Goal: Book appointment/travel/reservation: Book appointment/travel/reservation

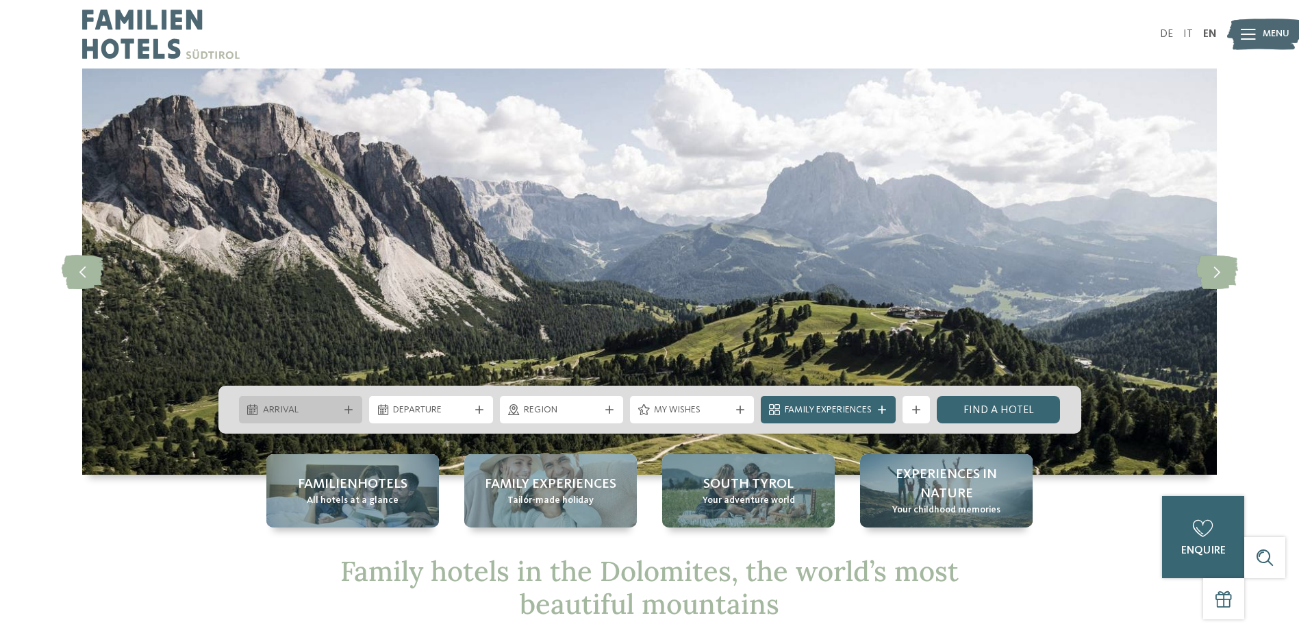
click at [301, 409] on span "Arrival" at bounding box center [301, 410] width 76 height 14
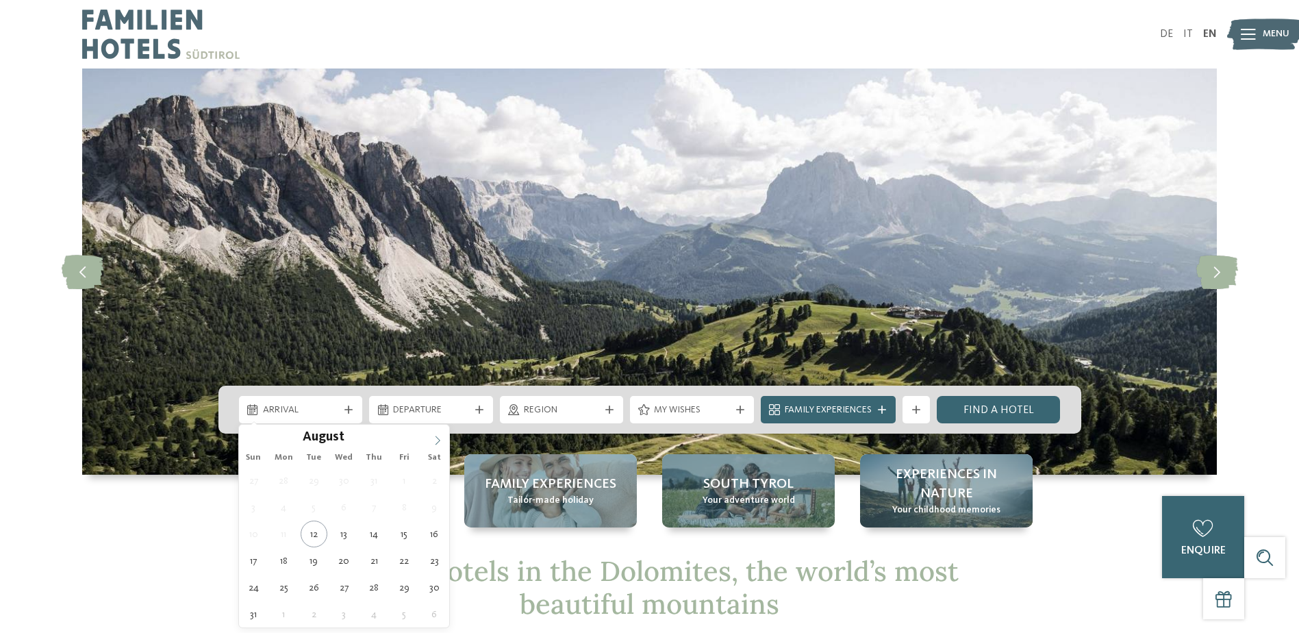
click at [437, 439] on icon at bounding box center [438, 440] width 10 height 10
type input "****"
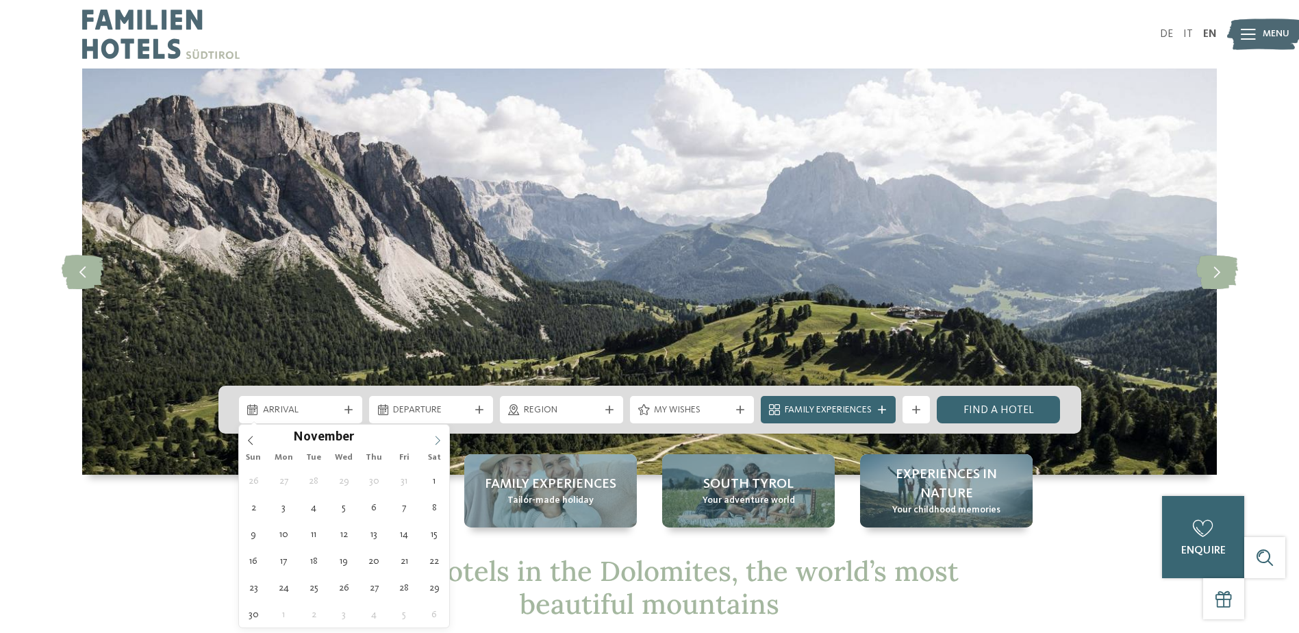
click at [437, 439] on icon at bounding box center [438, 440] width 10 height 10
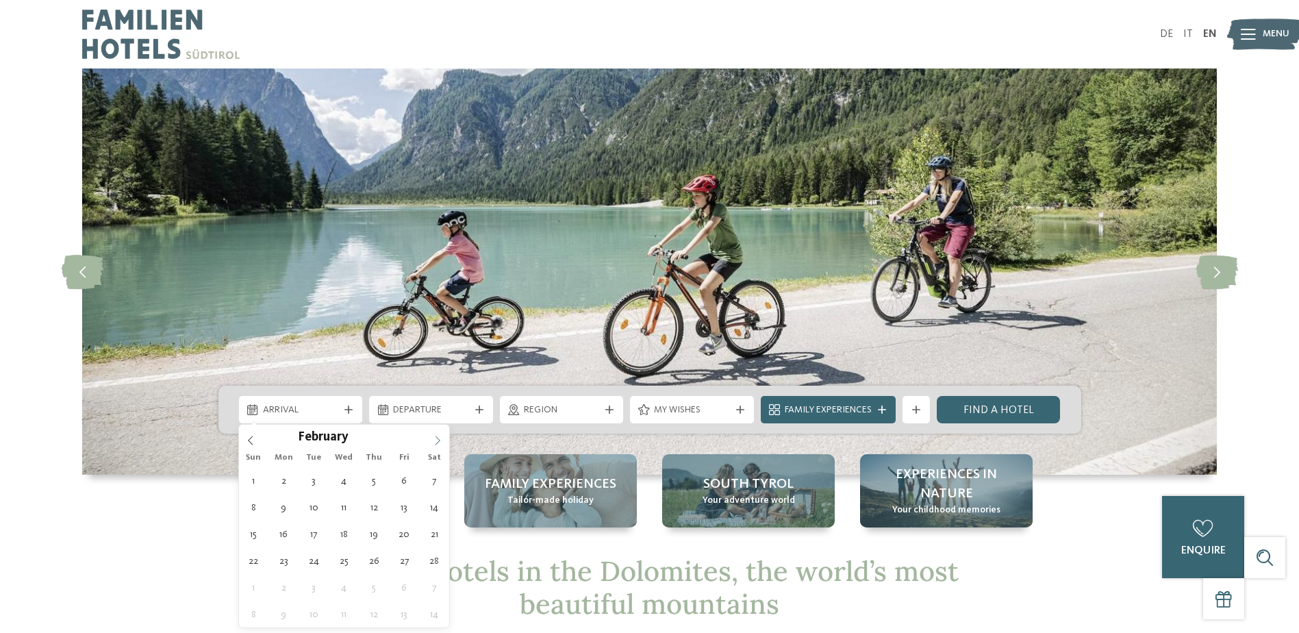
click at [437, 439] on icon at bounding box center [438, 440] width 10 height 10
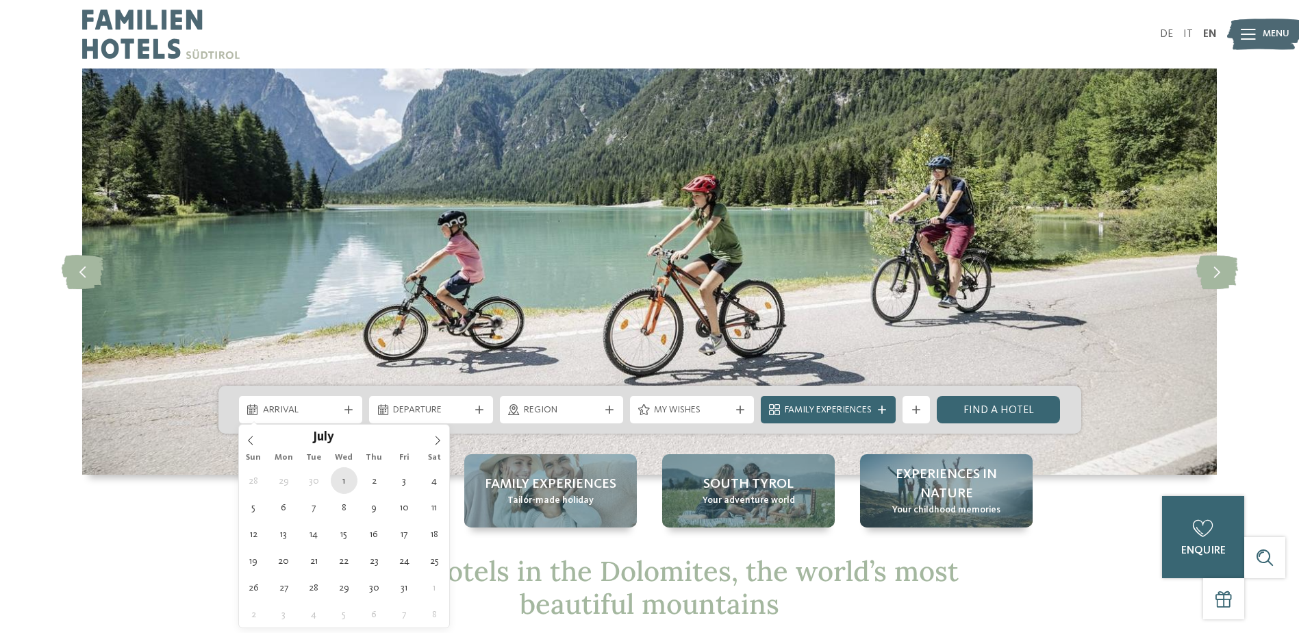
type div "[DATE]"
type input "****"
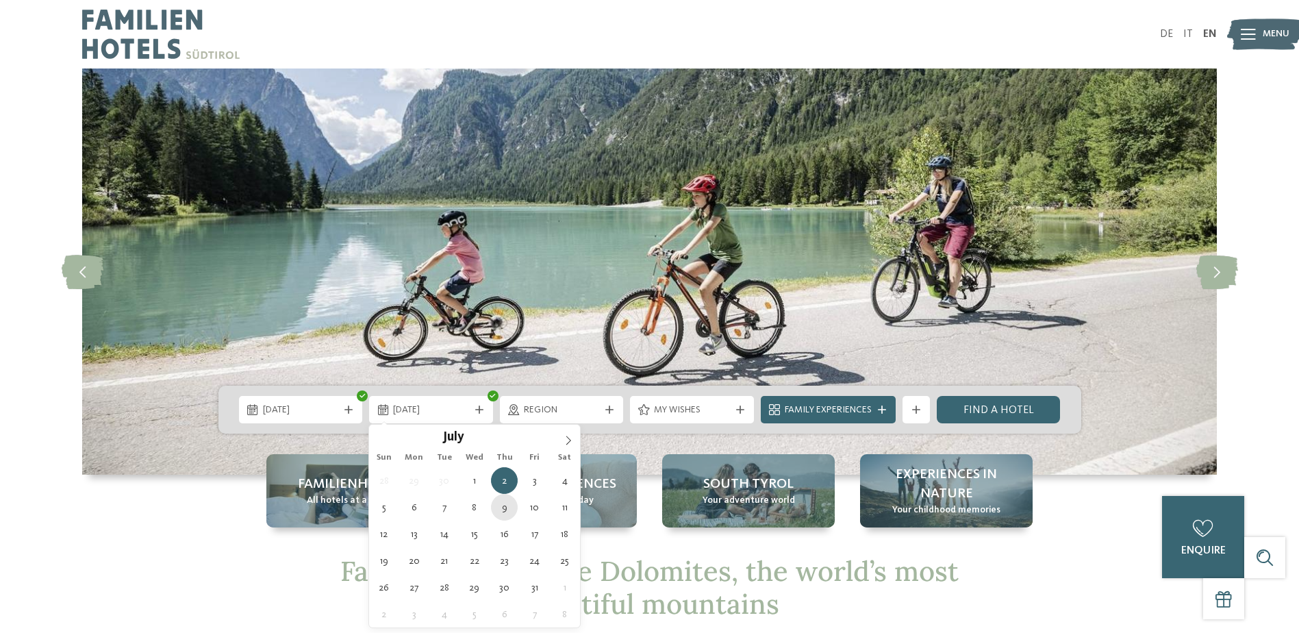
type div "[DATE]"
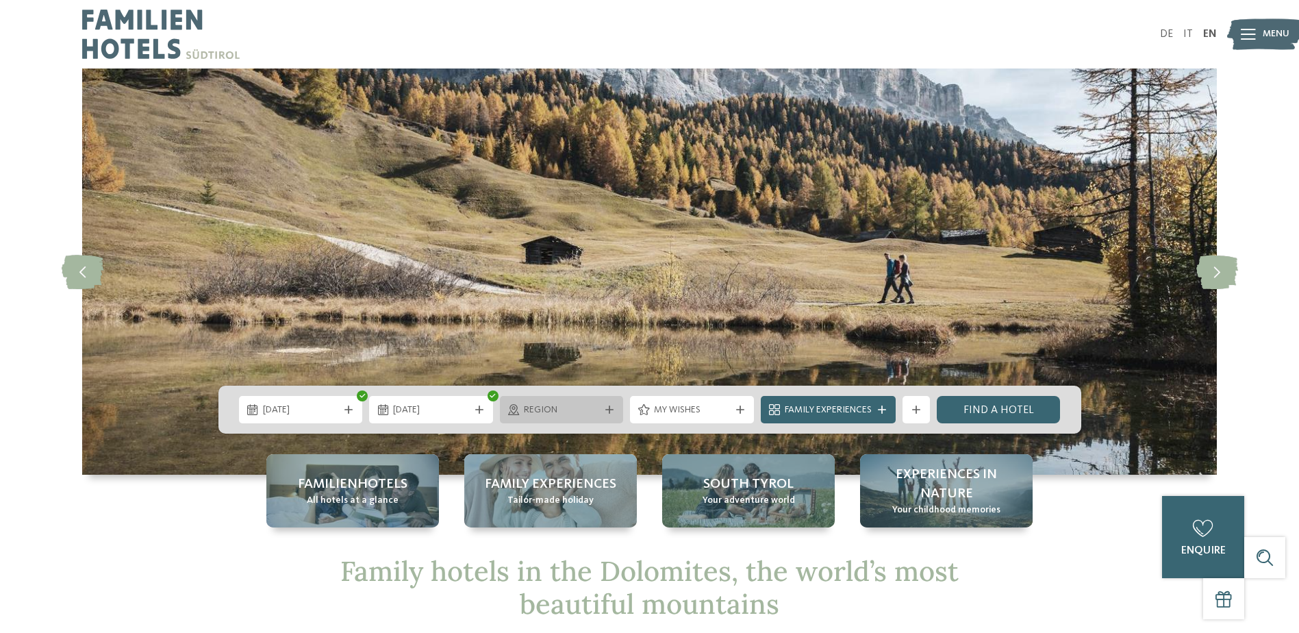
click at [611, 416] on div "Region" at bounding box center [562, 409] width 124 height 27
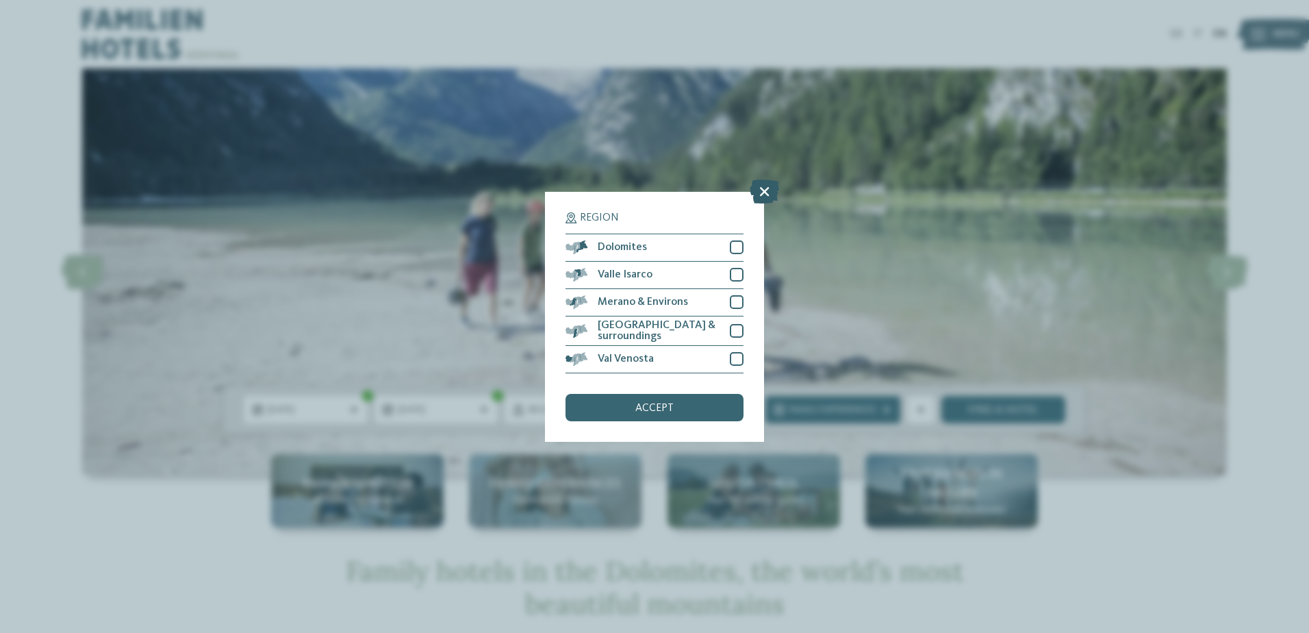
click at [763, 188] on icon at bounding box center [764, 191] width 29 height 24
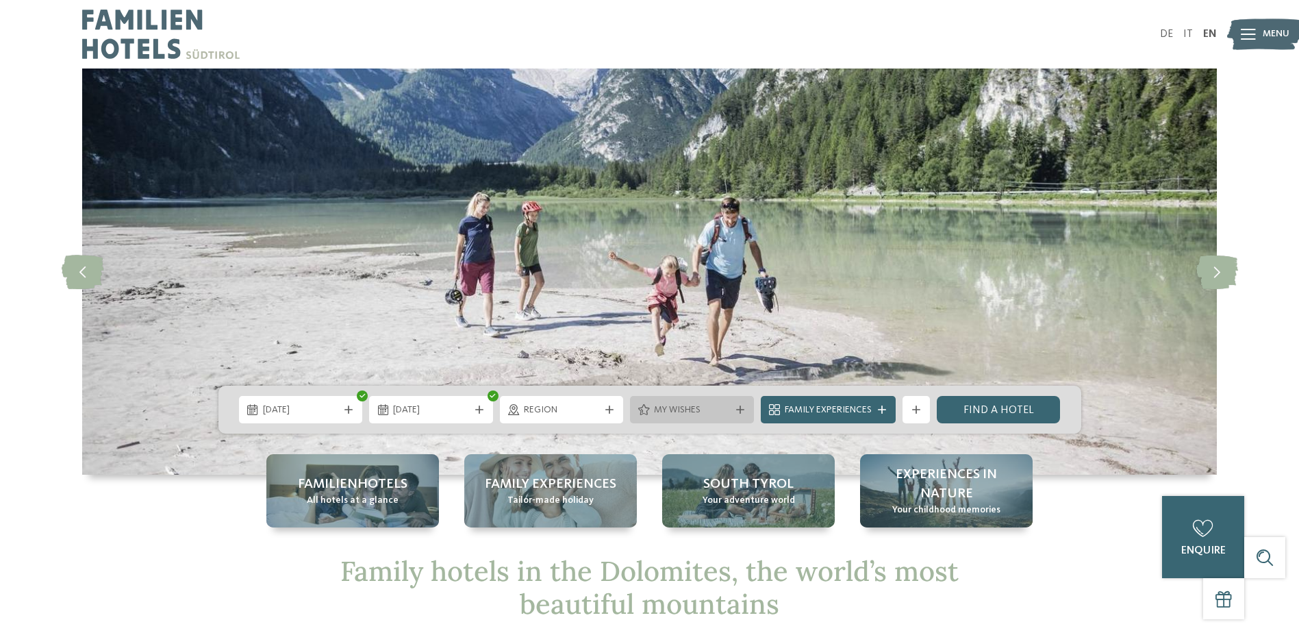
click at [738, 411] on icon at bounding box center [740, 409] width 8 height 8
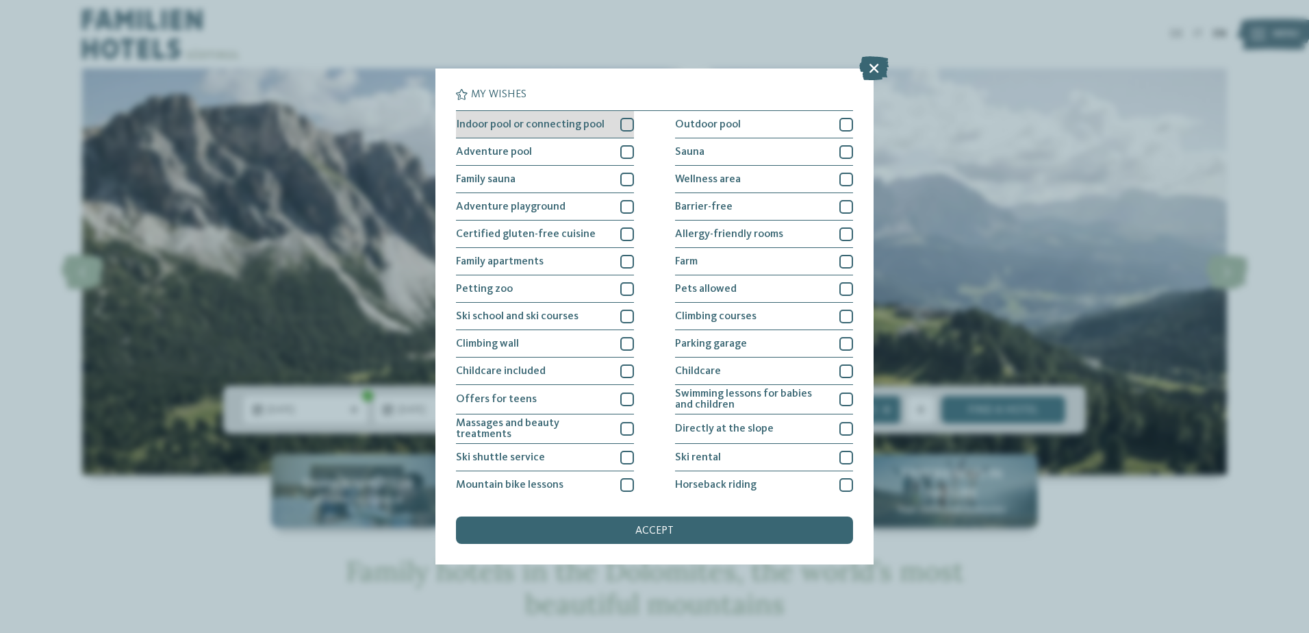
click at [621, 125] on div at bounding box center [627, 125] width 14 height 14
click at [624, 151] on div at bounding box center [627, 152] width 14 height 14
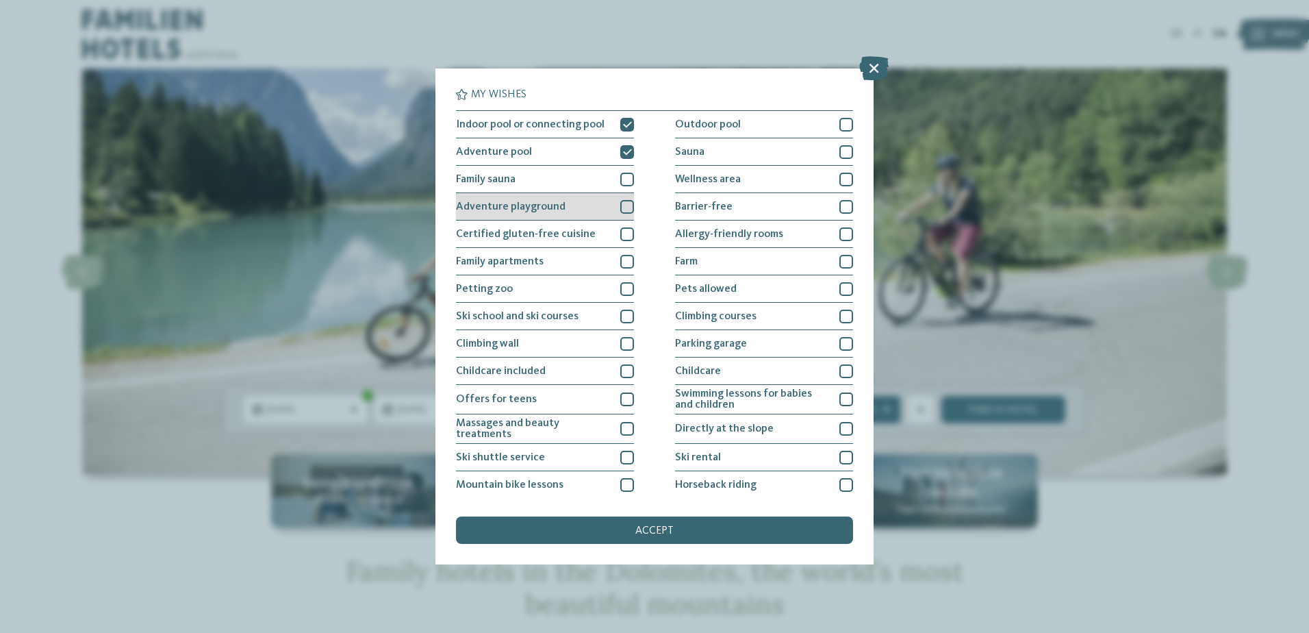
click at [622, 211] on div at bounding box center [627, 207] width 14 height 14
click at [627, 292] on div at bounding box center [627, 289] width 14 height 14
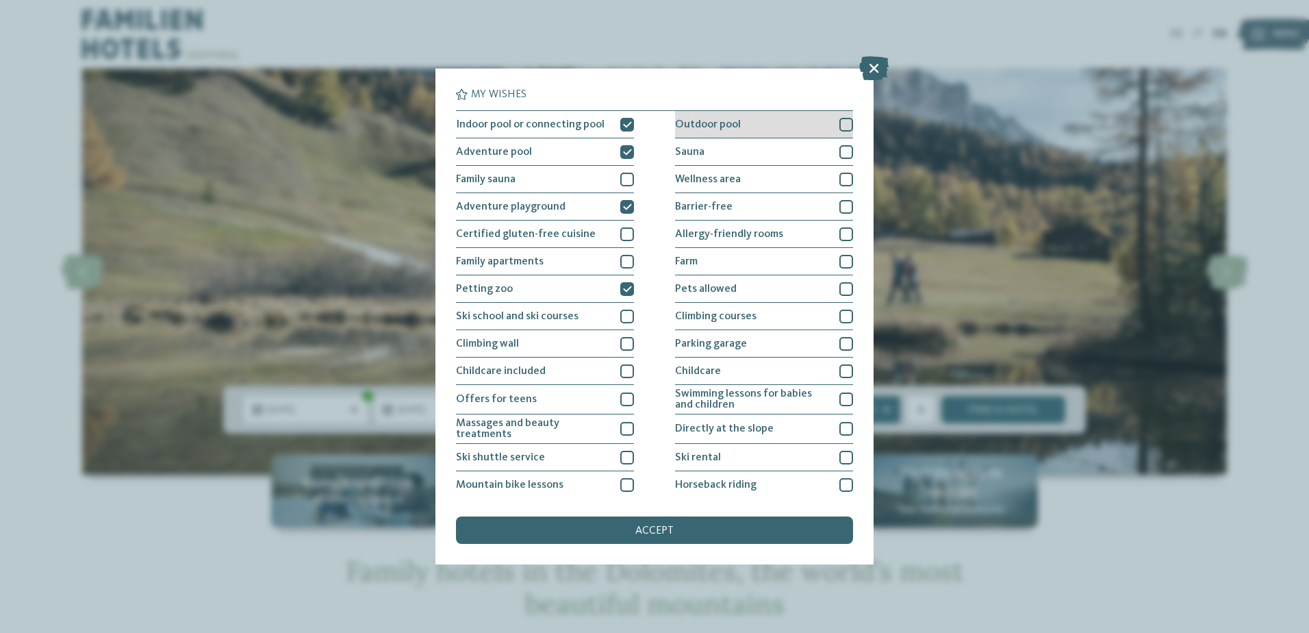
click at [839, 125] on div at bounding box center [846, 125] width 14 height 14
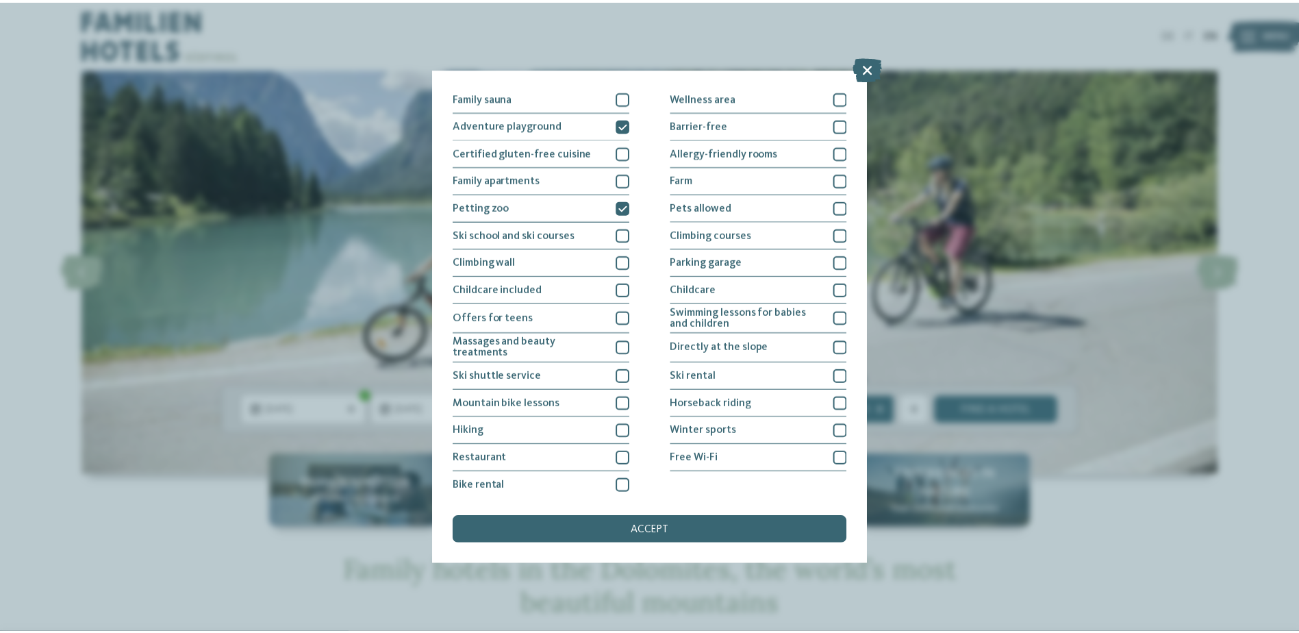
scroll to position [85, 0]
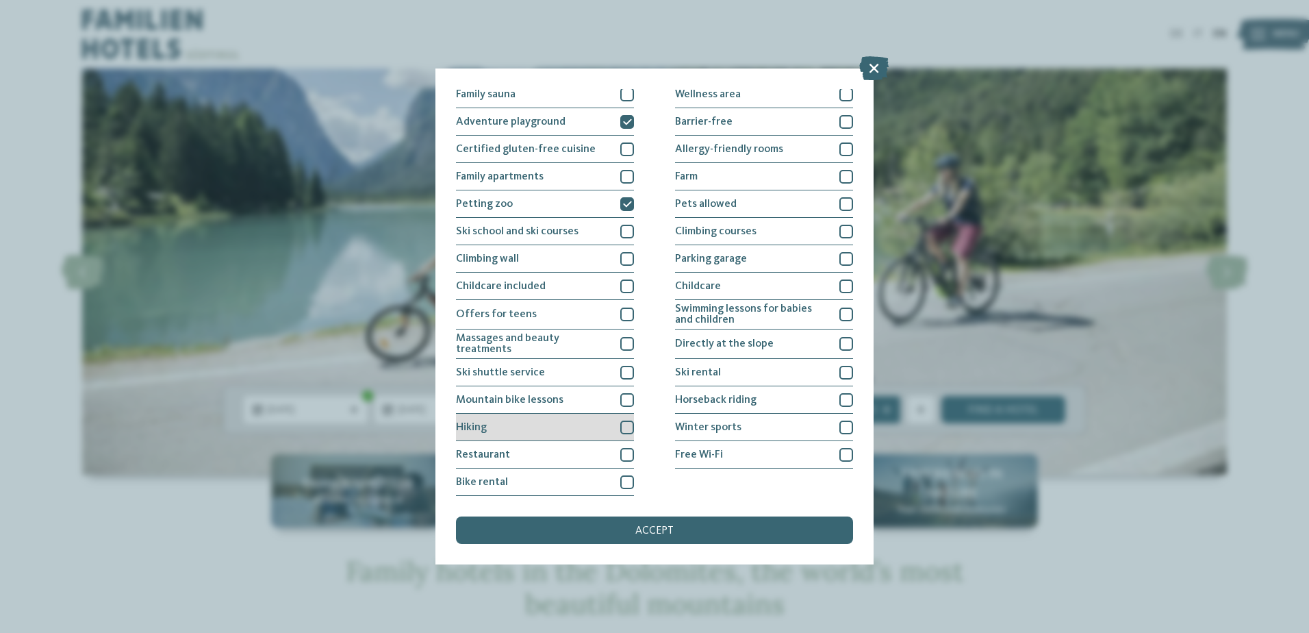
click at [621, 431] on div at bounding box center [627, 427] width 14 height 14
click at [624, 456] on div at bounding box center [627, 455] width 14 height 14
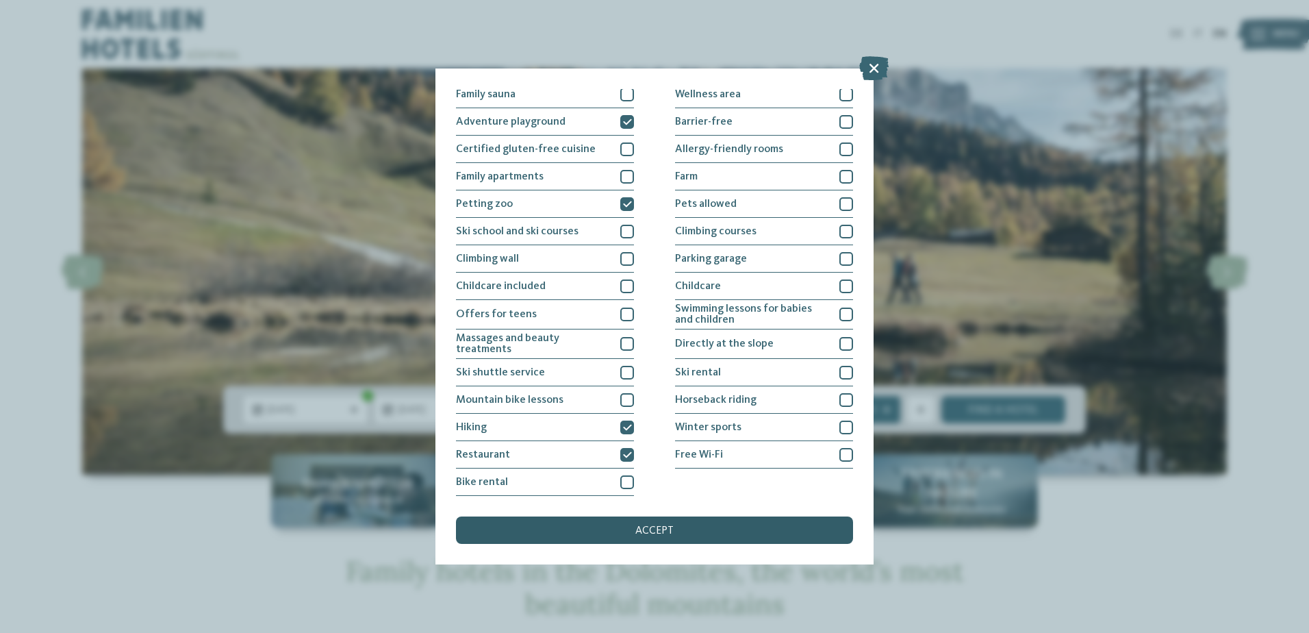
click at [659, 524] on div "accept" at bounding box center [654, 529] width 397 height 27
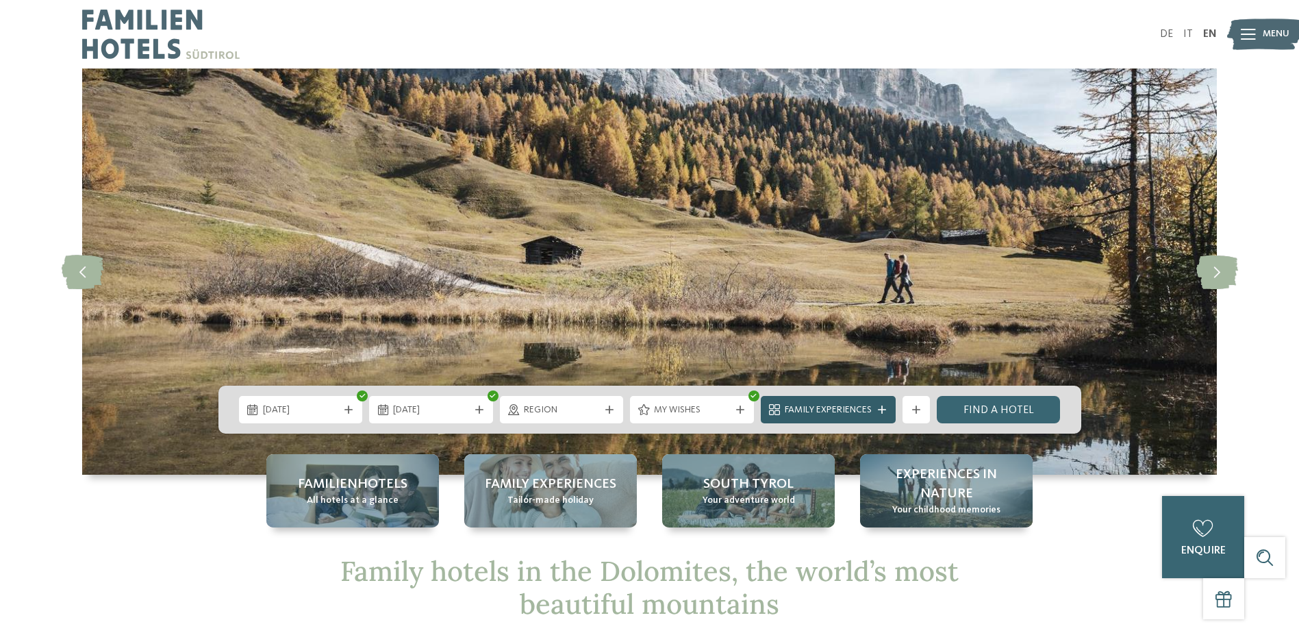
click at [833, 411] on span "Family Experiences" at bounding box center [828, 410] width 87 height 14
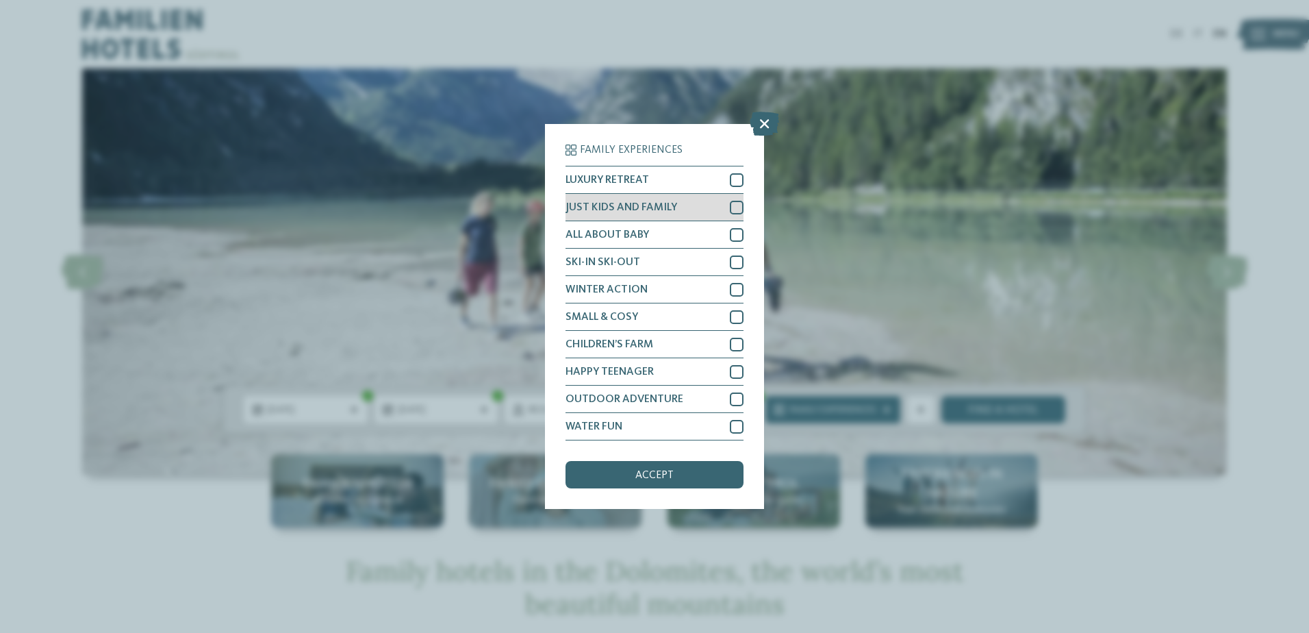
click at [737, 210] on div at bounding box center [737, 208] width 14 height 14
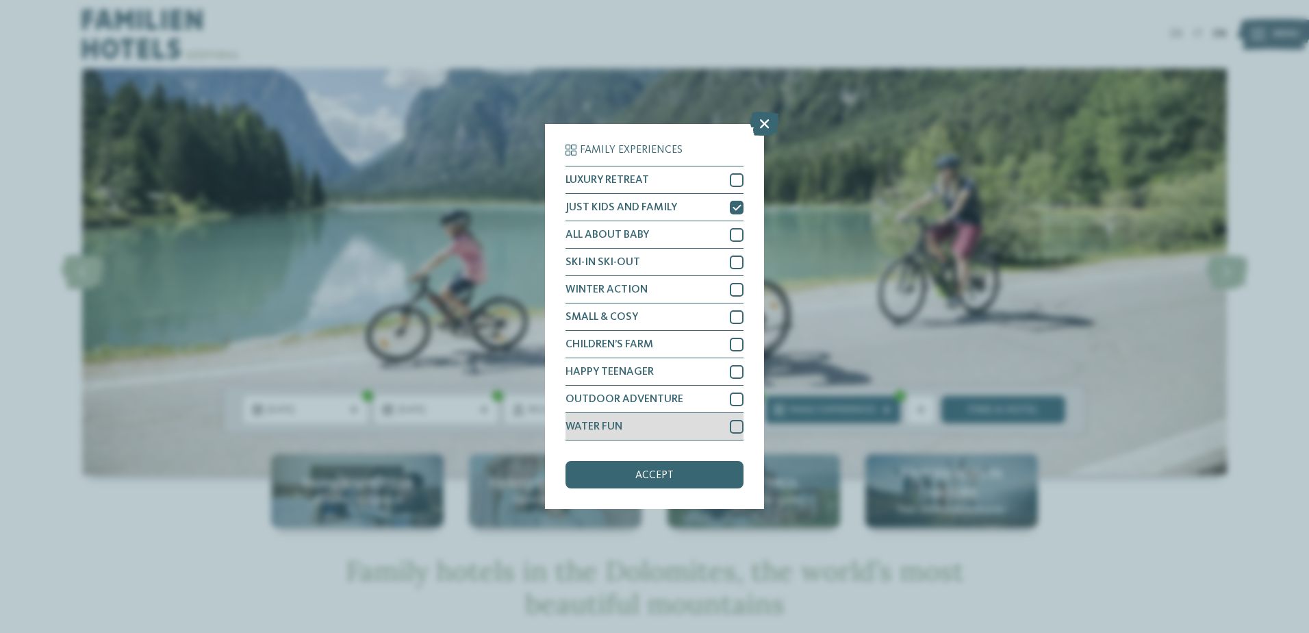
click at [733, 422] on div at bounding box center [737, 427] width 14 height 14
click at [650, 466] on div "accept" at bounding box center [655, 474] width 178 height 27
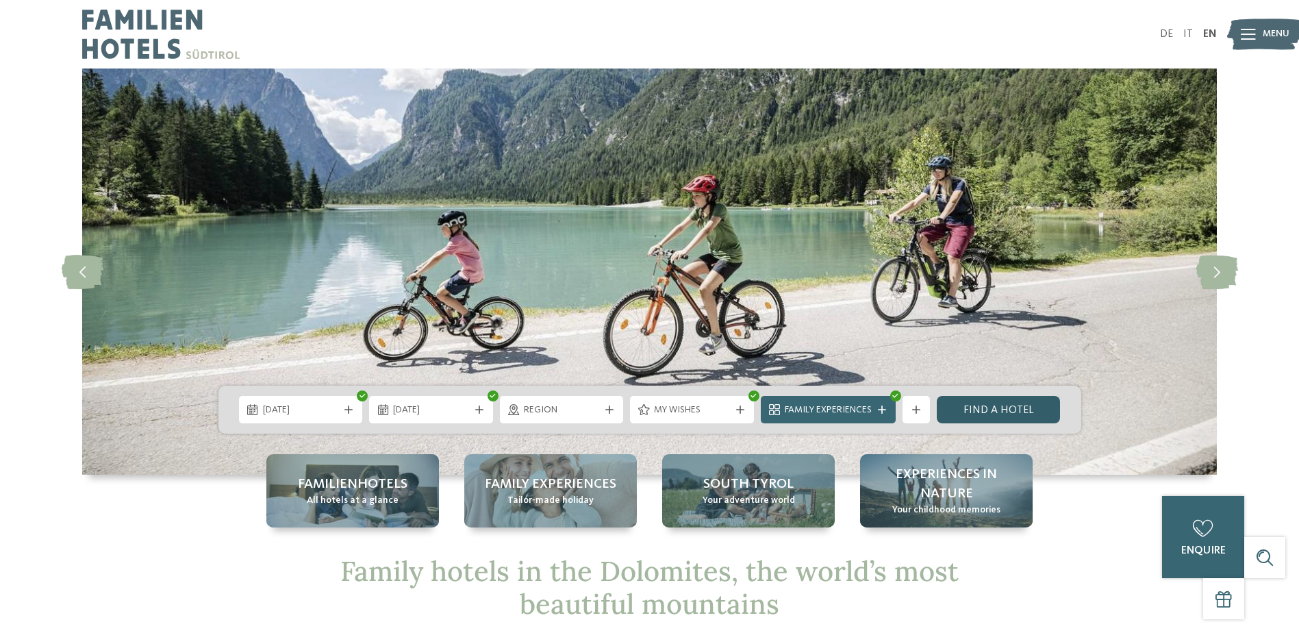
click at [999, 411] on link "Find a hotel" at bounding box center [999, 409] width 124 height 27
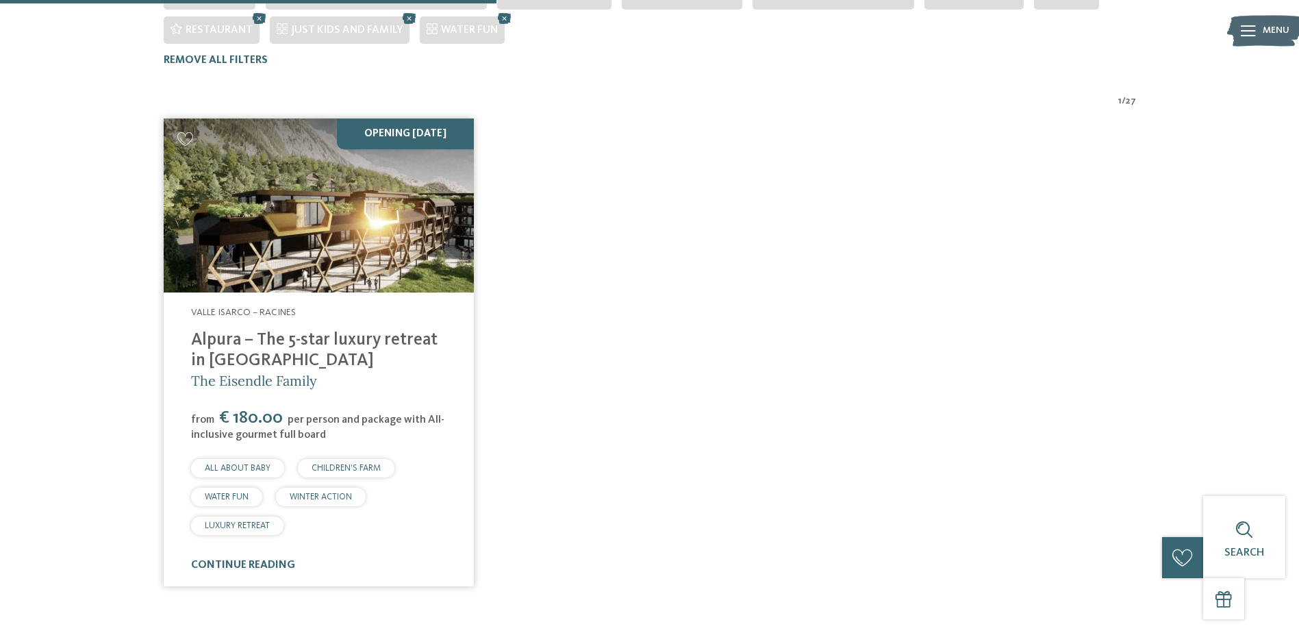
click at [238, 331] on link "Alpura – The 5-star luxury retreat in South Tyrol" at bounding box center [314, 350] width 246 height 38
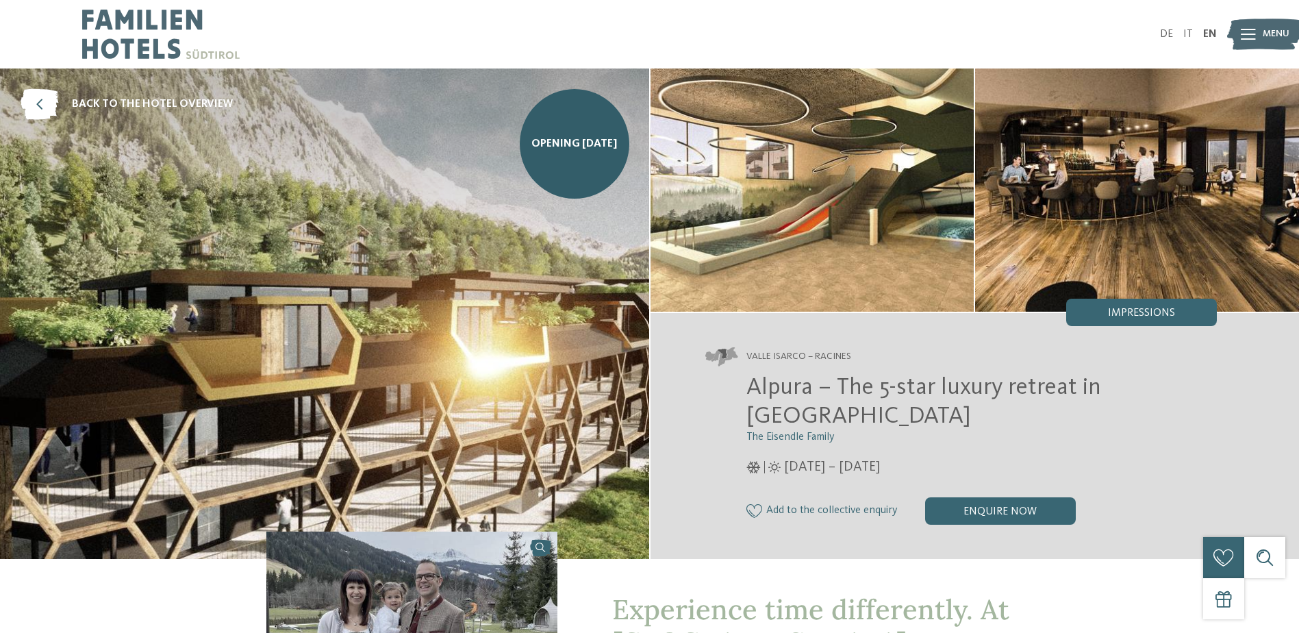
click at [340, 279] on img at bounding box center [324, 313] width 649 height 490
click at [1148, 311] on span "Impressions" at bounding box center [1141, 312] width 67 height 11
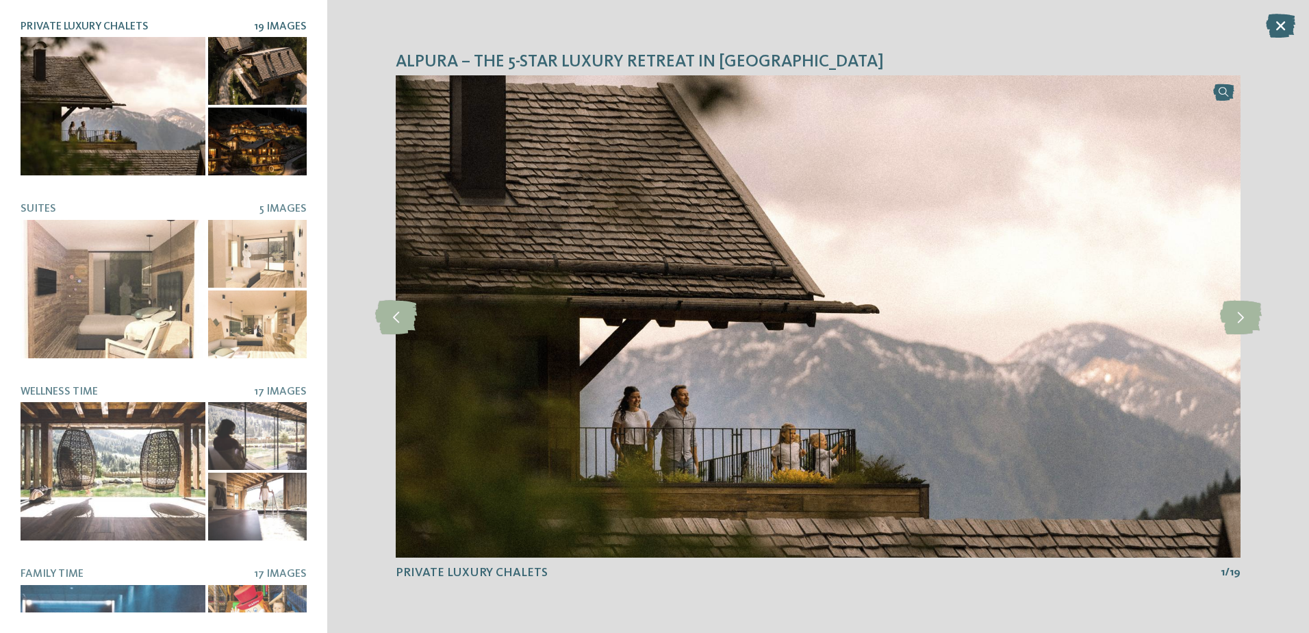
click at [69, 99] on div at bounding box center [113, 106] width 185 height 138
click at [1239, 317] on icon at bounding box center [1241, 316] width 42 height 34
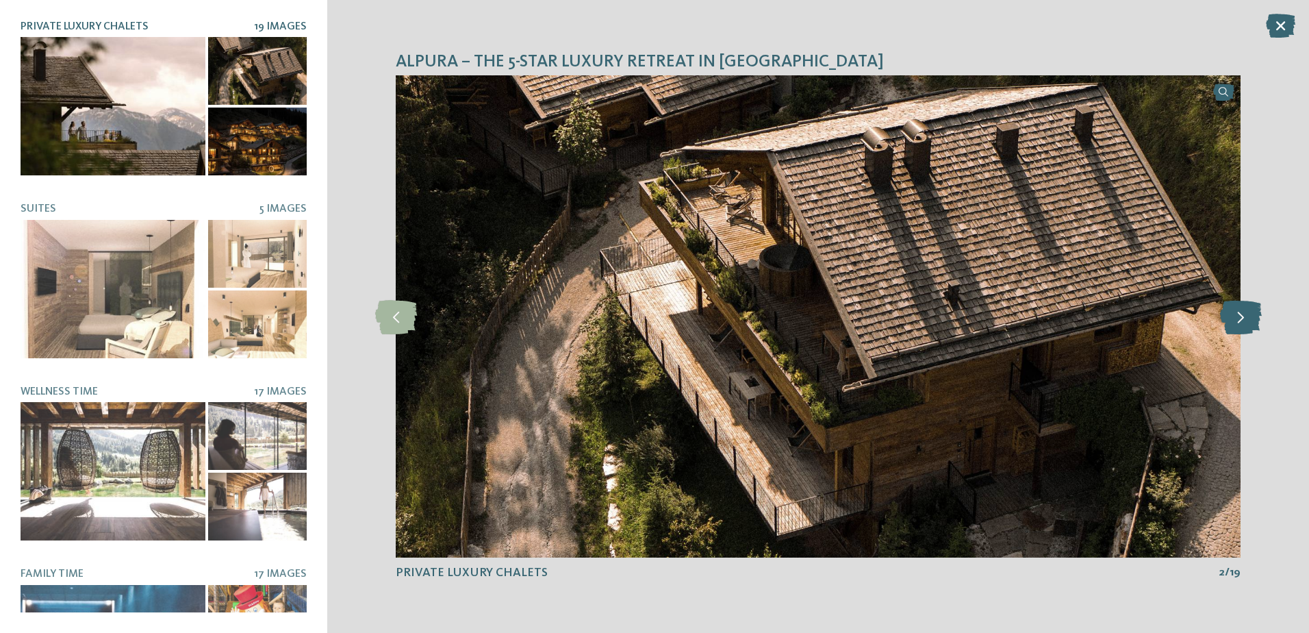
click at [1235, 321] on icon at bounding box center [1241, 316] width 42 height 34
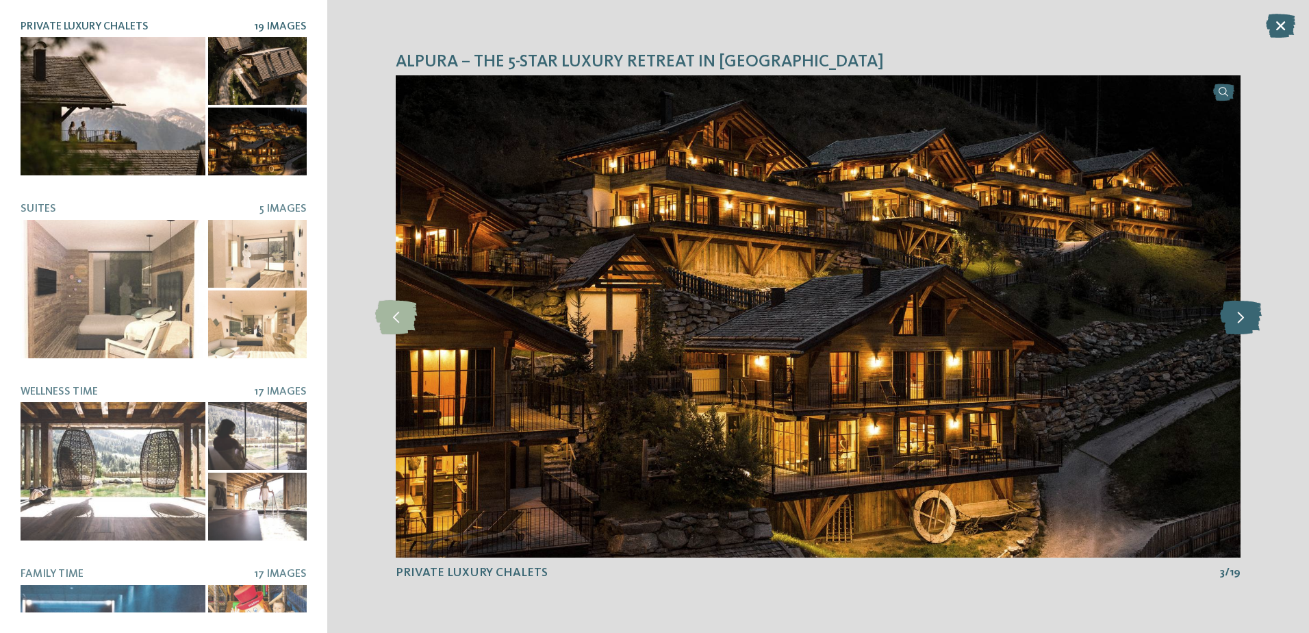
click at [1235, 321] on icon at bounding box center [1241, 316] width 42 height 34
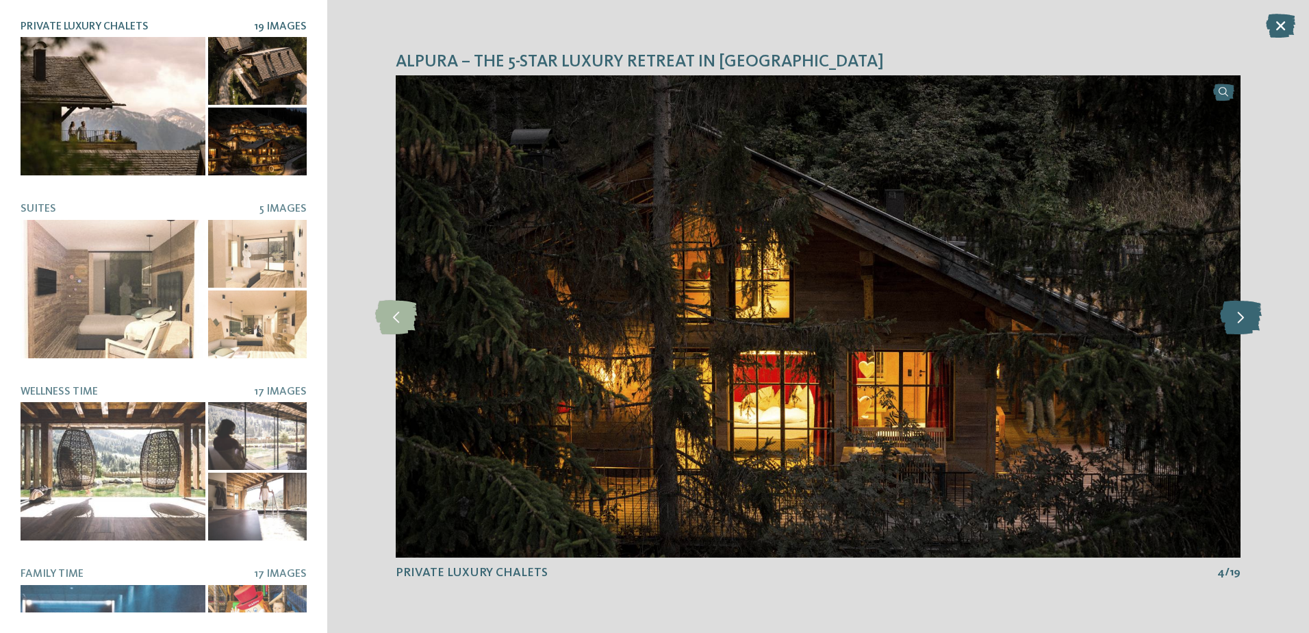
click at [1235, 321] on icon at bounding box center [1241, 316] width 42 height 34
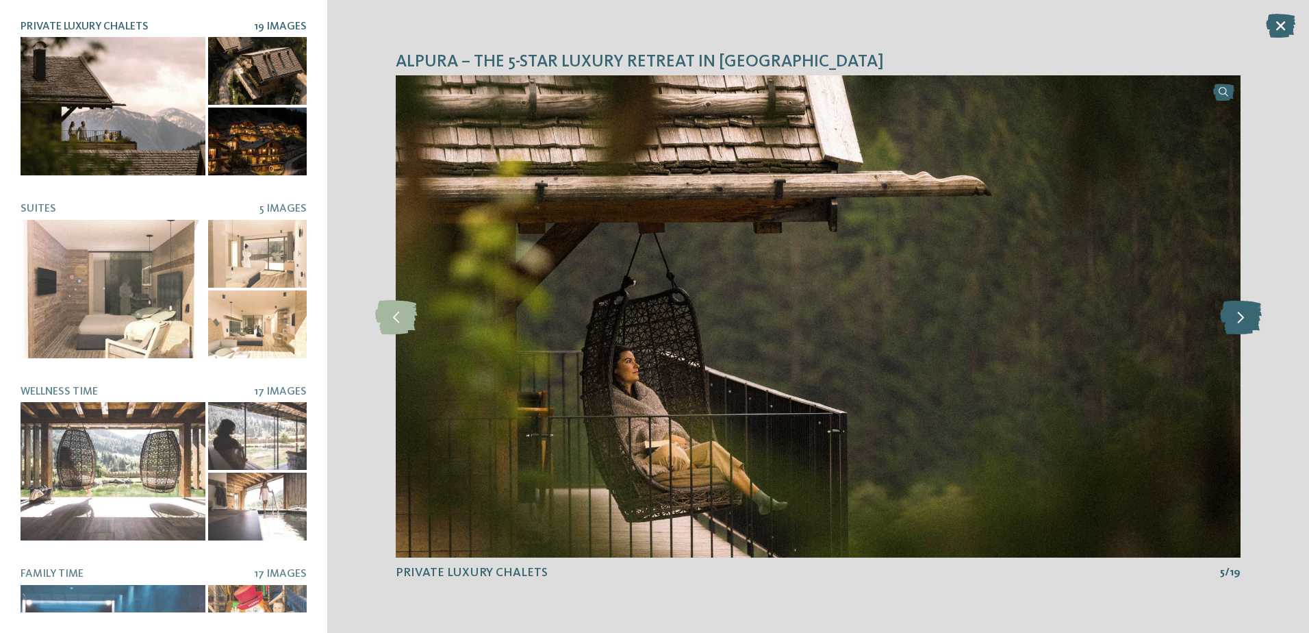
click at [1235, 321] on icon at bounding box center [1241, 316] width 42 height 34
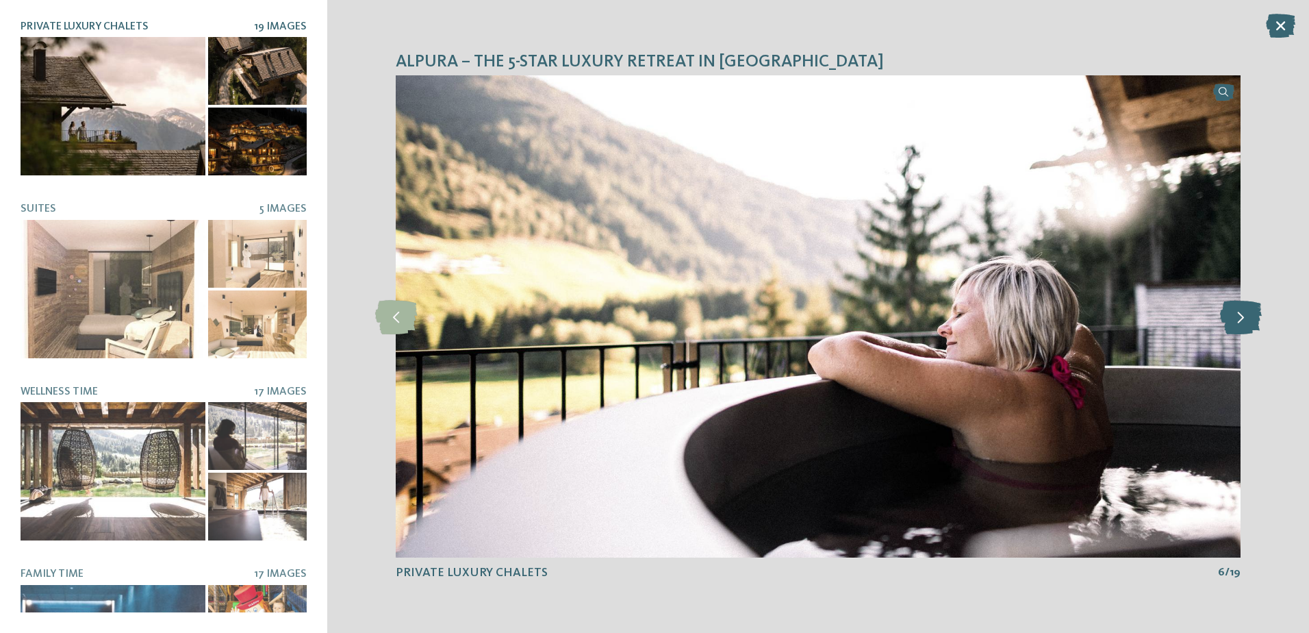
click at [1235, 321] on icon at bounding box center [1241, 316] width 42 height 34
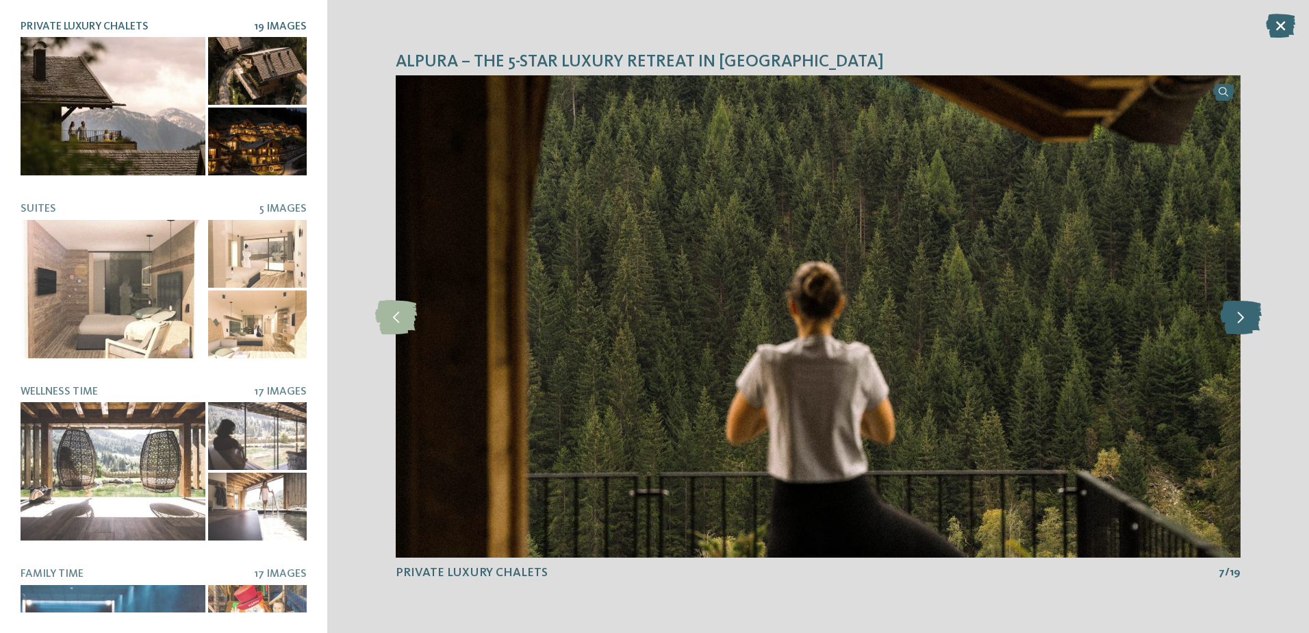
click at [1235, 321] on icon at bounding box center [1241, 316] width 42 height 34
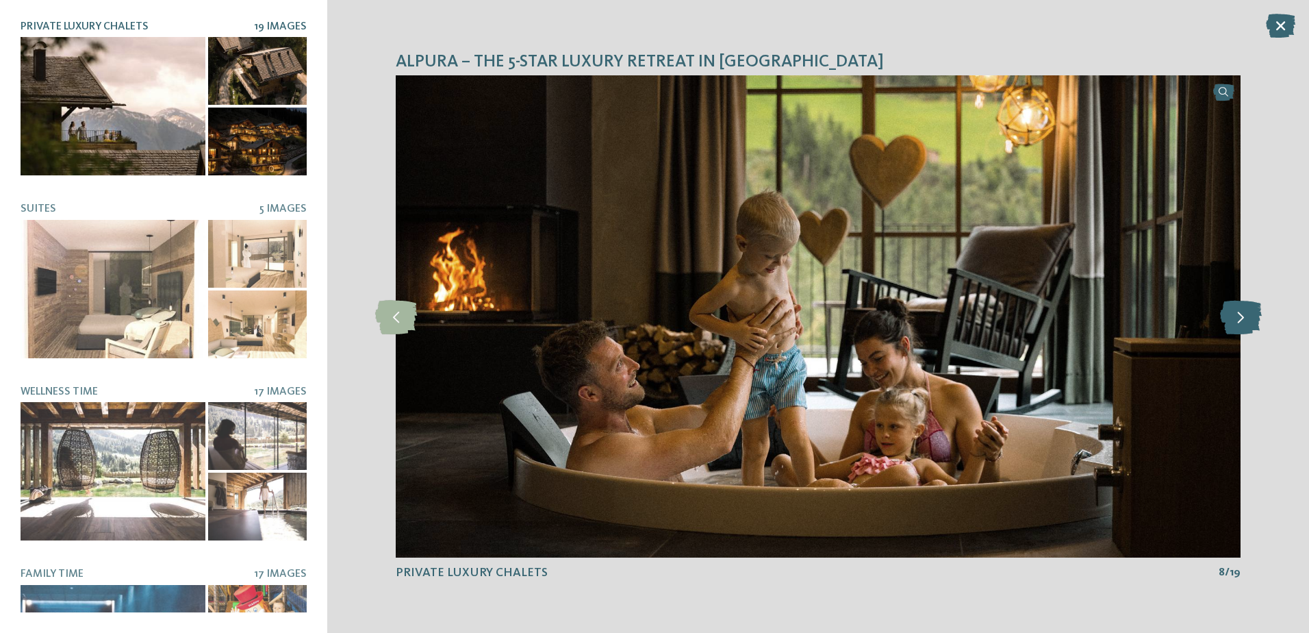
click at [1235, 321] on icon at bounding box center [1241, 316] width 42 height 34
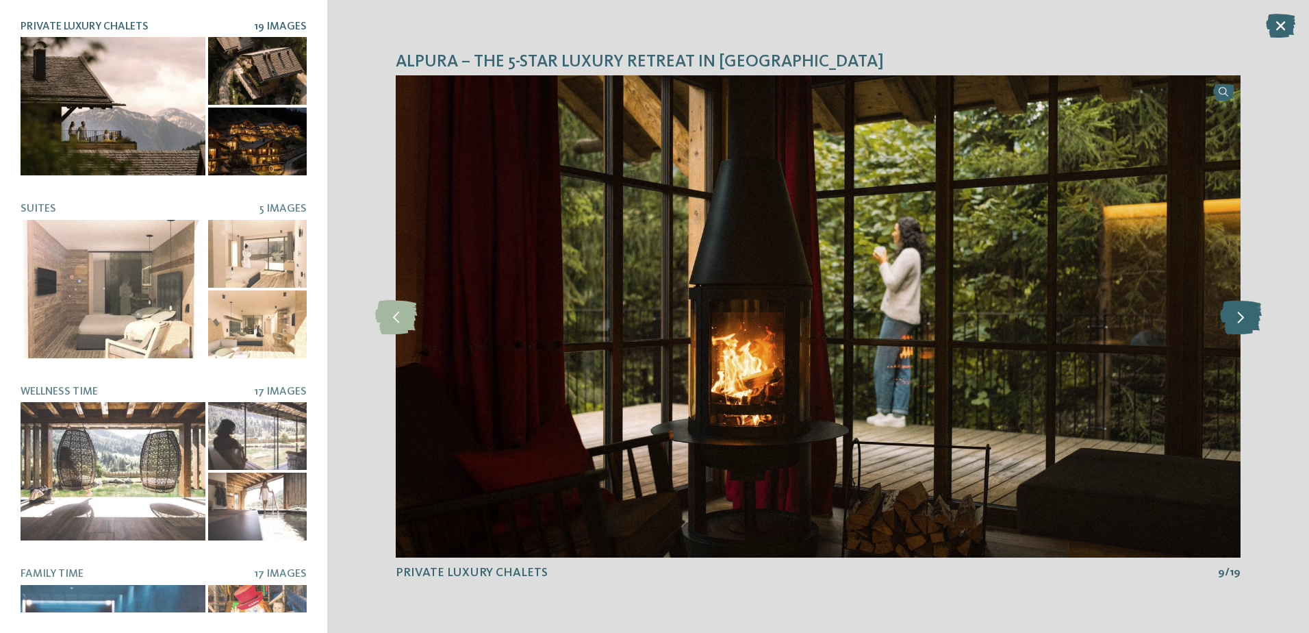
click at [1235, 321] on icon at bounding box center [1241, 316] width 42 height 34
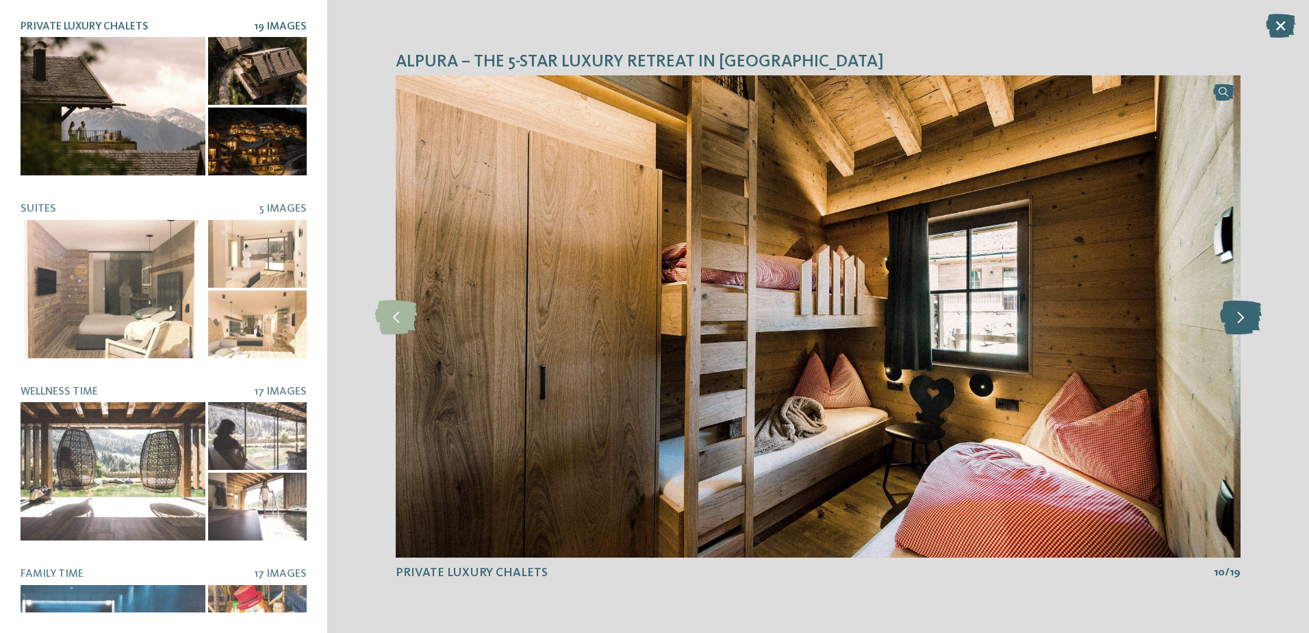
click at [1235, 321] on icon at bounding box center [1241, 316] width 42 height 34
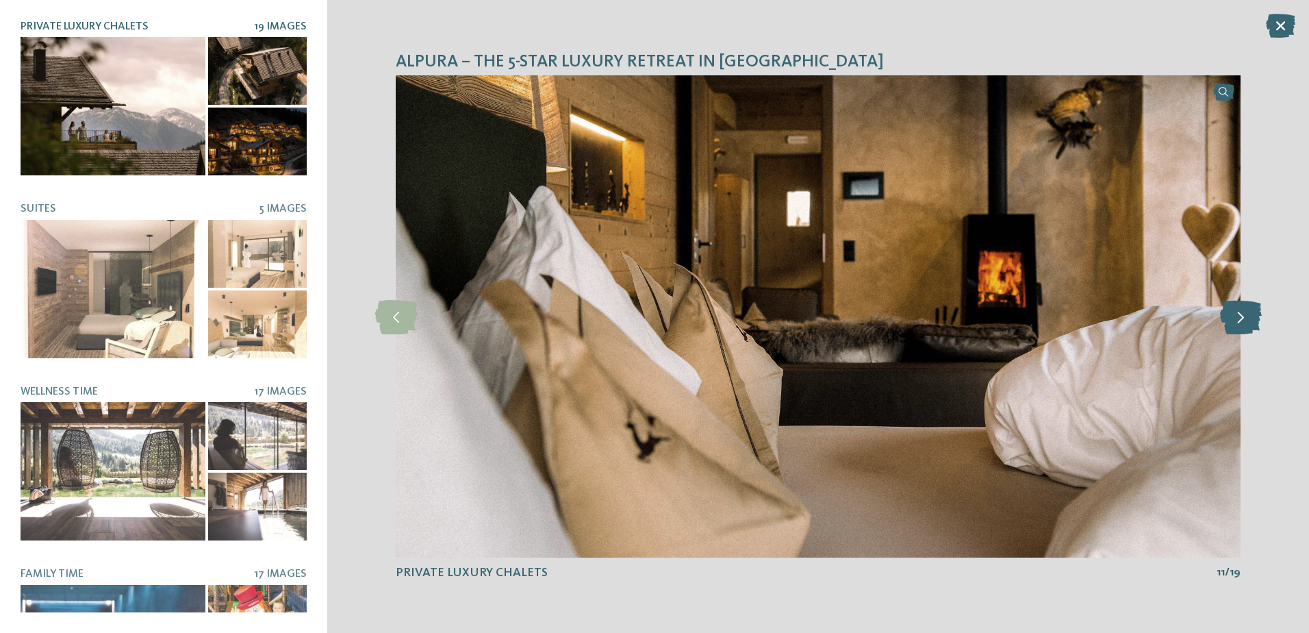
click at [1235, 321] on icon at bounding box center [1241, 316] width 42 height 34
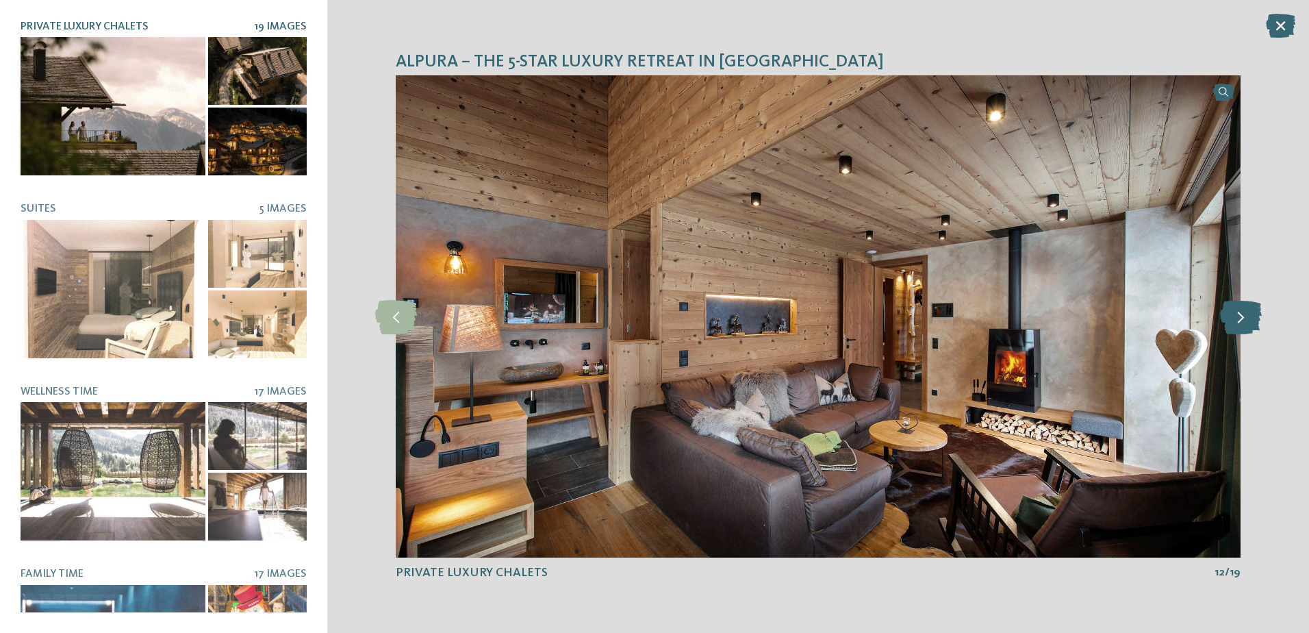
click at [1235, 321] on icon at bounding box center [1241, 316] width 42 height 34
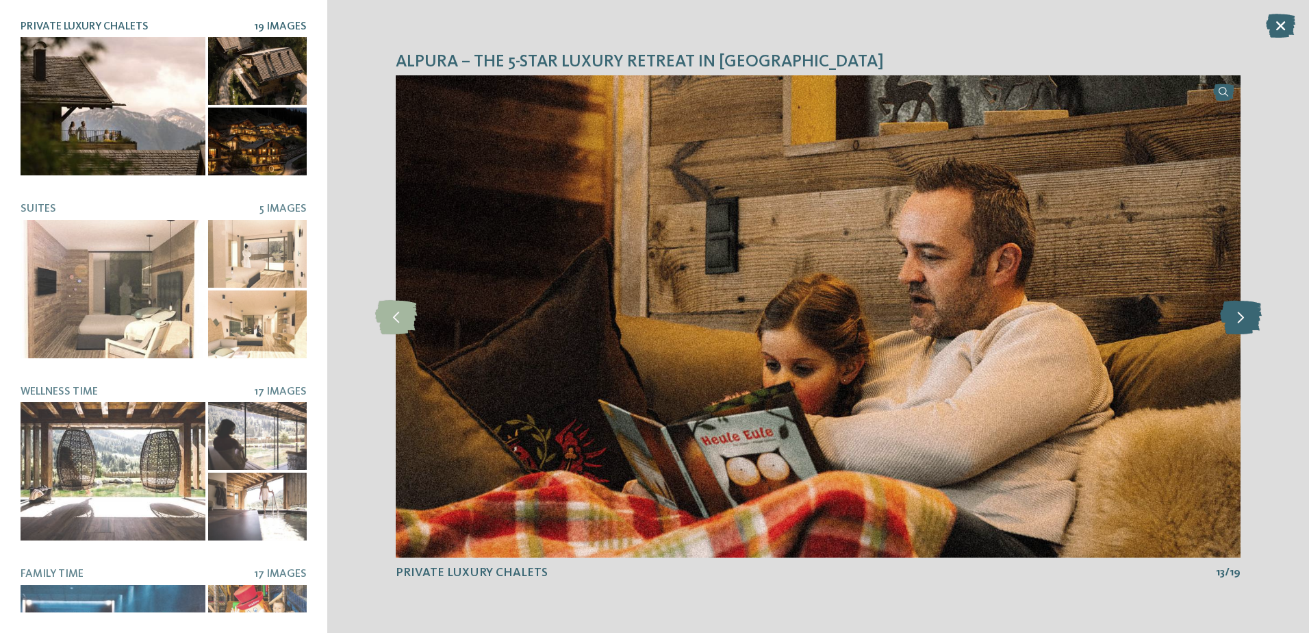
click at [1235, 321] on icon at bounding box center [1241, 316] width 42 height 34
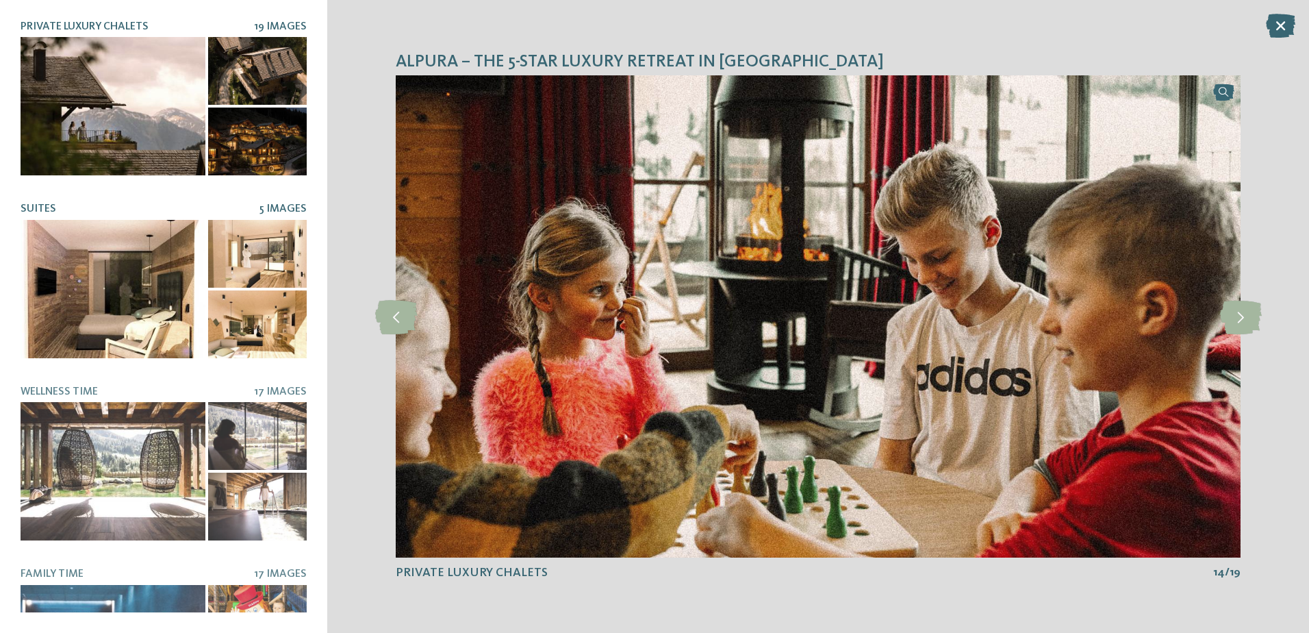
click at [86, 299] on div at bounding box center [113, 289] width 185 height 138
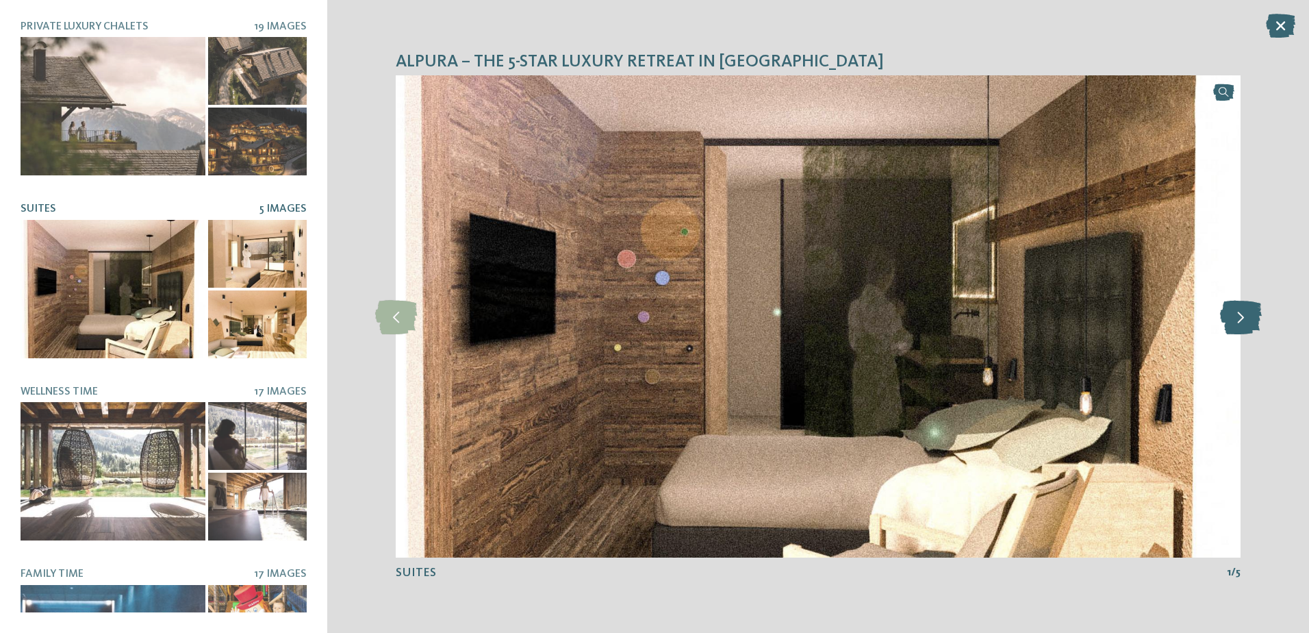
click at [1234, 321] on icon at bounding box center [1241, 316] width 42 height 34
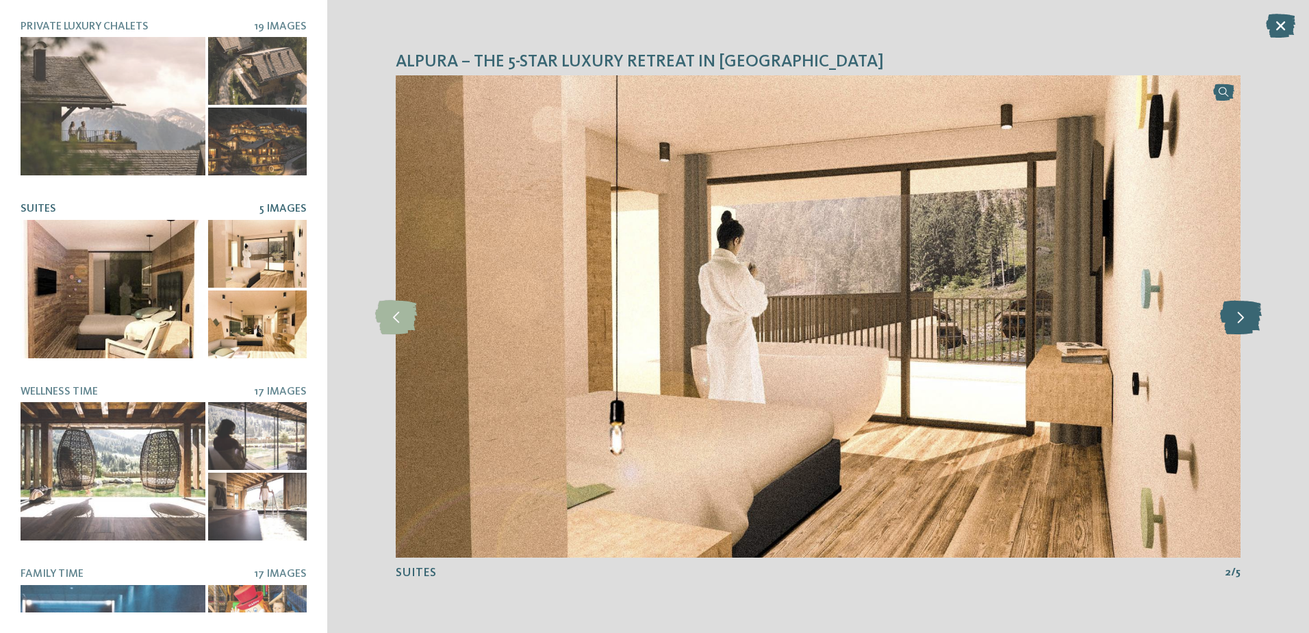
click at [1234, 321] on icon at bounding box center [1241, 316] width 42 height 34
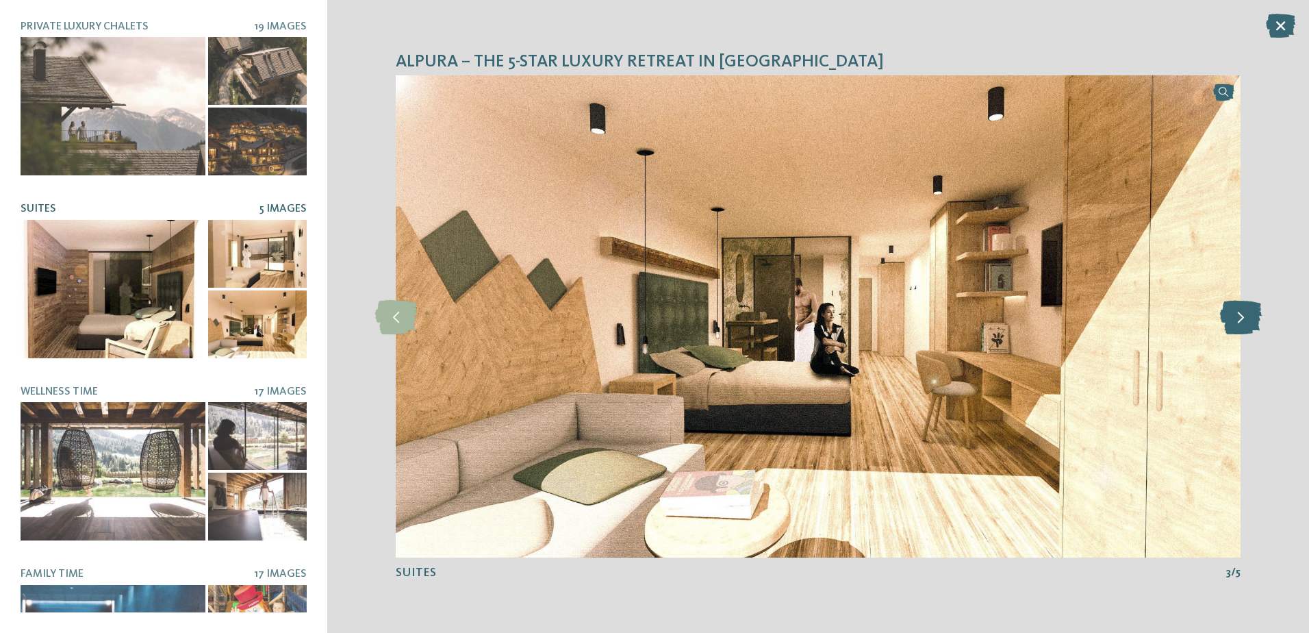
click at [1234, 321] on icon at bounding box center [1241, 316] width 42 height 34
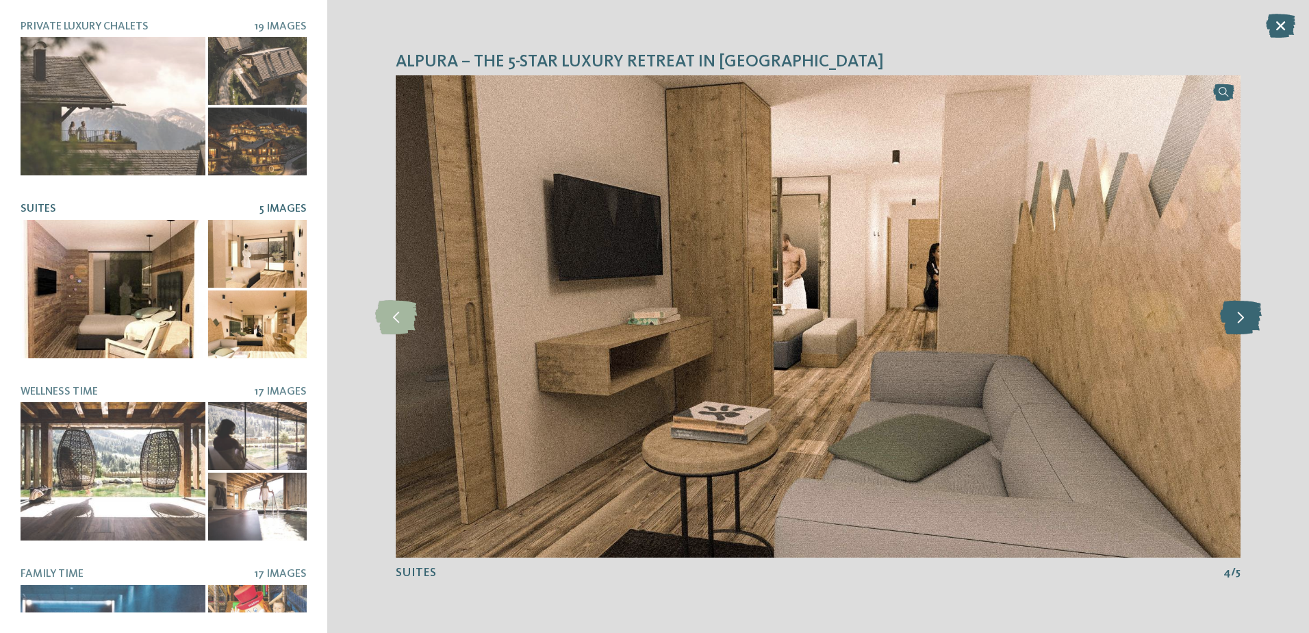
click at [1234, 321] on icon at bounding box center [1241, 316] width 42 height 34
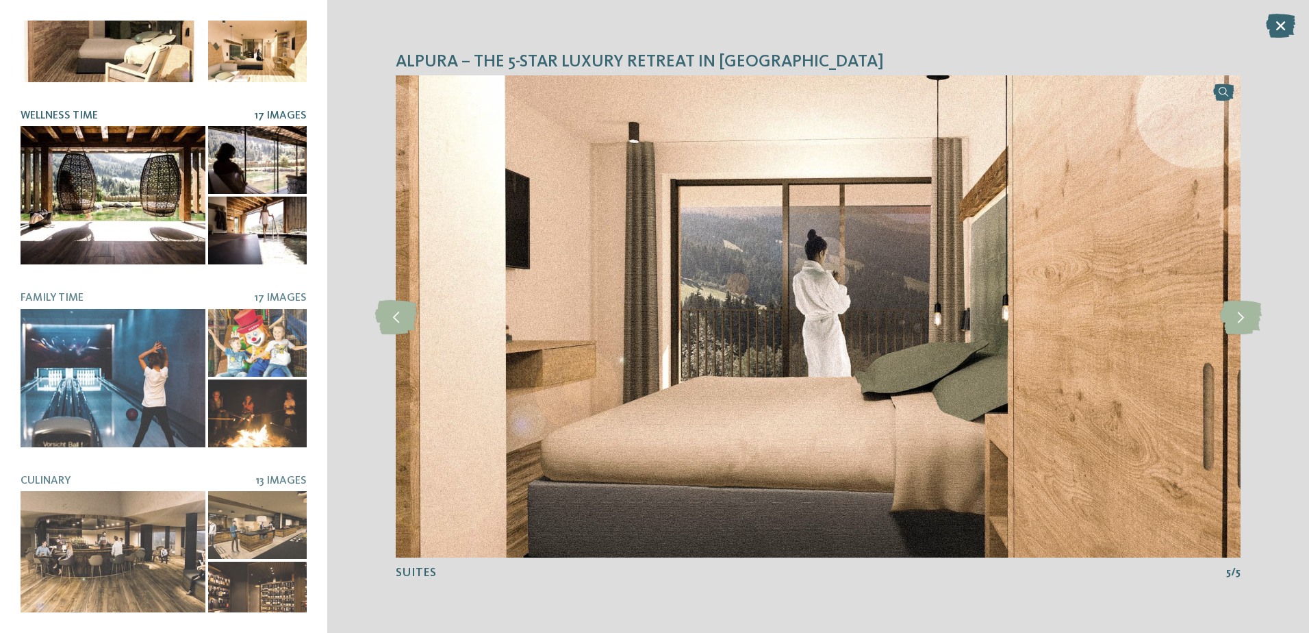
scroll to position [277, 0]
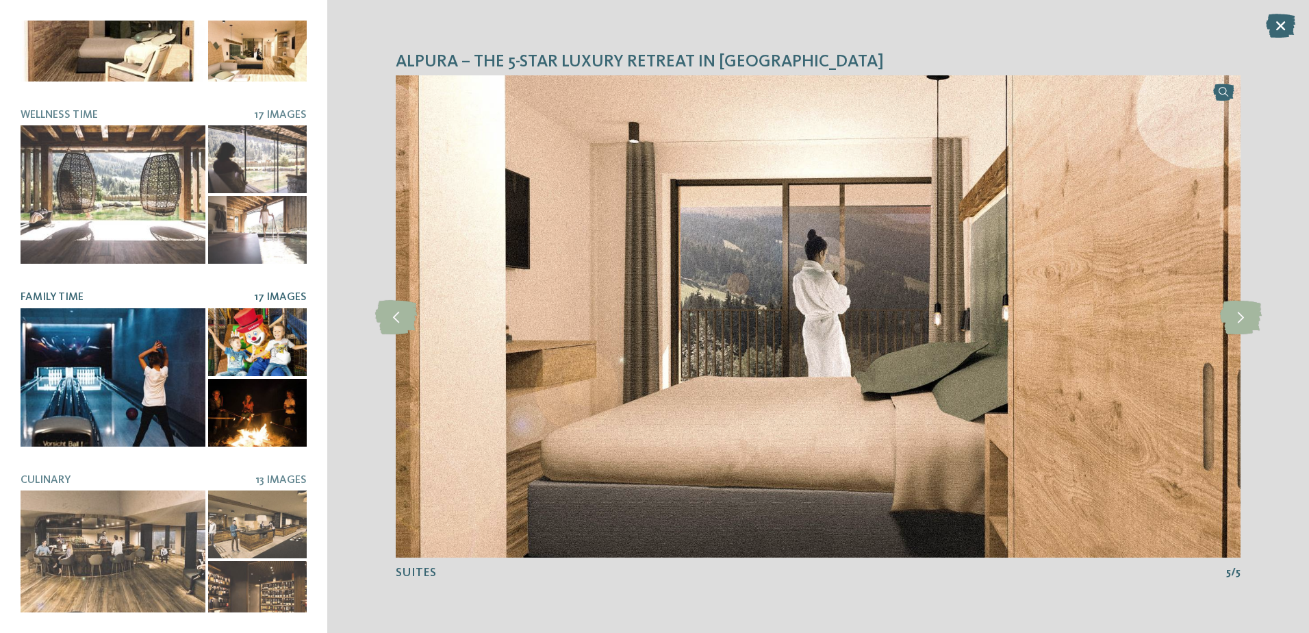
click at [73, 370] on div at bounding box center [113, 377] width 185 height 138
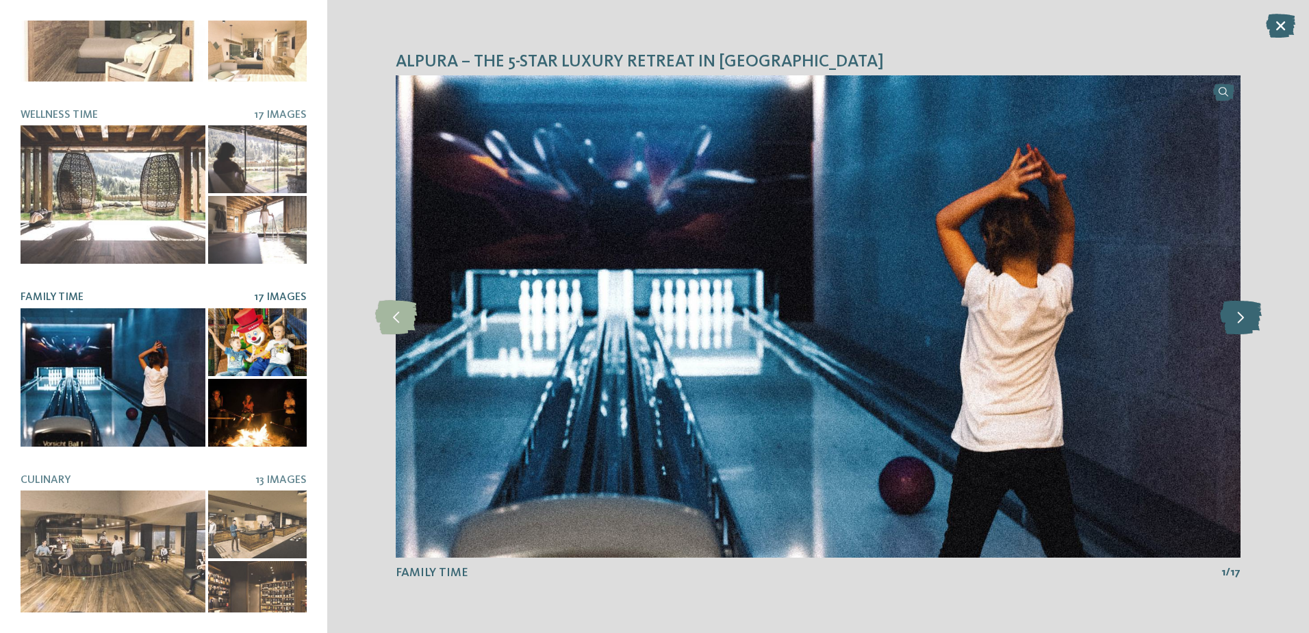
click at [1234, 324] on icon at bounding box center [1241, 316] width 42 height 34
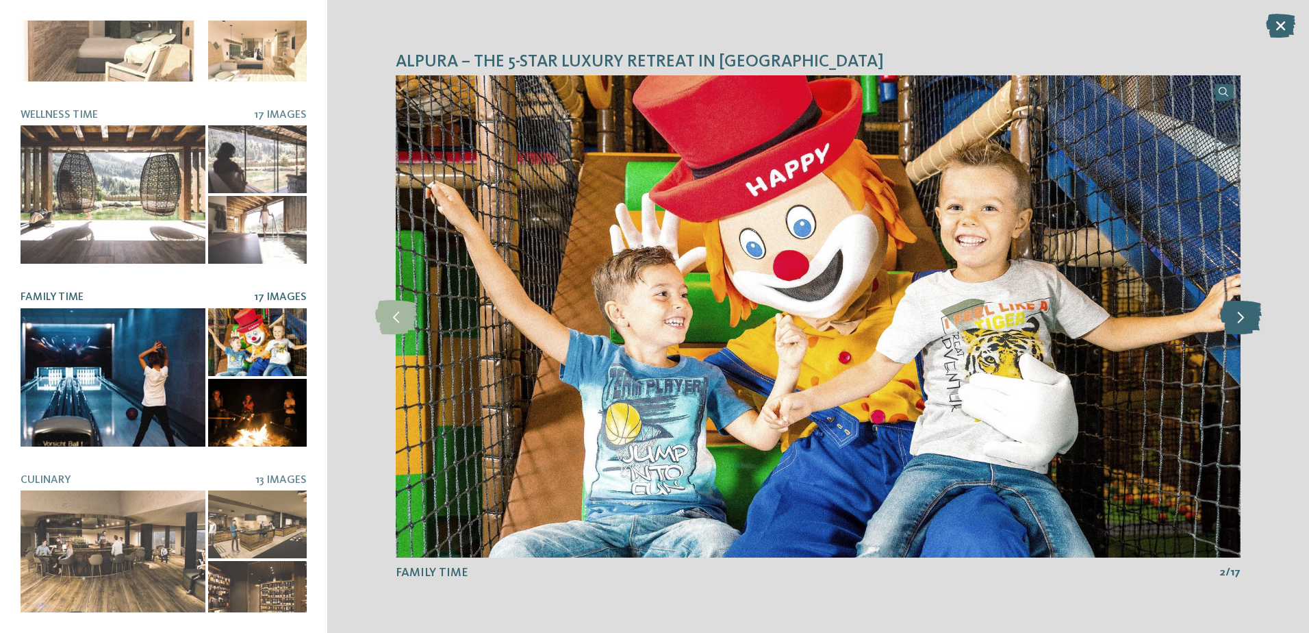
click at [1234, 324] on icon at bounding box center [1241, 316] width 42 height 34
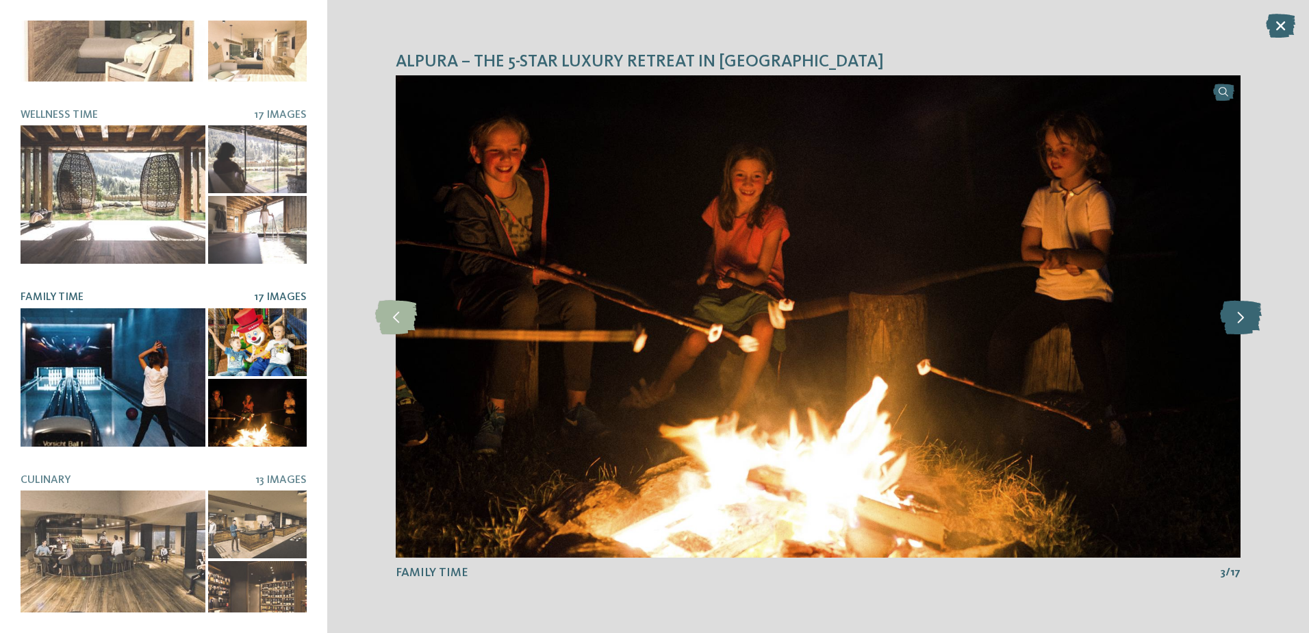
click at [1234, 324] on icon at bounding box center [1241, 316] width 42 height 34
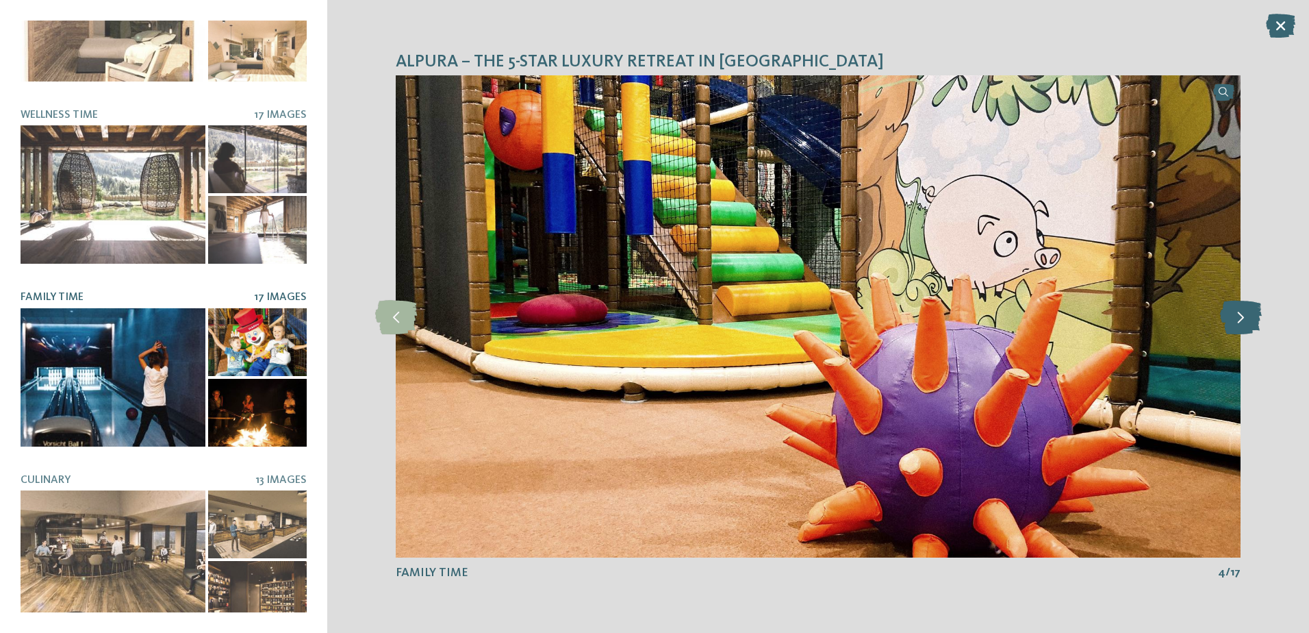
click at [1234, 324] on icon at bounding box center [1241, 316] width 42 height 34
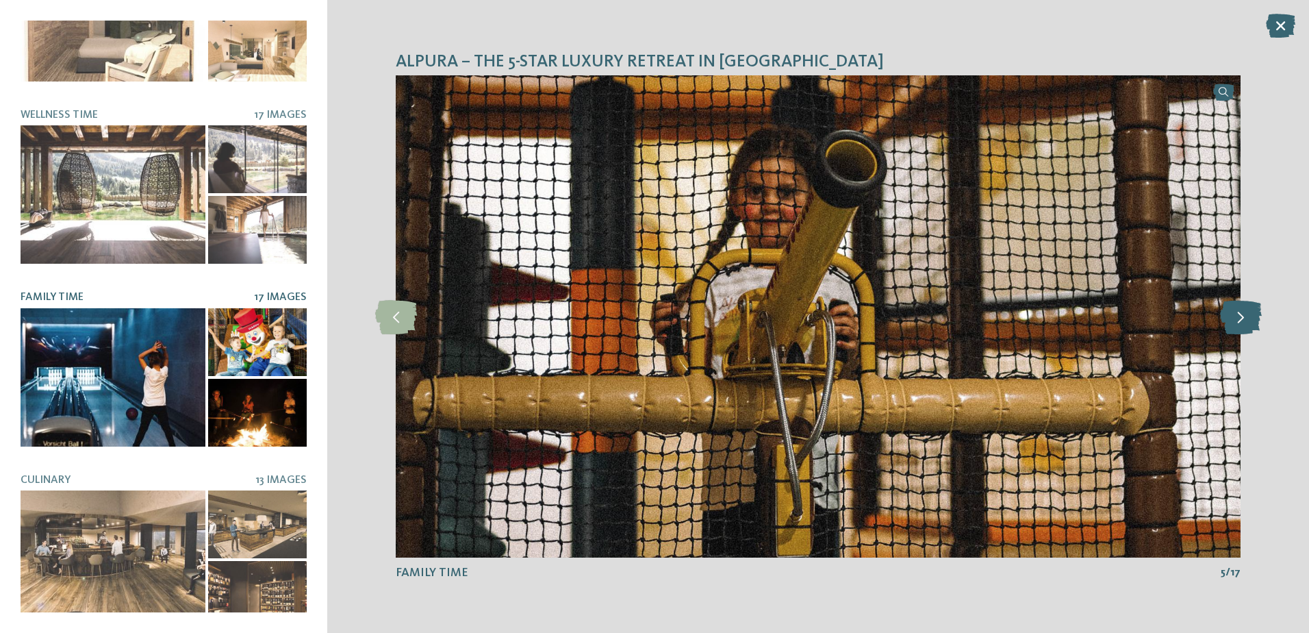
click at [1234, 324] on icon at bounding box center [1241, 316] width 42 height 34
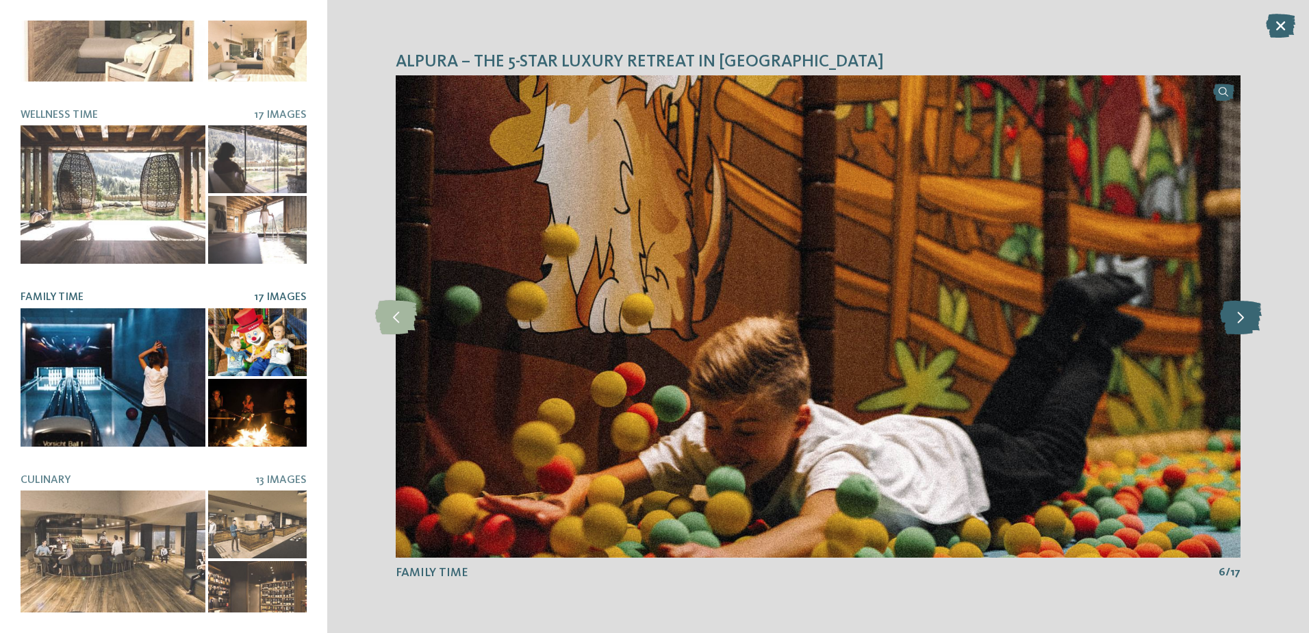
click at [1234, 324] on icon at bounding box center [1241, 316] width 42 height 34
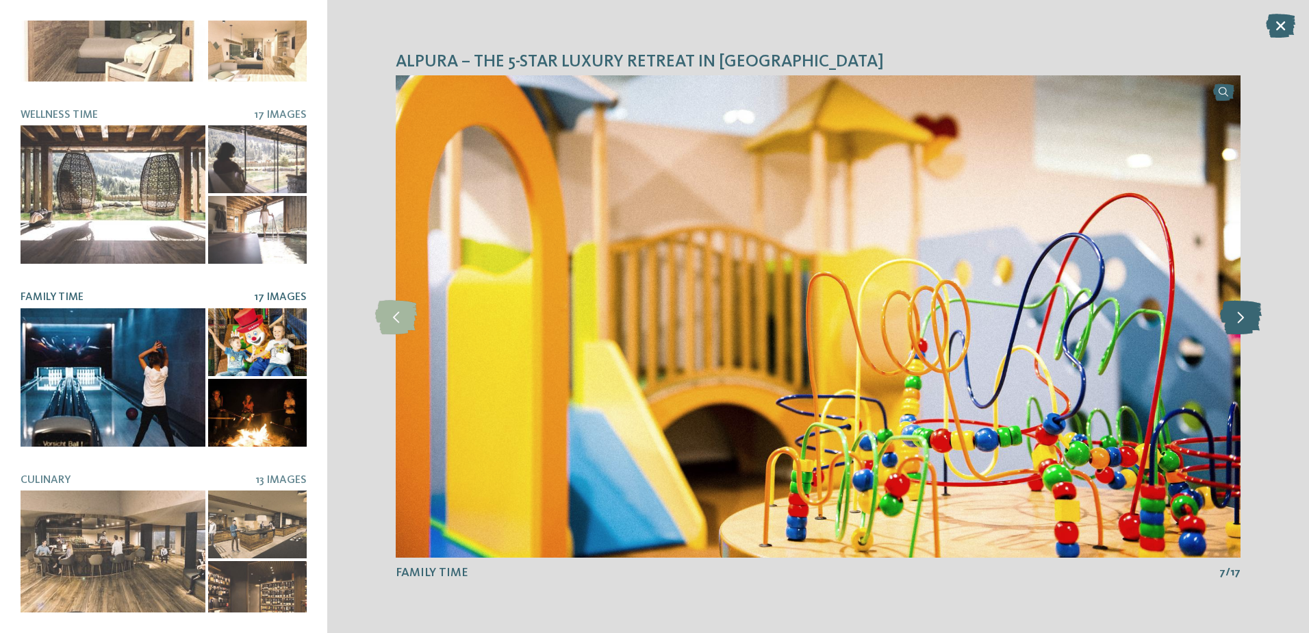
click at [1234, 324] on icon at bounding box center [1241, 316] width 42 height 34
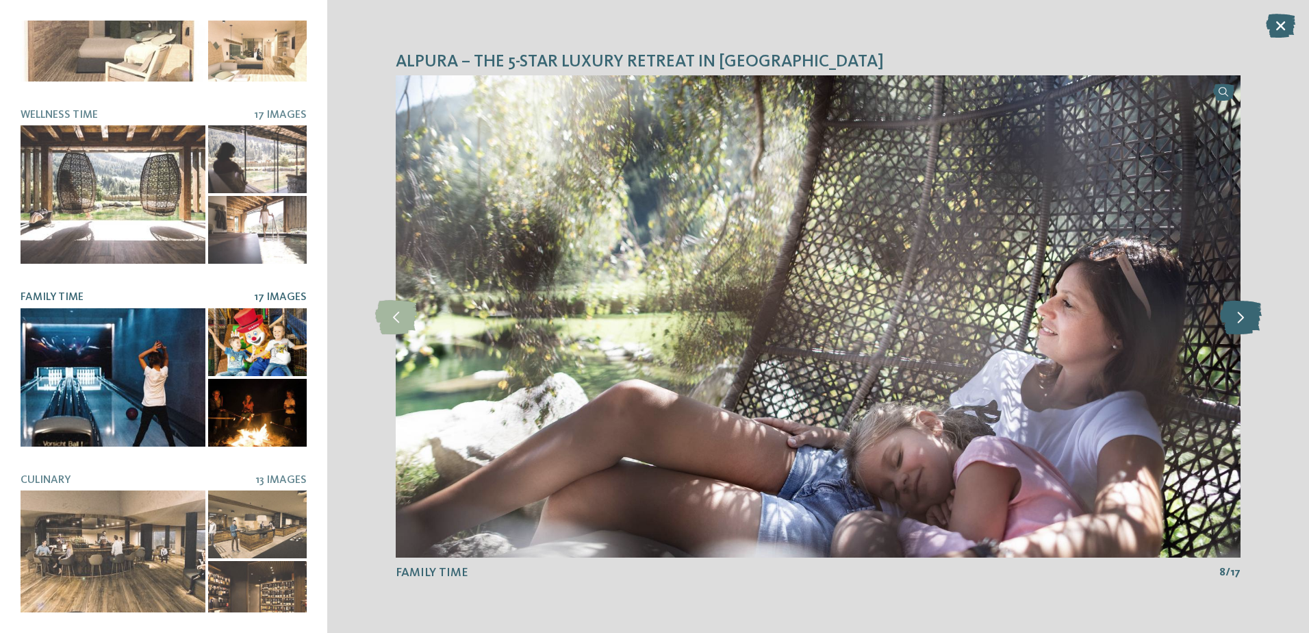
click at [1234, 324] on icon at bounding box center [1241, 316] width 42 height 34
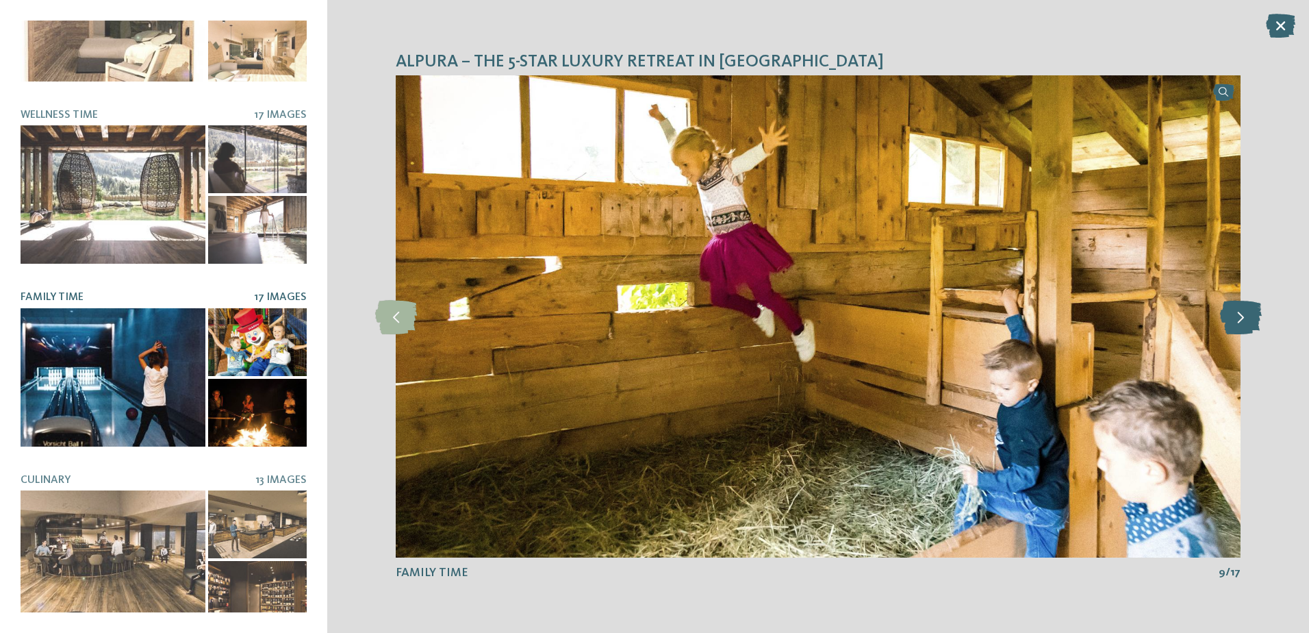
click at [1234, 324] on icon at bounding box center [1241, 316] width 42 height 34
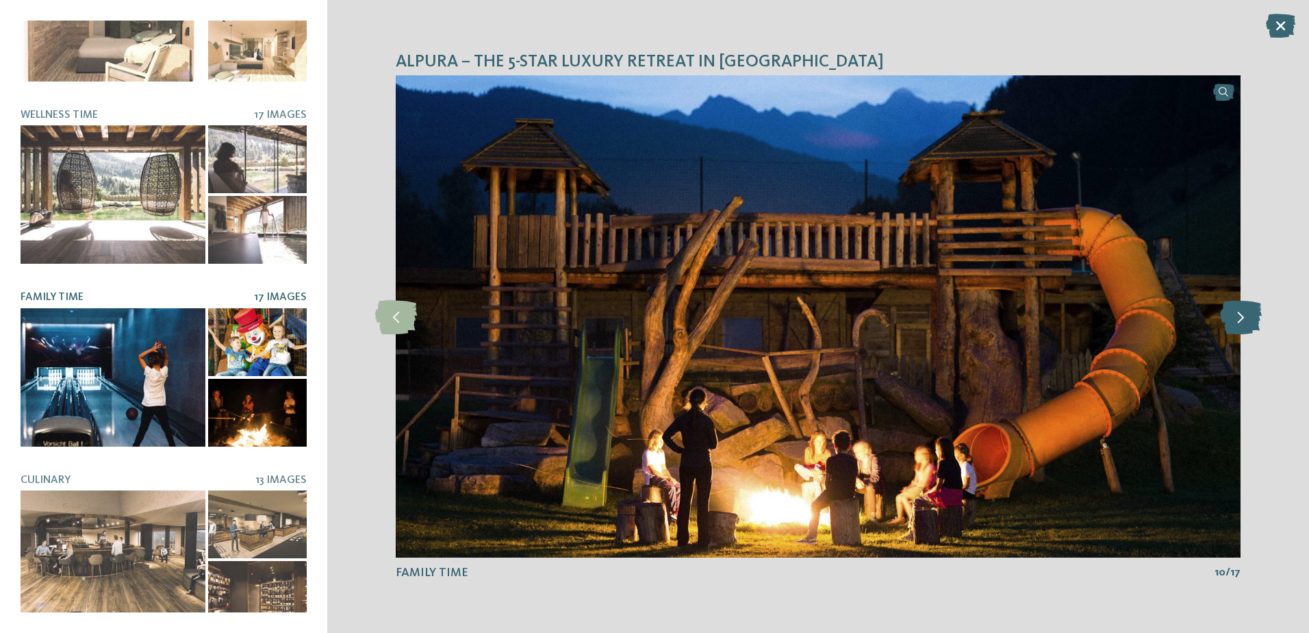
click at [1234, 324] on icon at bounding box center [1241, 316] width 42 height 34
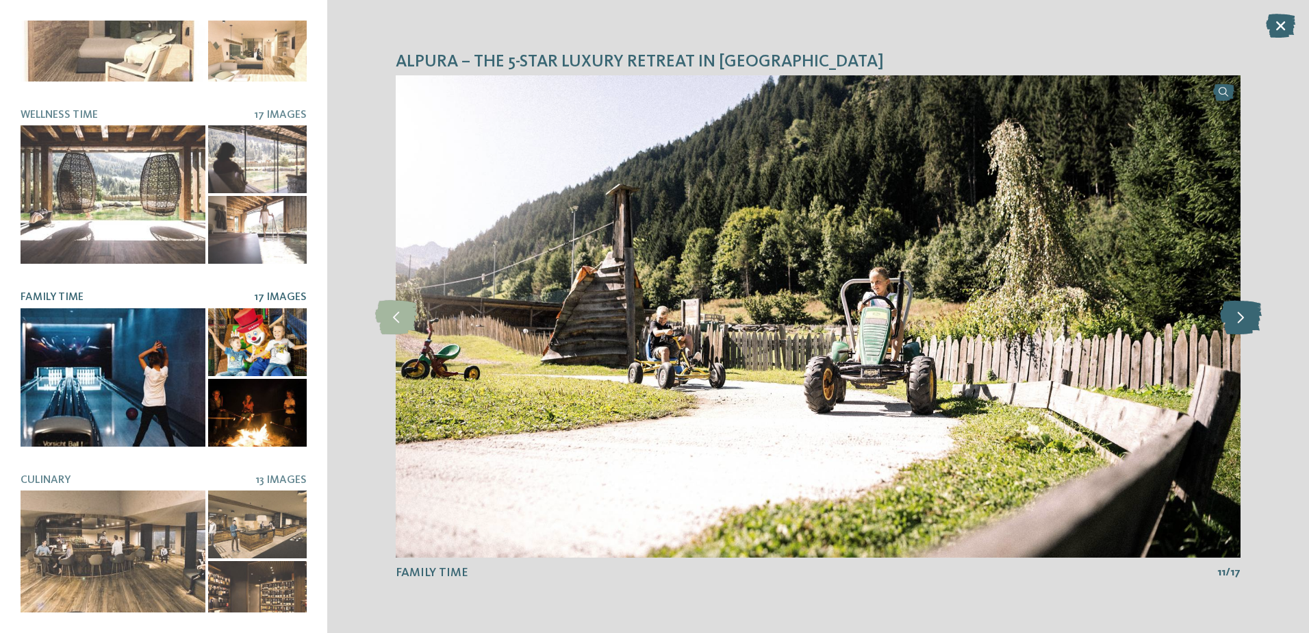
click at [1234, 324] on icon at bounding box center [1241, 316] width 42 height 34
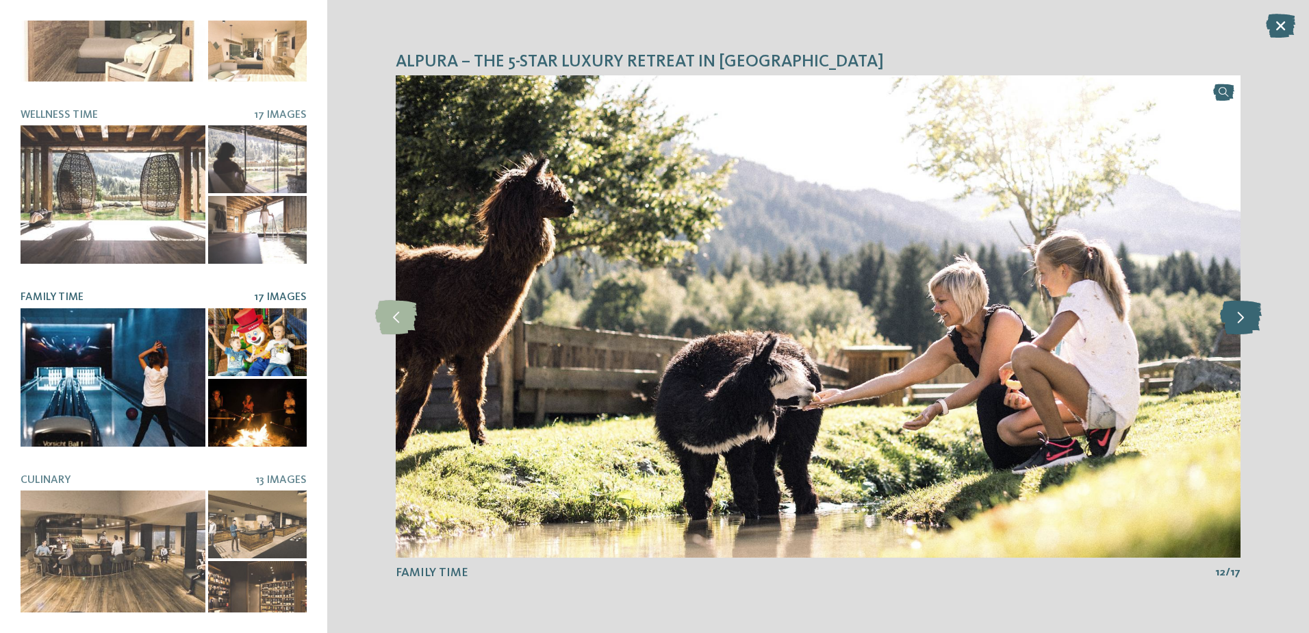
click at [1234, 324] on icon at bounding box center [1241, 316] width 42 height 34
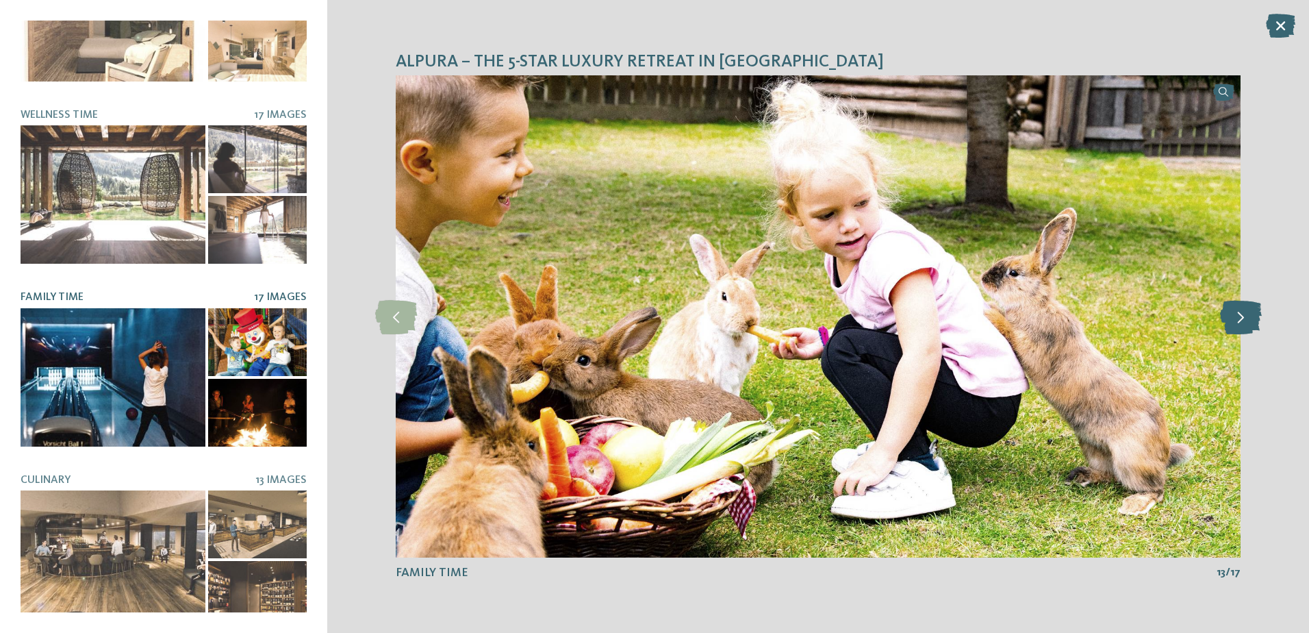
click at [1234, 324] on icon at bounding box center [1241, 316] width 42 height 34
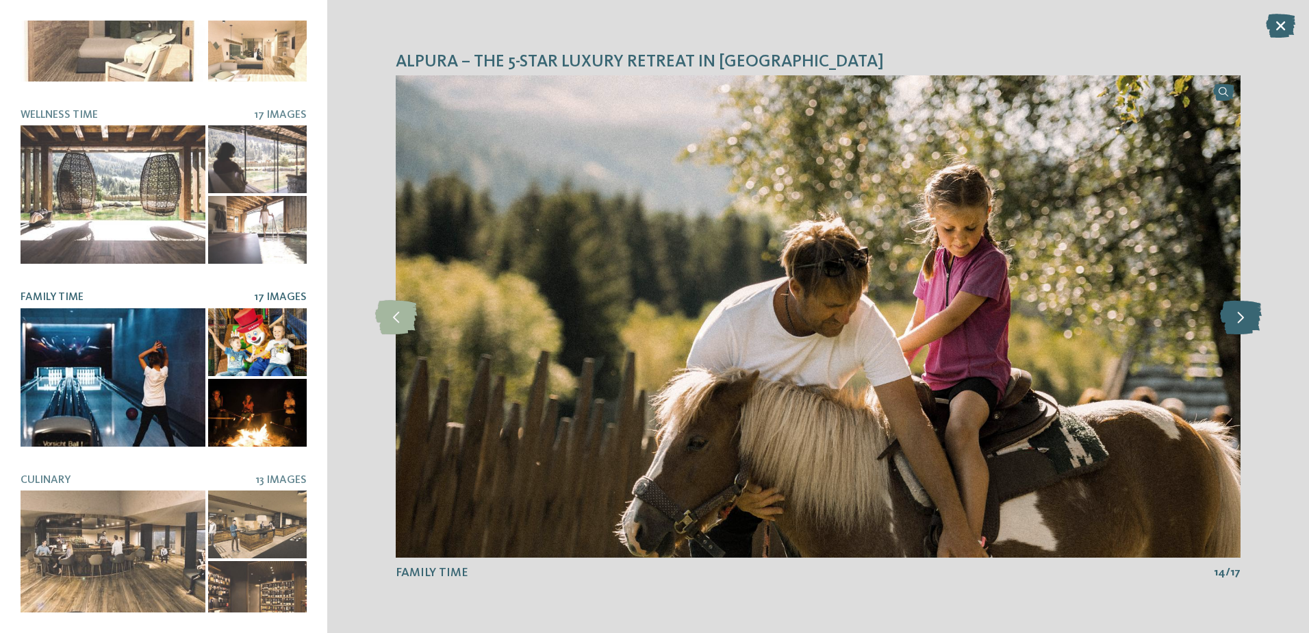
click at [1234, 324] on icon at bounding box center [1241, 316] width 42 height 34
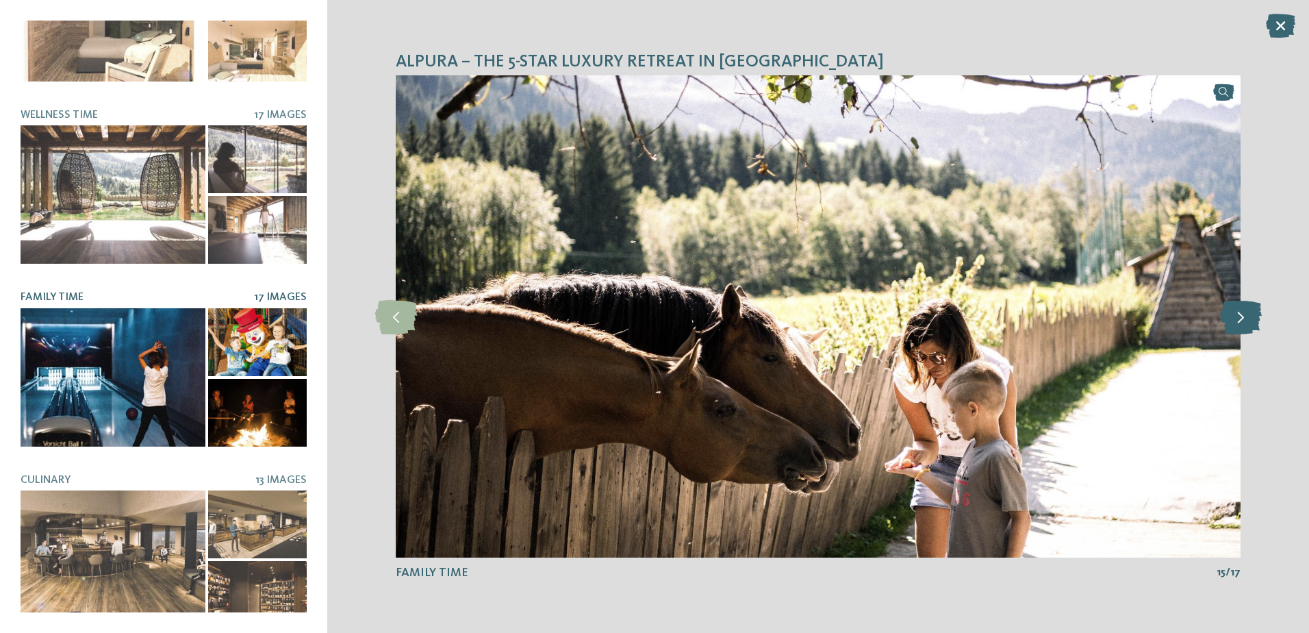
click at [1234, 324] on icon at bounding box center [1241, 316] width 42 height 34
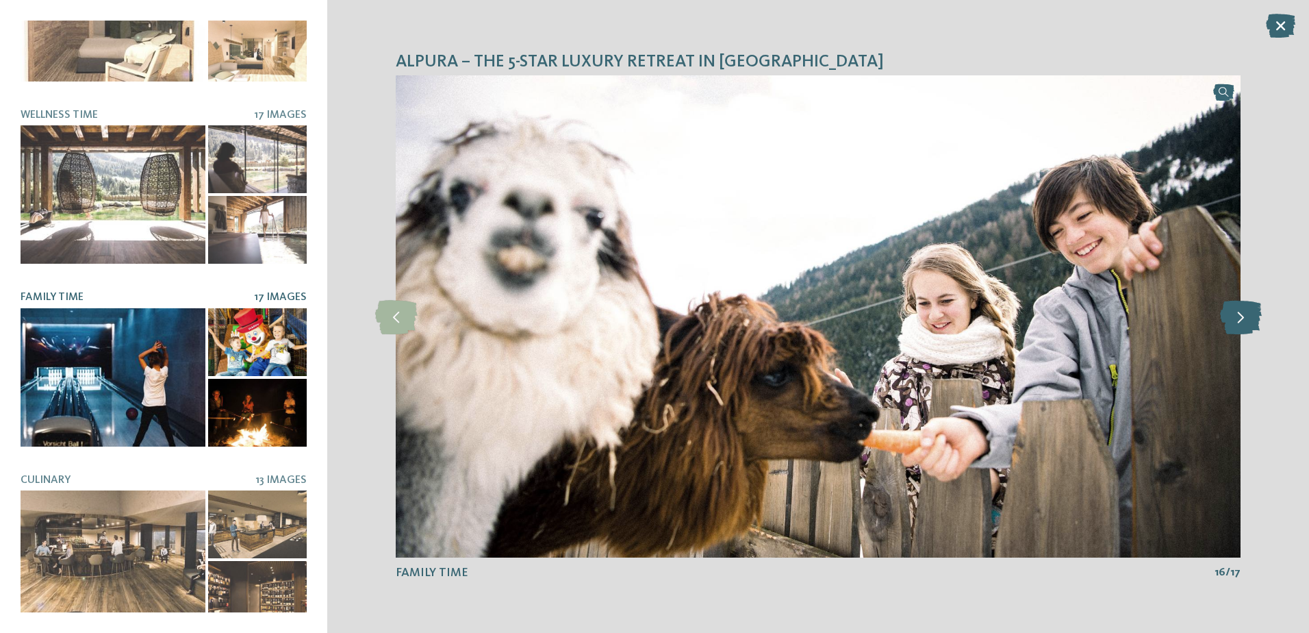
click at [1234, 324] on icon at bounding box center [1241, 316] width 42 height 34
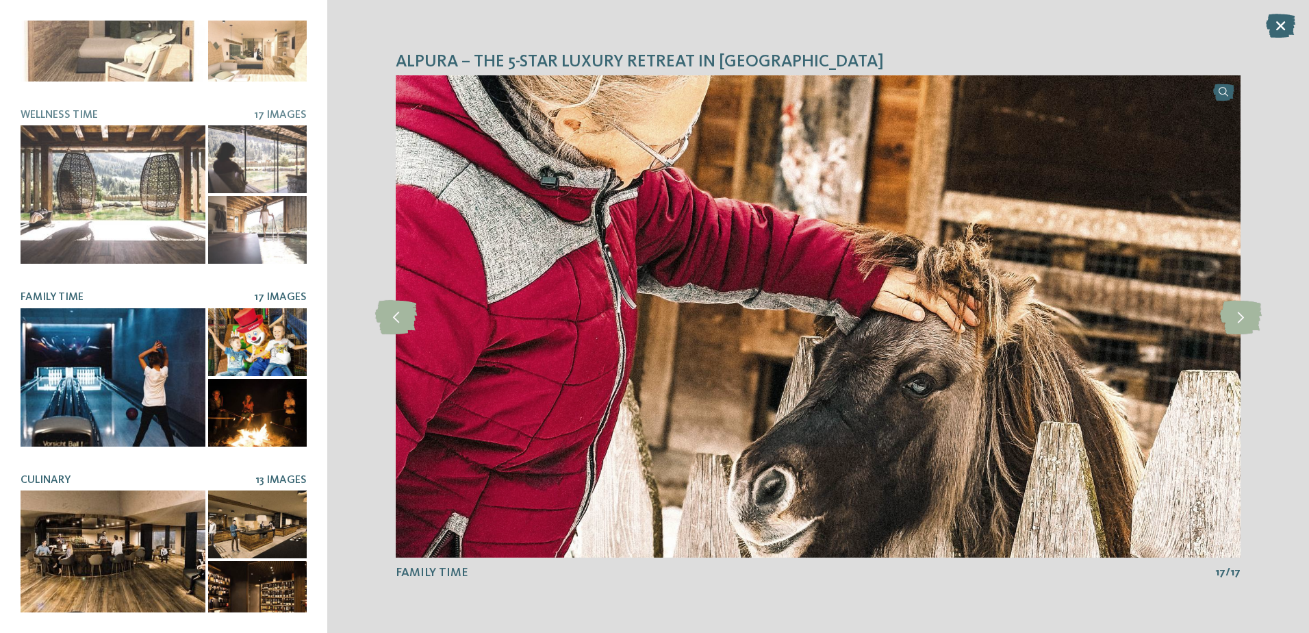
click at [89, 570] on div at bounding box center [113, 559] width 185 height 138
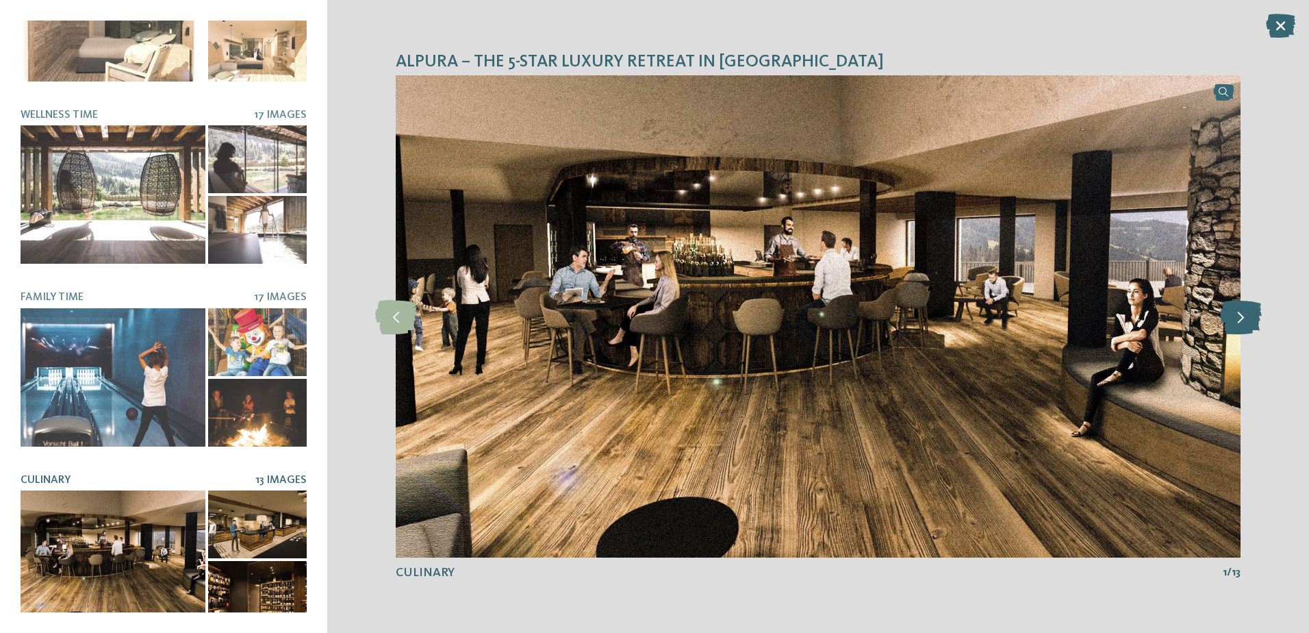
click at [1243, 314] on icon at bounding box center [1241, 316] width 42 height 34
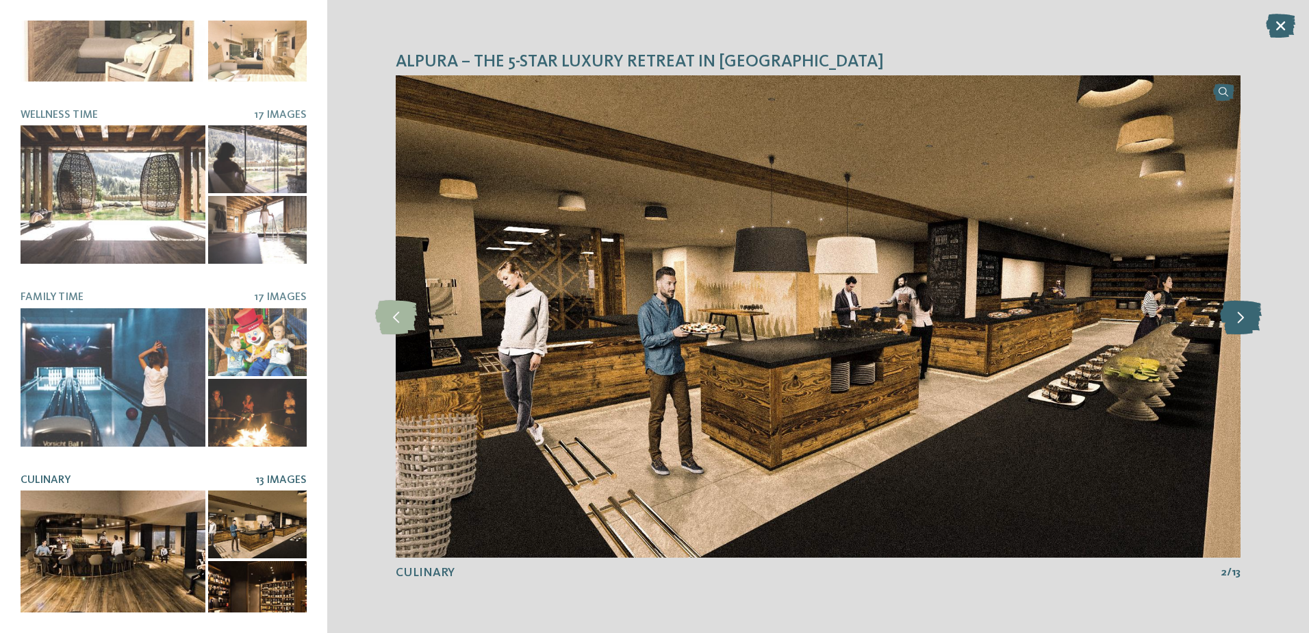
click at [1243, 314] on icon at bounding box center [1241, 316] width 42 height 34
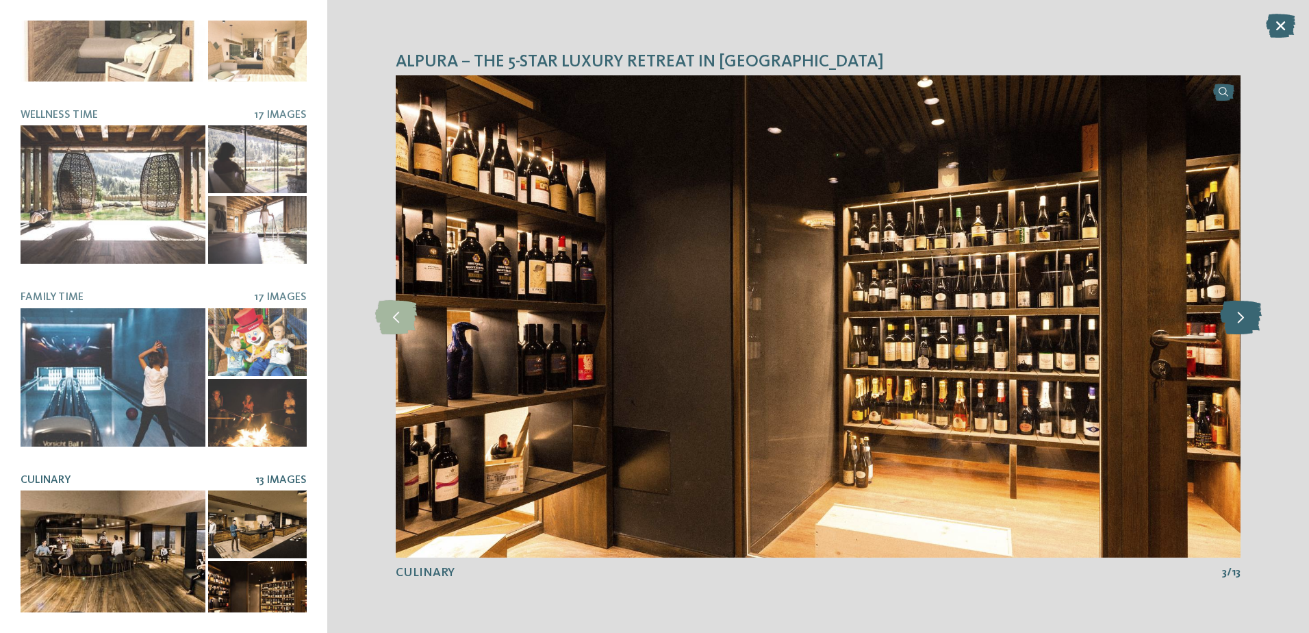
click at [1243, 314] on icon at bounding box center [1241, 316] width 42 height 34
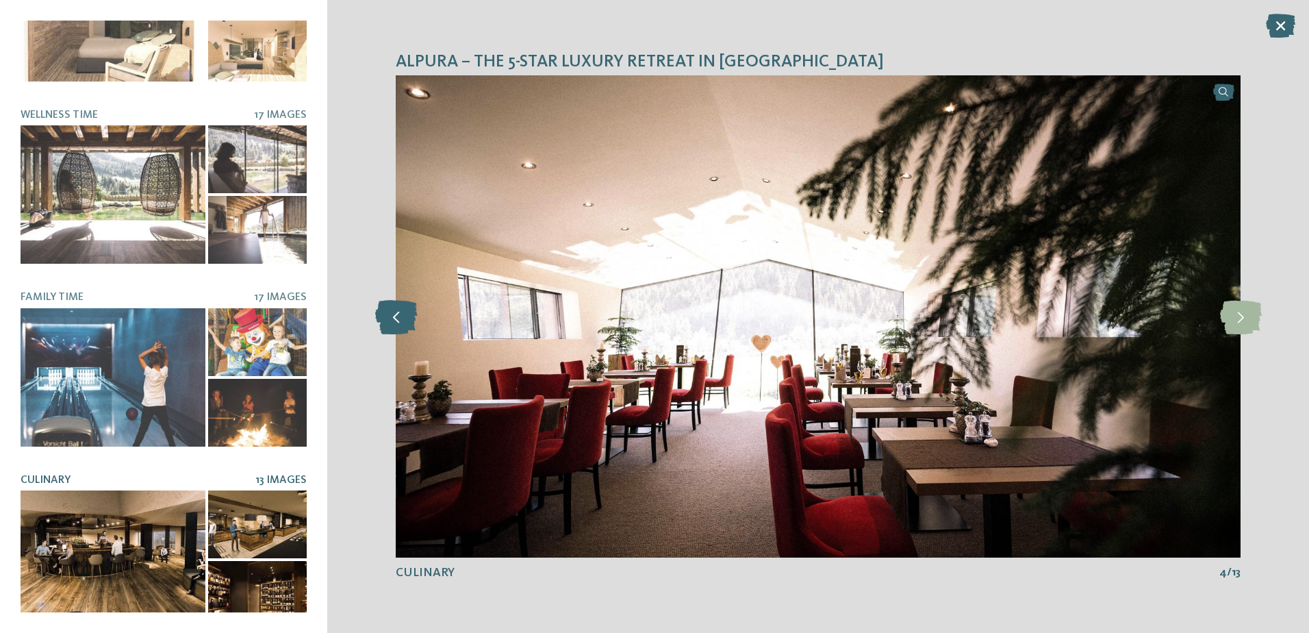
click at [397, 319] on icon at bounding box center [396, 316] width 42 height 34
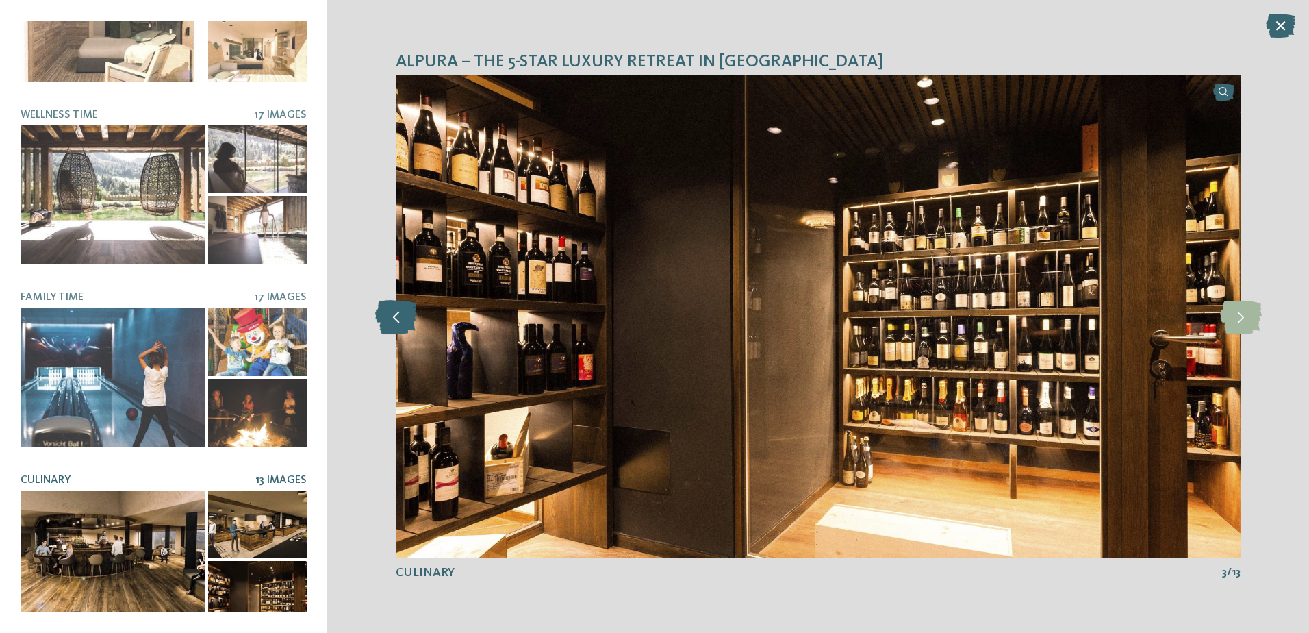
click at [397, 319] on icon at bounding box center [396, 316] width 42 height 34
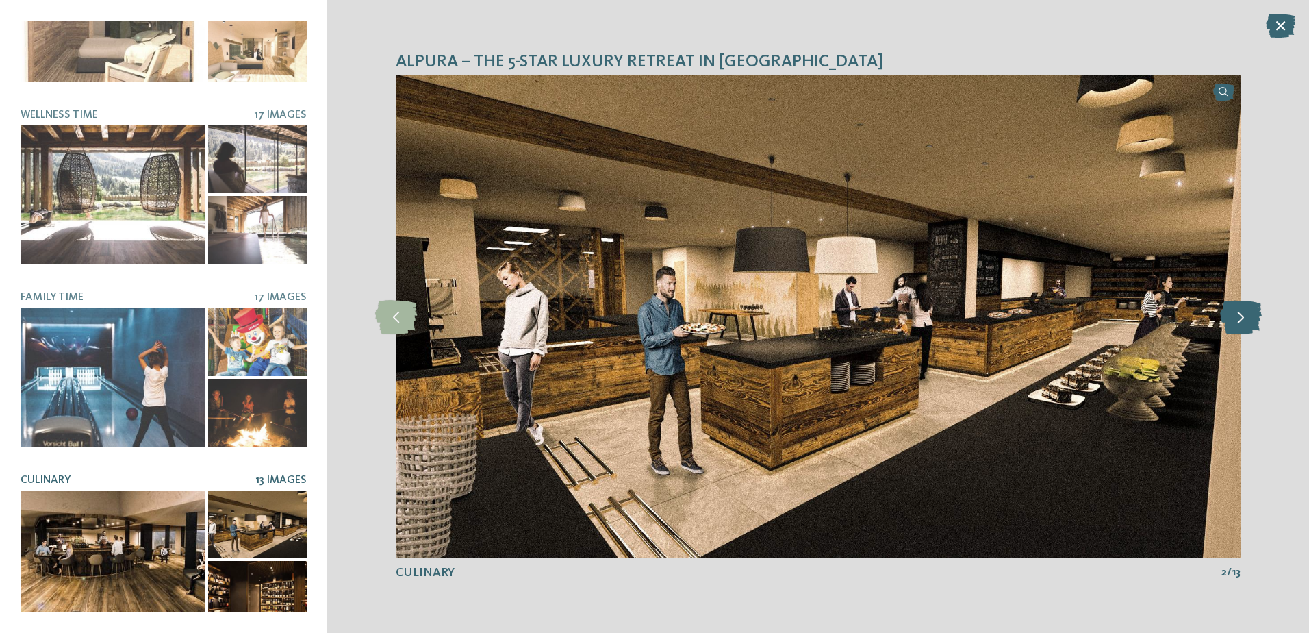
click at [1242, 327] on icon at bounding box center [1241, 316] width 42 height 34
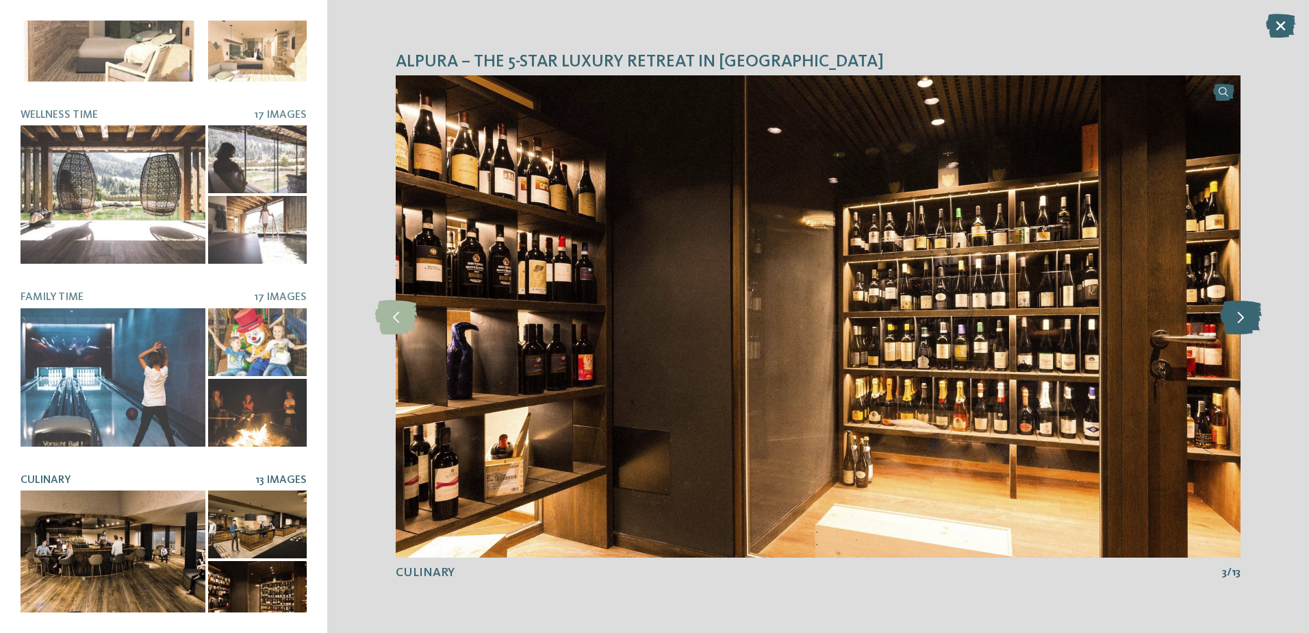
click at [1242, 327] on icon at bounding box center [1241, 316] width 42 height 34
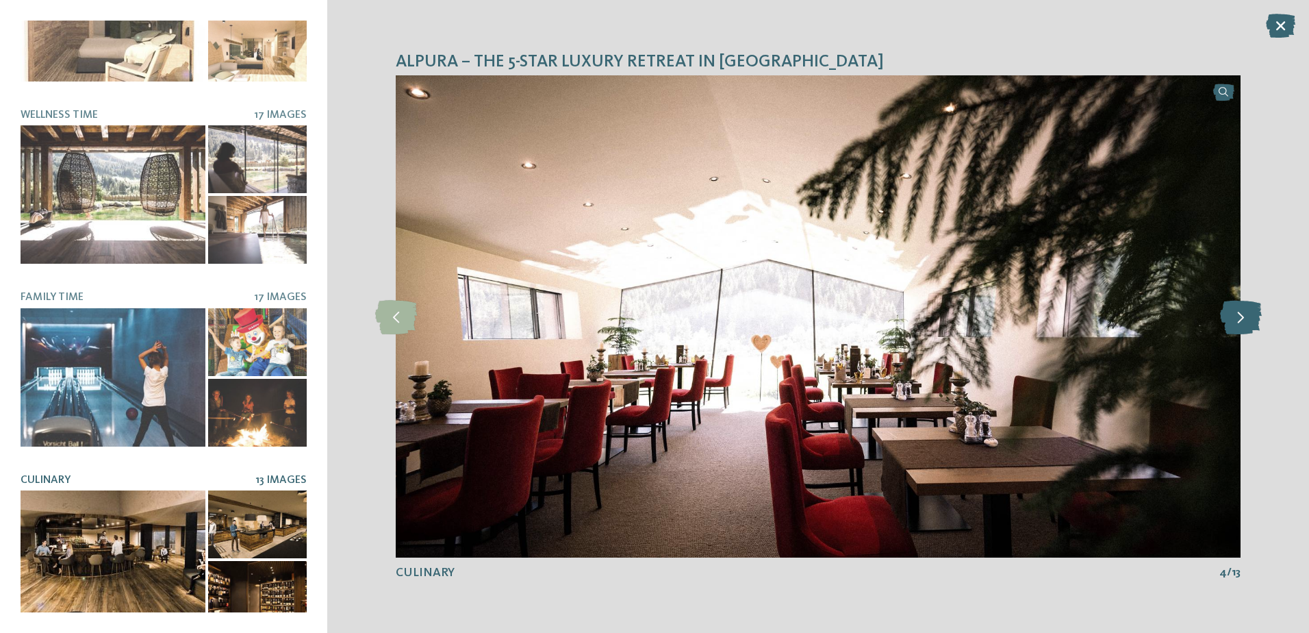
click at [1242, 327] on icon at bounding box center [1241, 316] width 42 height 34
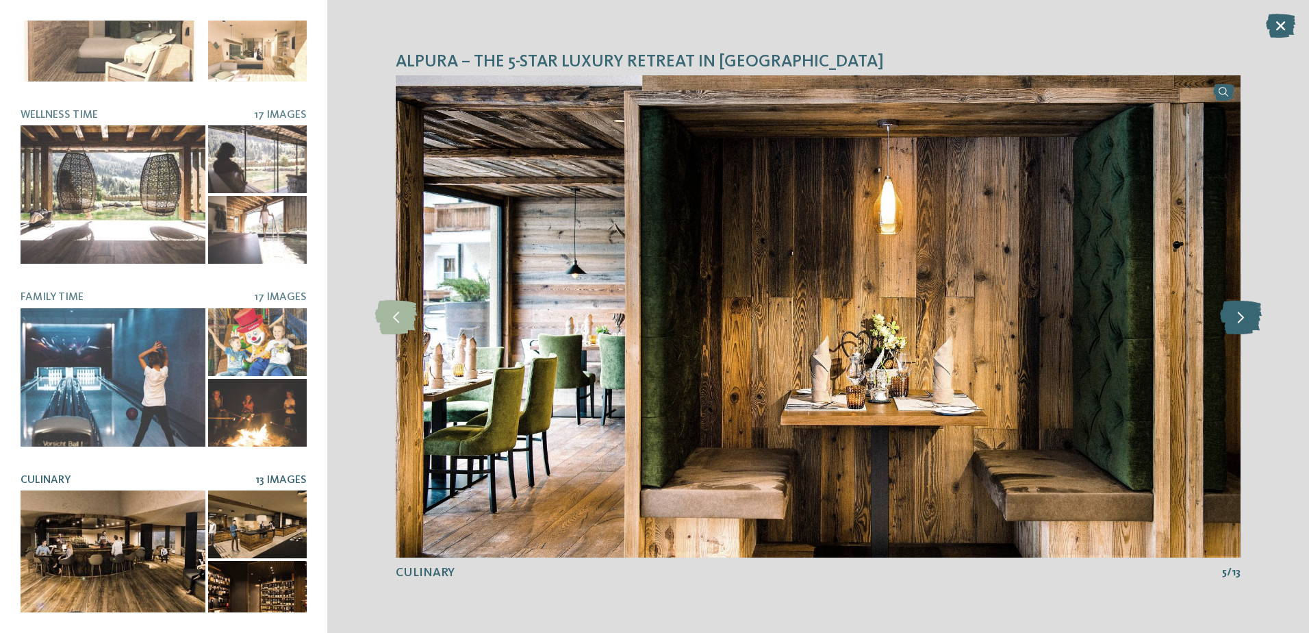
click at [1242, 327] on icon at bounding box center [1241, 316] width 42 height 34
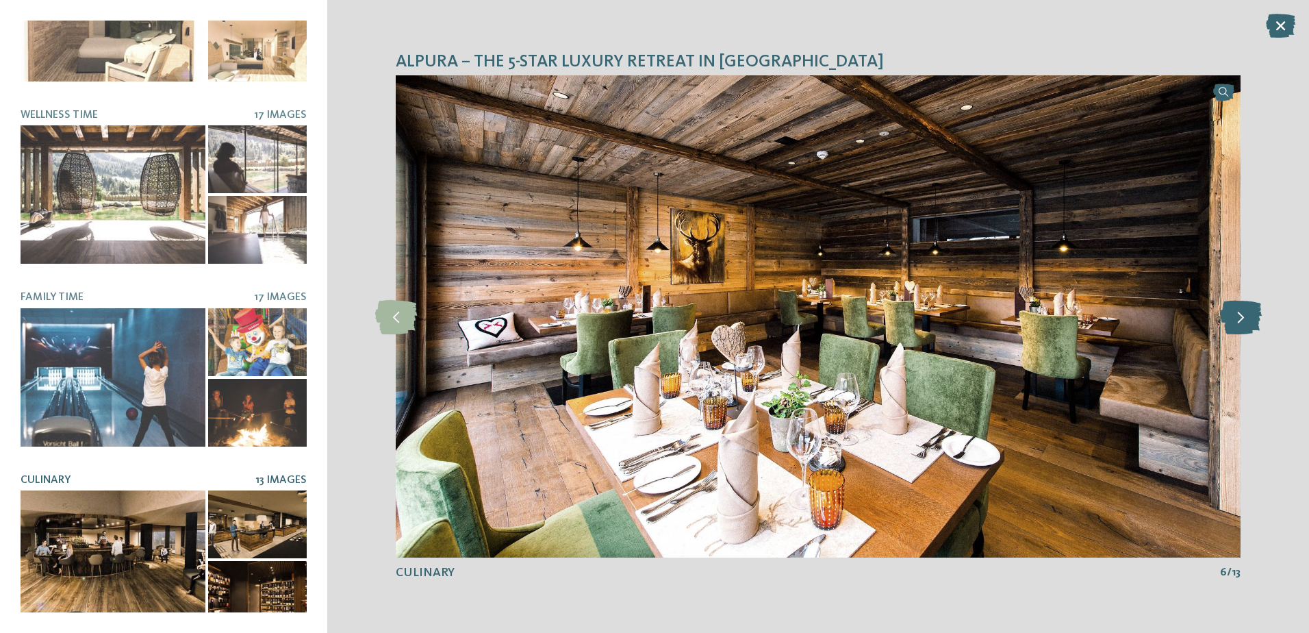
click at [1242, 327] on icon at bounding box center [1241, 316] width 42 height 34
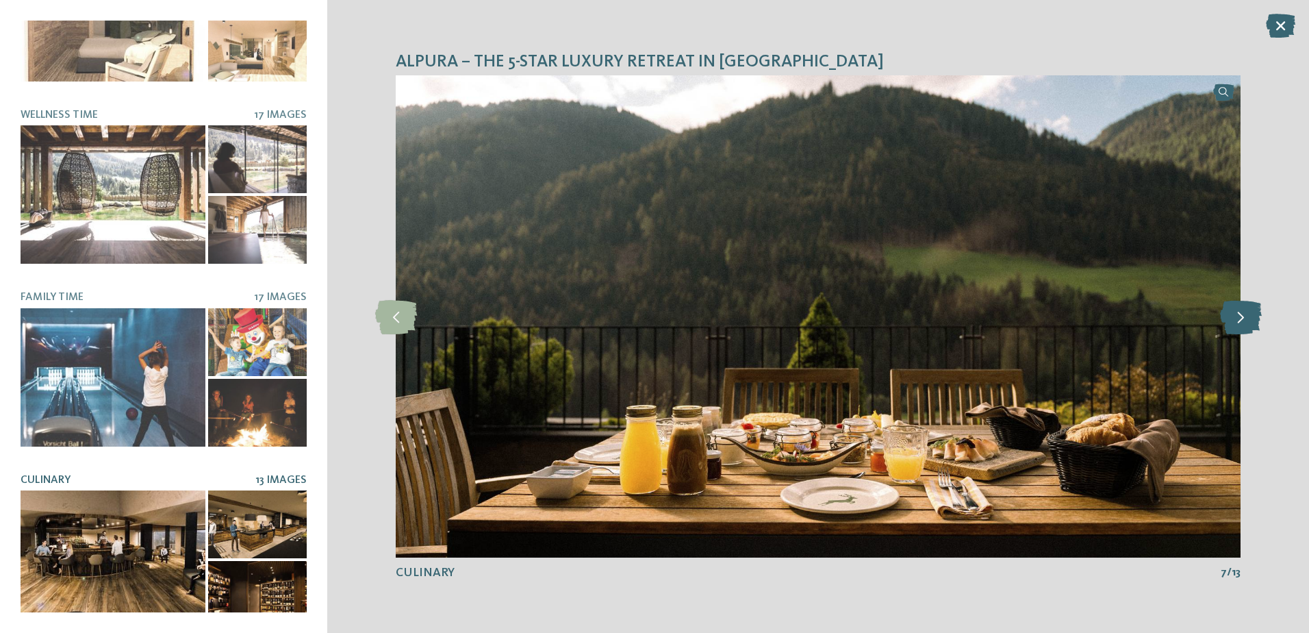
click at [1242, 327] on icon at bounding box center [1241, 316] width 42 height 34
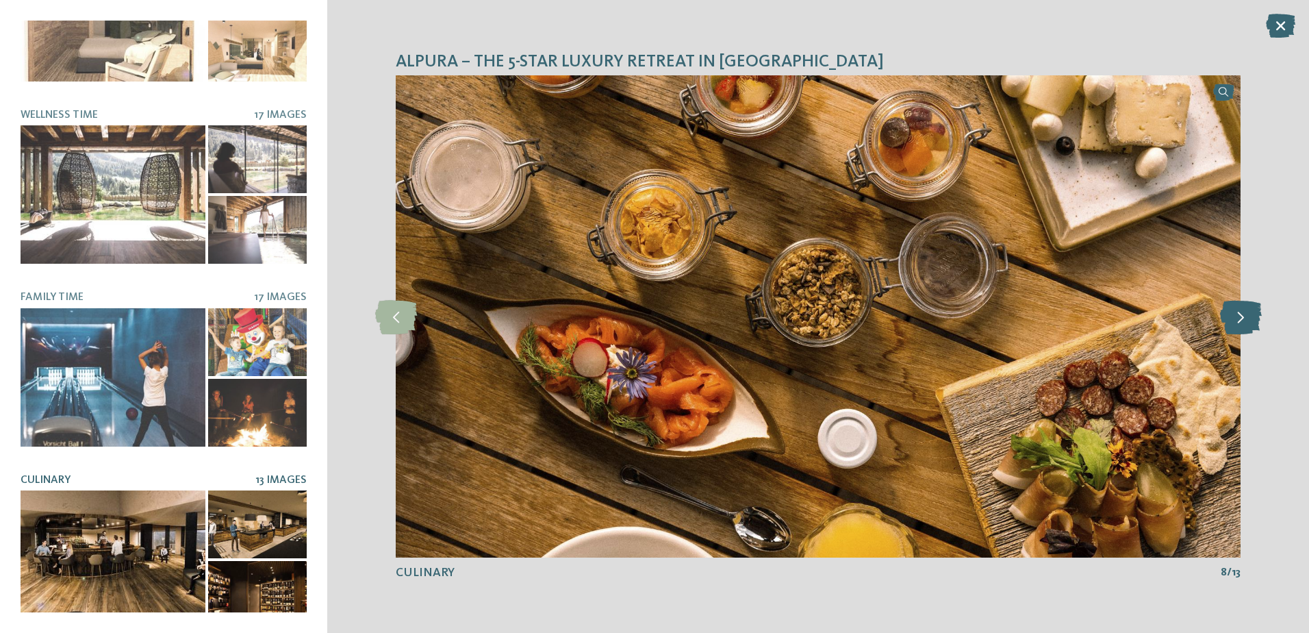
click at [1242, 327] on icon at bounding box center [1241, 316] width 42 height 34
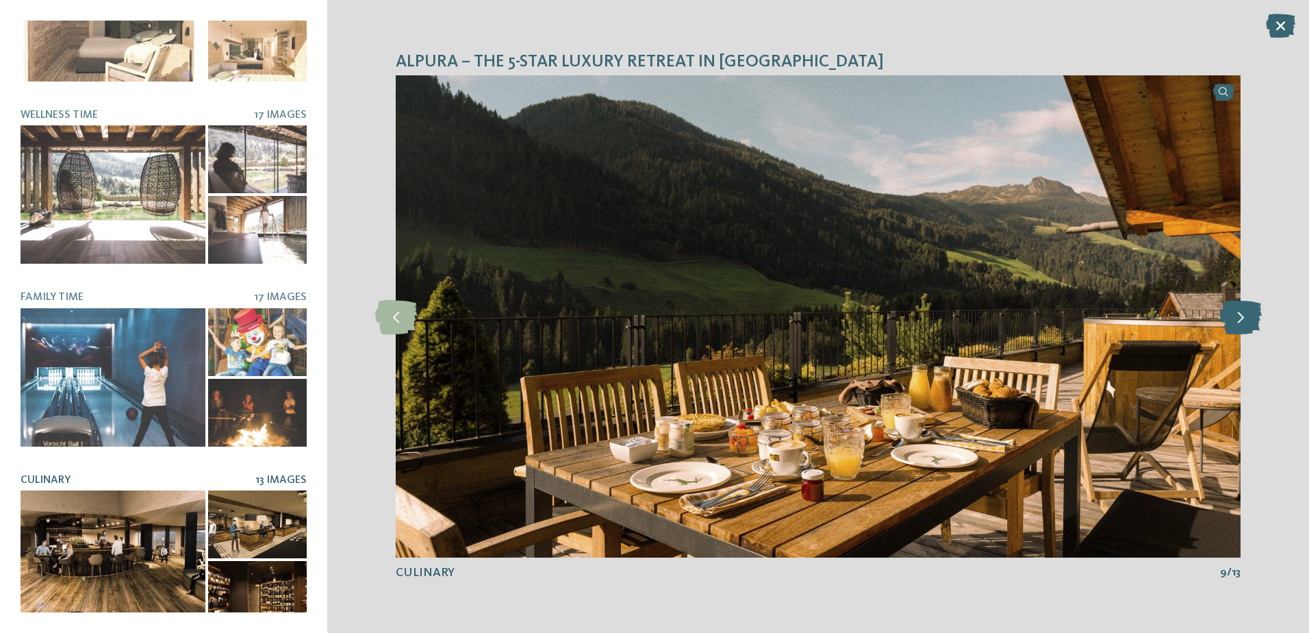
click at [1242, 327] on icon at bounding box center [1241, 316] width 42 height 34
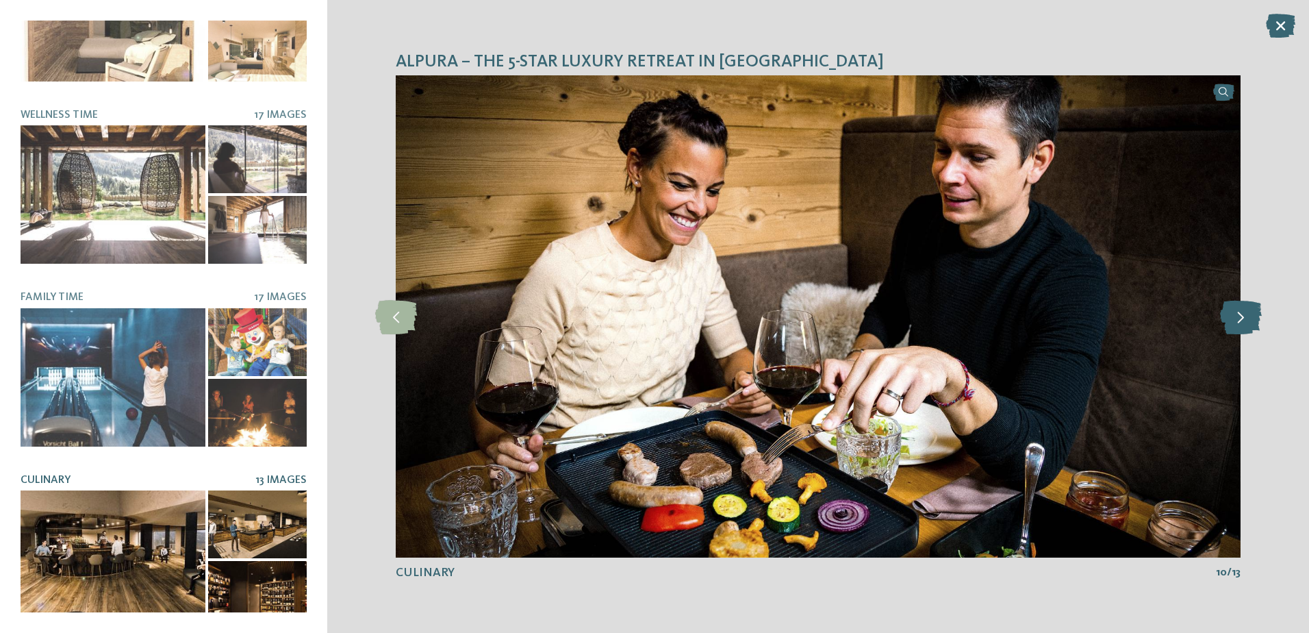
click at [1242, 327] on icon at bounding box center [1241, 316] width 42 height 34
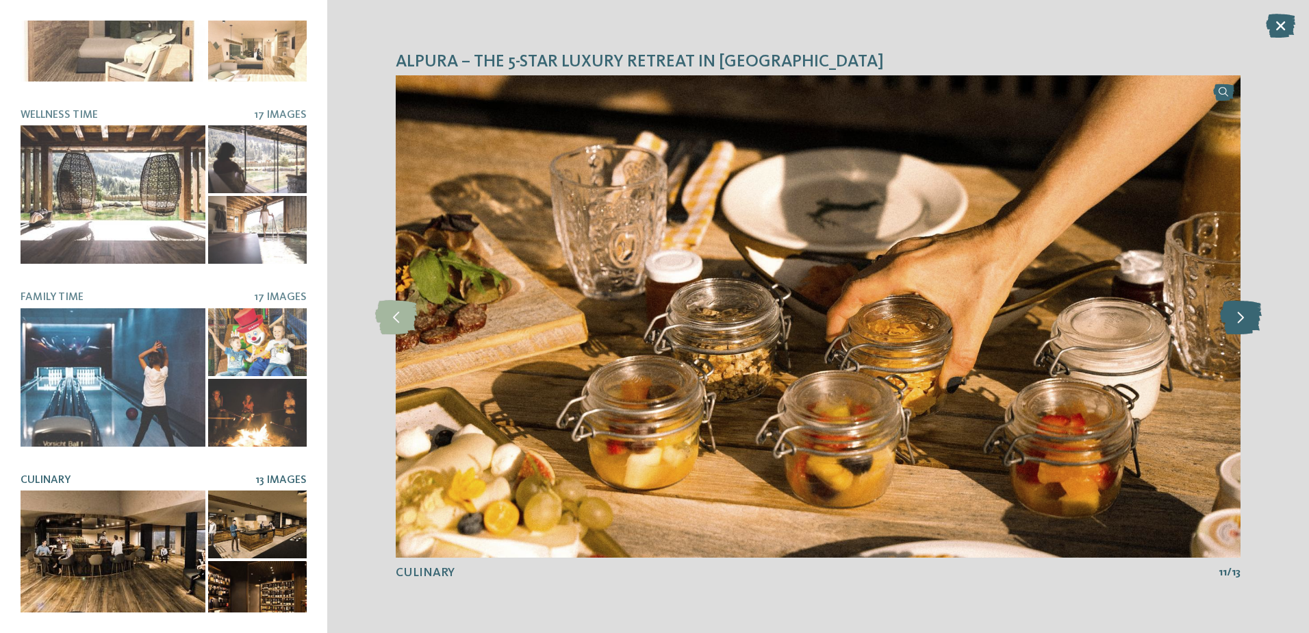
click at [1242, 327] on icon at bounding box center [1241, 316] width 42 height 34
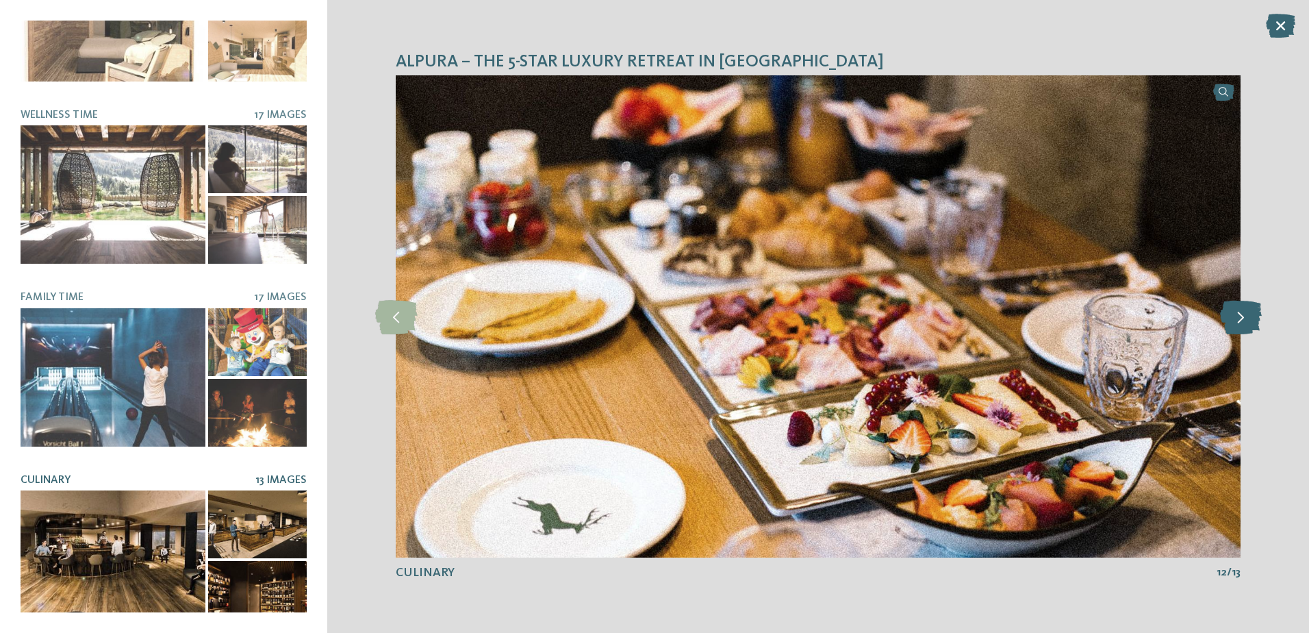
click at [1242, 327] on icon at bounding box center [1241, 316] width 42 height 34
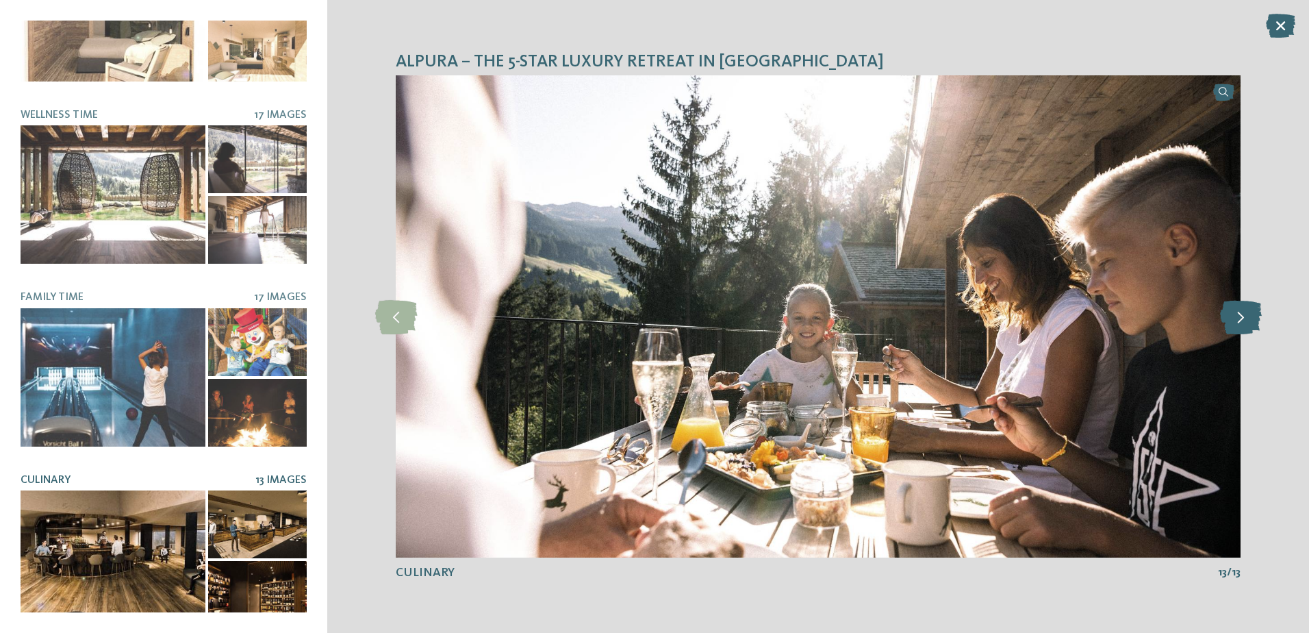
click at [1242, 327] on icon at bounding box center [1241, 316] width 42 height 34
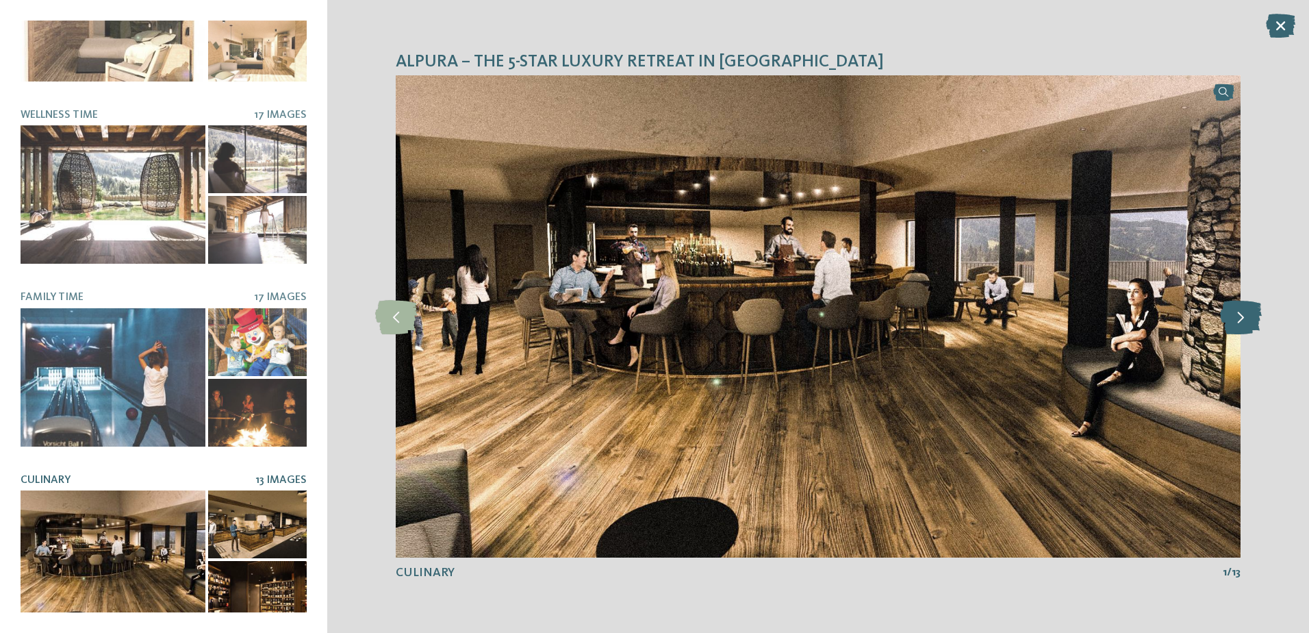
click at [1242, 327] on icon at bounding box center [1241, 316] width 42 height 34
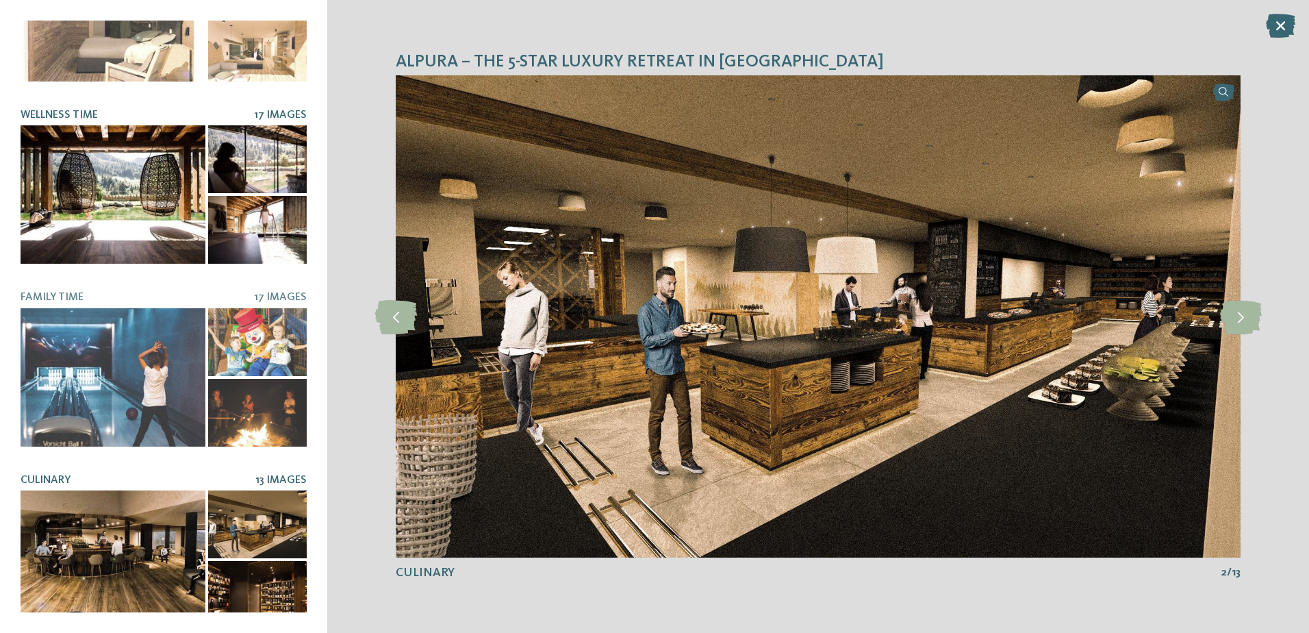
click at [103, 181] on div at bounding box center [113, 194] width 185 height 138
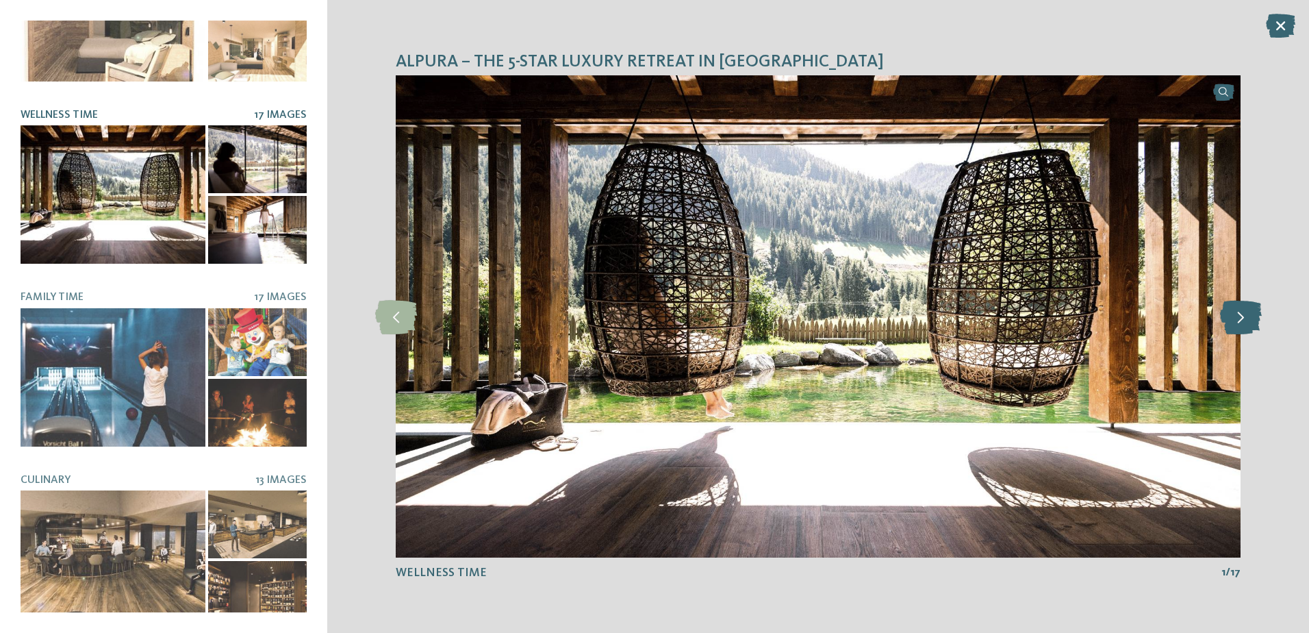
click at [1244, 318] on icon at bounding box center [1241, 316] width 42 height 34
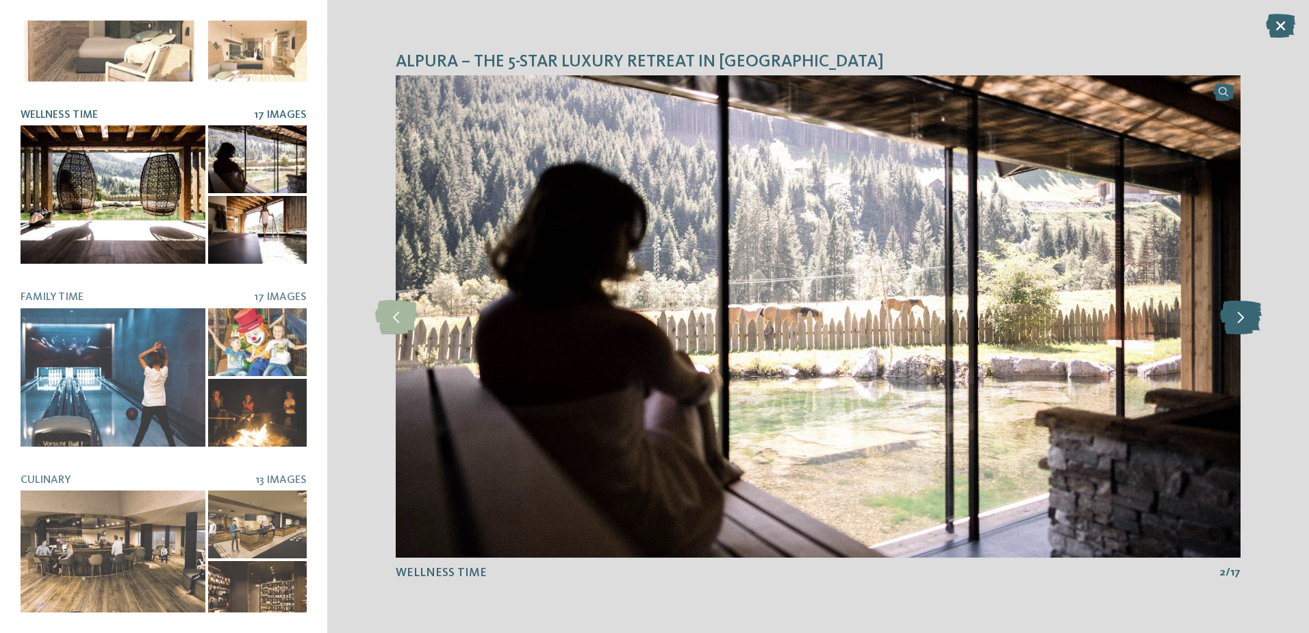
click at [1243, 318] on icon at bounding box center [1241, 316] width 42 height 34
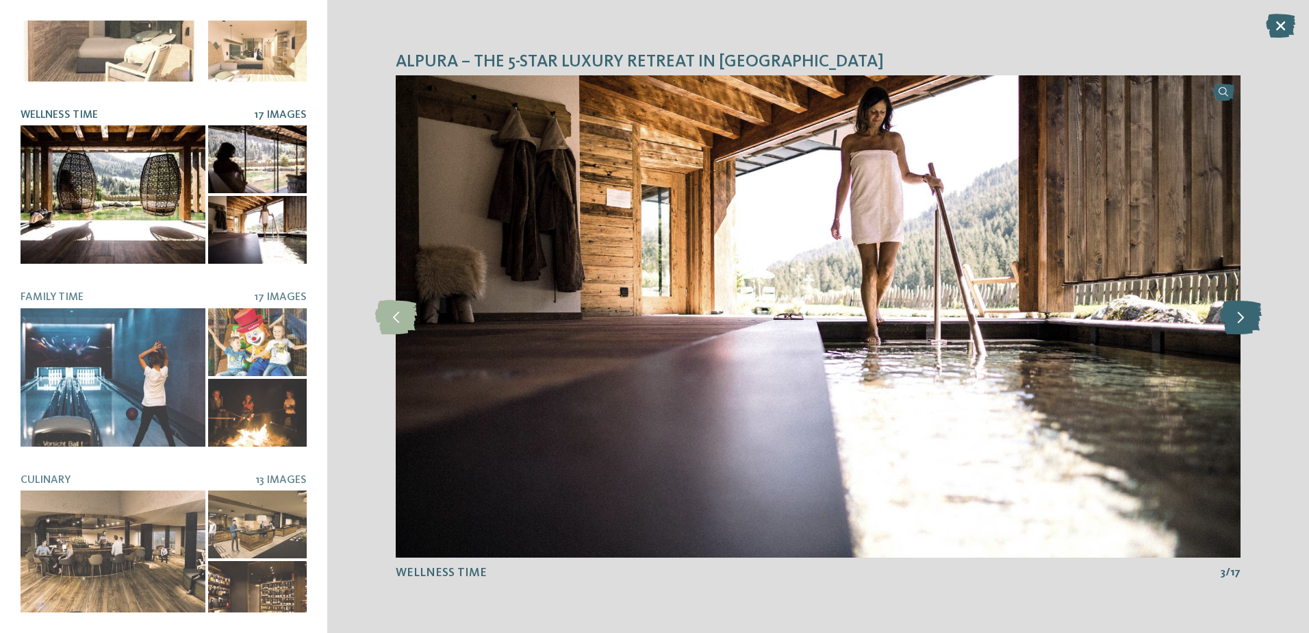
click at [1243, 318] on icon at bounding box center [1241, 316] width 42 height 34
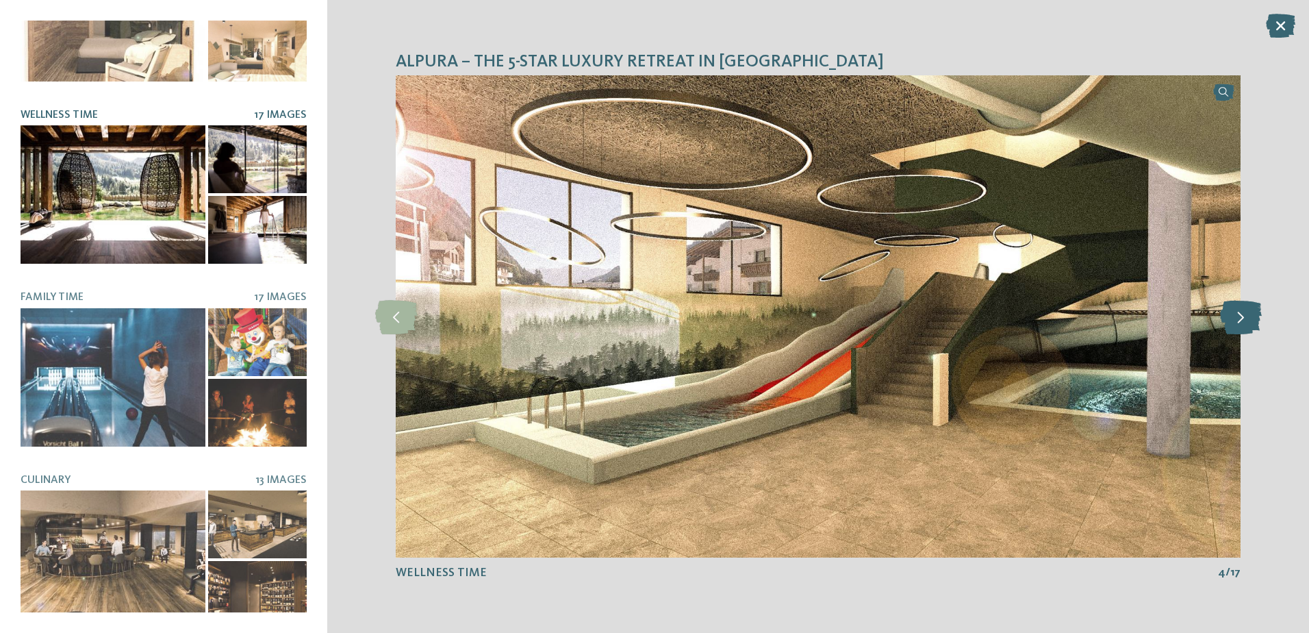
click at [1243, 318] on icon at bounding box center [1241, 316] width 42 height 34
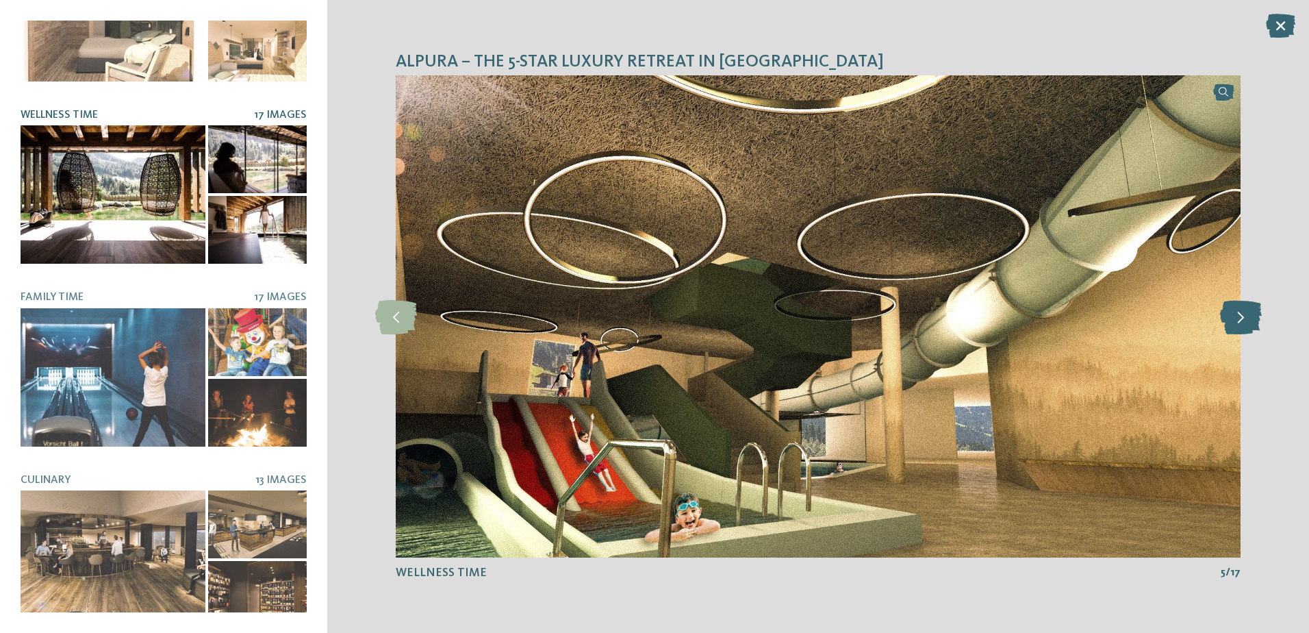
click at [1243, 318] on icon at bounding box center [1241, 316] width 42 height 34
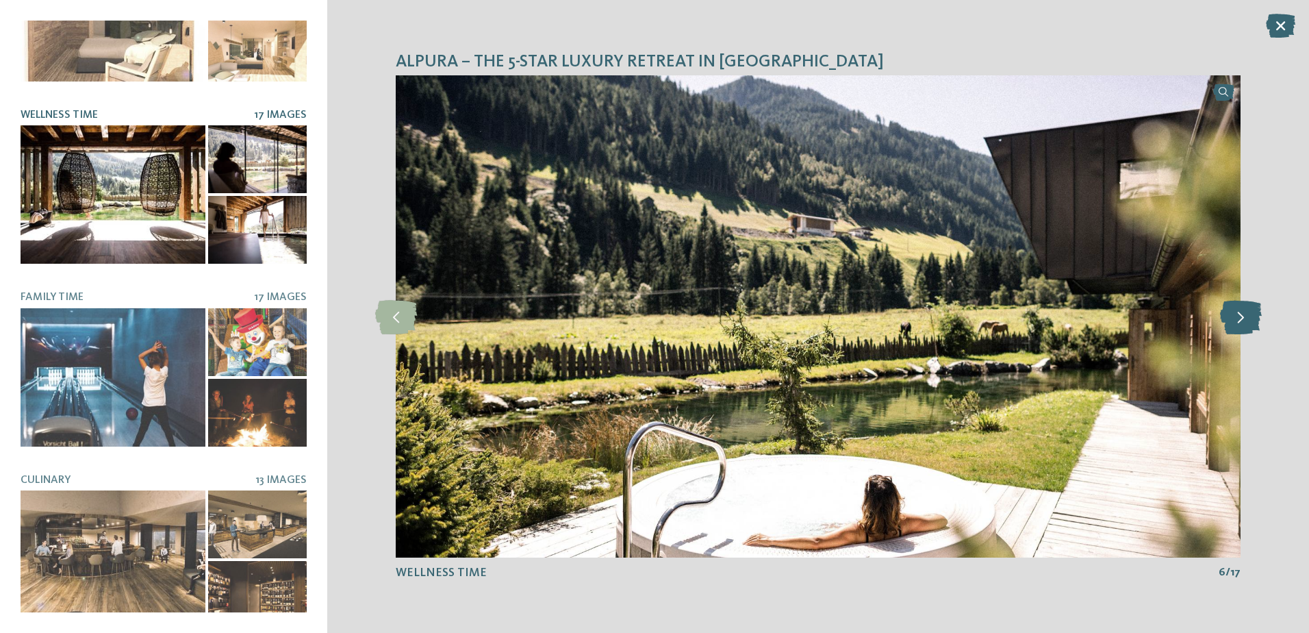
click at [1243, 318] on icon at bounding box center [1241, 316] width 42 height 34
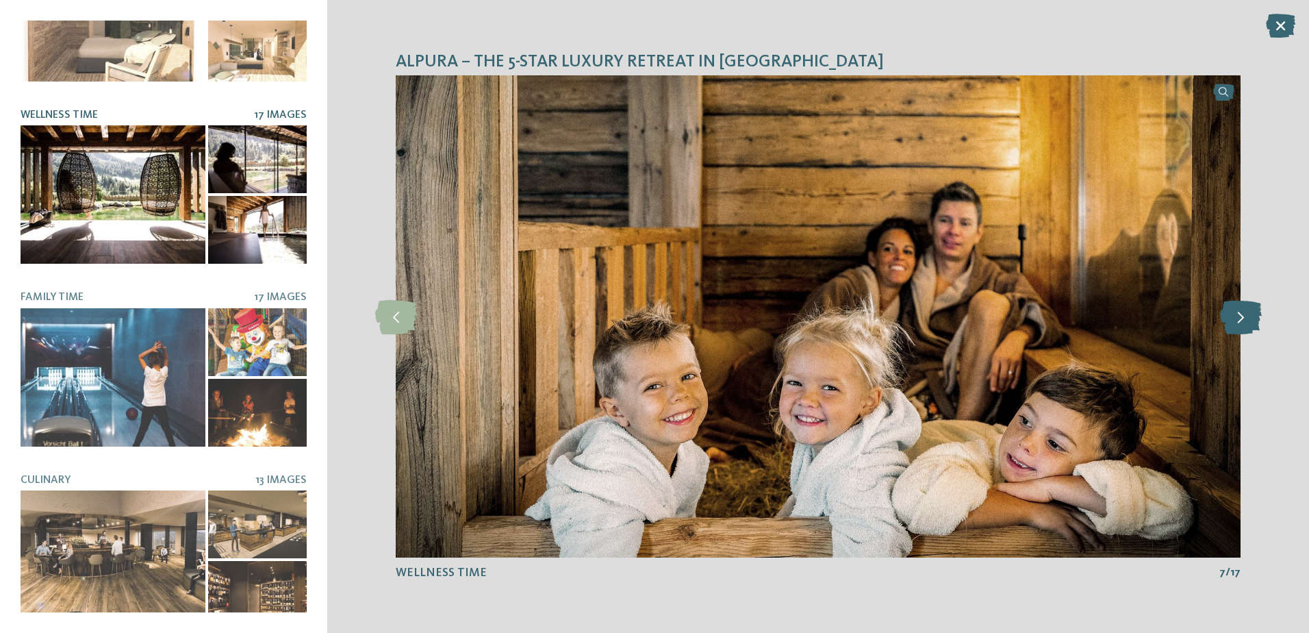
click at [1243, 318] on icon at bounding box center [1241, 316] width 42 height 34
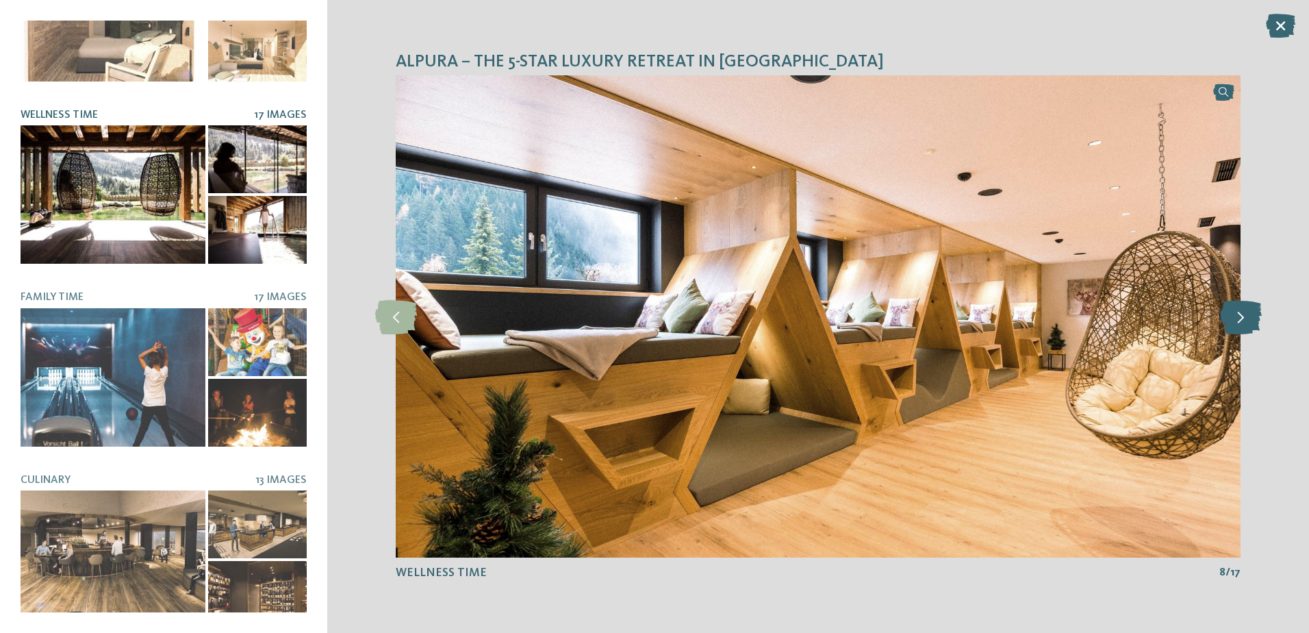
click at [1243, 318] on icon at bounding box center [1241, 316] width 42 height 34
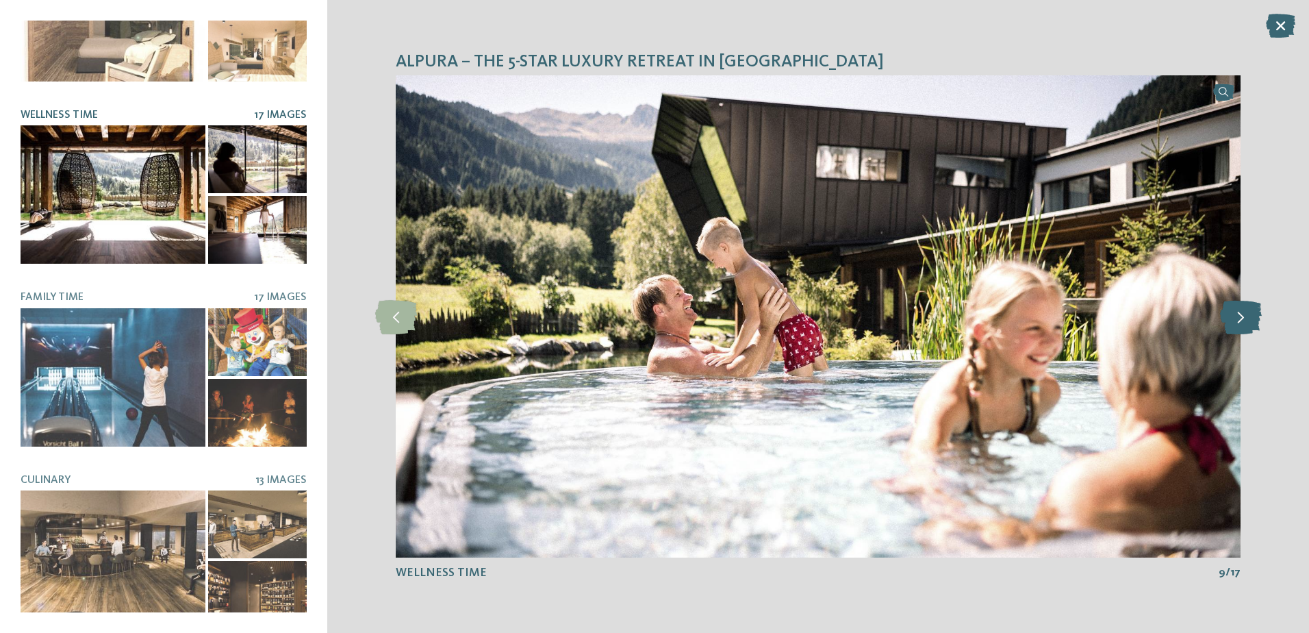
click at [1243, 318] on icon at bounding box center [1241, 316] width 42 height 34
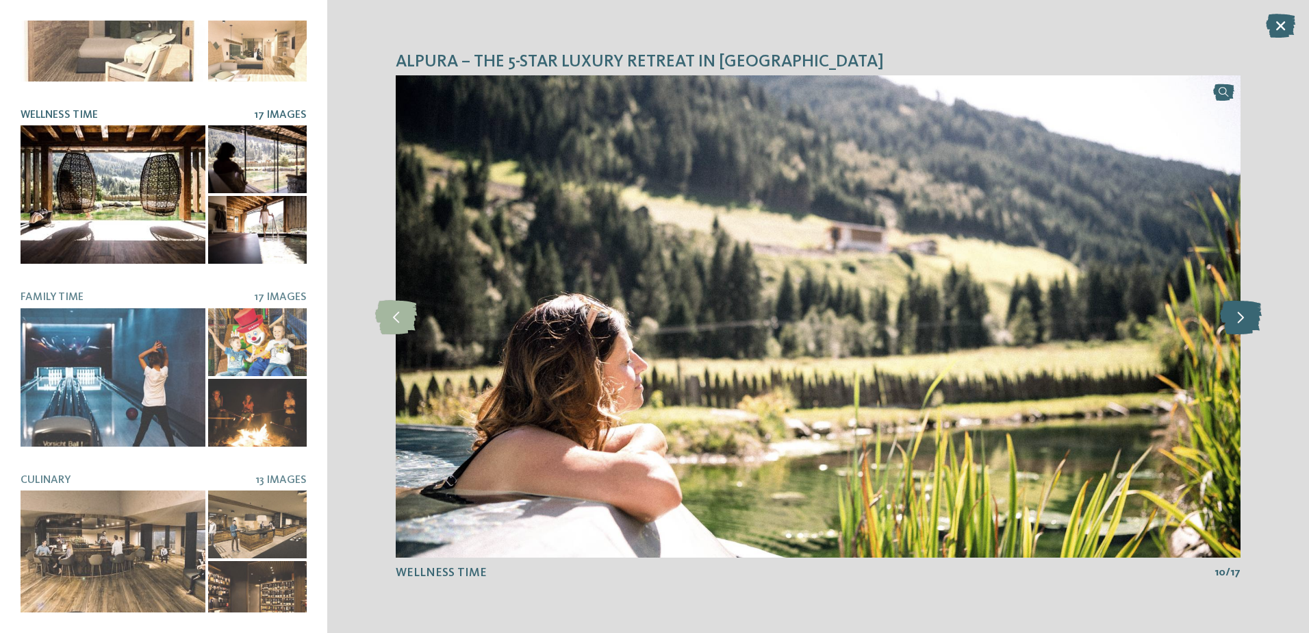
click at [1243, 318] on icon at bounding box center [1241, 316] width 42 height 34
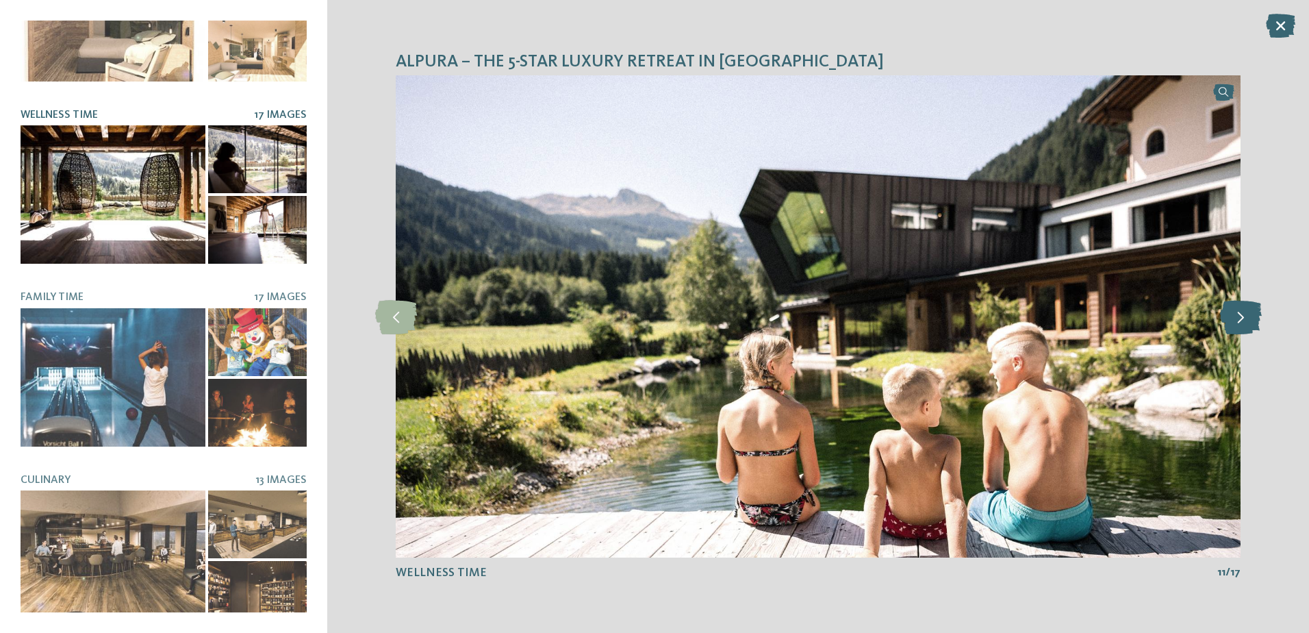
click at [1243, 318] on icon at bounding box center [1241, 316] width 42 height 34
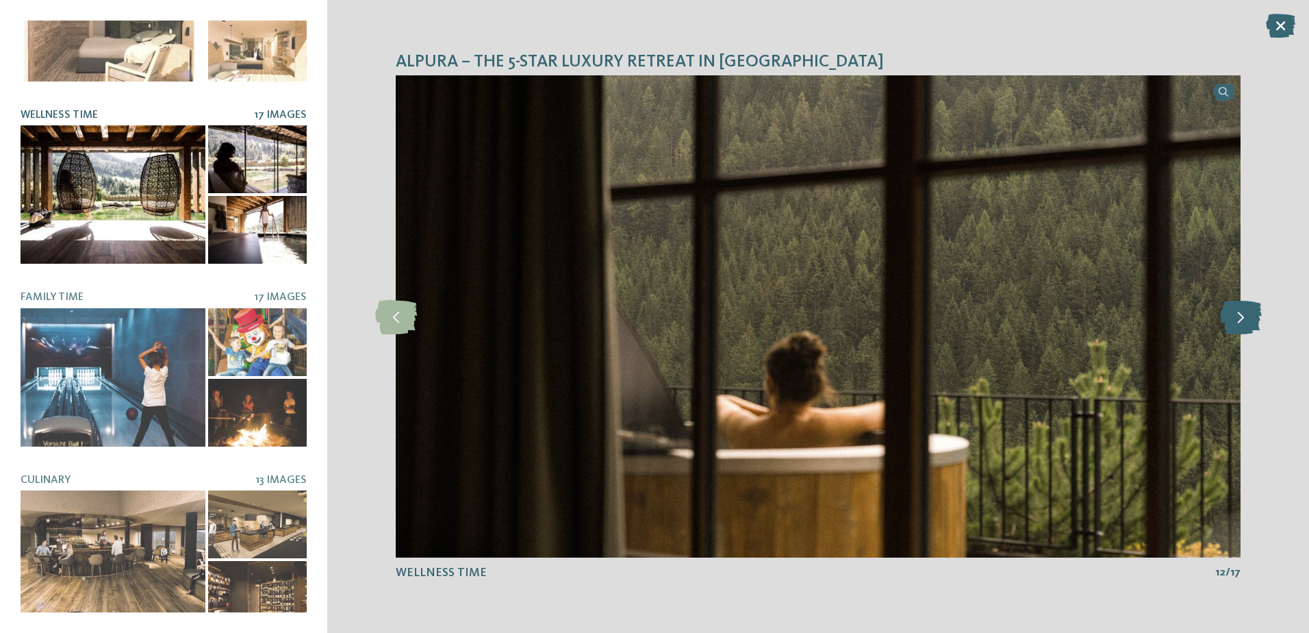
click at [1243, 318] on icon at bounding box center [1241, 316] width 42 height 34
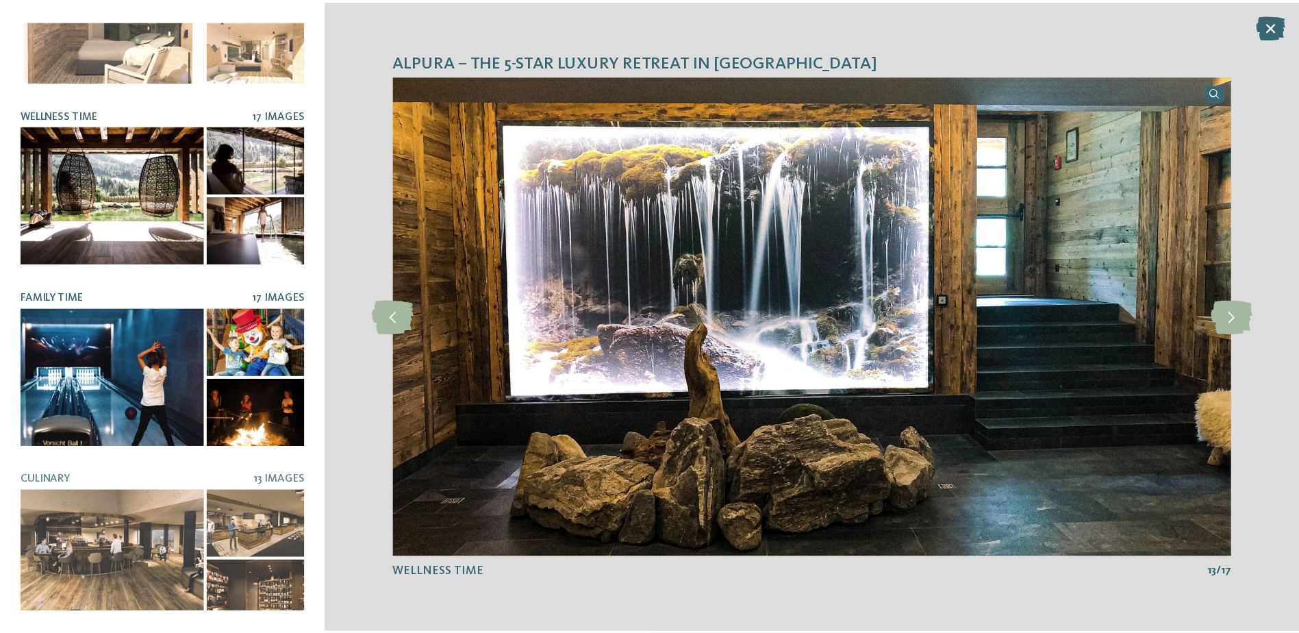
scroll to position [0, 0]
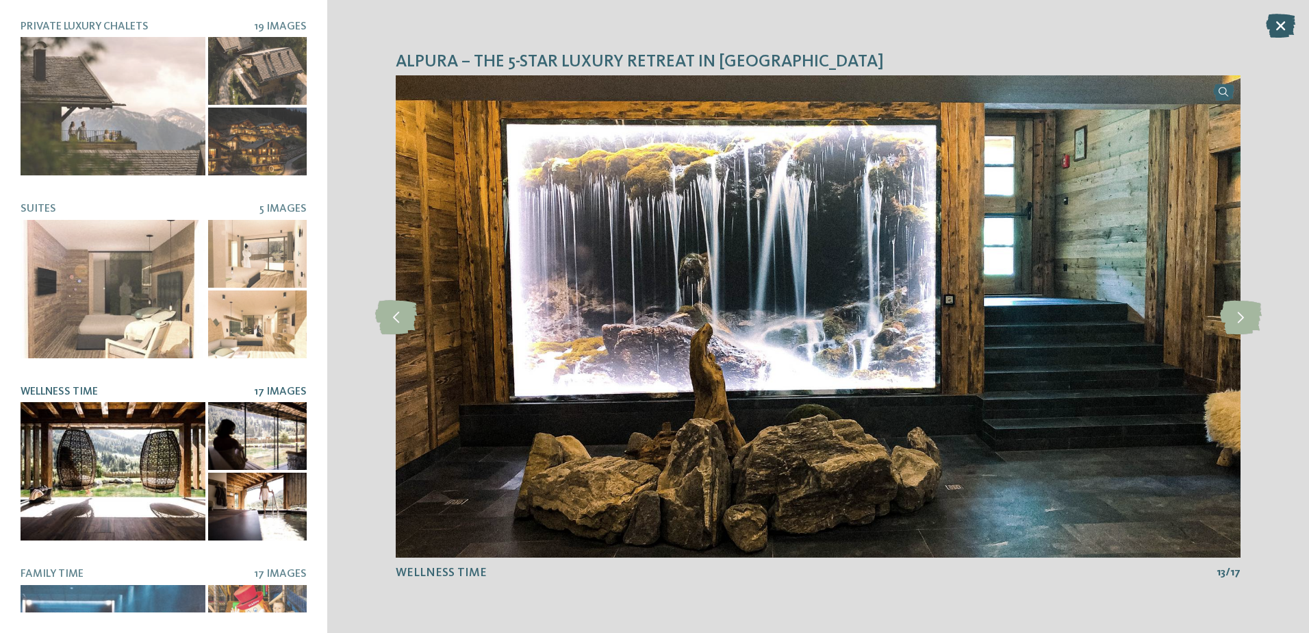
click at [1276, 25] on icon at bounding box center [1280, 26] width 29 height 24
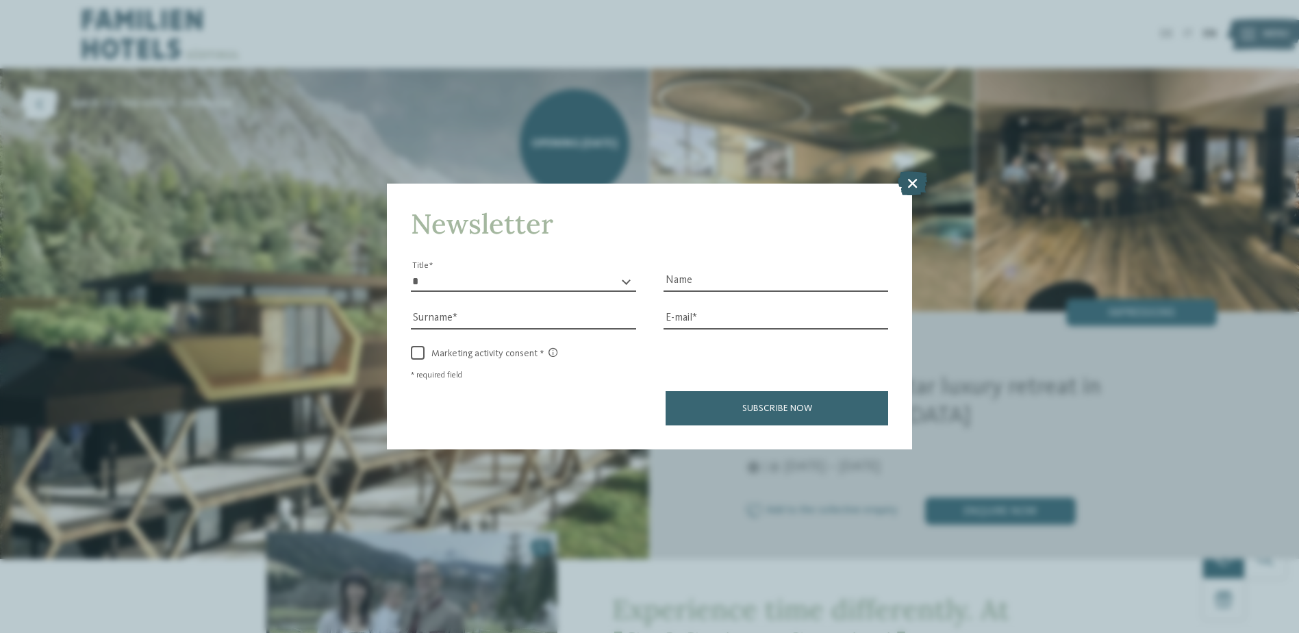
click at [900, 182] on icon at bounding box center [912, 182] width 29 height 24
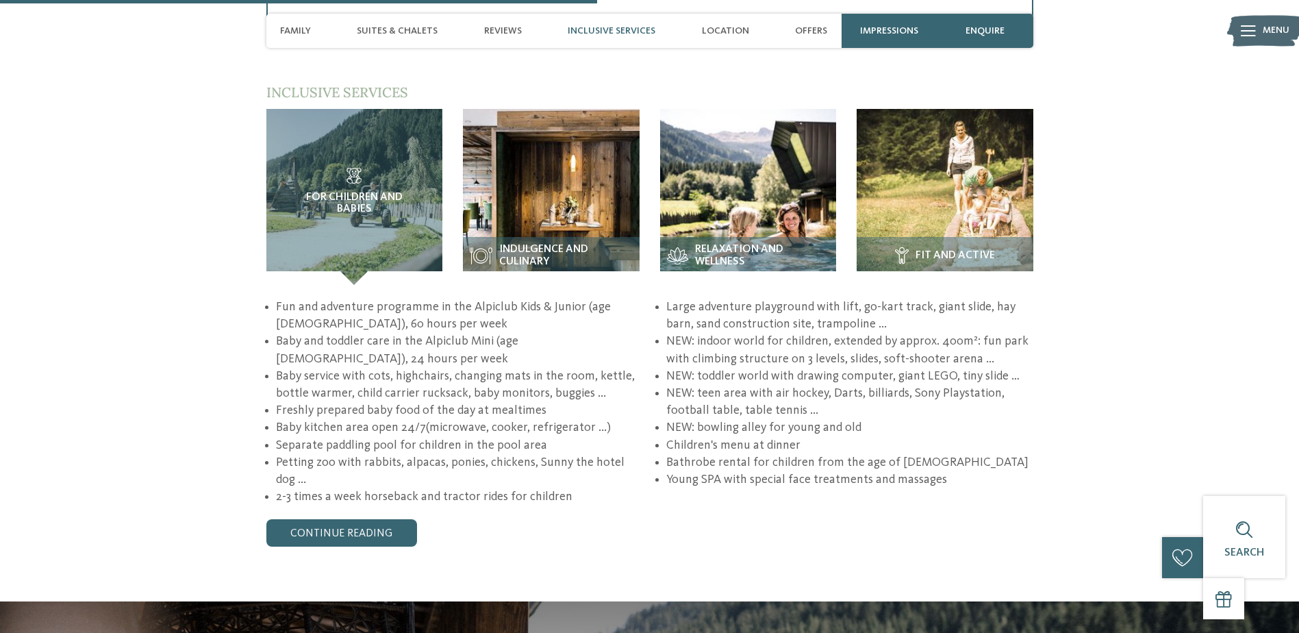
scroll to position [2054, 0]
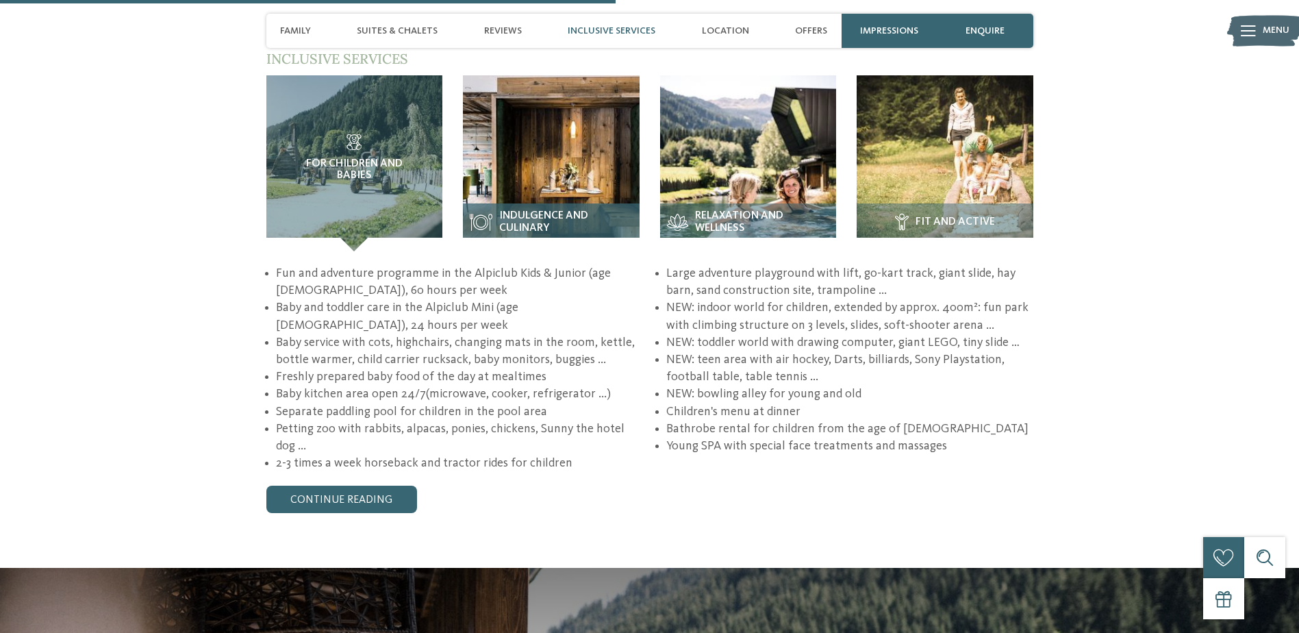
click at [554, 210] on span "Indulgence and culinary" at bounding box center [566, 222] width 134 height 24
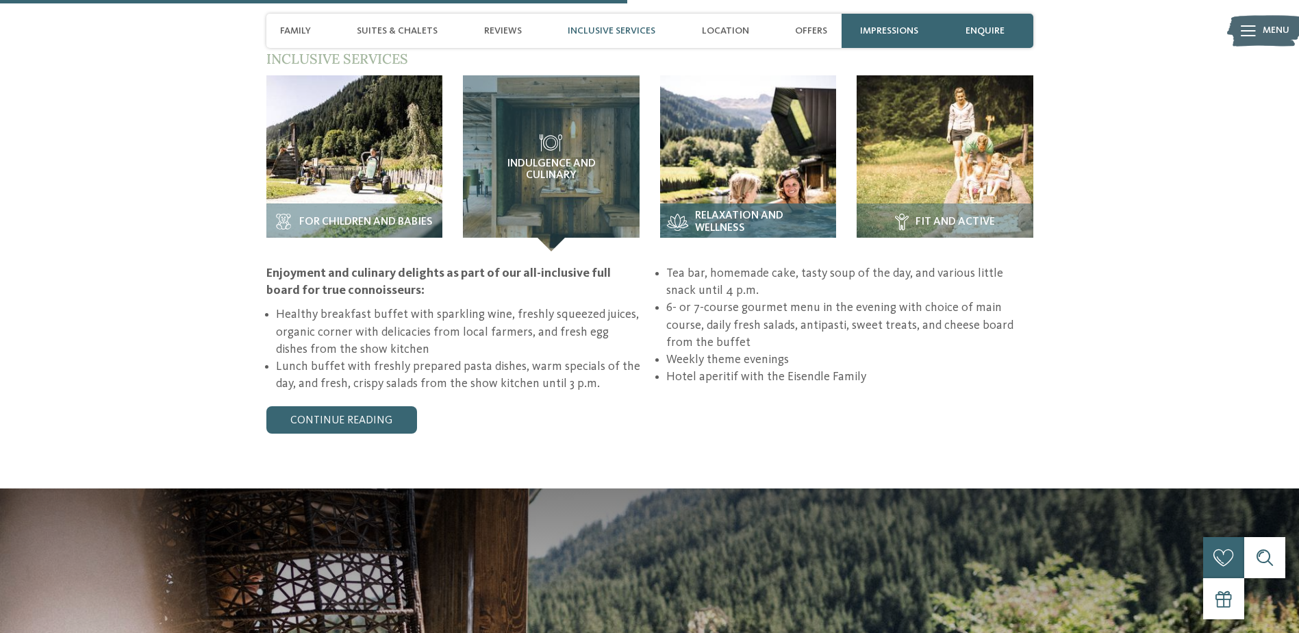
click at [758, 205] on div "Relaxation and wellness" at bounding box center [748, 227] width 177 height 48
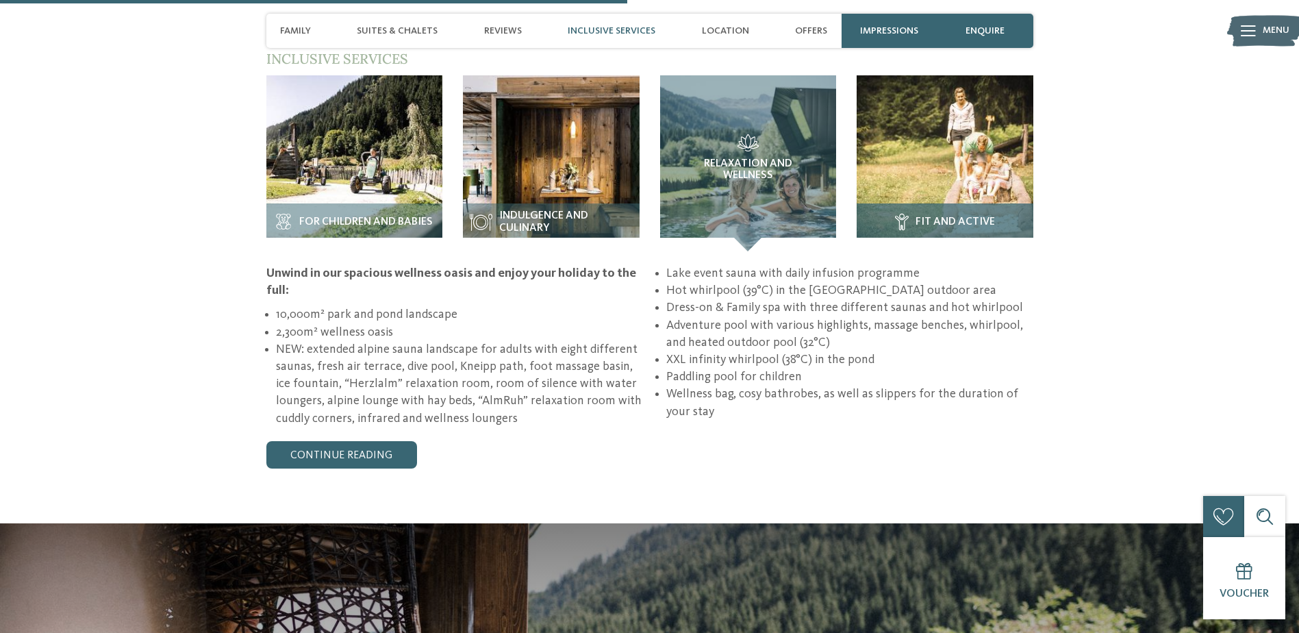
click at [931, 221] on span "Fit and active" at bounding box center [954, 222] width 79 height 12
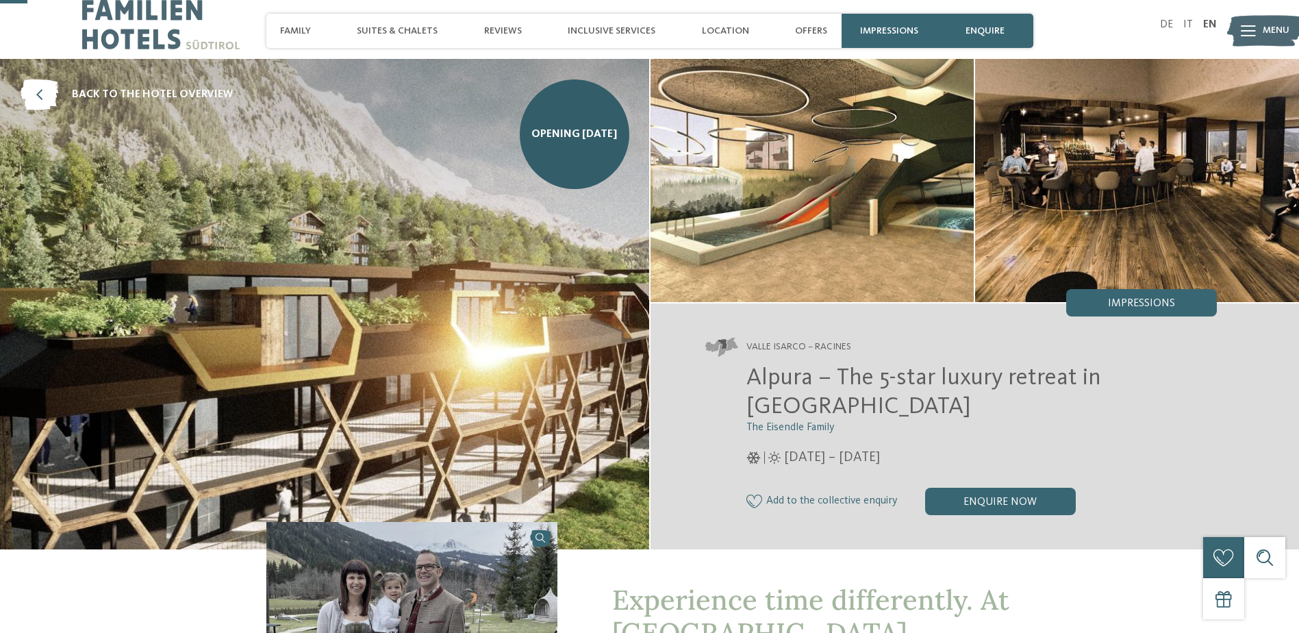
scroll to position [0, 0]
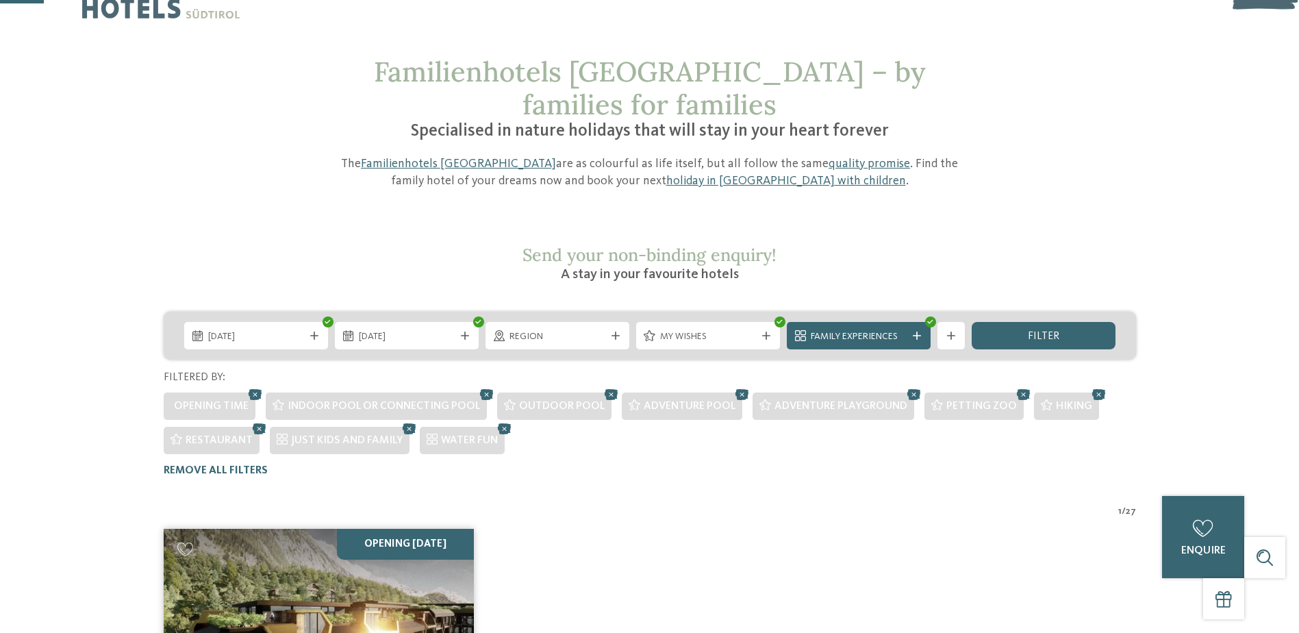
scroll to position [40, 0]
click at [766, 332] on icon at bounding box center [766, 336] width 8 height 8
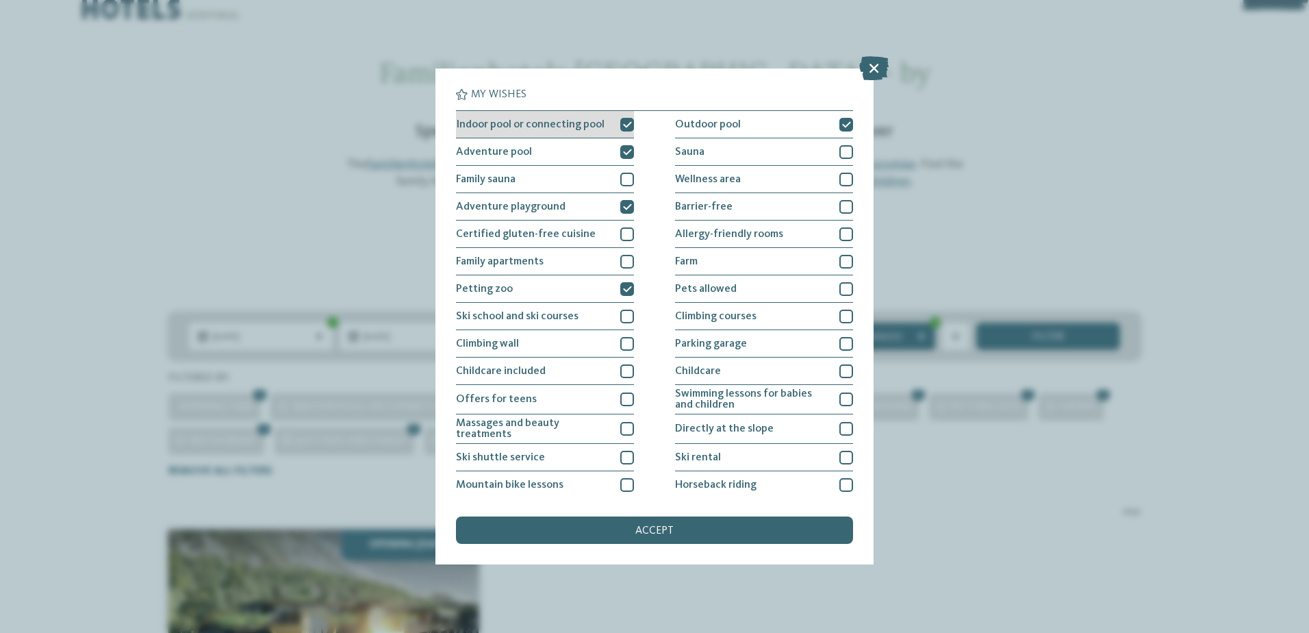
click at [626, 123] on icon at bounding box center [627, 124] width 9 height 8
click at [842, 124] on icon at bounding box center [846, 124] width 9 height 8
click at [622, 125] on div at bounding box center [627, 125] width 14 height 14
click at [665, 536] on div "accept" at bounding box center [654, 529] width 397 height 27
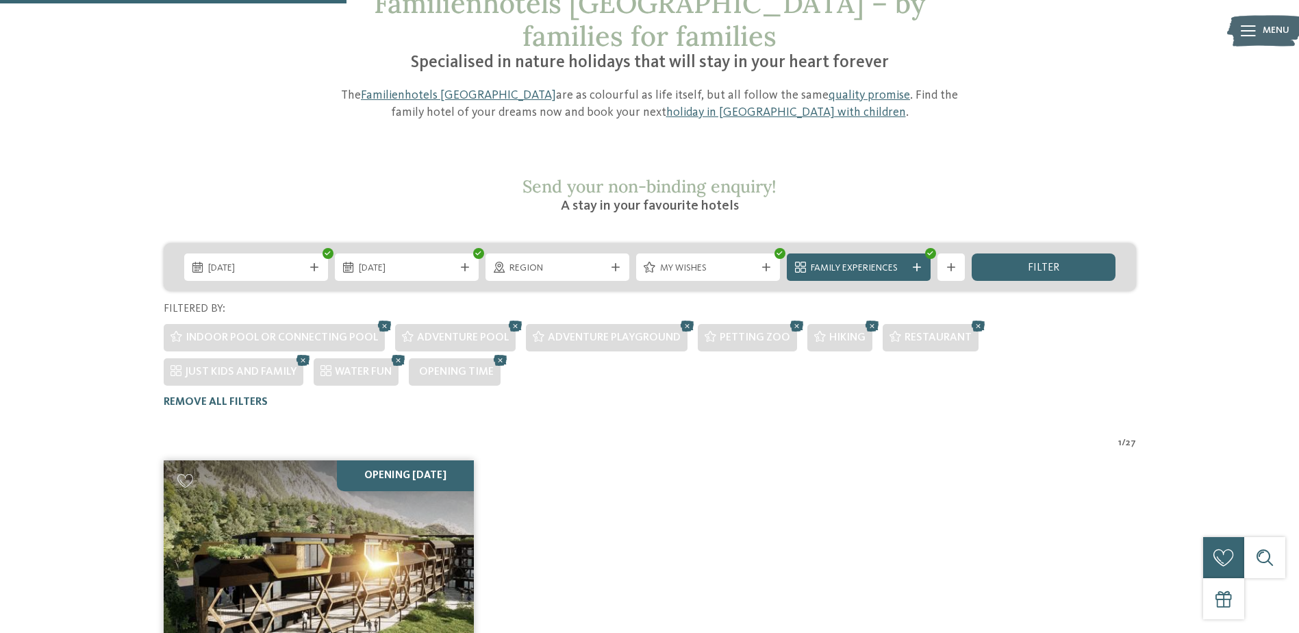
scroll to position [108, 0]
click at [820, 262] on span "Family Experiences" at bounding box center [859, 269] width 96 height 14
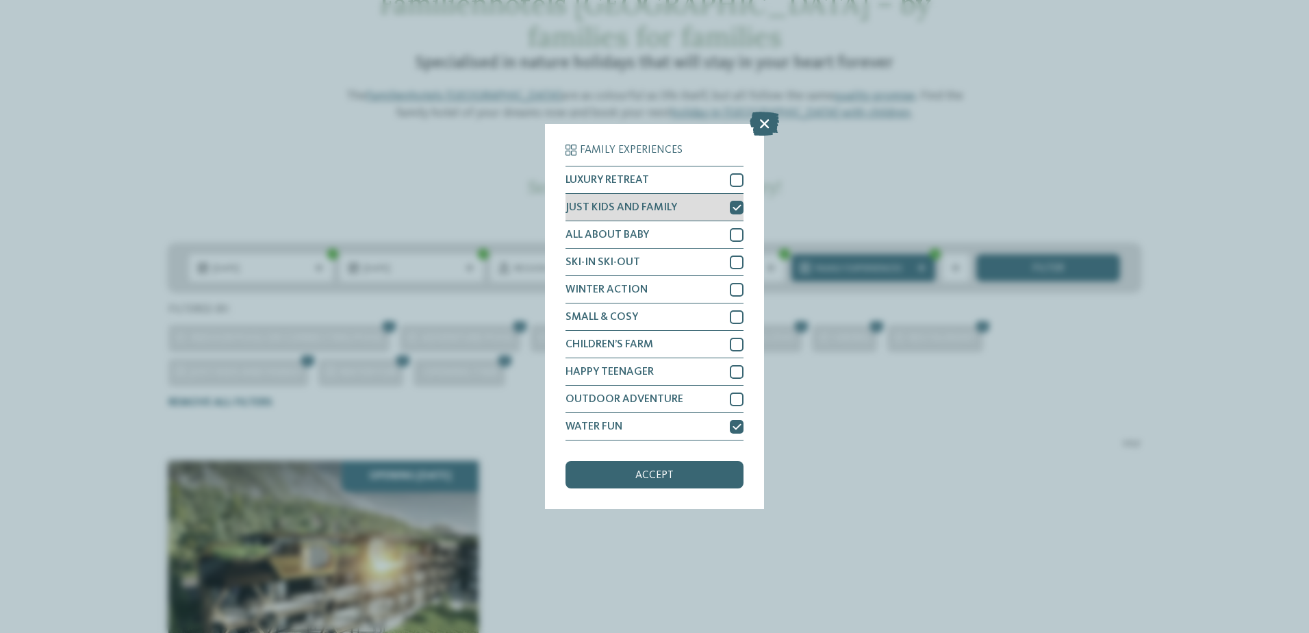
click at [741, 210] on div at bounding box center [737, 208] width 14 height 14
click at [665, 461] on div "accept" at bounding box center [655, 474] width 178 height 27
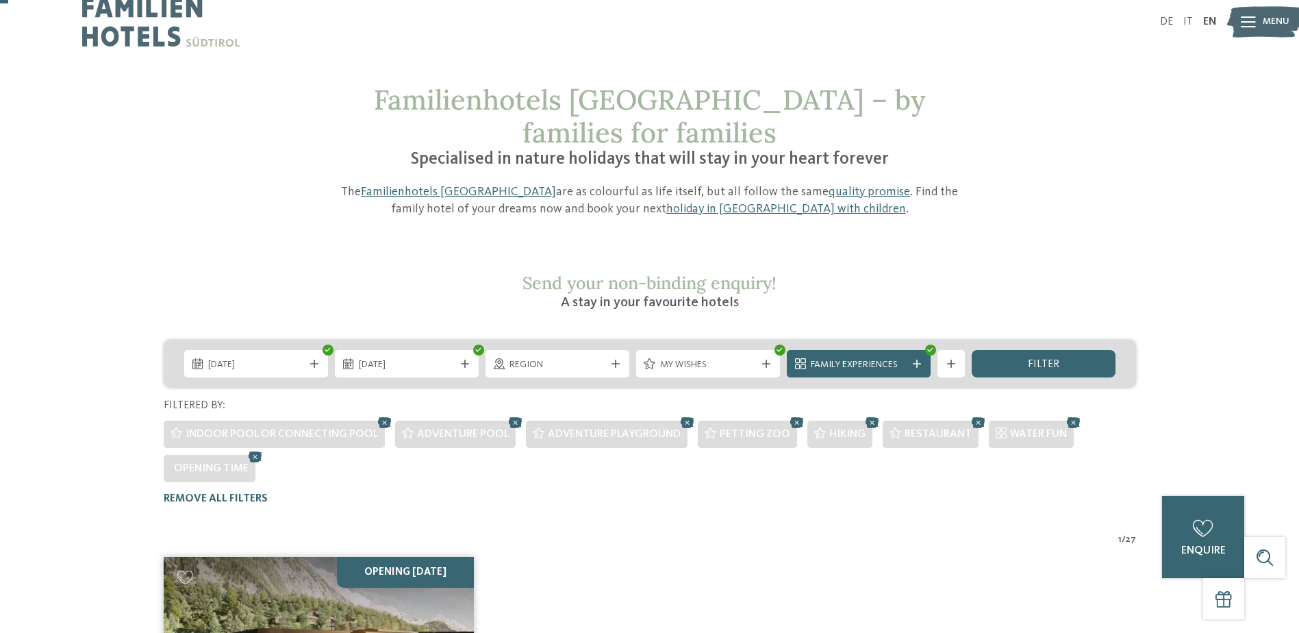
scroll to position [0, 0]
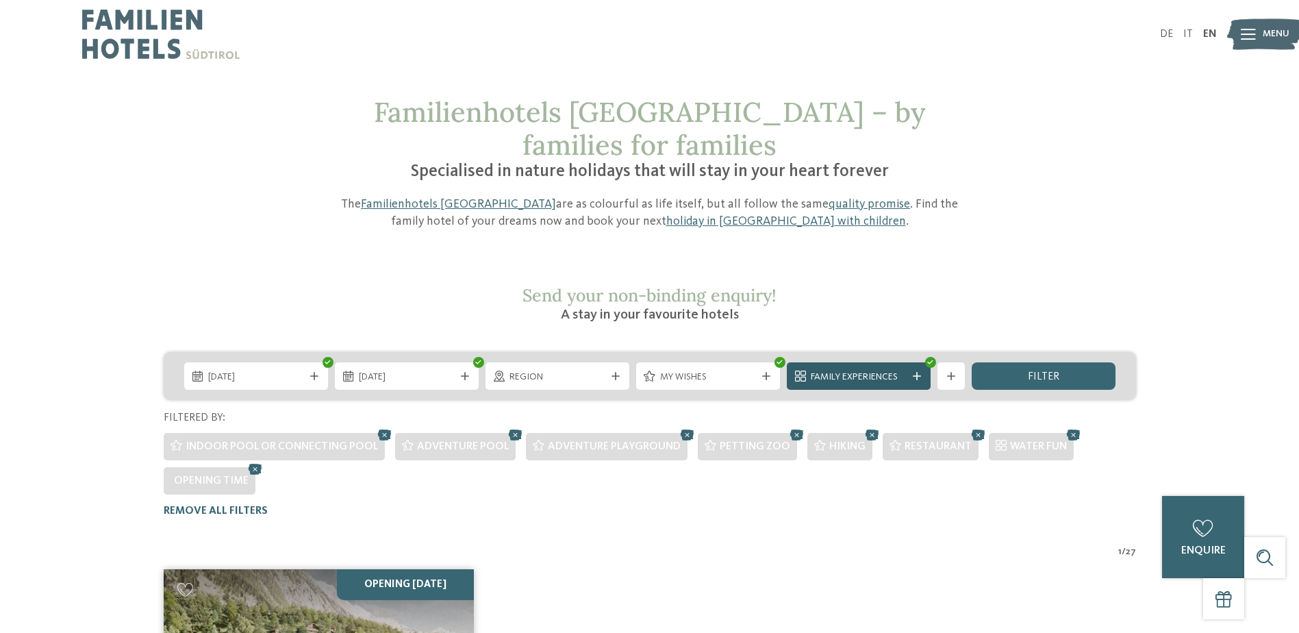
click at [900, 362] on div "Family Experiences" at bounding box center [859, 375] width 144 height 27
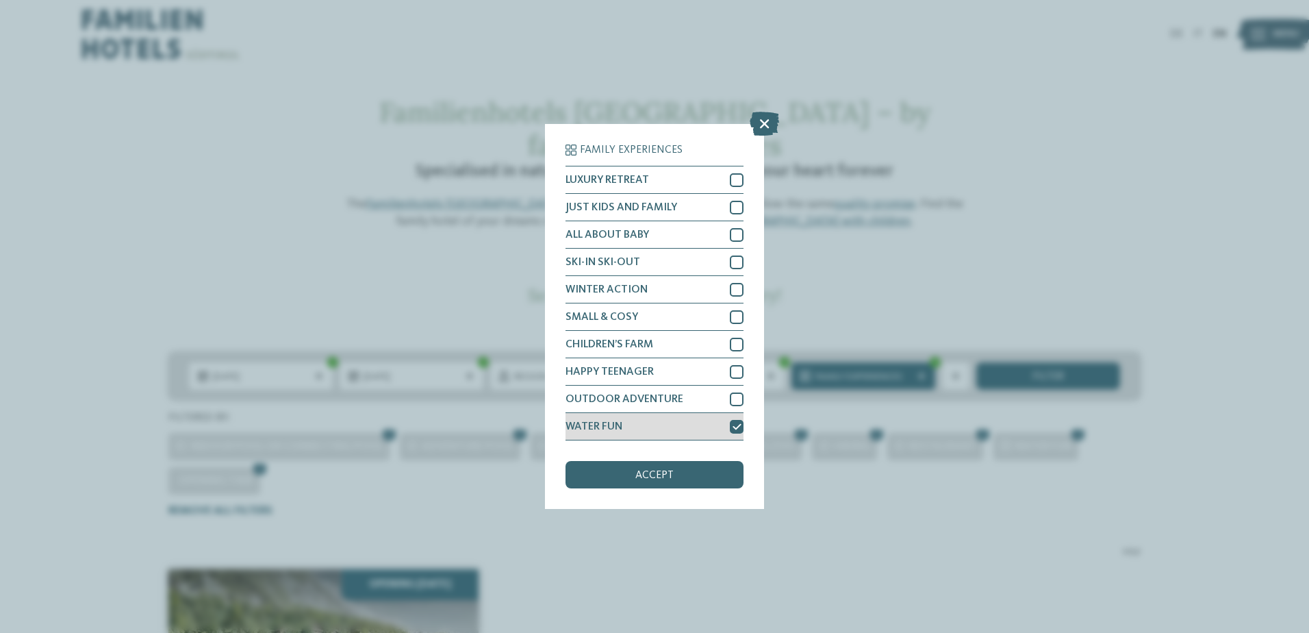
click at [733, 431] on div at bounding box center [737, 427] width 14 height 14
click at [744, 203] on div "Family Experiences LUXURY RETREAT JUST KIDS AND FAMILY" at bounding box center [654, 316] width 219 height 385
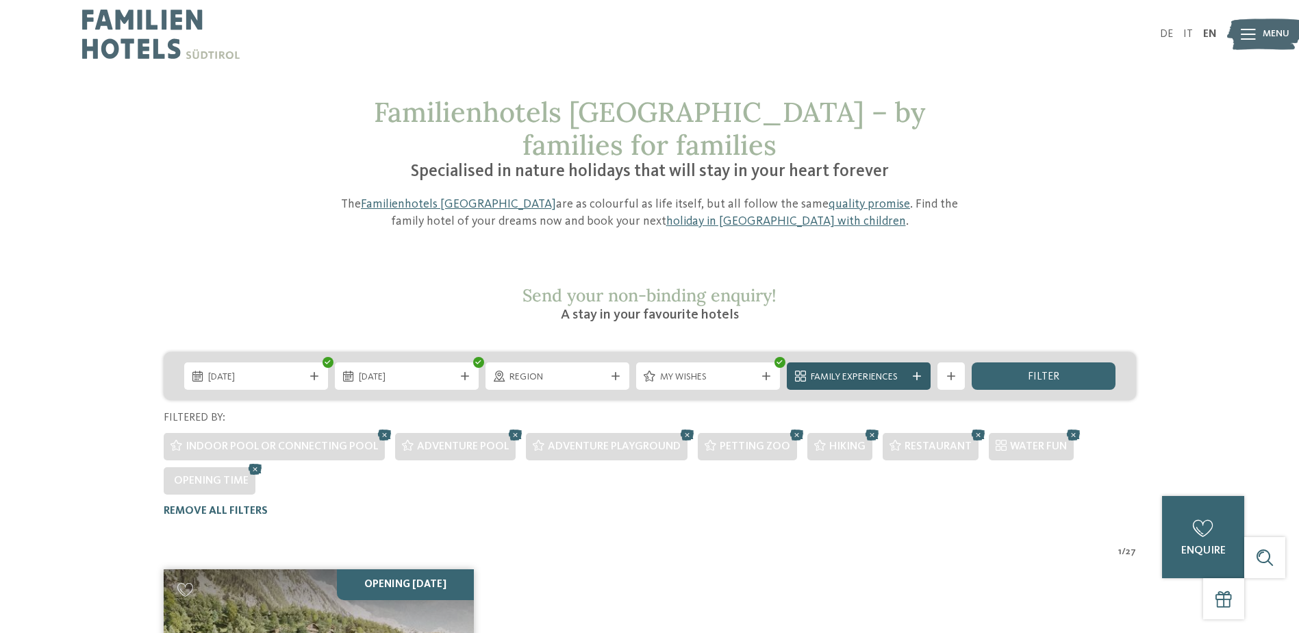
click at [887, 370] on span "Family Experiences" at bounding box center [859, 377] width 96 height 14
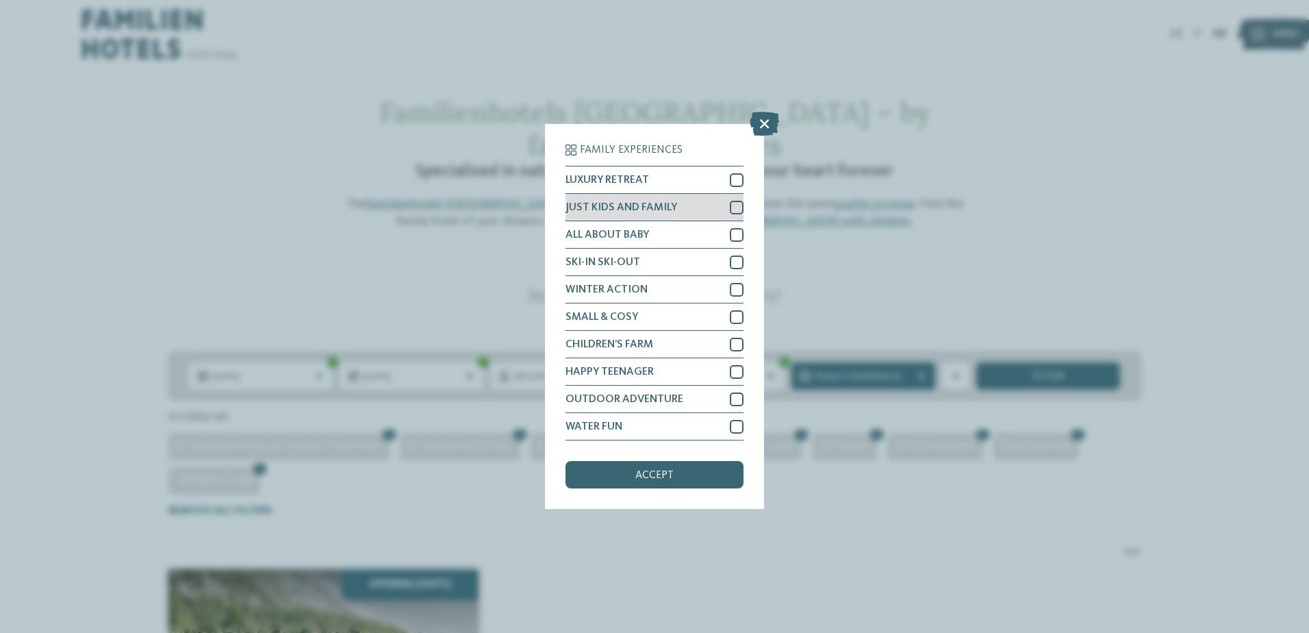
click at [741, 207] on div at bounding box center [737, 208] width 14 height 14
click at [639, 471] on span "accept" at bounding box center [654, 475] width 38 height 11
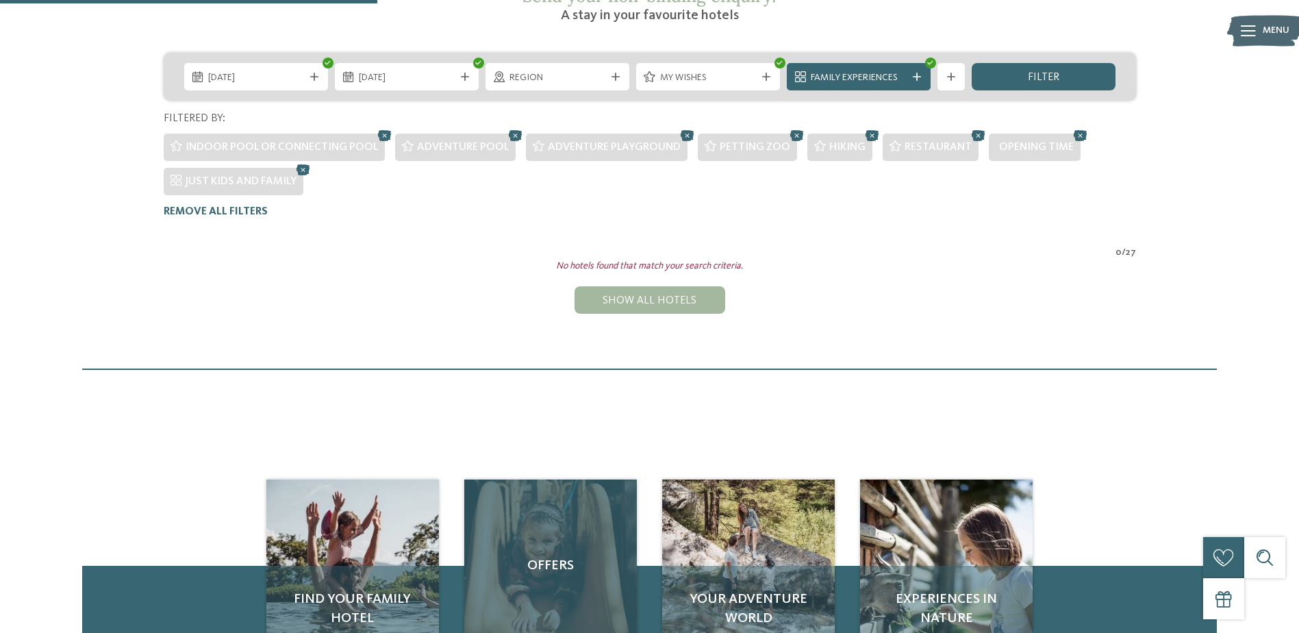
scroll to position [177, 0]
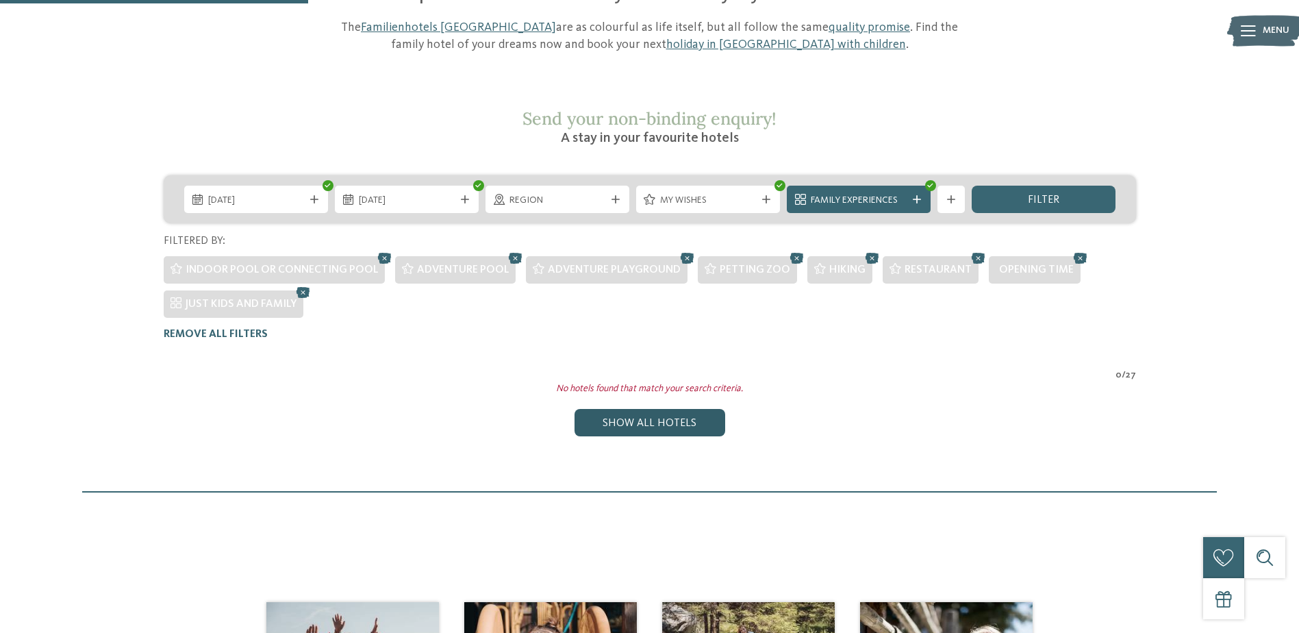
click at [650, 409] on div "Show all hotels" at bounding box center [649, 422] width 151 height 27
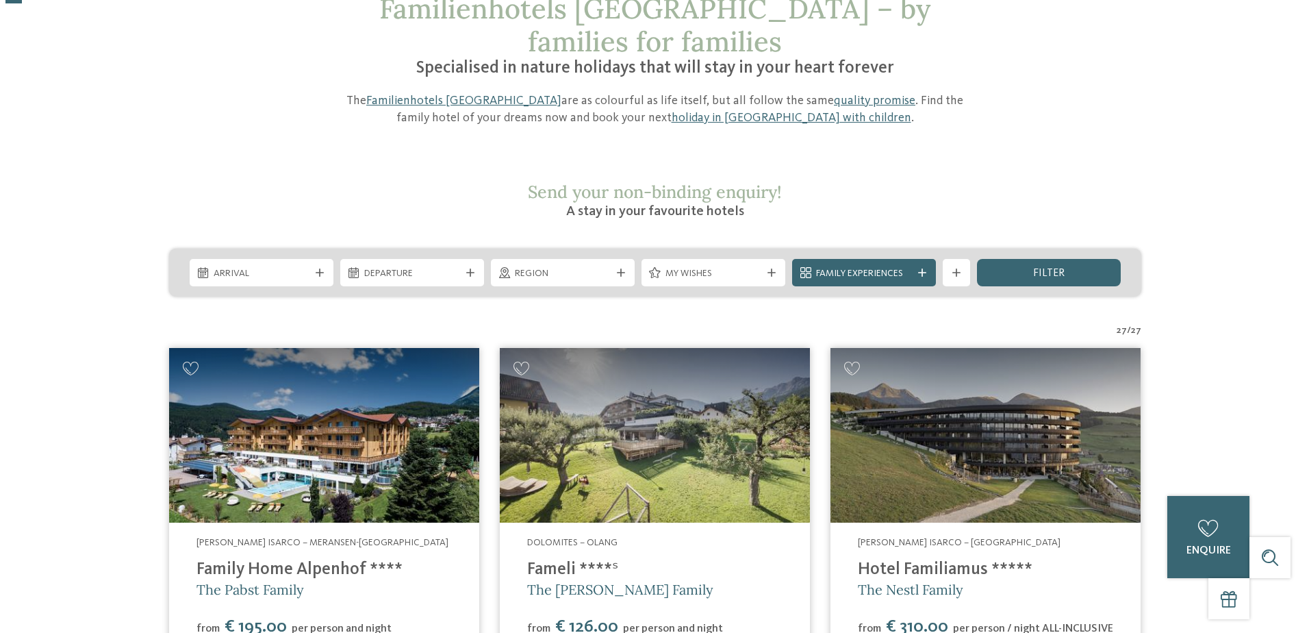
scroll to position [127, 0]
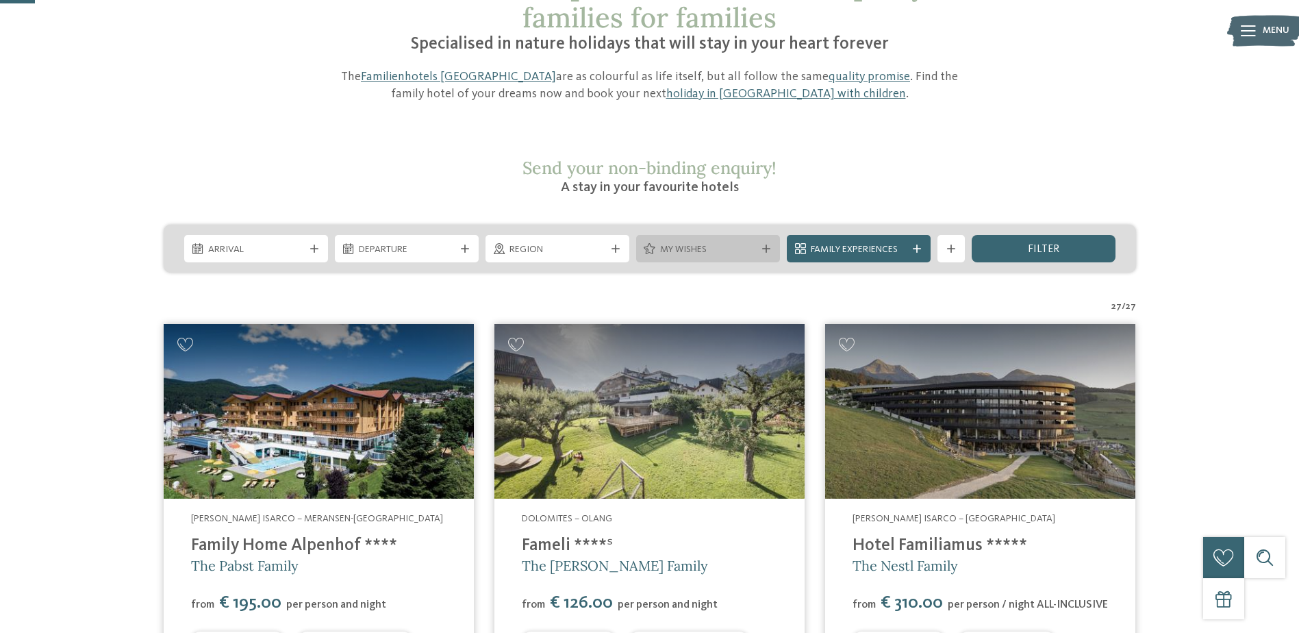
click at [680, 242] on div "My wishes" at bounding box center [708, 249] width 103 height 15
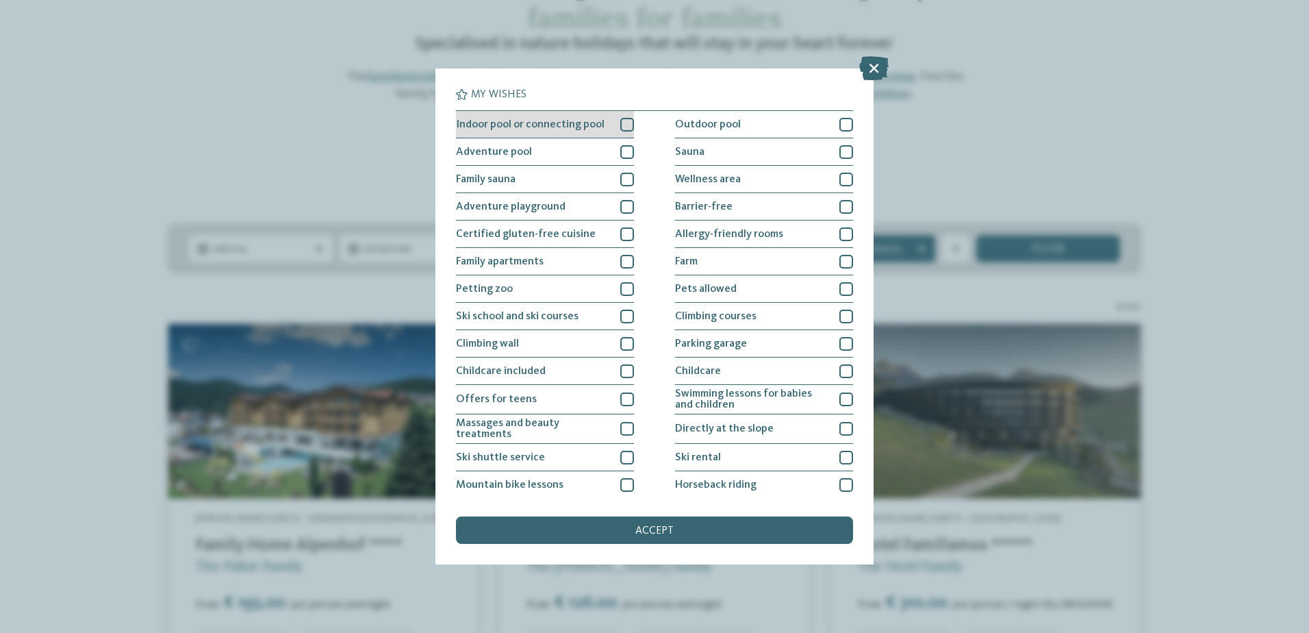
click at [582, 128] on span "Indoor pool or connecting pool" at bounding box center [530, 124] width 149 height 11
click at [563, 162] on div "Adventure pool" at bounding box center [545, 151] width 178 height 27
click at [560, 155] on div "Adventure pool" at bounding box center [545, 151] width 178 height 27
click at [554, 214] on div "Adventure playground" at bounding box center [545, 206] width 178 height 27
click at [557, 292] on div "Petting zoo" at bounding box center [545, 288] width 178 height 27
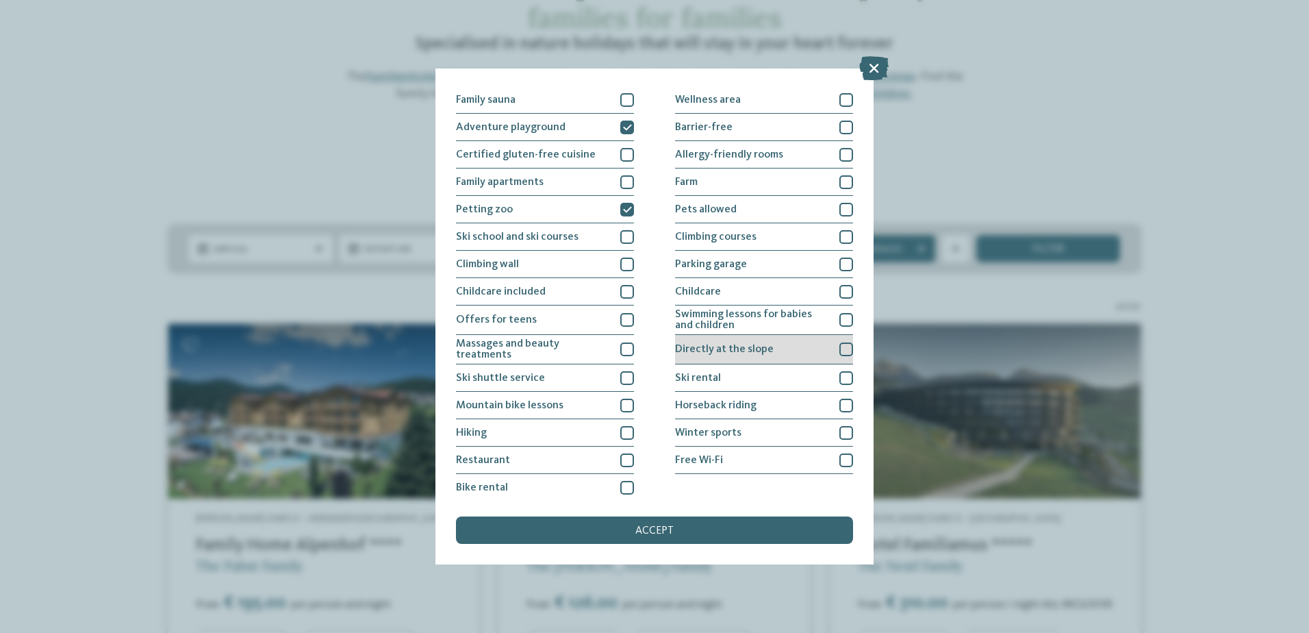
scroll to position [85, 0]
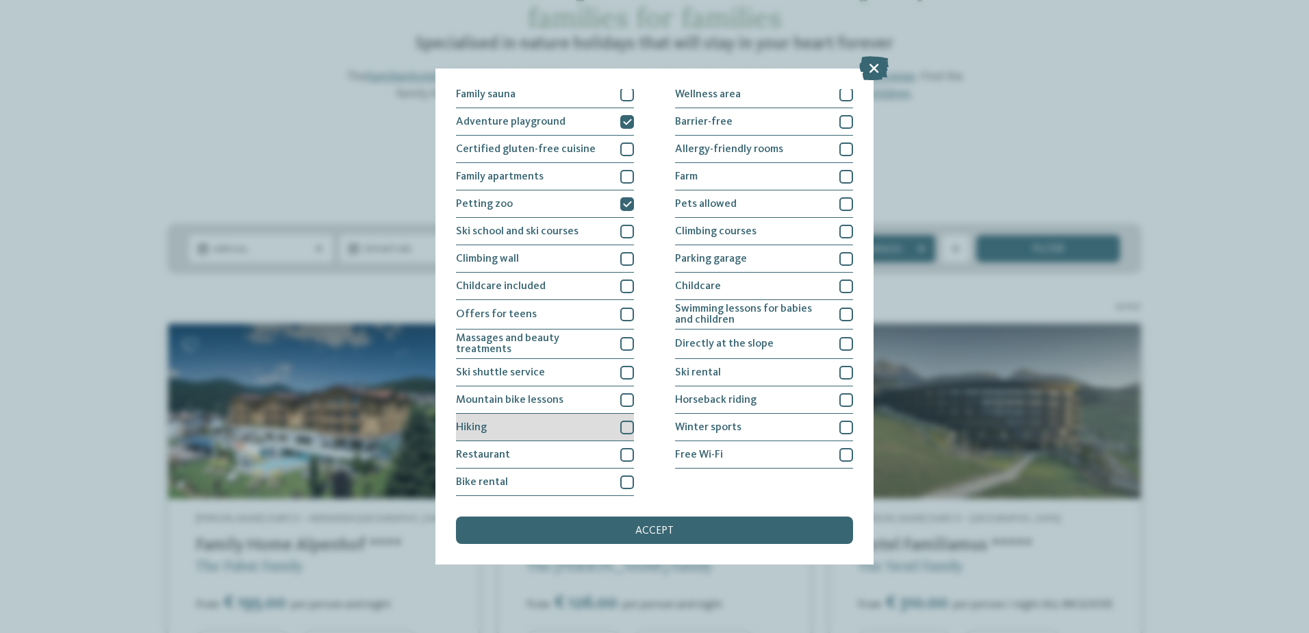
click at [550, 430] on div "Hiking" at bounding box center [545, 427] width 178 height 27
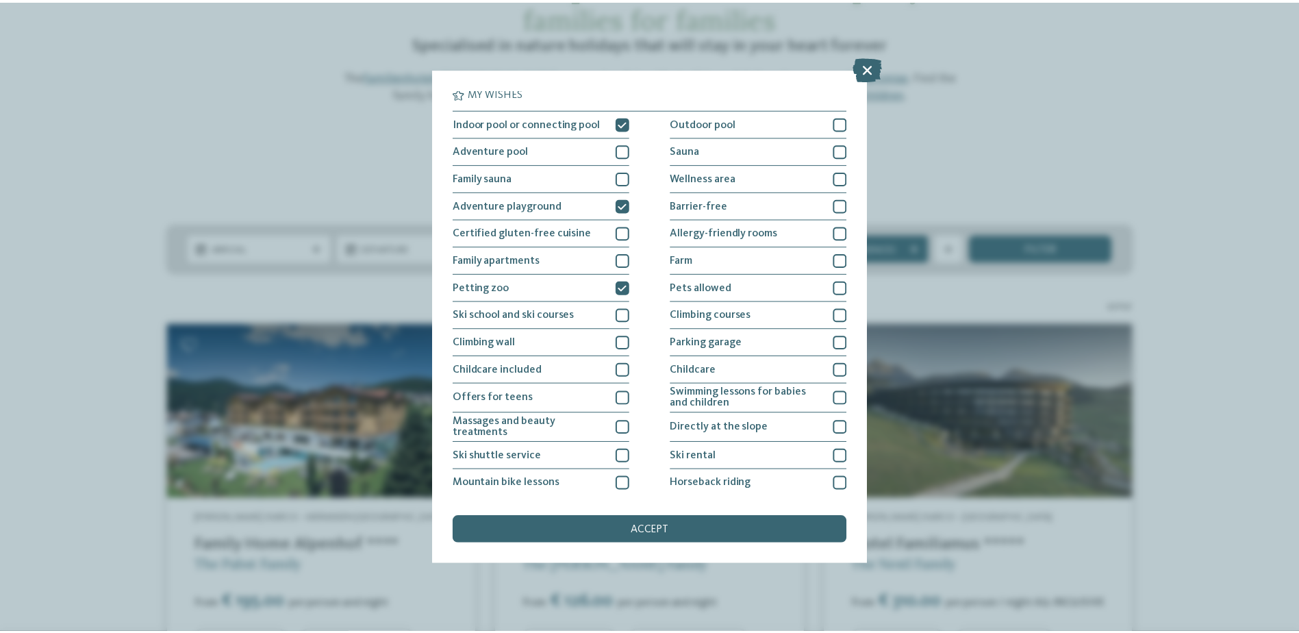
scroll to position [0, 0]
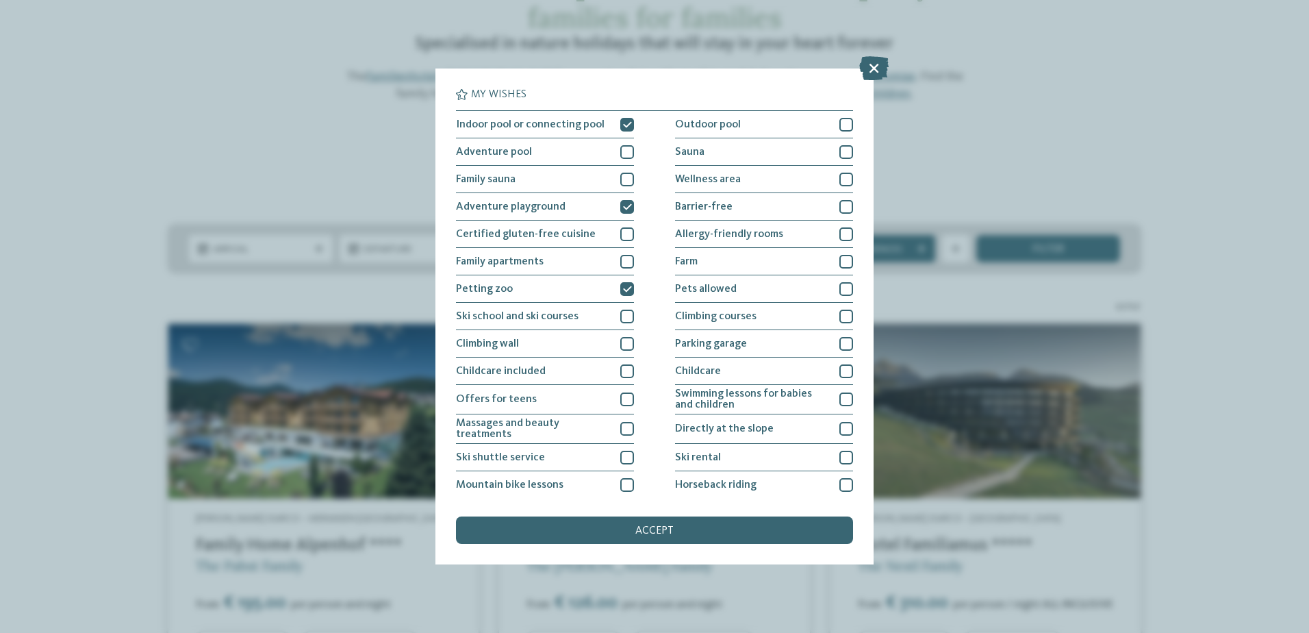
click at [646, 511] on div "My wishes Indoor pool or connecting pool Outdoor pool Adventure pool" at bounding box center [654, 316] width 397 height 455
click at [646, 526] on span "accept" at bounding box center [654, 530] width 38 height 11
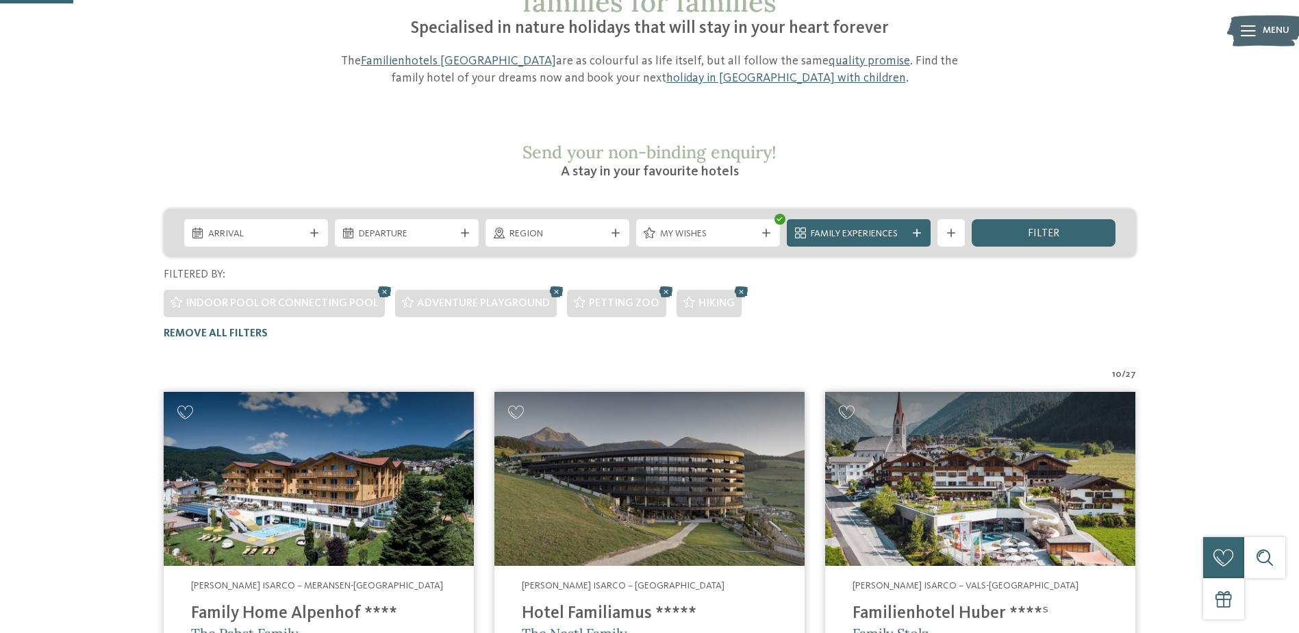
scroll to position [142, 0]
click at [867, 228] on span "Family Experiences" at bounding box center [859, 235] width 96 height 14
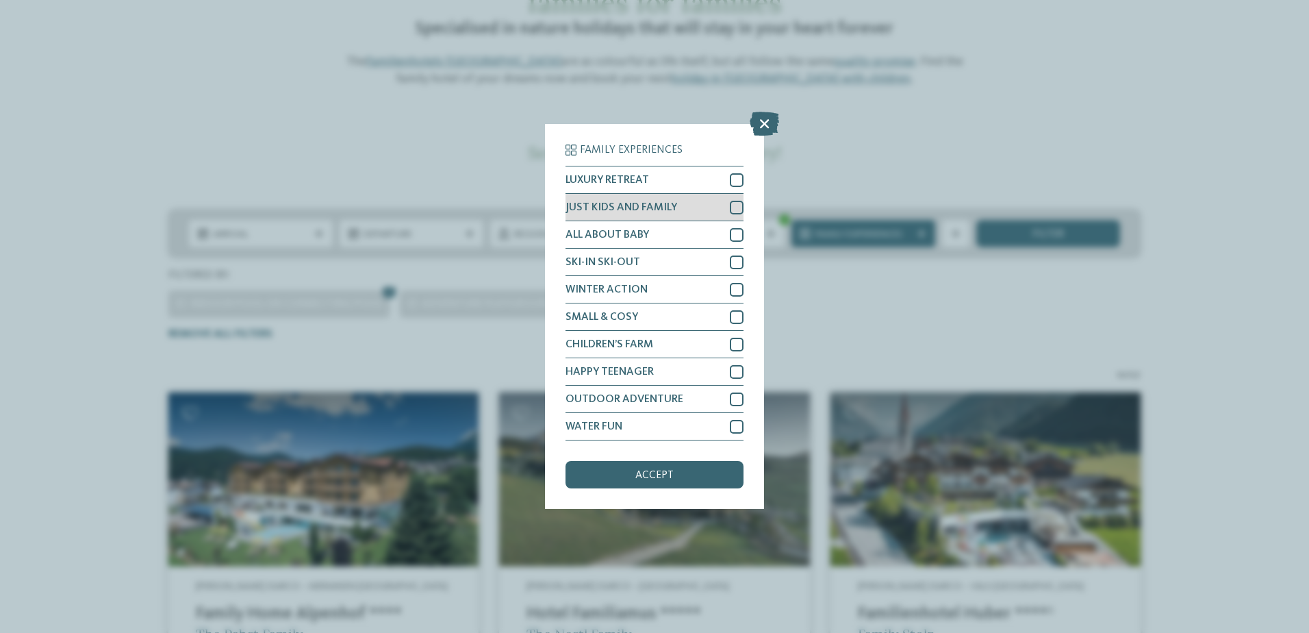
click at [737, 204] on div at bounding box center [737, 208] width 14 height 14
click at [652, 472] on span "accept" at bounding box center [654, 475] width 38 height 11
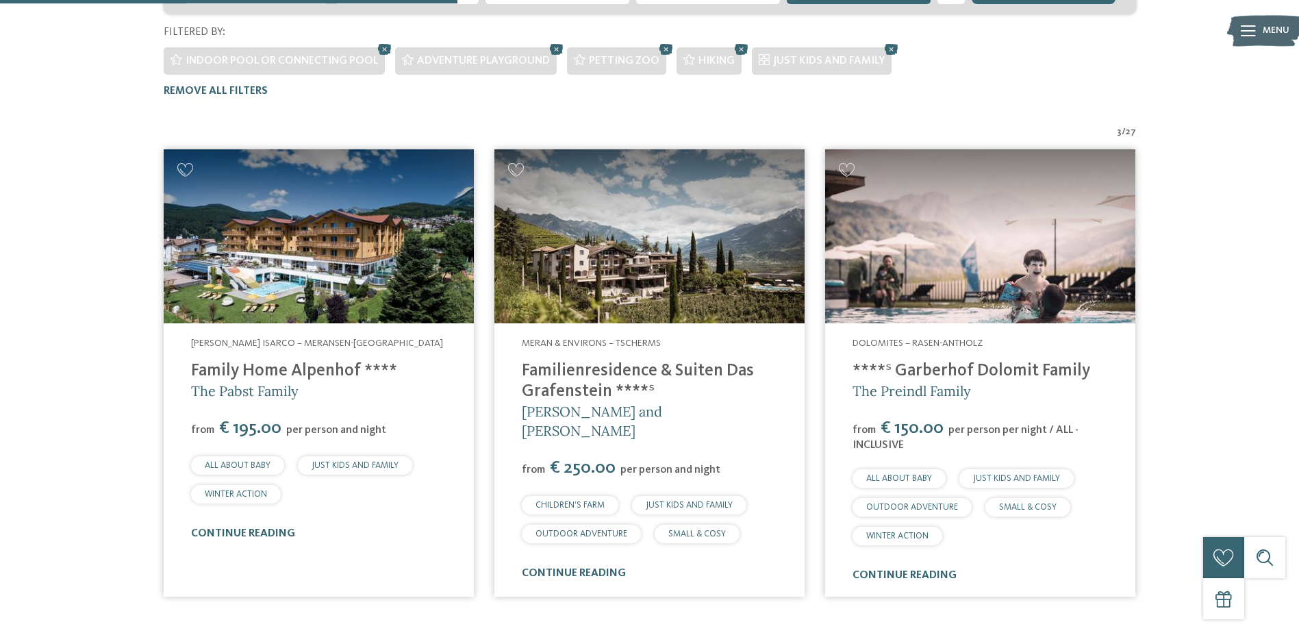
scroll to position [416, 0]
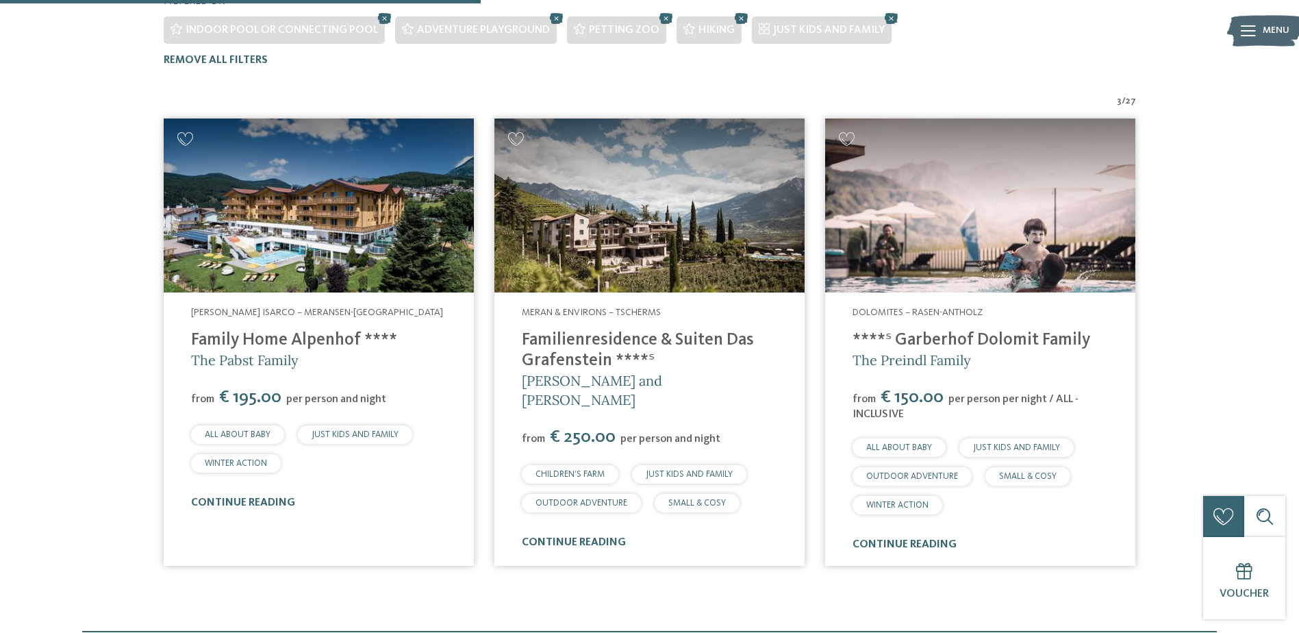
click at [613, 331] on link "Familienresidence & Suiten Das Grafenstein ****ˢ" at bounding box center [638, 350] width 232 height 38
click at [584, 330] on h4 "Familienresidence & Suiten Das Grafenstein ****ˢ" at bounding box center [649, 350] width 255 height 41
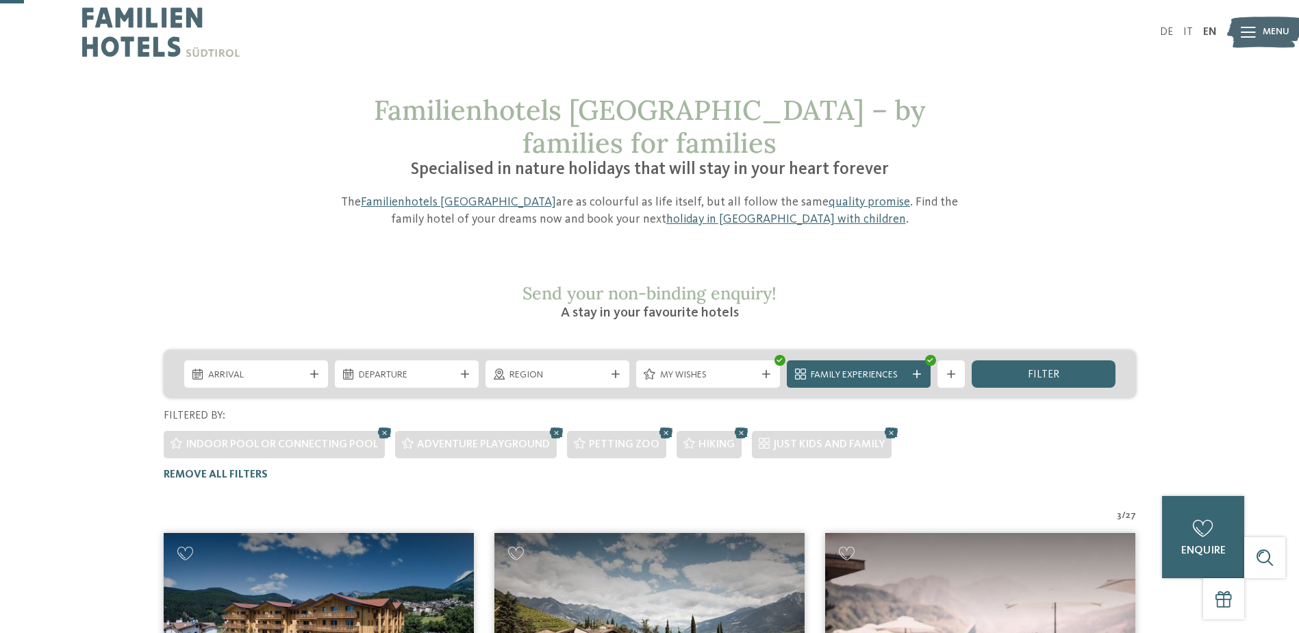
scroll to position [0, 0]
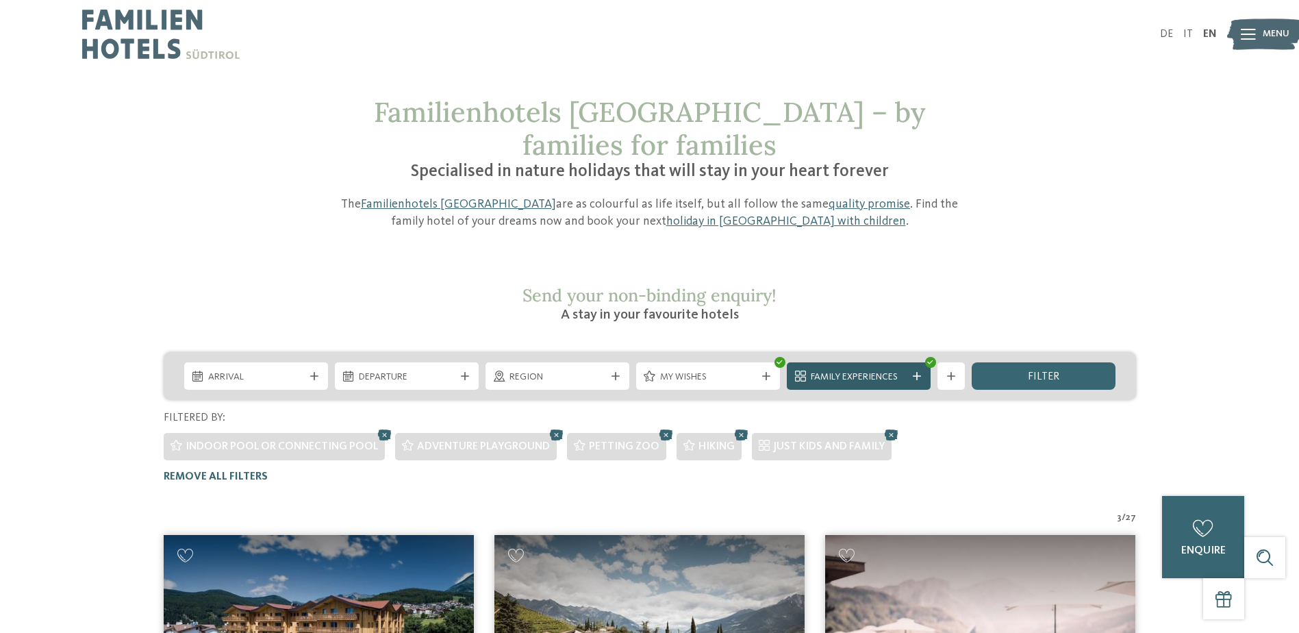
click at [913, 362] on div "Family Experiences" at bounding box center [859, 375] width 144 height 27
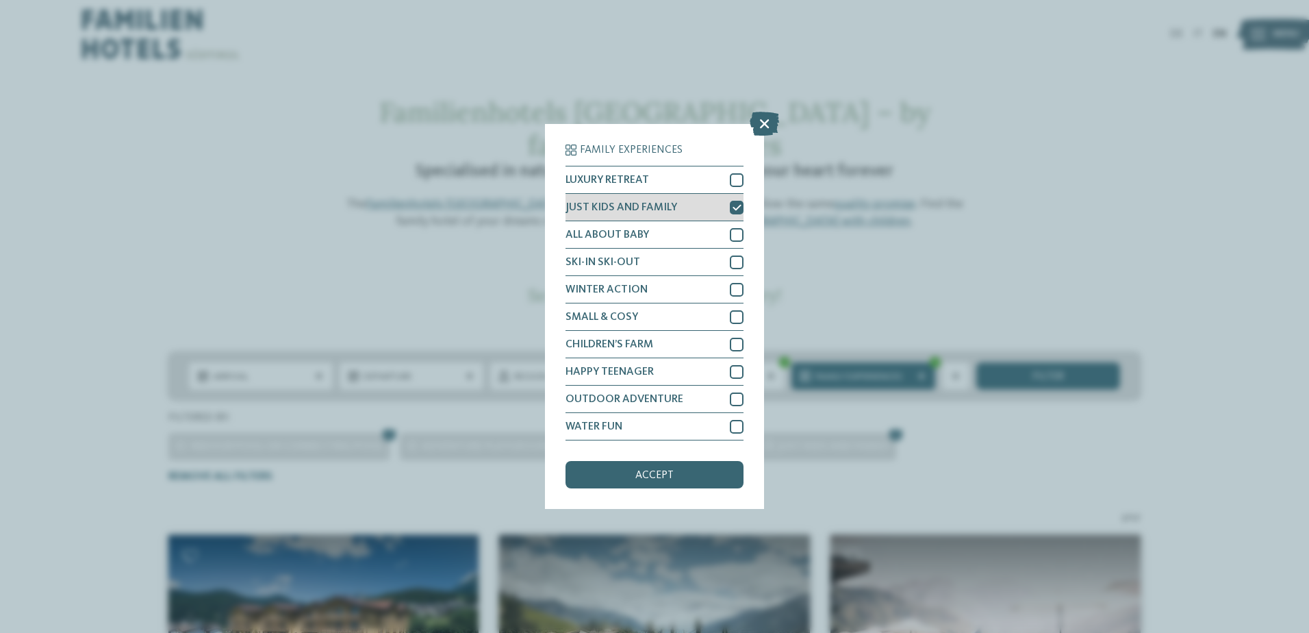
click at [737, 210] on icon at bounding box center [737, 207] width 9 height 8
click at [737, 431] on div at bounding box center [737, 427] width 14 height 14
click at [655, 478] on span "accept" at bounding box center [654, 475] width 38 height 11
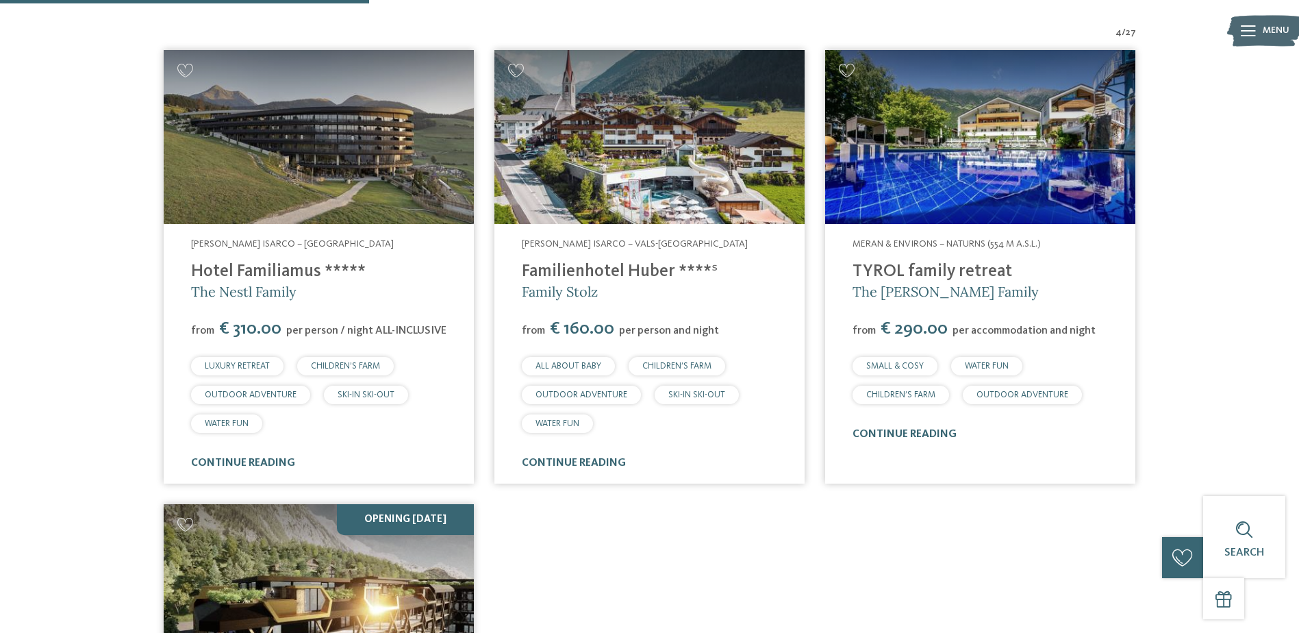
scroll to position [416, 0]
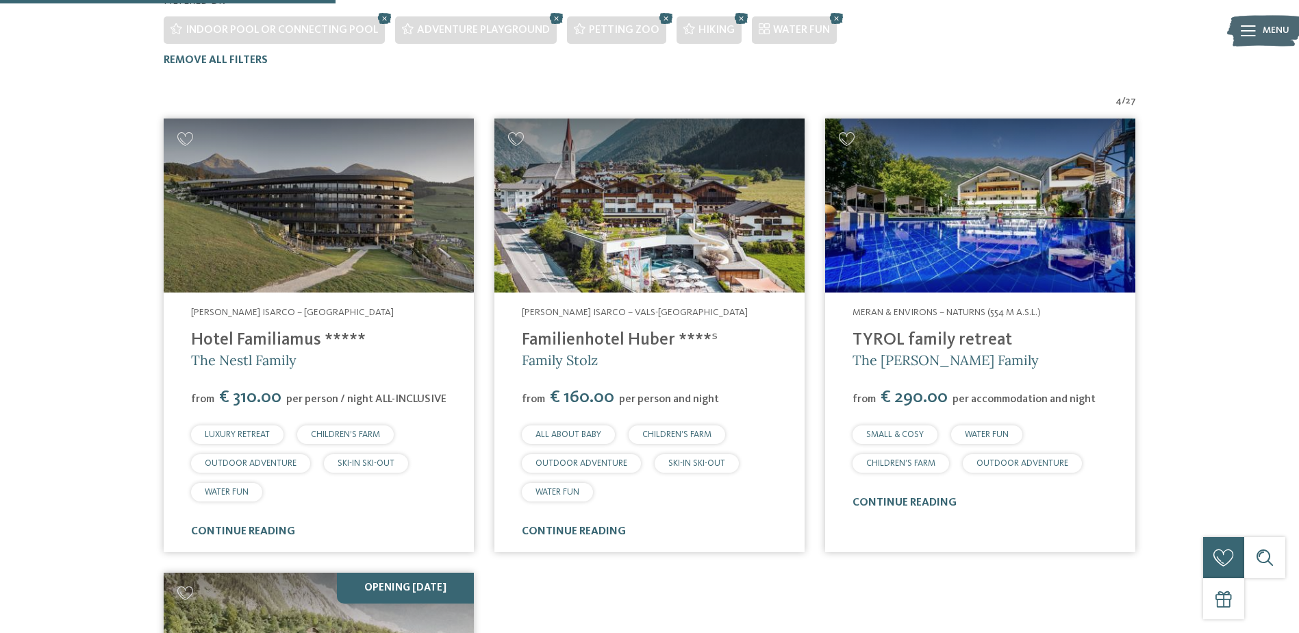
click at [611, 331] on link "Familienhotel Huber ****ˢ" at bounding box center [620, 339] width 196 height 17
click at [979, 331] on link "TYROL family retreat" at bounding box center [932, 339] width 160 height 17
click at [301, 331] on link "Hotel Familiamus *****" at bounding box center [278, 339] width 175 height 17
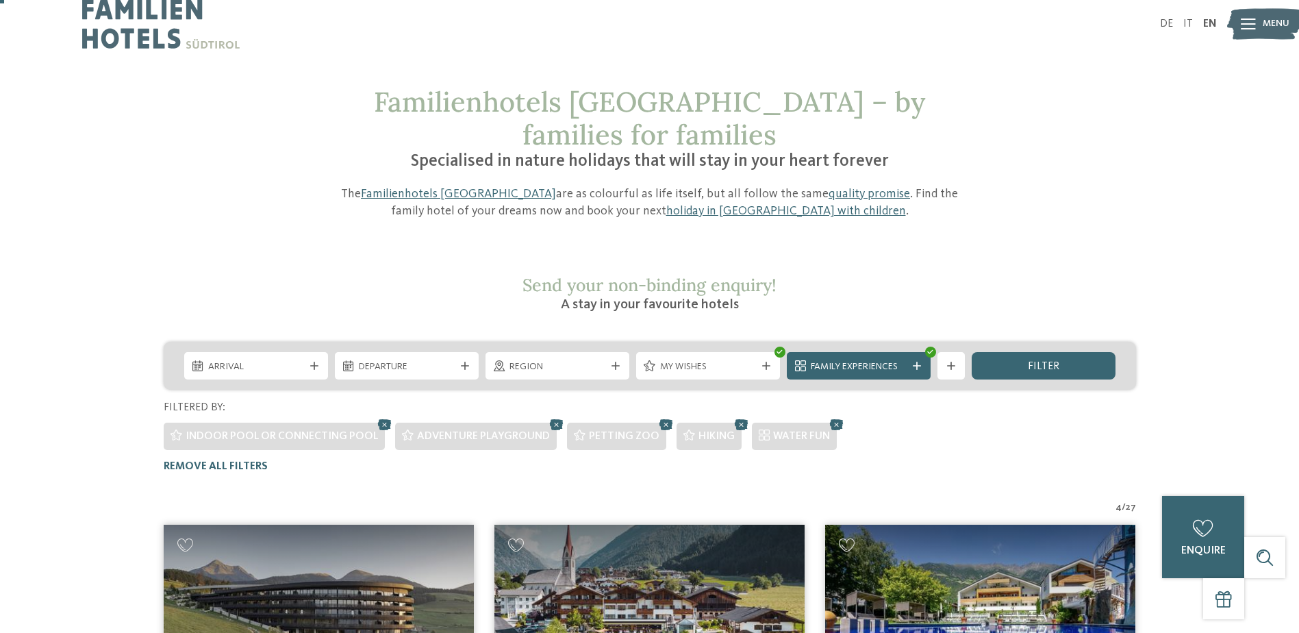
scroll to position [5, 0]
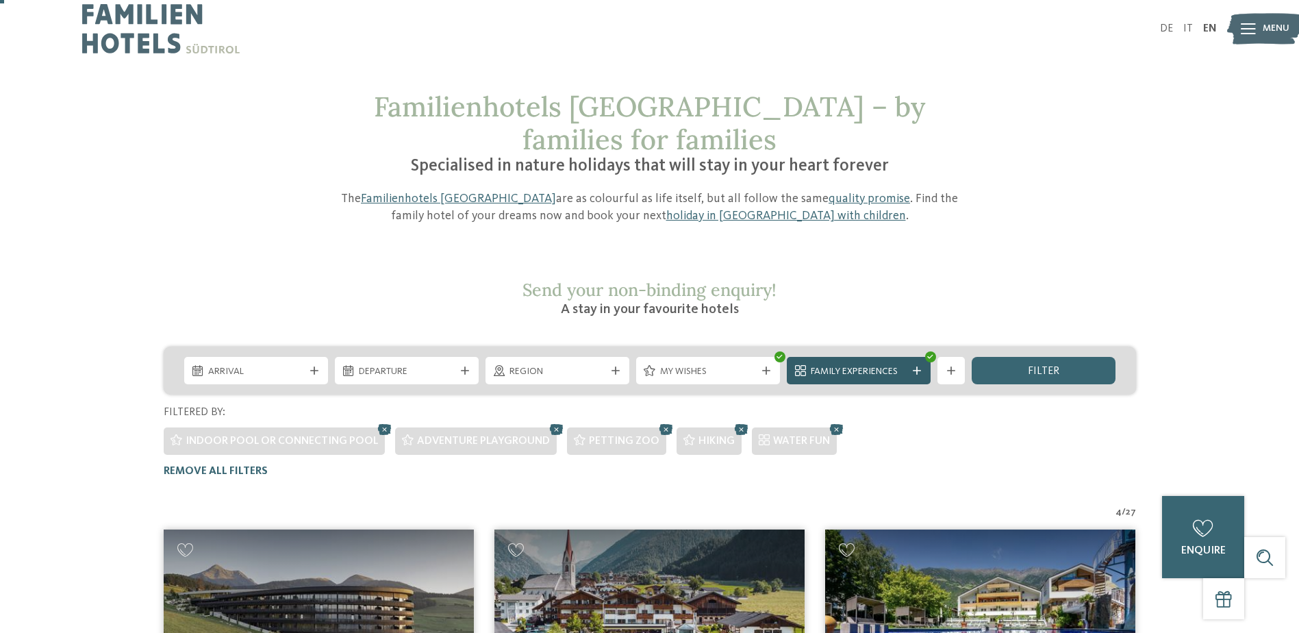
click at [849, 365] on span "Family Experiences" at bounding box center [859, 372] width 96 height 14
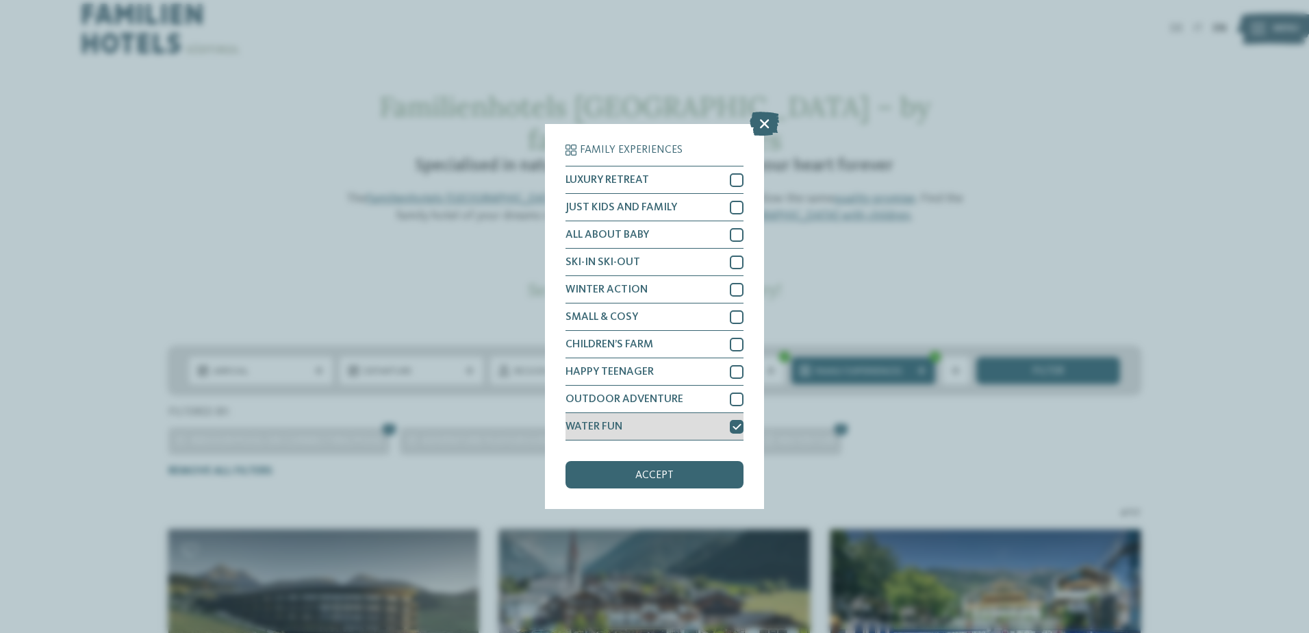
click at [740, 422] on icon at bounding box center [737, 426] width 9 height 8
click at [633, 479] on div "accept" at bounding box center [655, 474] width 178 height 27
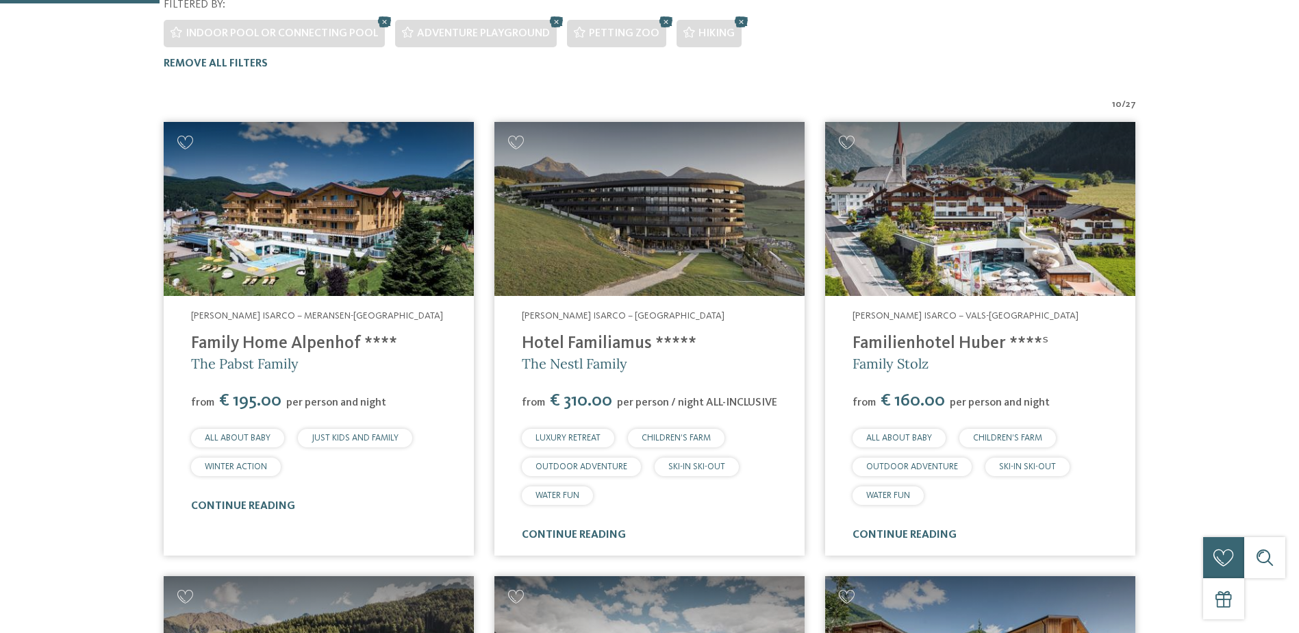
scroll to position [416, 0]
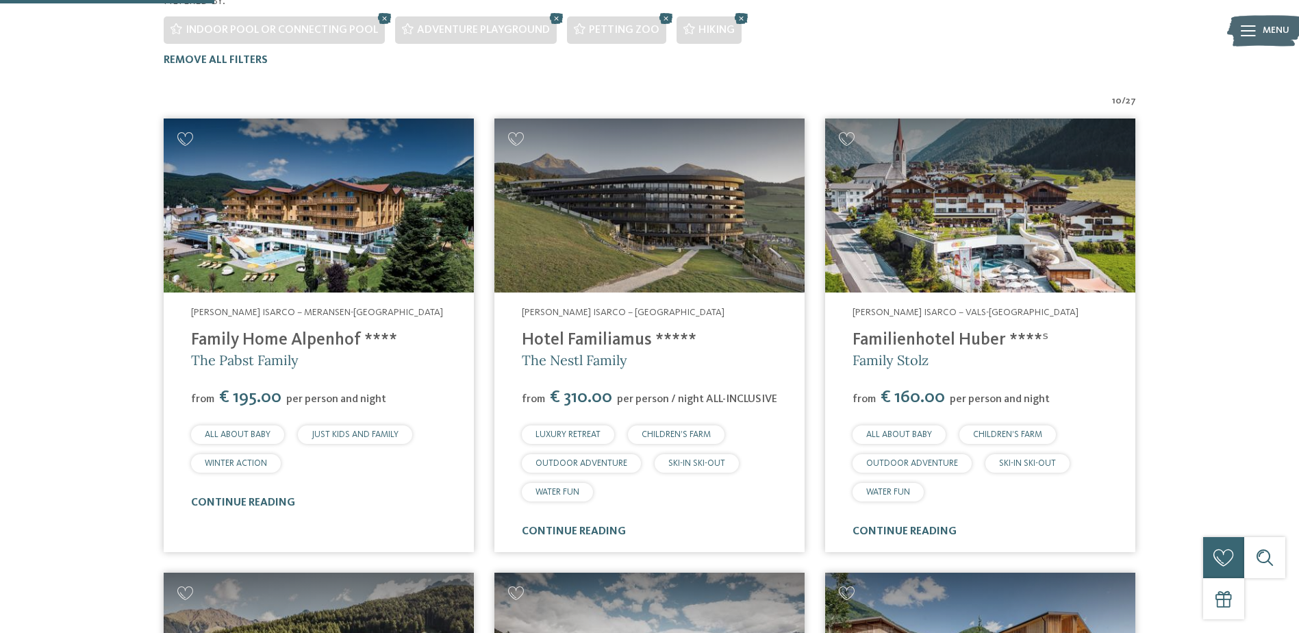
click at [268, 331] on link "Family Home Alpenhof ****" at bounding box center [294, 339] width 206 height 17
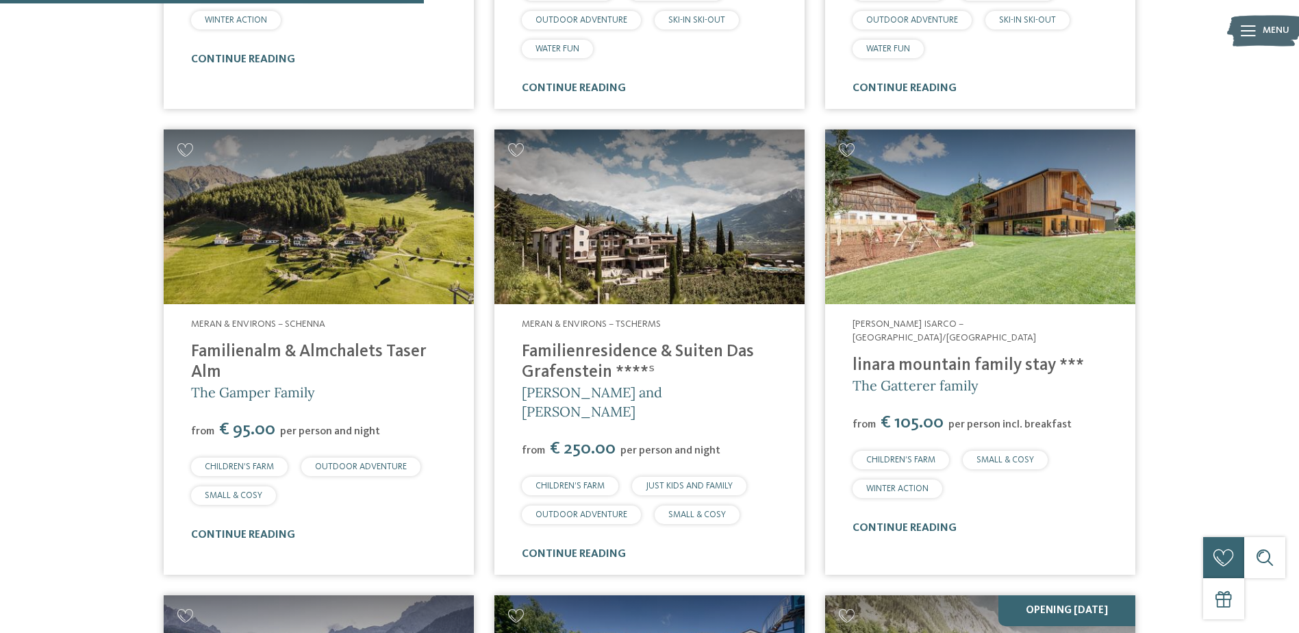
scroll to position [896, 0]
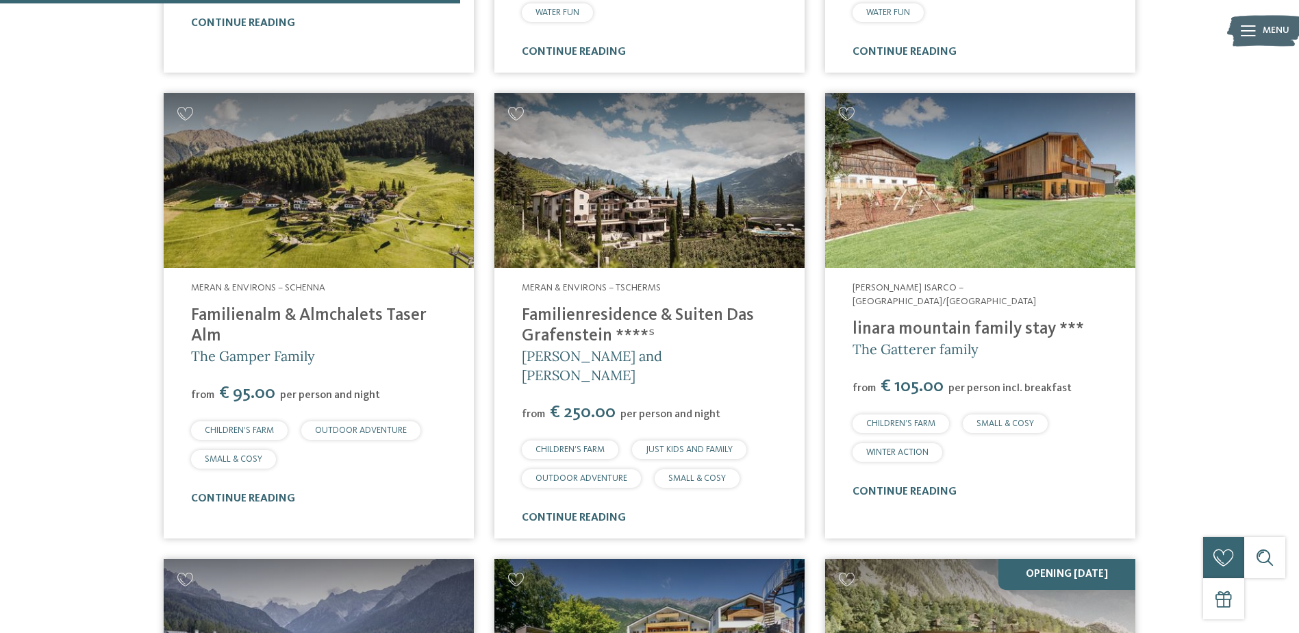
click at [338, 307] on link "Familienalm & Almchalets Taser Alm" at bounding box center [309, 326] width 236 height 38
click at [955, 320] on link "linara mountain family stay ***" at bounding box center [967, 328] width 231 height 17
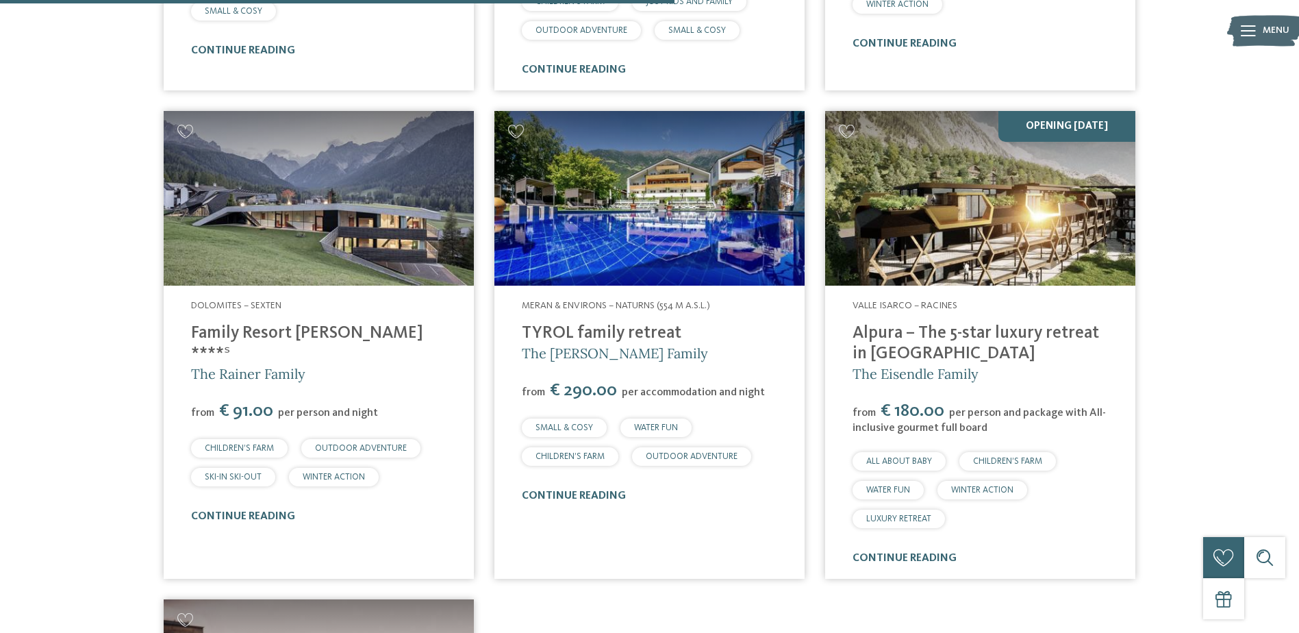
scroll to position [1375, 0]
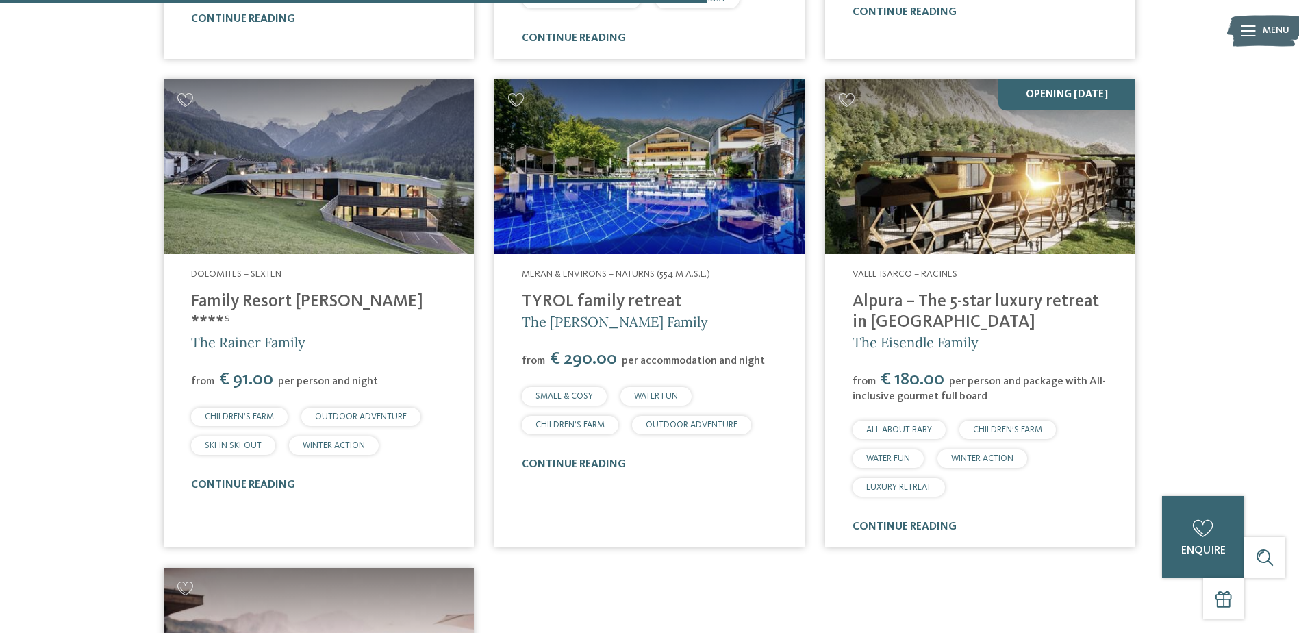
click at [313, 293] on link "Family Resort Rainer ****ˢ" at bounding box center [307, 312] width 232 height 38
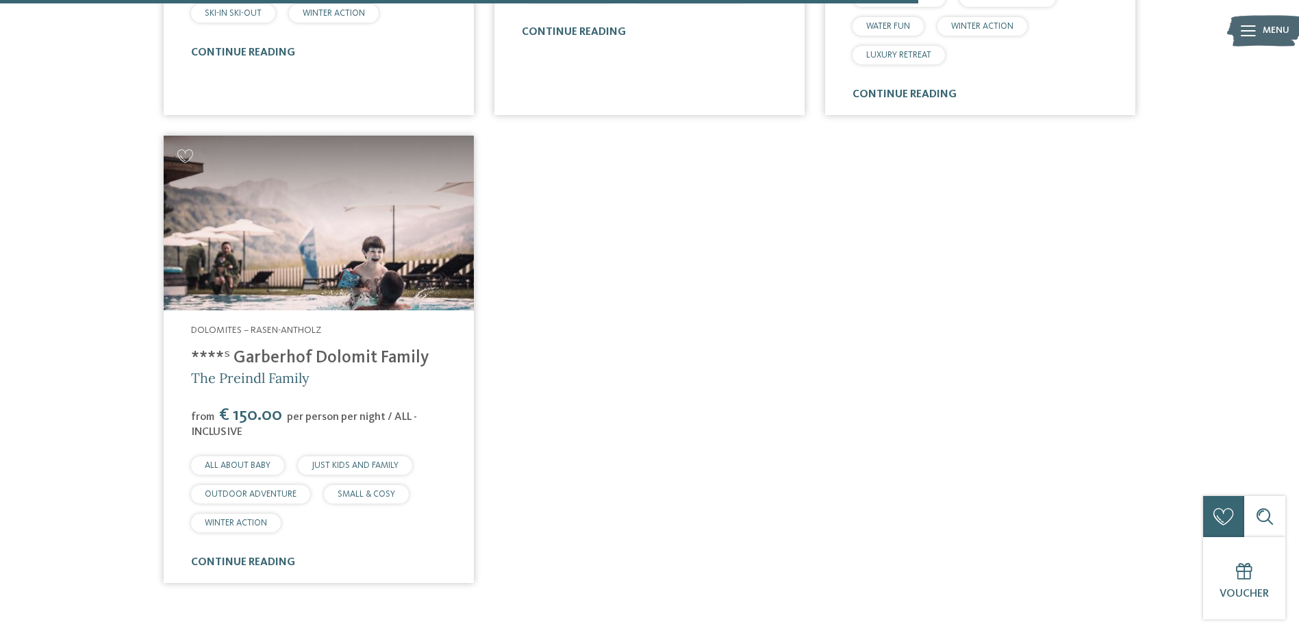
scroll to position [1786, 0]
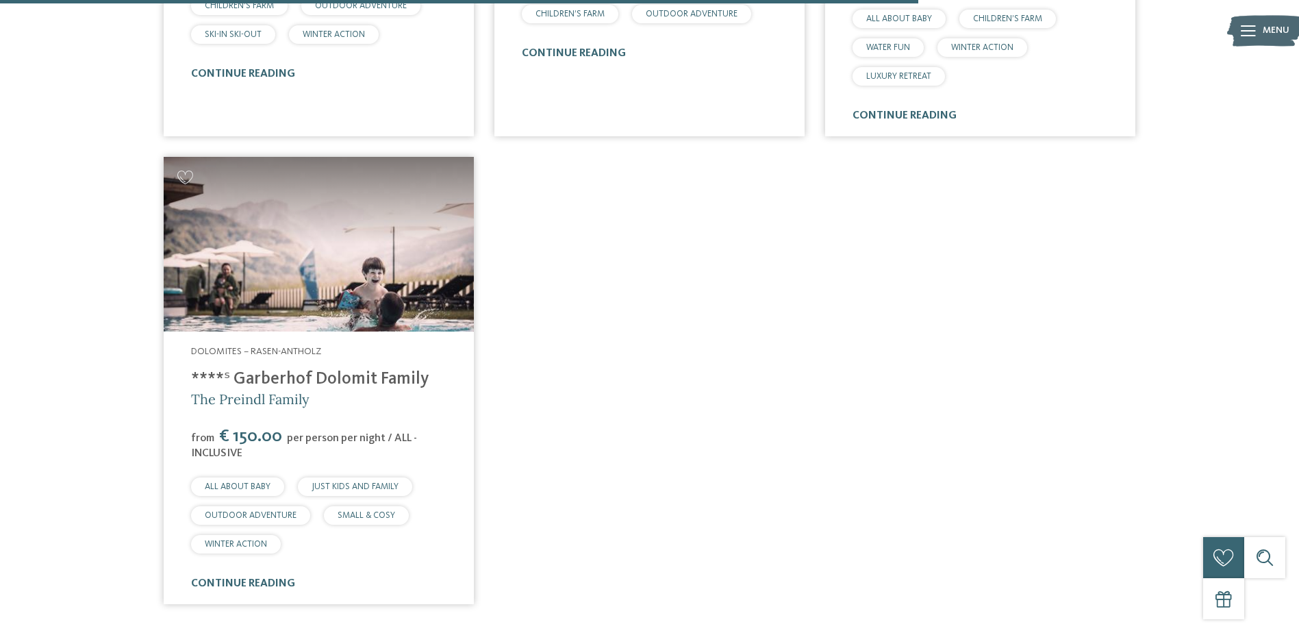
click at [339, 370] on link "****ˢ Garberhof Dolomit Family" at bounding box center [310, 378] width 238 height 17
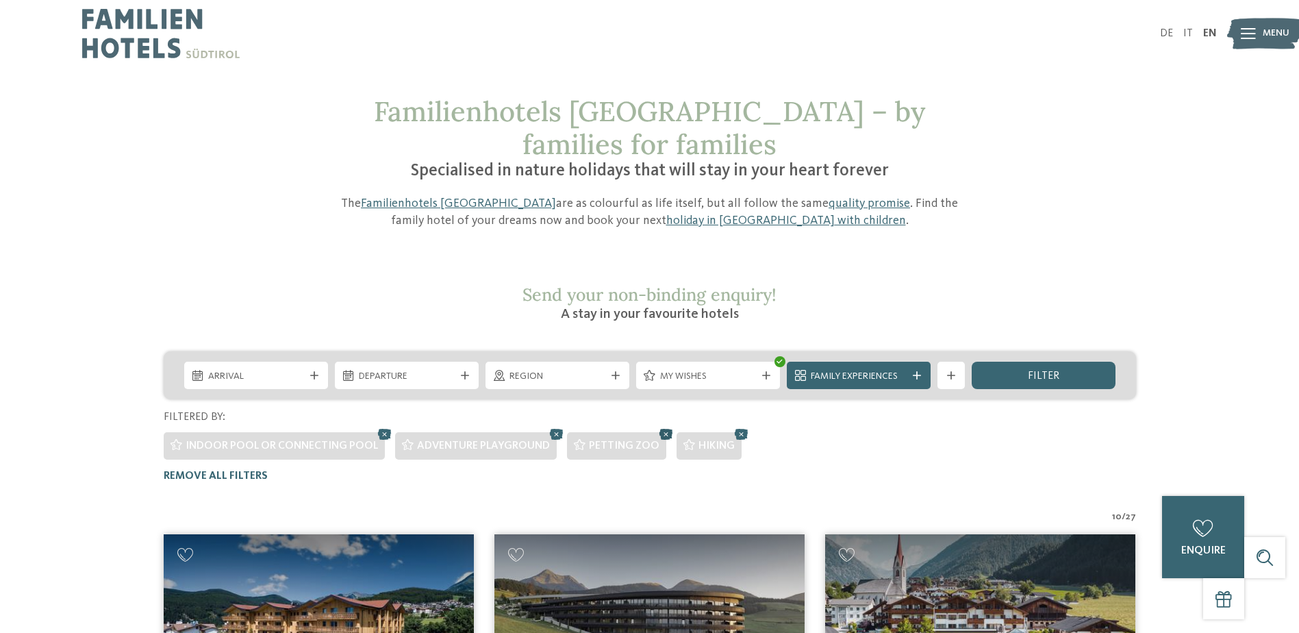
scroll to position [0, 0]
click at [769, 372] on icon at bounding box center [766, 376] width 8 height 8
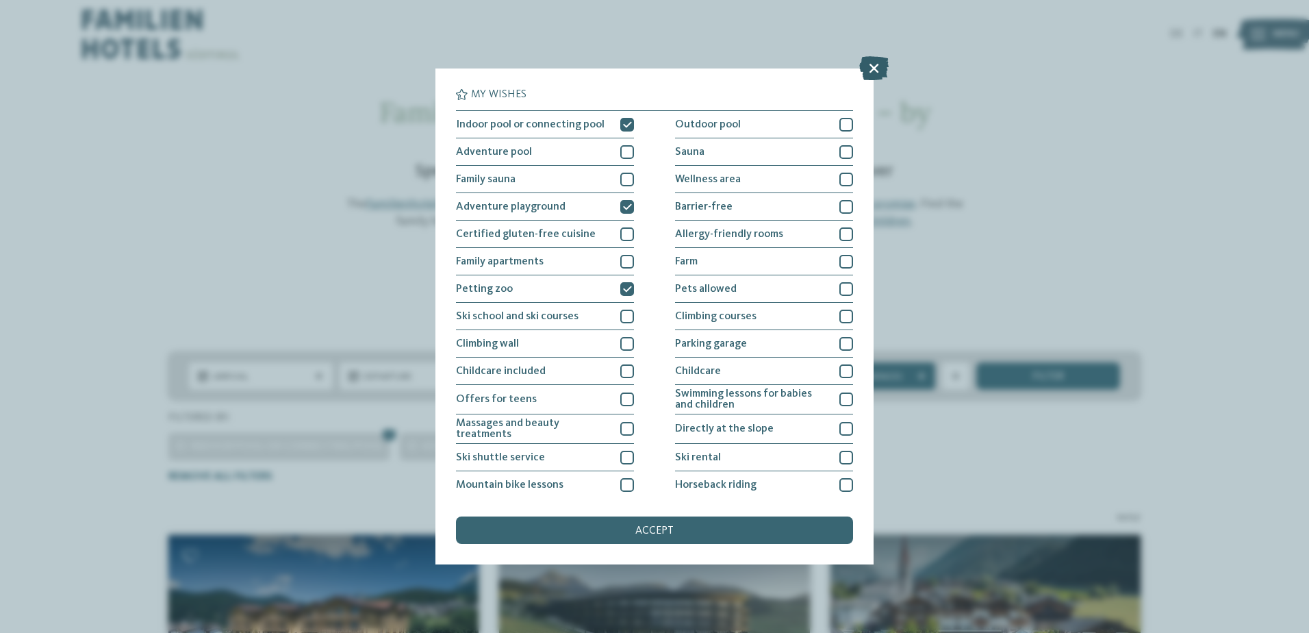
click at [872, 65] on icon at bounding box center [873, 68] width 29 height 24
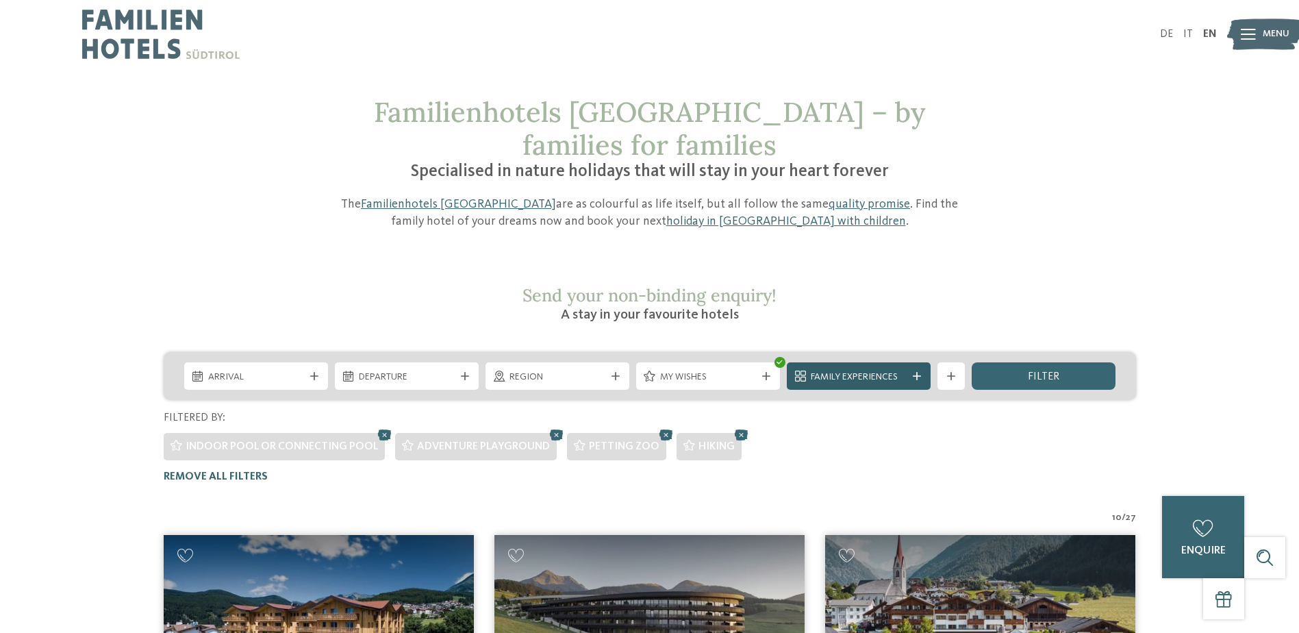
click at [921, 372] on div at bounding box center [917, 376] width 14 height 8
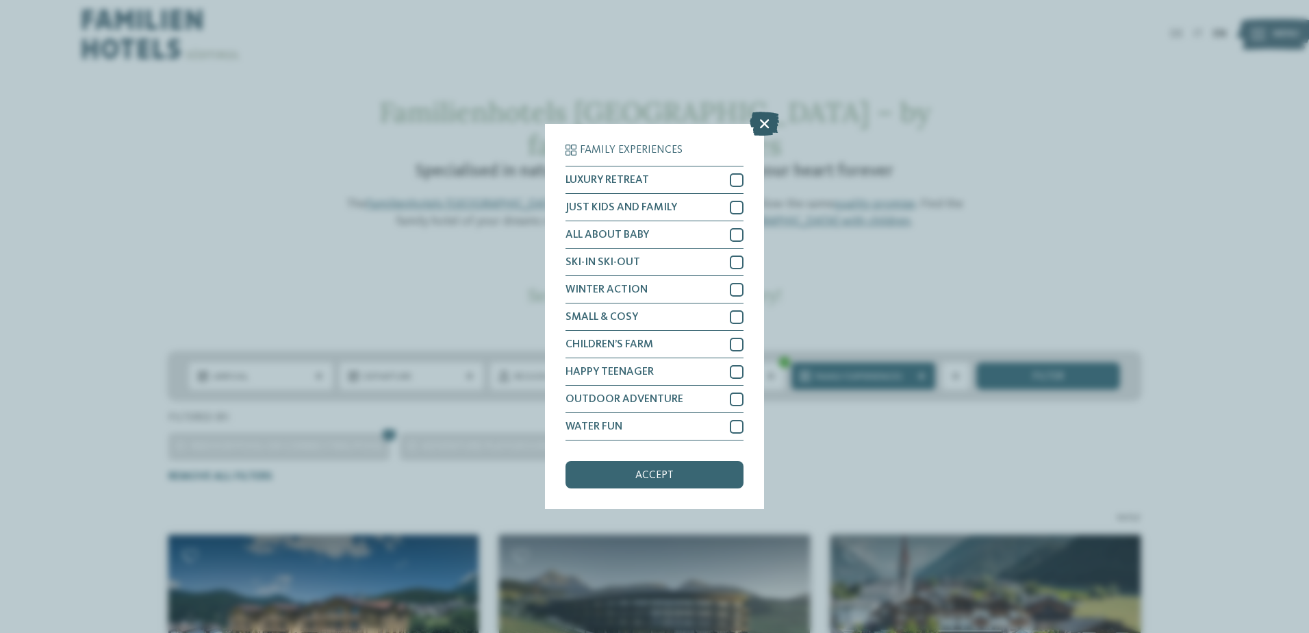
click at [769, 124] on icon at bounding box center [764, 124] width 29 height 24
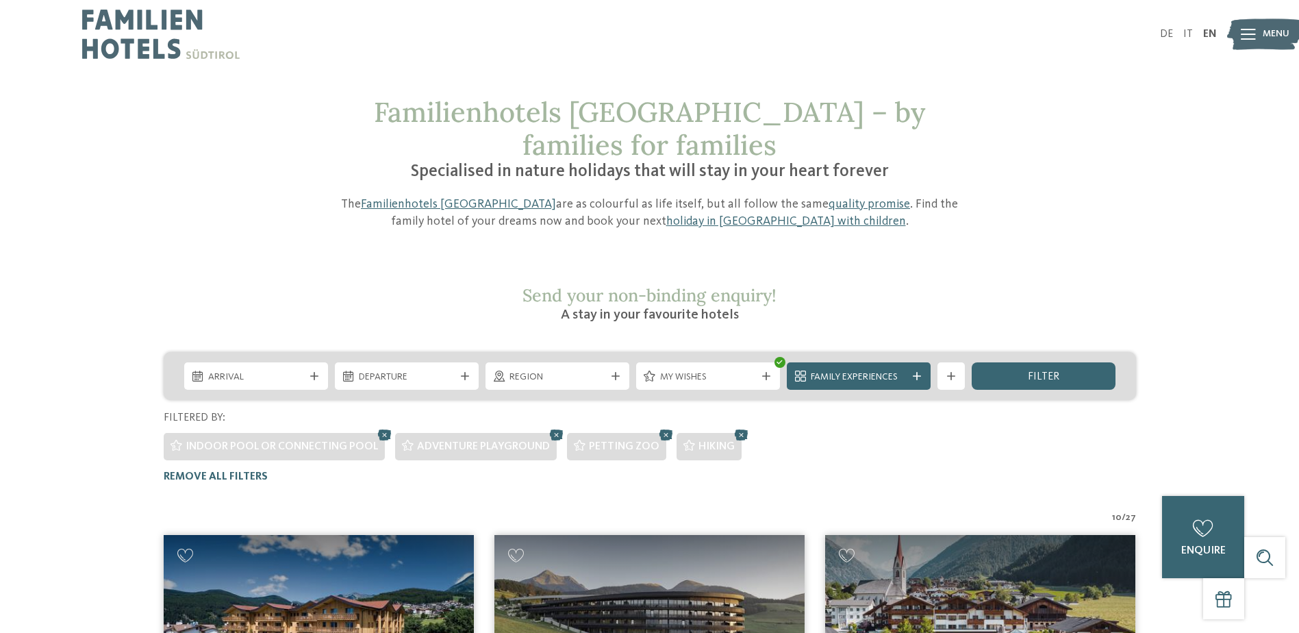
click at [780, 362] on div "My wishes" at bounding box center [708, 375] width 151 height 27
click at [765, 362] on div "My wishes" at bounding box center [708, 375] width 144 height 27
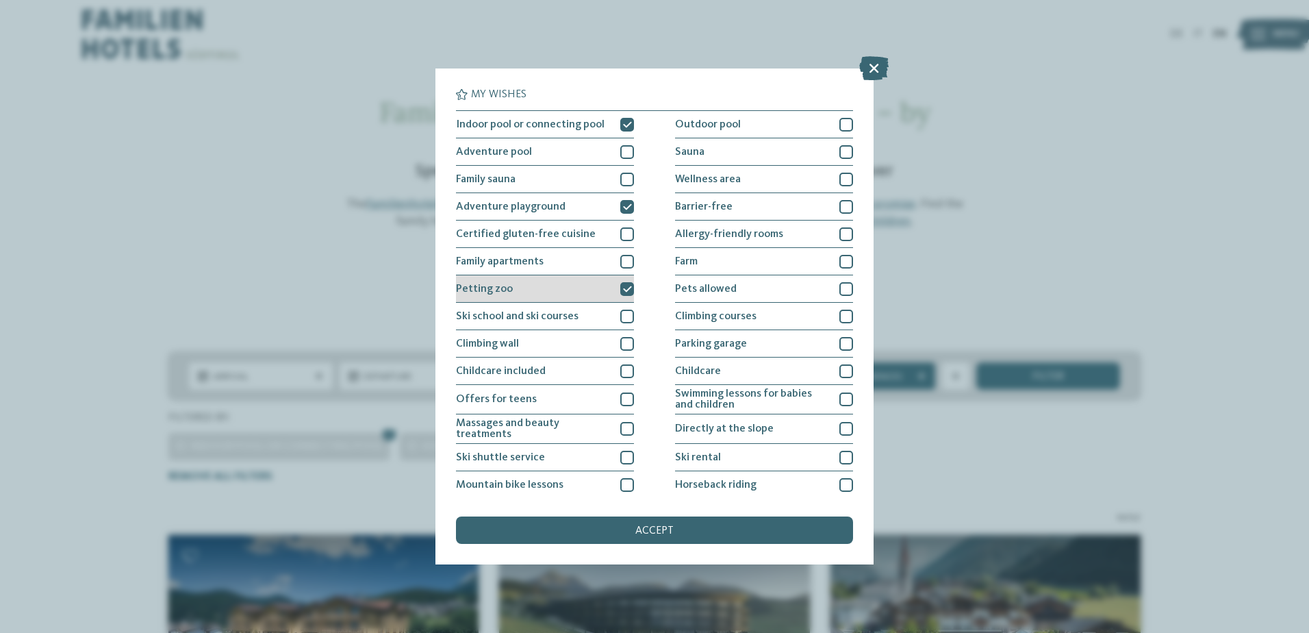
click at [626, 290] on icon at bounding box center [627, 289] width 9 height 8
click at [679, 532] on div "accept" at bounding box center [654, 529] width 397 height 27
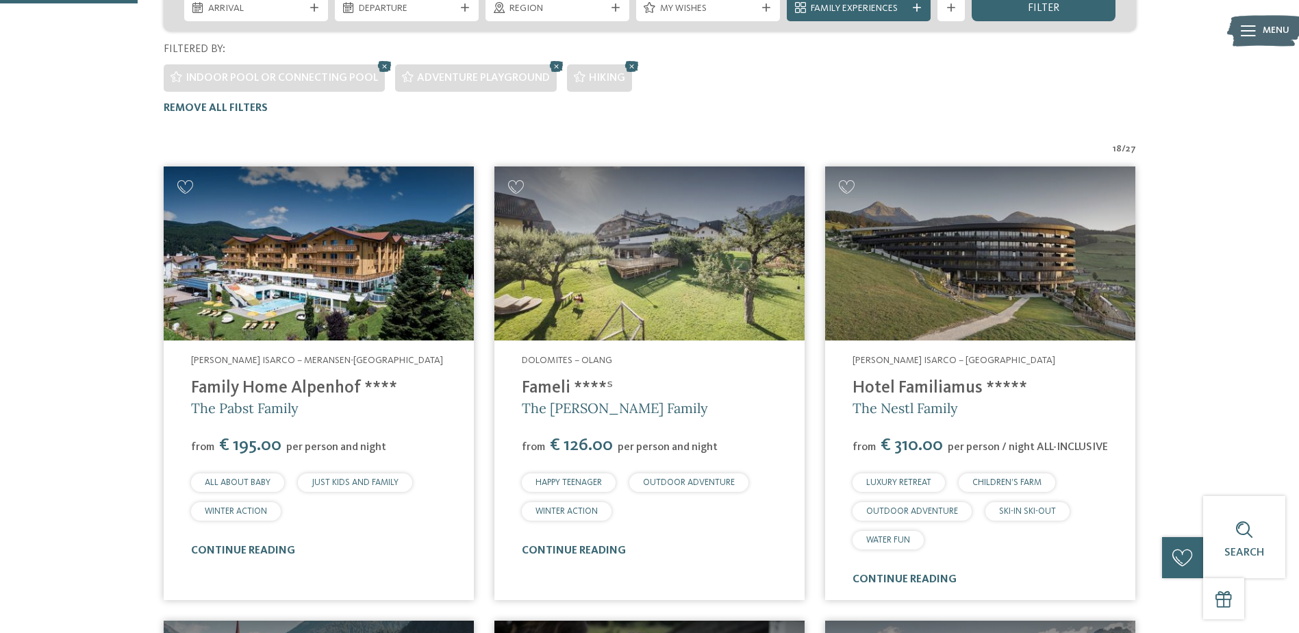
scroll to position [348, 0]
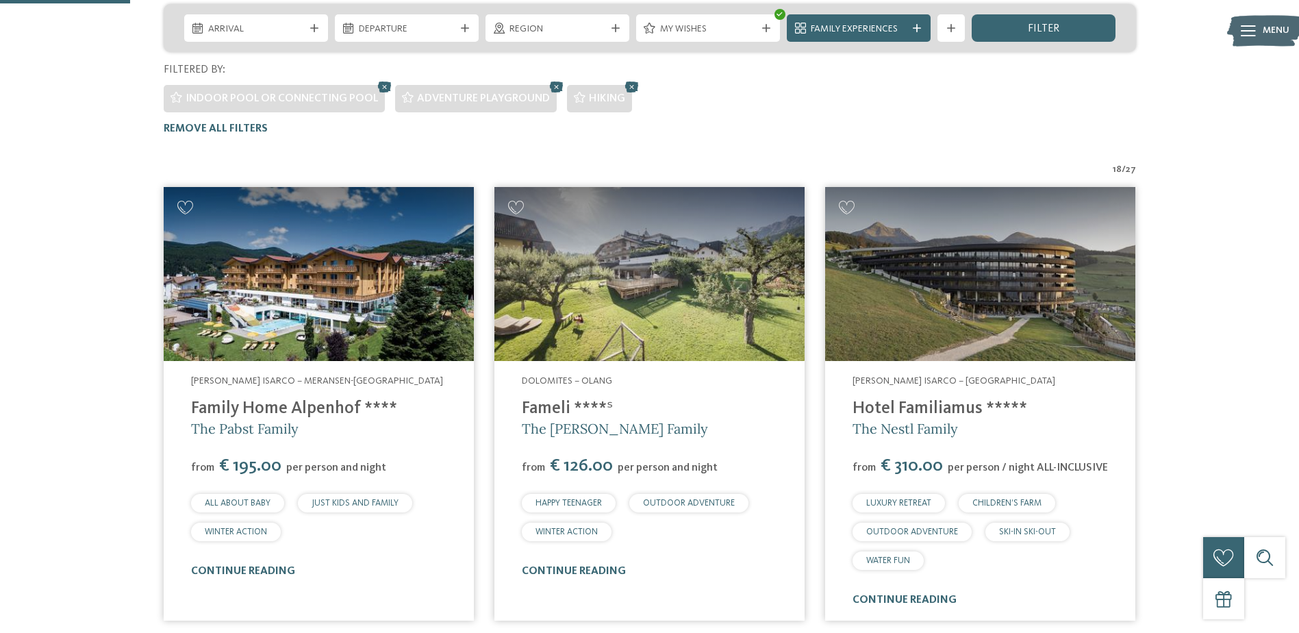
click at [563, 400] on link "Fameli ****ˢ" at bounding box center [567, 408] width 91 height 17
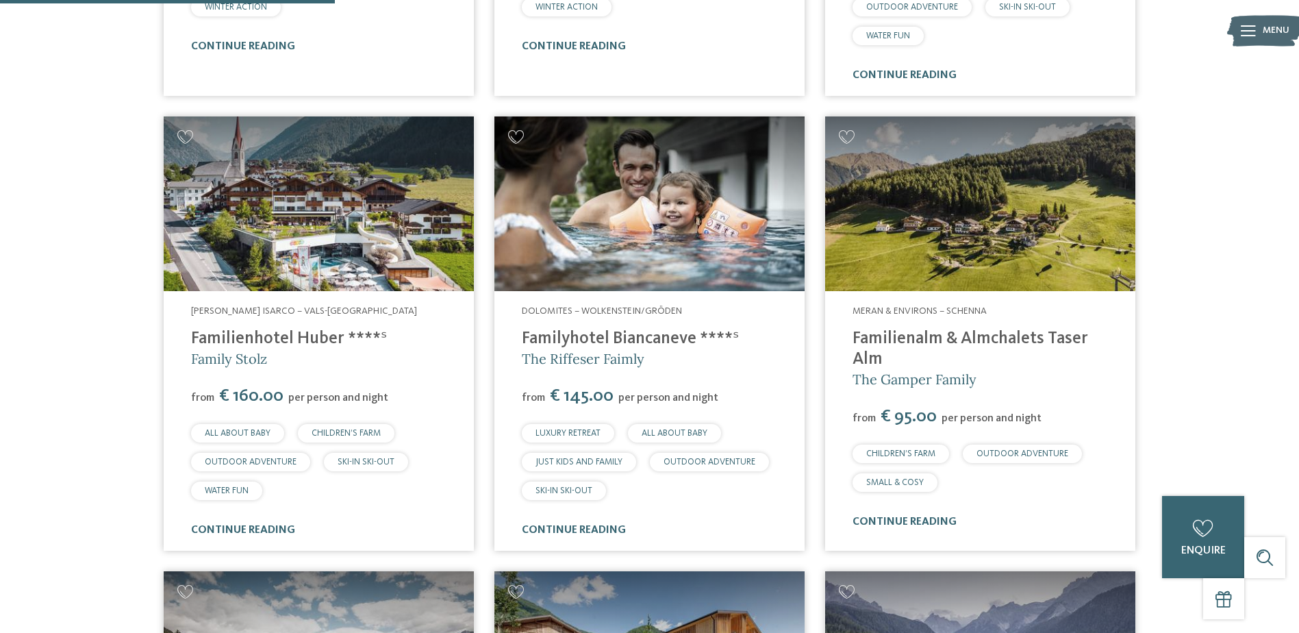
scroll to position [896, 0]
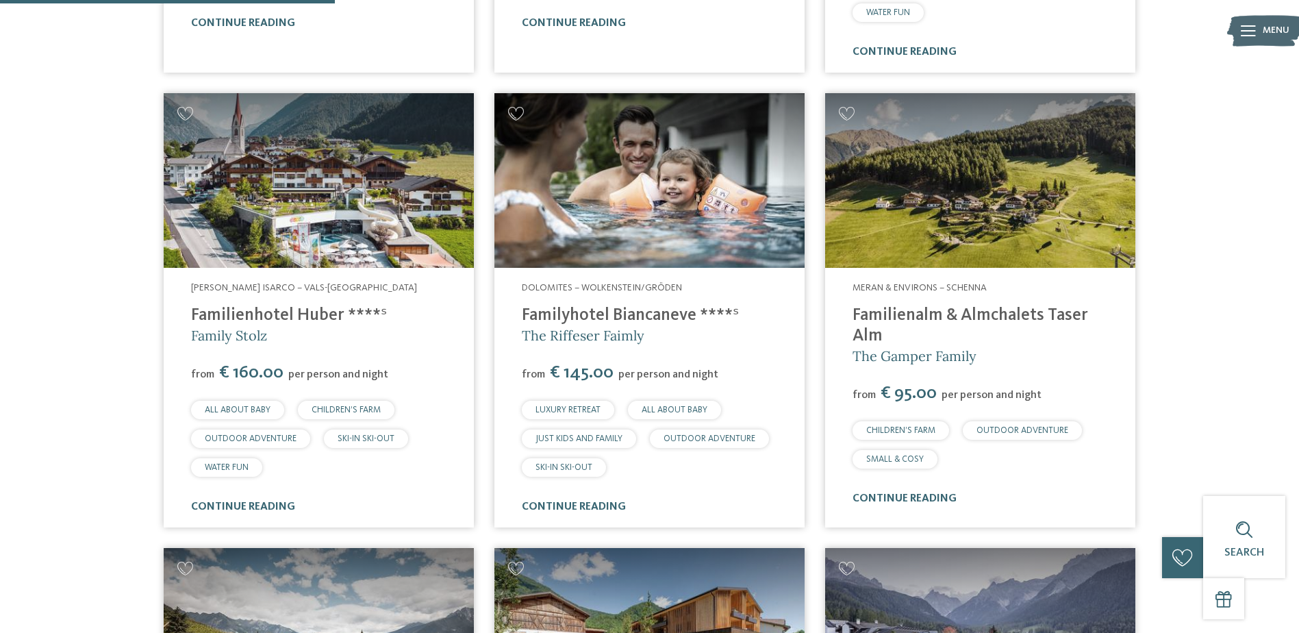
click at [673, 307] on link "Familyhotel Biancaneve ****ˢ" at bounding box center [630, 315] width 217 height 17
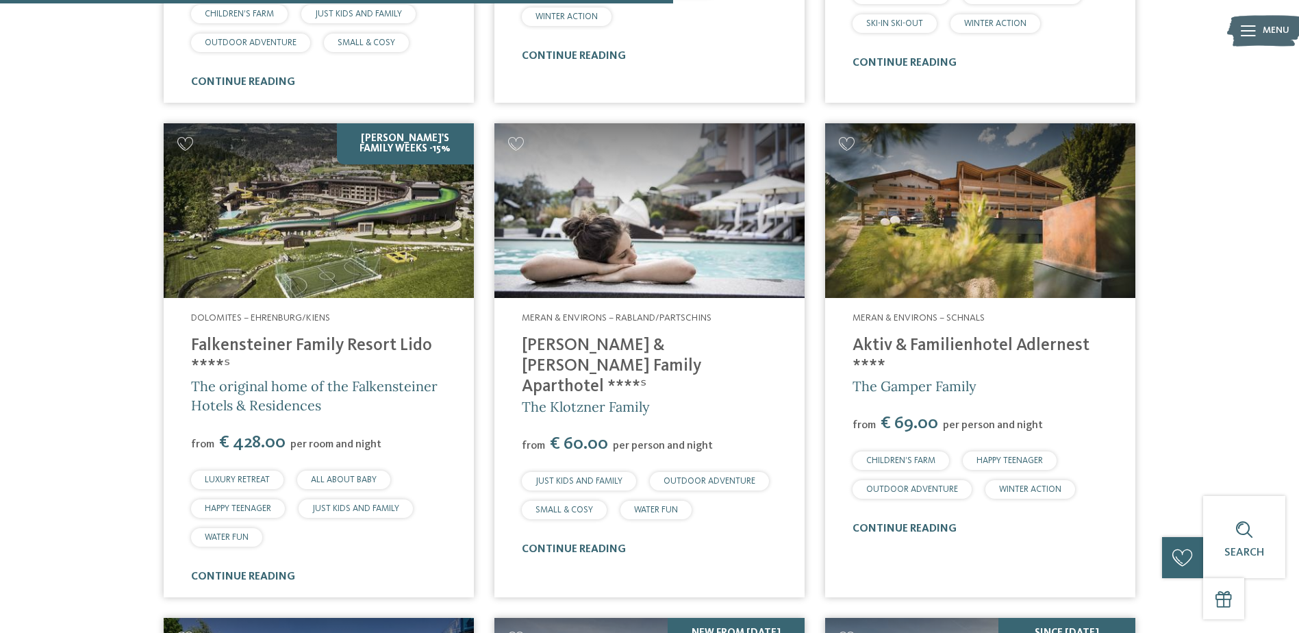
scroll to position [1854, 0]
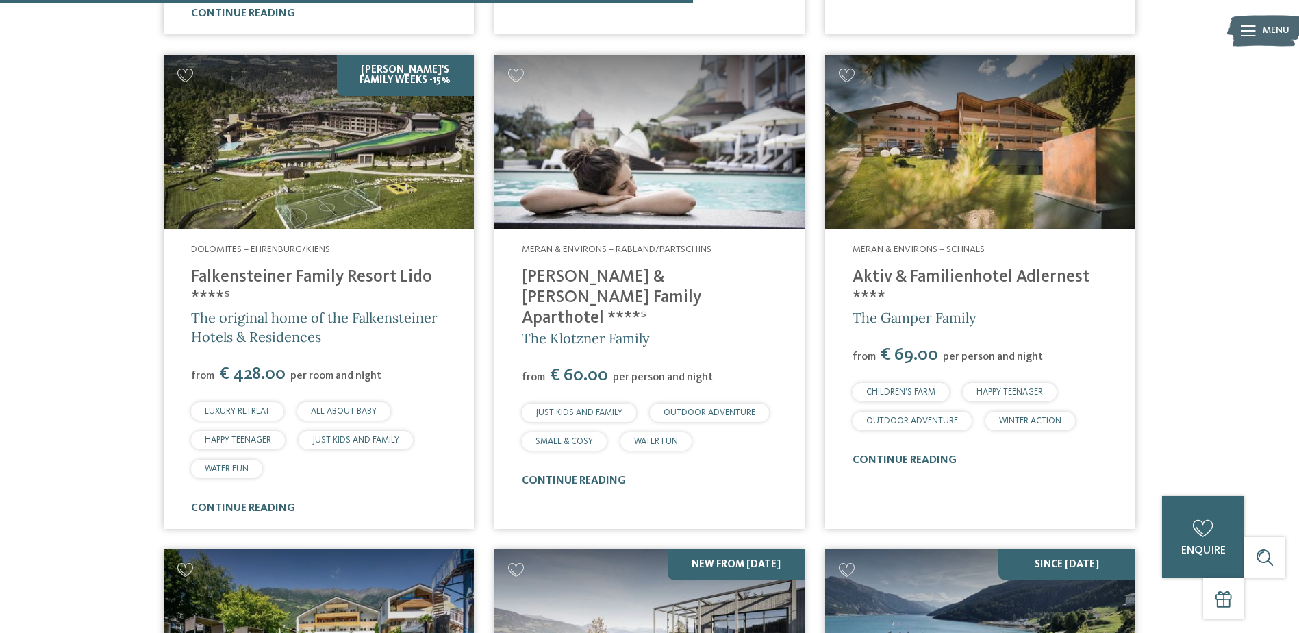
click at [359, 268] on link "Falkensteiner Family Resort Lido ****ˢ" at bounding box center [311, 287] width 241 height 38
click at [675, 268] on link "Heidi & Edith Family Aparthotel ****ˢ" at bounding box center [611, 297] width 179 height 58
click at [1048, 268] on link "Aktiv & Familienhotel Adlernest ****" at bounding box center [970, 287] width 237 height 38
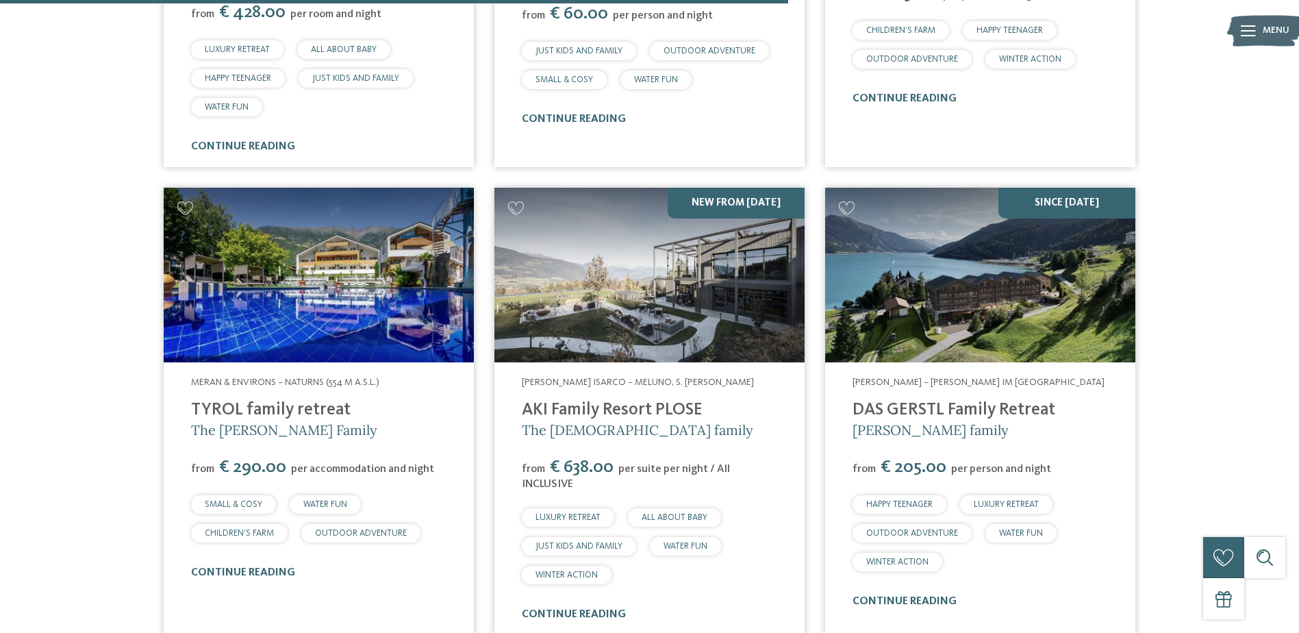
scroll to position [2265, 0]
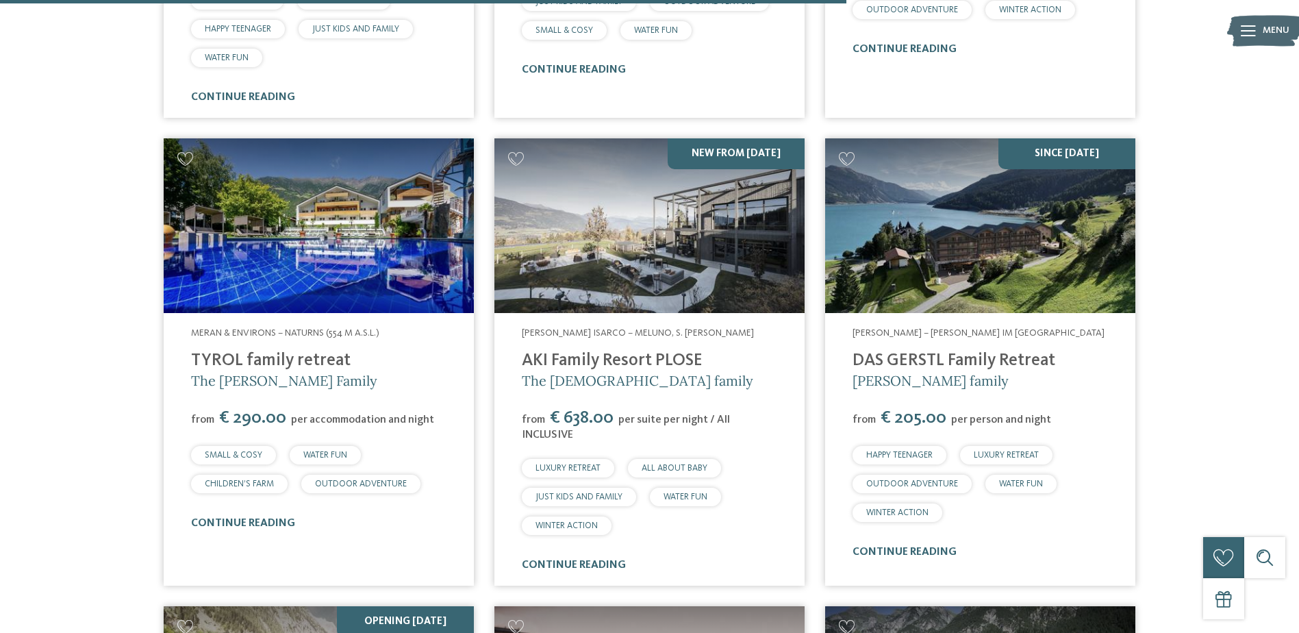
click at [974, 352] on link "DAS GERSTL Family Retreat" at bounding box center [953, 360] width 203 height 17
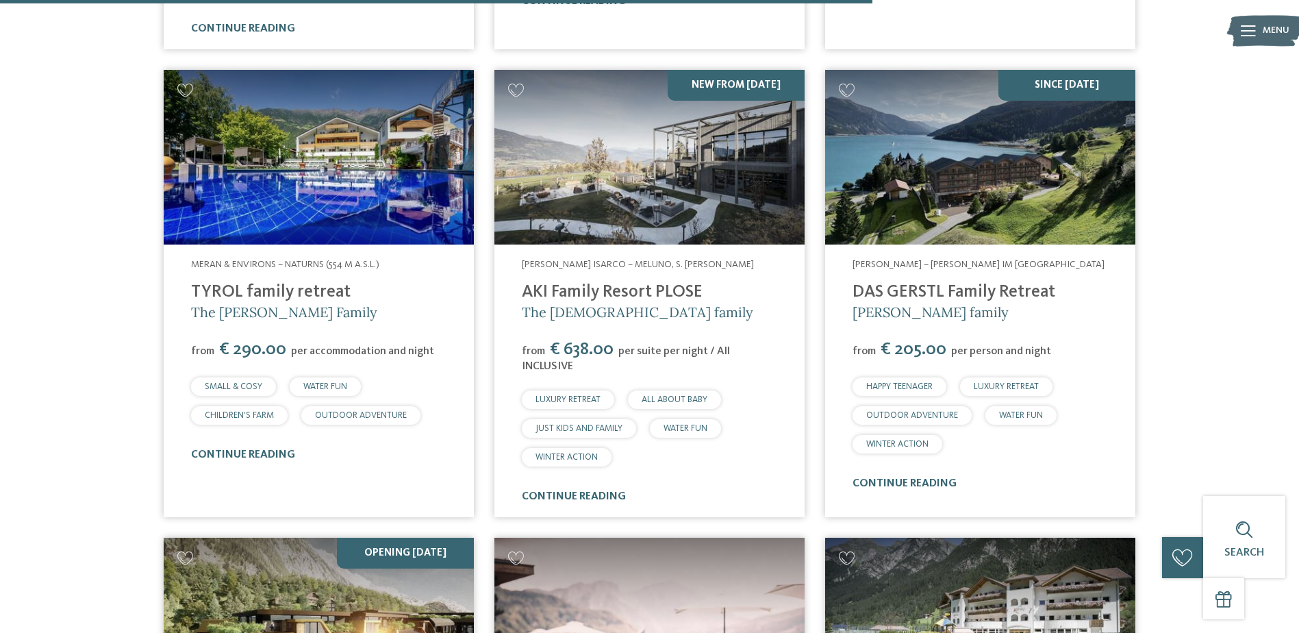
click at [651, 283] on link "AKI Family Resort PLOSE" at bounding box center [612, 291] width 181 height 17
click at [956, 283] on link "DAS GERSTL Family Retreat" at bounding box center [953, 291] width 203 height 17
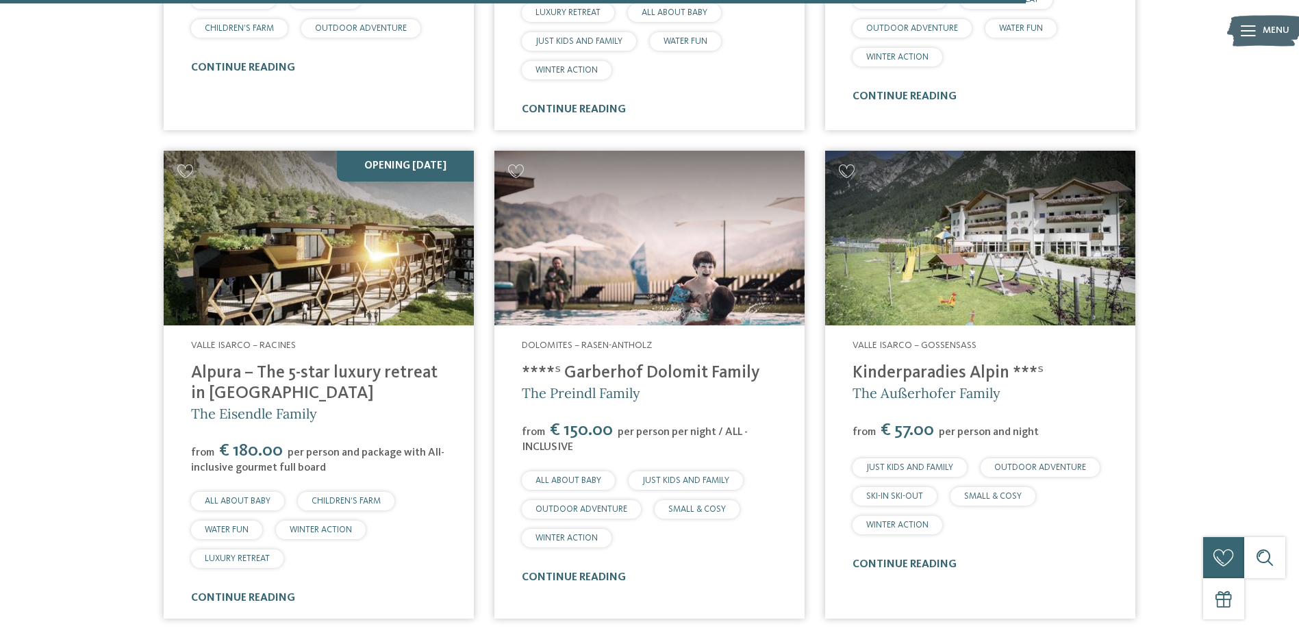
scroll to position [2744, 0]
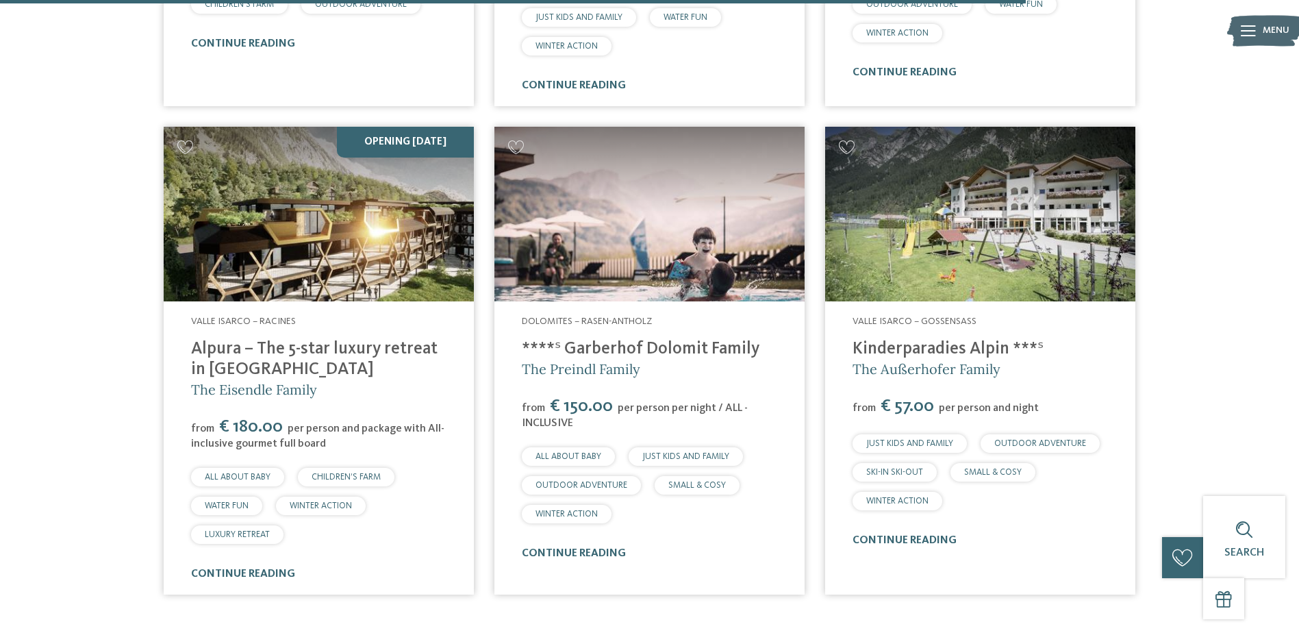
click at [975, 340] on link "Kinderparadies Alpin ***ˢ" at bounding box center [947, 348] width 191 height 17
click at [264, 340] on link "Alpura – The 5-star luxury retreat in South Tyrol" at bounding box center [314, 359] width 246 height 38
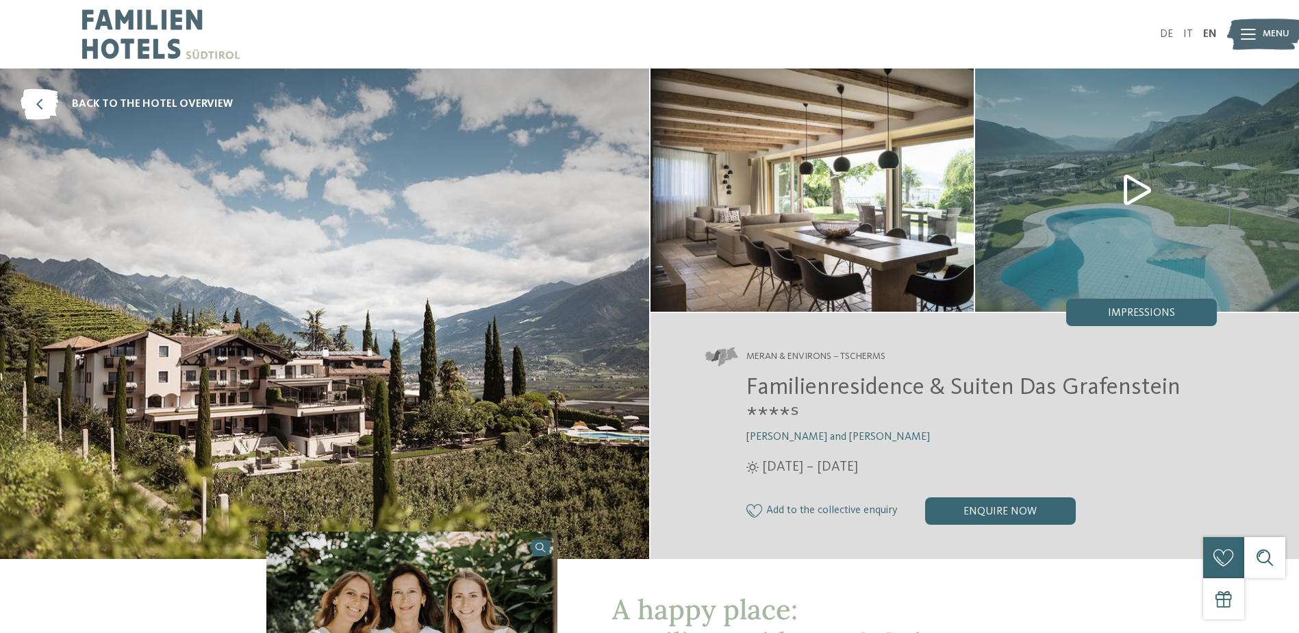
click at [453, 359] on img at bounding box center [324, 313] width 649 height 490
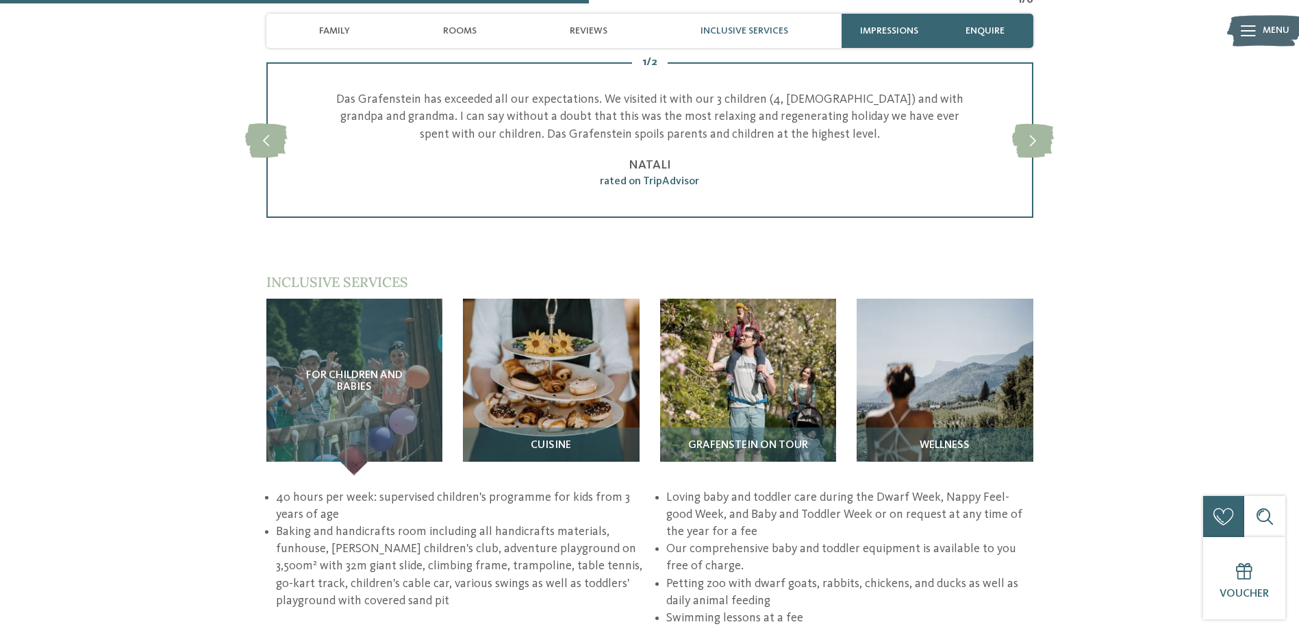
scroll to position [1849, 0]
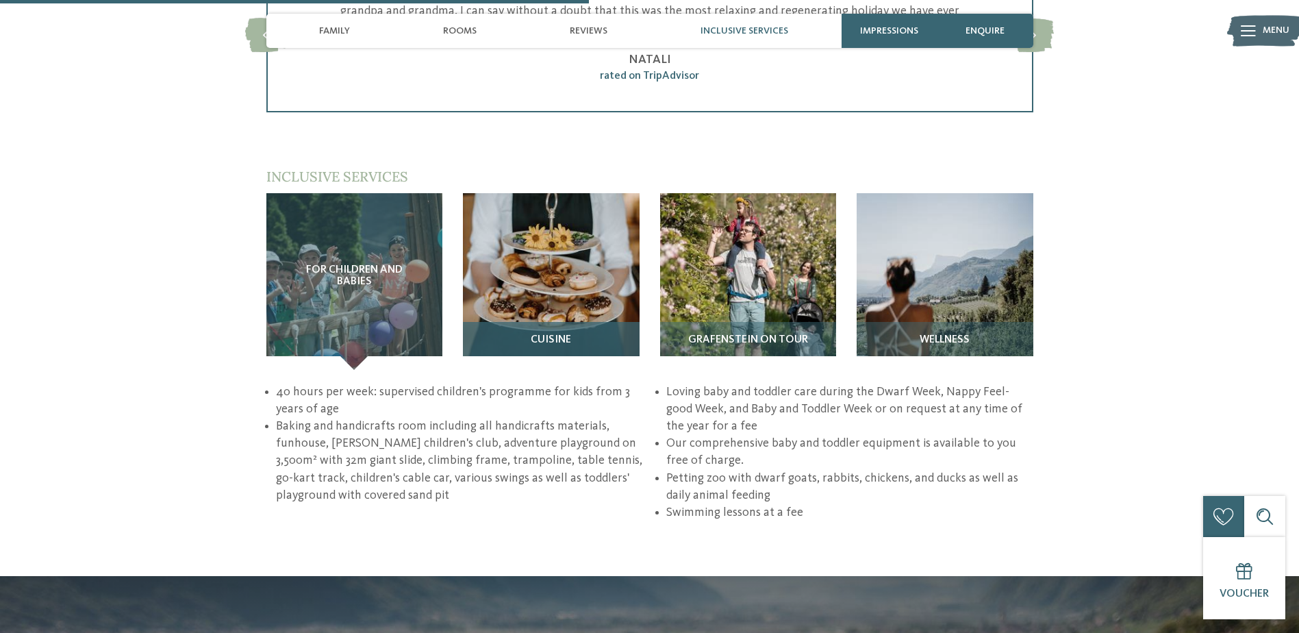
click at [538, 334] on span "Cuisine" at bounding box center [551, 340] width 40 height 12
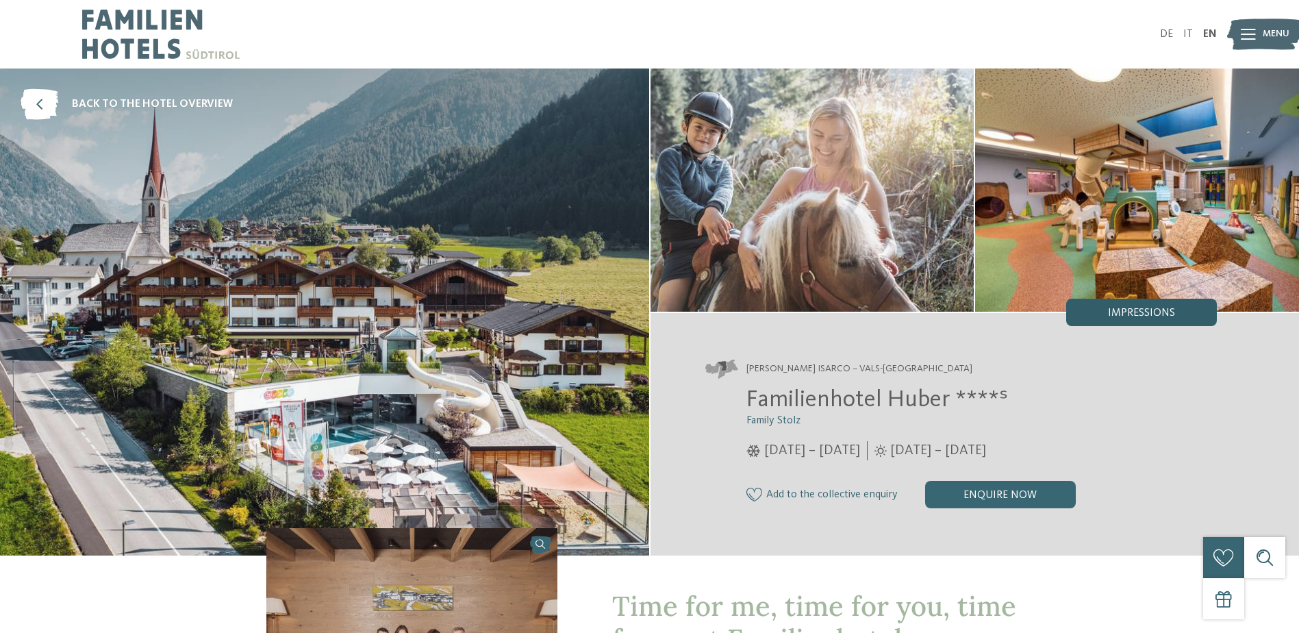
click at [1123, 317] on span "Impressions" at bounding box center [1141, 312] width 67 height 11
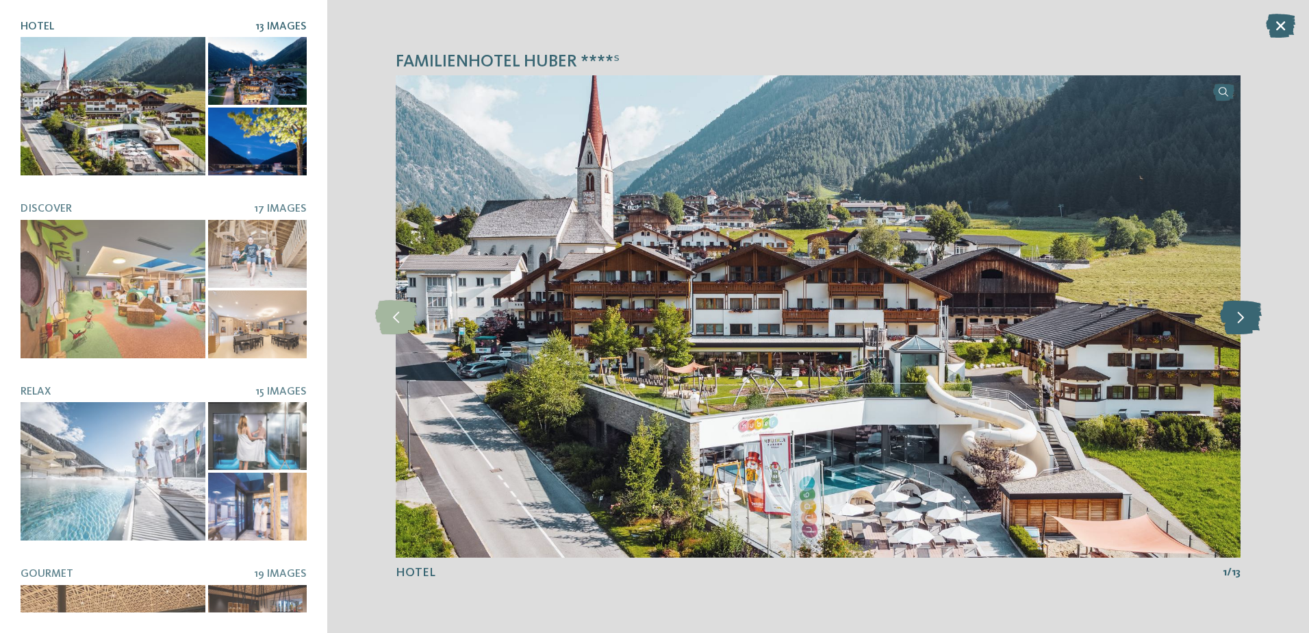
click at [1247, 318] on icon at bounding box center [1241, 316] width 42 height 34
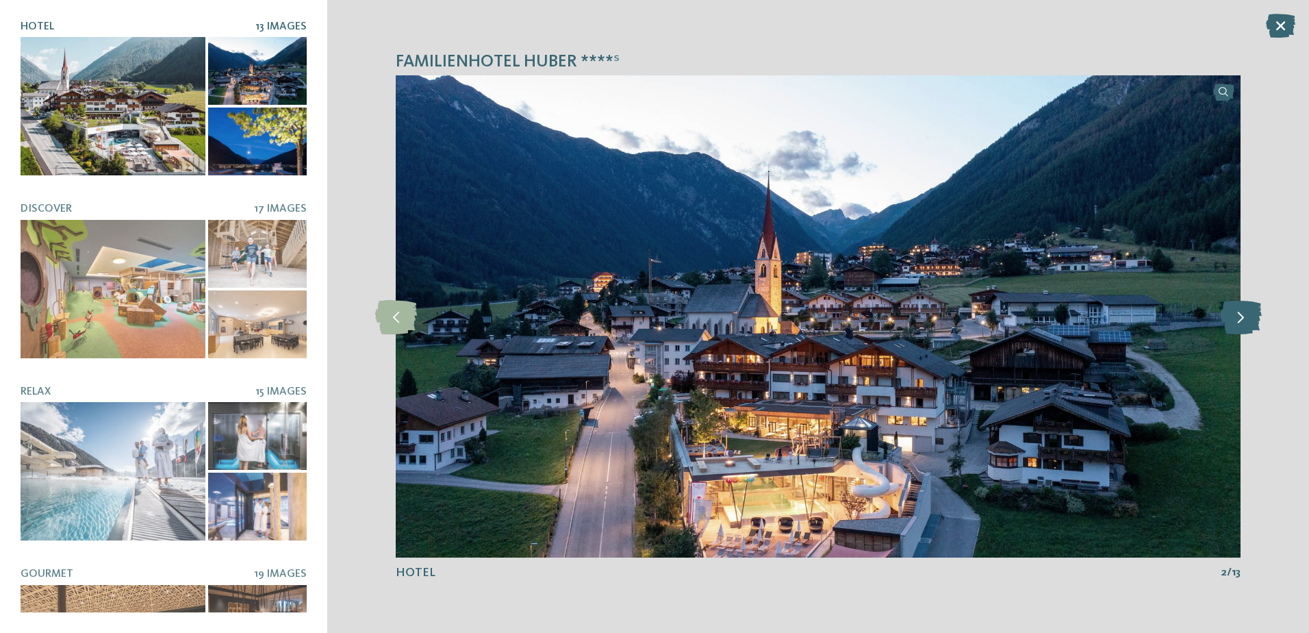
click at [1247, 318] on icon at bounding box center [1241, 316] width 42 height 34
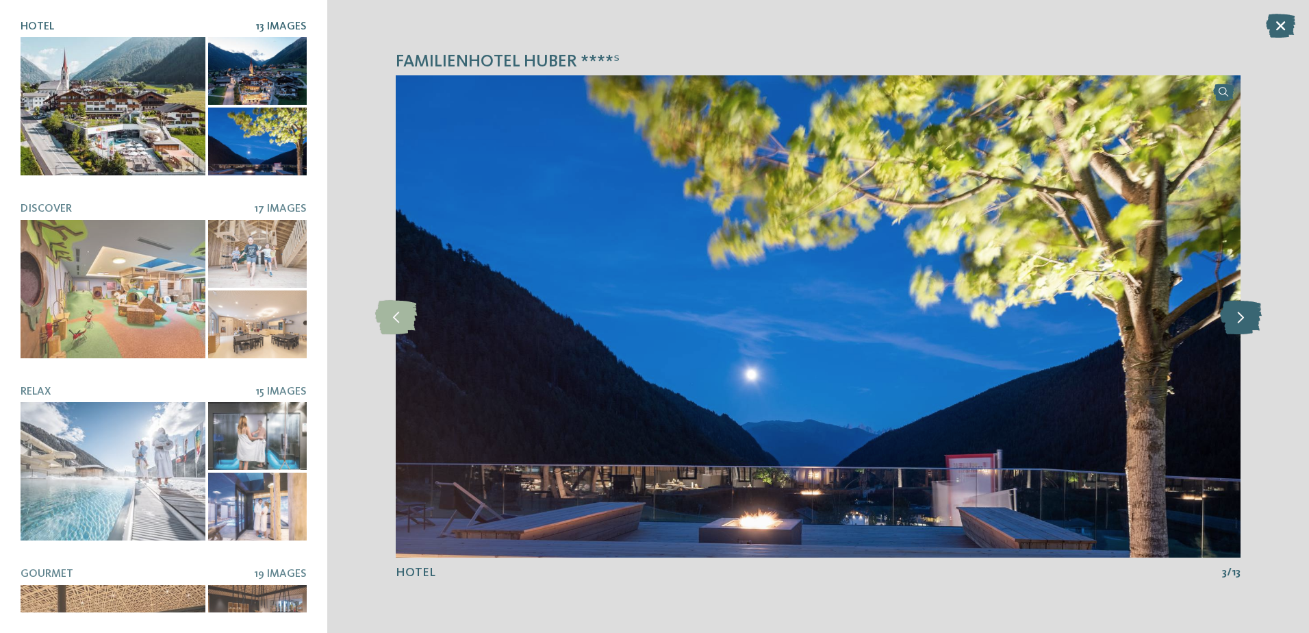
click at [1247, 318] on icon at bounding box center [1241, 316] width 42 height 34
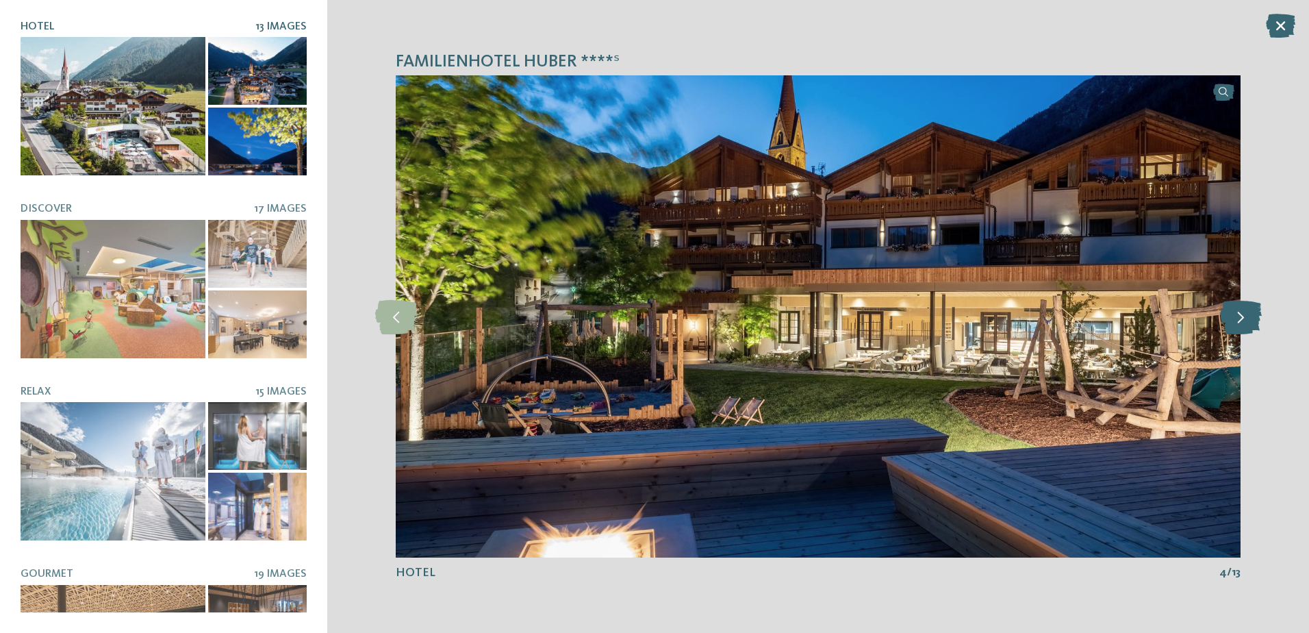
click at [1247, 318] on icon at bounding box center [1241, 316] width 42 height 34
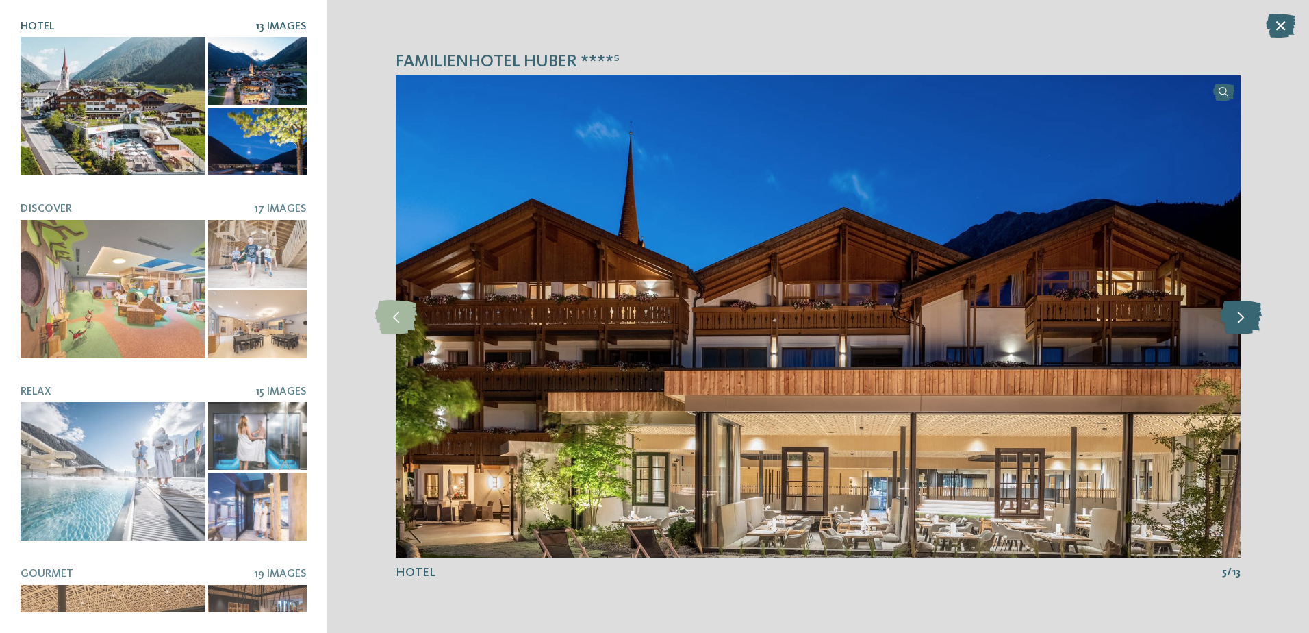
click at [1247, 318] on icon at bounding box center [1241, 316] width 42 height 34
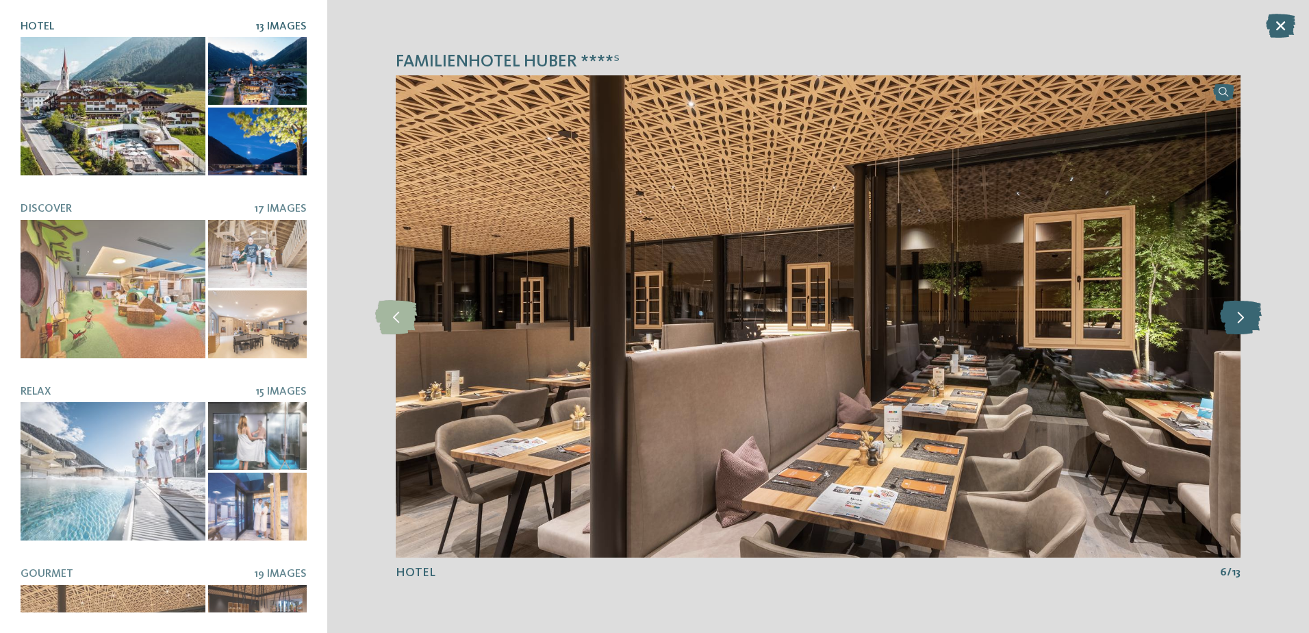
click at [1247, 318] on icon at bounding box center [1241, 316] width 42 height 34
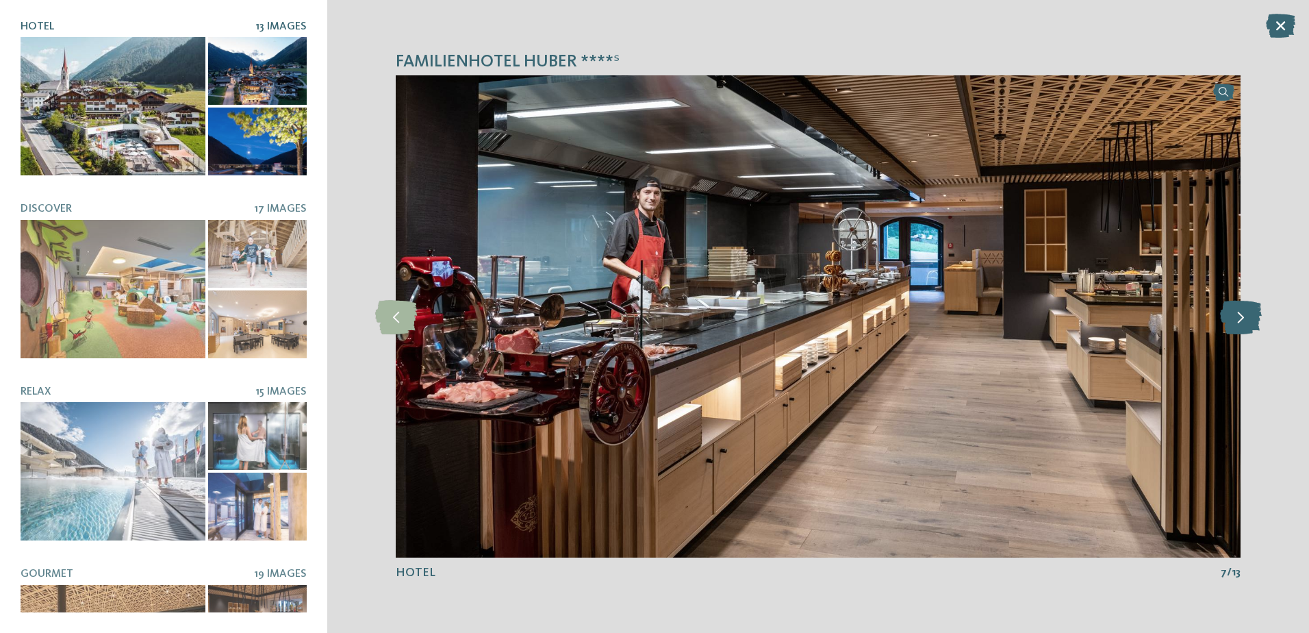
click at [1247, 318] on icon at bounding box center [1241, 316] width 42 height 34
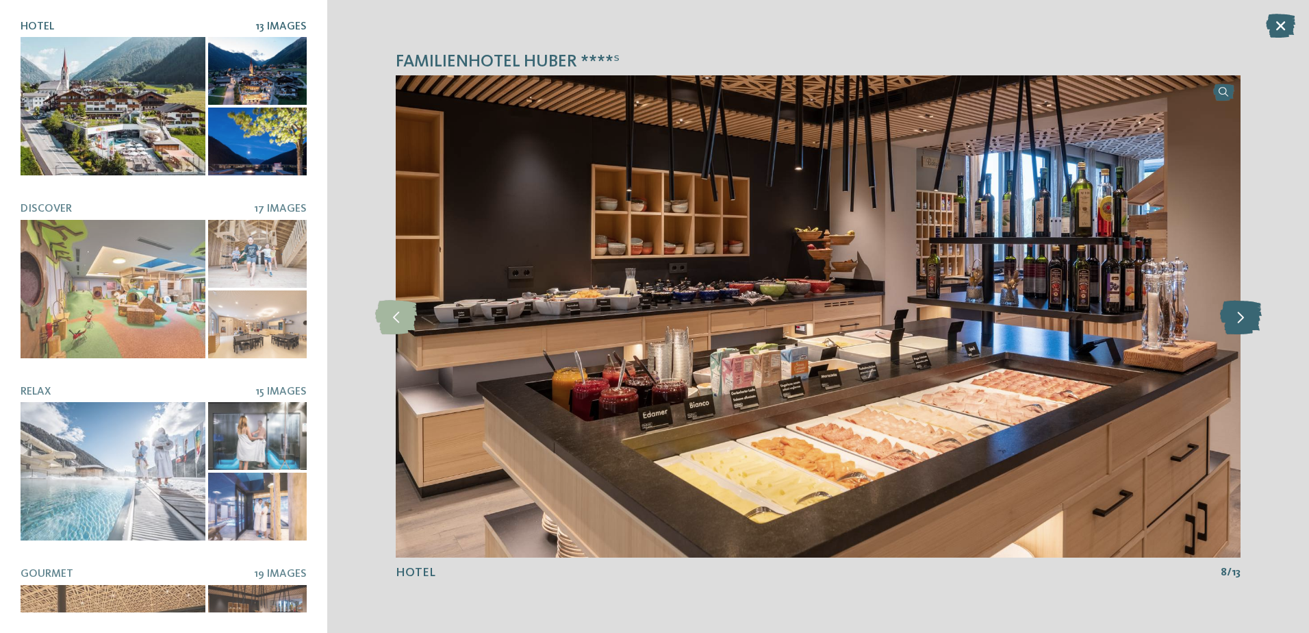
click at [1247, 318] on icon at bounding box center [1241, 316] width 42 height 34
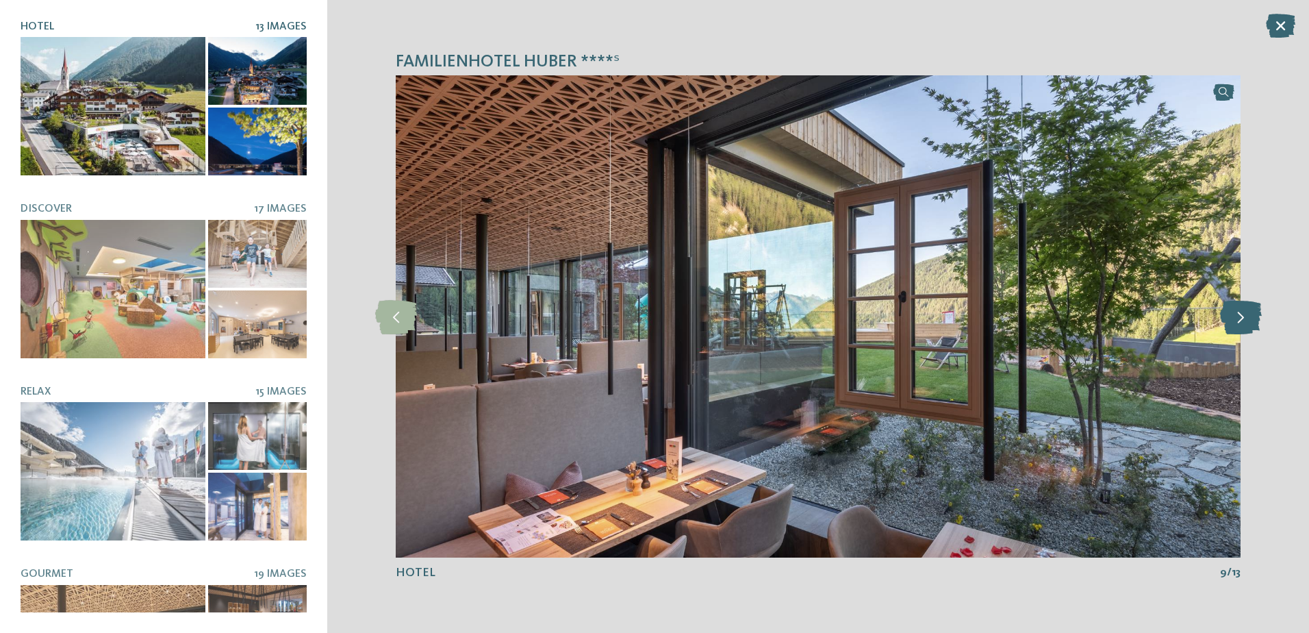
click at [1247, 318] on icon at bounding box center [1241, 316] width 42 height 34
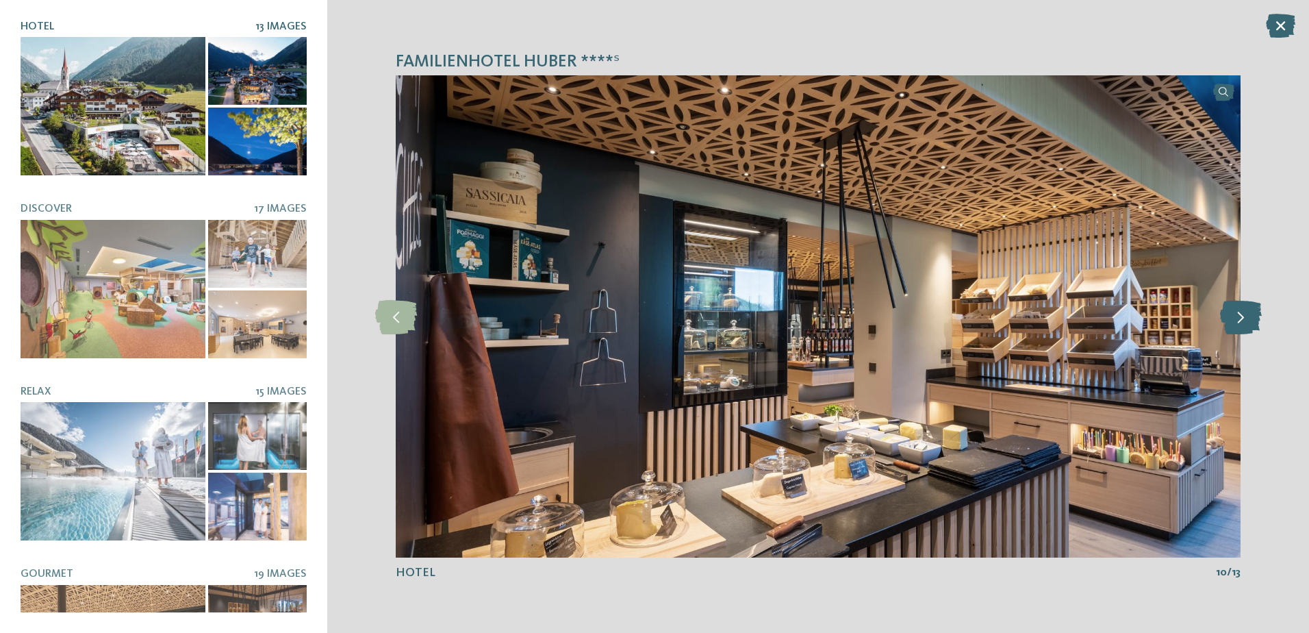
click at [1247, 318] on icon at bounding box center [1241, 316] width 42 height 34
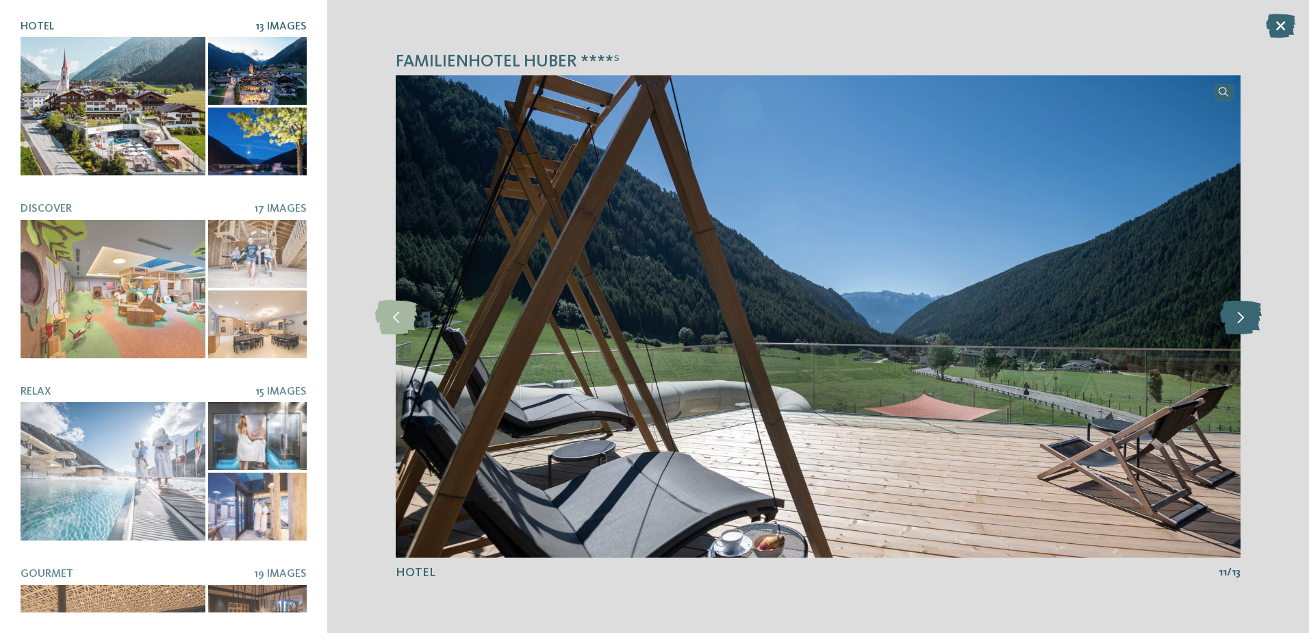
click at [1247, 318] on icon at bounding box center [1241, 316] width 42 height 34
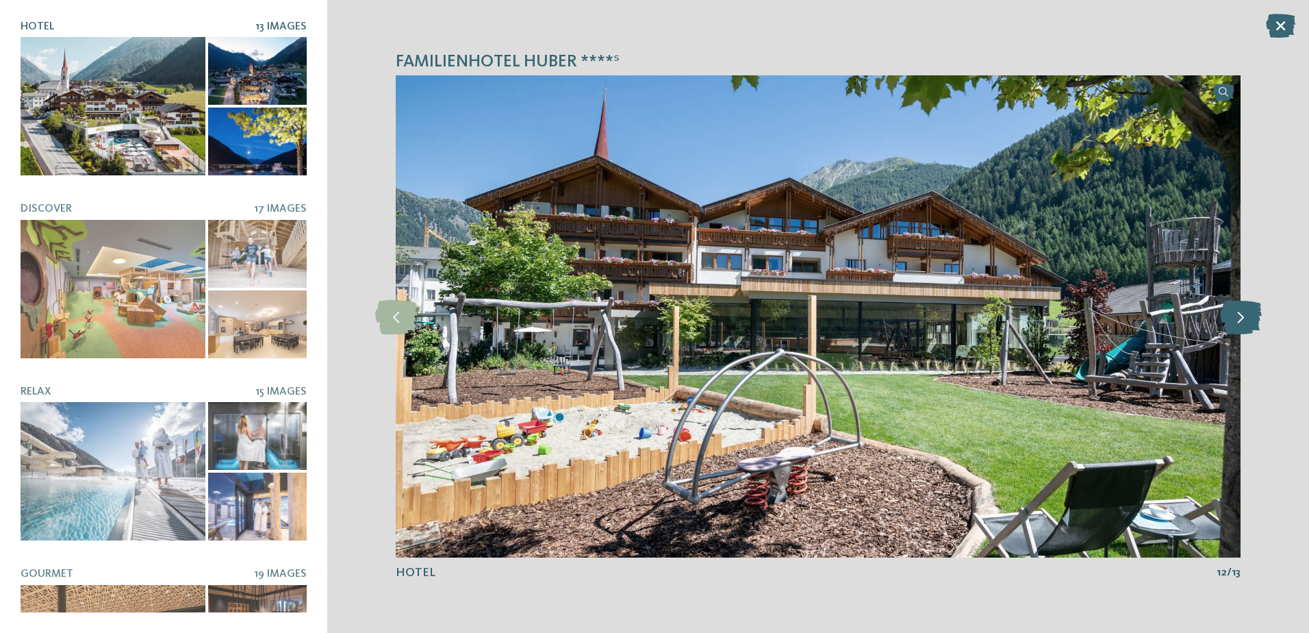
click at [1247, 318] on icon at bounding box center [1241, 316] width 42 height 34
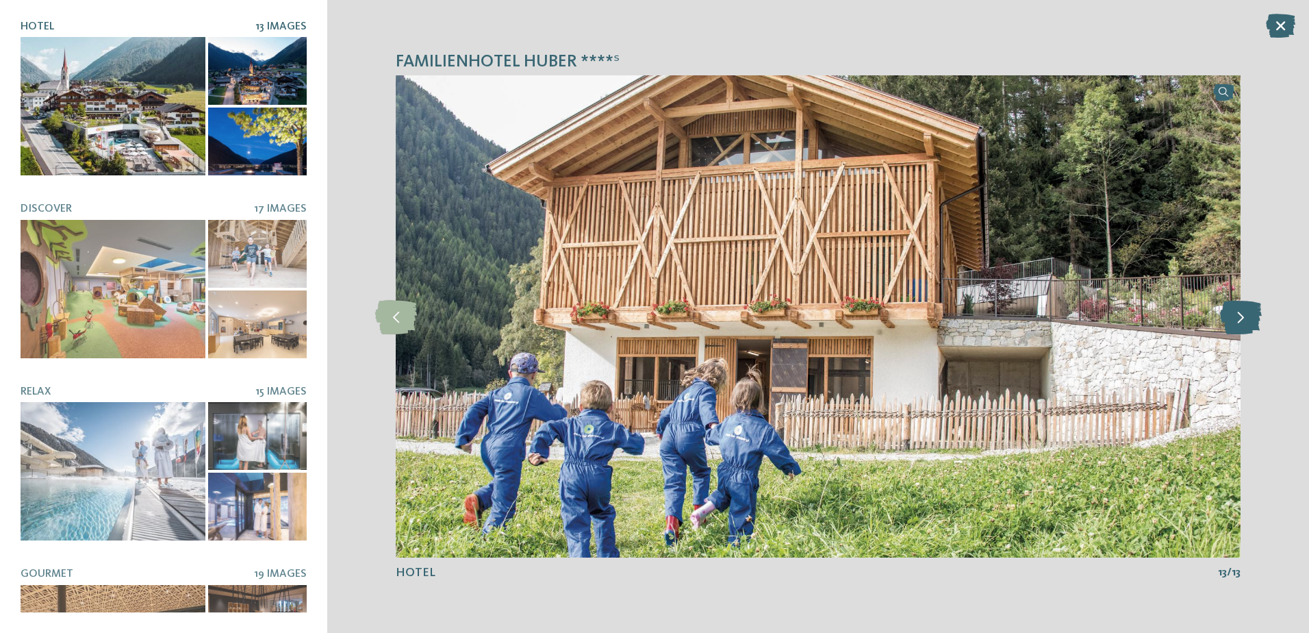
click at [1247, 318] on icon at bounding box center [1241, 316] width 42 height 34
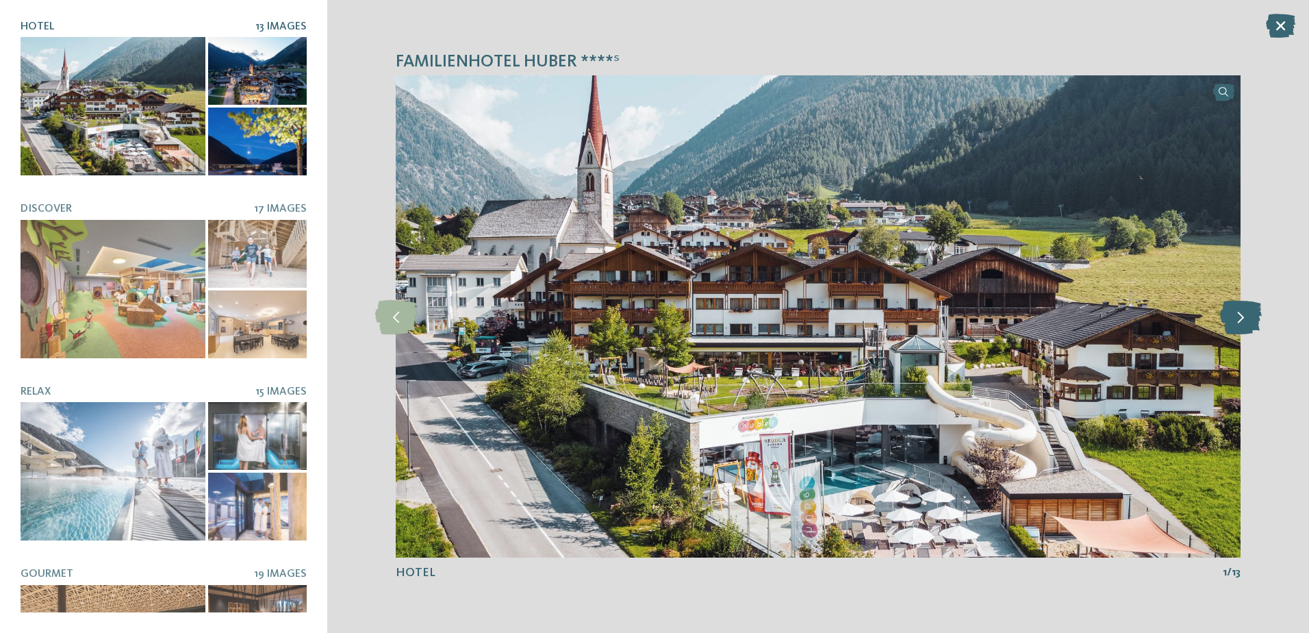
click at [1247, 318] on icon at bounding box center [1241, 316] width 42 height 34
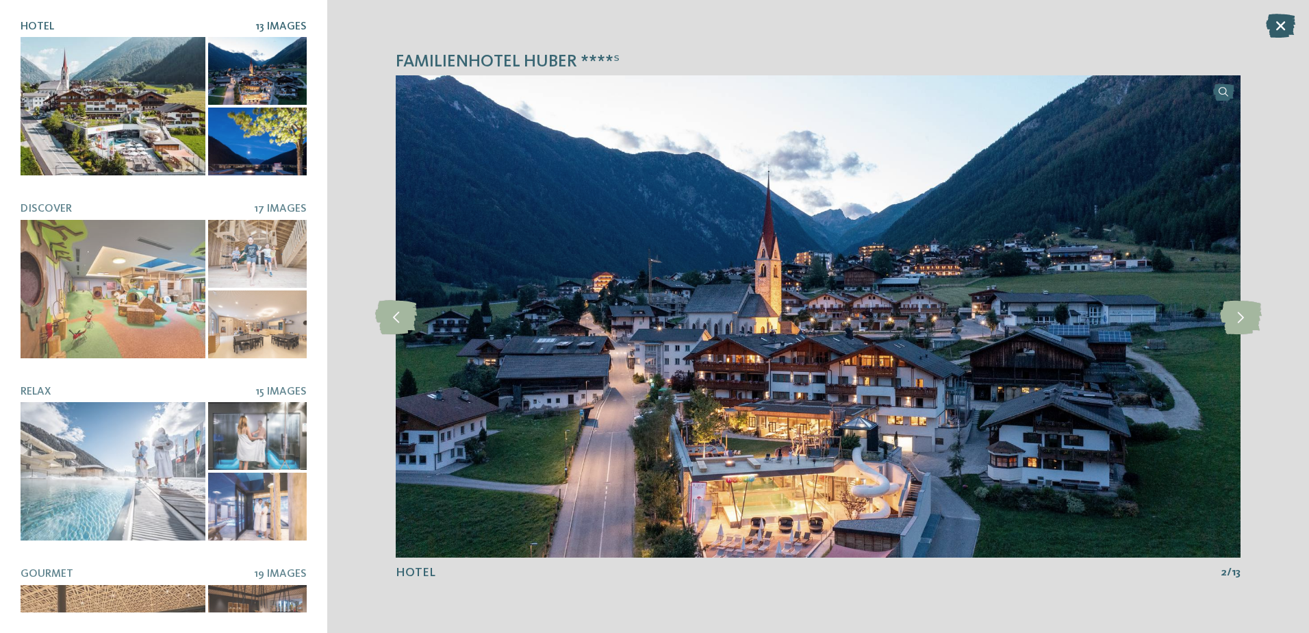
click at [1285, 23] on icon at bounding box center [1280, 26] width 29 height 24
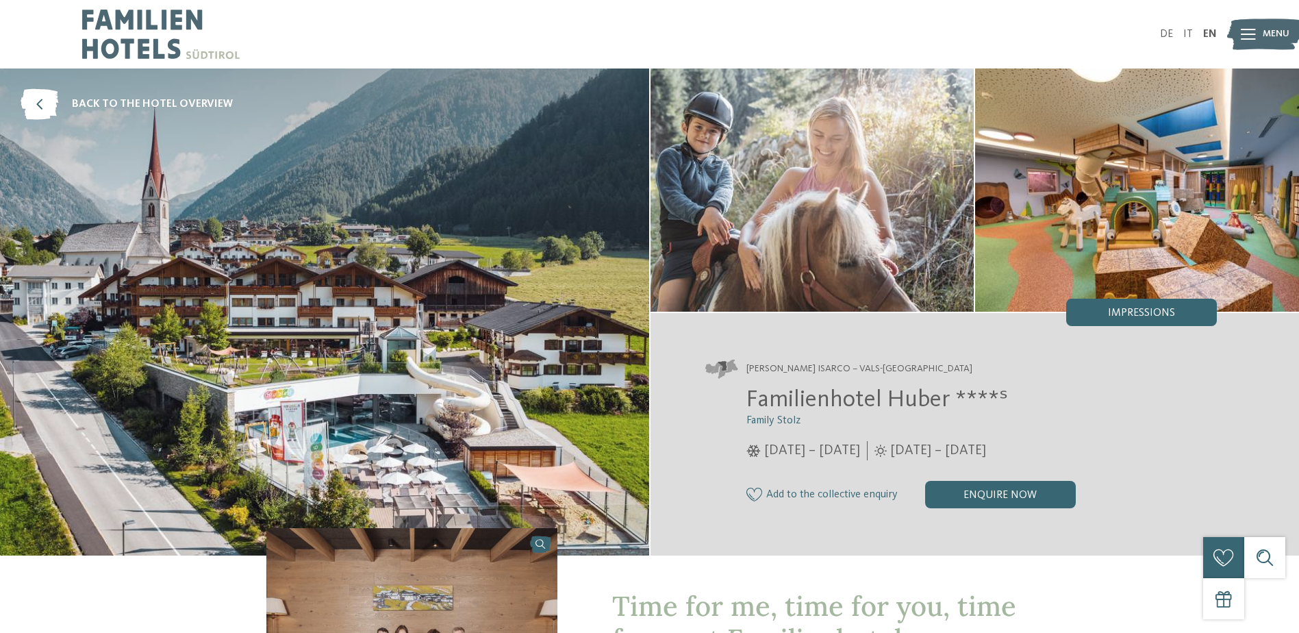
click at [1131, 194] on img at bounding box center [1137, 189] width 324 height 243
click at [1133, 314] on span "Impressions" at bounding box center [1141, 312] width 67 height 11
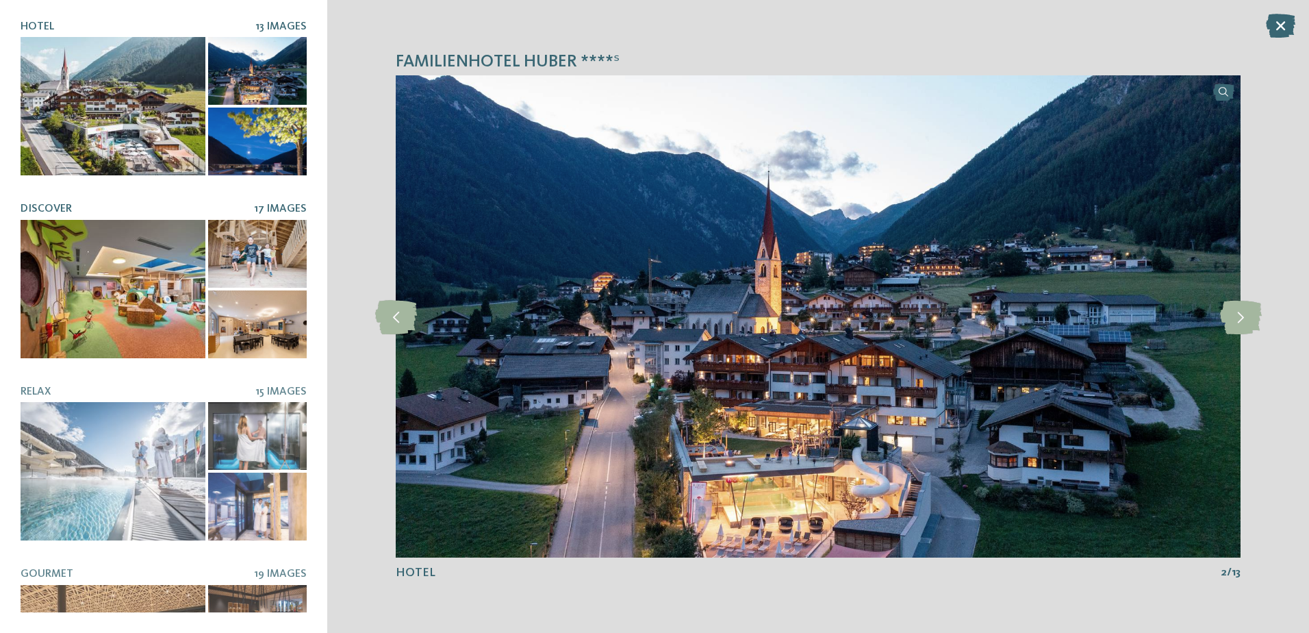
click at [75, 294] on div at bounding box center [113, 289] width 185 height 138
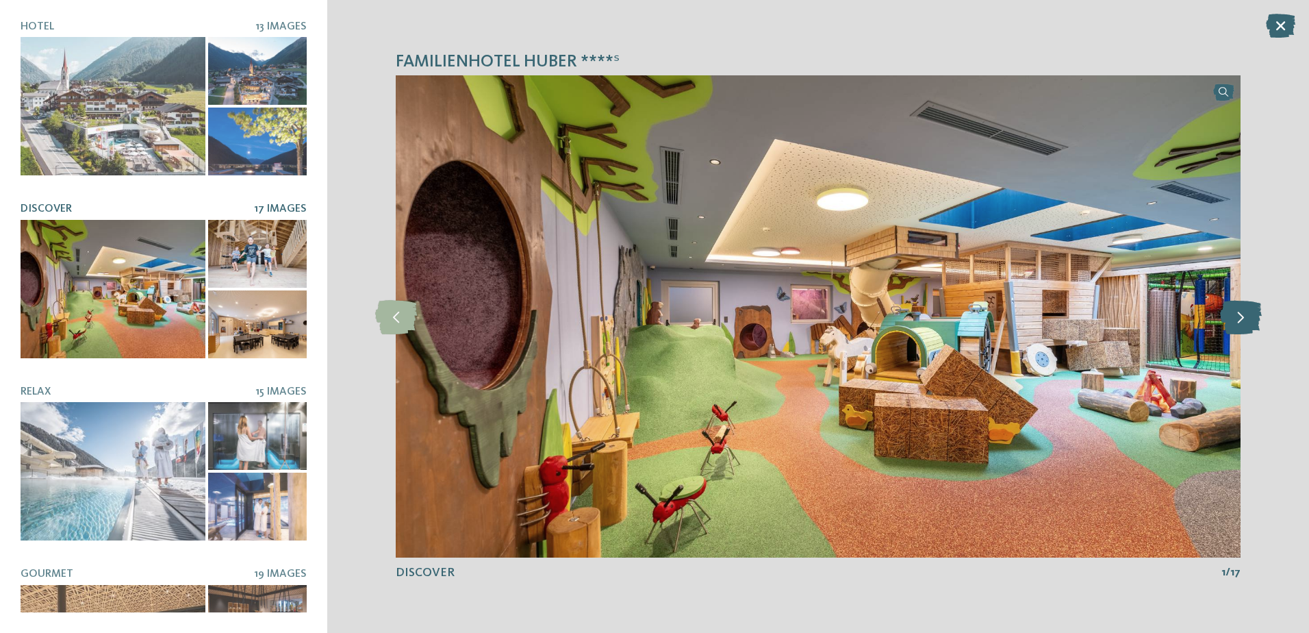
click at [1230, 318] on icon at bounding box center [1241, 316] width 42 height 34
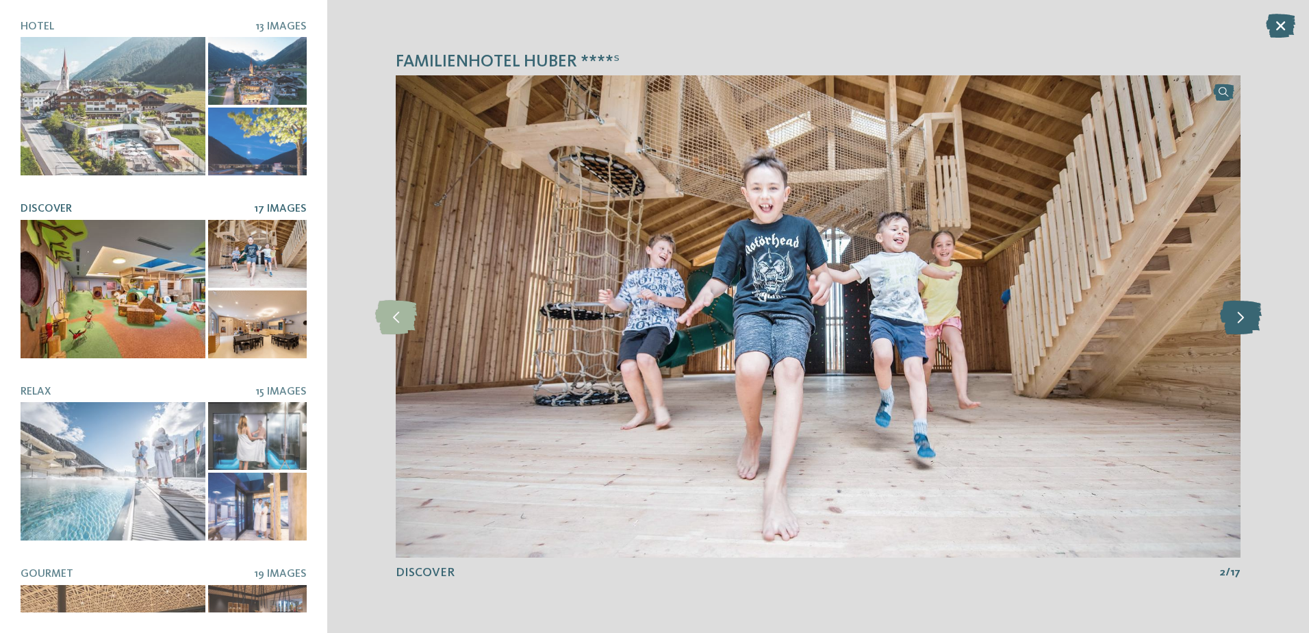
click at [1230, 318] on icon at bounding box center [1241, 316] width 42 height 34
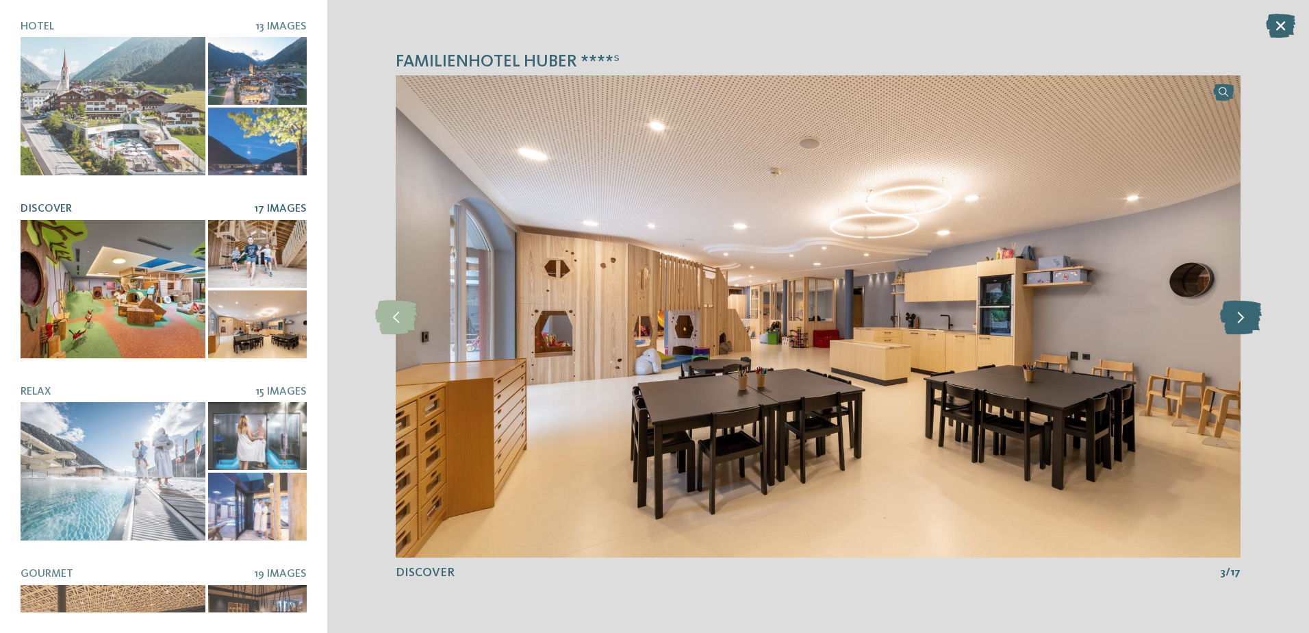
click at [1230, 318] on icon at bounding box center [1241, 316] width 42 height 34
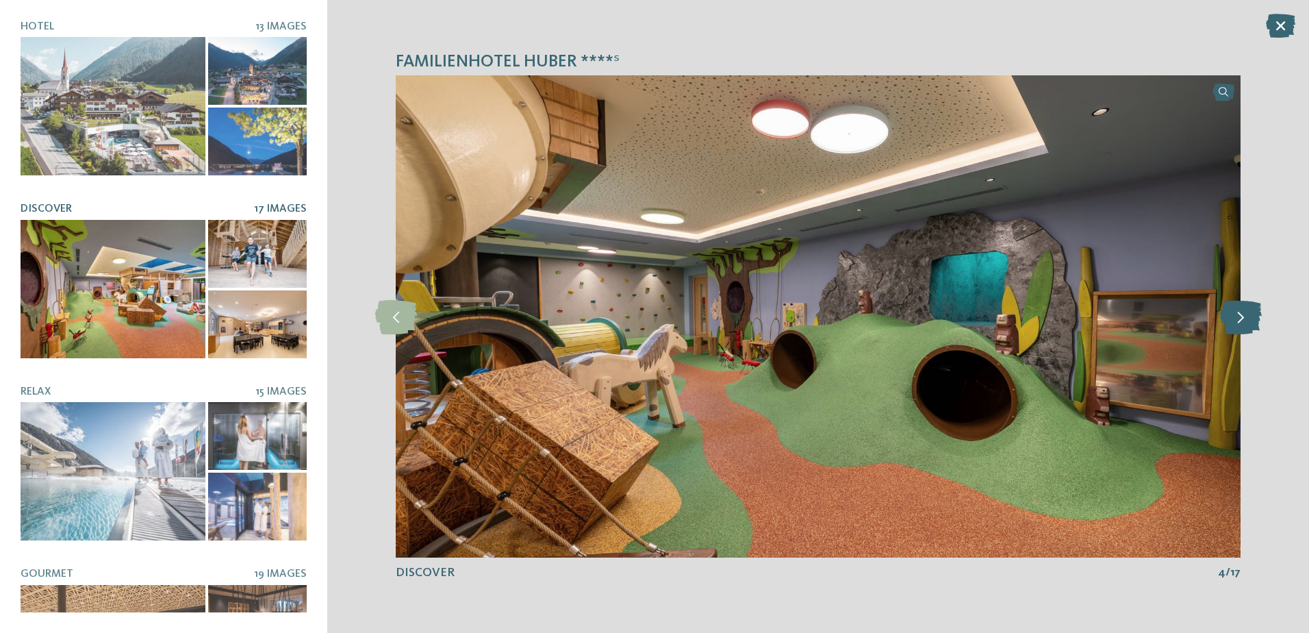
click at [1230, 318] on icon at bounding box center [1241, 316] width 42 height 34
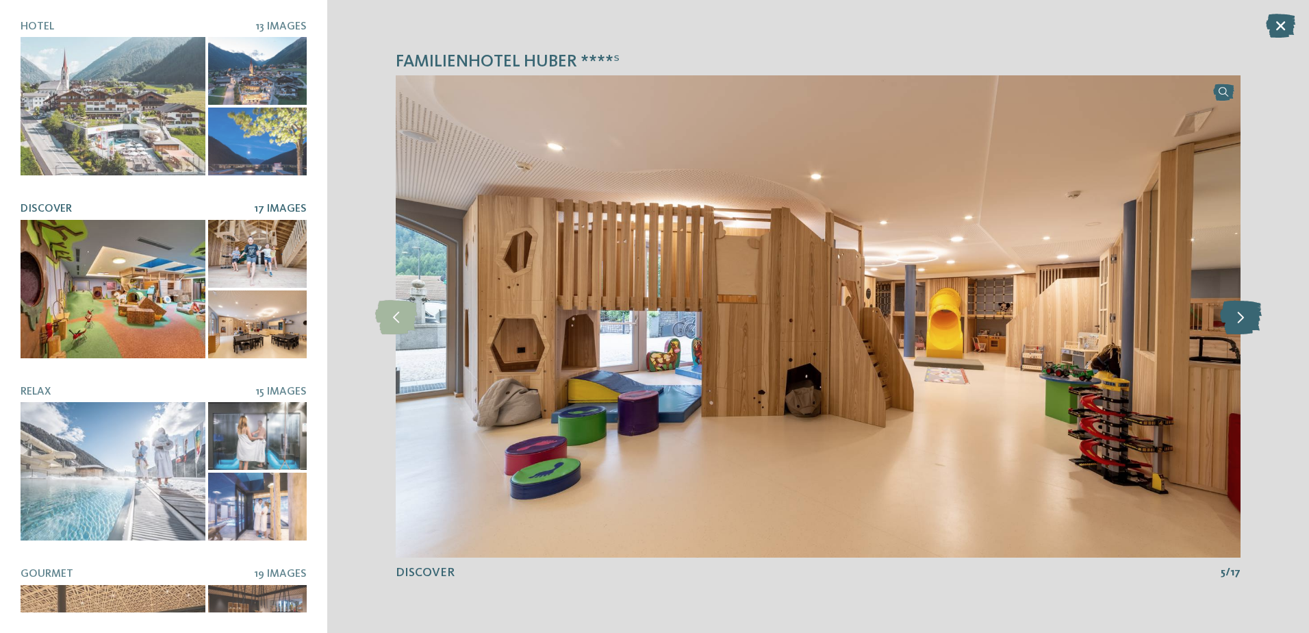
click at [1230, 318] on icon at bounding box center [1241, 316] width 42 height 34
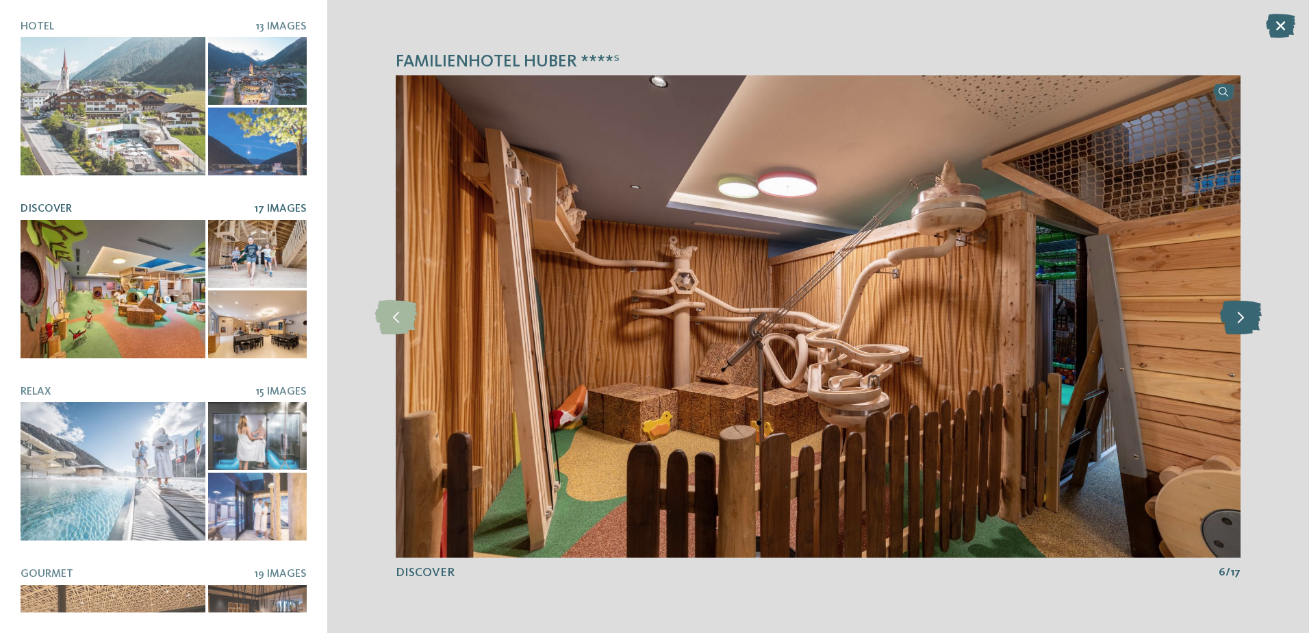
click at [1230, 318] on icon at bounding box center [1241, 316] width 42 height 34
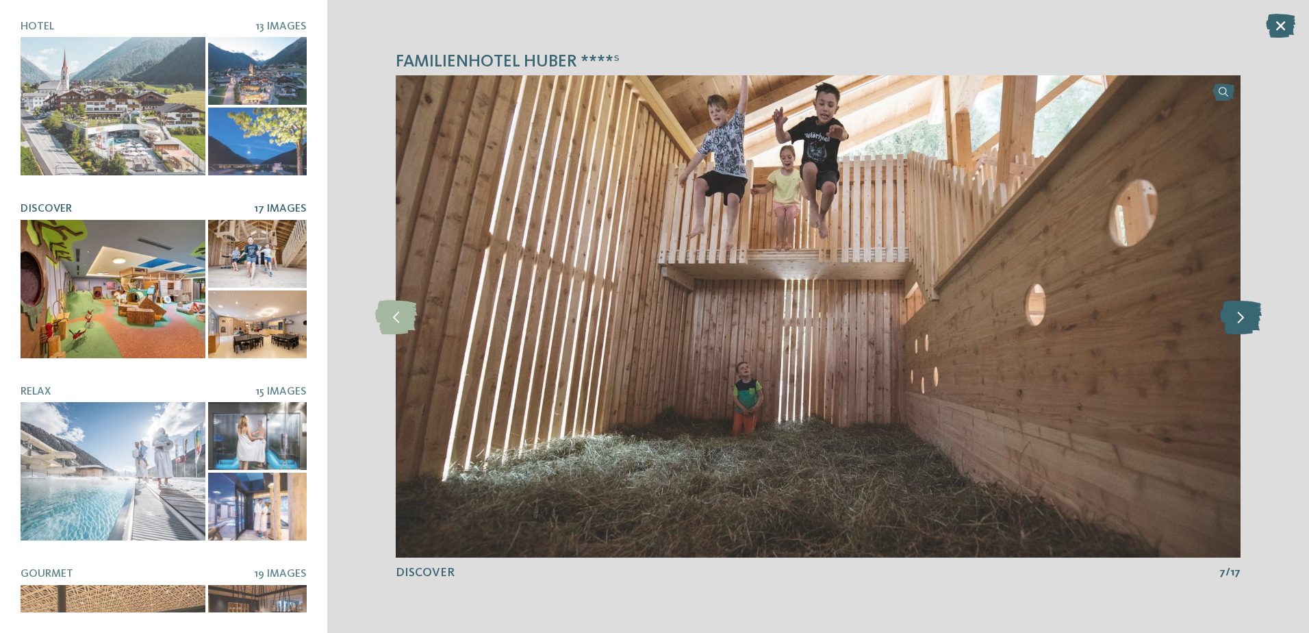
click at [1230, 318] on icon at bounding box center [1241, 316] width 42 height 34
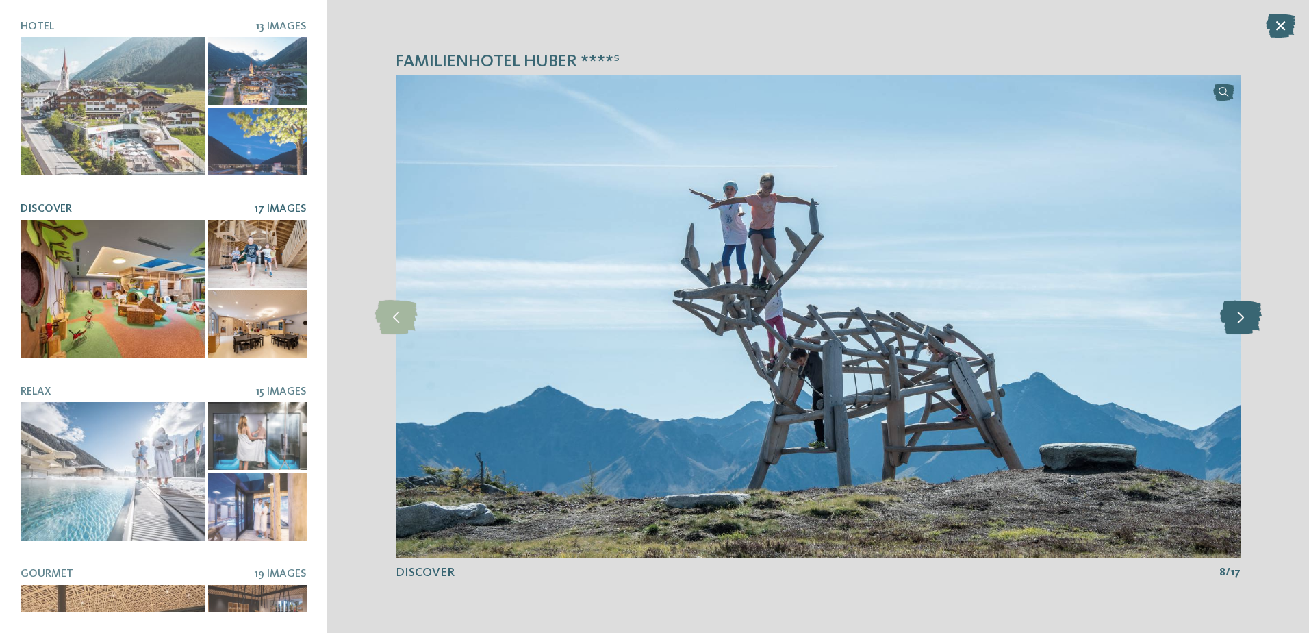
click at [1230, 318] on icon at bounding box center [1241, 316] width 42 height 34
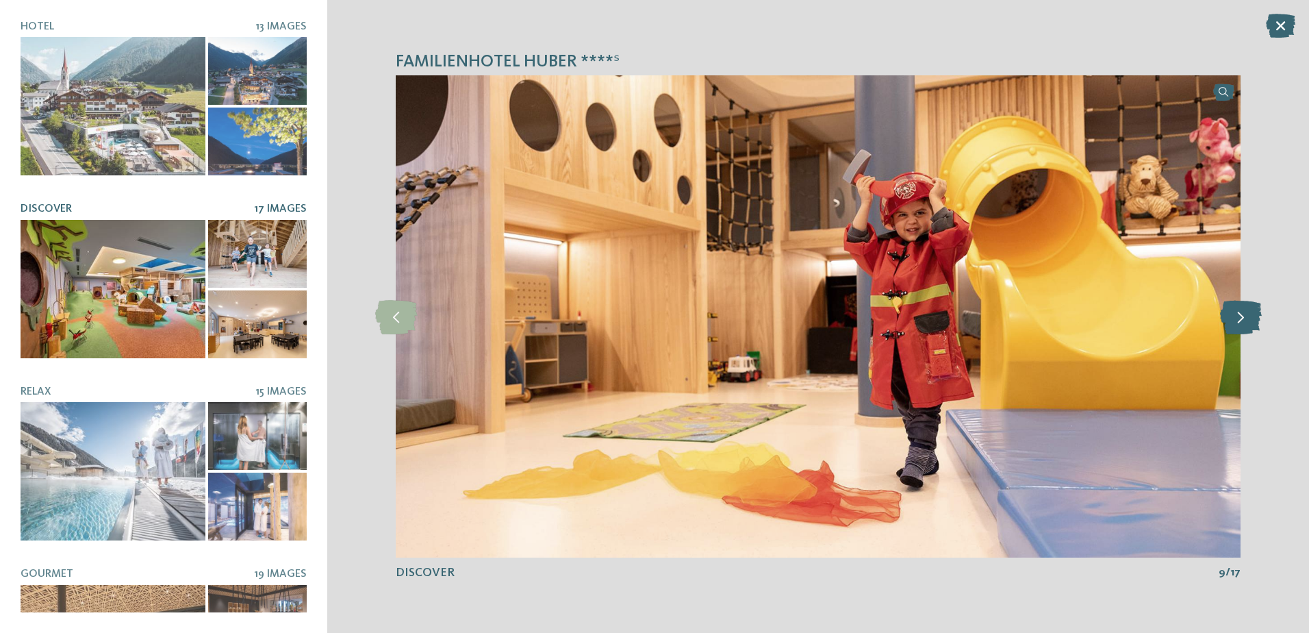
click at [1230, 318] on icon at bounding box center [1241, 316] width 42 height 34
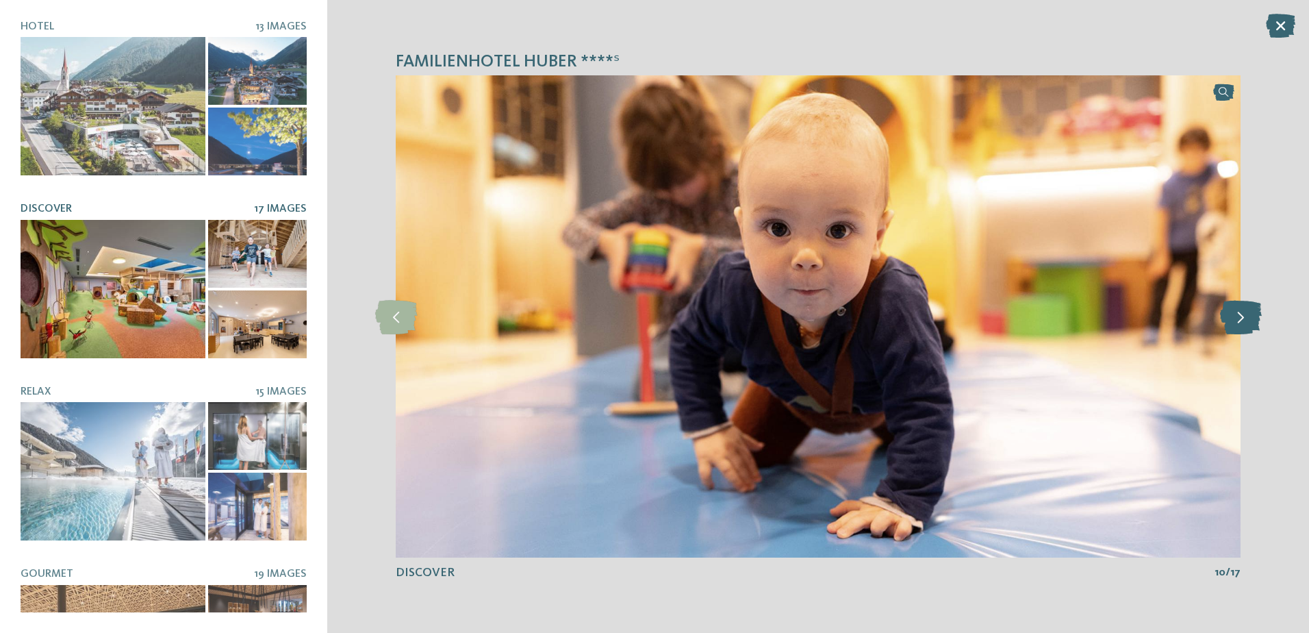
click at [1230, 318] on icon at bounding box center [1241, 316] width 42 height 34
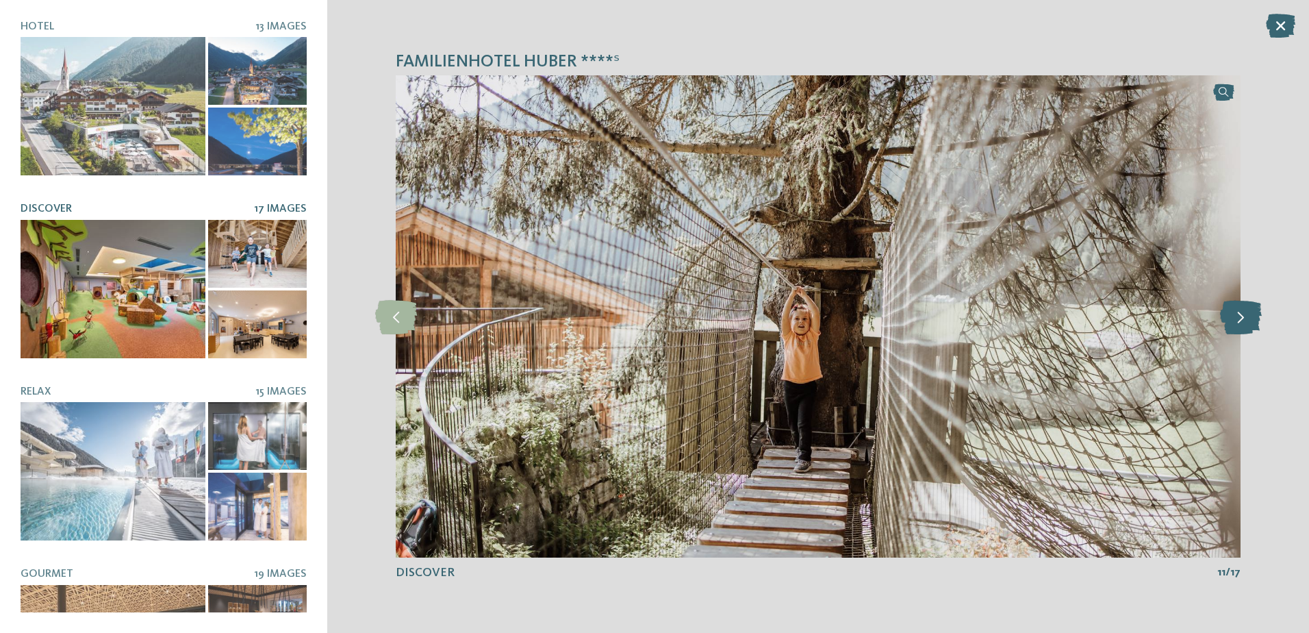
click at [1230, 318] on icon at bounding box center [1241, 316] width 42 height 34
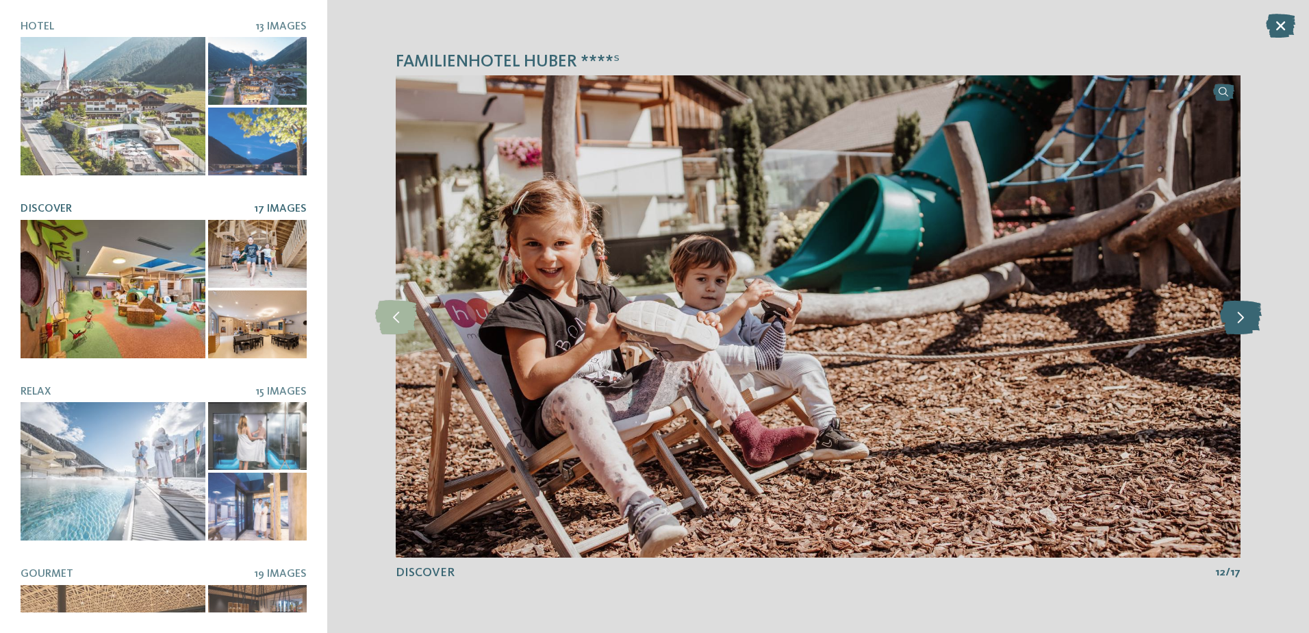
click at [1230, 318] on icon at bounding box center [1241, 316] width 42 height 34
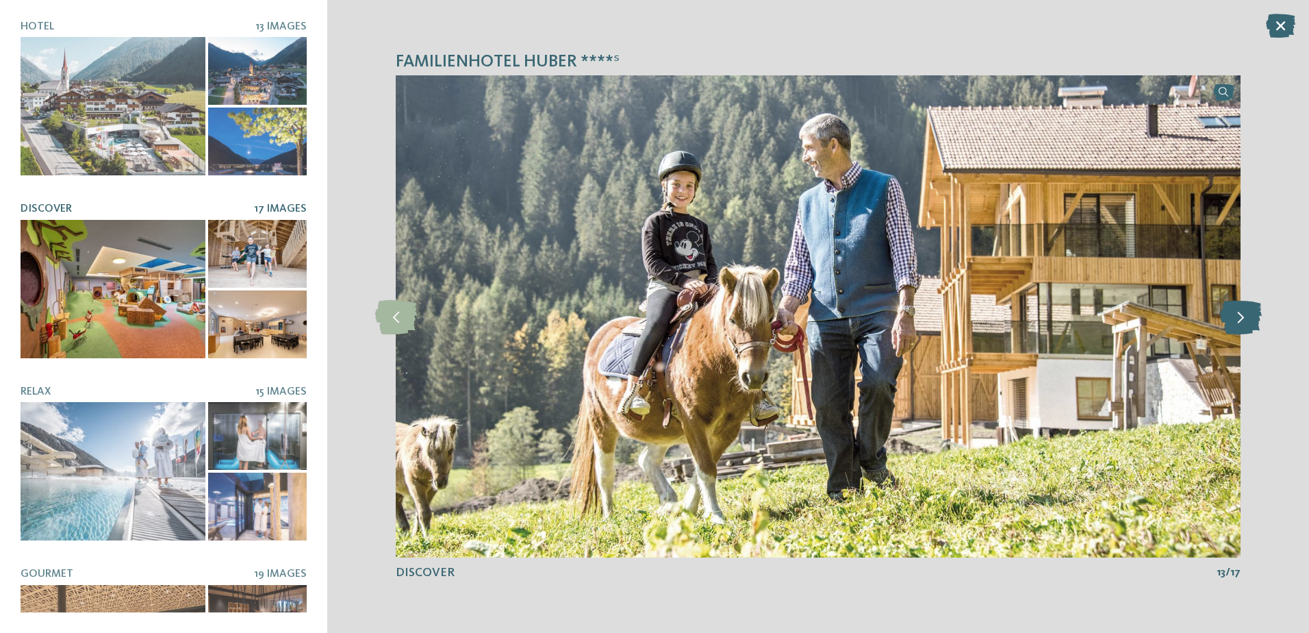
click at [1230, 318] on icon at bounding box center [1241, 316] width 42 height 34
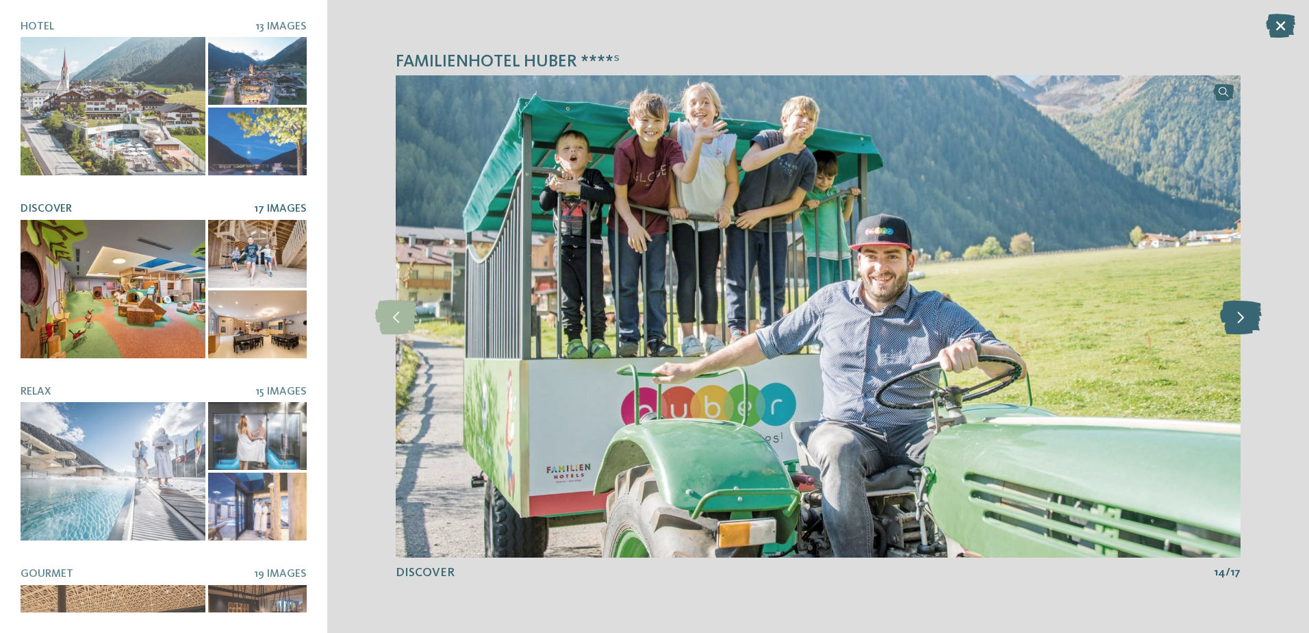
click at [1230, 318] on icon at bounding box center [1241, 316] width 42 height 34
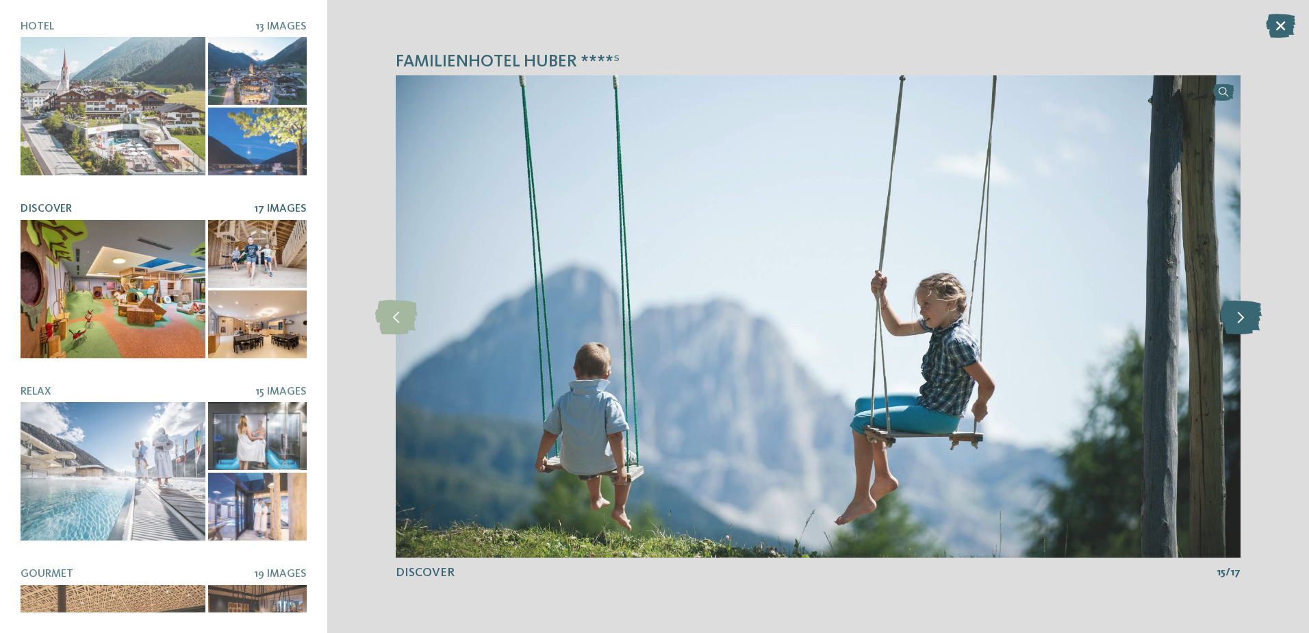
click at [1230, 318] on icon at bounding box center [1241, 316] width 42 height 34
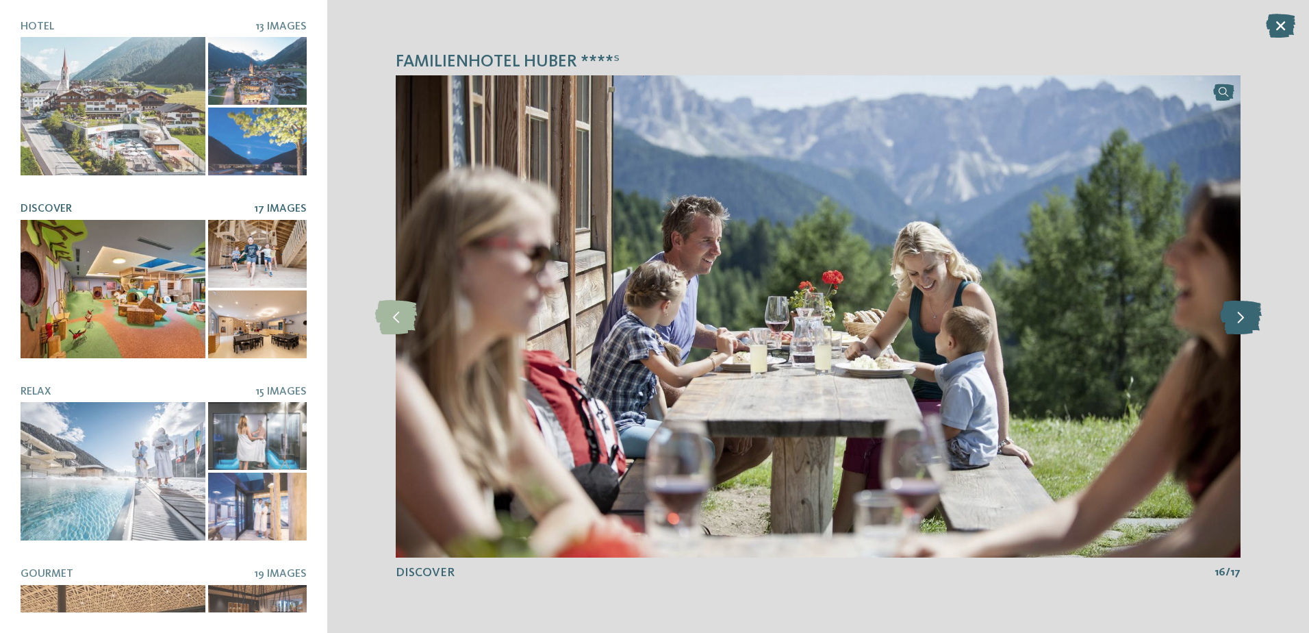
click at [1230, 318] on icon at bounding box center [1241, 316] width 42 height 34
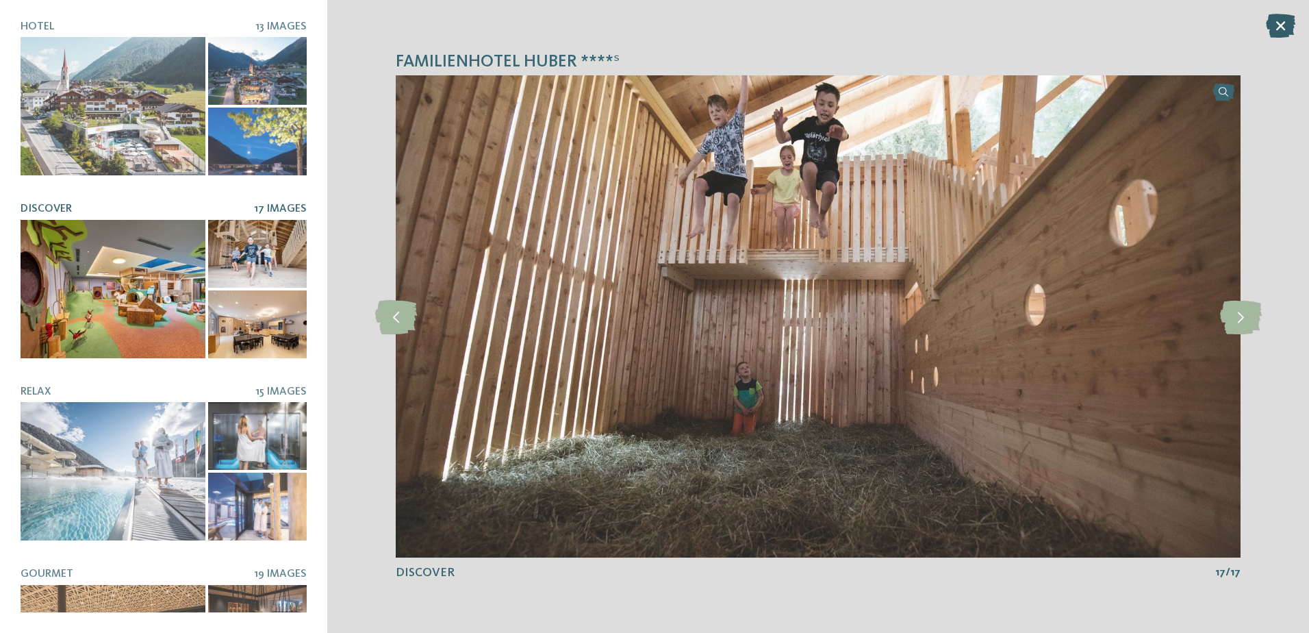
click at [1284, 23] on icon at bounding box center [1280, 26] width 29 height 24
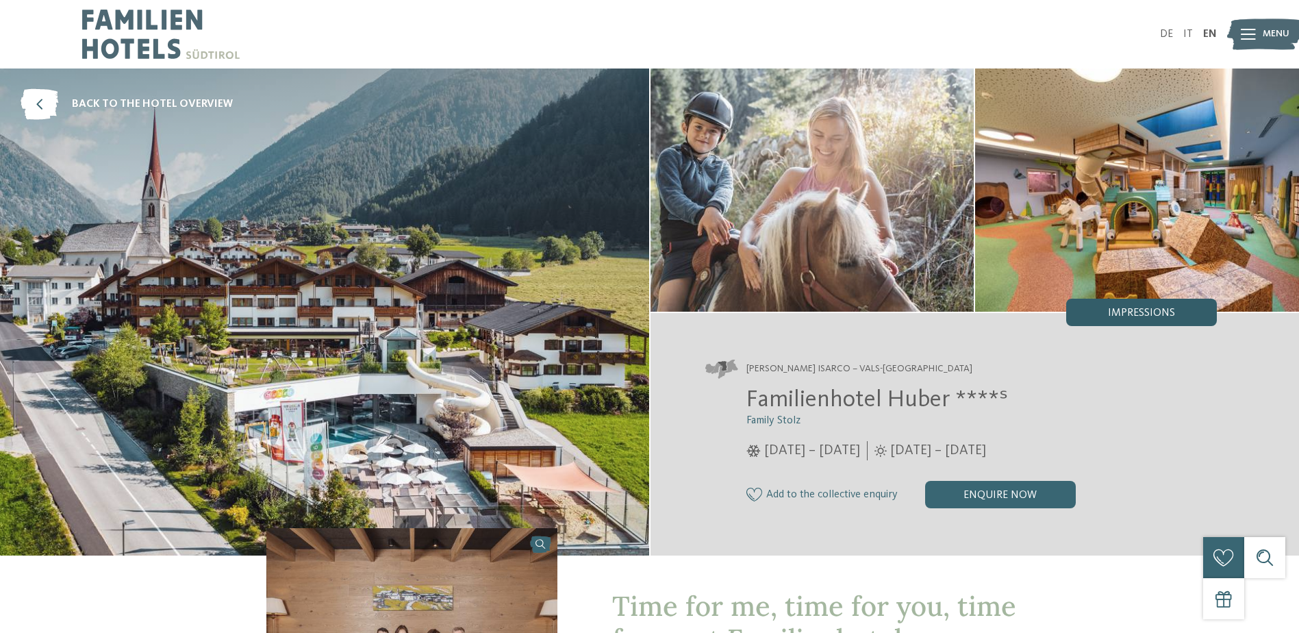
click at [1165, 321] on div "Impressions" at bounding box center [1141, 312] width 151 height 27
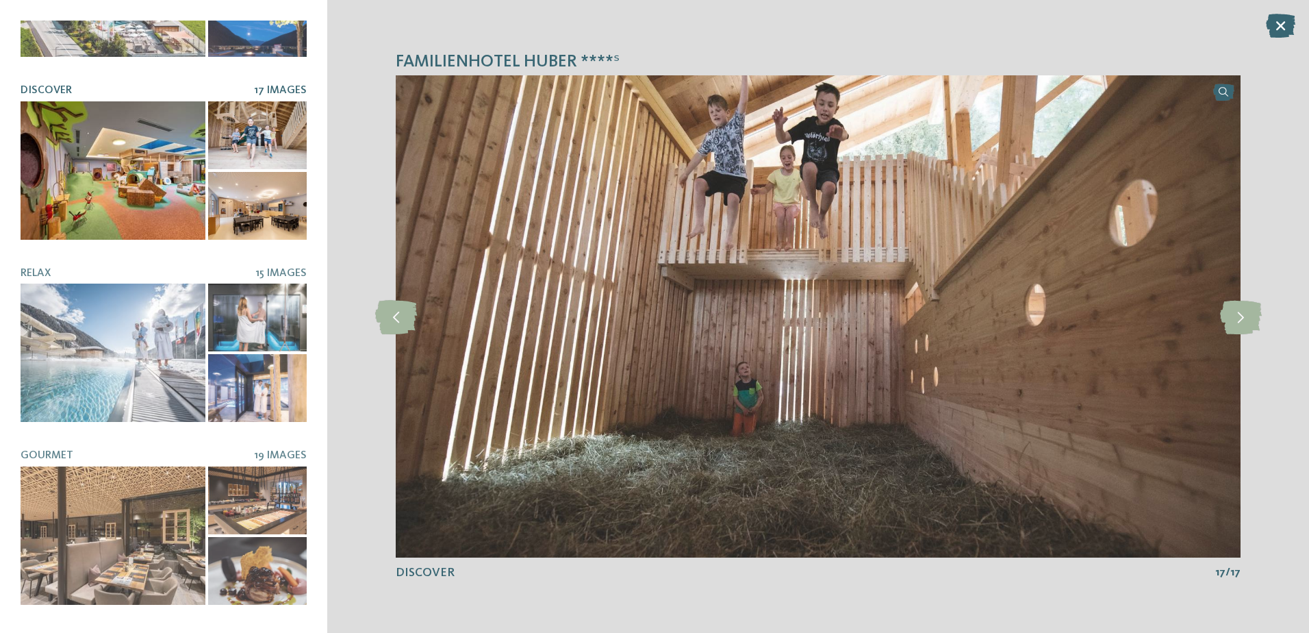
scroll to position [137, 0]
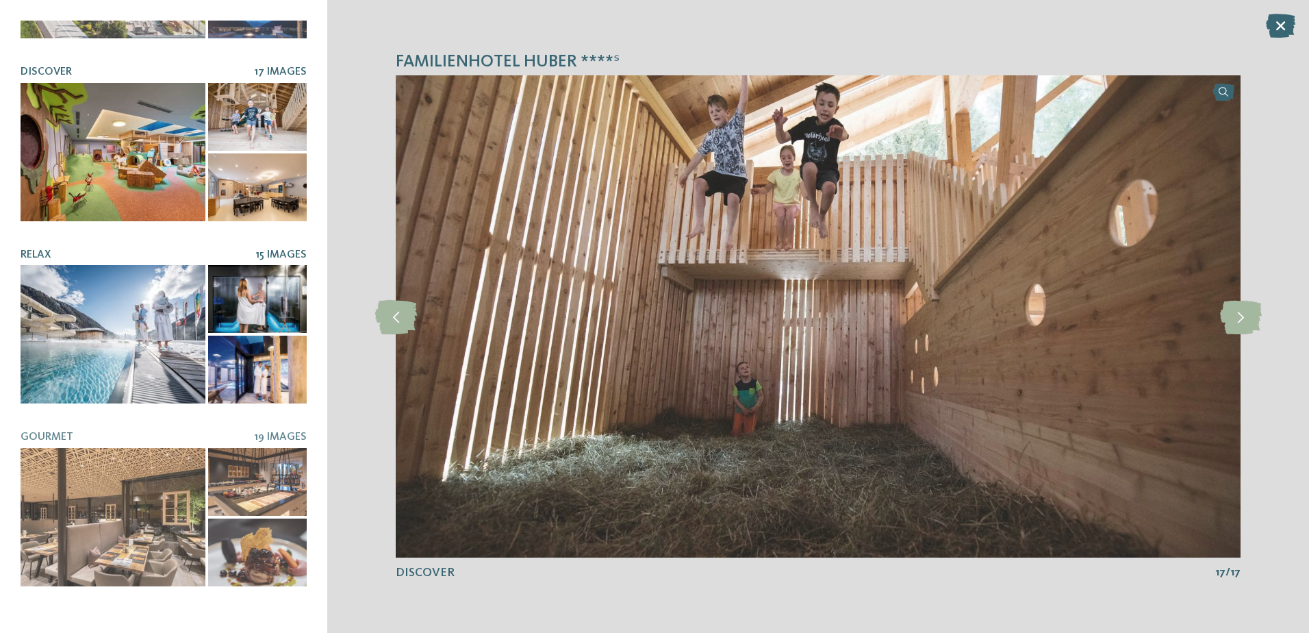
click at [168, 317] on div at bounding box center [113, 334] width 185 height 138
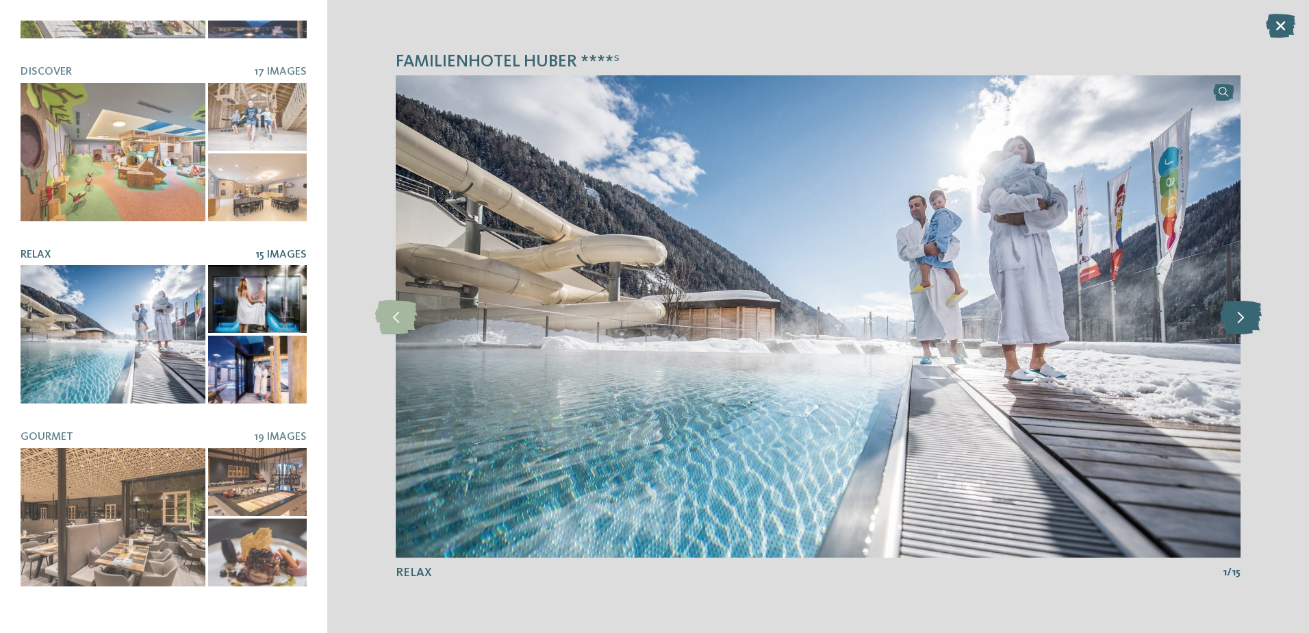
click at [1241, 315] on icon at bounding box center [1241, 316] width 42 height 34
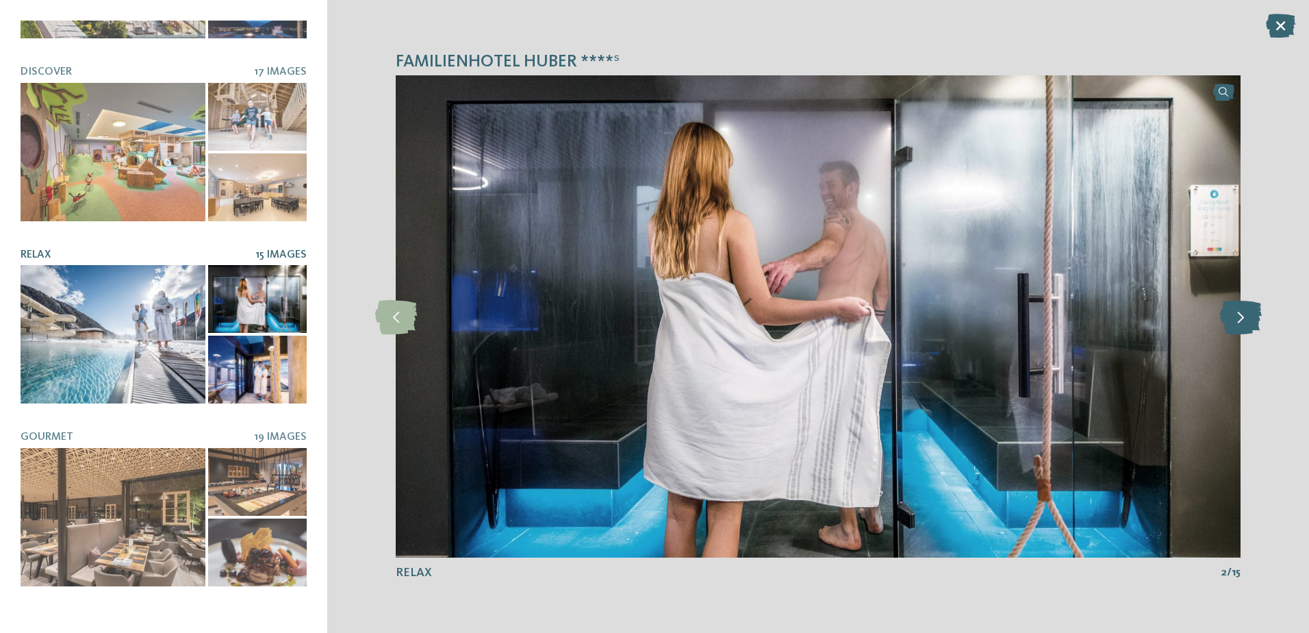
click at [1241, 315] on icon at bounding box center [1241, 316] width 42 height 34
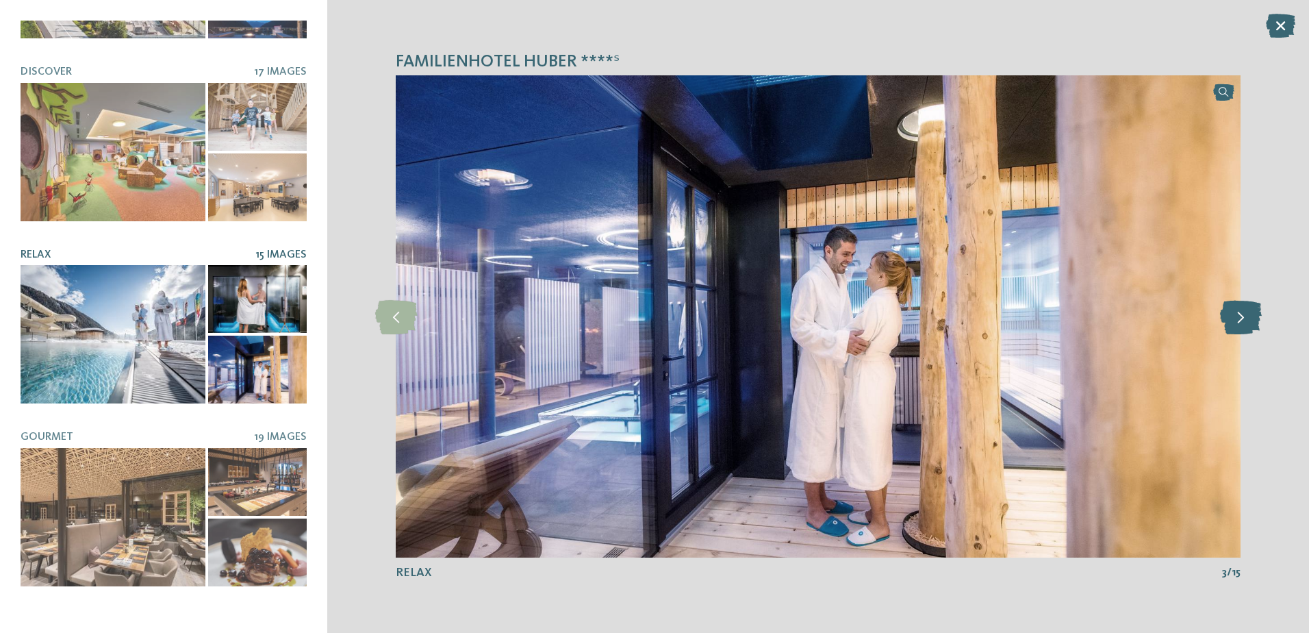
click at [1241, 315] on icon at bounding box center [1241, 316] width 42 height 34
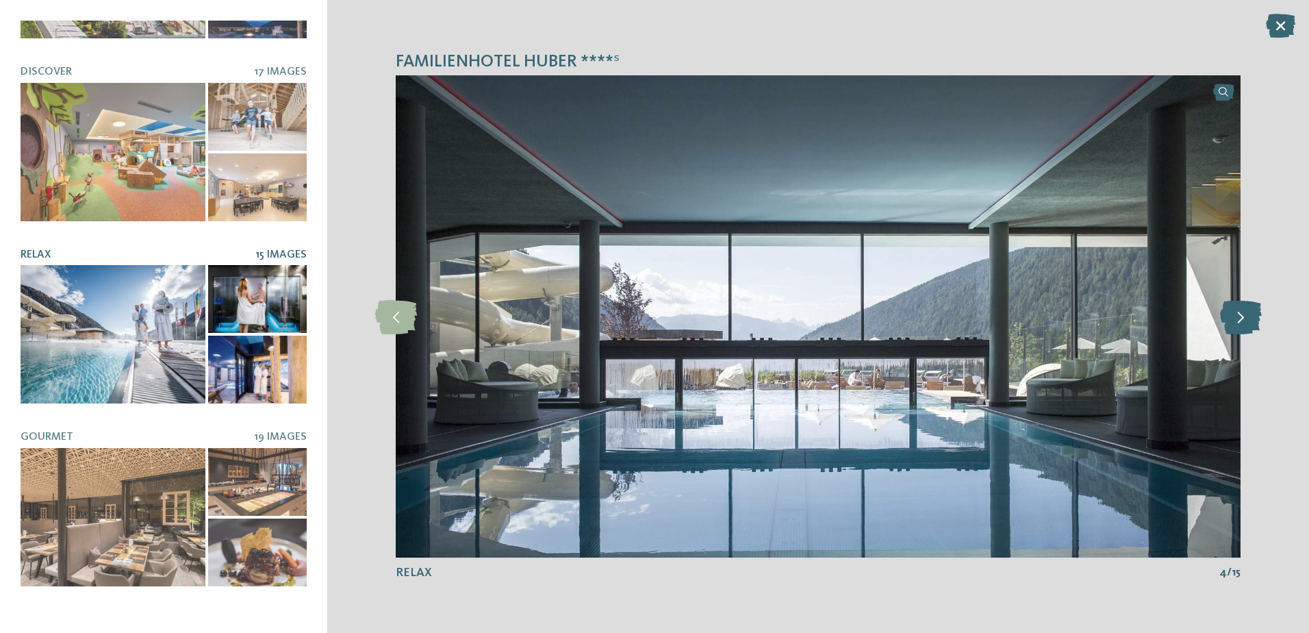
click at [1241, 315] on icon at bounding box center [1241, 316] width 42 height 34
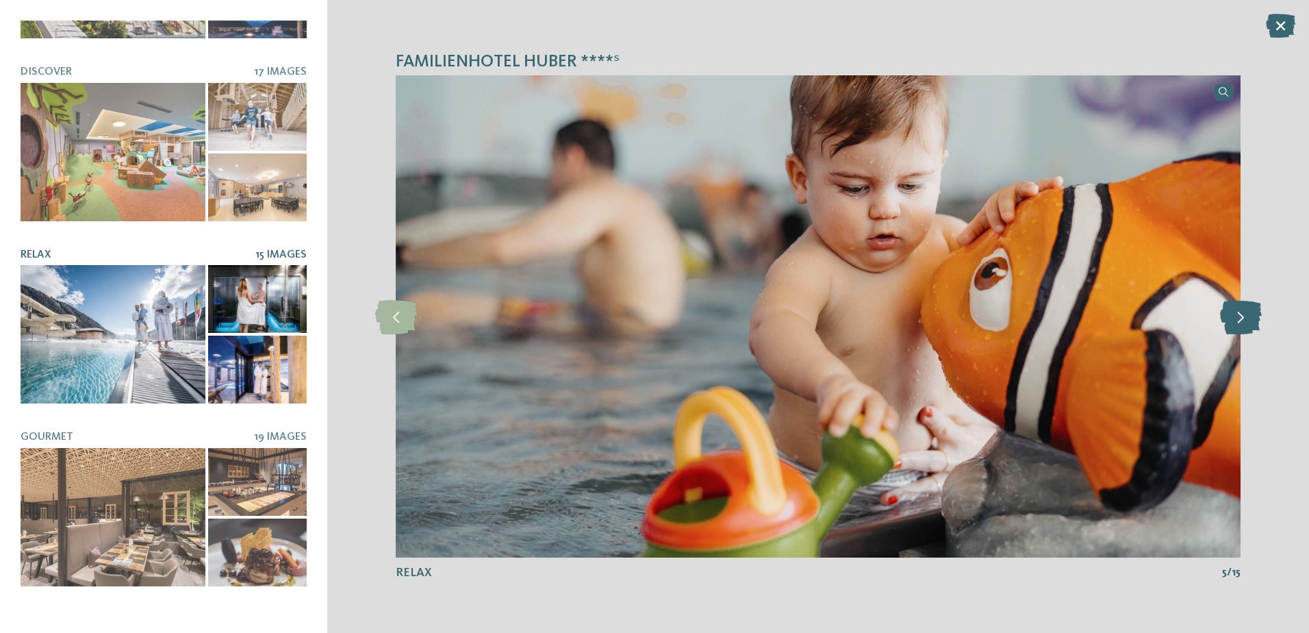
click at [1241, 315] on icon at bounding box center [1241, 316] width 42 height 34
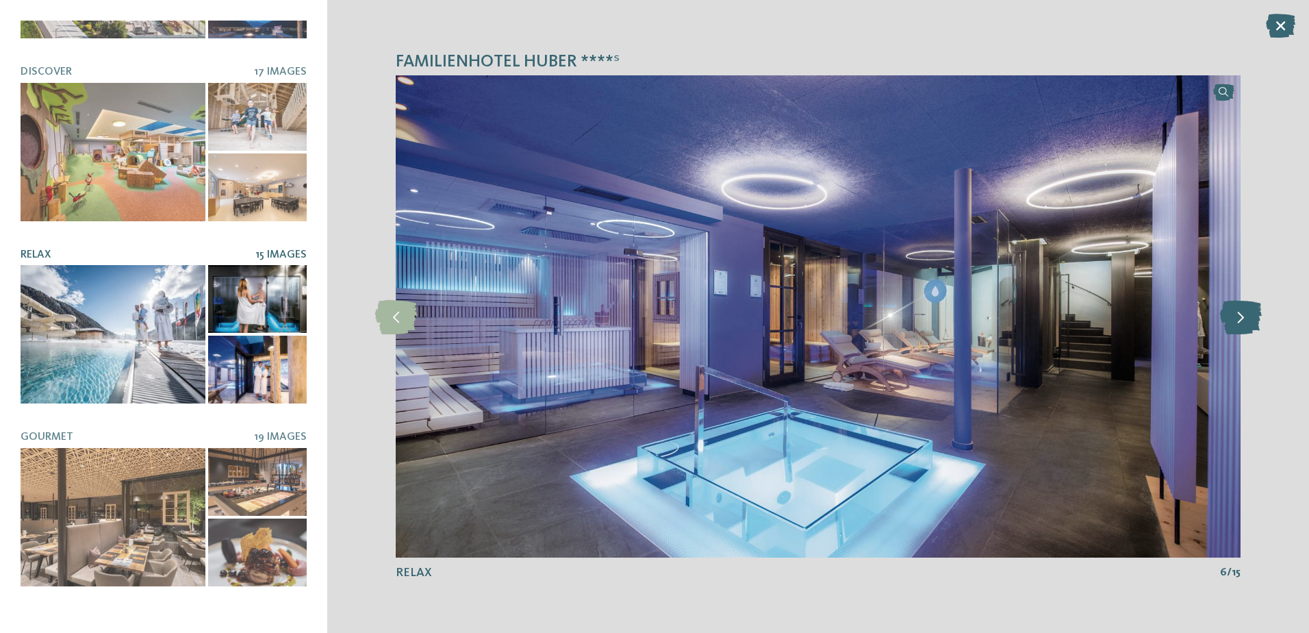
click at [1241, 315] on icon at bounding box center [1241, 316] width 42 height 34
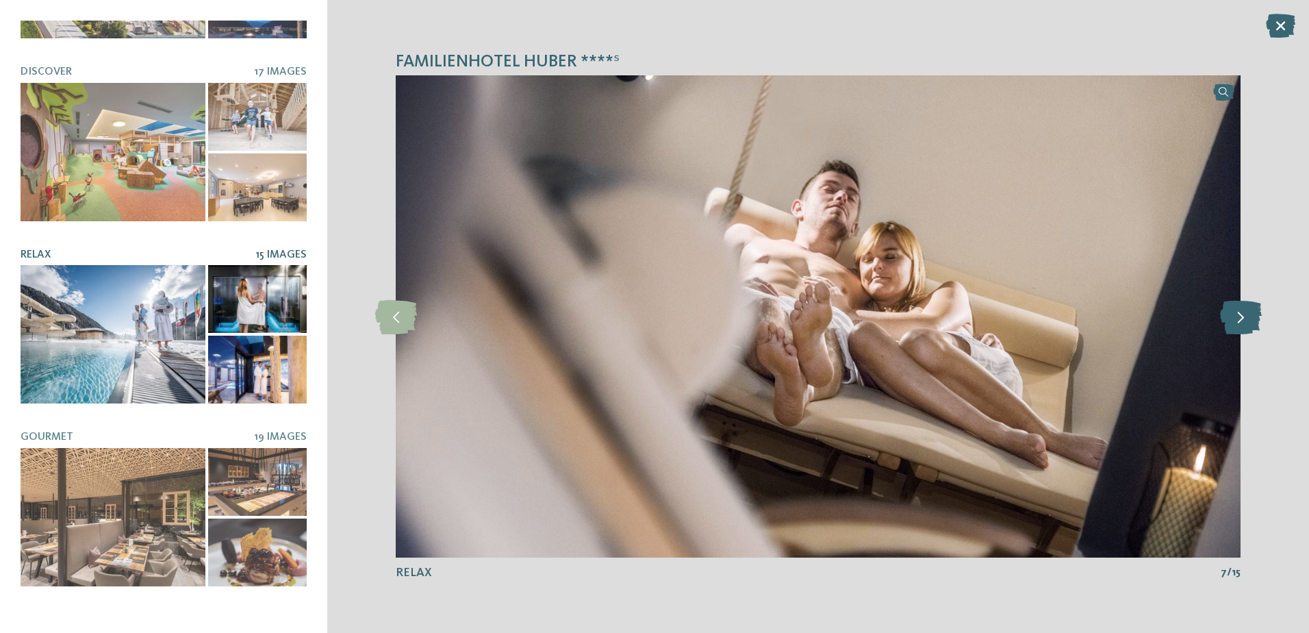
click at [1241, 315] on icon at bounding box center [1241, 316] width 42 height 34
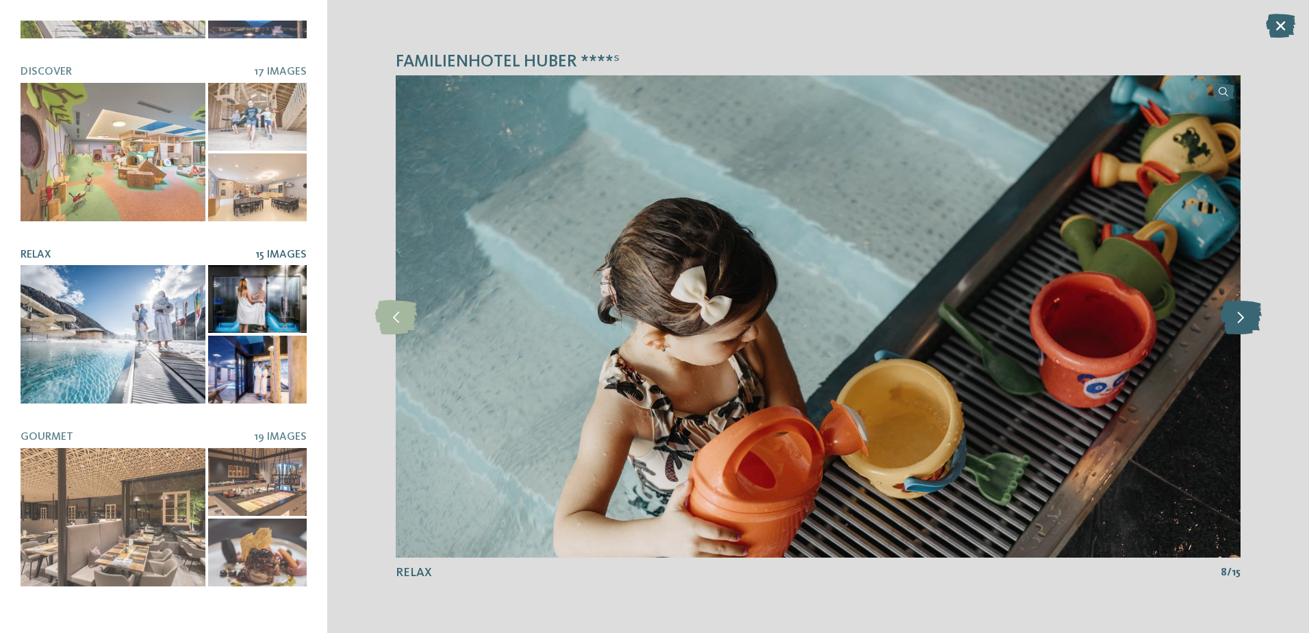
click at [1241, 315] on icon at bounding box center [1241, 316] width 42 height 34
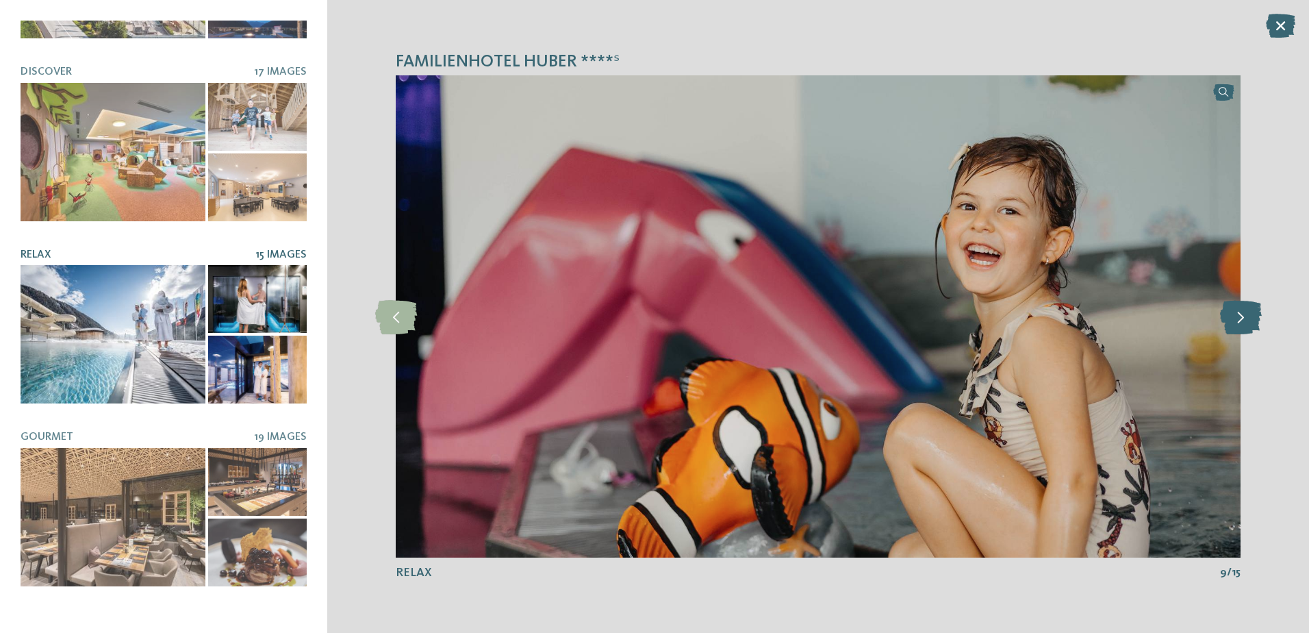
click at [1241, 315] on icon at bounding box center [1241, 316] width 42 height 34
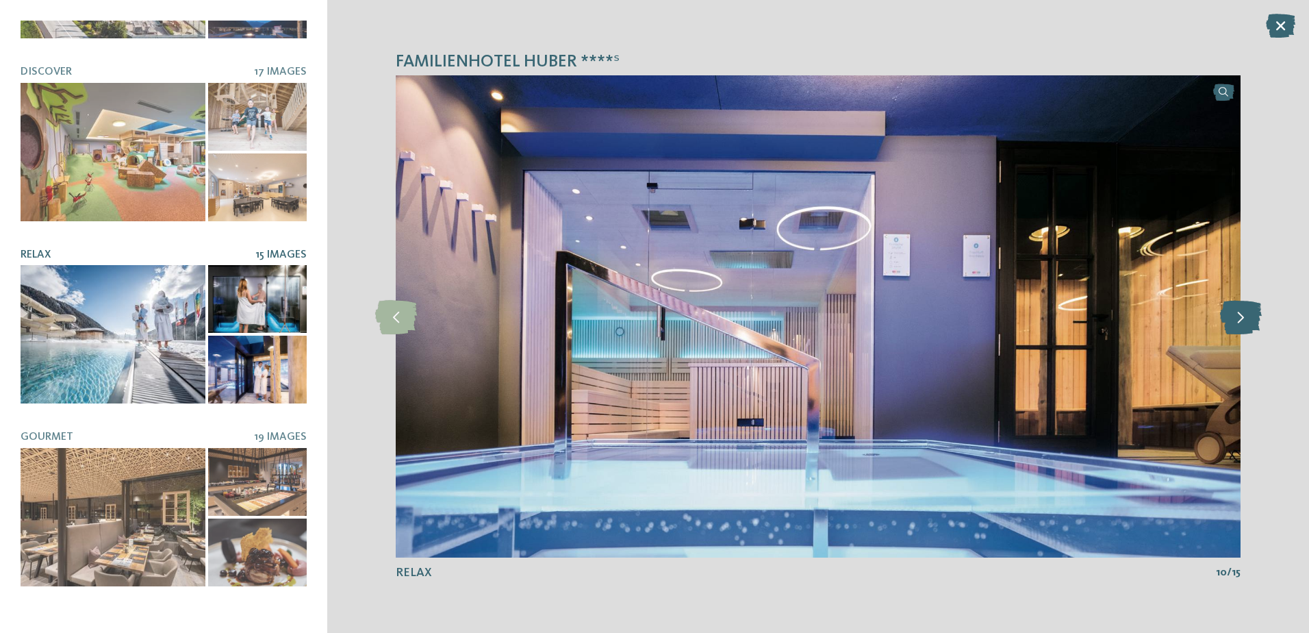
click at [1241, 315] on icon at bounding box center [1241, 316] width 42 height 34
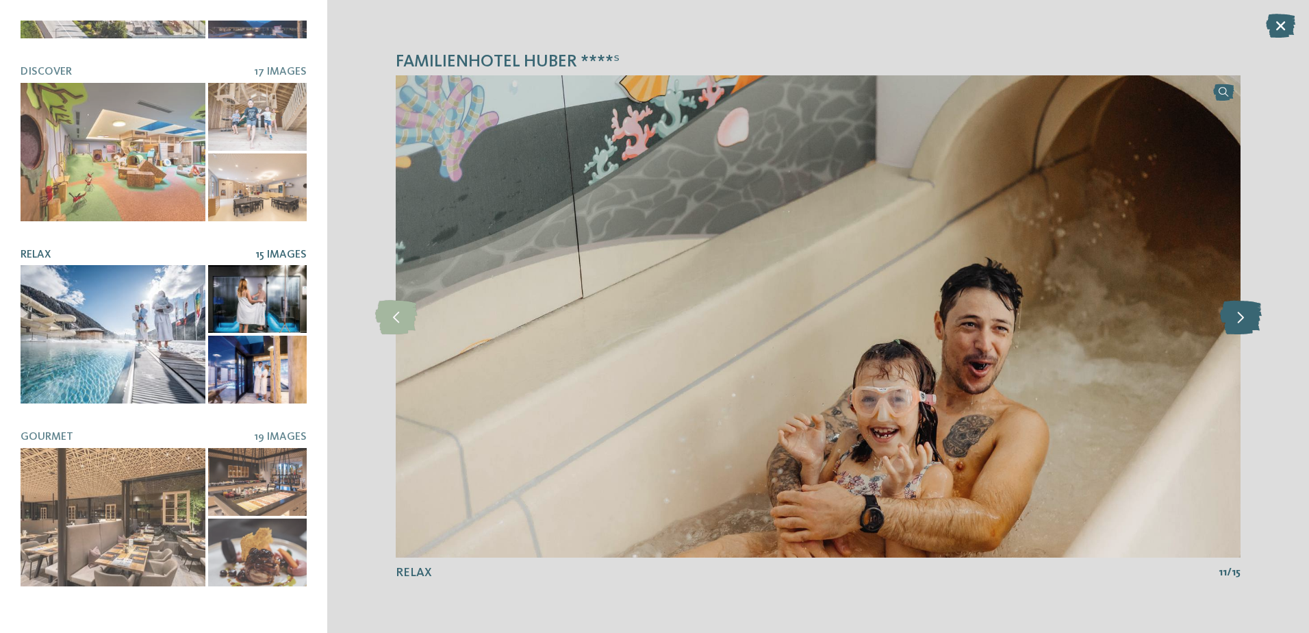
click at [1241, 315] on icon at bounding box center [1241, 316] width 42 height 34
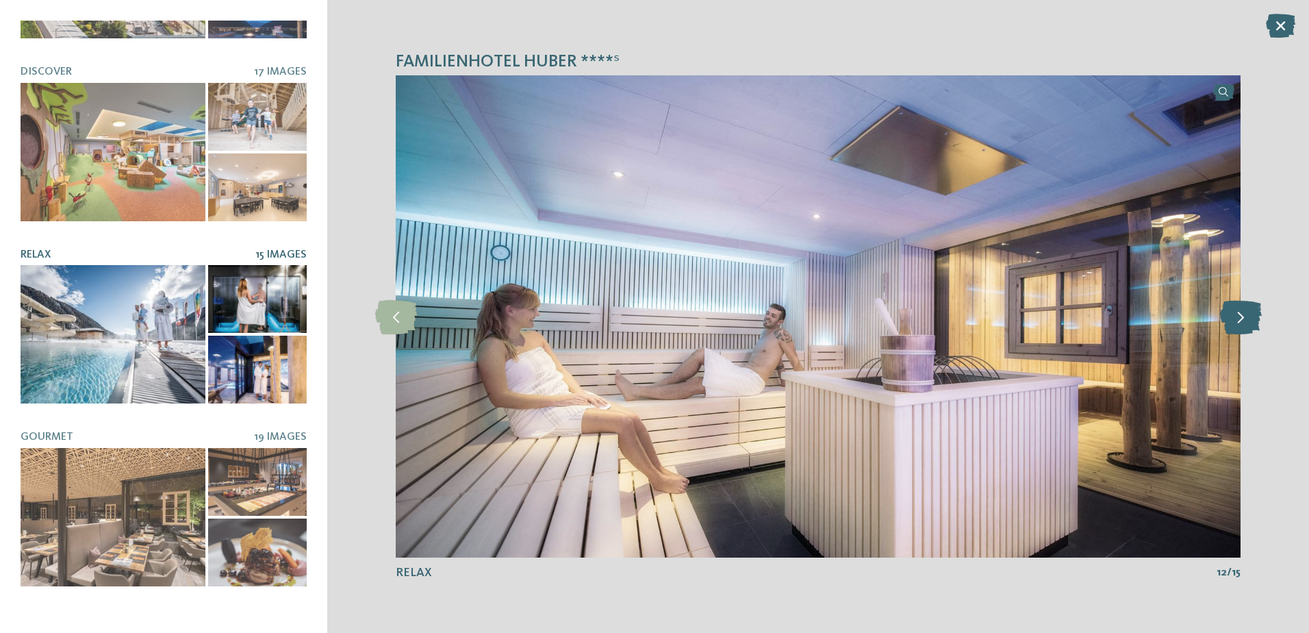
click at [1241, 315] on icon at bounding box center [1241, 316] width 42 height 34
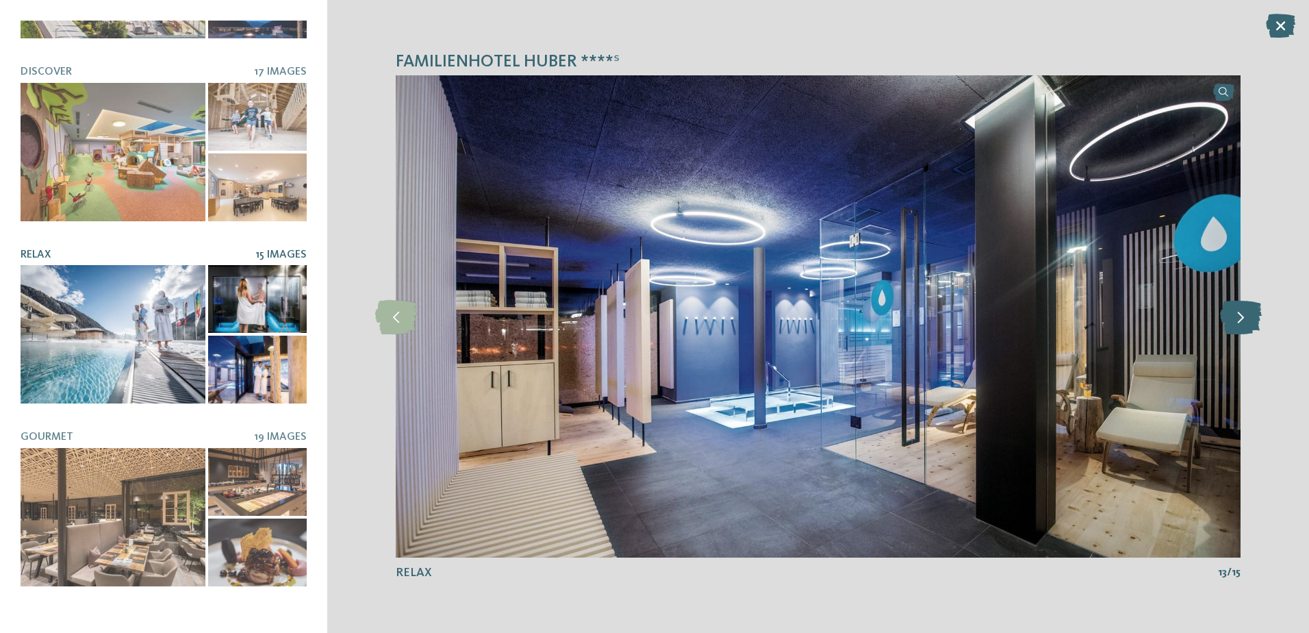
click at [1241, 315] on icon at bounding box center [1241, 316] width 42 height 34
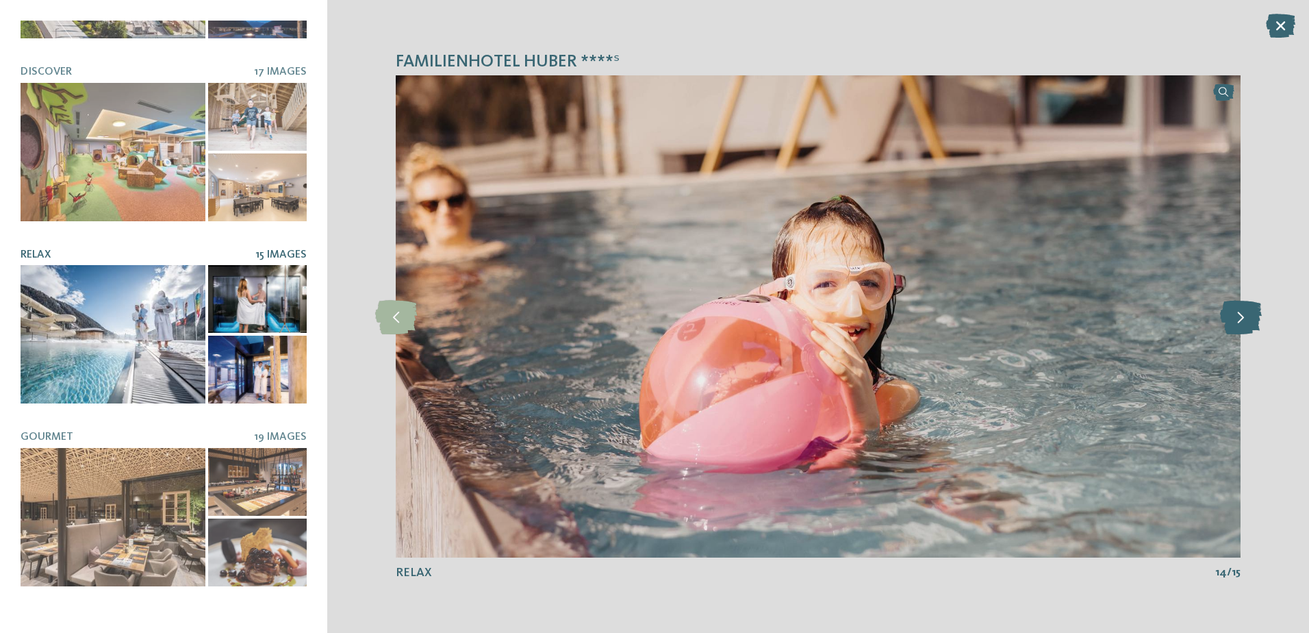
click at [1241, 315] on icon at bounding box center [1241, 316] width 42 height 34
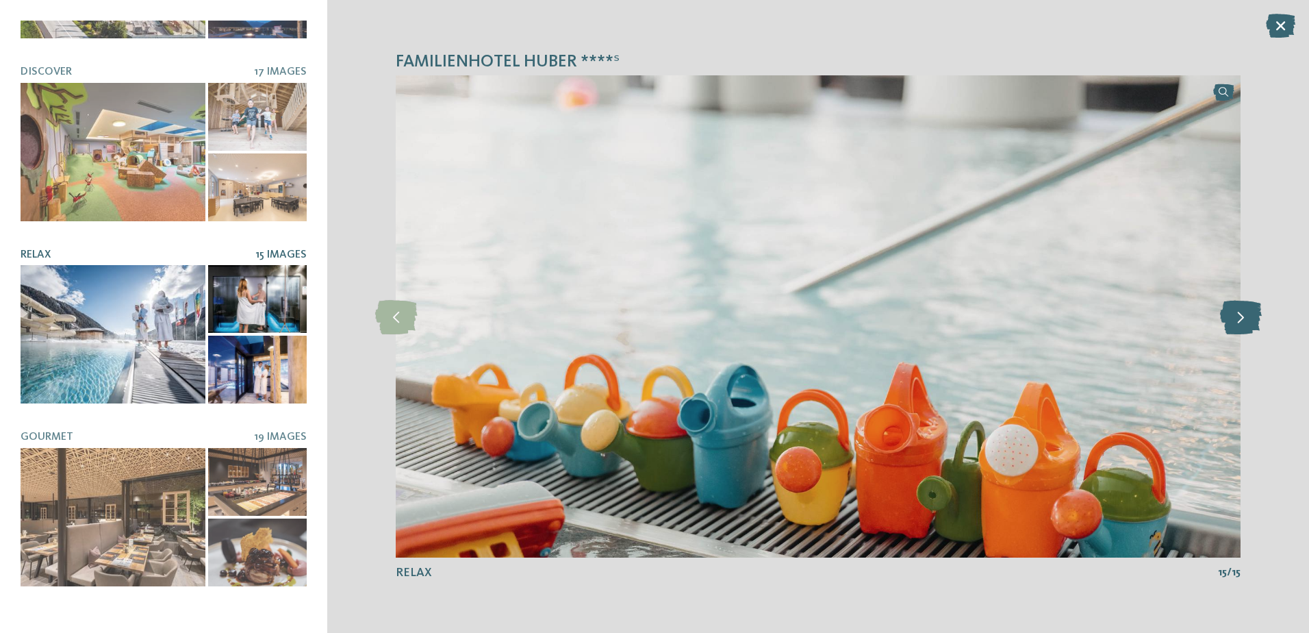
click at [1241, 315] on icon at bounding box center [1241, 316] width 42 height 34
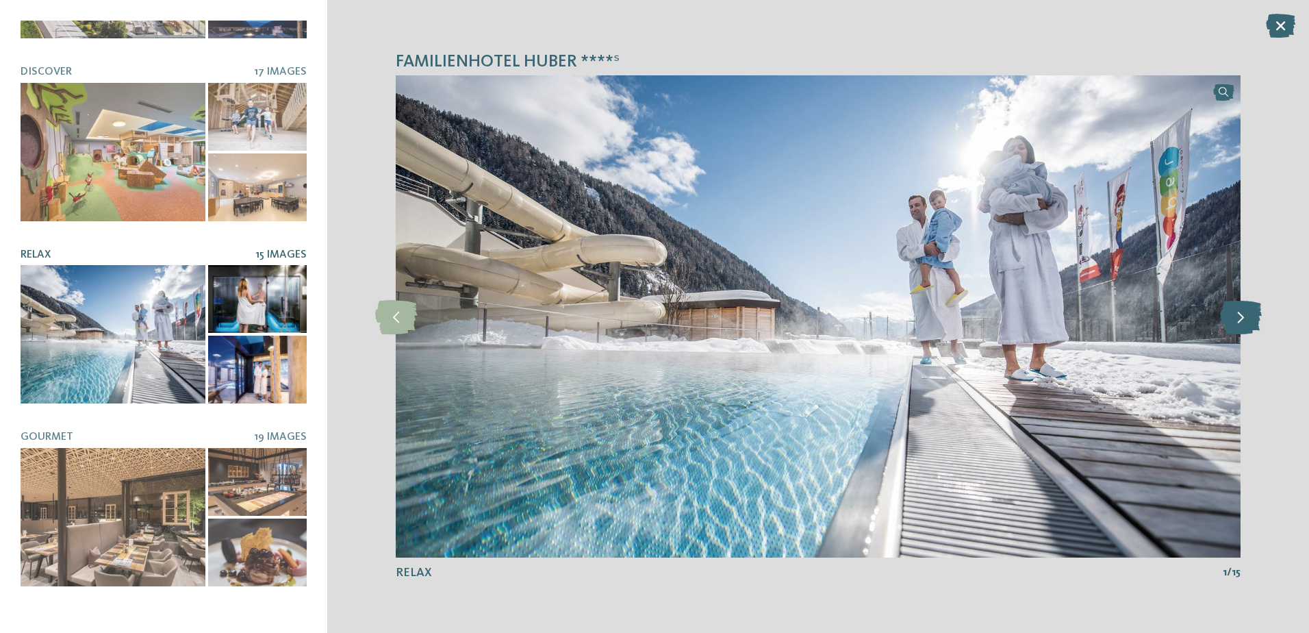
click at [1241, 315] on icon at bounding box center [1241, 316] width 42 height 34
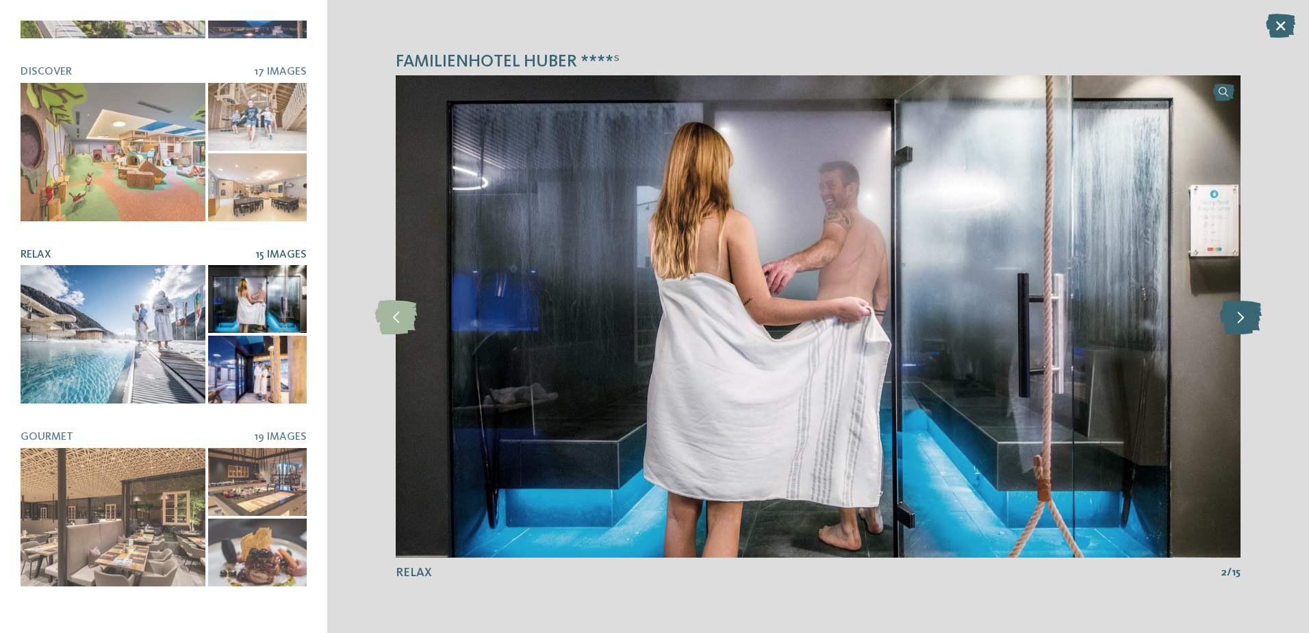
click at [1241, 315] on icon at bounding box center [1241, 316] width 42 height 34
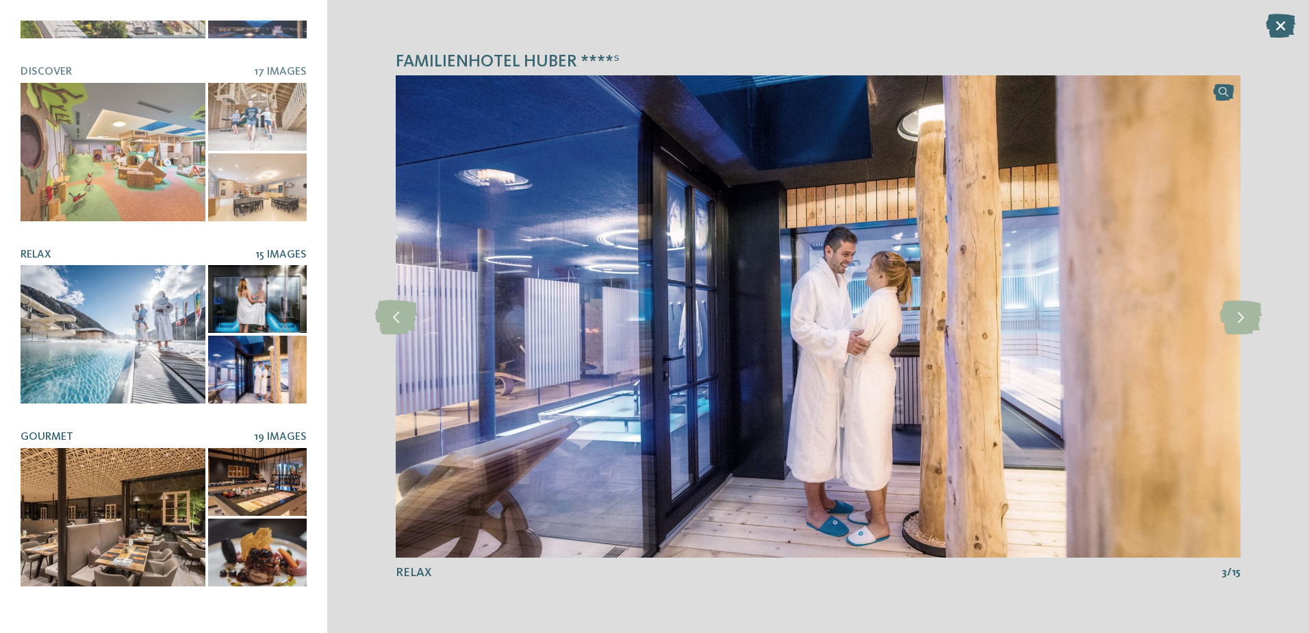
click at [126, 527] on div at bounding box center [113, 517] width 185 height 138
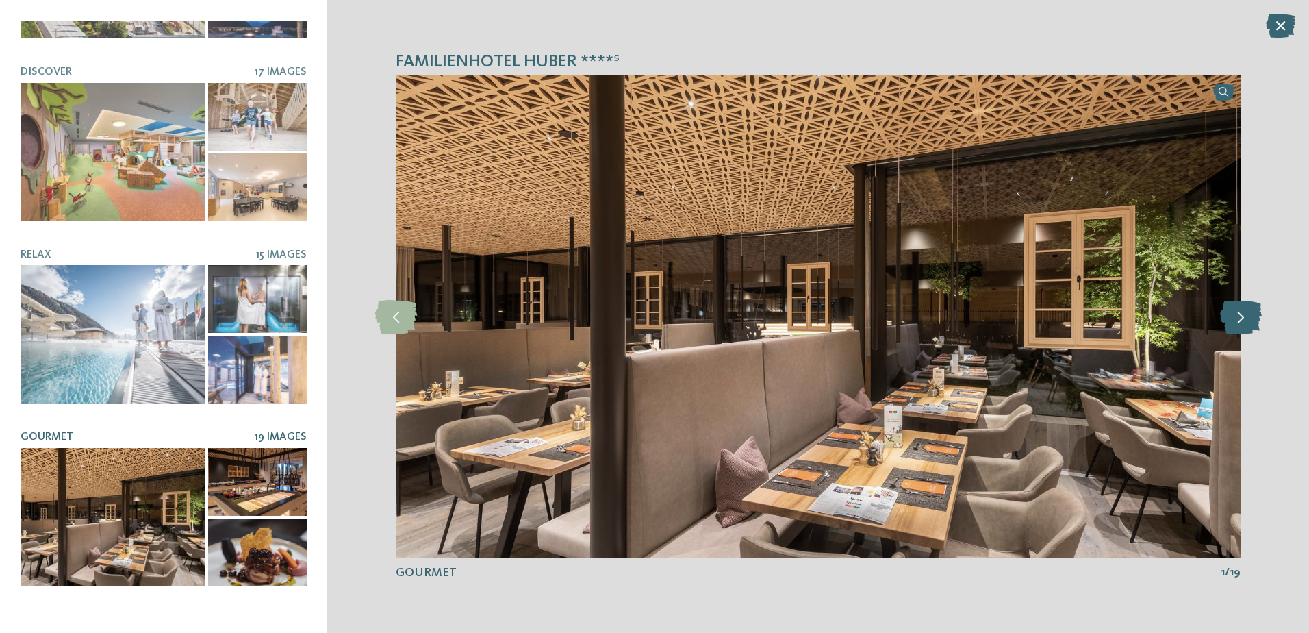
click at [1237, 325] on icon at bounding box center [1241, 316] width 42 height 34
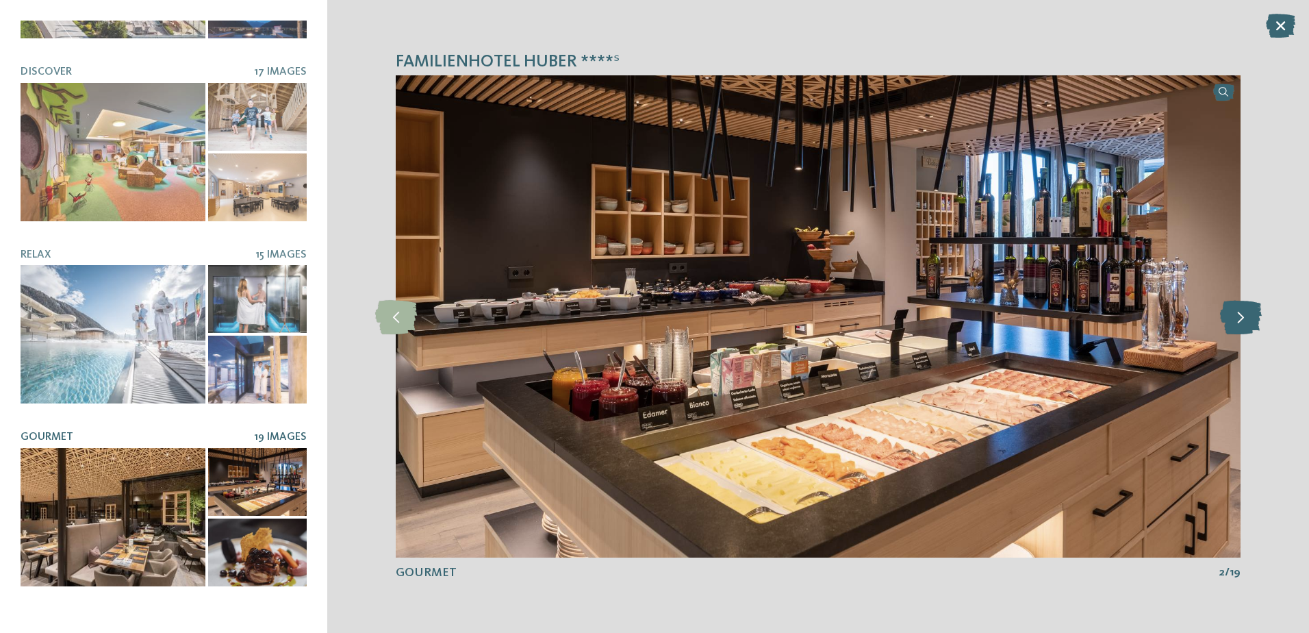
click at [1237, 325] on icon at bounding box center [1241, 316] width 42 height 34
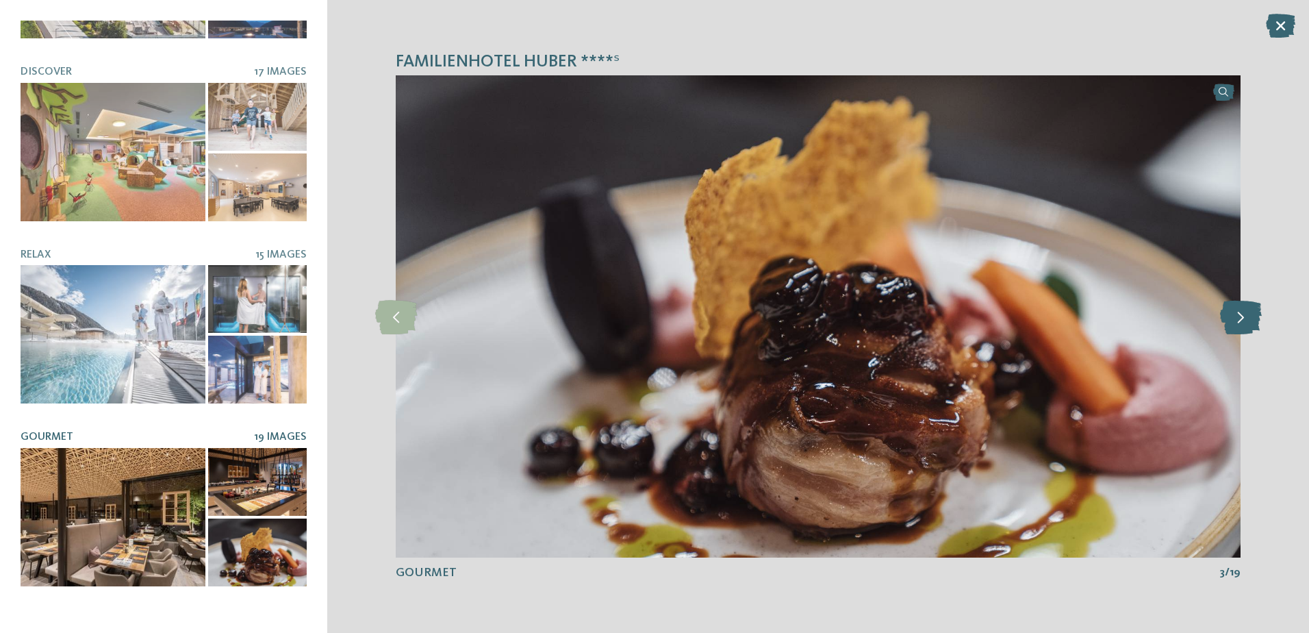
click at [1237, 325] on icon at bounding box center [1241, 316] width 42 height 34
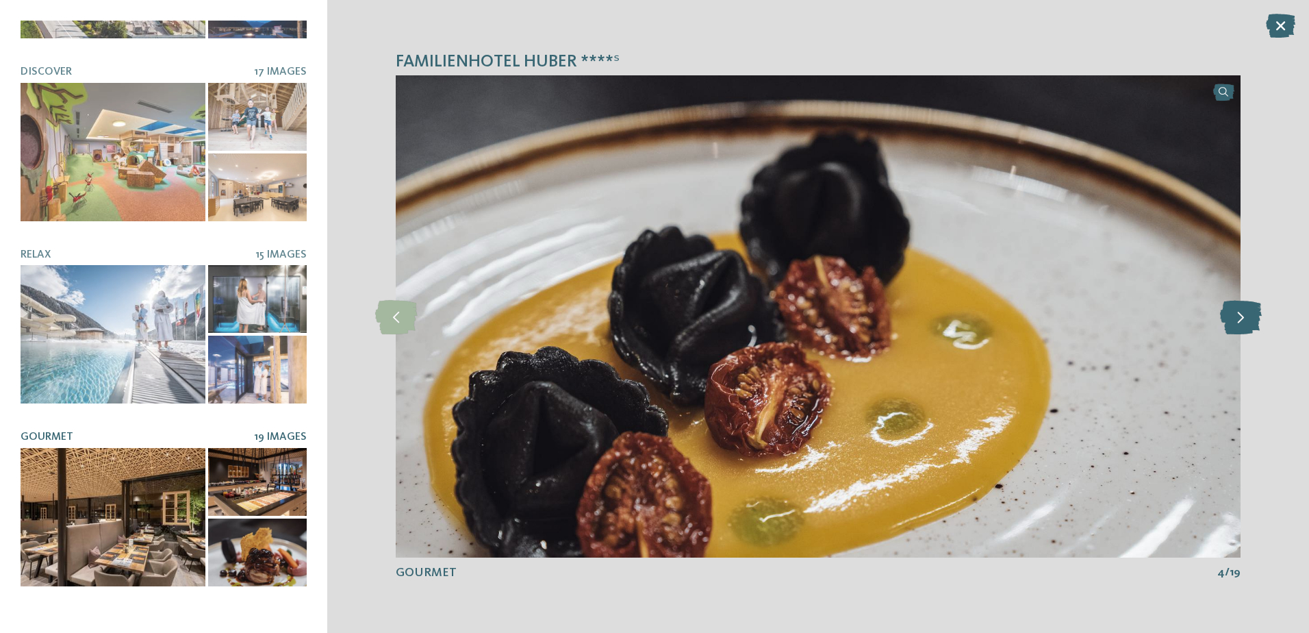
click at [1237, 325] on icon at bounding box center [1241, 316] width 42 height 34
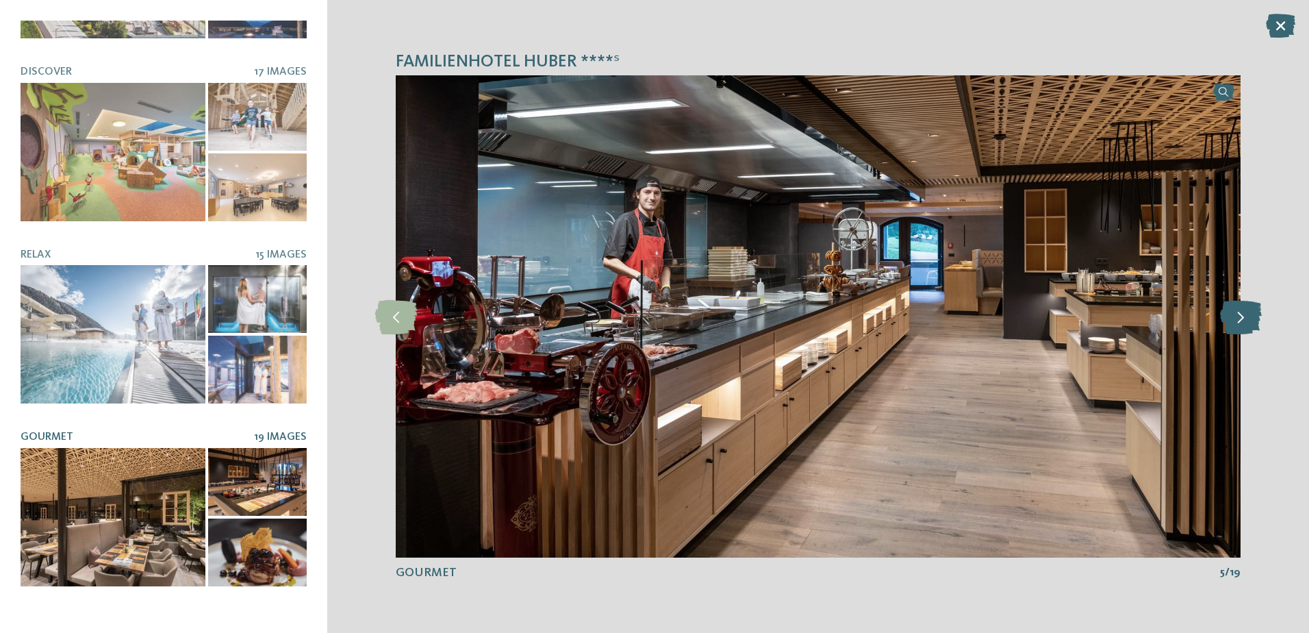
click at [1237, 325] on icon at bounding box center [1241, 316] width 42 height 34
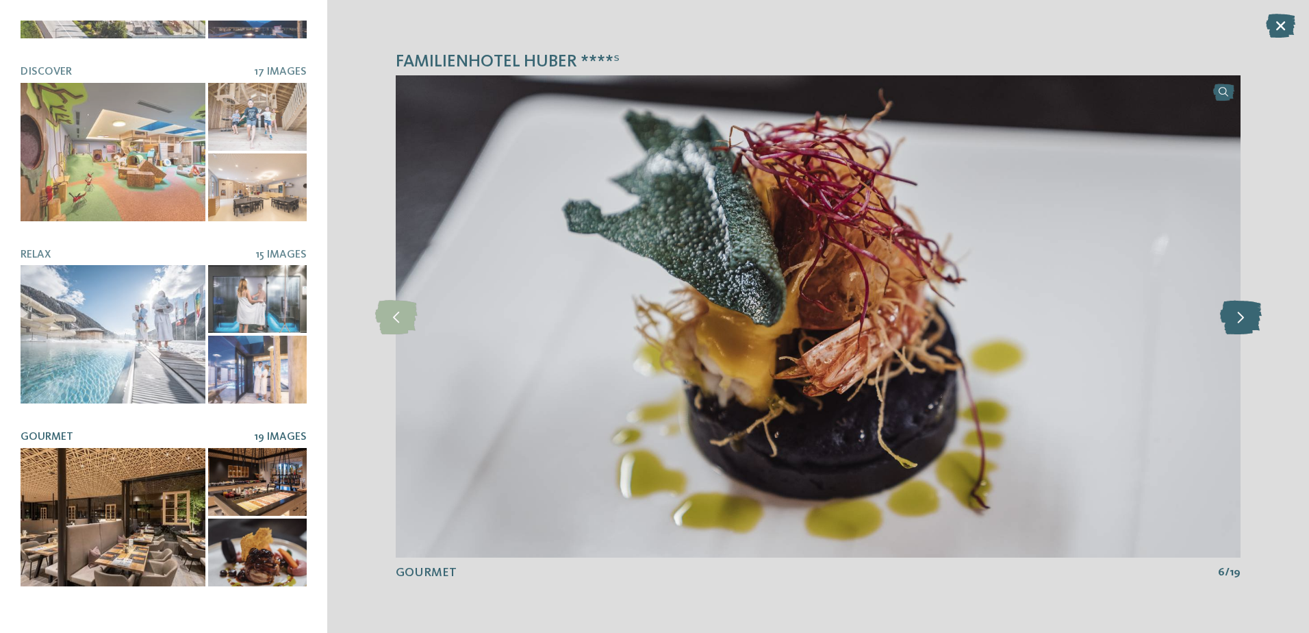
click at [1237, 325] on icon at bounding box center [1241, 316] width 42 height 34
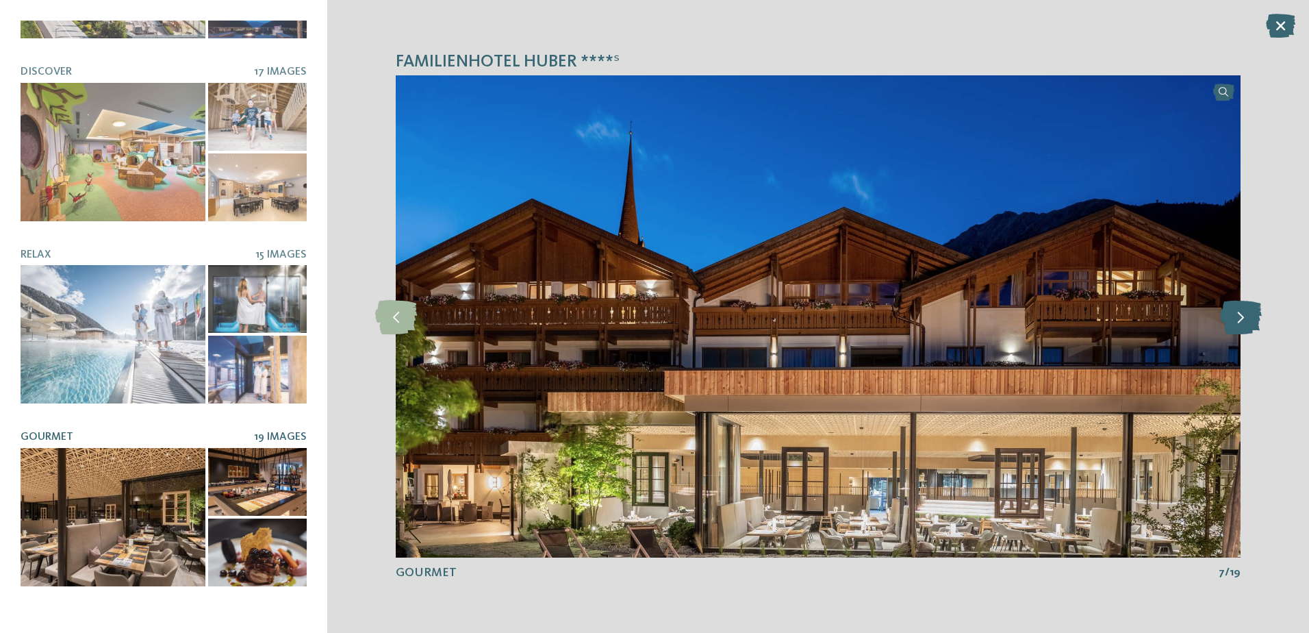
click at [1237, 325] on icon at bounding box center [1241, 316] width 42 height 34
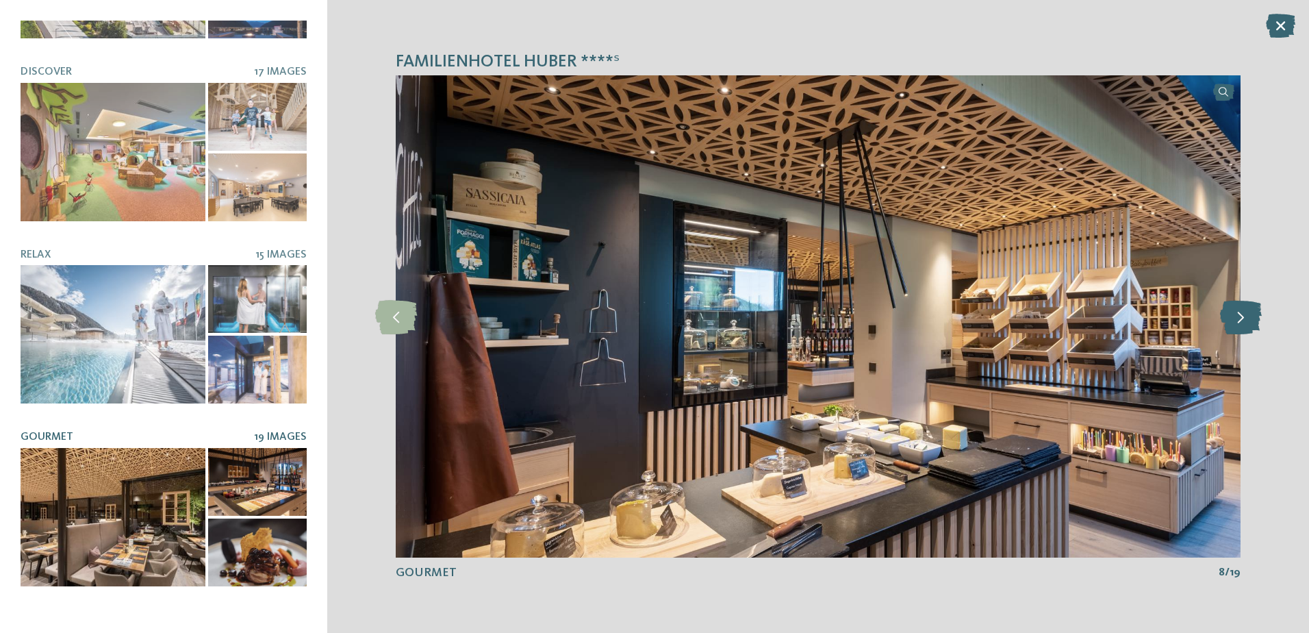
click at [1237, 325] on icon at bounding box center [1241, 316] width 42 height 34
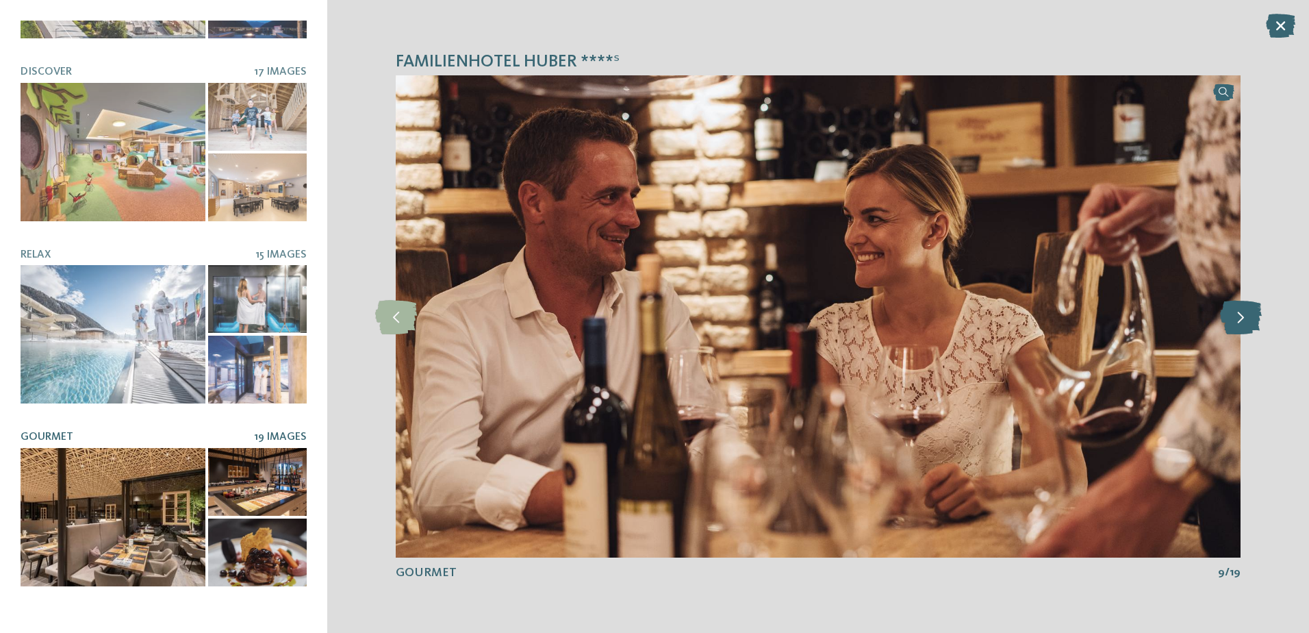
click at [1237, 325] on icon at bounding box center [1241, 316] width 42 height 34
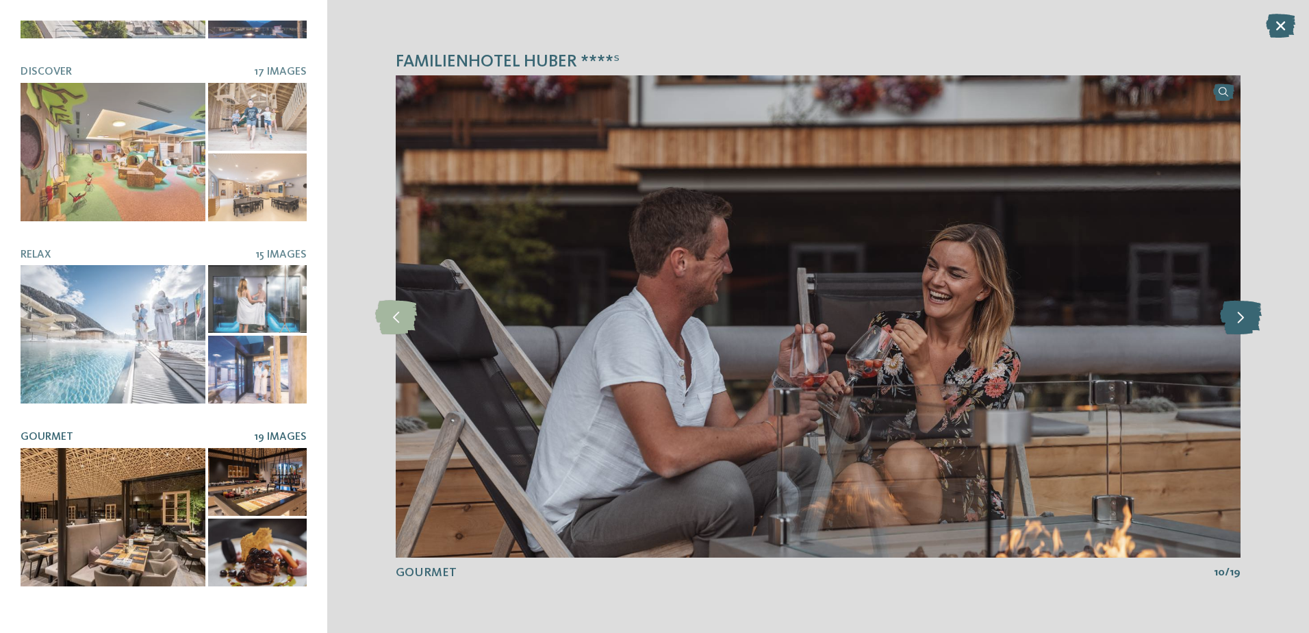
click at [1237, 325] on icon at bounding box center [1241, 316] width 42 height 34
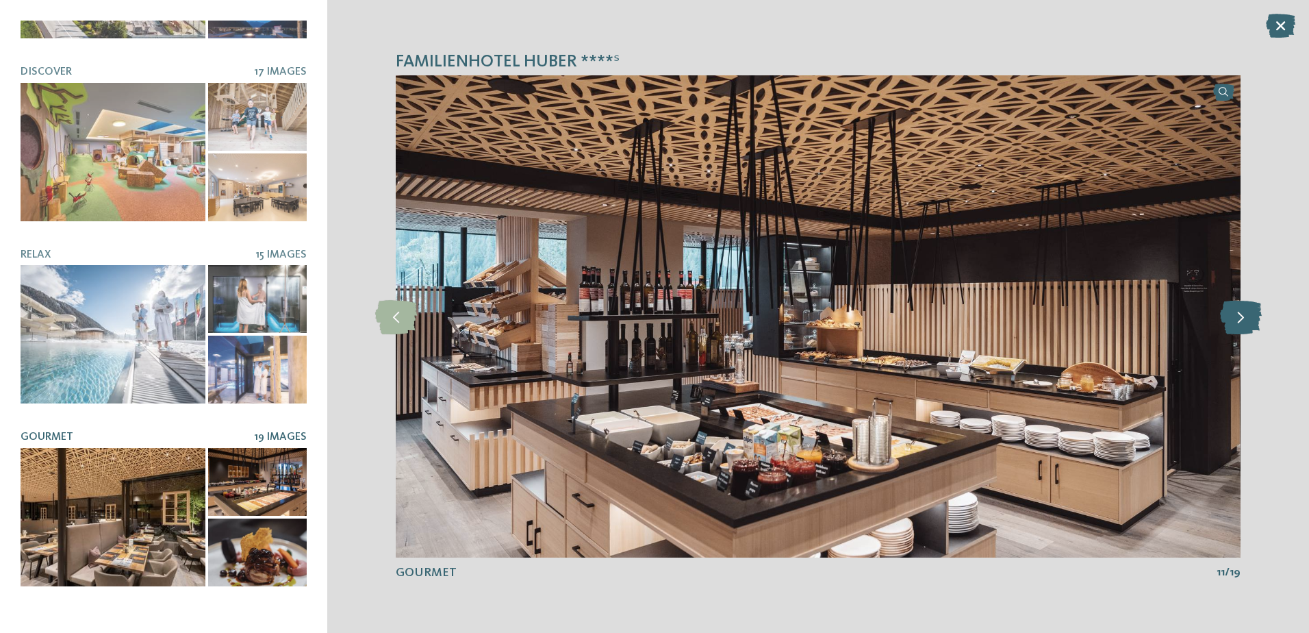
click at [1237, 325] on icon at bounding box center [1241, 316] width 42 height 34
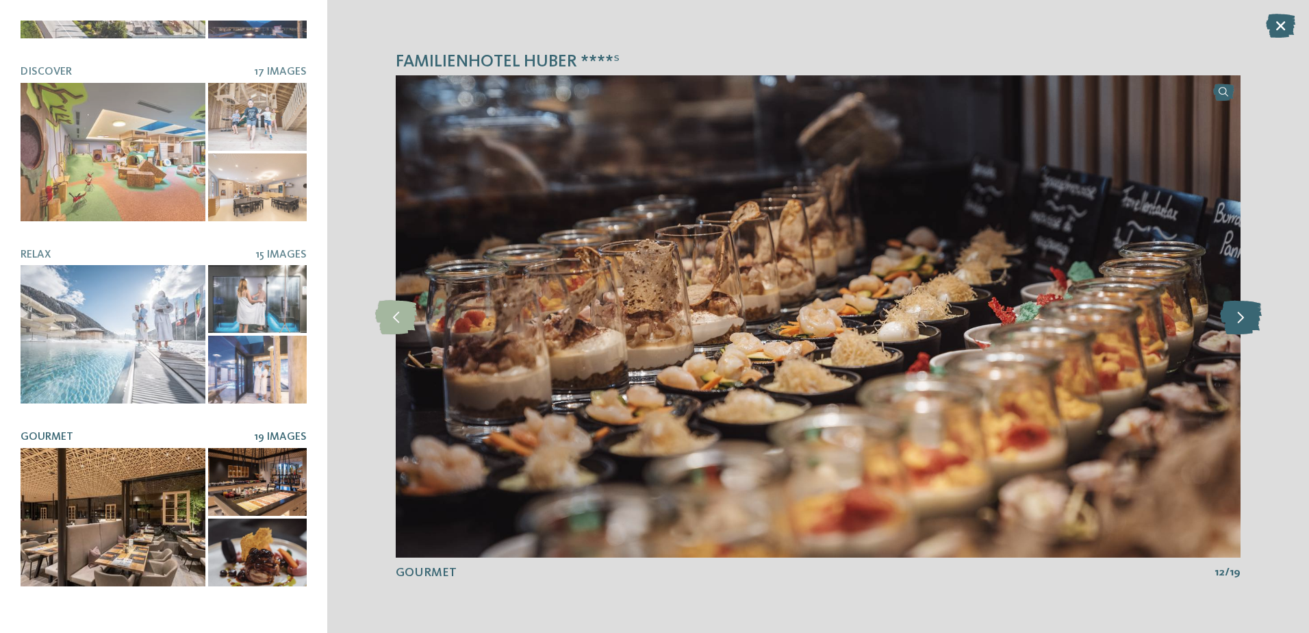
click at [1237, 325] on icon at bounding box center [1241, 316] width 42 height 34
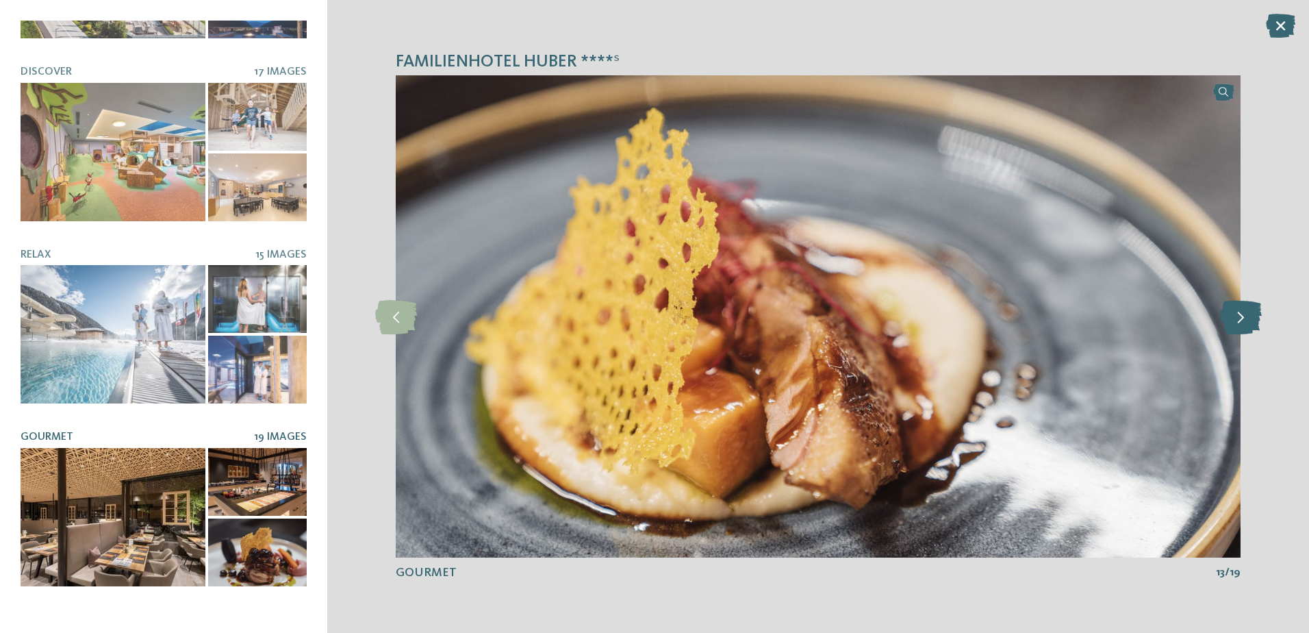
click at [1237, 325] on icon at bounding box center [1241, 316] width 42 height 34
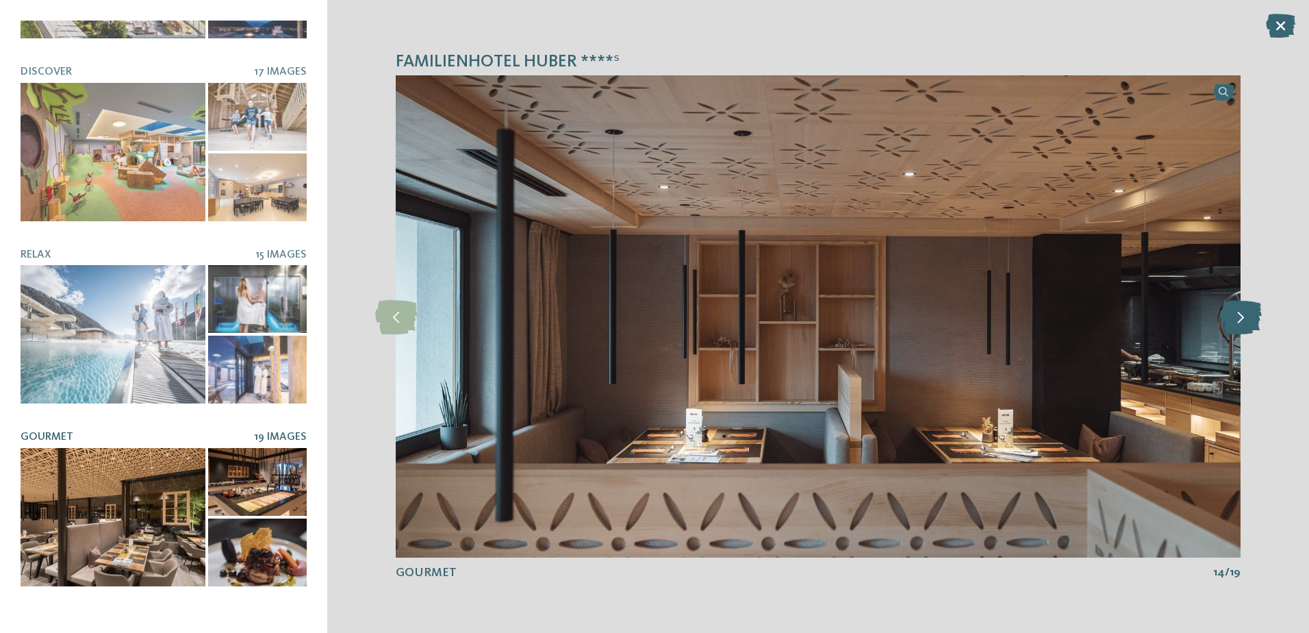
click at [1237, 325] on icon at bounding box center [1241, 316] width 42 height 34
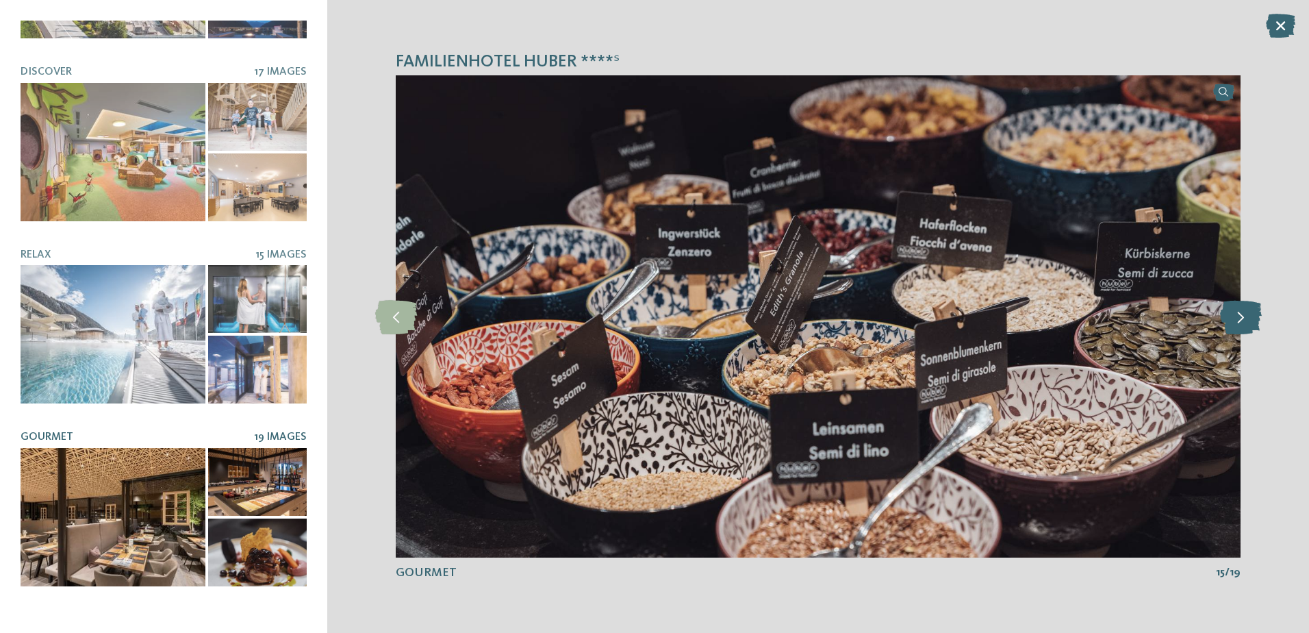
click at [1237, 325] on icon at bounding box center [1241, 316] width 42 height 34
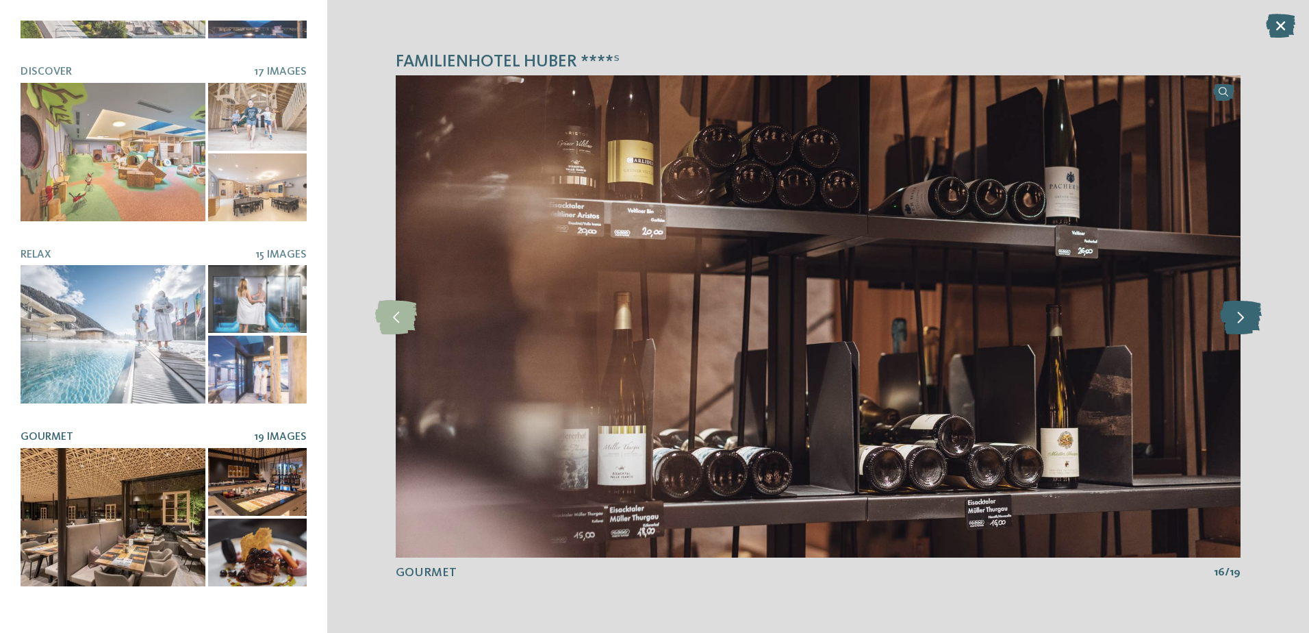
click at [1237, 325] on icon at bounding box center [1241, 316] width 42 height 34
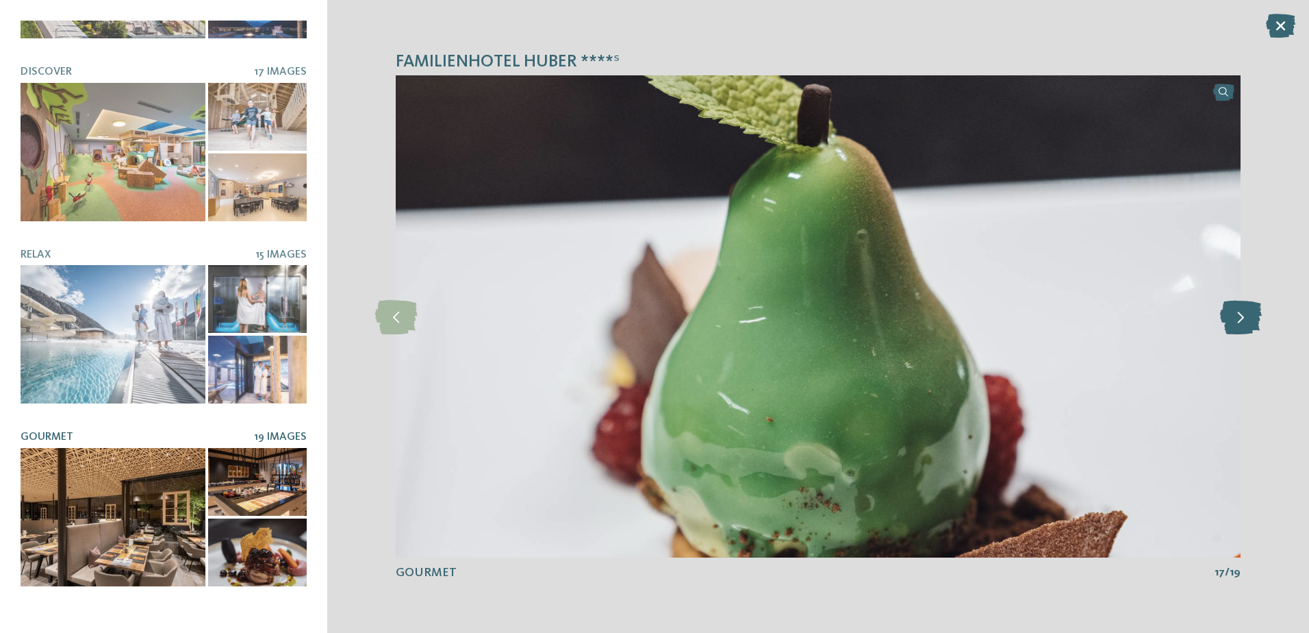
click at [1237, 325] on icon at bounding box center [1241, 316] width 42 height 34
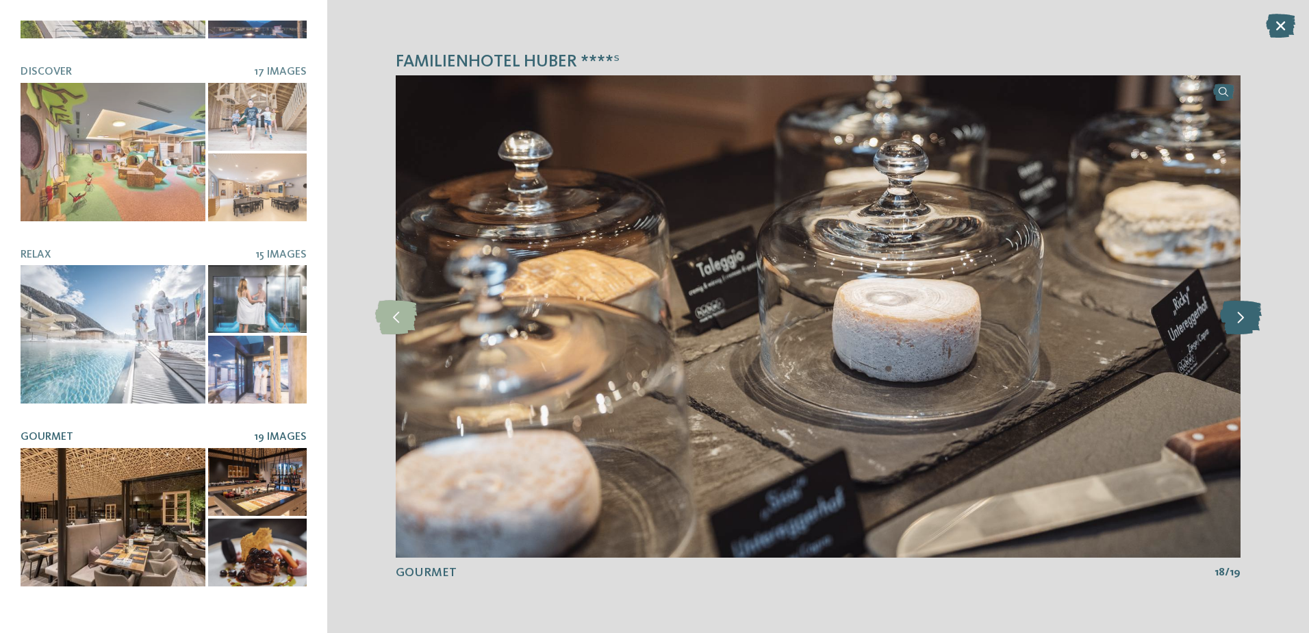
click at [1237, 325] on icon at bounding box center [1241, 316] width 42 height 34
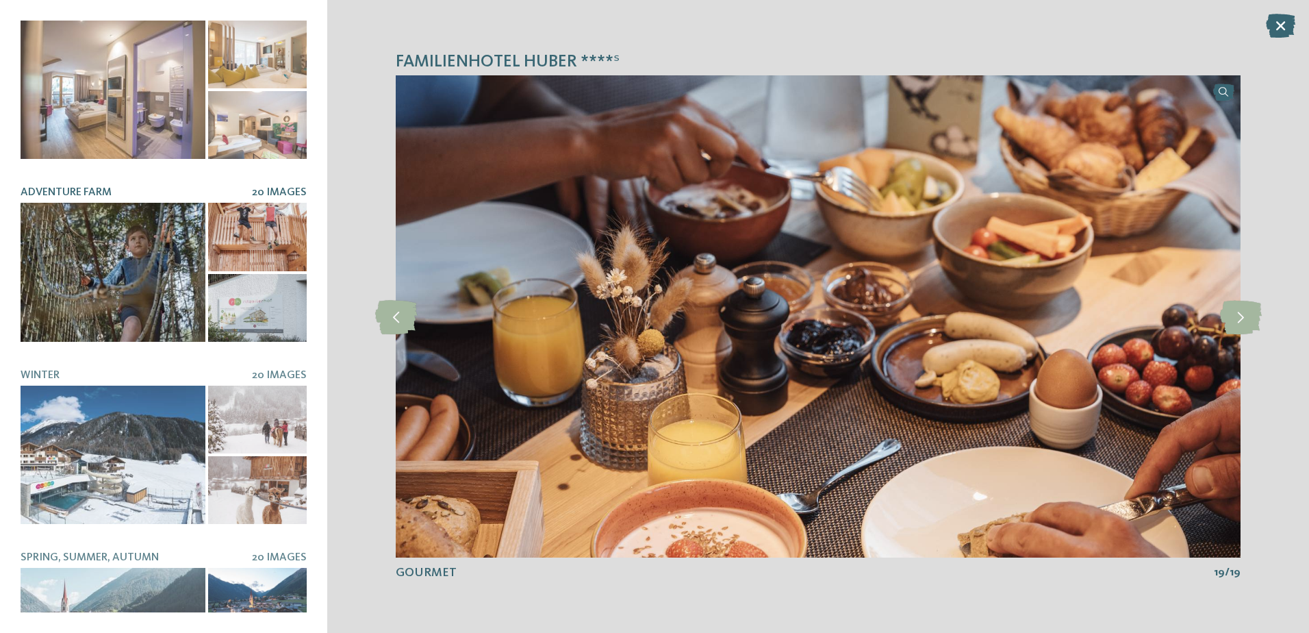
scroll to position [746, 0]
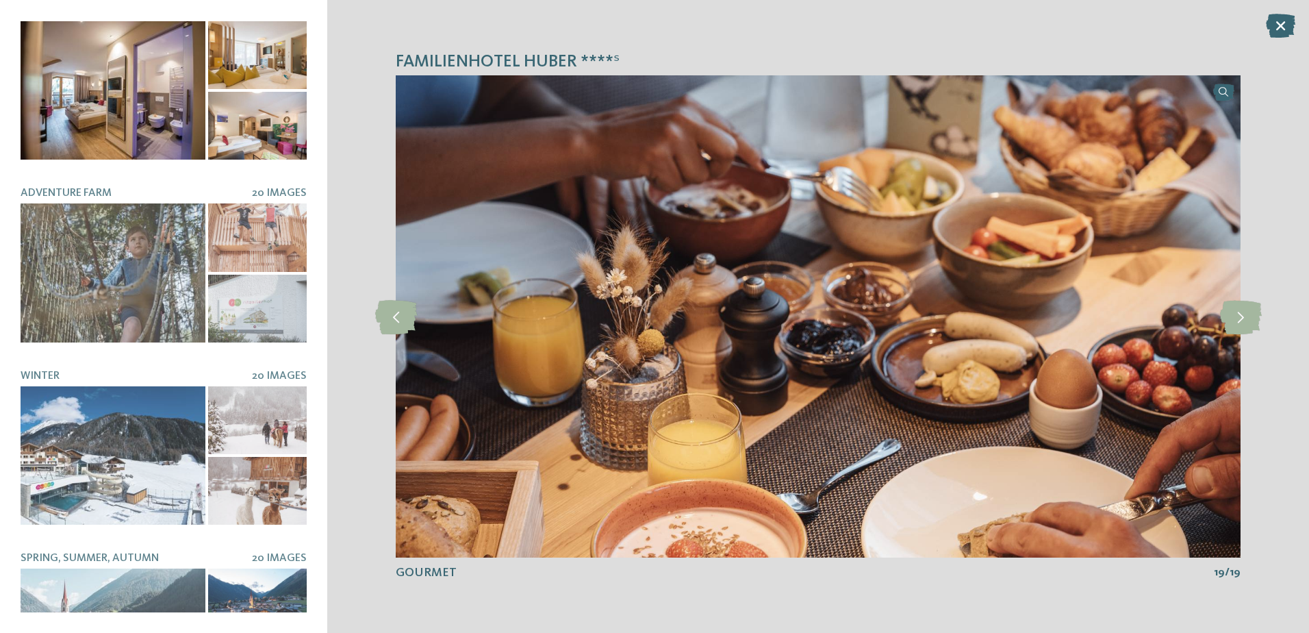
click at [125, 121] on div at bounding box center [113, 90] width 185 height 138
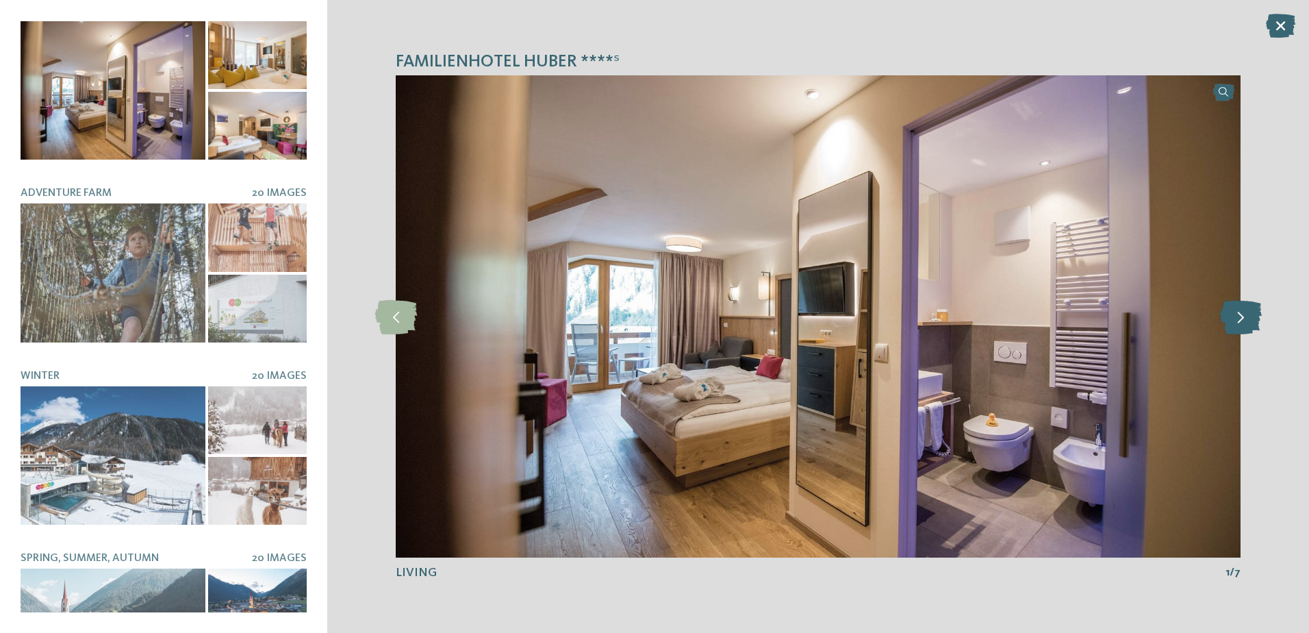
click at [1239, 316] on icon at bounding box center [1241, 316] width 42 height 34
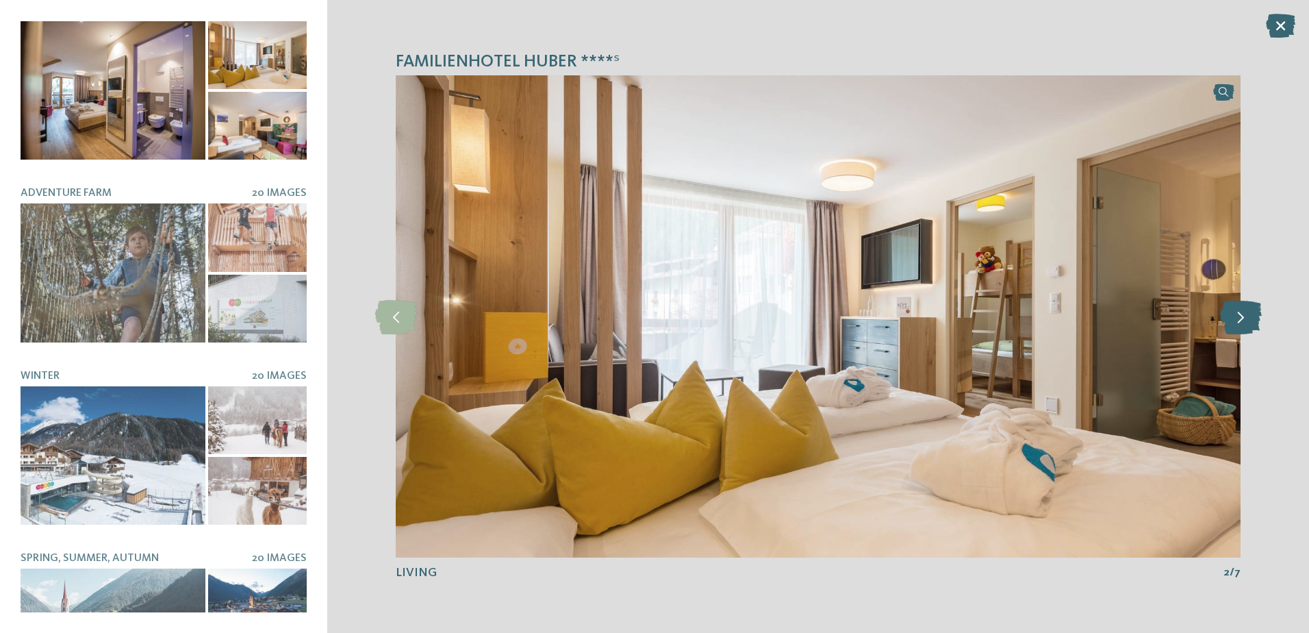
click at [1239, 316] on icon at bounding box center [1241, 316] width 42 height 34
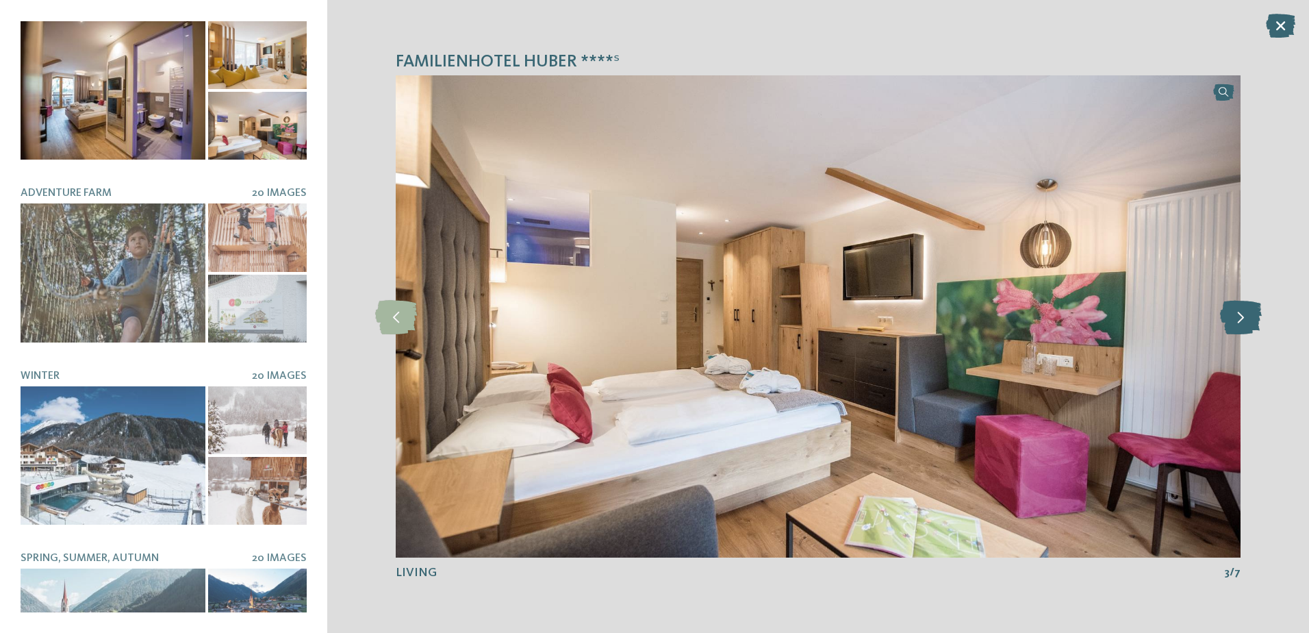
click at [1239, 316] on icon at bounding box center [1241, 316] width 42 height 34
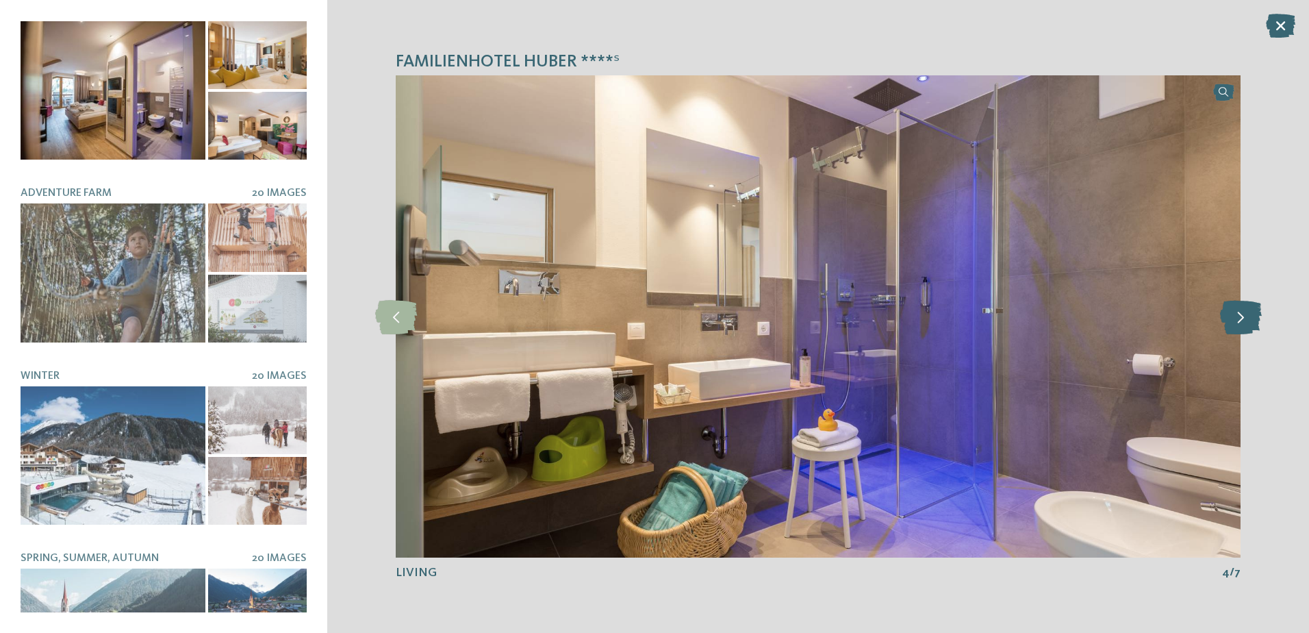
click at [1239, 316] on icon at bounding box center [1241, 316] width 42 height 34
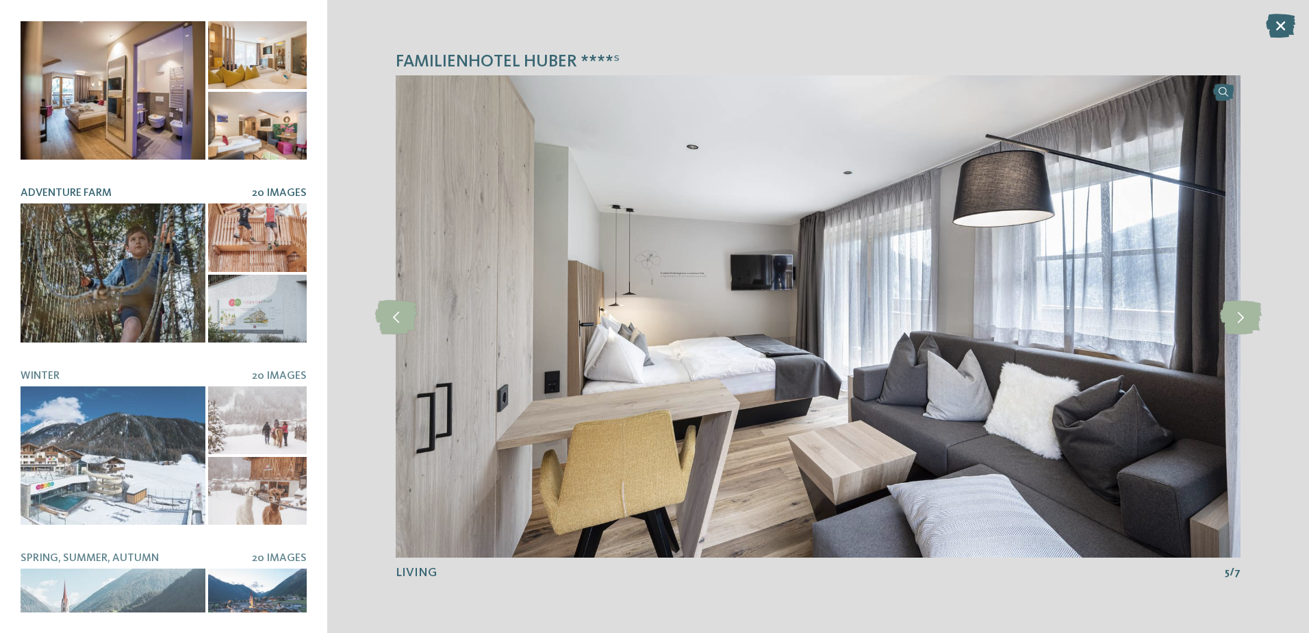
click at [130, 273] on div at bounding box center [113, 272] width 185 height 138
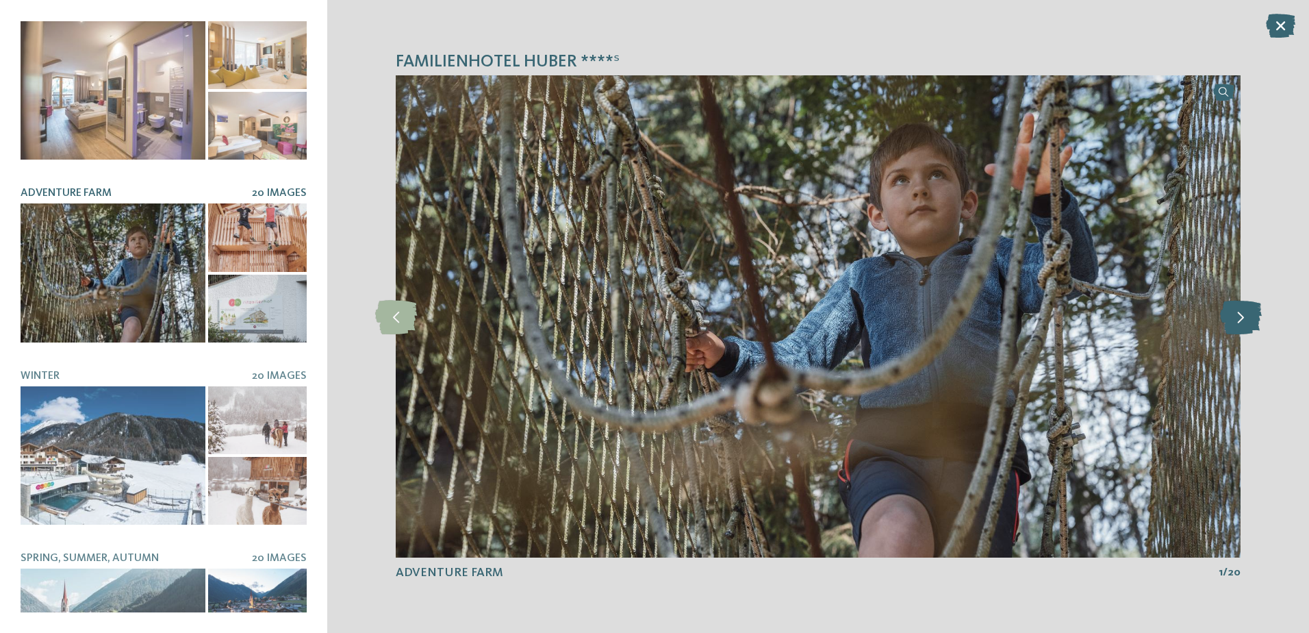
click at [1247, 318] on icon at bounding box center [1241, 316] width 42 height 34
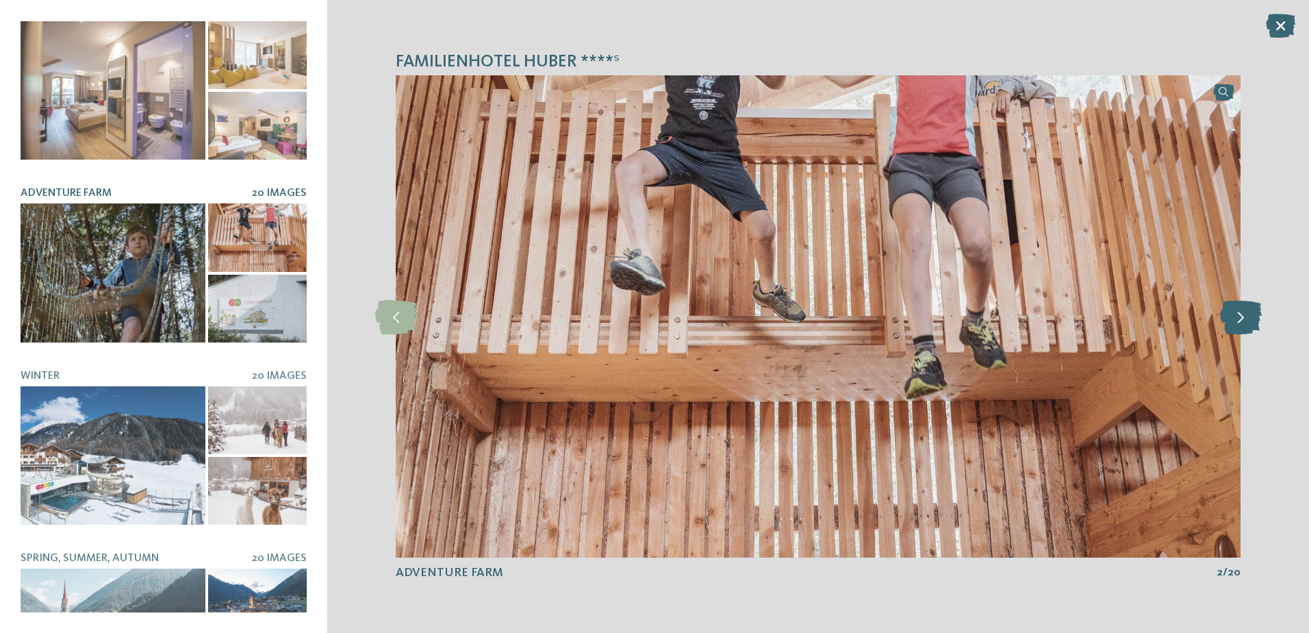
click at [1247, 318] on icon at bounding box center [1241, 316] width 42 height 34
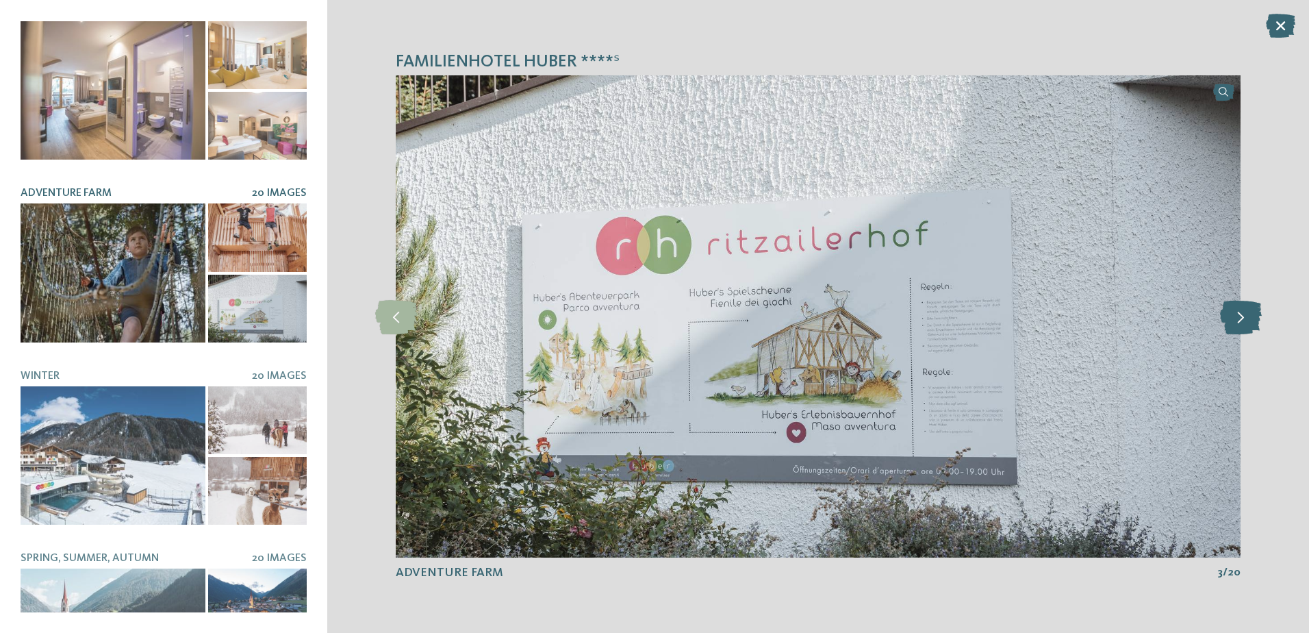
click at [1247, 318] on icon at bounding box center [1241, 316] width 42 height 34
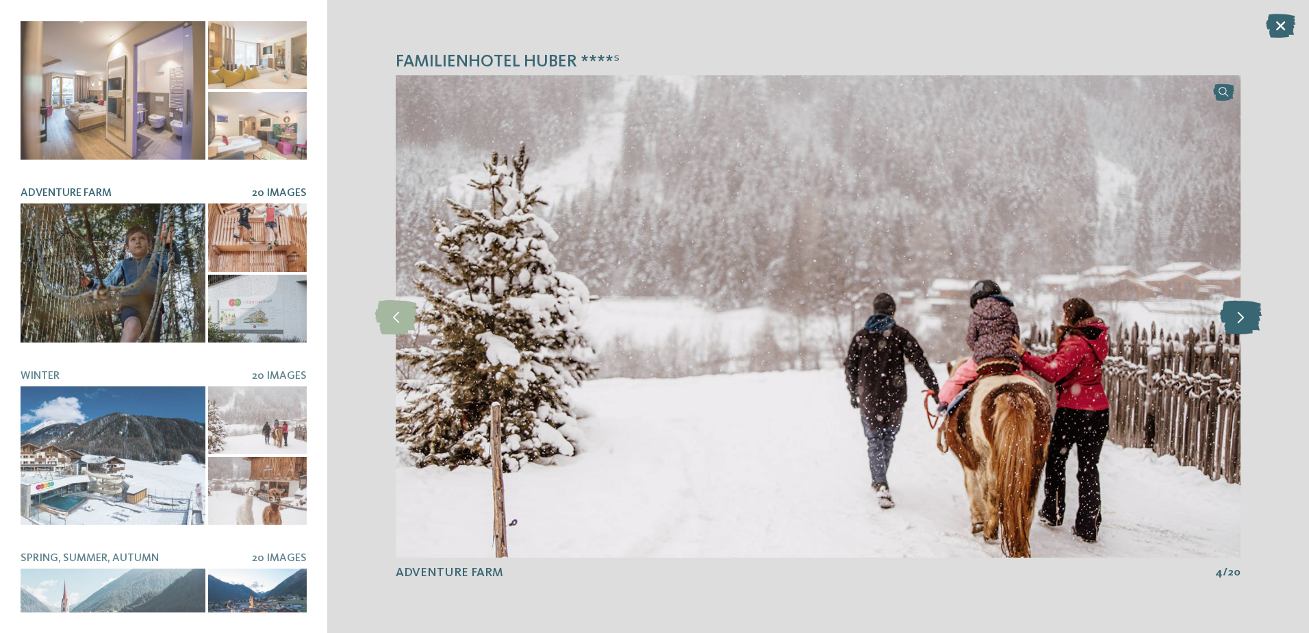
click at [1247, 318] on icon at bounding box center [1241, 316] width 42 height 34
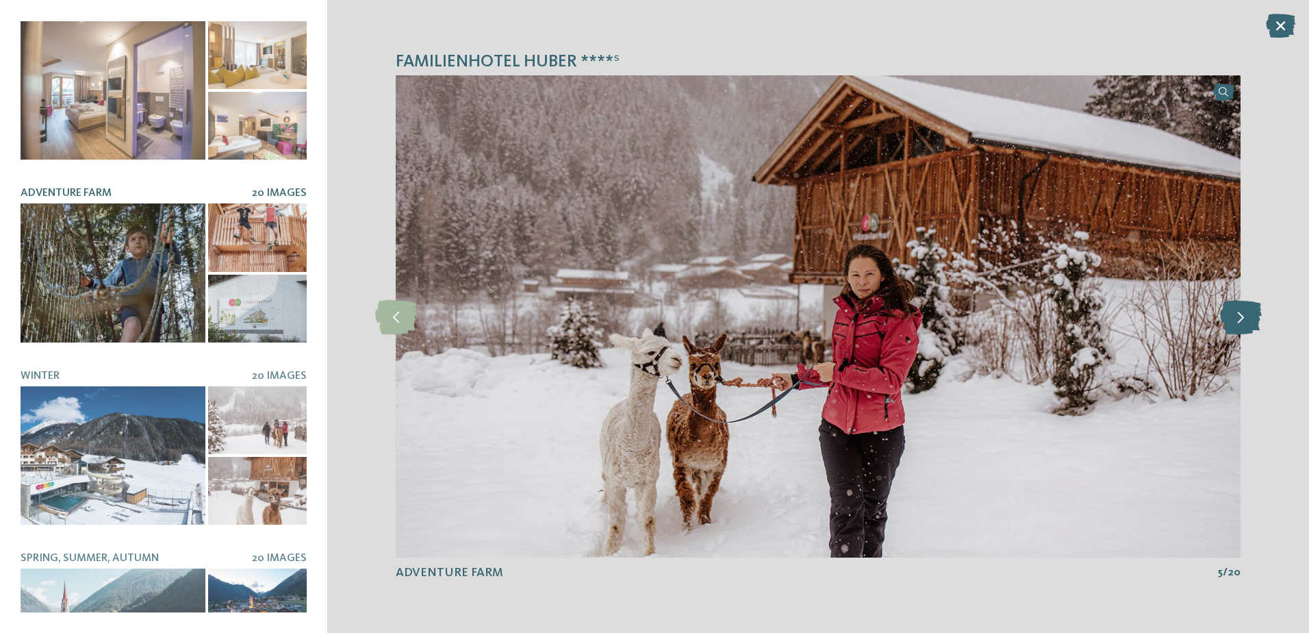
click at [1247, 318] on icon at bounding box center [1241, 316] width 42 height 34
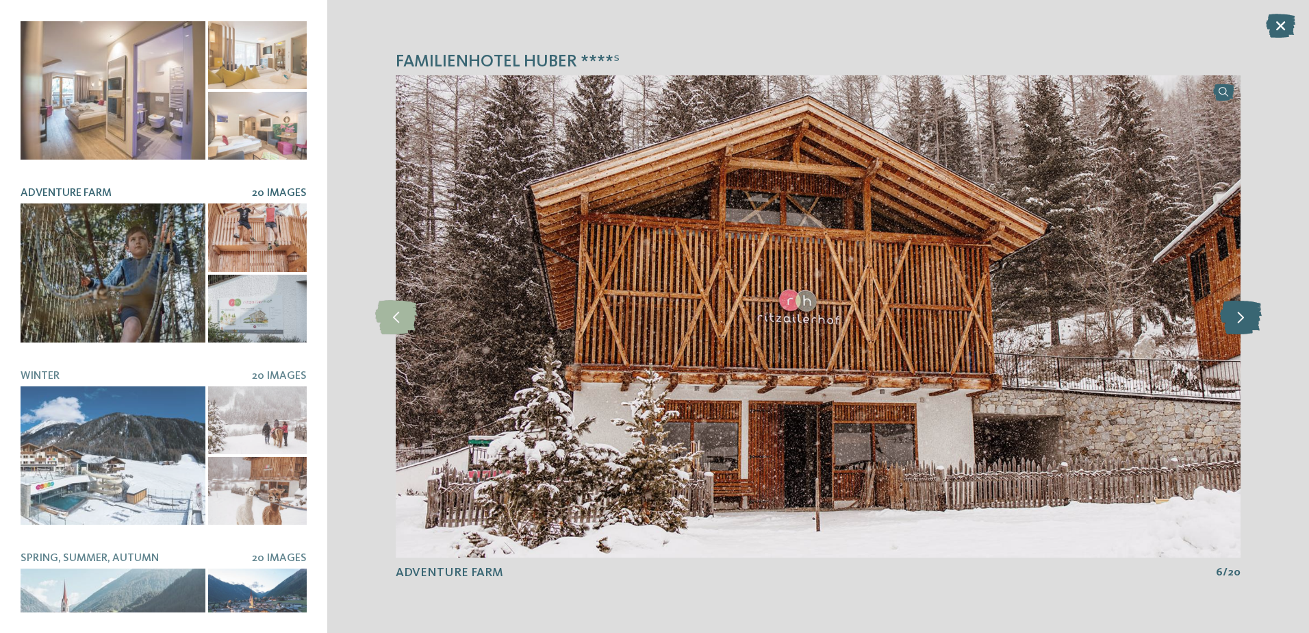
click at [1247, 318] on icon at bounding box center [1241, 316] width 42 height 34
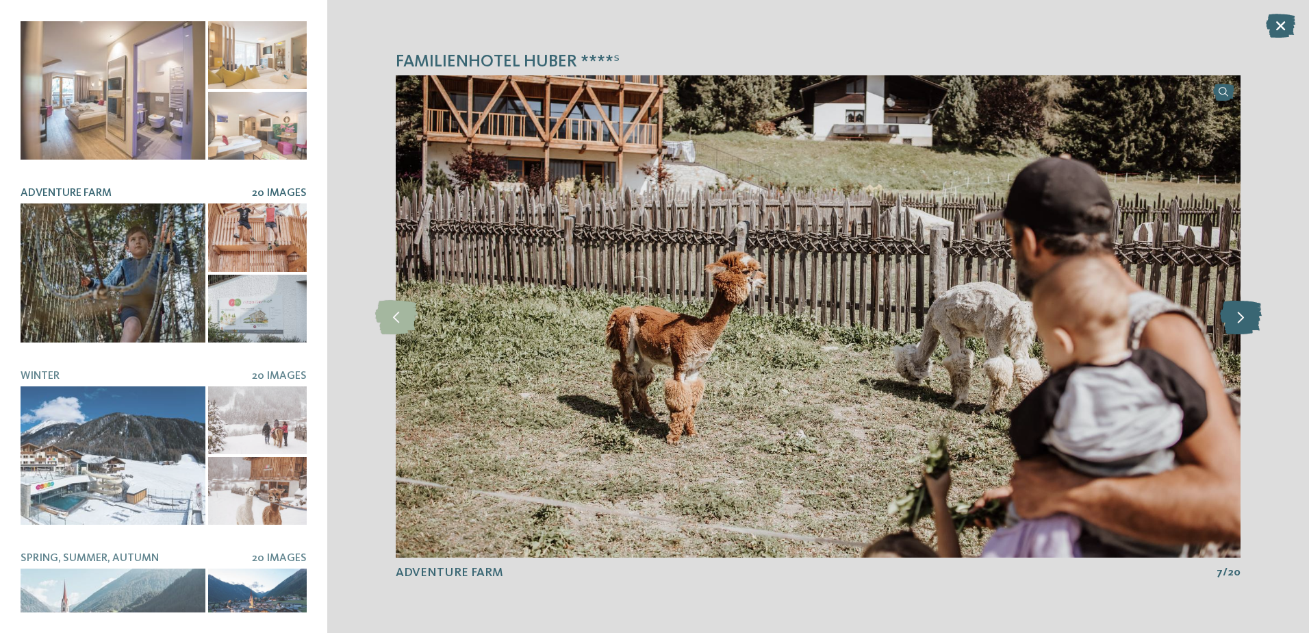
click at [1247, 318] on icon at bounding box center [1241, 316] width 42 height 34
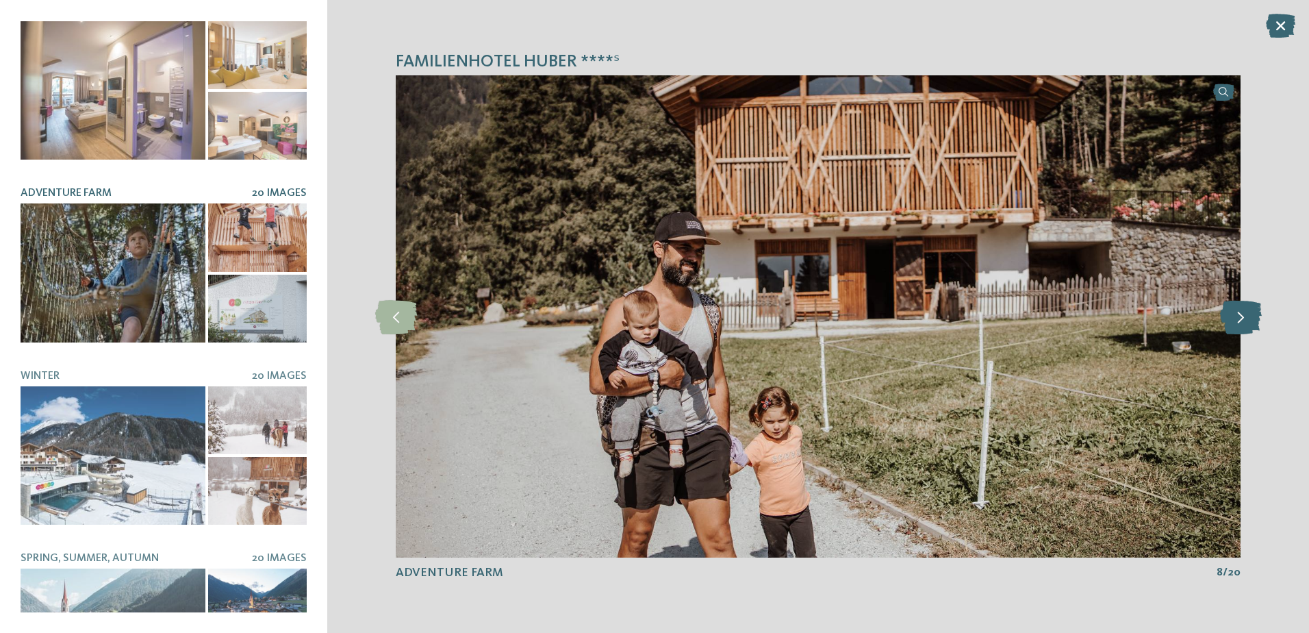
click at [1247, 318] on icon at bounding box center [1241, 316] width 42 height 34
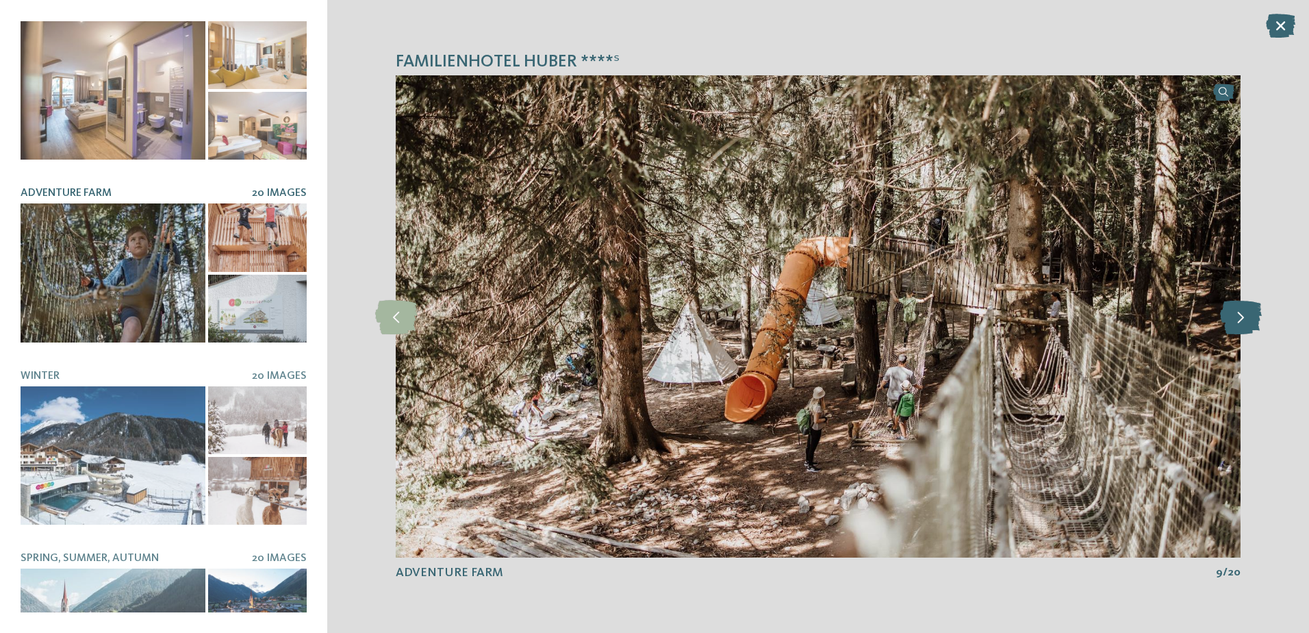
click at [1247, 318] on icon at bounding box center [1241, 316] width 42 height 34
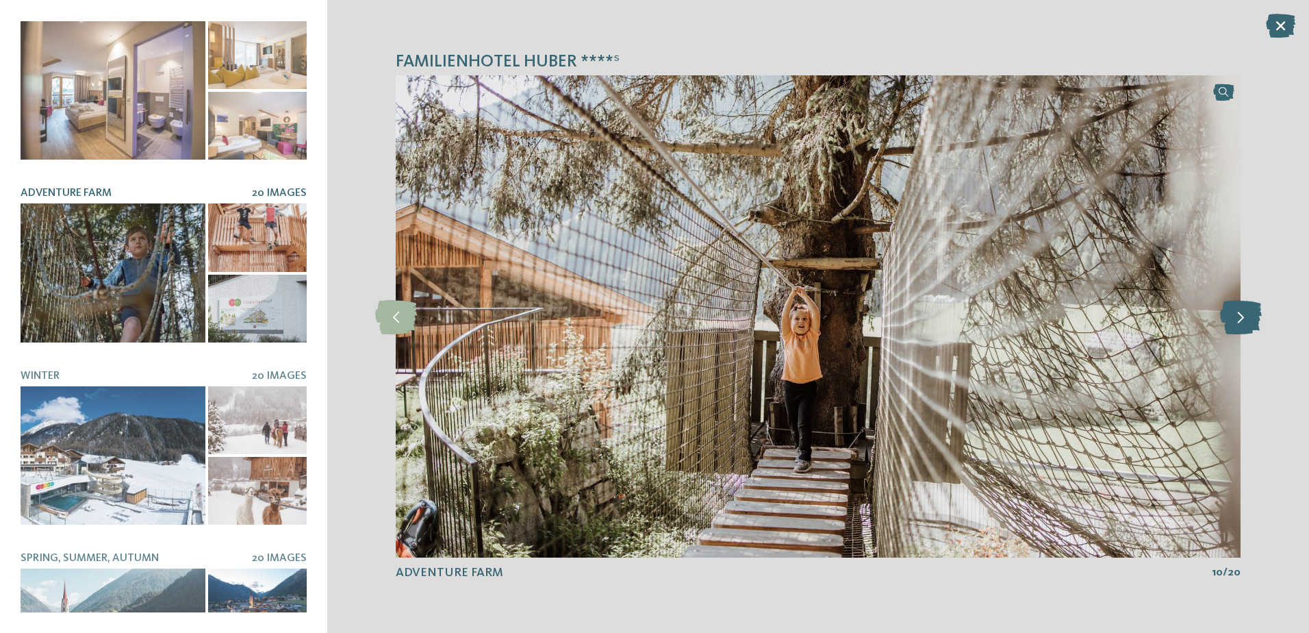
click at [1247, 318] on icon at bounding box center [1241, 316] width 42 height 34
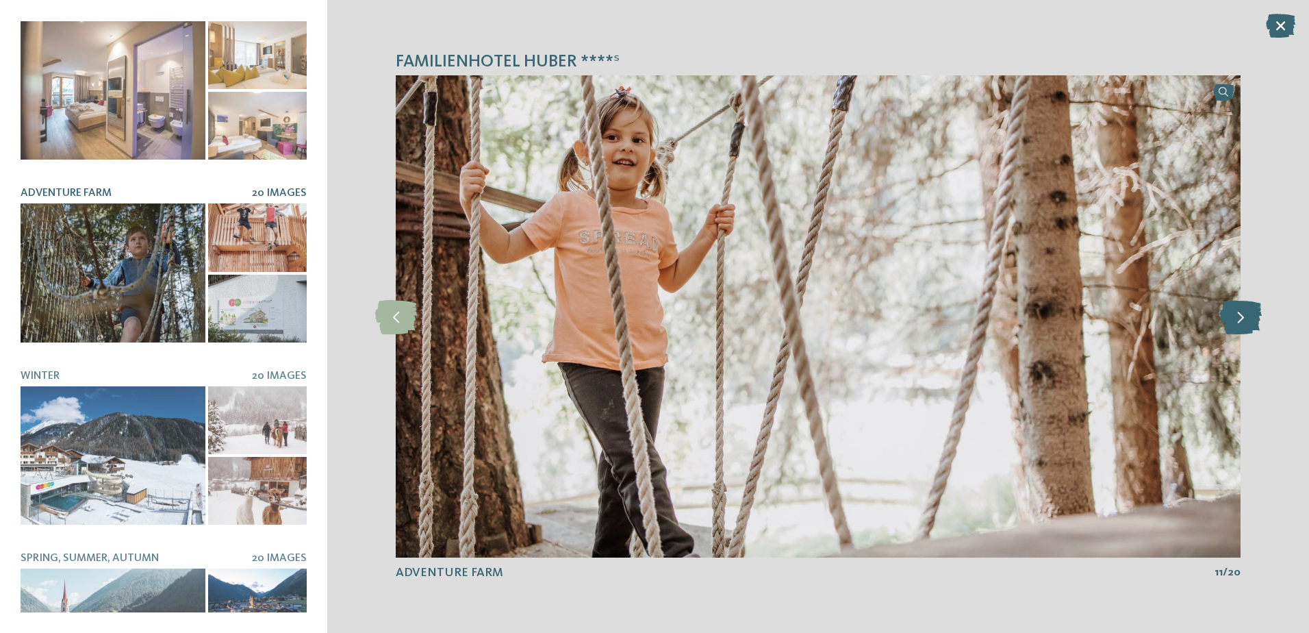
click at [1247, 318] on icon at bounding box center [1241, 316] width 42 height 34
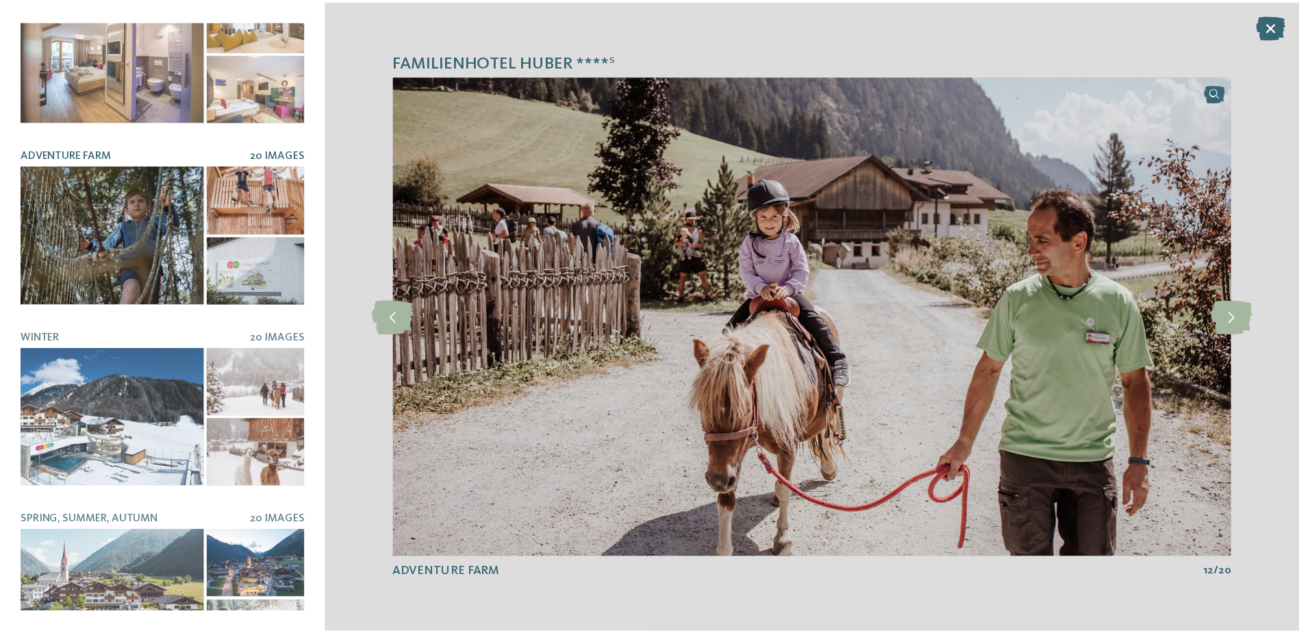
scroll to position [814, 0]
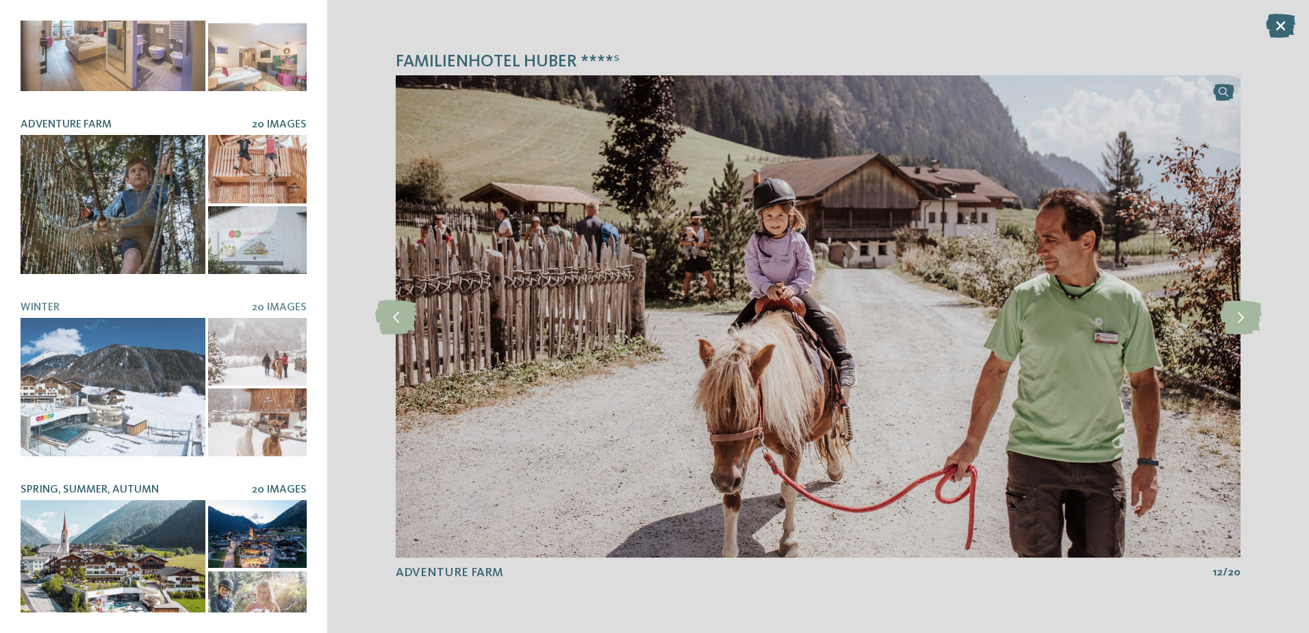
click at [121, 514] on div at bounding box center [113, 569] width 185 height 138
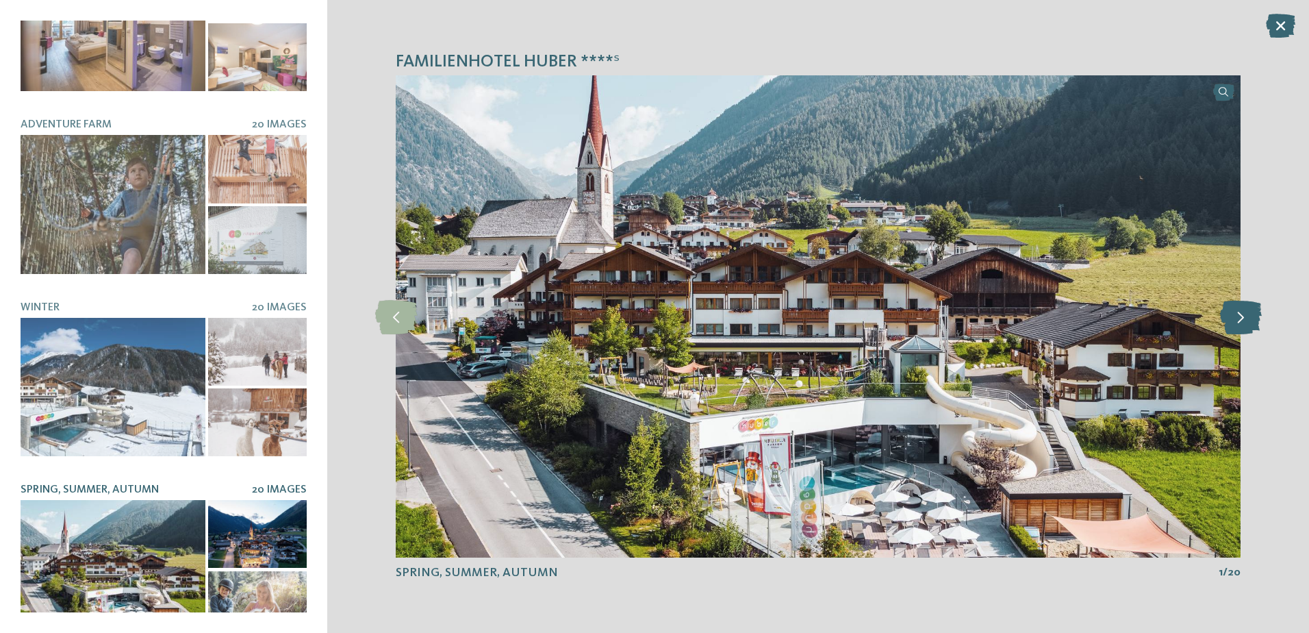
click at [1241, 319] on icon at bounding box center [1241, 316] width 42 height 34
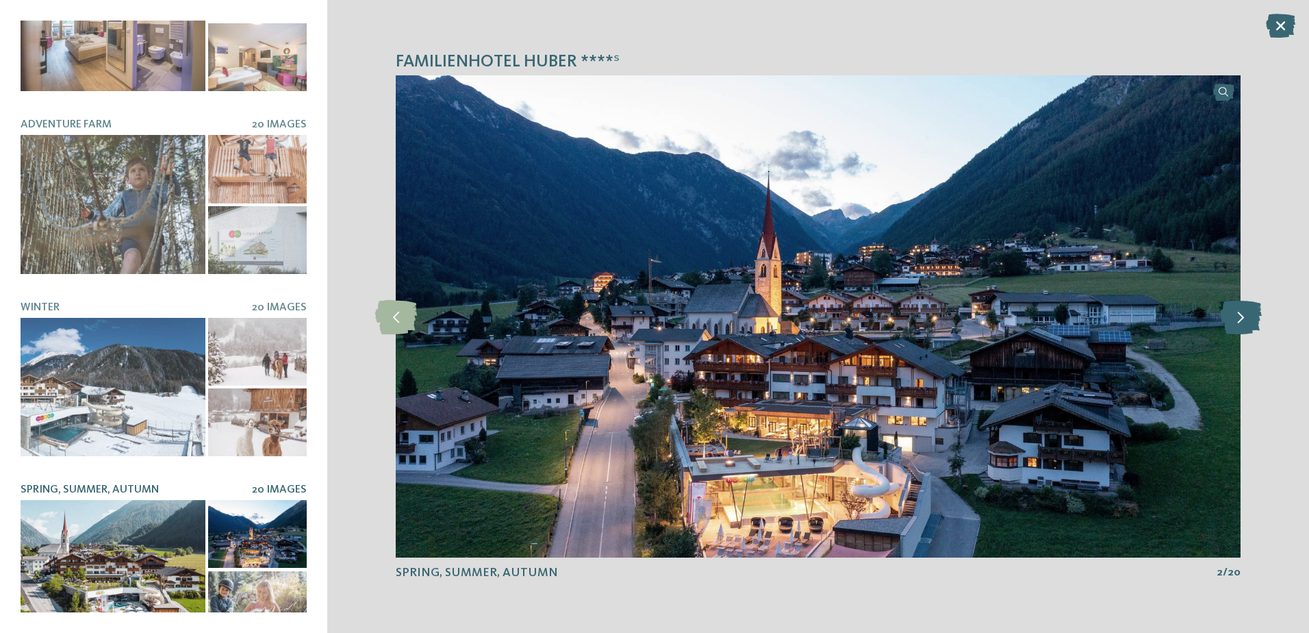
click at [1241, 319] on icon at bounding box center [1241, 316] width 42 height 34
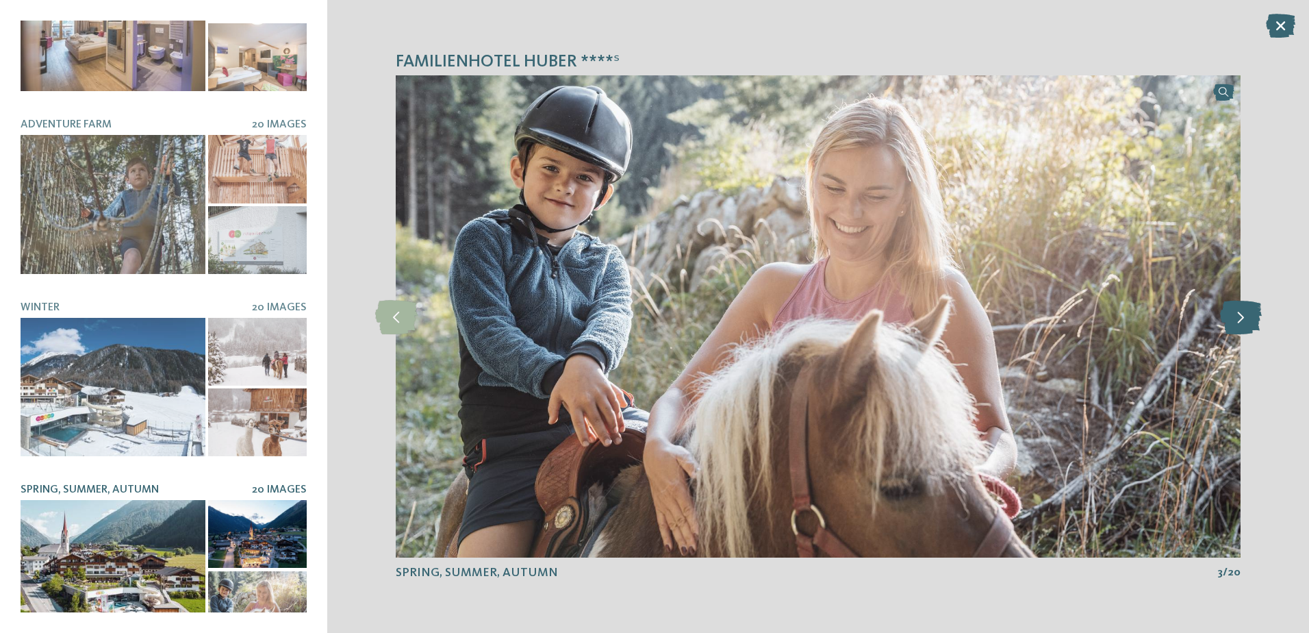
click at [1241, 319] on icon at bounding box center [1241, 316] width 42 height 34
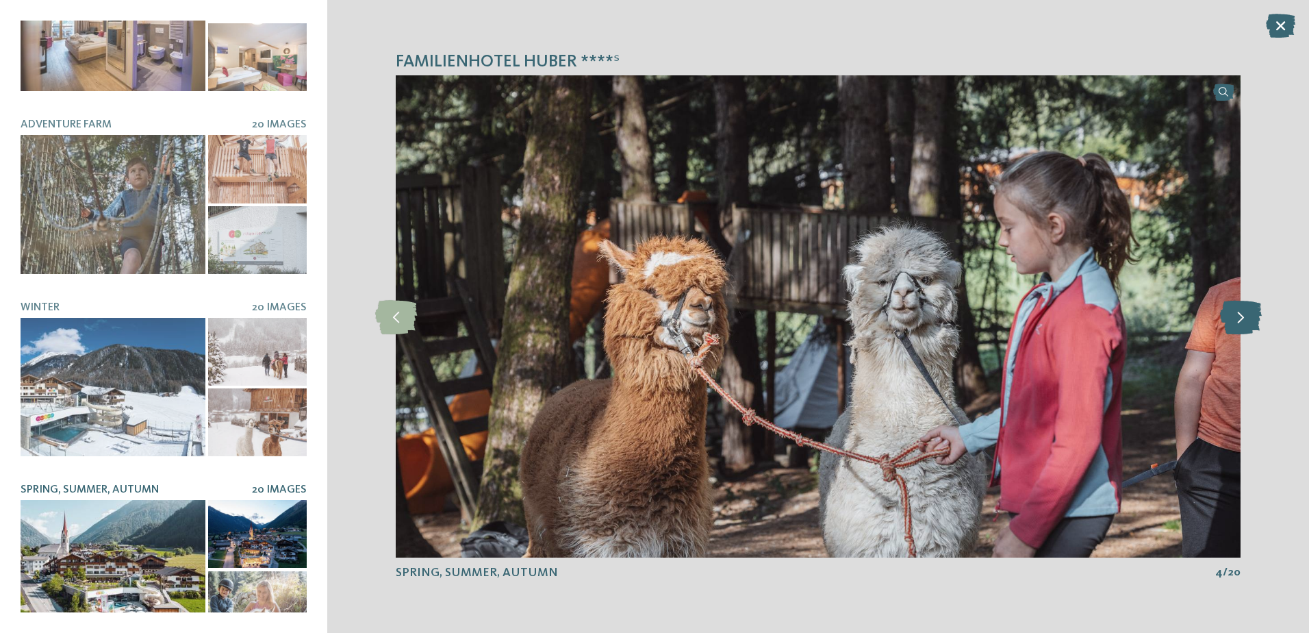
click at [1241, 319] on icon at bounding box center [1241, 316] width 42 height 34
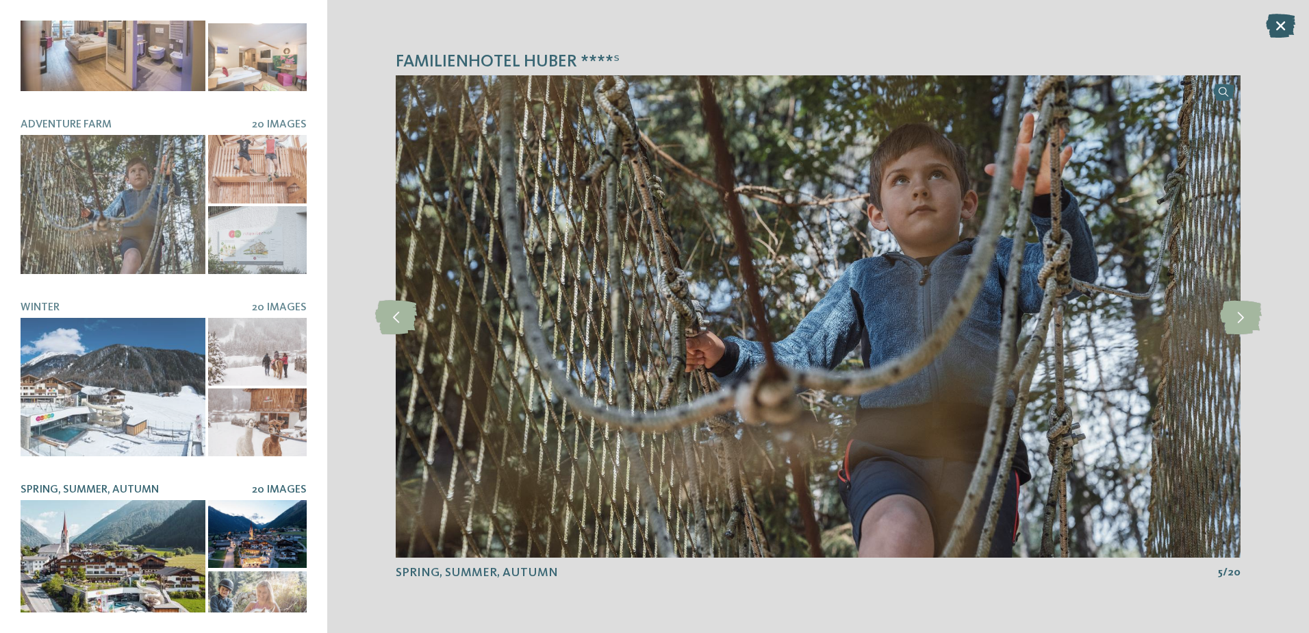
click at [1273, 24] on icon at bounding box center [1280, 26] width 29 height 24
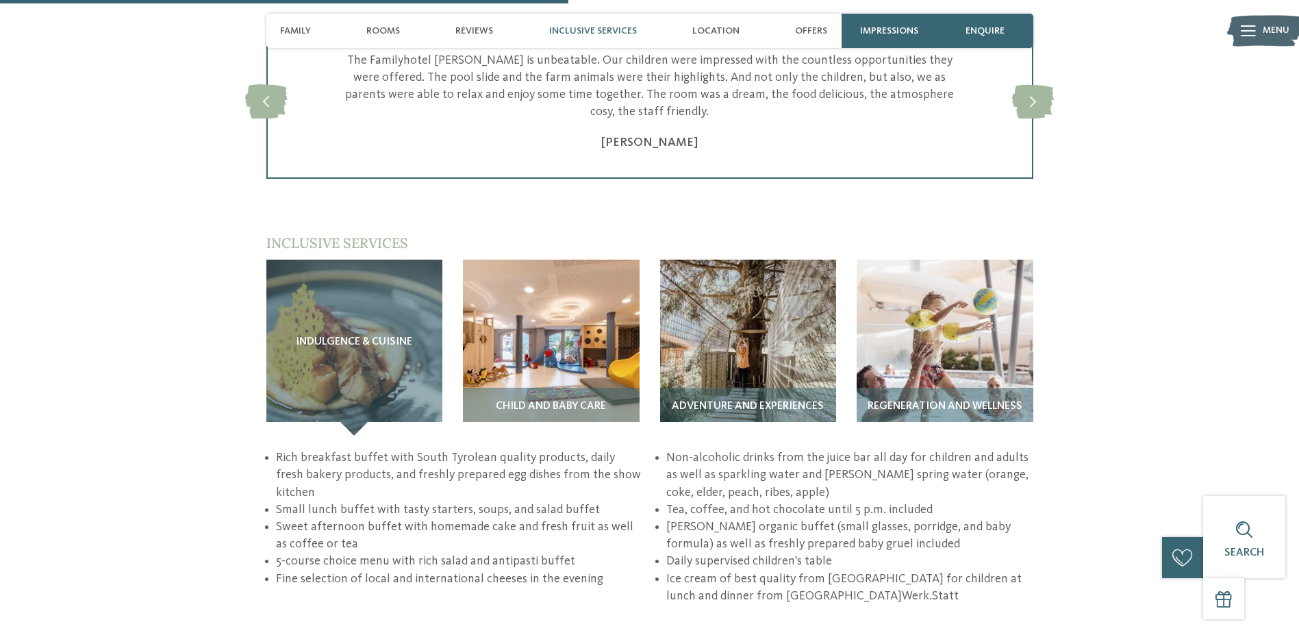
scroll to position [2122, 0]
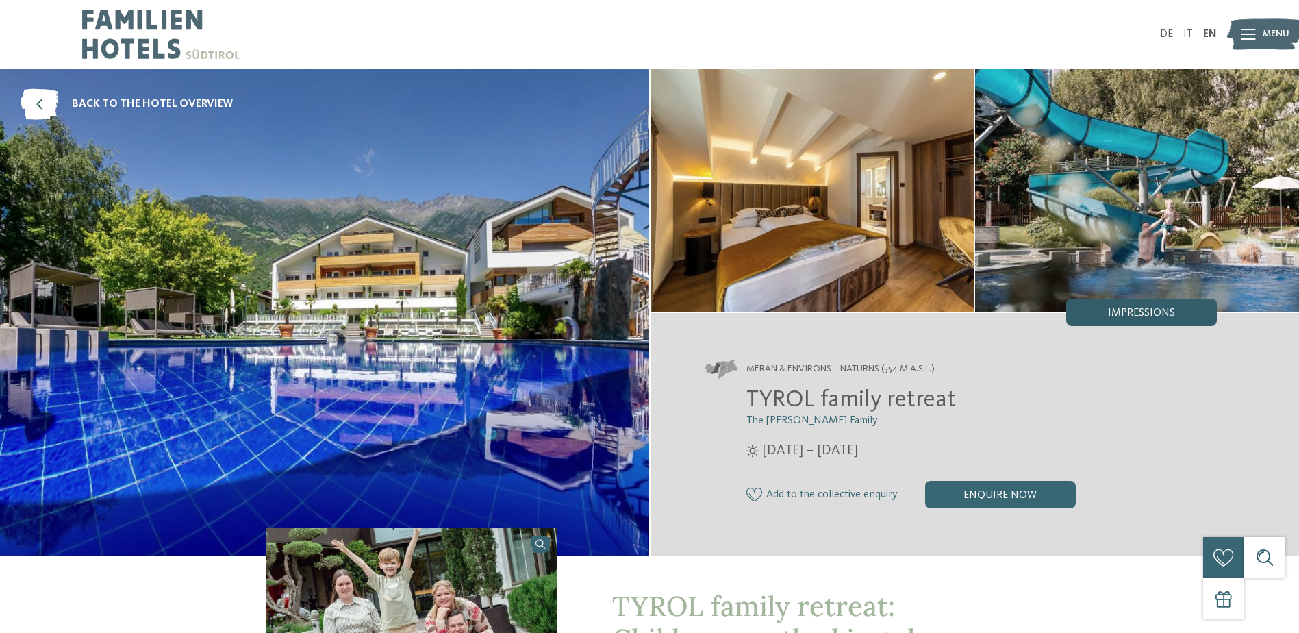
click at [1119, 310] on span "Impressions" at bounding box center [1141, 312] width 67 height 11
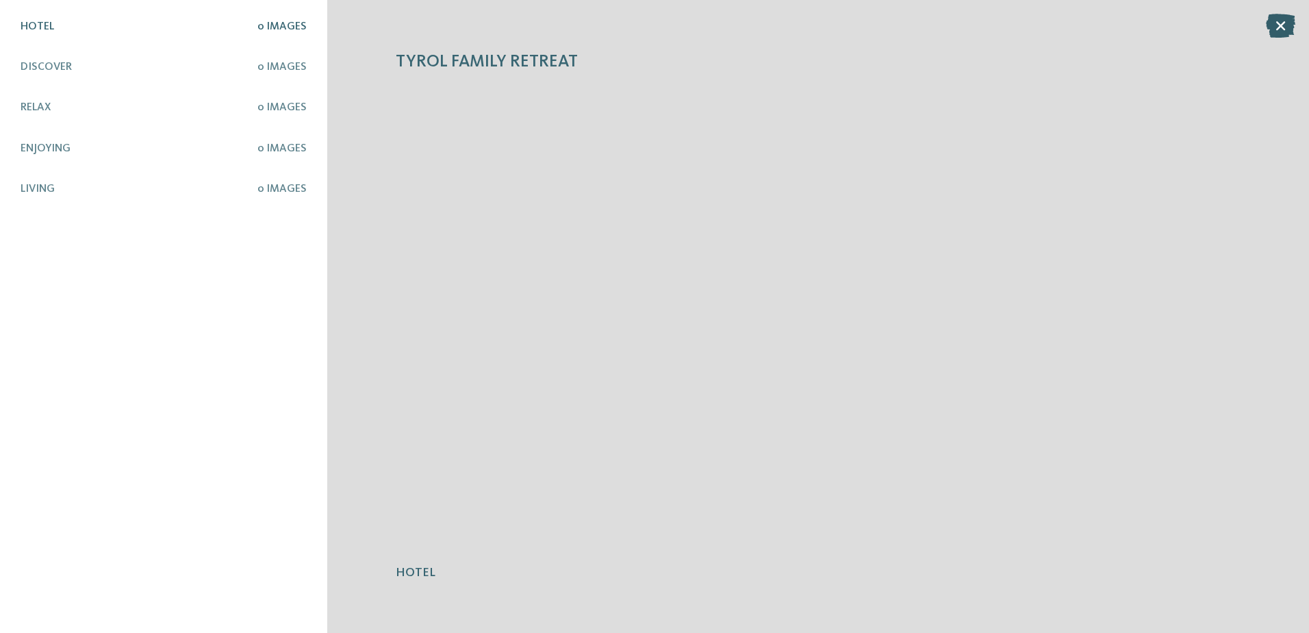
click at [1282, 24] on icon at bounding box center [1280, 26] width 29 height 24
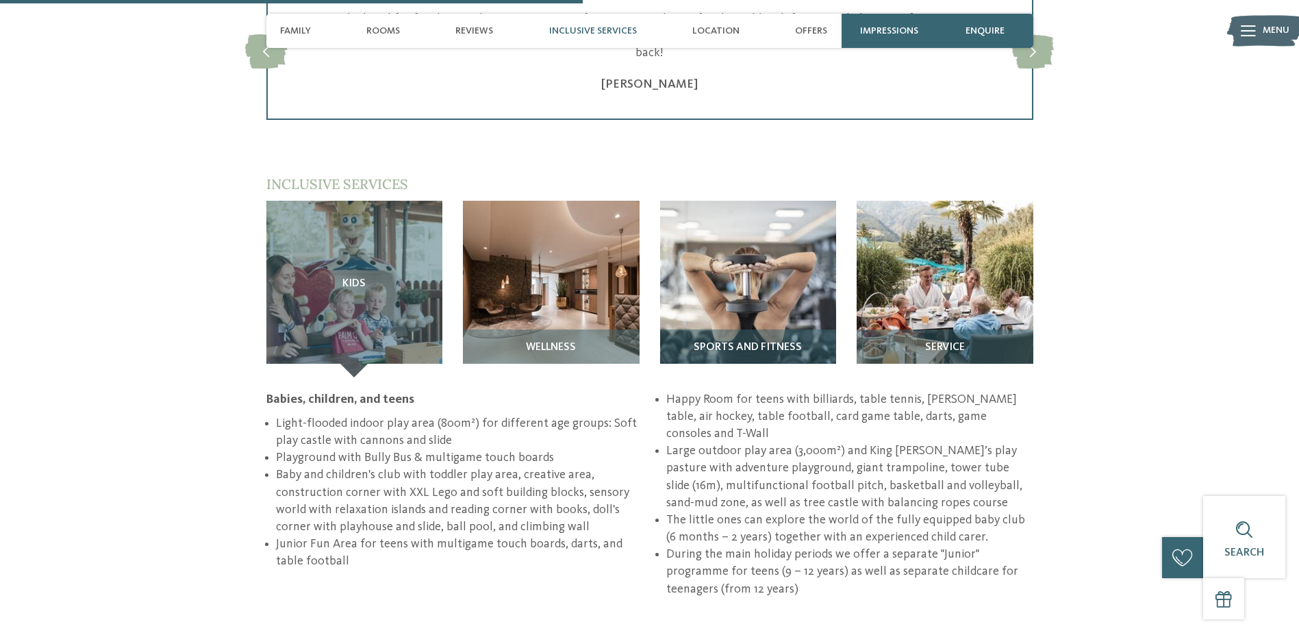
scroll to position [1849, 0]
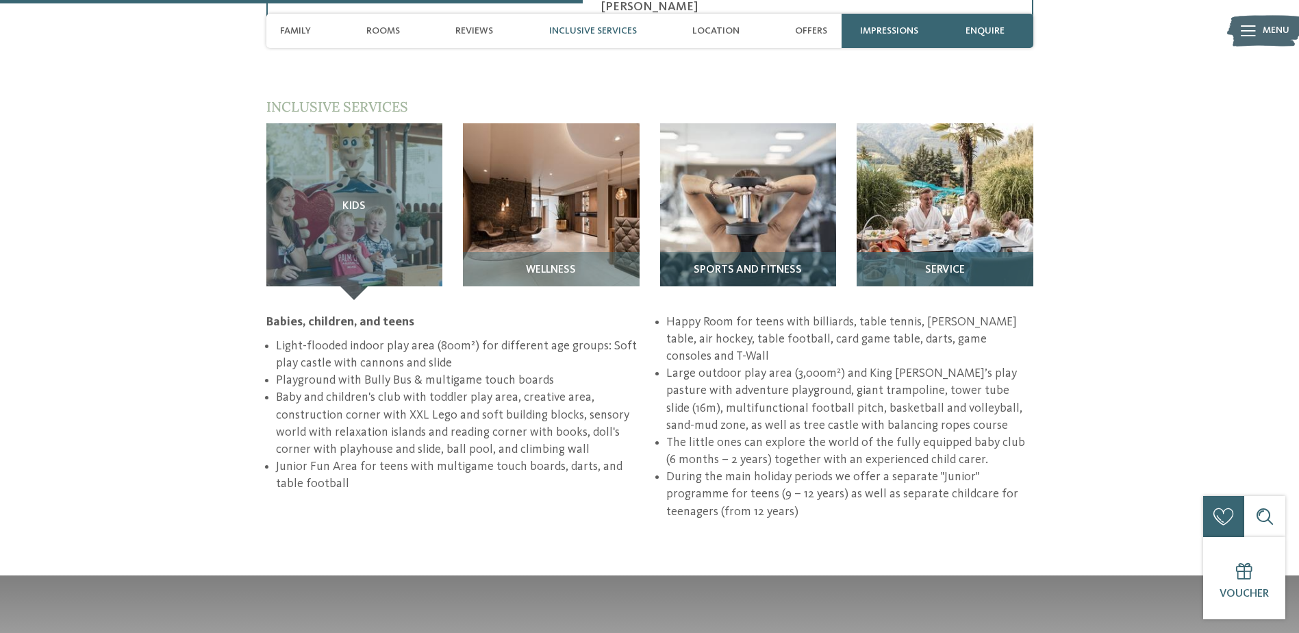
click at [978, 253] on div "Service" at bounding box center [944, 276] width 177 height 48
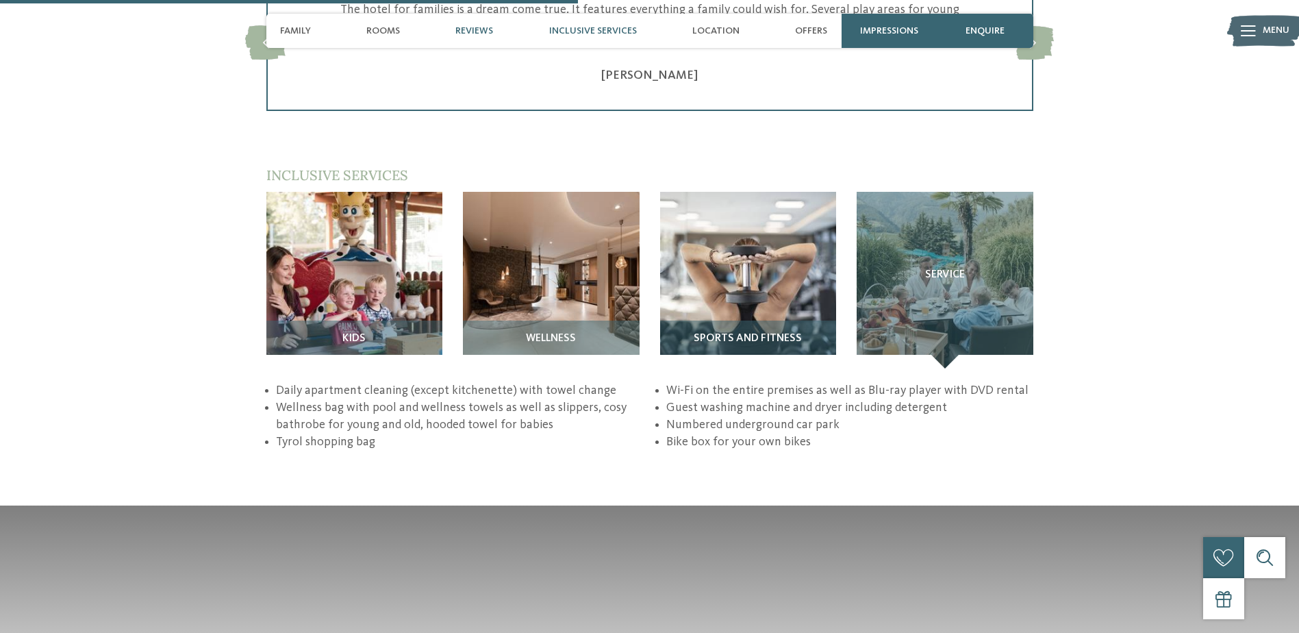
click at [610, 29] on span "Inclusive services" at bounding box center [593, 31] width 88 height 12
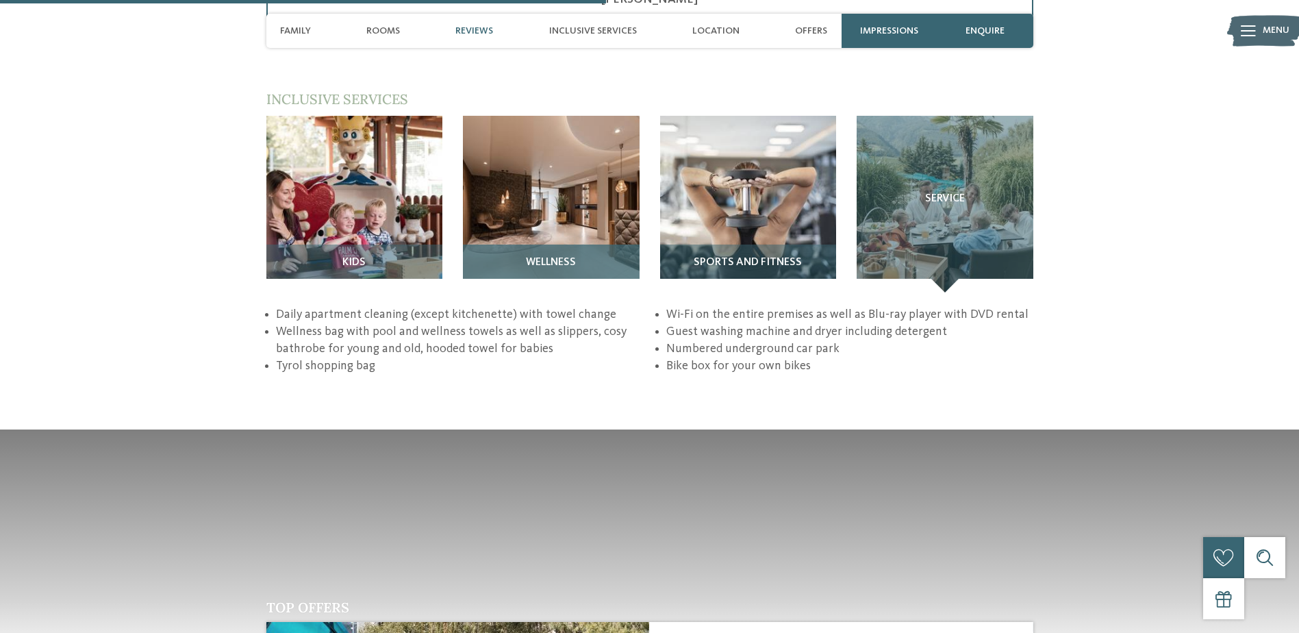
scroll to position [1870, 0]
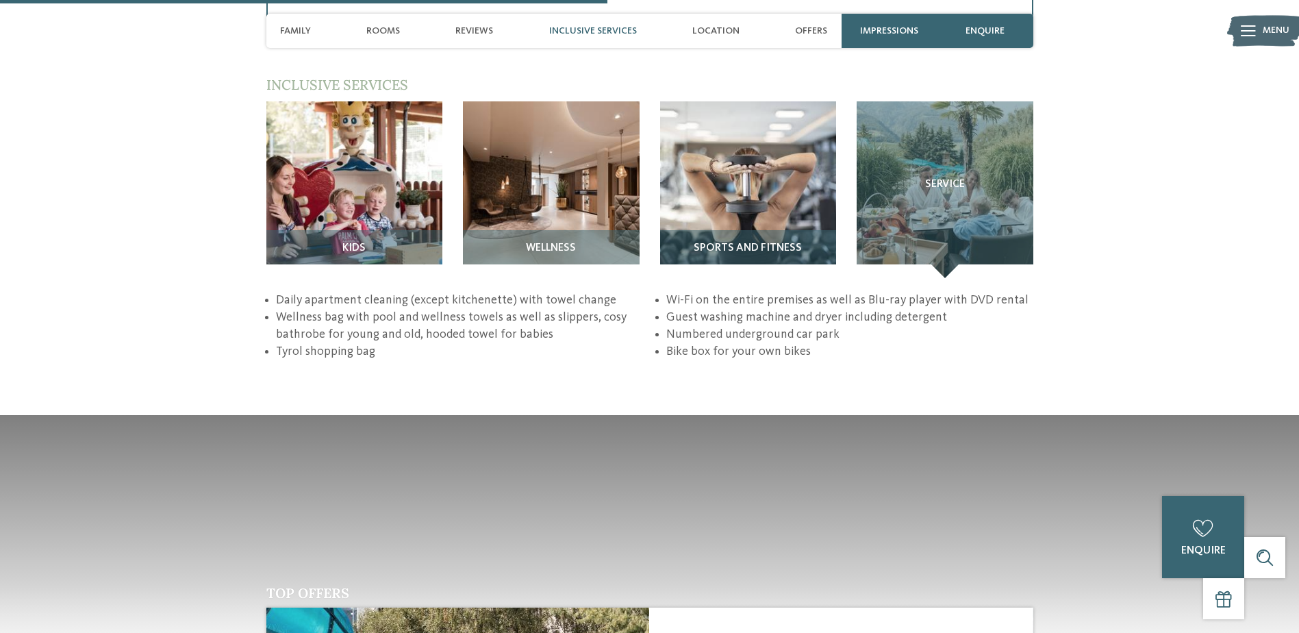
click at [592, 34] on span "Inclusive services" at bounding box center [593, 31] width 88 height 12
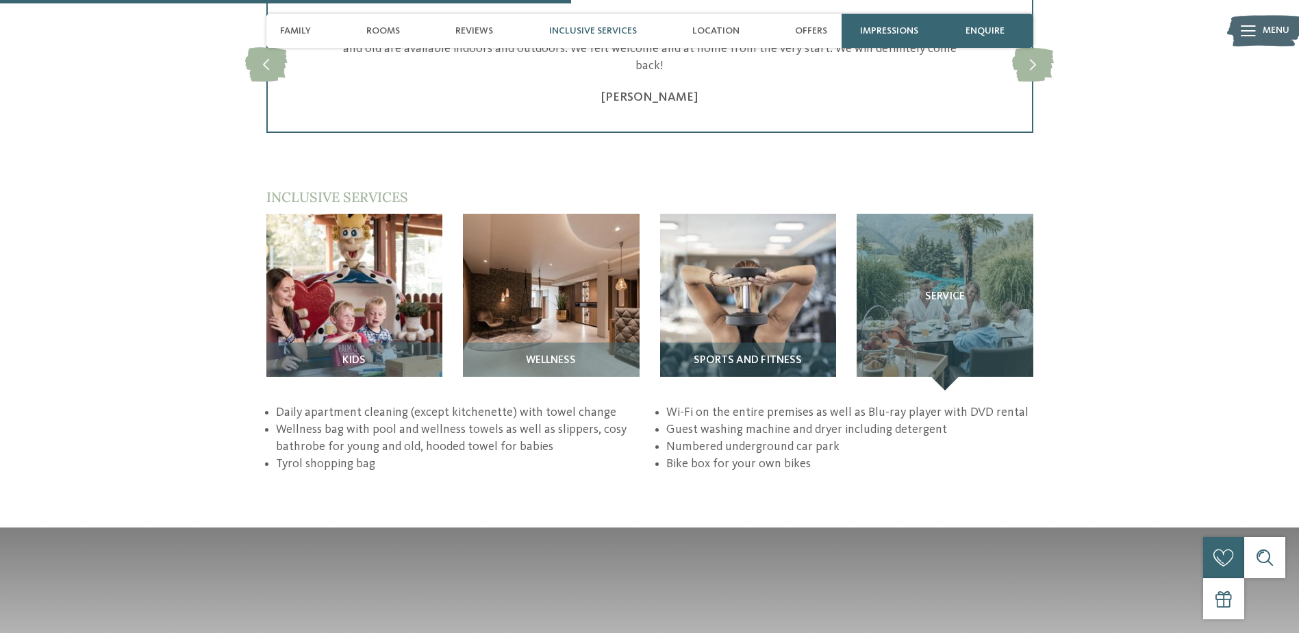
scroll to position [1780, 0]
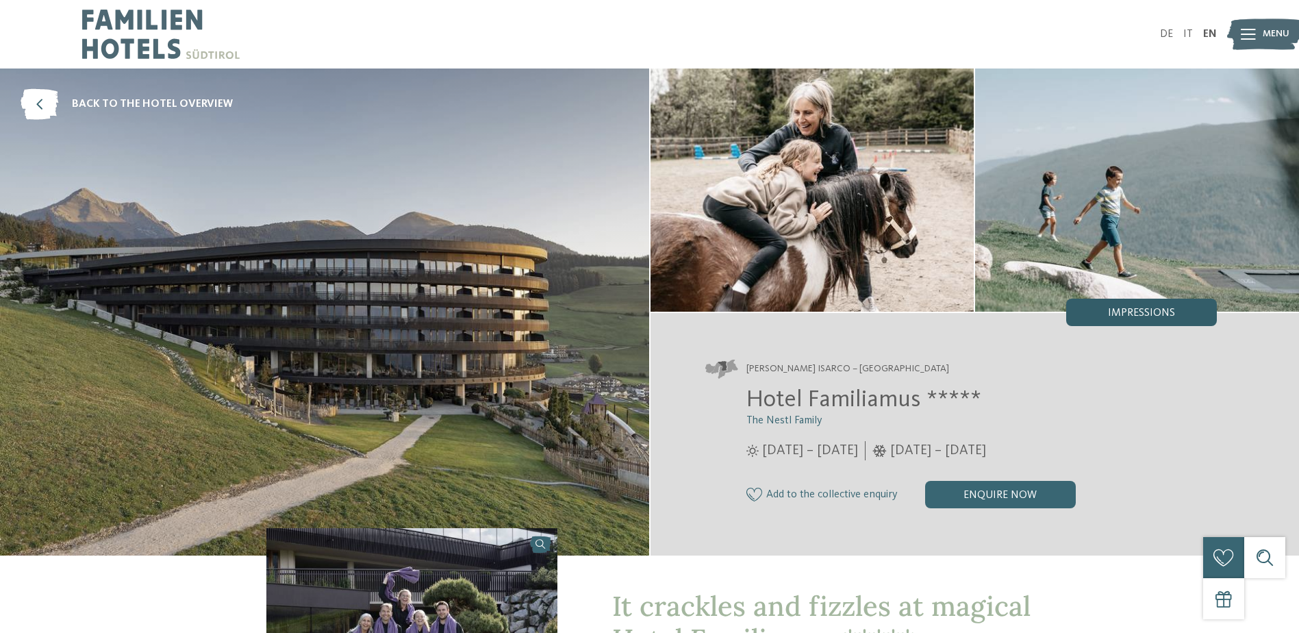
click at [1154, 306] on div "Impressions" at bounding box center [1141, 312] width 151 height 27
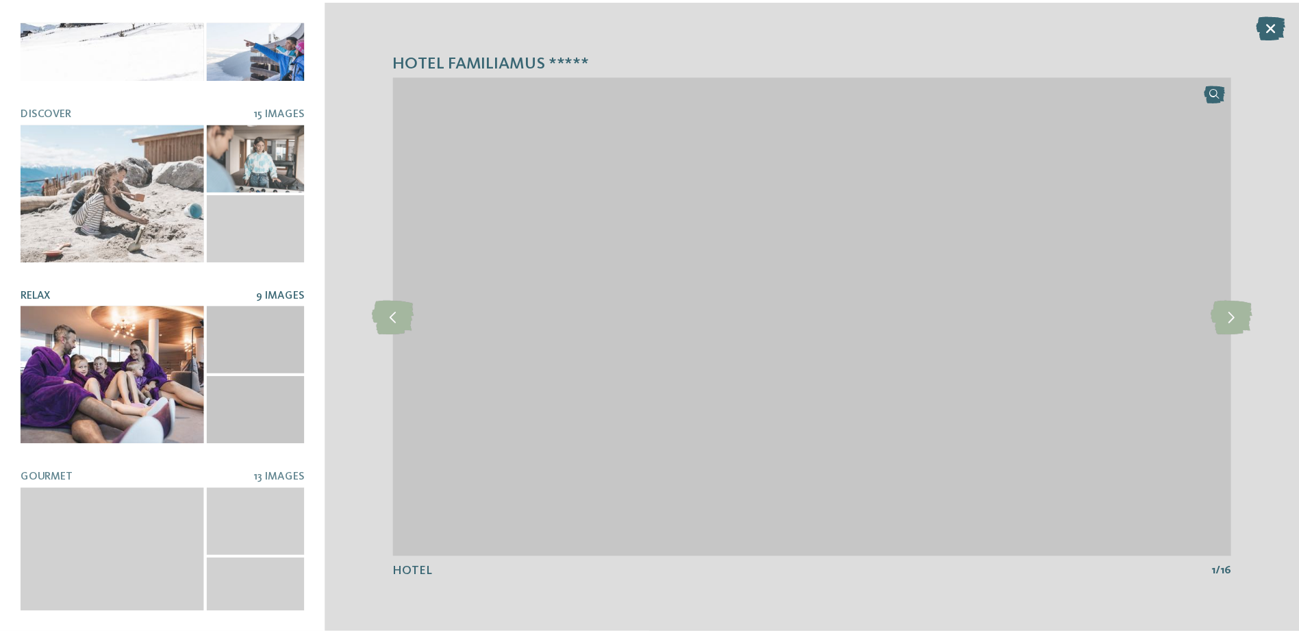
scroll to position [97, 0]
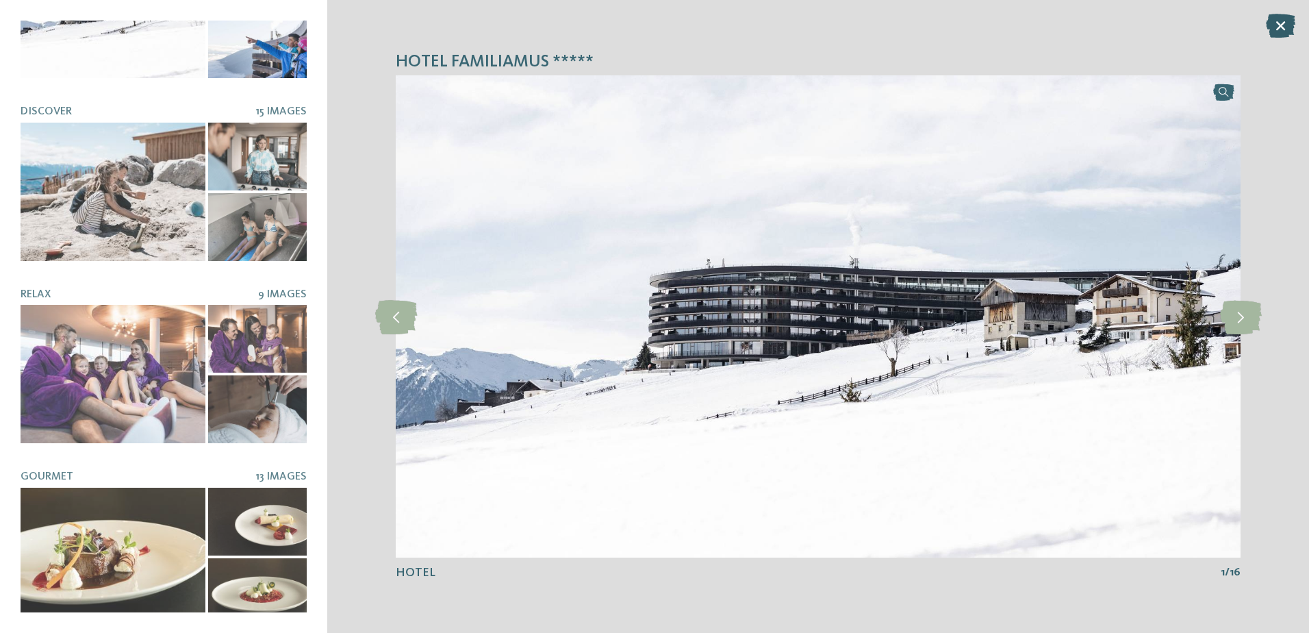
click at [1290, 27] on icon at bounding box center [1280, 26] width 29 height 24
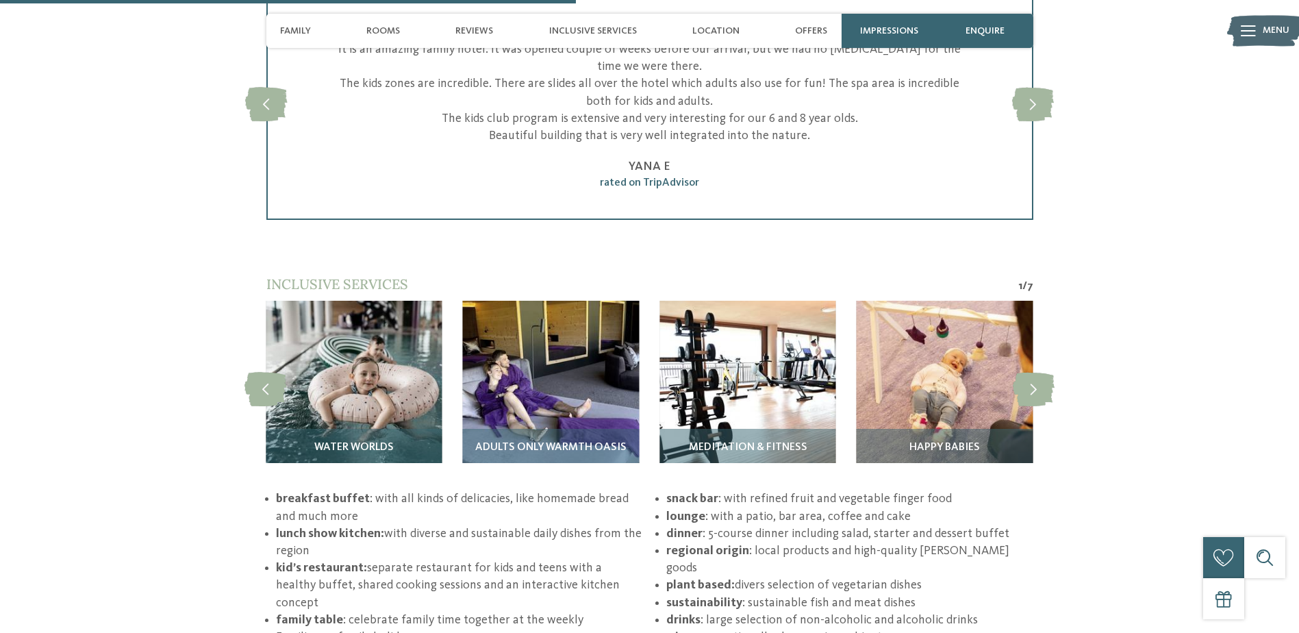
scroll to position [2191, 0]
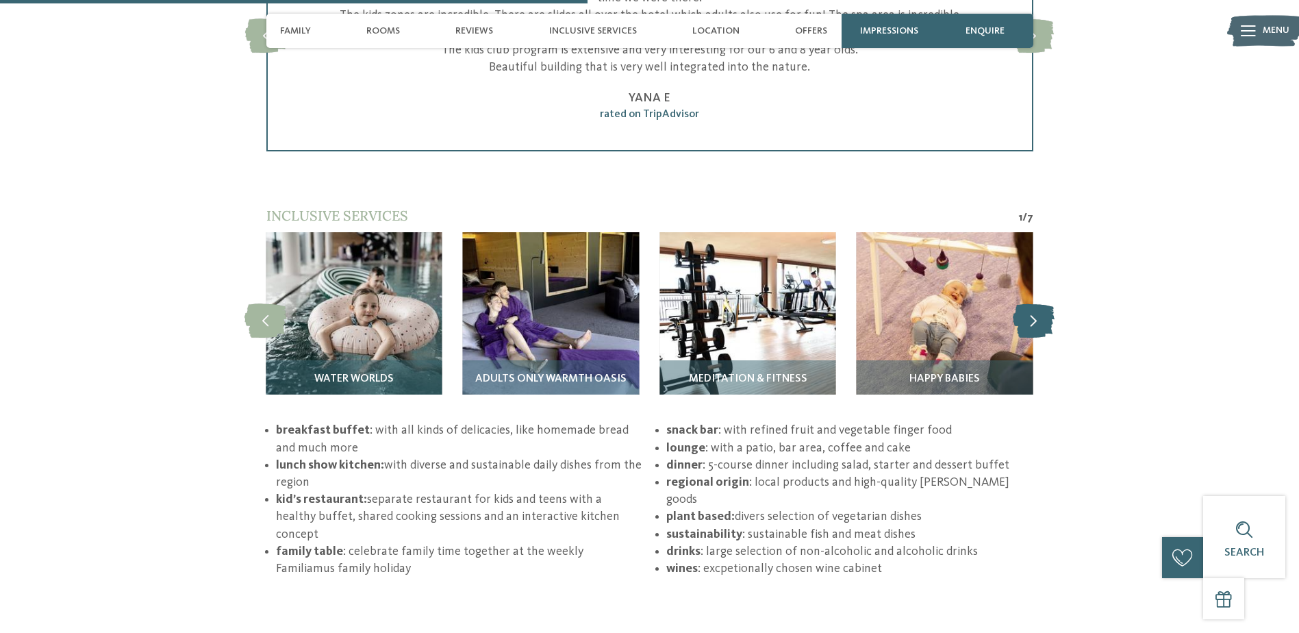
click at [1041, 303] on icon at bounding box center [1034, 320] width 42 height 34
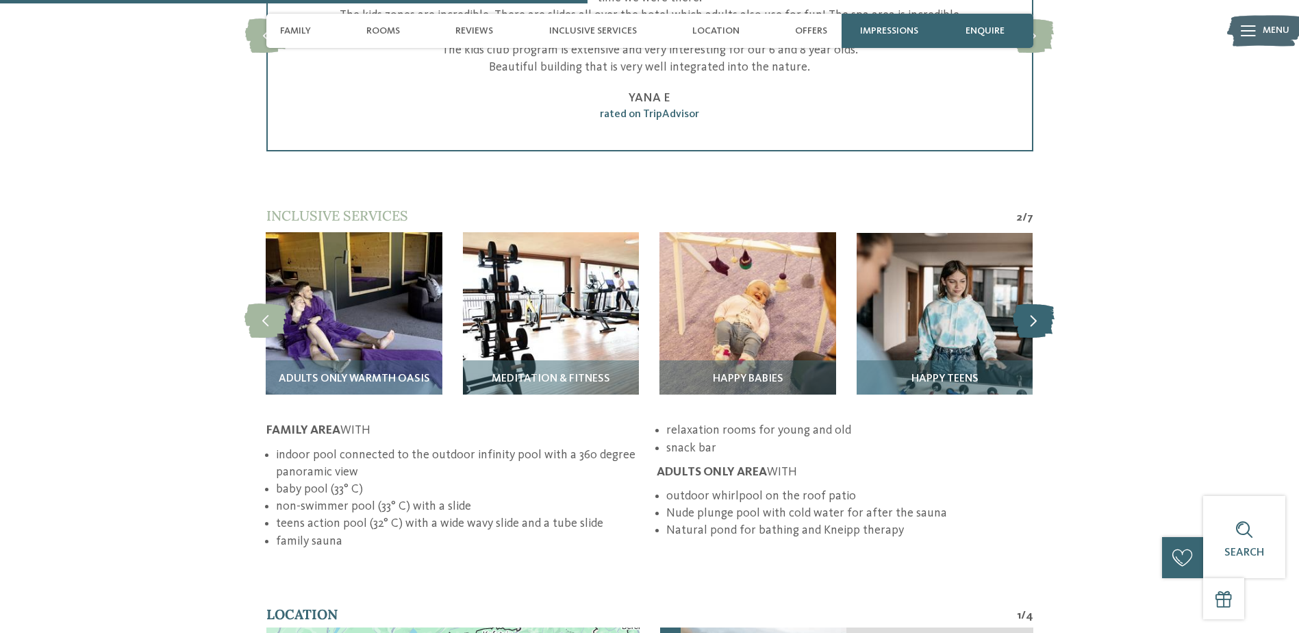
click at [1041, 303] on icon at bounding box center [1034, 320] width 42 height 34
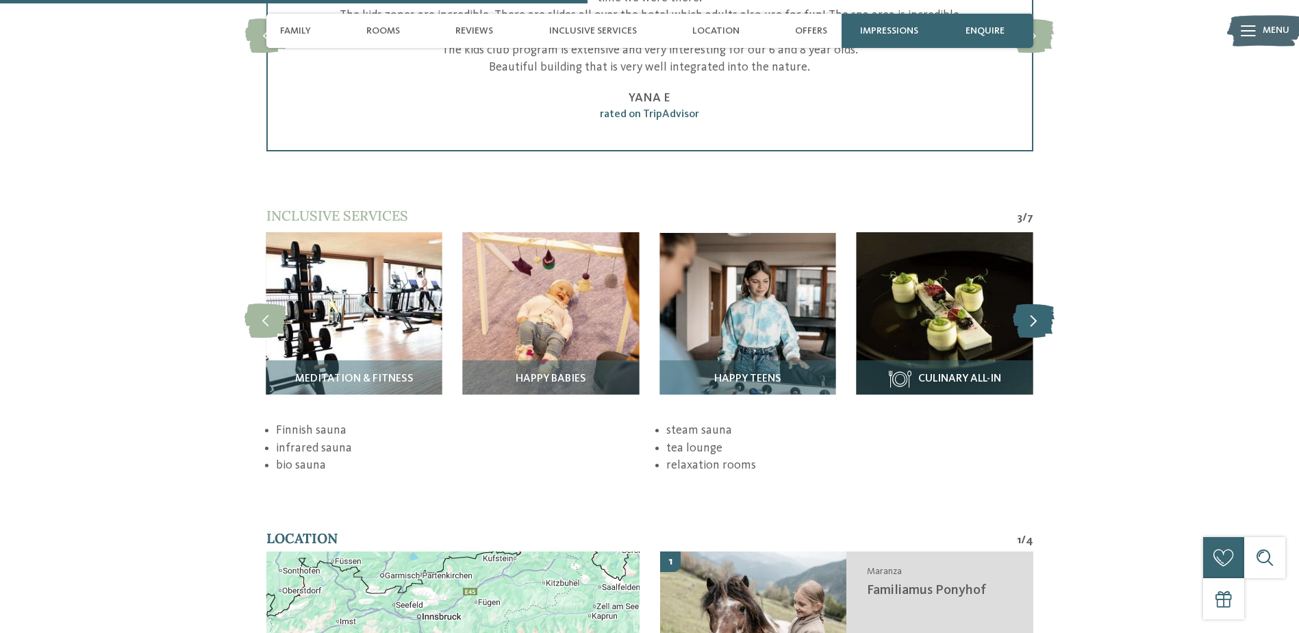
click at [1041, 303] on icon at bounding box center [1034, 320] width 42 height 34
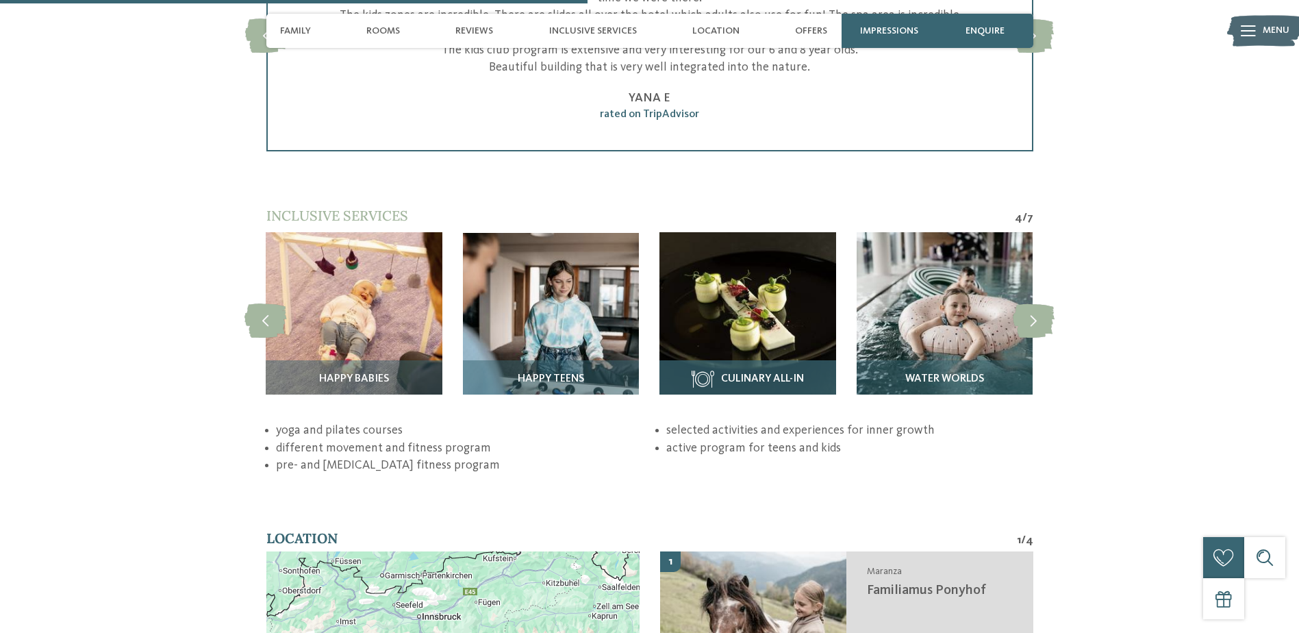
click at [722, 370] on h3 "Culinary All-In" at bounding box center [747, 378] width 162 height 17
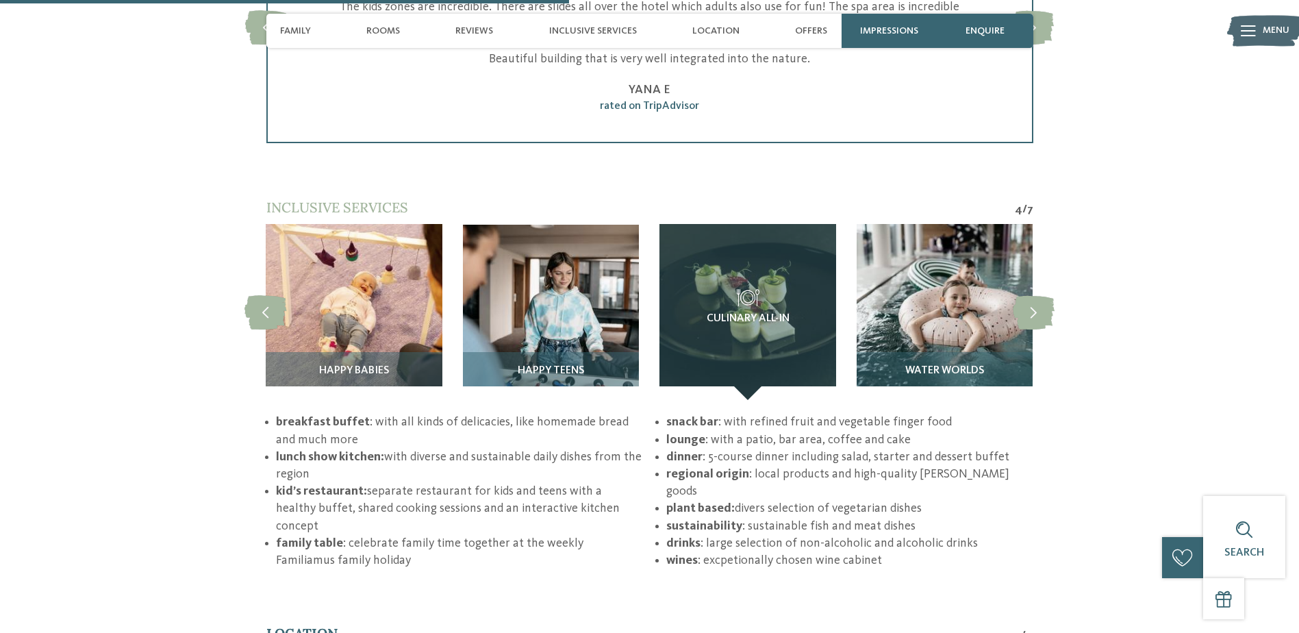
scroll to position [2122, 0]
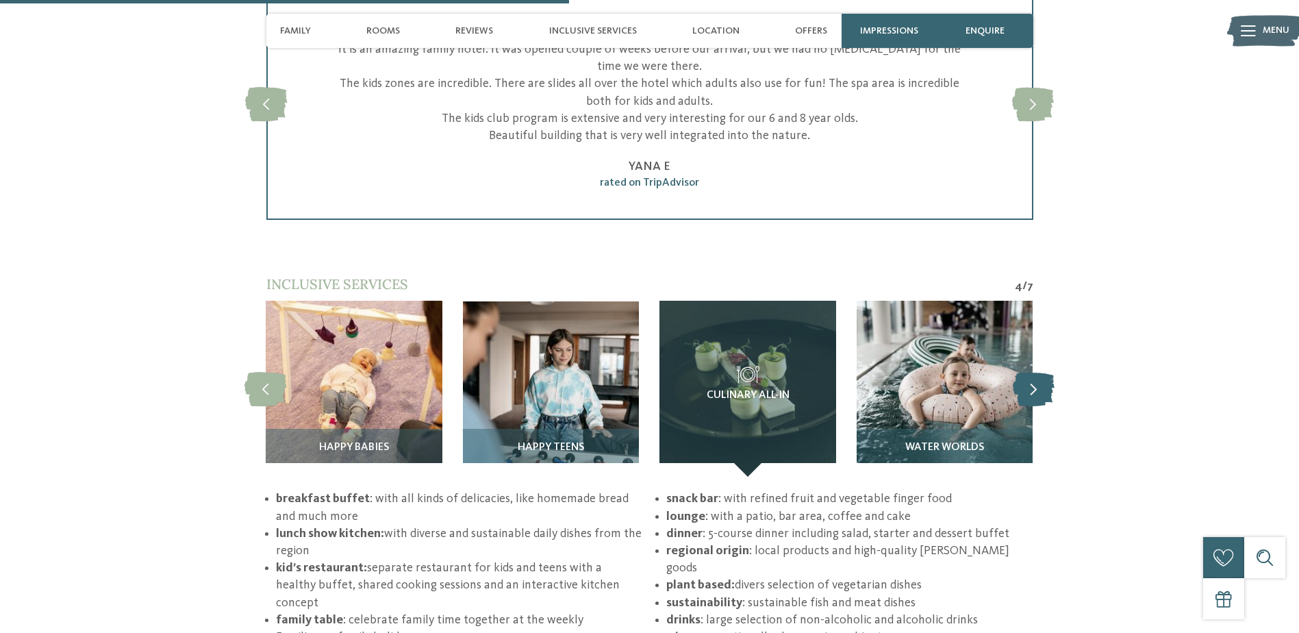
click at [1021, 372] on icon at bounding box center [1034, 389] width 42 height 34
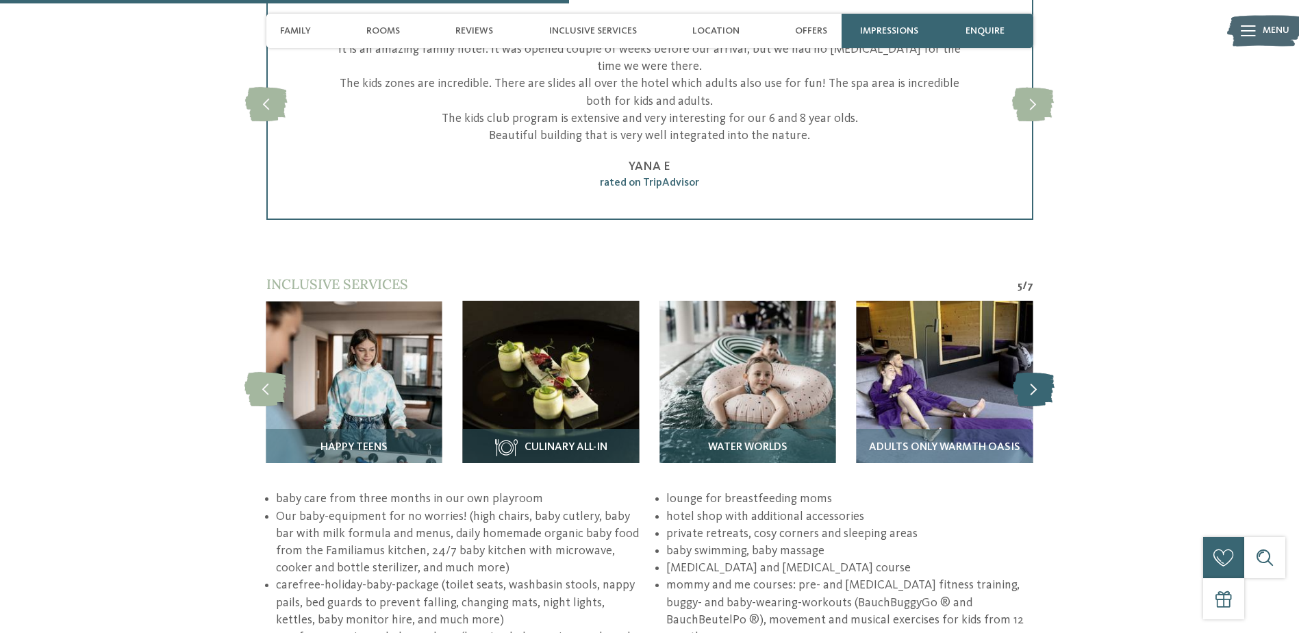
click at [1021, 372] on icon at bounding box center [1034, 389] width 42 height 34
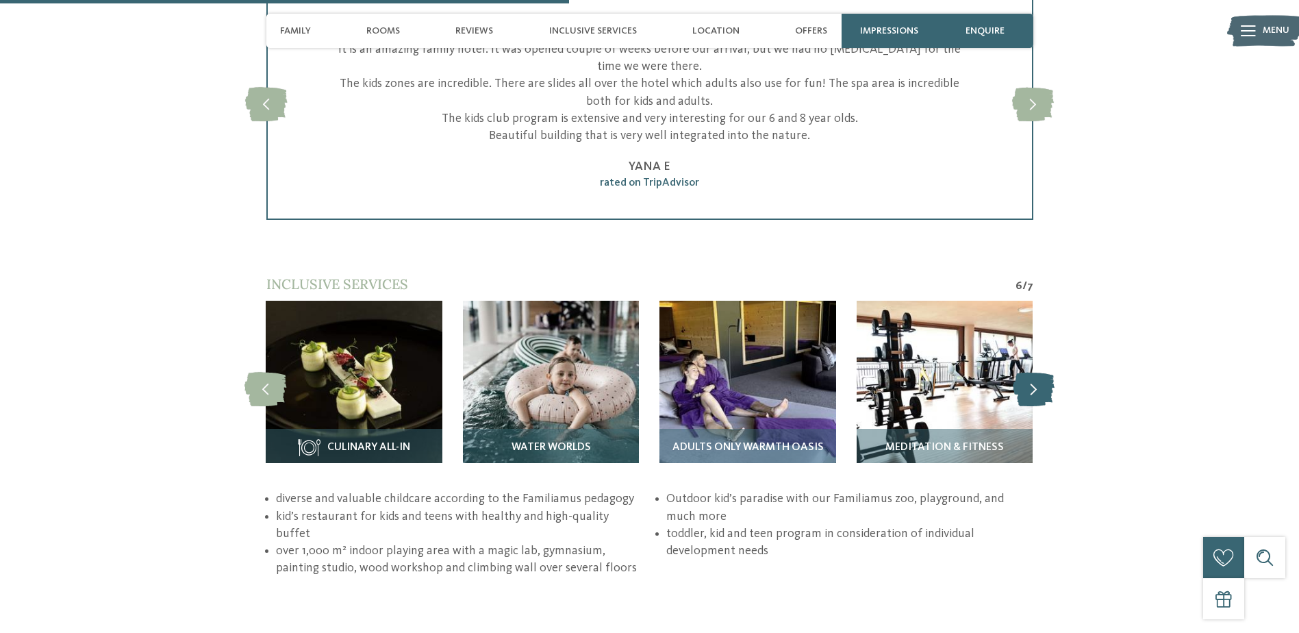
click at [1021, 372] on icon at bounding box center [1034, 389] width 42 height 34
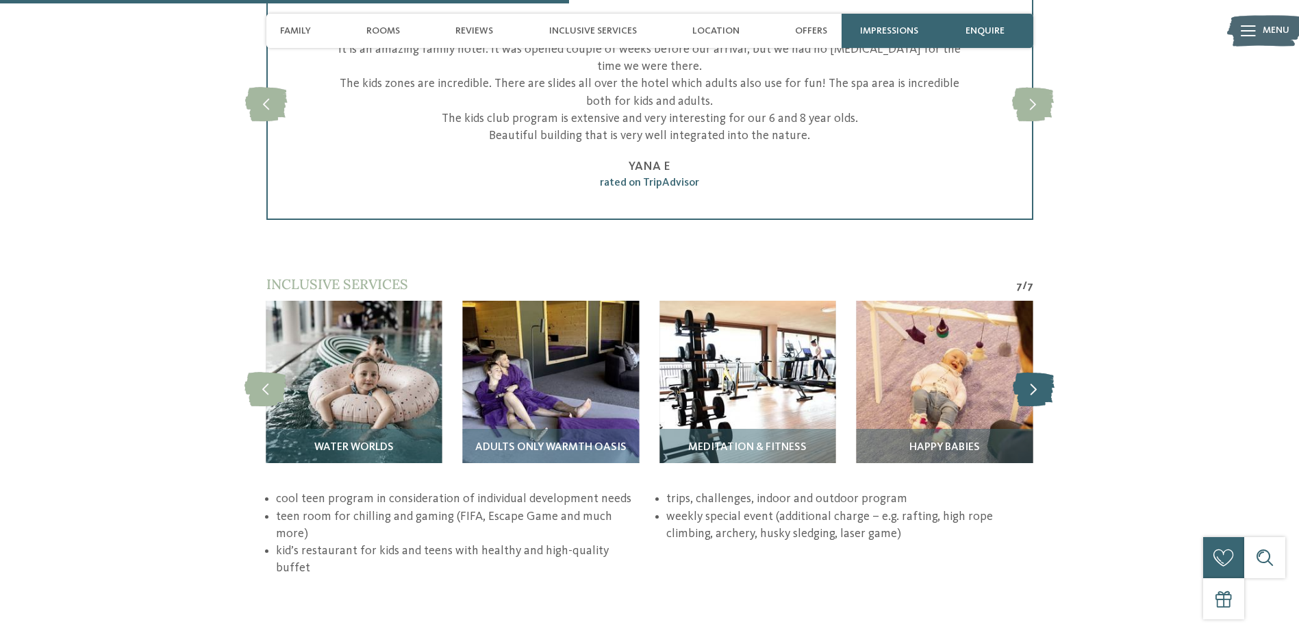
click at [1021, 372] on icon at bounding box center [1034, 389] width 42 height 34
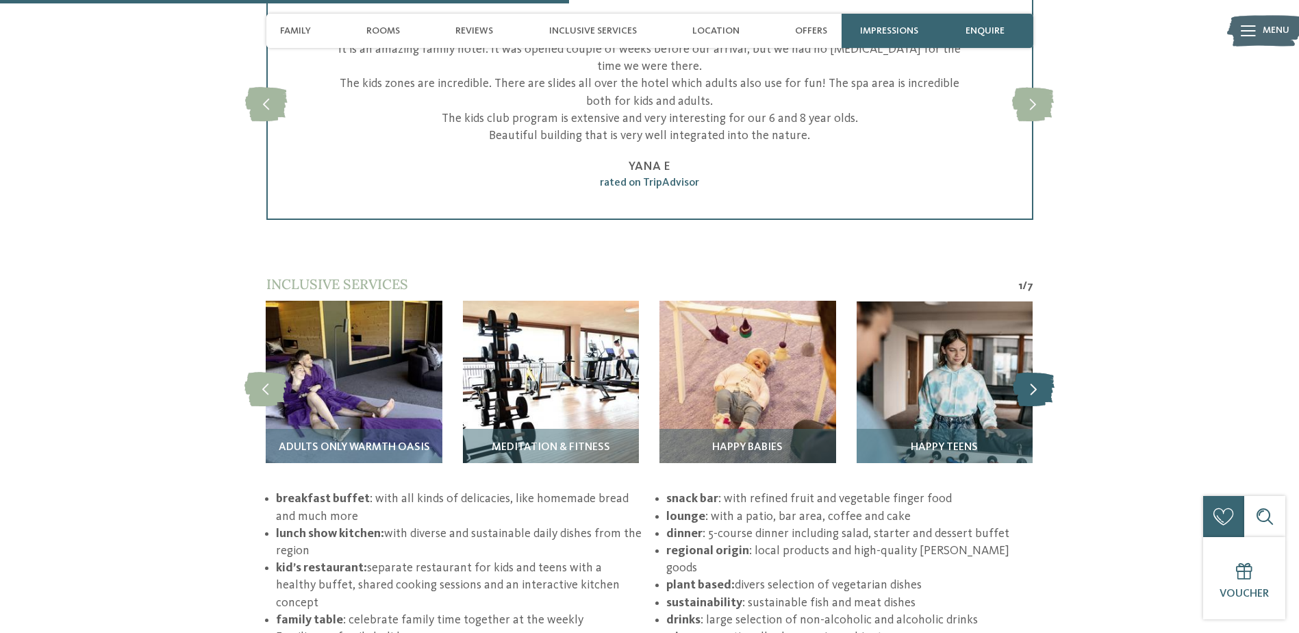
click at [1021, 372] on icon at bounding box center [1034, 389] width 42 height 34
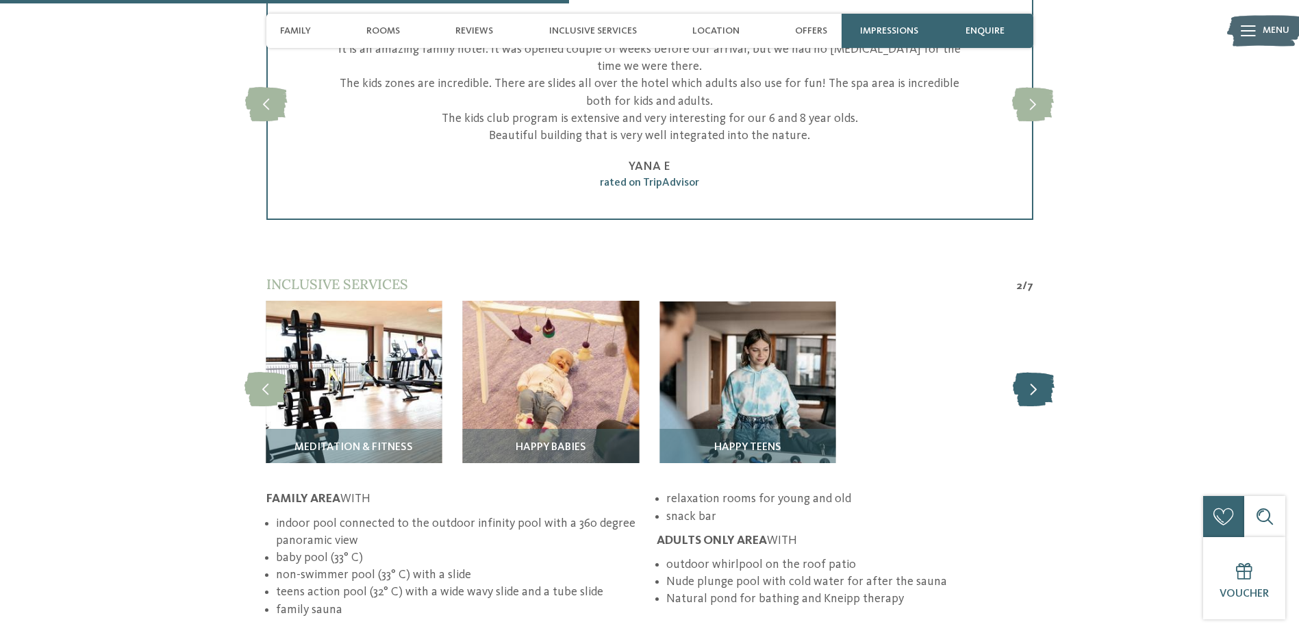
click at [1021, 372] on icon at bounding box center [1034, 389] width 42 height 34
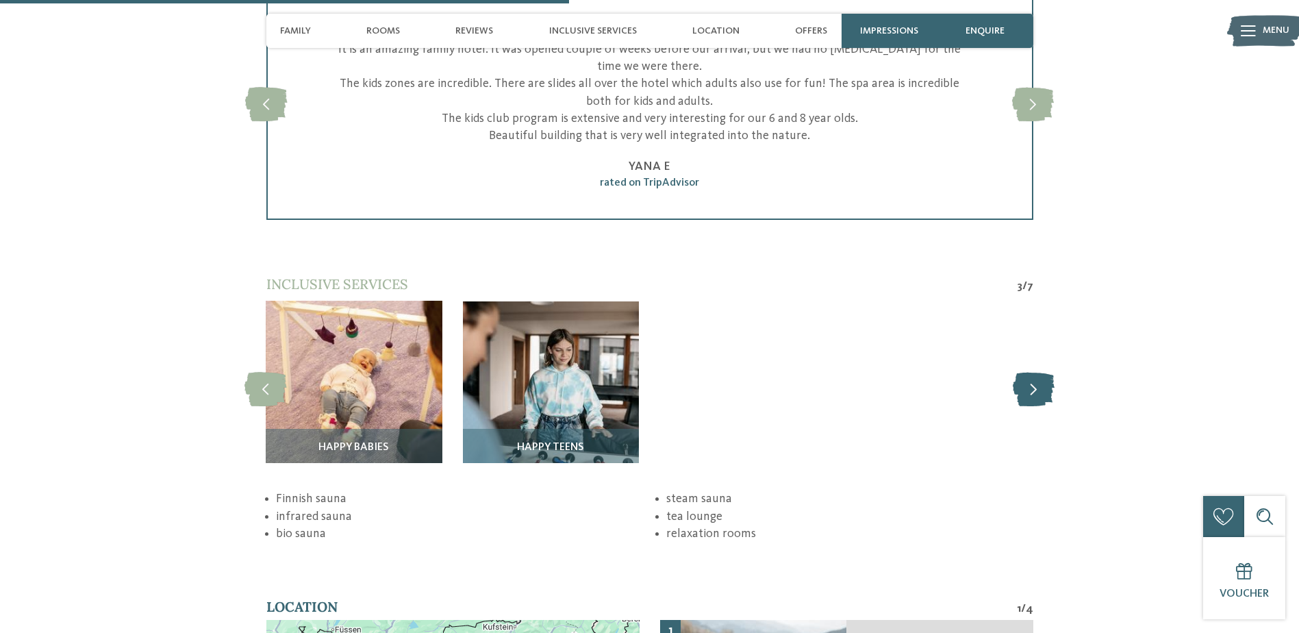
click at [1021, 372] on icon at bounding box center [1034, 389] width 42 height 34
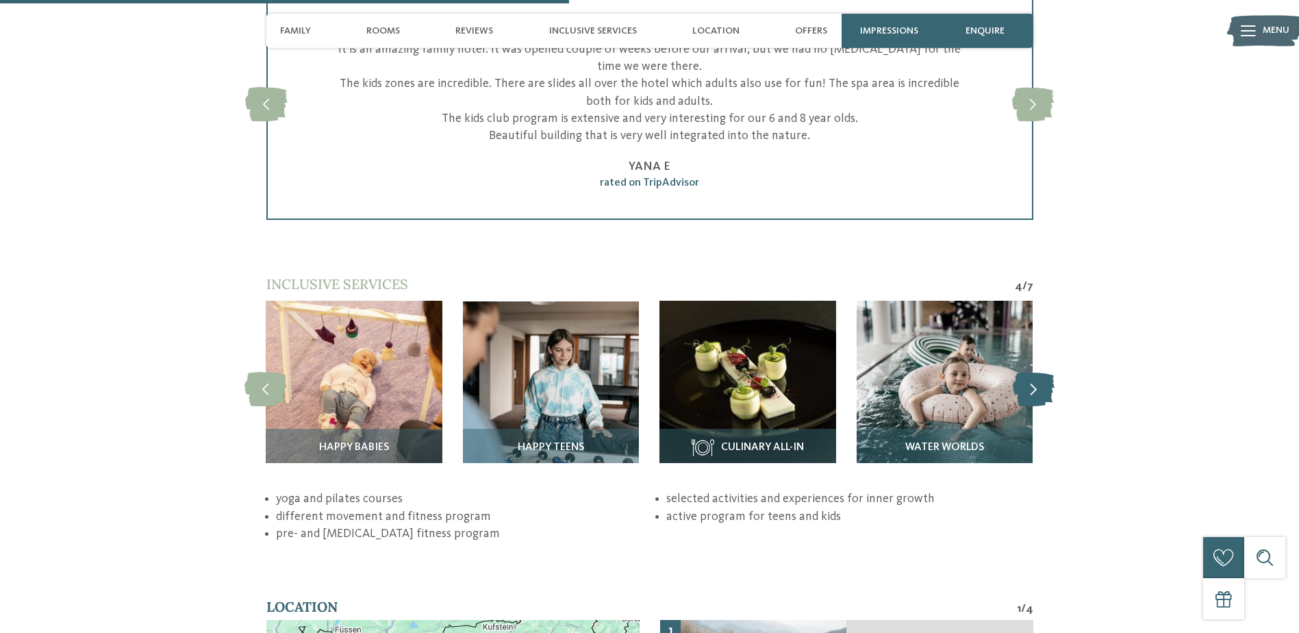
click at [1021, 372] on icon at bounding box center [1034, 389] width 42 height 34
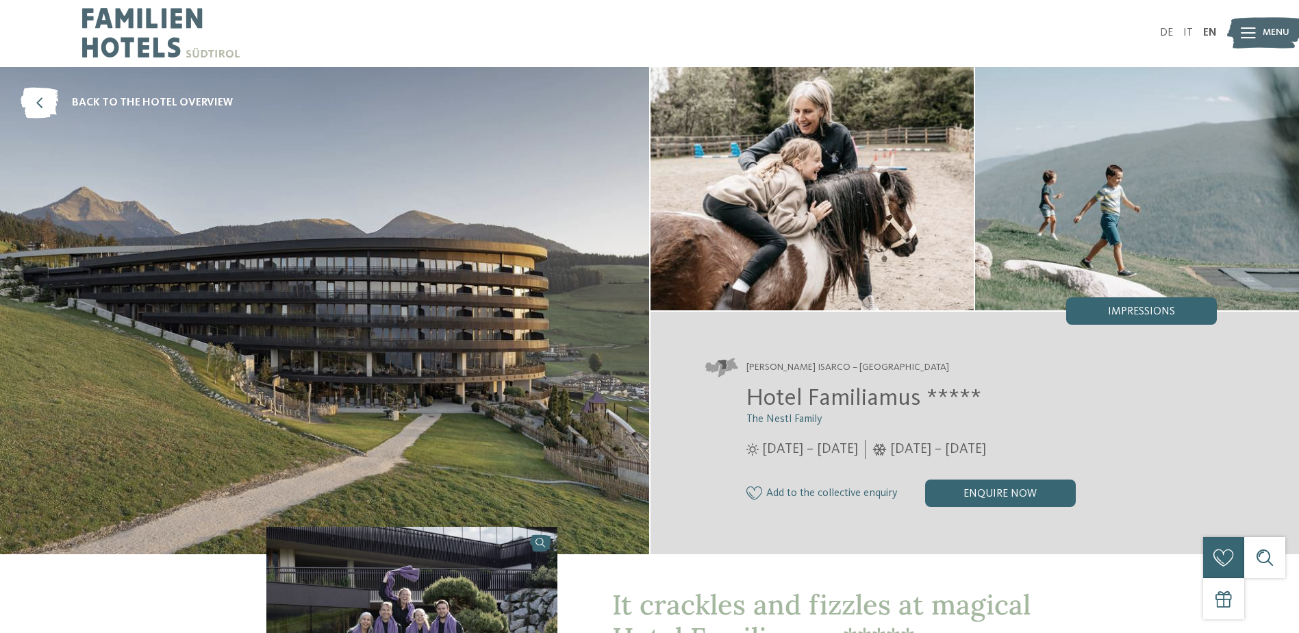
scroll to position [0, 0]
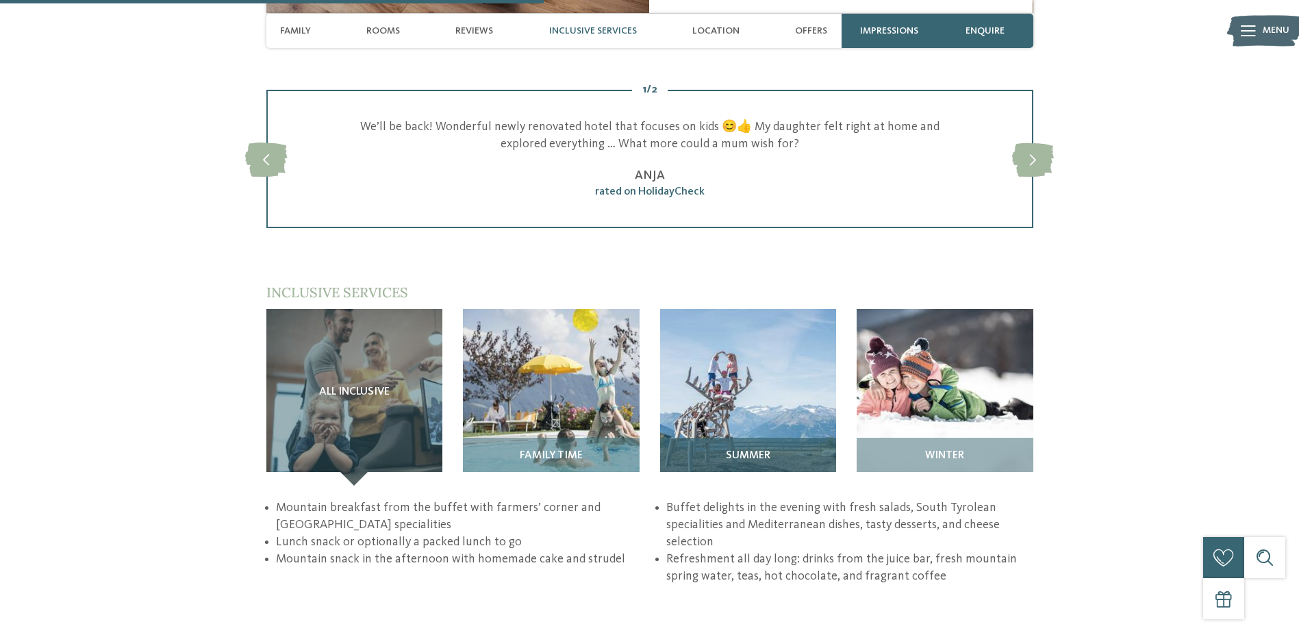
scroll to position [1780, 0]
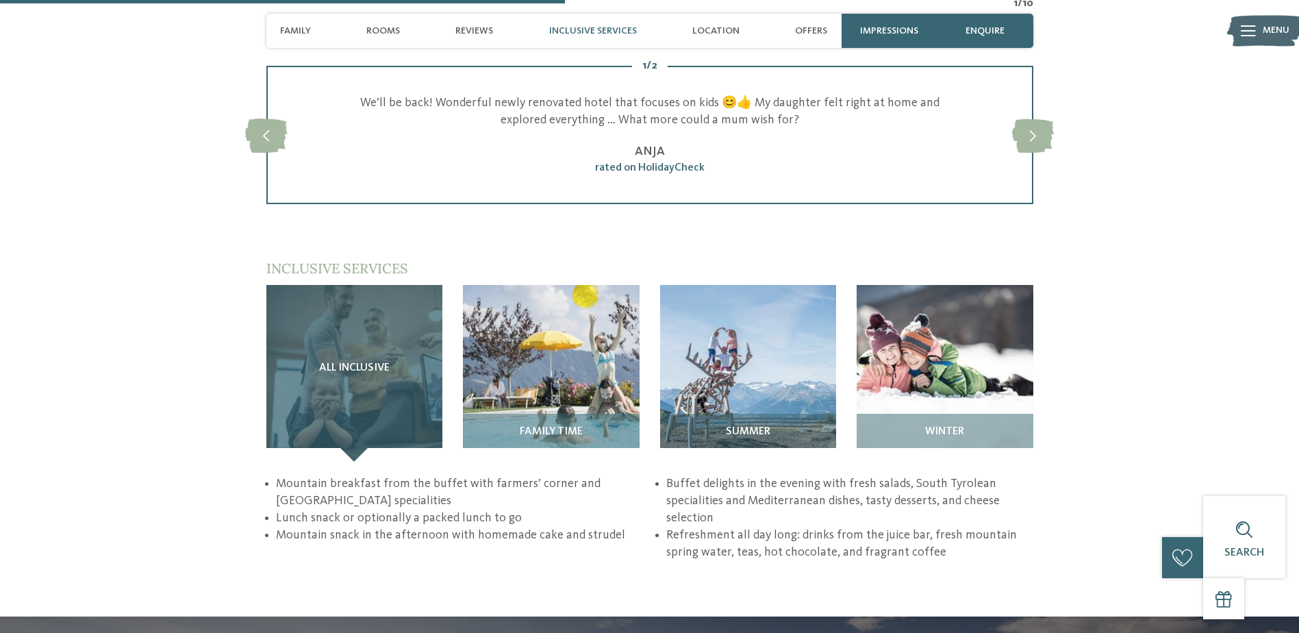
click at [326, 362] on span "All inclusive" at bounding box center [354, 368] width 71 height 12
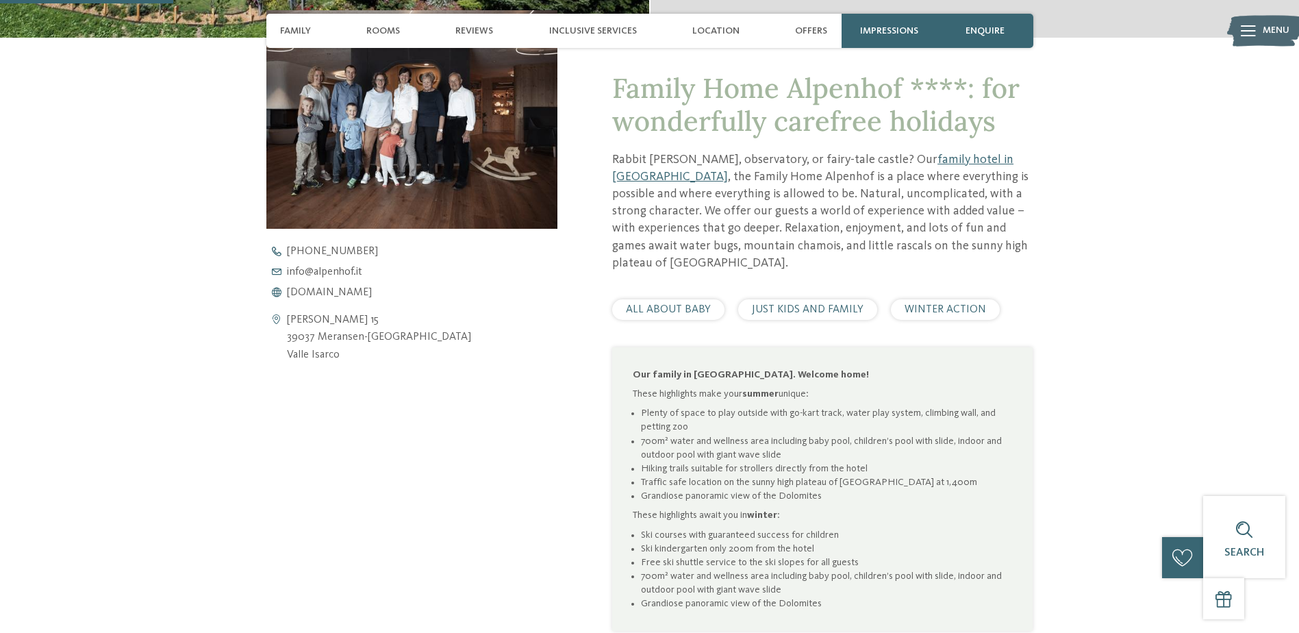
scroll to position [548, 0]
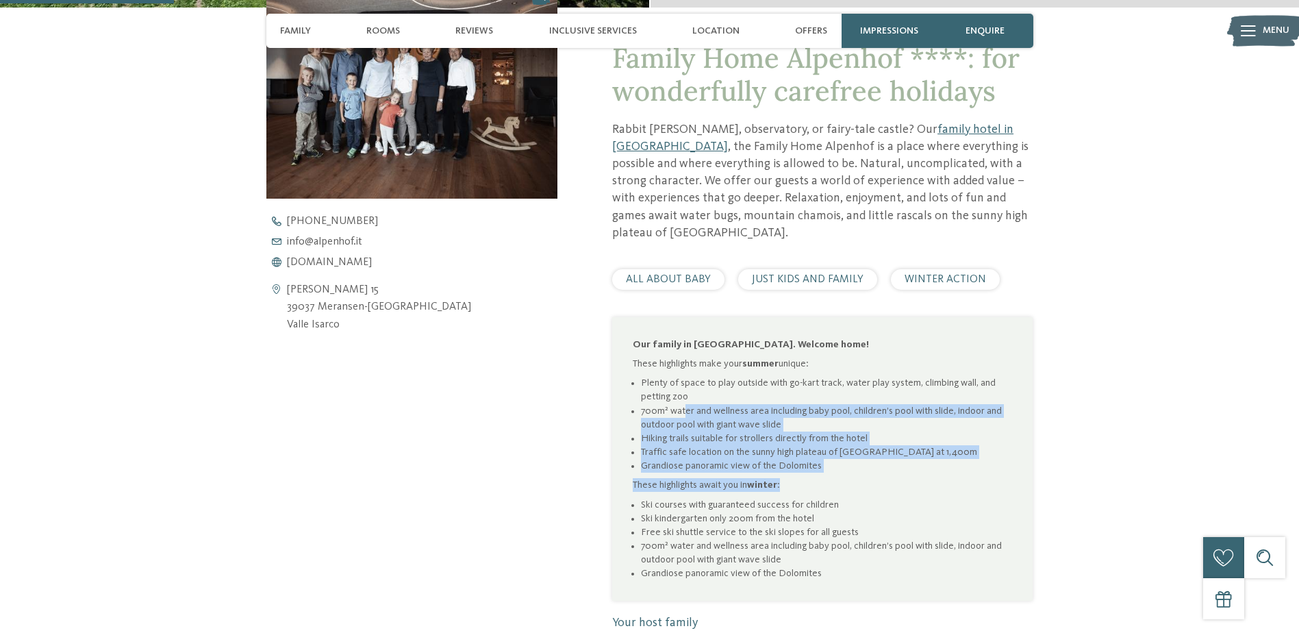
drag, startPoint x: 685, startPoint y: 396, endPoint x: 813, endPoint y: 470, distance: 146.9
click at [813, 470] on div "Our family in [GEOGRAPHIC_DATA]. Welcome home! These highlights make your summe…" at bounding box center [822, 459] width 379 height 243
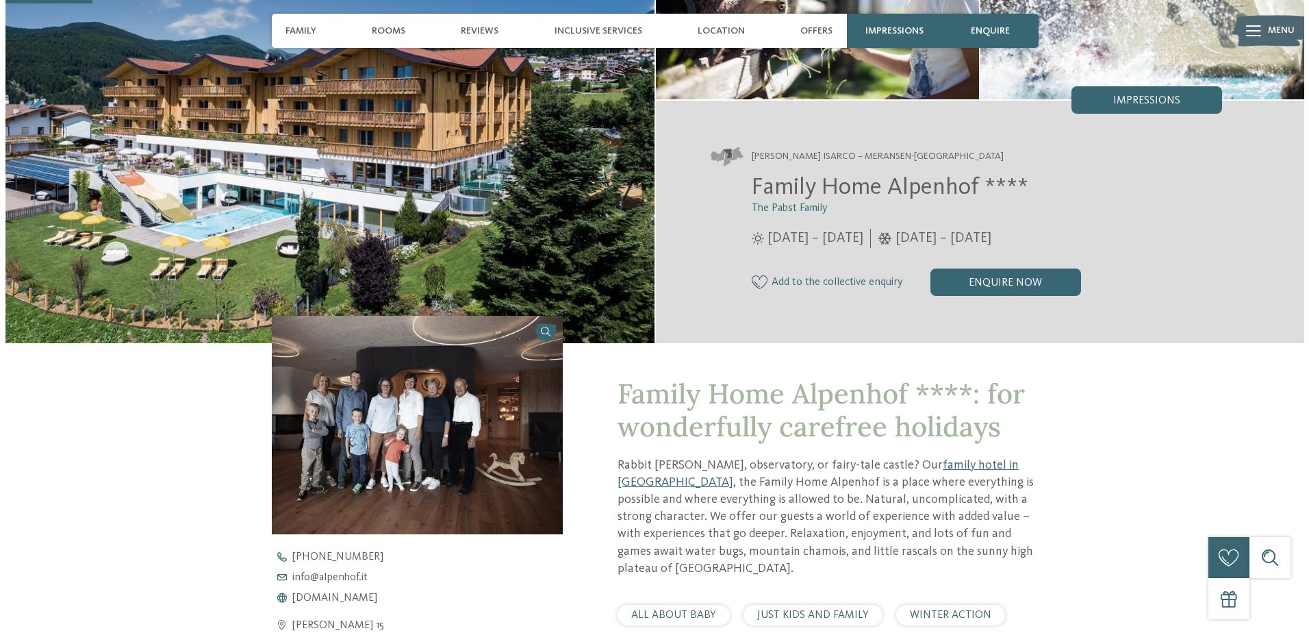
scroll to position [137, 0]
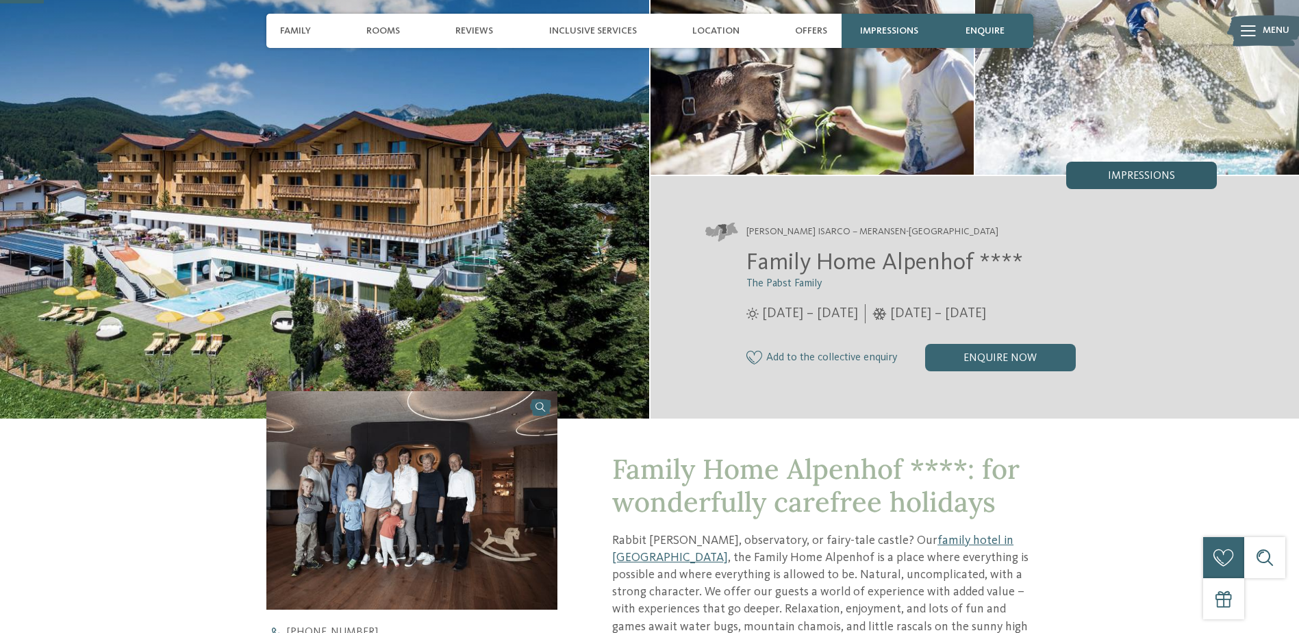
click at [1152, 173] on span "Impressions" at bounding box center [1141, 175] width 67 height 11
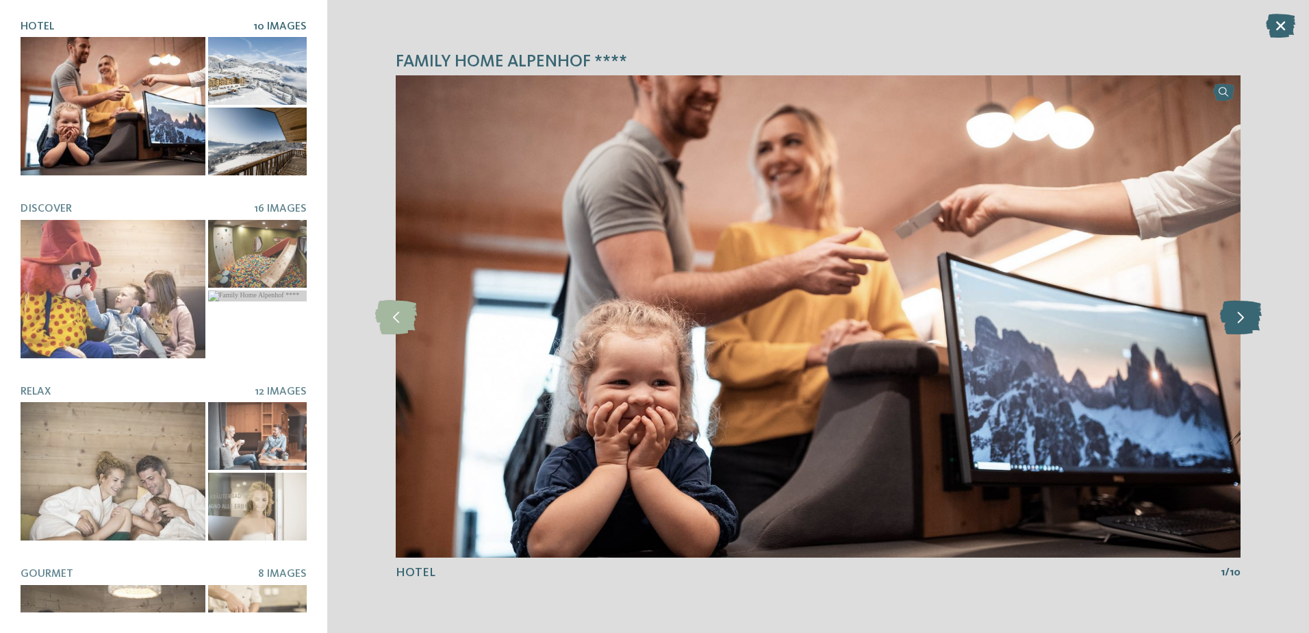
click at [1251, 323] on icon at bounding box center [1241, 316] width 42 height 34
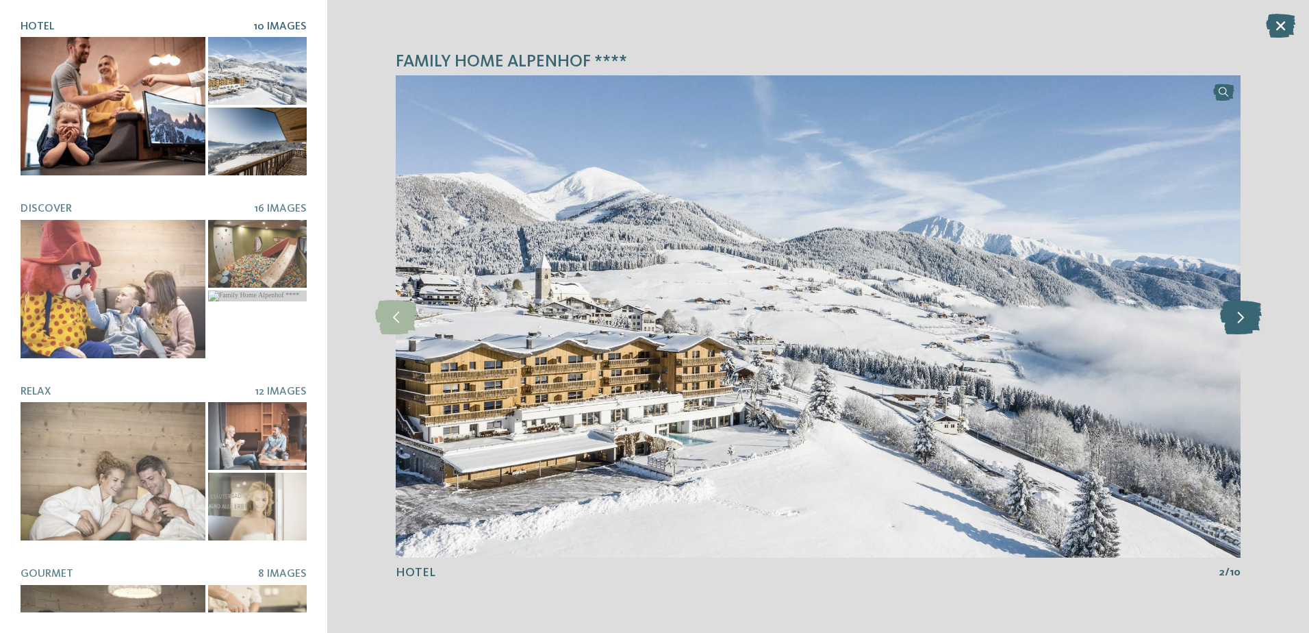
click at [1251, 323] on icon at bounding box center [1241, 316] width 42 height 34
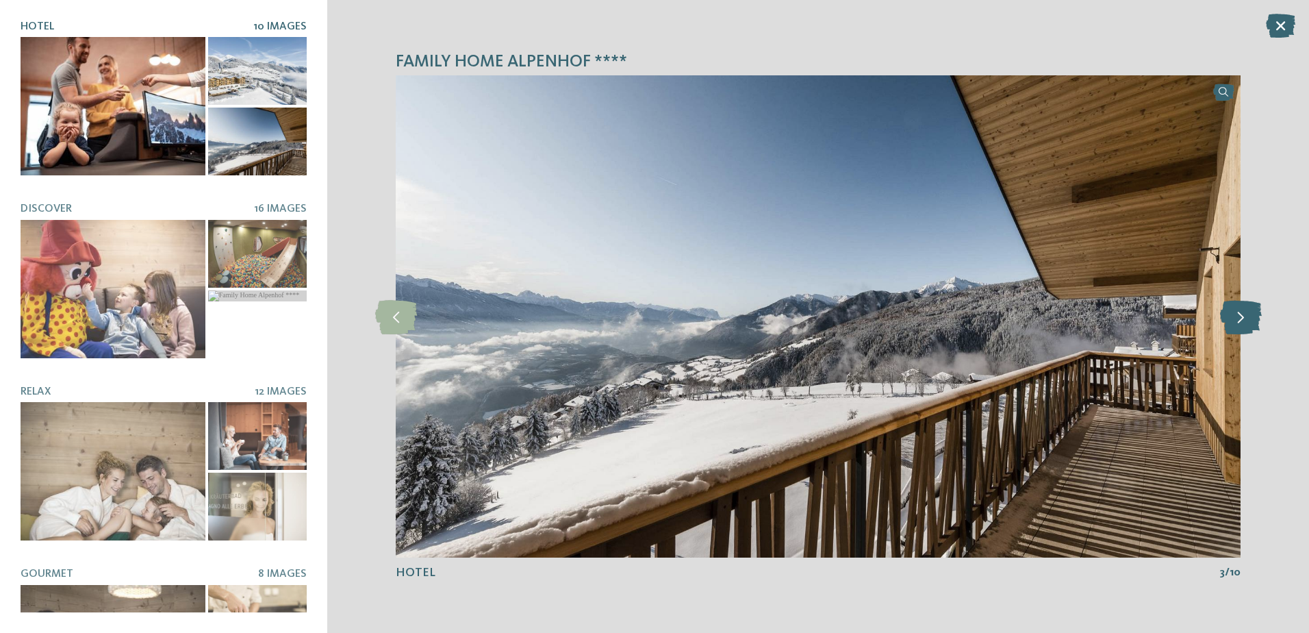
click at [1251, 323] on icon at bounding box center [1241, 316] width 42 height 34
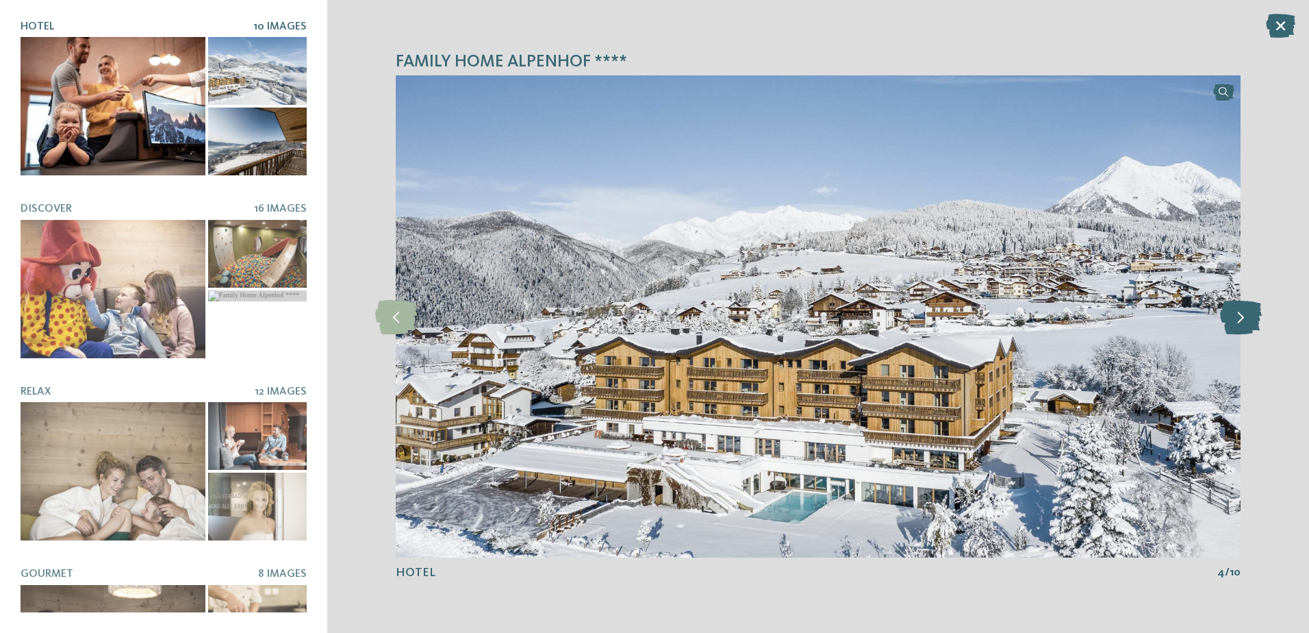
click at [1251, 323] on icon at bounding box center [1241, 316] width 42 height 34
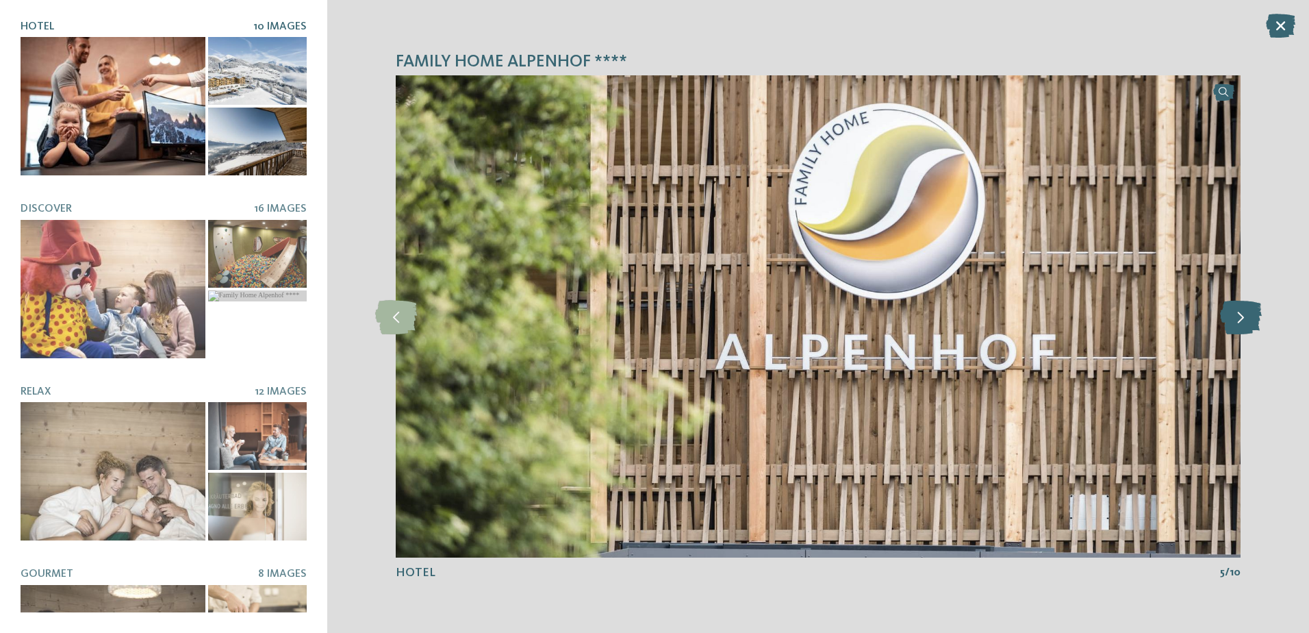
click at [1251, 323] on icon at bounding box center [1241, 316] width 42 height 34
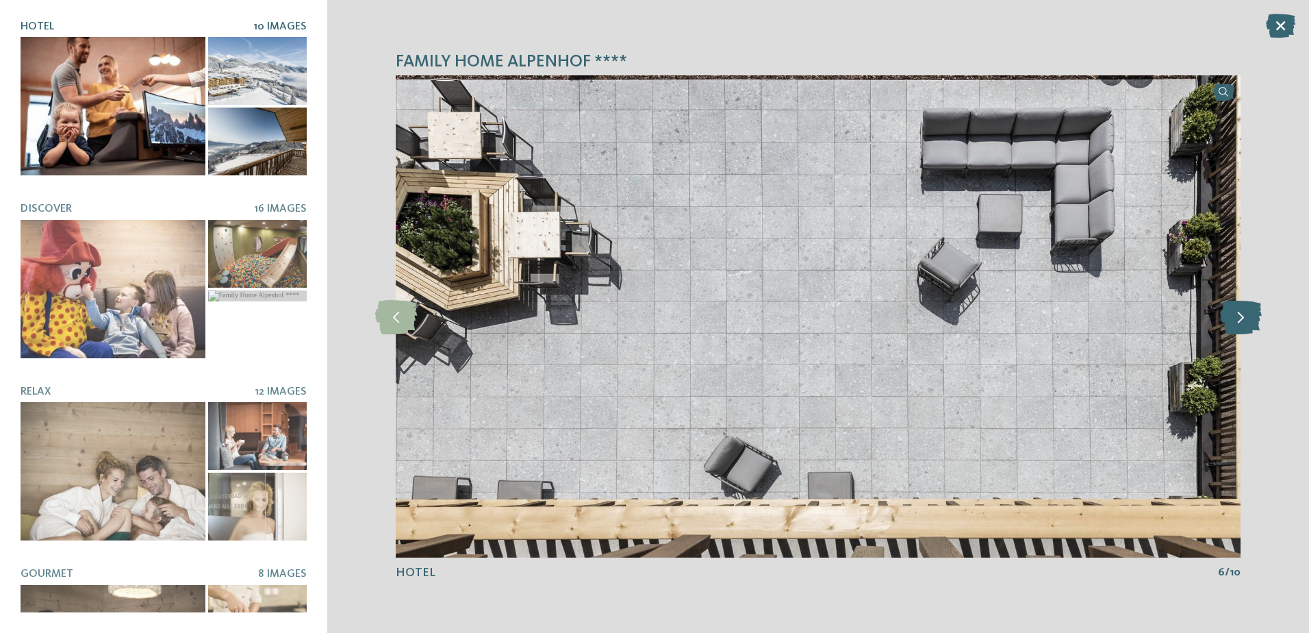
click at [1251, 323] on icon at bounding box center [1241, 316] width 42 height 34
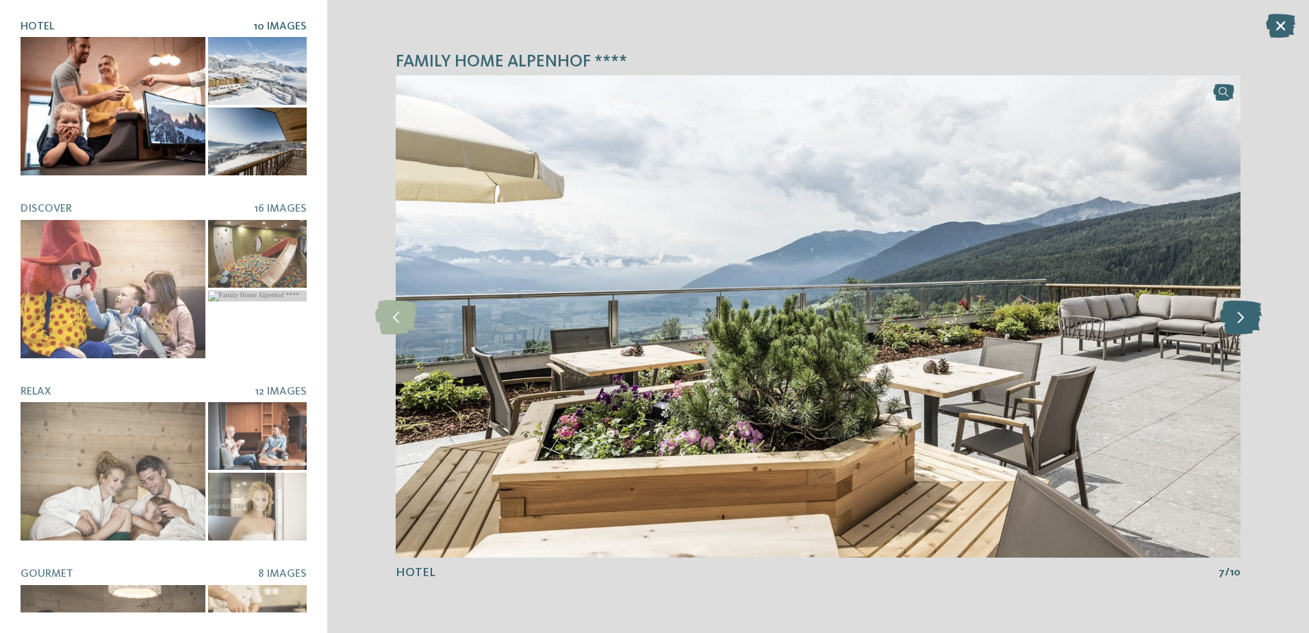
click at [1245, 317] on icon at bounding box center [1241, 316] width 42 height 34
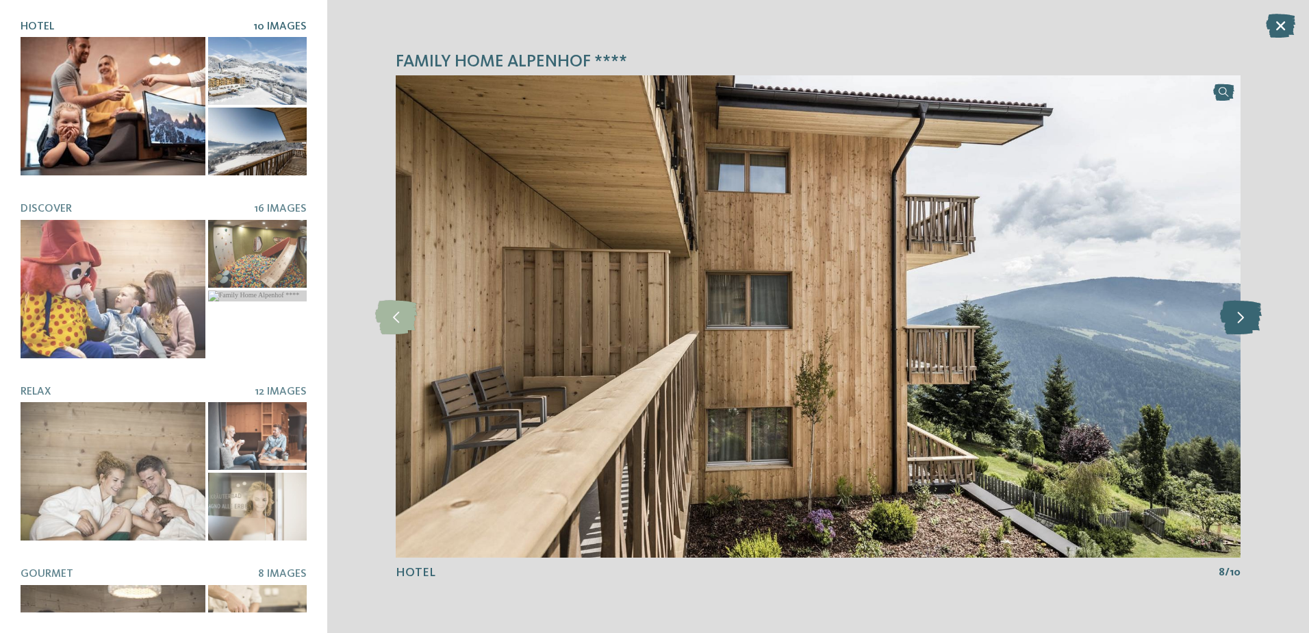
click at [1245, 317] on icon at bounding box center [1241, 316] width 42 height 34
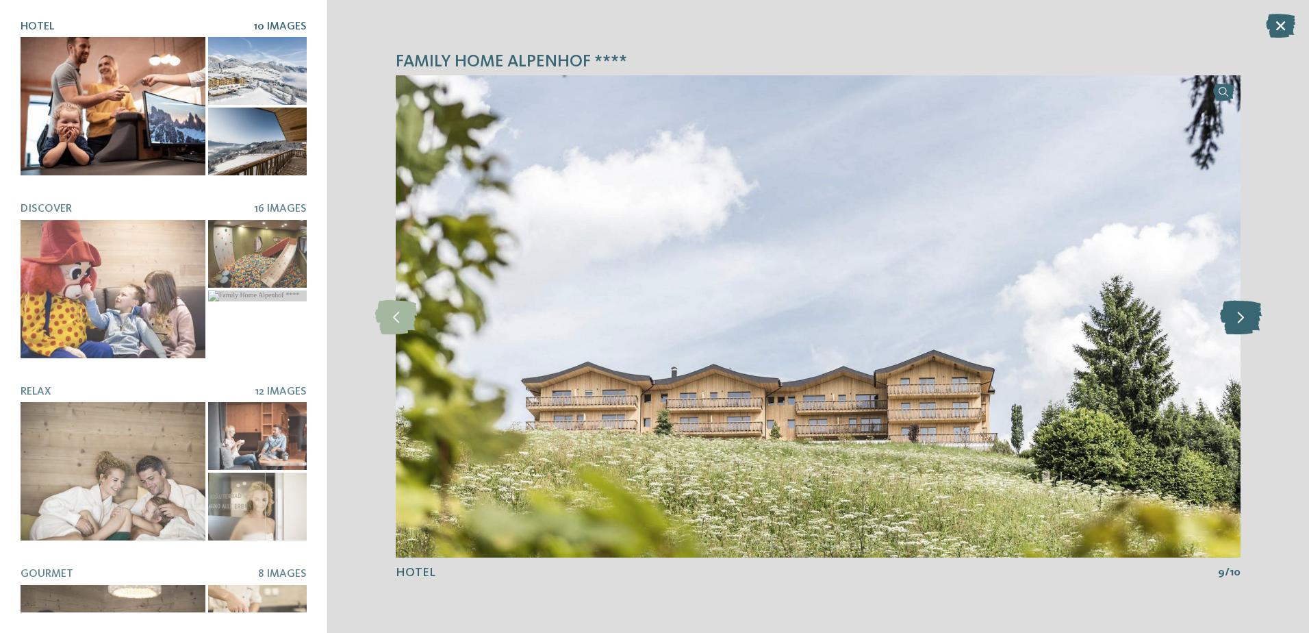
click at [1245, 317] on icon at bounding box center [1241, 316] width 42 height 34
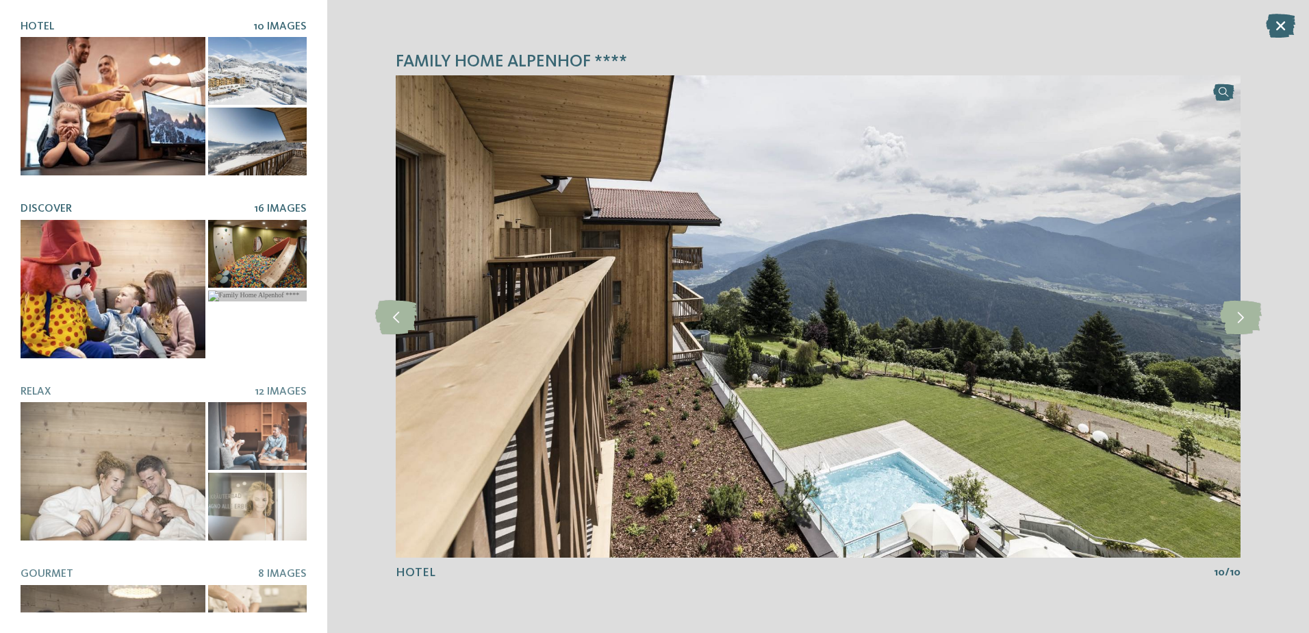
click at [127, 287] on div at bounding box center [113, 289] width 185 height 138
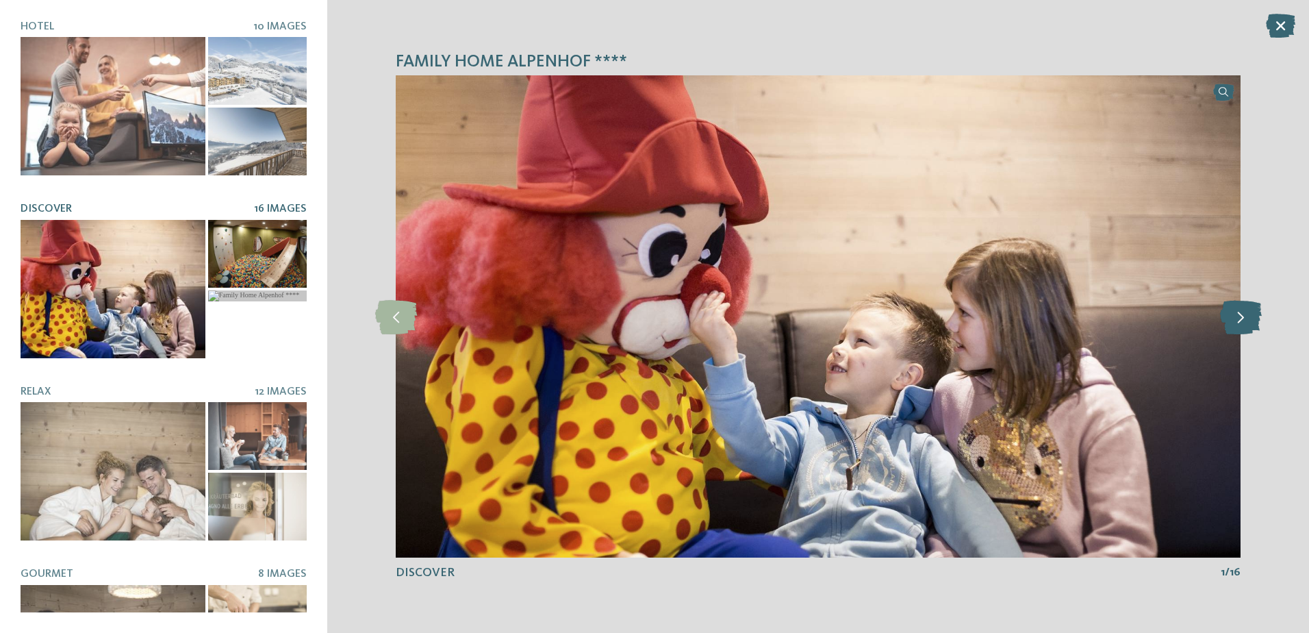
click at [1241, 313] on icon at bounding box center [1241, 316] width 42 height 34
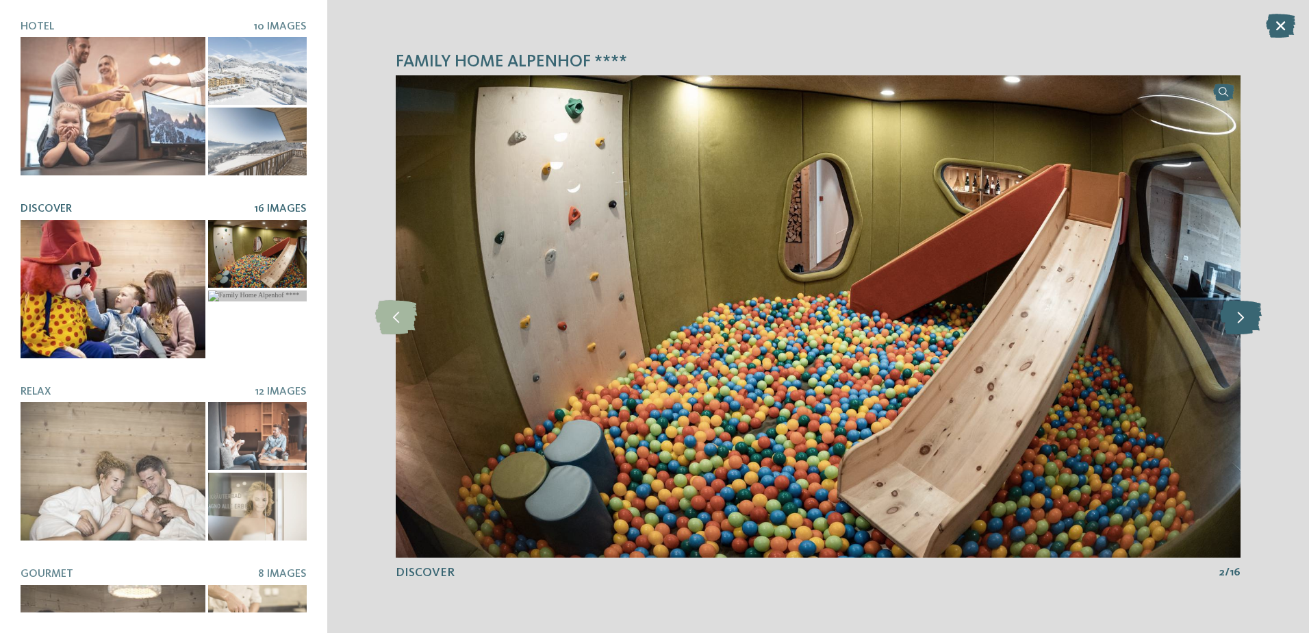
click at [1241, 313] on icon at bounding box center [1241, 316] width 42 height 34
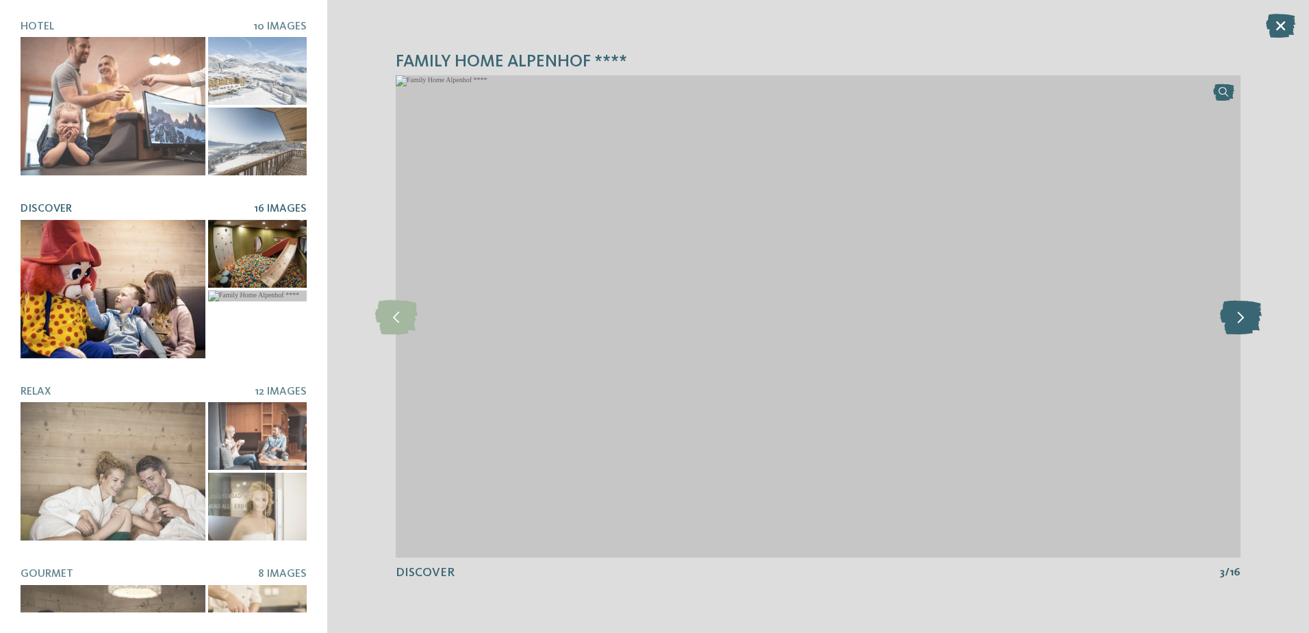
click at [1241, 314] on icon at bounding box center [1241, 316] width 42 height 34
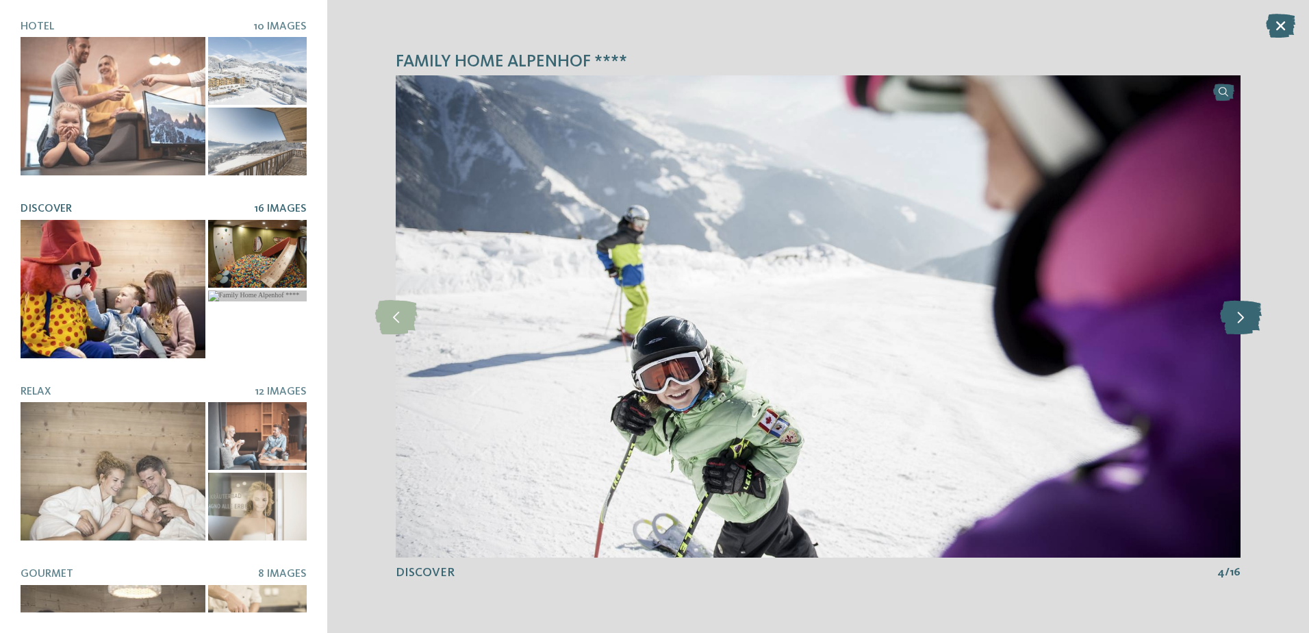
click at [1241, 314] on icon at bounding box center [1241, 316] width 42 height 34
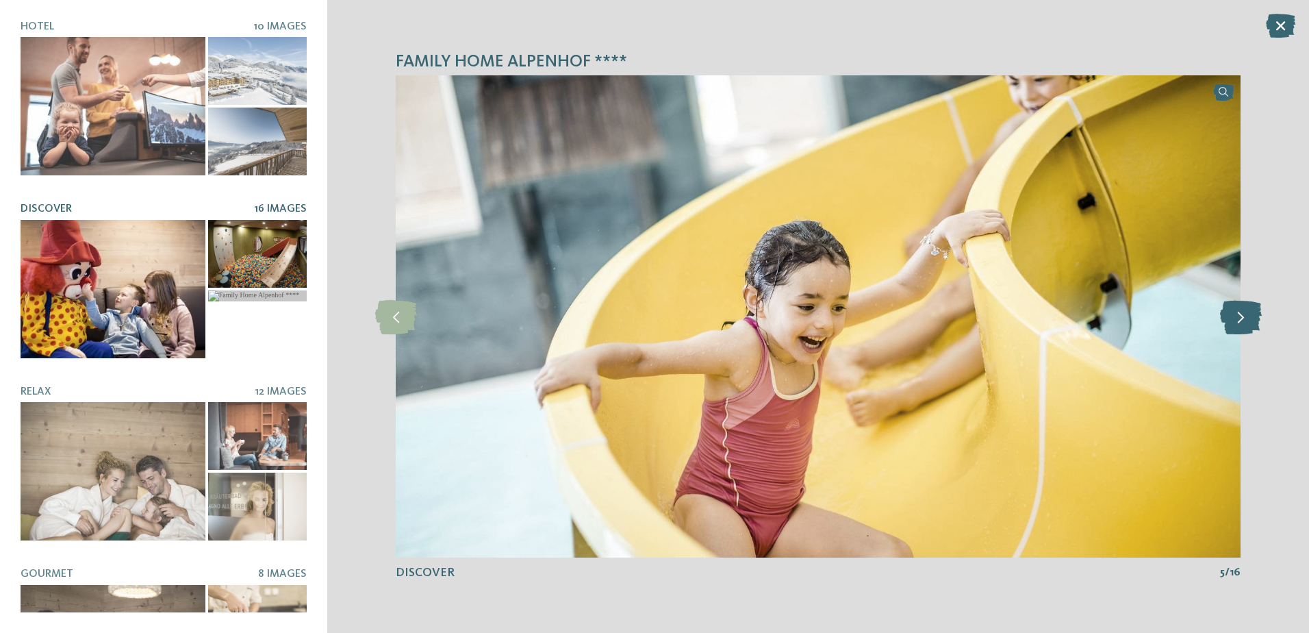
click at [1241, 314] on icon at bounding box center [1241, 316] width 42 height 34
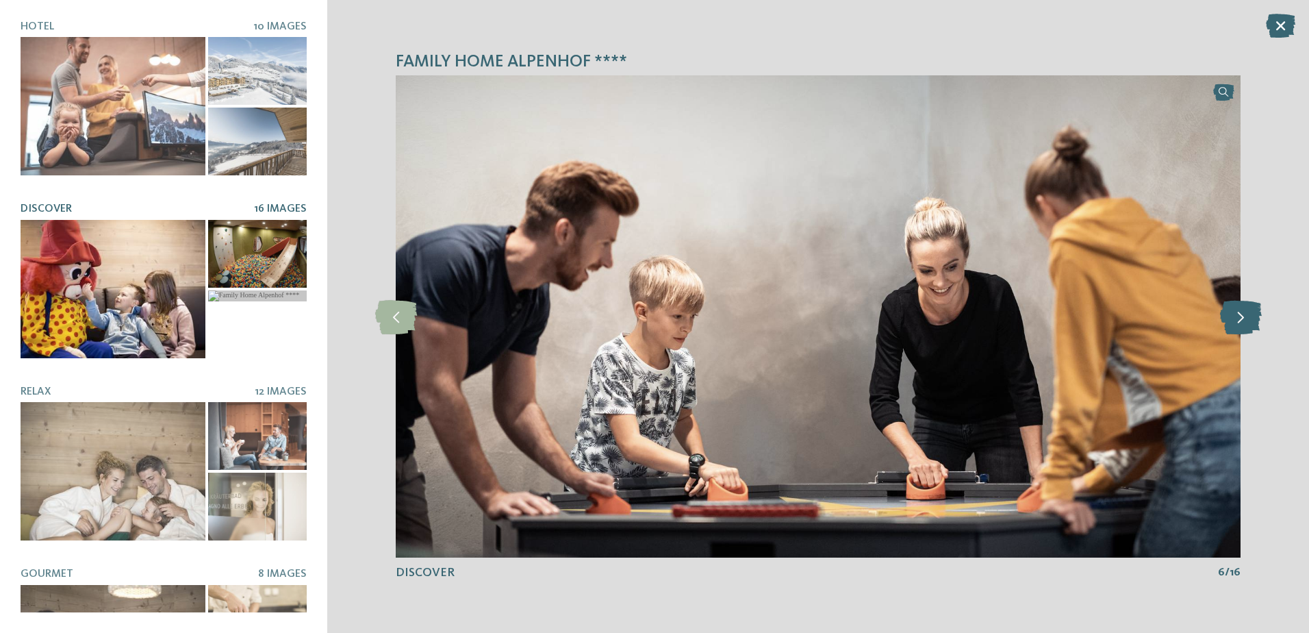
click at [1241, 314] on icon at bounding box center [1241, 316] width 42 height 34
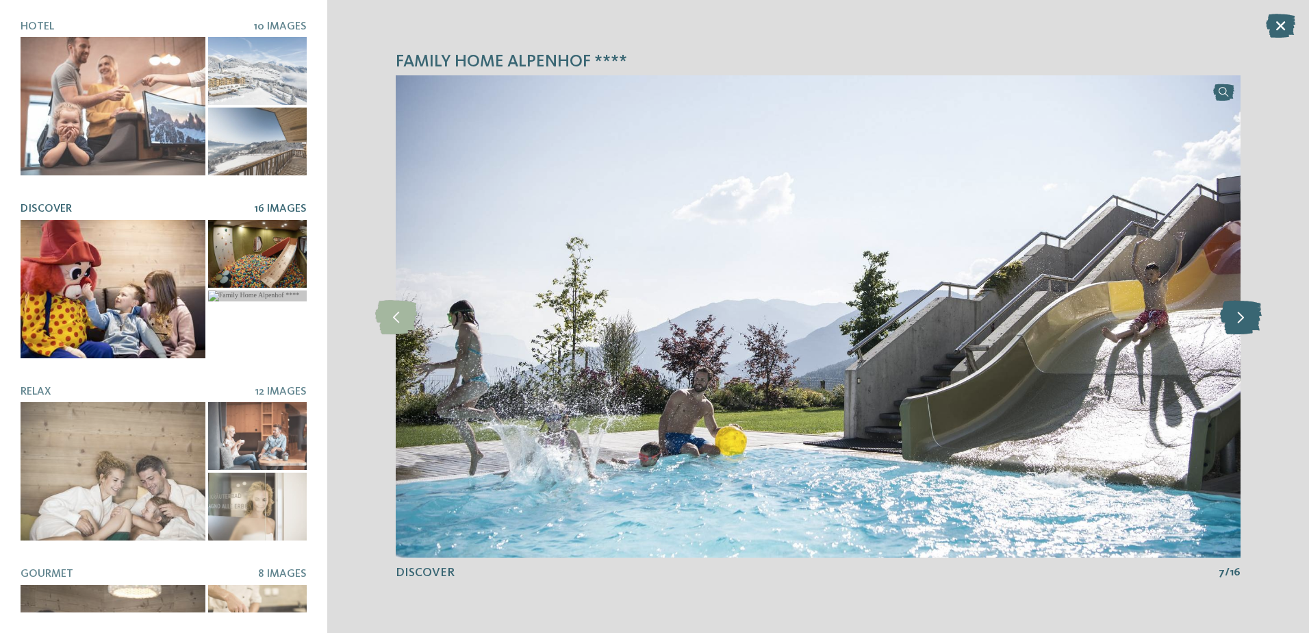
click at [1241, 314] on icon at bounding box center [1241, 316] width 42 height 34
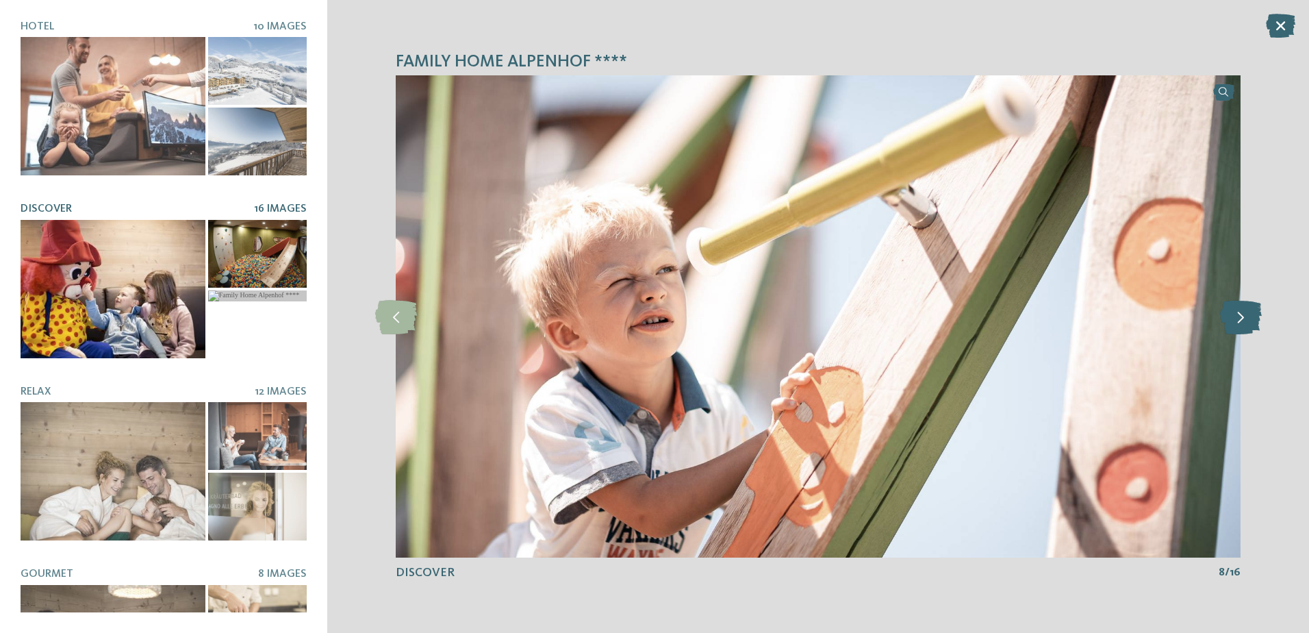
click at [1241, 314] on icon at bounding box center [1241, 316] width 42 height 34
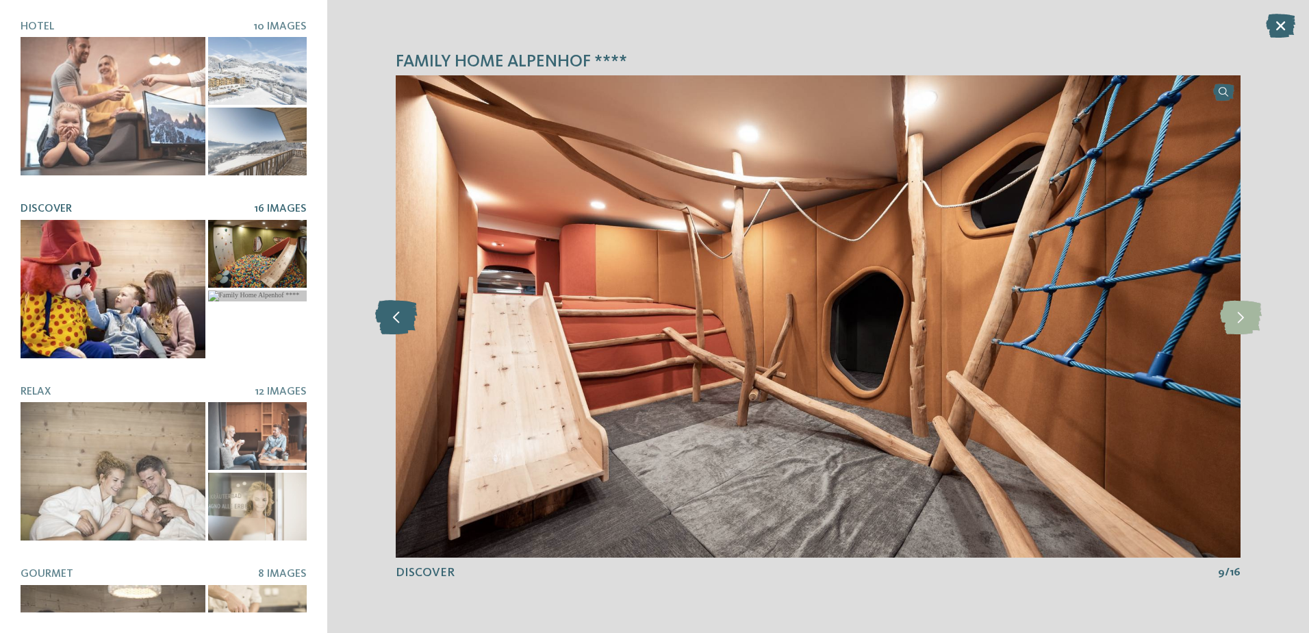
click at [411, 329] on icon at bounding box center [396, 316] width 42 height 34
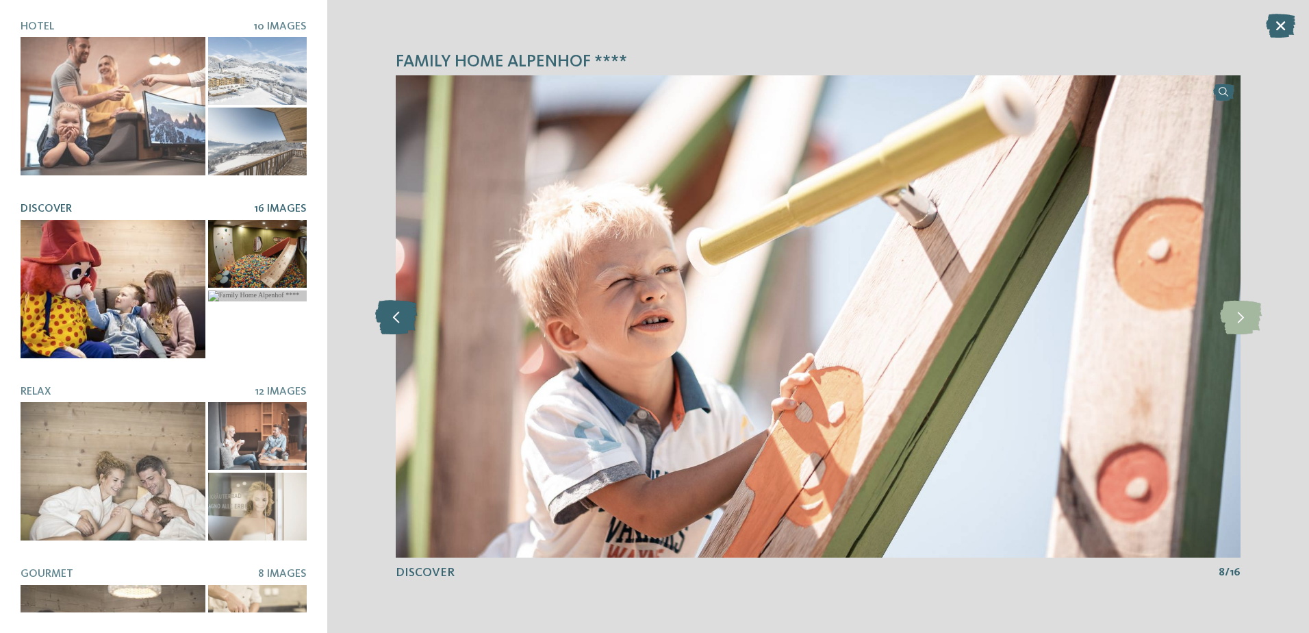
click at [411, 329] on icon at bounding box center [396, 316] width 42 height 34
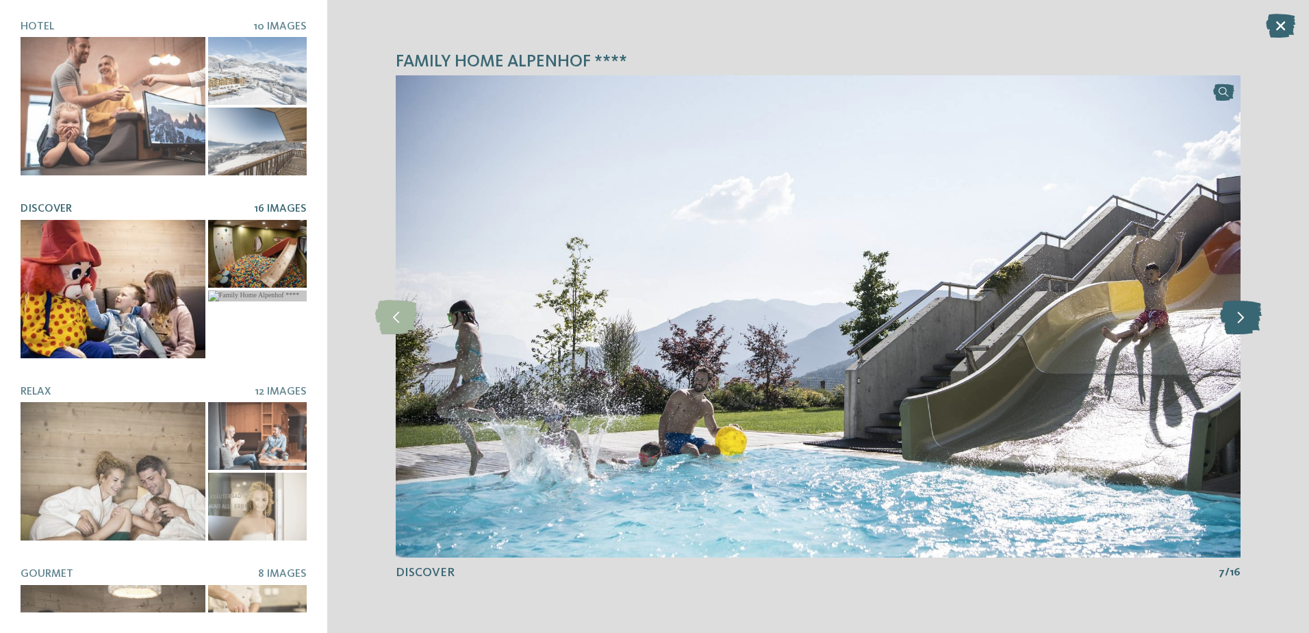
click at [1243, 321] on icon at bounding box center [1241, 316] width 42 height 34
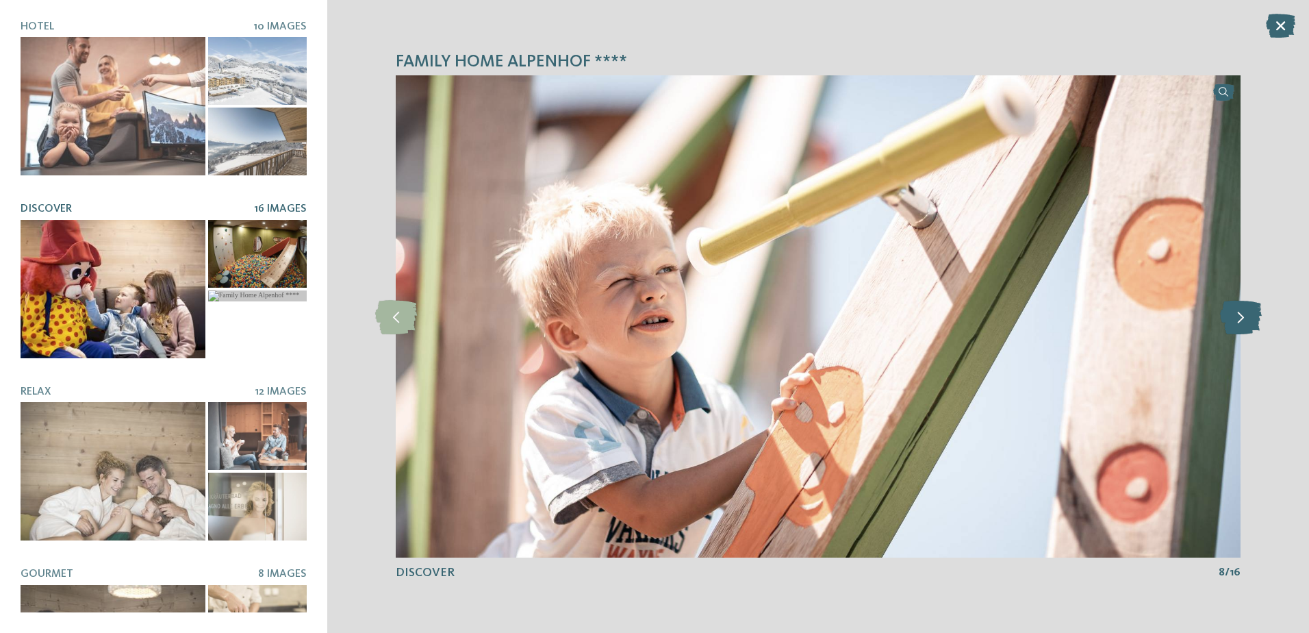
click at [1243, 321] on icon at bounding box center [1241, 316] width 42 height 34
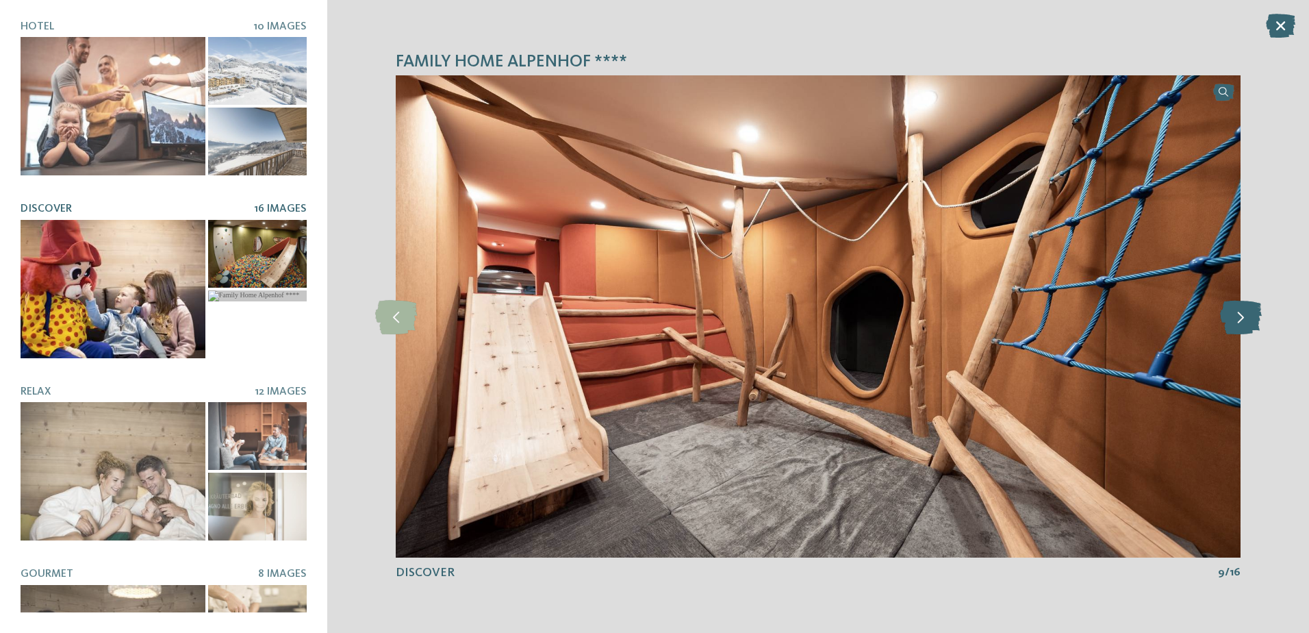
click at [1243, 321] on icon at bounding box center [1241, 316] width 42 height 34
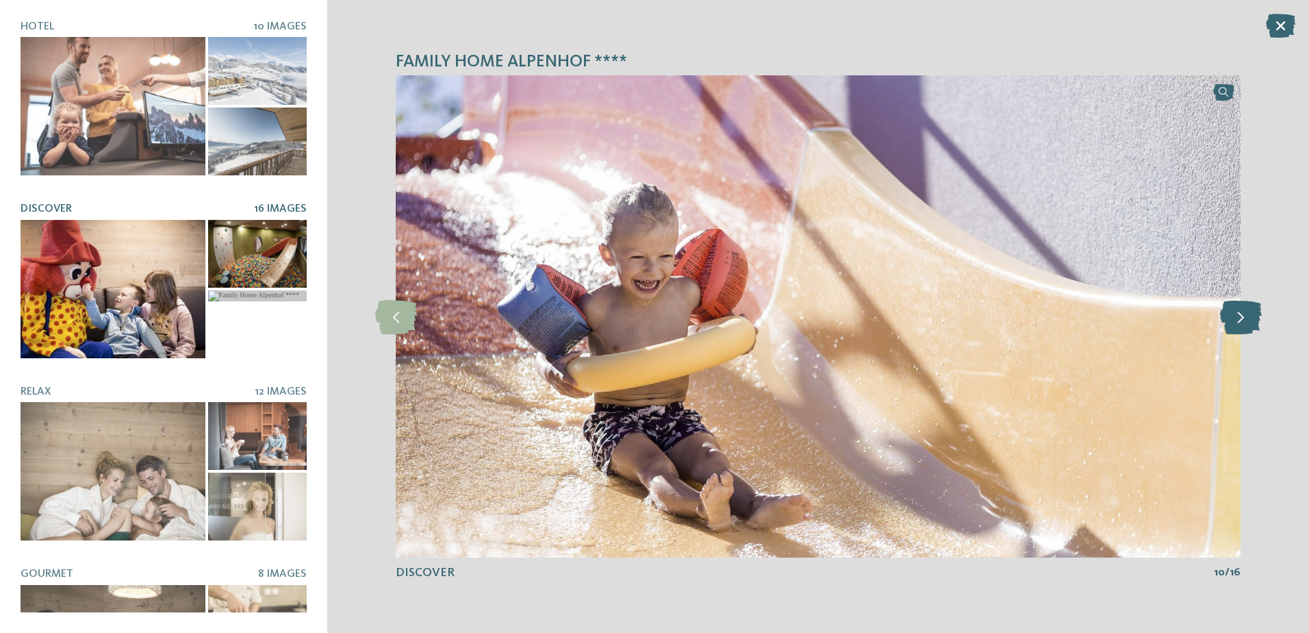
click at [1243, 321] on icon at bounding box center [1241, 316] width 42 height 34
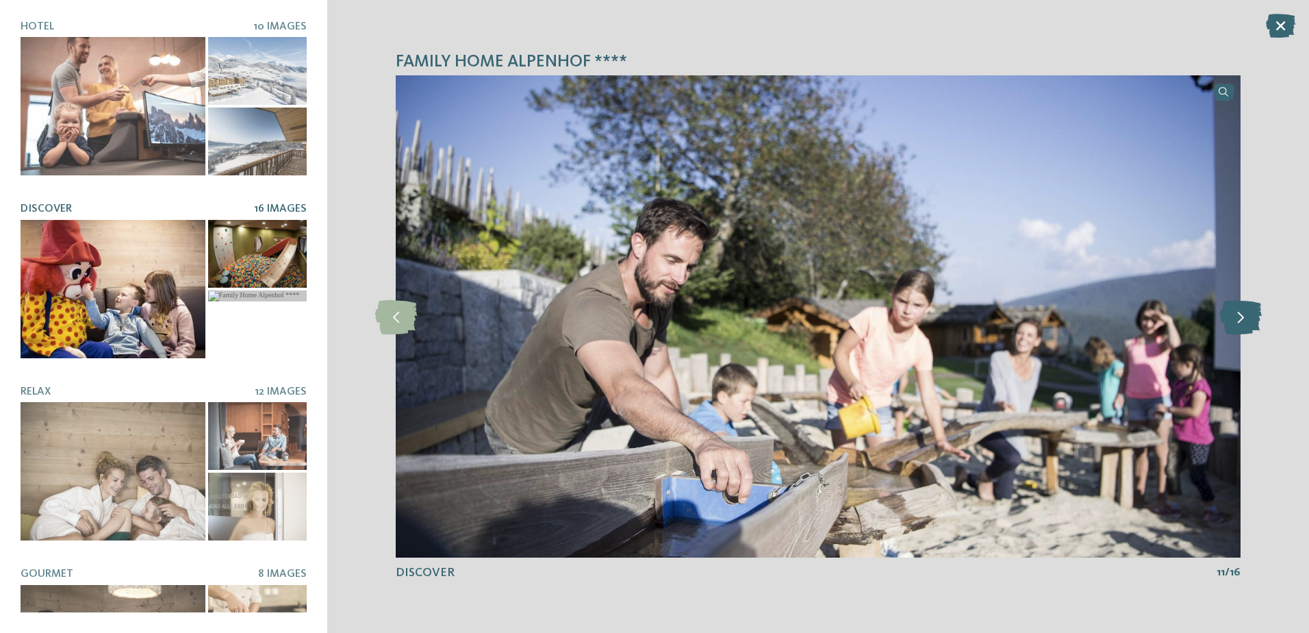
click at [1243, 321] on icon at bounding box center [1241, 316] width 42 height 34
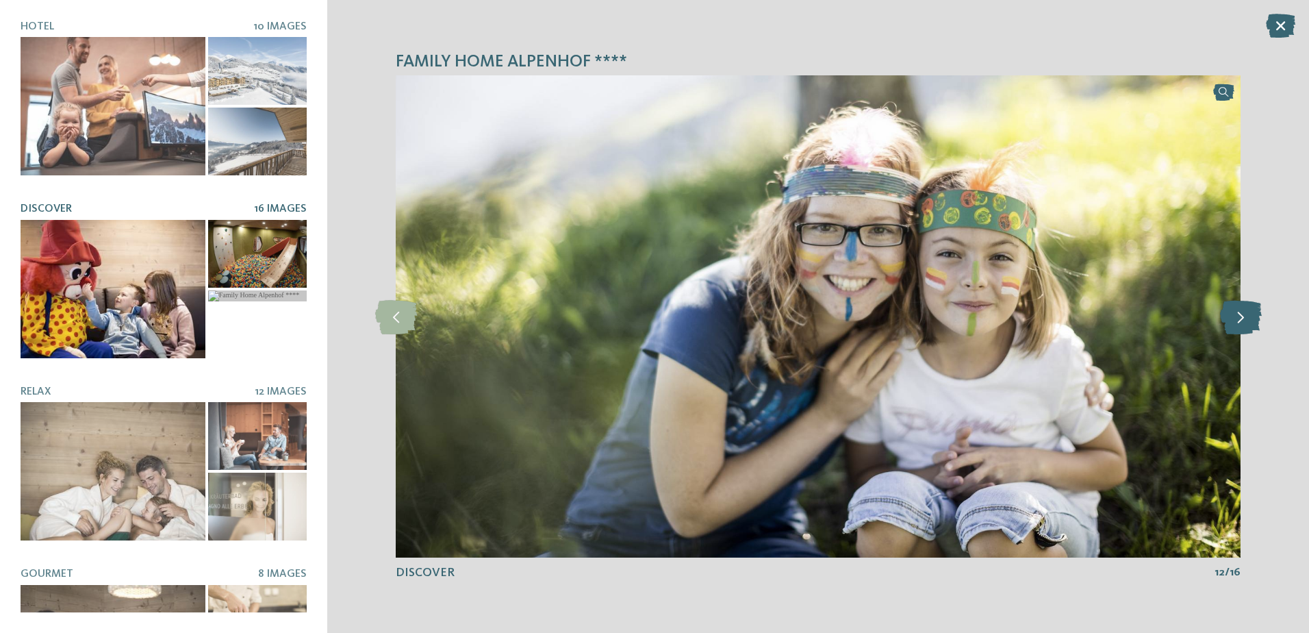
click at [1243, 321] on icon at bounding box center [1241, 316] width 42 height 34
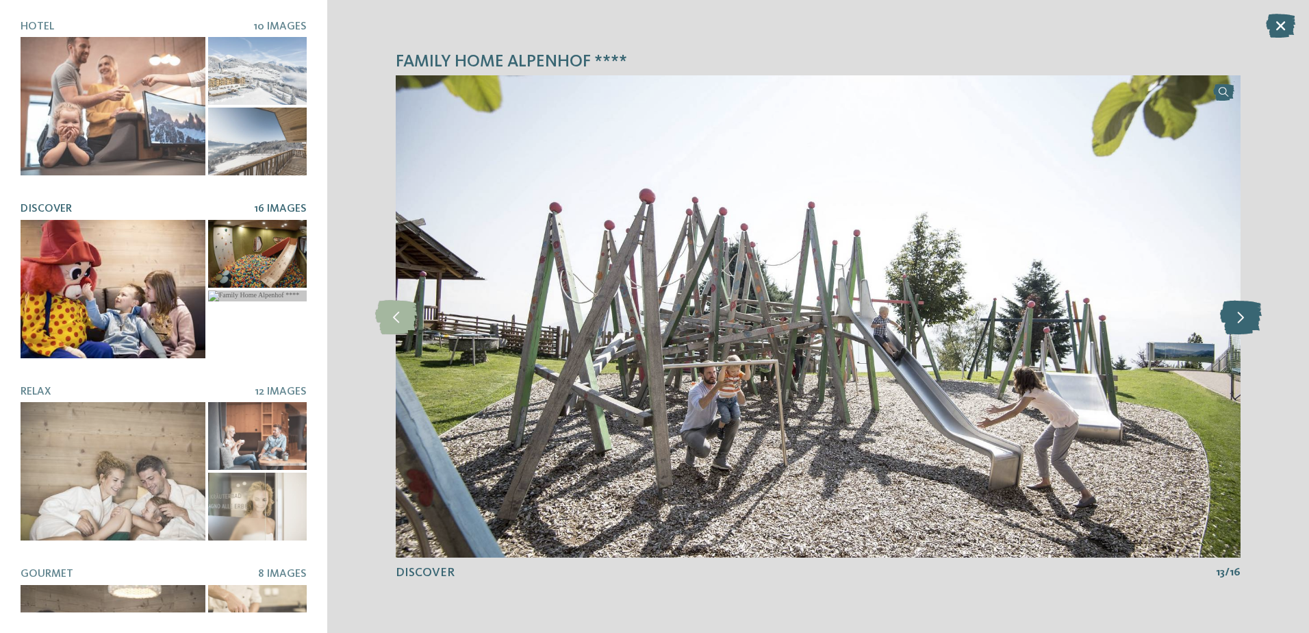
click at [1243, 321] on icon at bounding box center [1241, 316] width 42 height 34
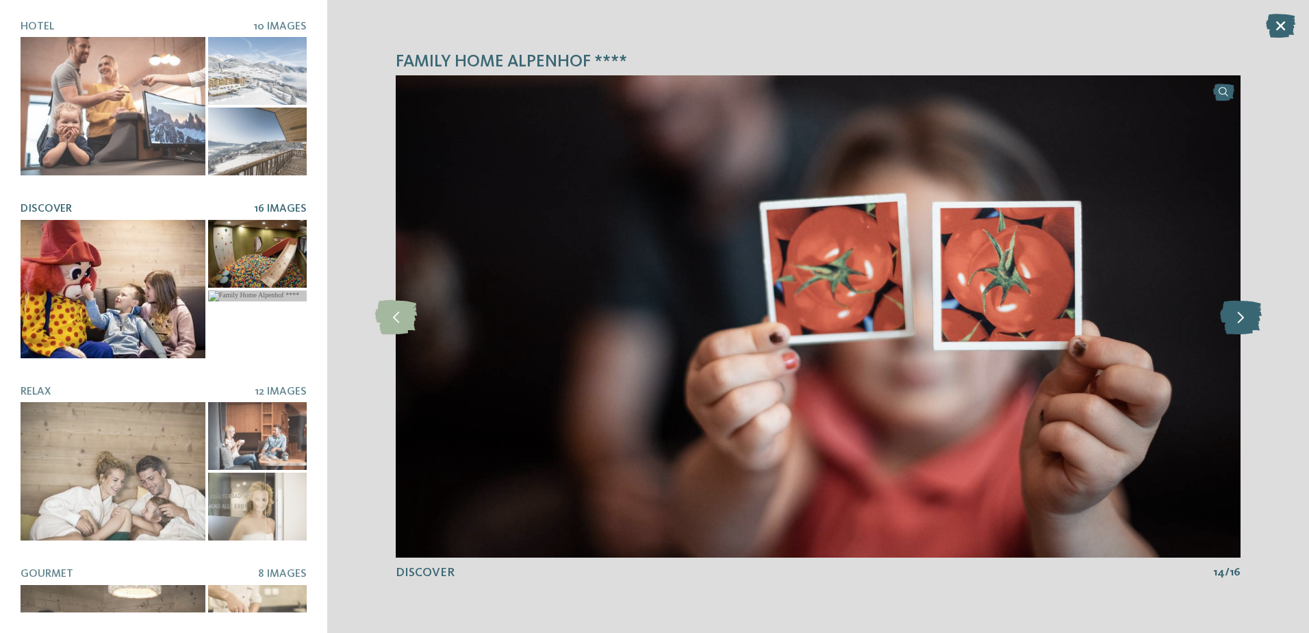
click at [1243, 321] on icon at bounding box center [1241, 316] width 42 height 34
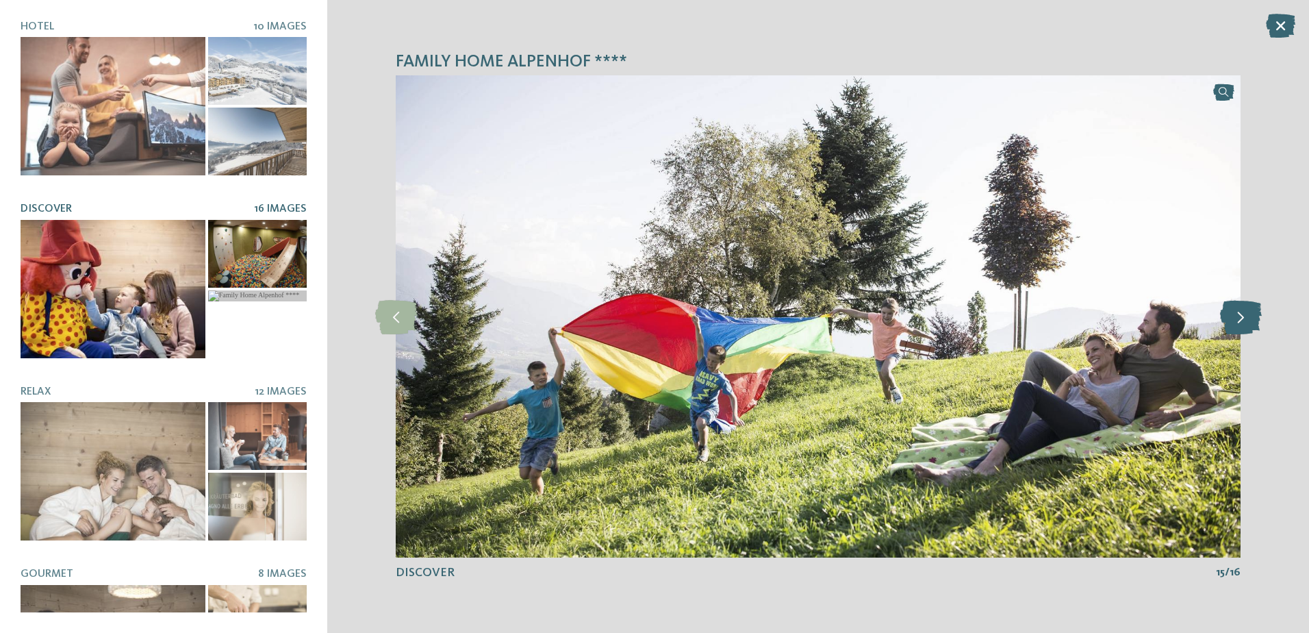
click at [1243, 321] on icon at bounding box center [1241, 316] width 42 height 34
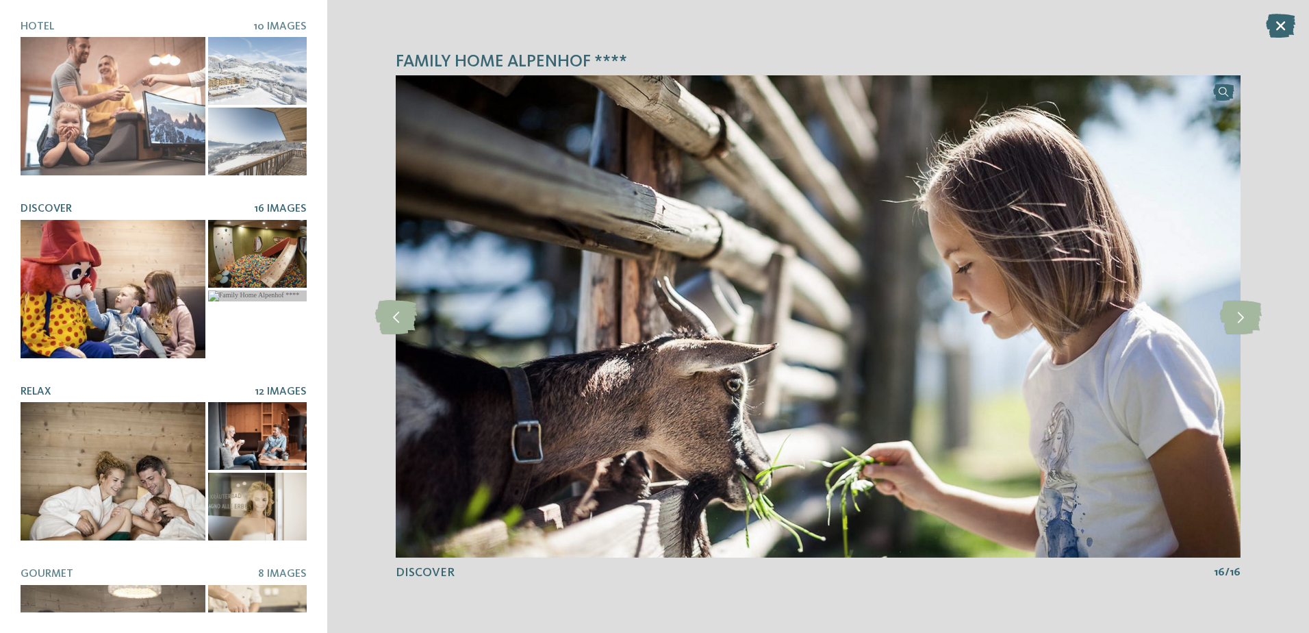
click at [79, 472] on div at bounding box center [113, 471] width 185 height 138
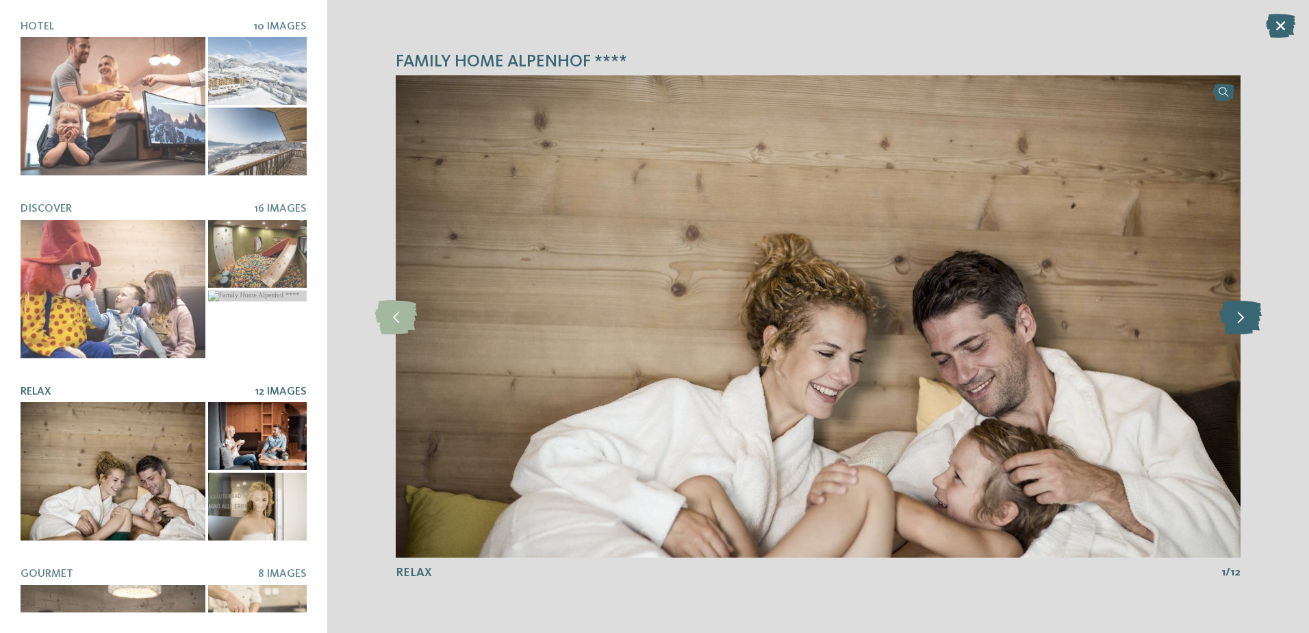
click at [1230, 325] on icon at bounding box center [1241, 316] width 42 height 34
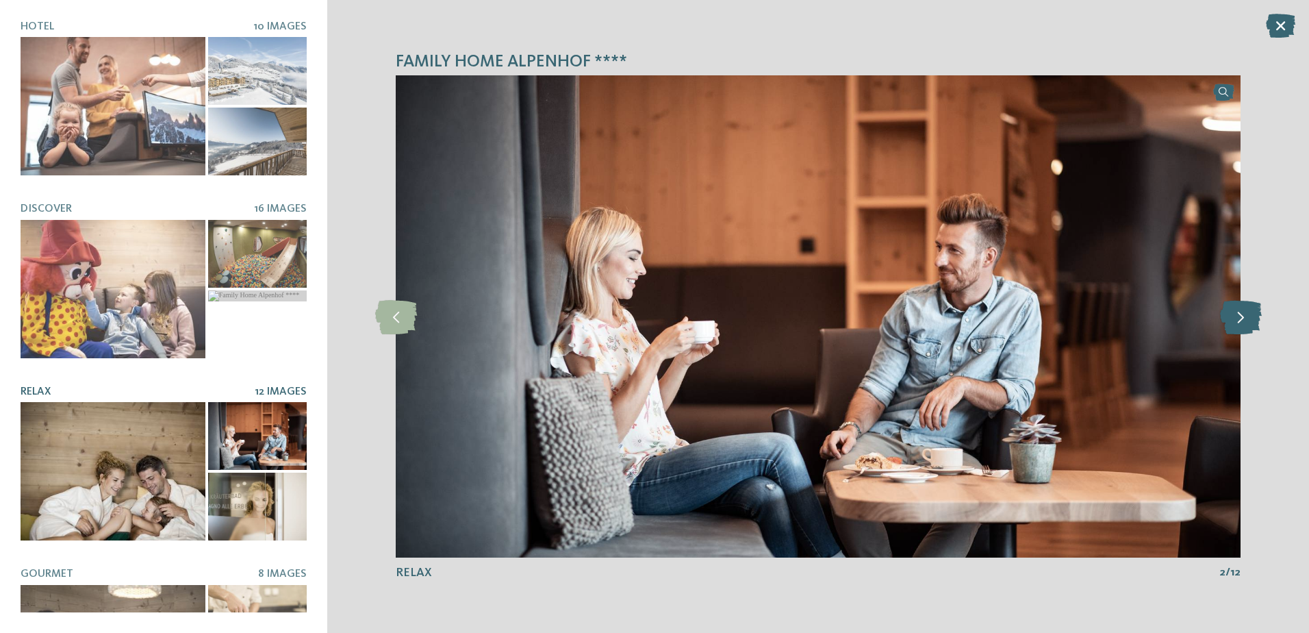
click at [1230, 325] on icon at bounding box center [1241, 316] width 42 height 34
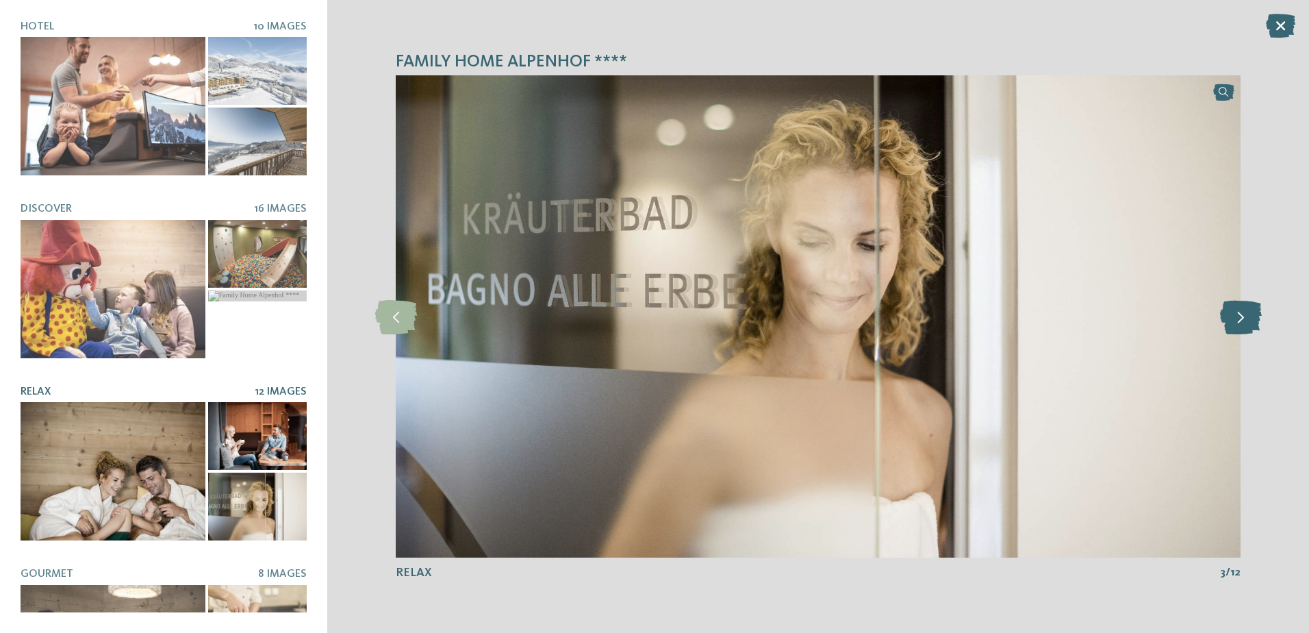
click at [1230, 325] on icon at bounding box center [1241, 316] width 42 height 34
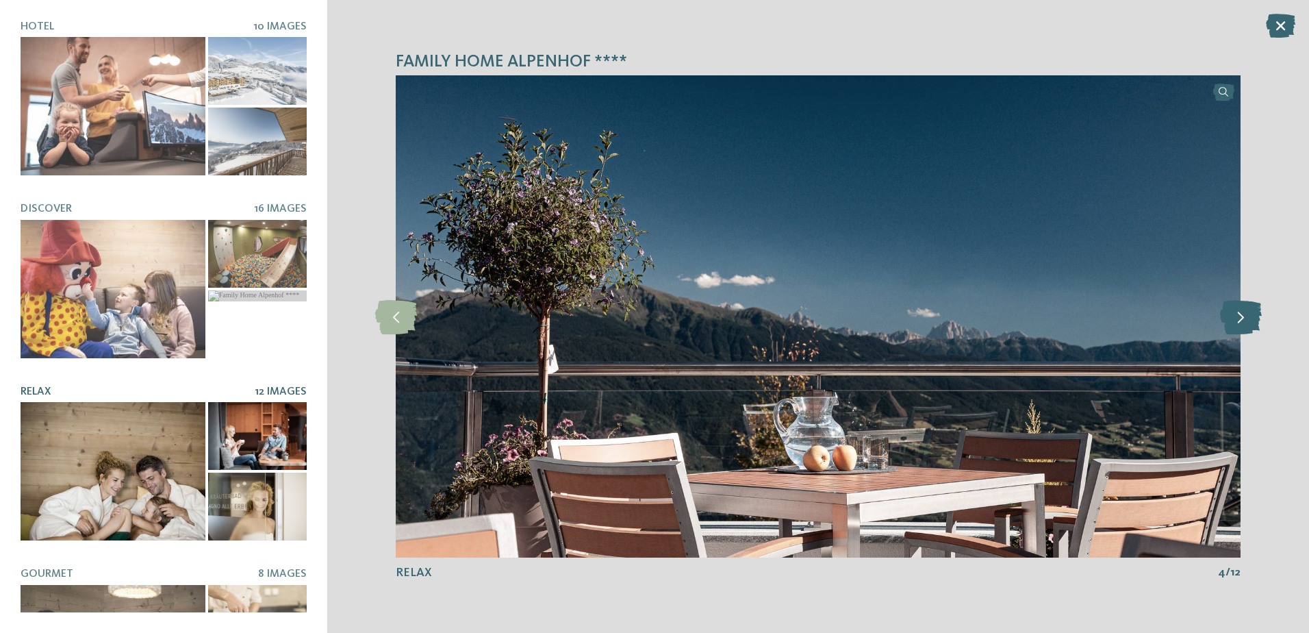
click at [1230, 325] on icon at bounding box center [1241, 316] width 42 height 34
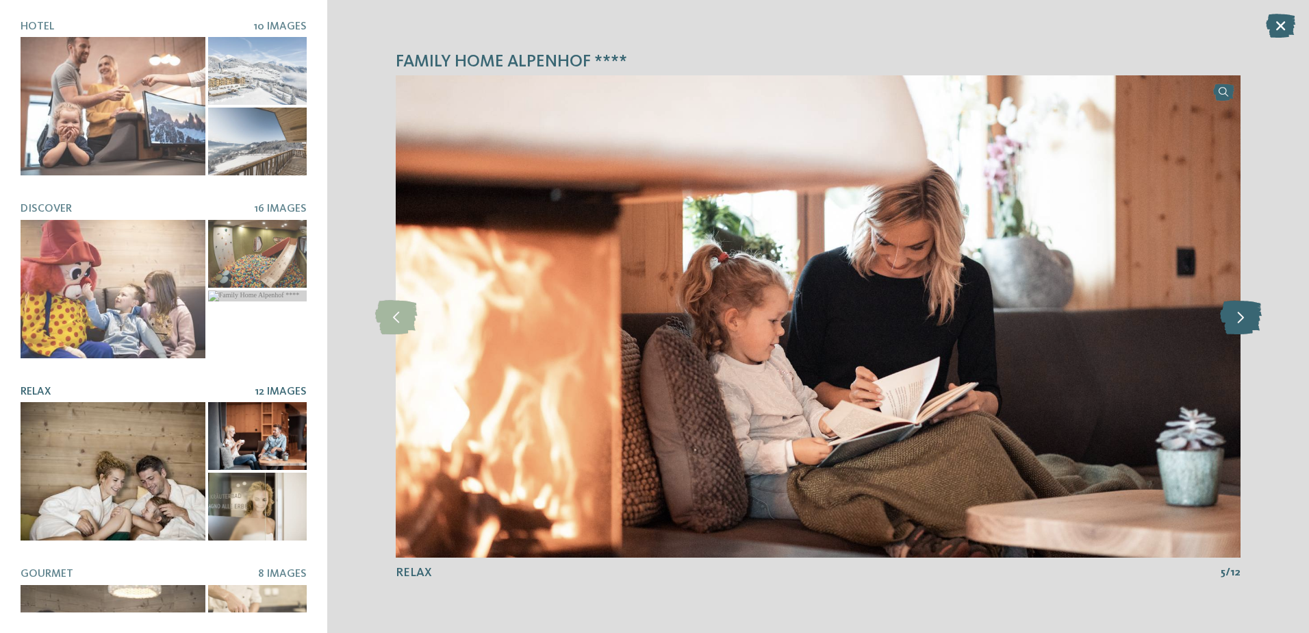
click at [1230, 325] on icon at bounding box center [1241, 316] width 42 height 34
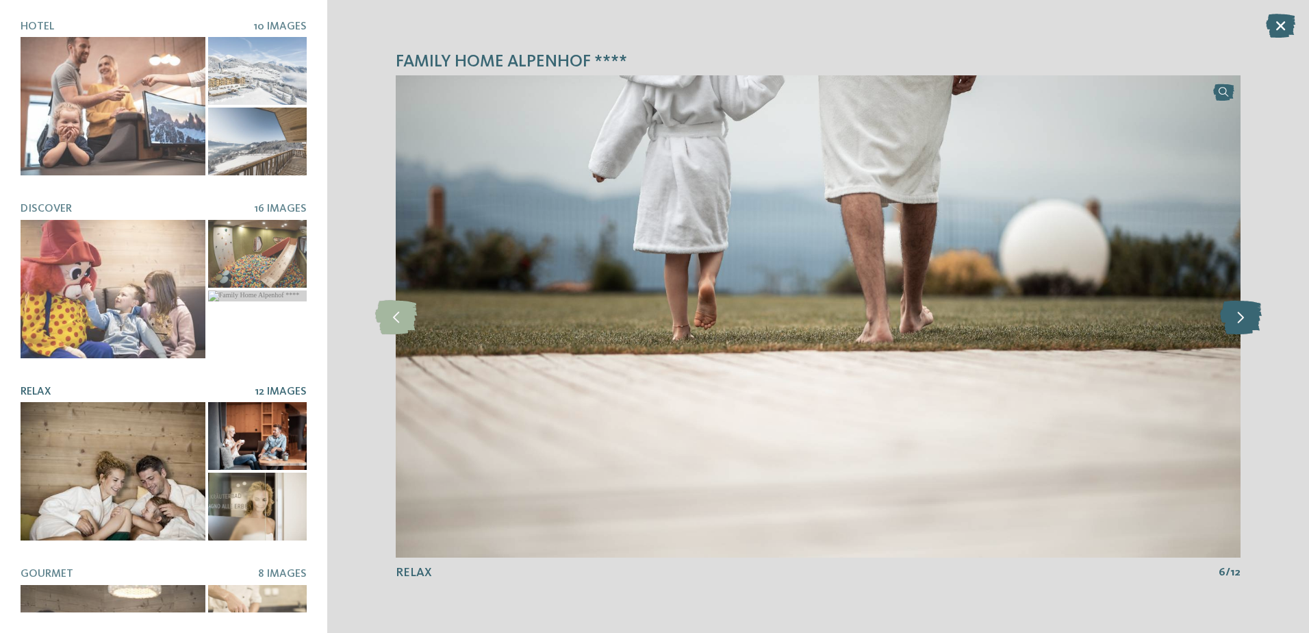
click at [1230, 325] on icon at bounding box center [1241, 316] width 42 height 34
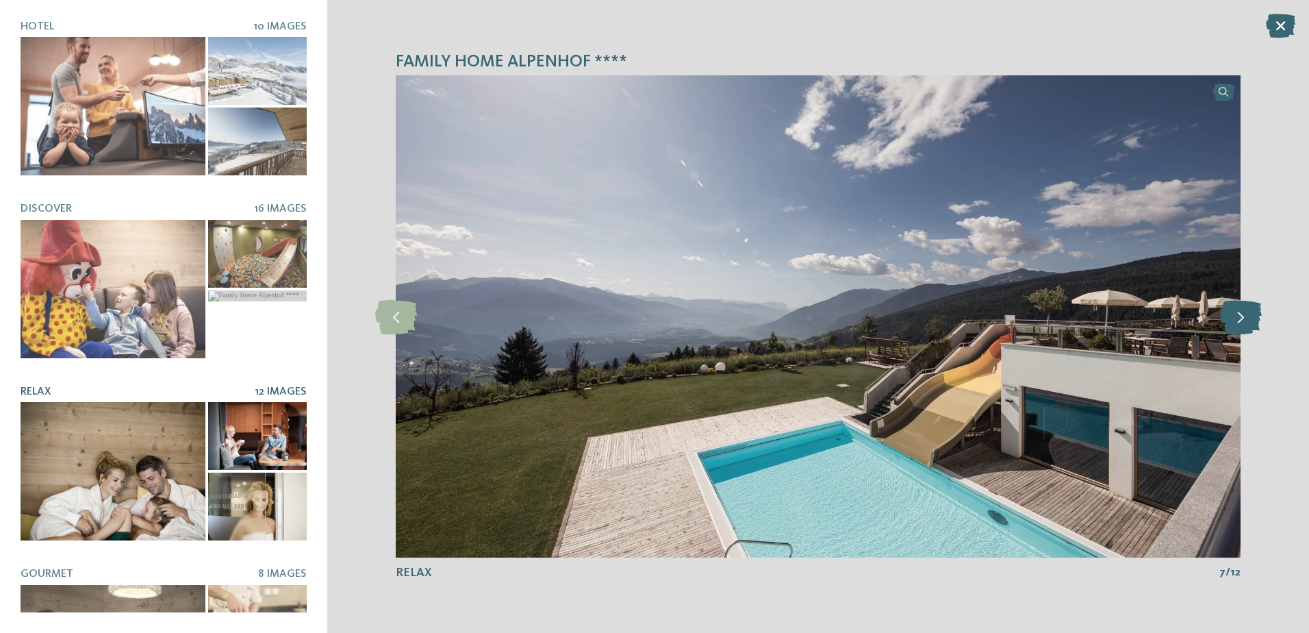
click at [1230, 325] on icon at bounding box center [1241, 316] width 42 height 34
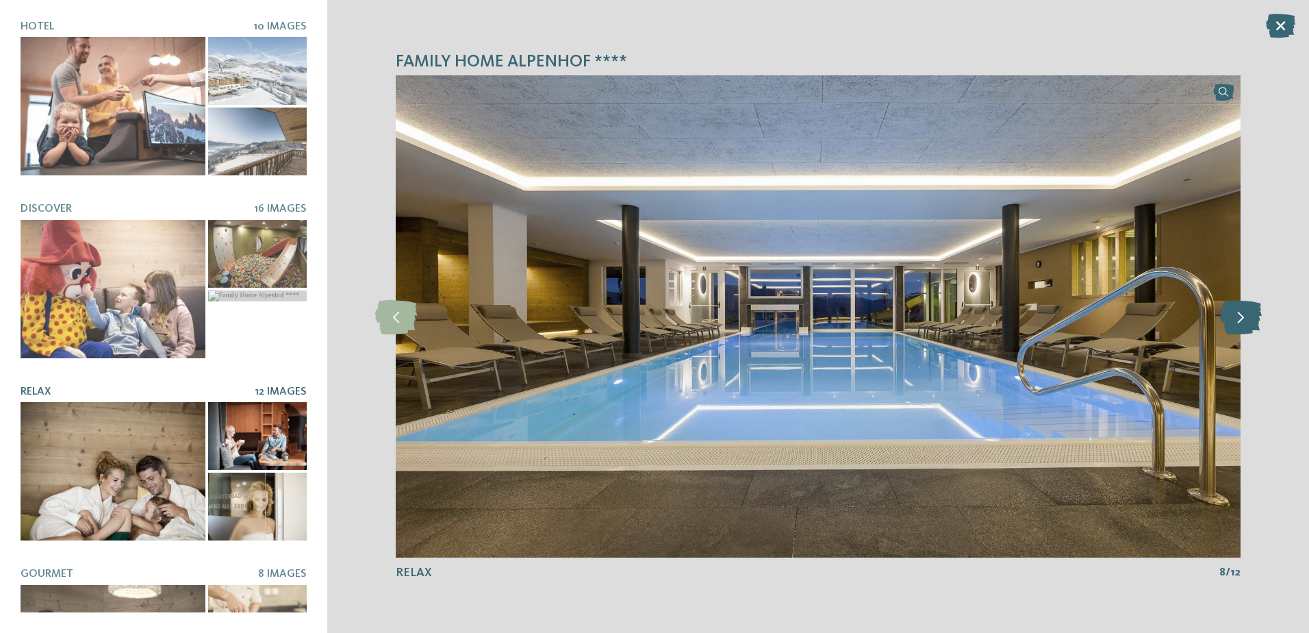
click at [1230, 325] on icon at bounding box center [1241, 316] width 42 height 34
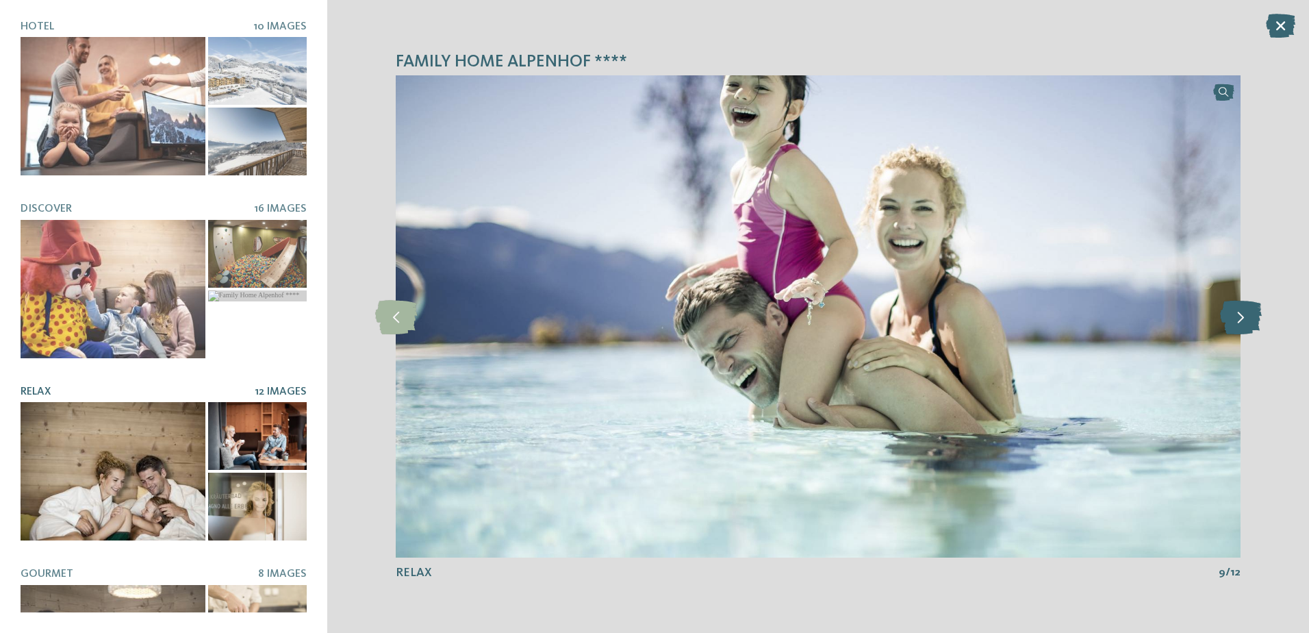
click at [1230, 325] on icon at bounding box center [1241, 316] width 42 height 34
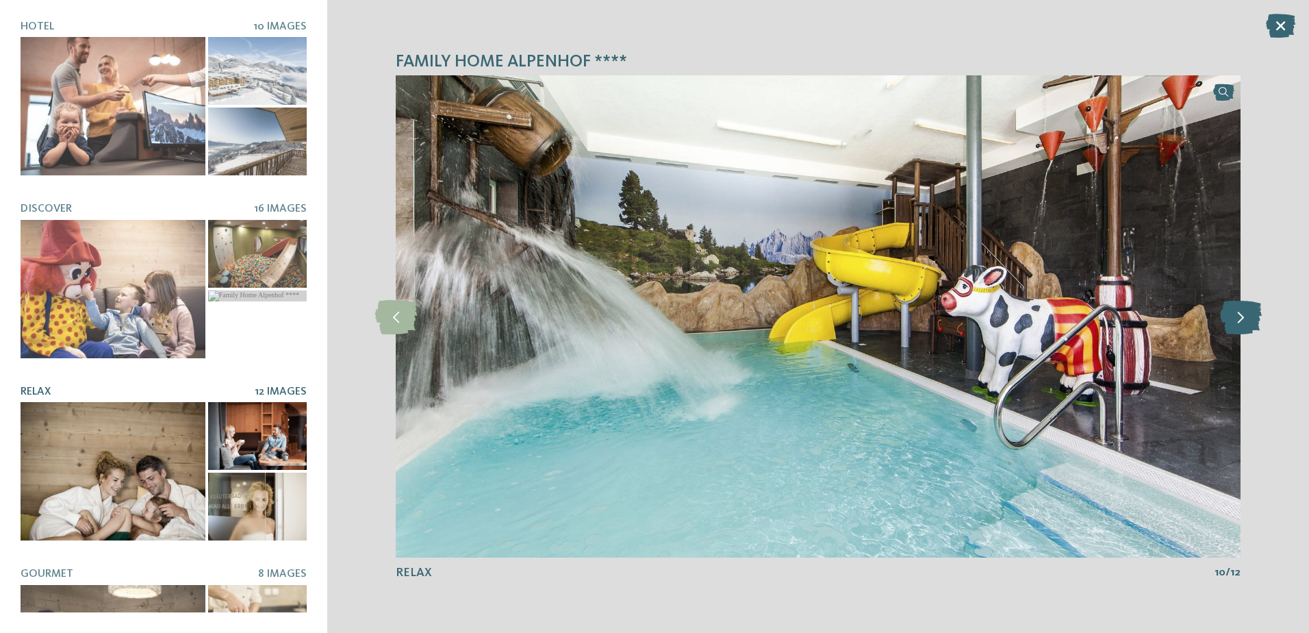
click at [1230, 325] on icon at bounding box center [1241, 316] width 42 height 34
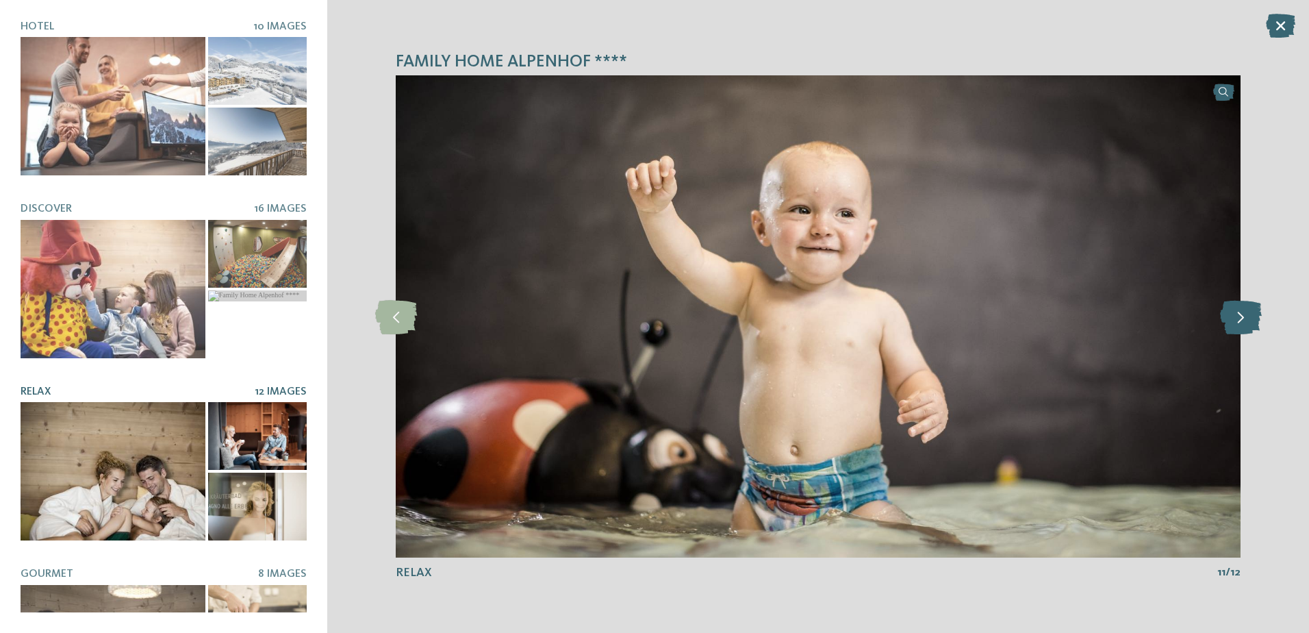
click at [1230, 325] on icon at bounding box center [1241, 316] width 42 height 34
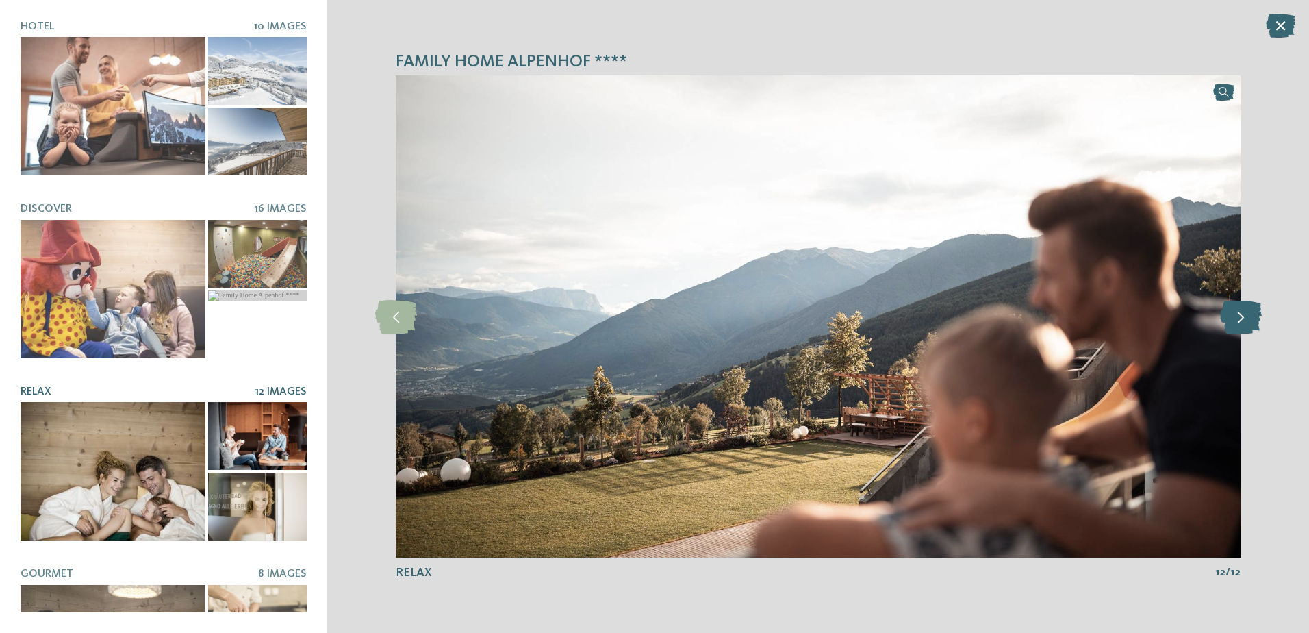
click at [1230, 325] on icon at bounding box center [1241, 316] width 42 height 34
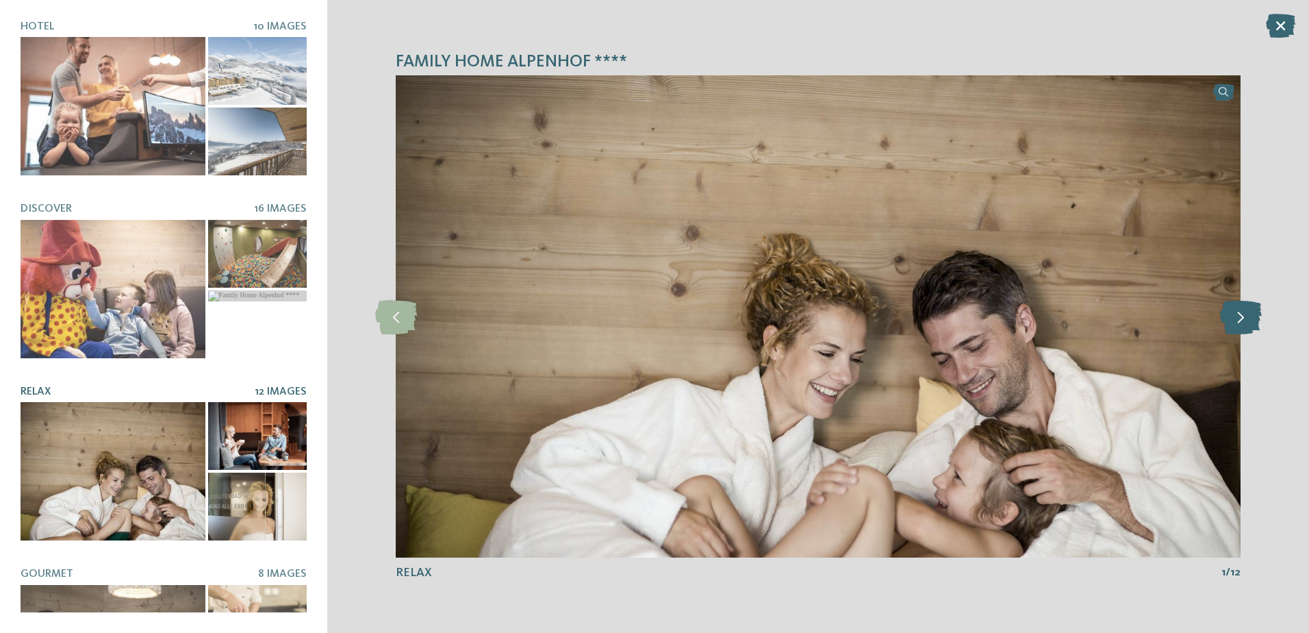
click at [1230, 325] on icon at bounding box center [1241, 316] width 42 height 34
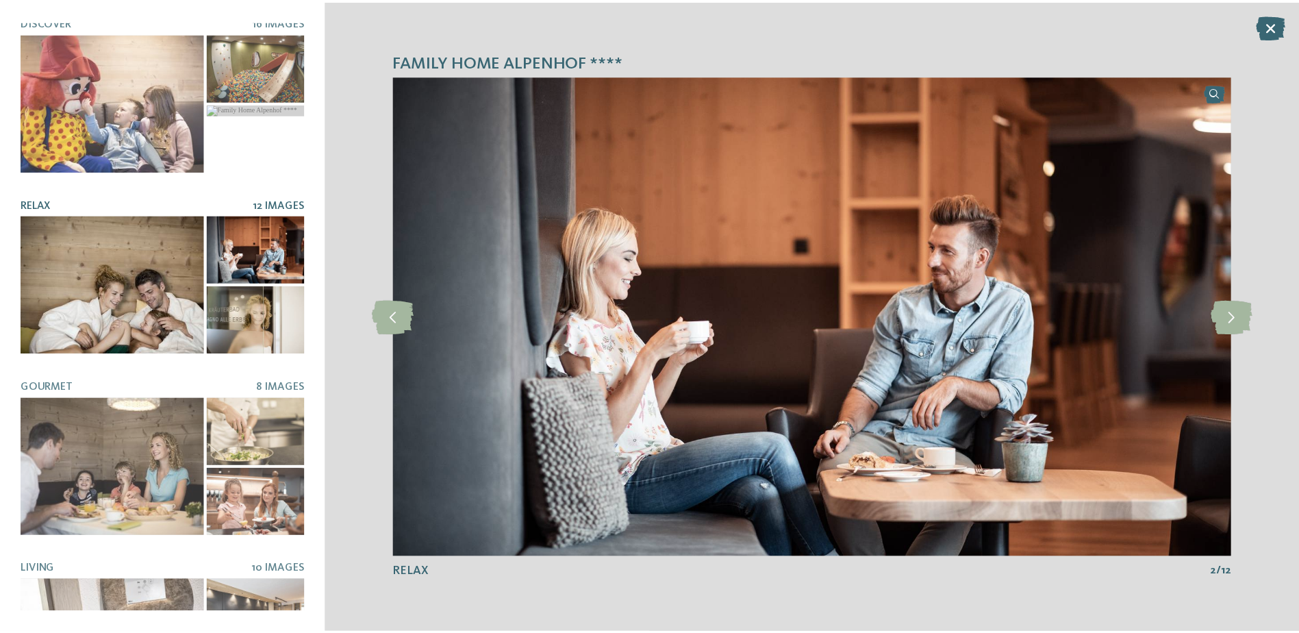
scroll to position [277, 0]
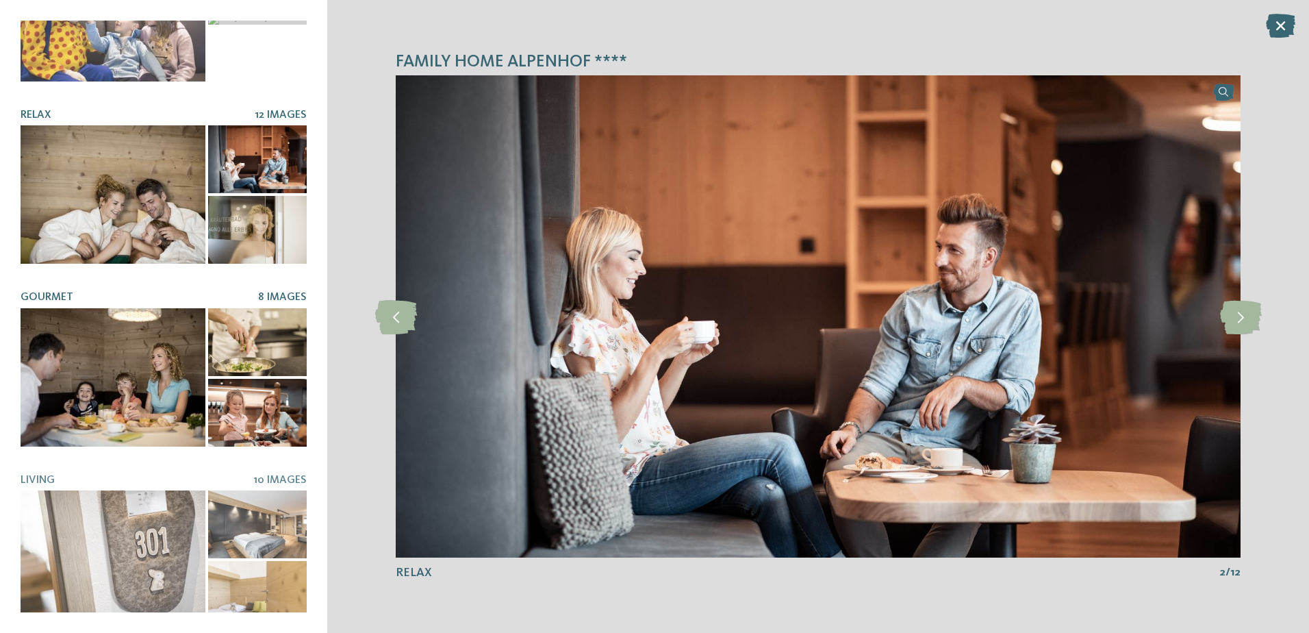
click at [84, 349] on div at bounding box center [113, 377] width 185 height 138
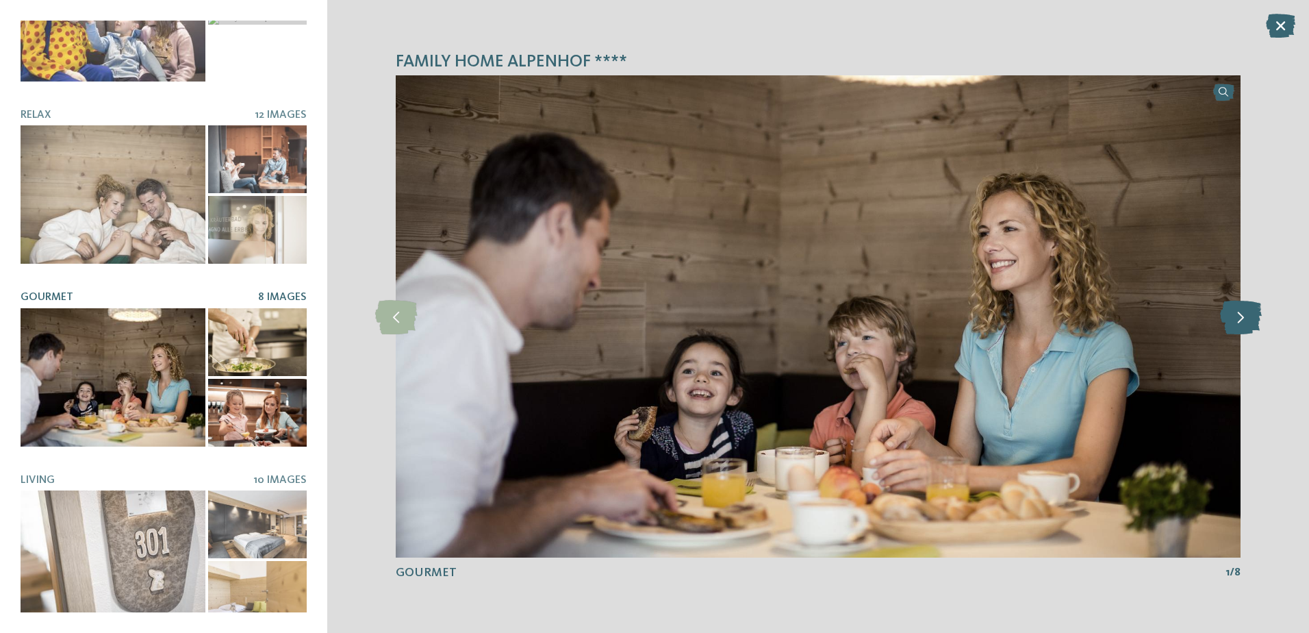
click at [1234, 326] on icon at bounding box center [1241, 316] width 42 height 34
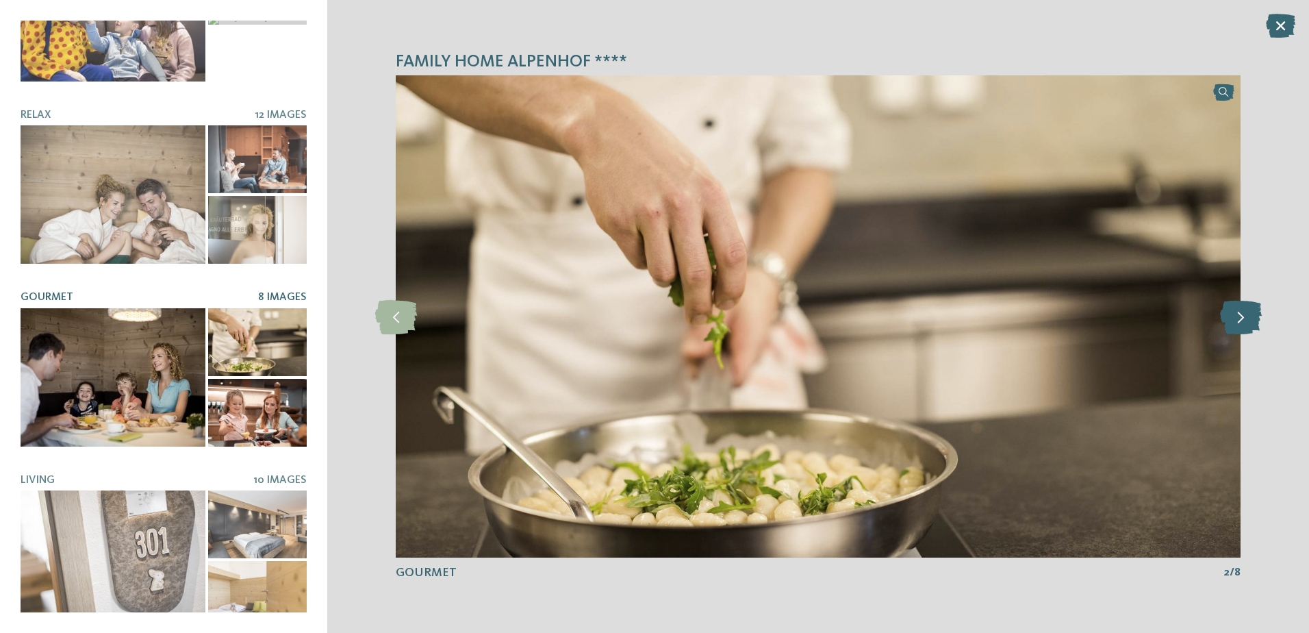
click at [1233, 325] on icon at bounding box center [1241, 316] width 42 height 34
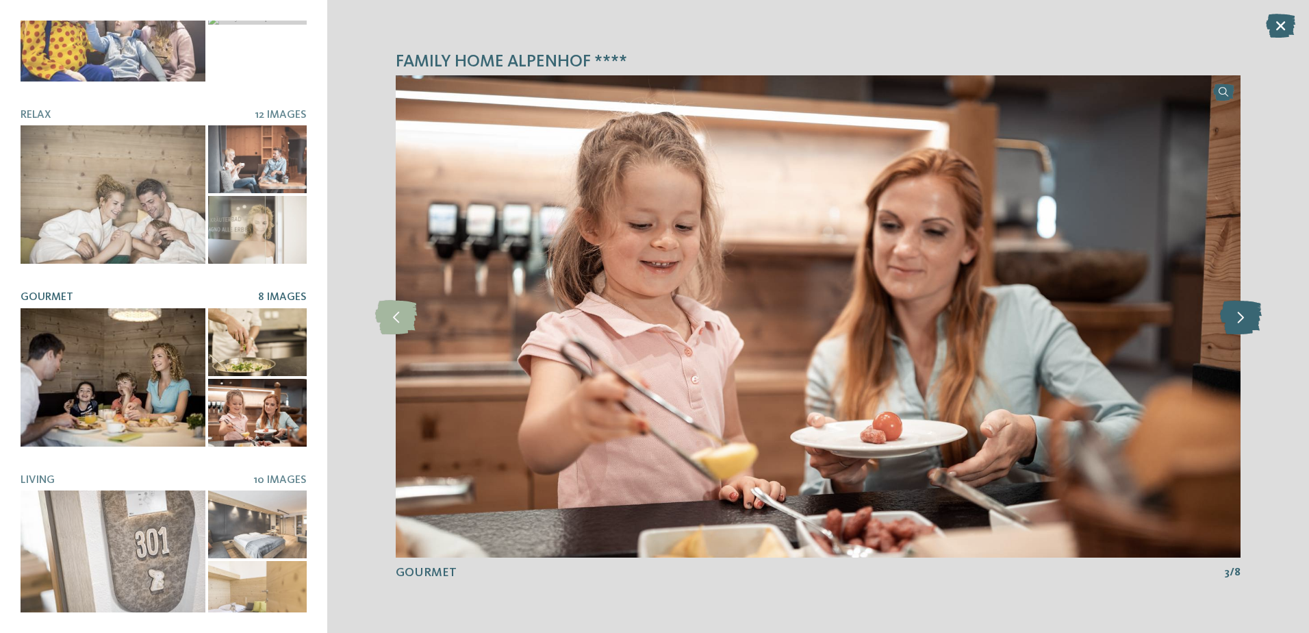
click at [1233, 325] on icon at bounding box center [1241, 316] width 42 height 34
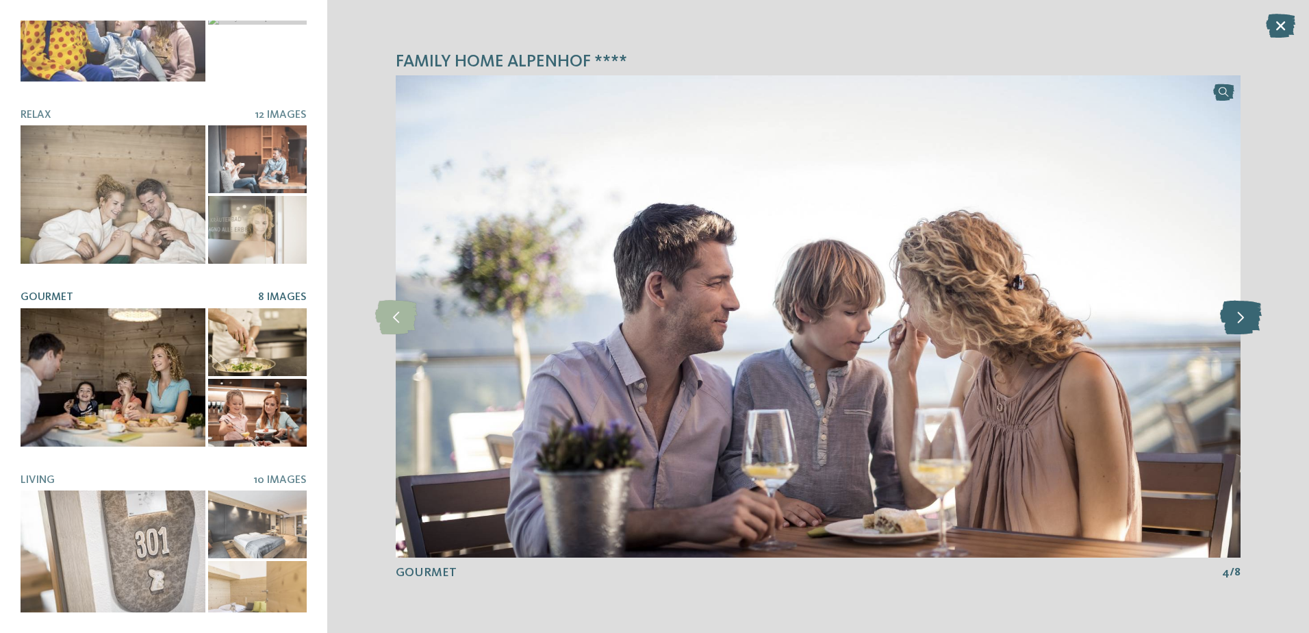
click at [1233, 325] on icon at bounding box center [1241, 316] width 42 height 34
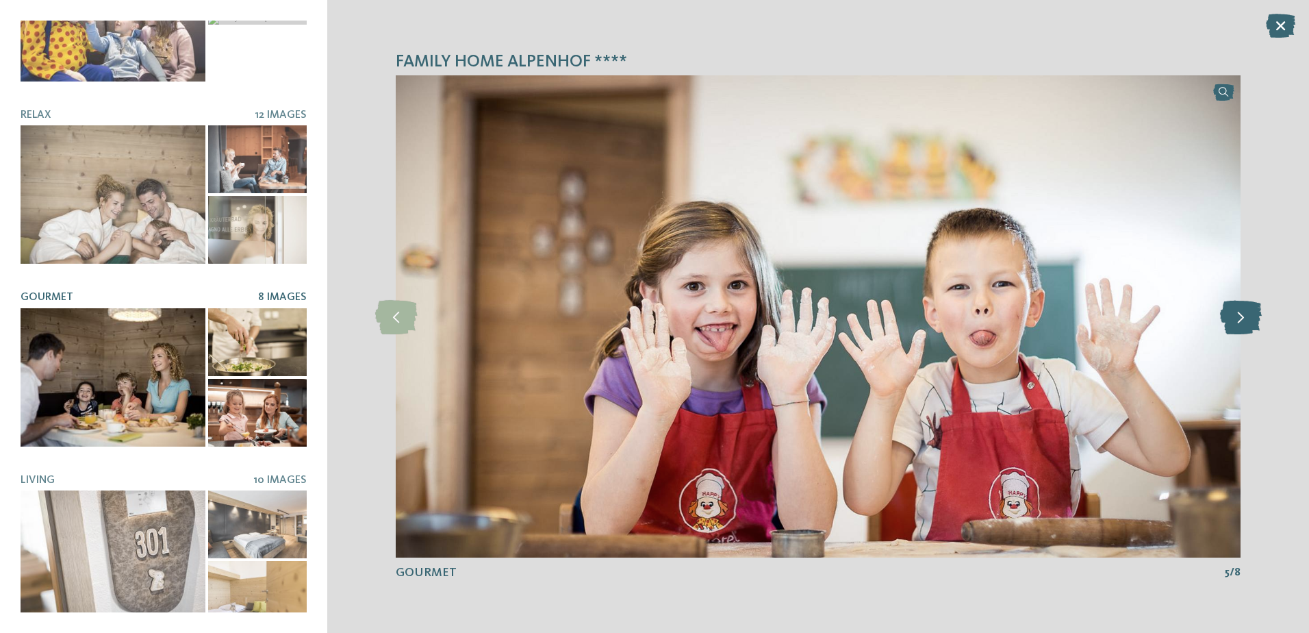
click at [1233, 325] on icon at bounding box center [1241, 316] width 42 height 34
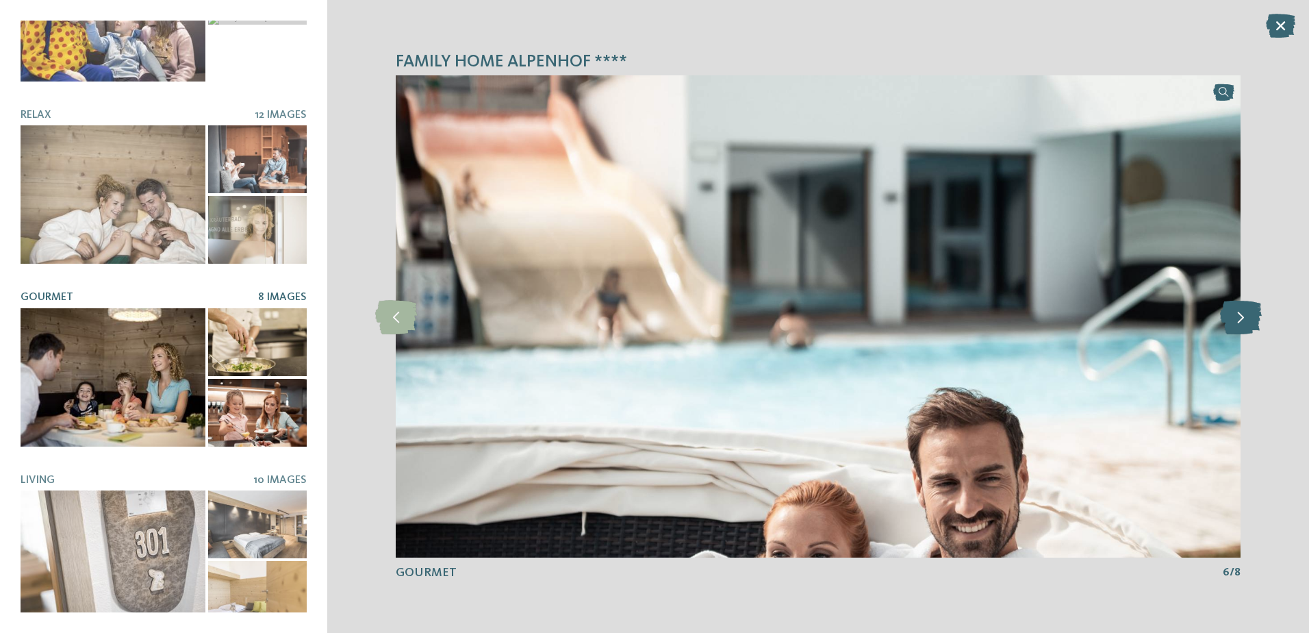
click at [1233, 325] on icon at bounding box center [1241, 316] width 42 height 34
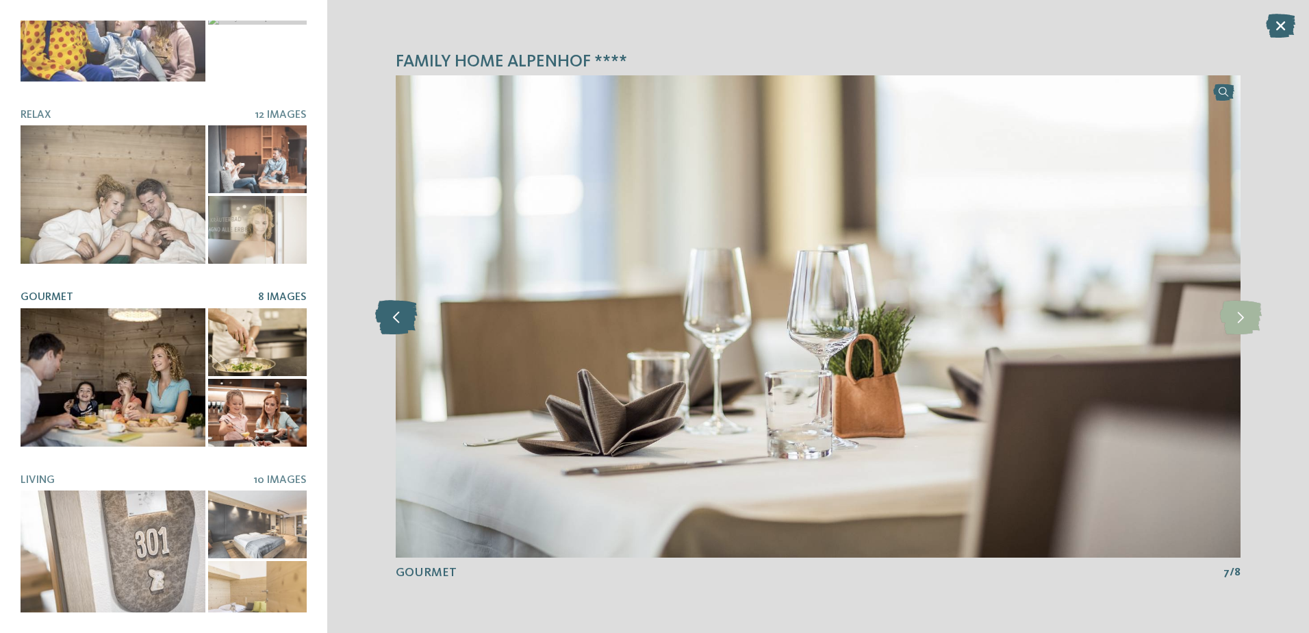
click at [394, 325] on icon at bounding box center [396, 316] width 42 height 34
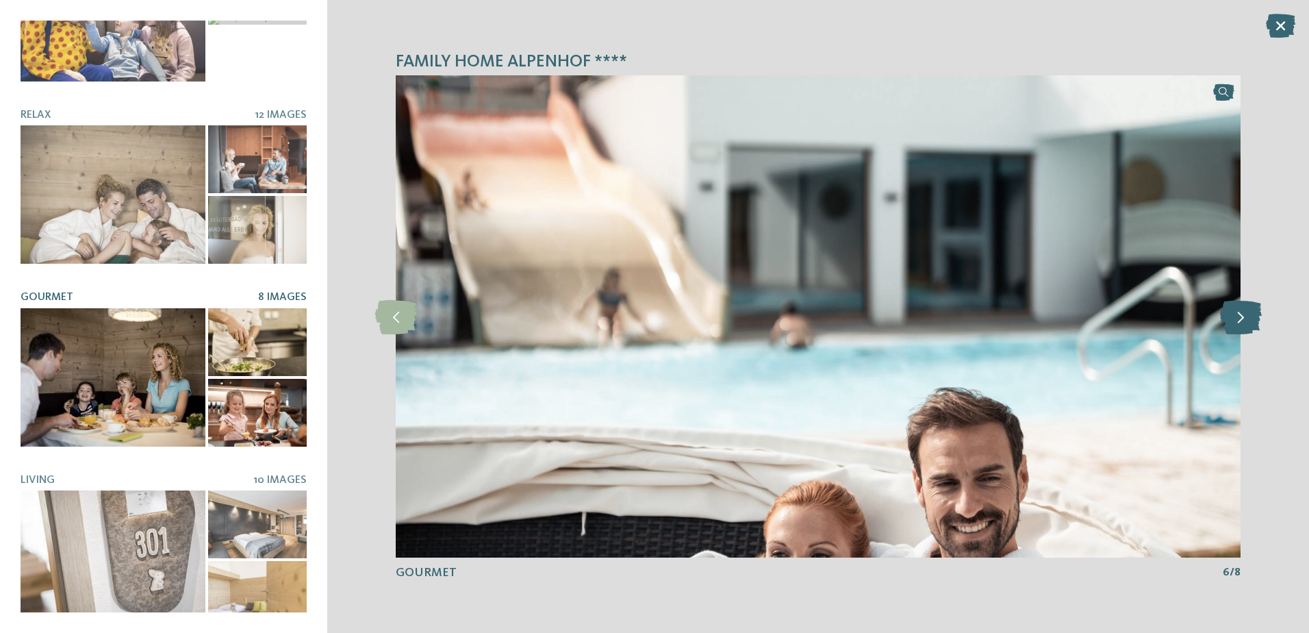
click at [1237, 326] on icon at bounding box center [1241, 316] width 42 height 34
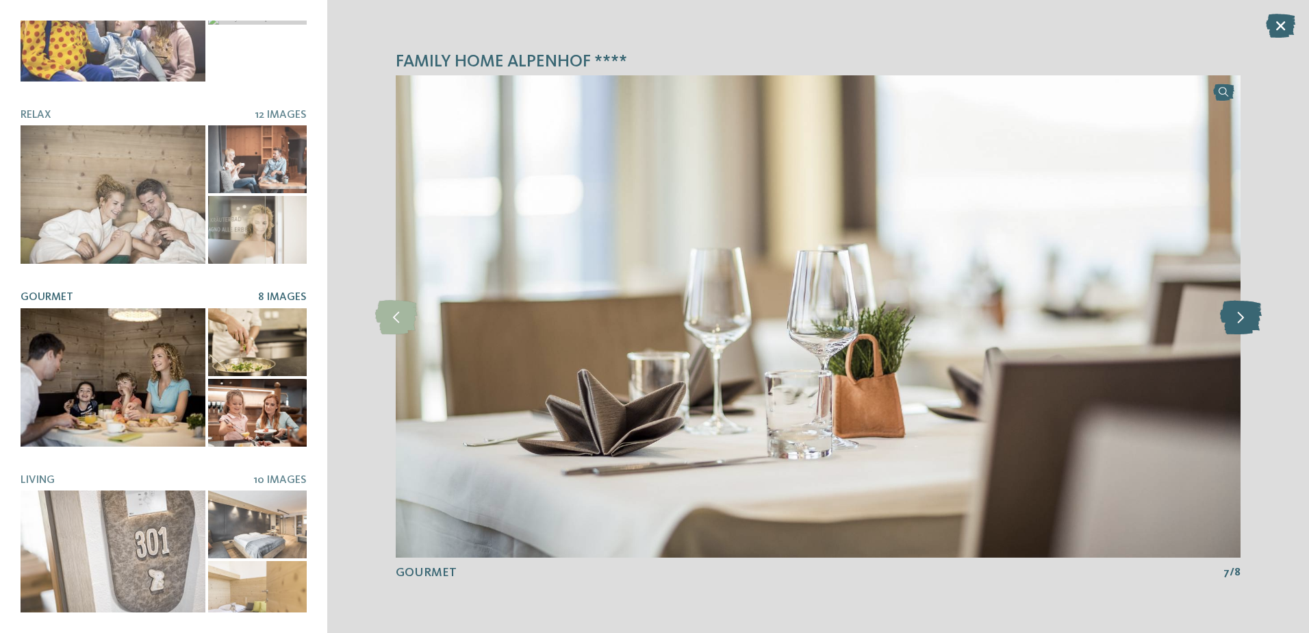
click at [1237, 326] on icon at bounding box center [1241, 316] width 42 height 34
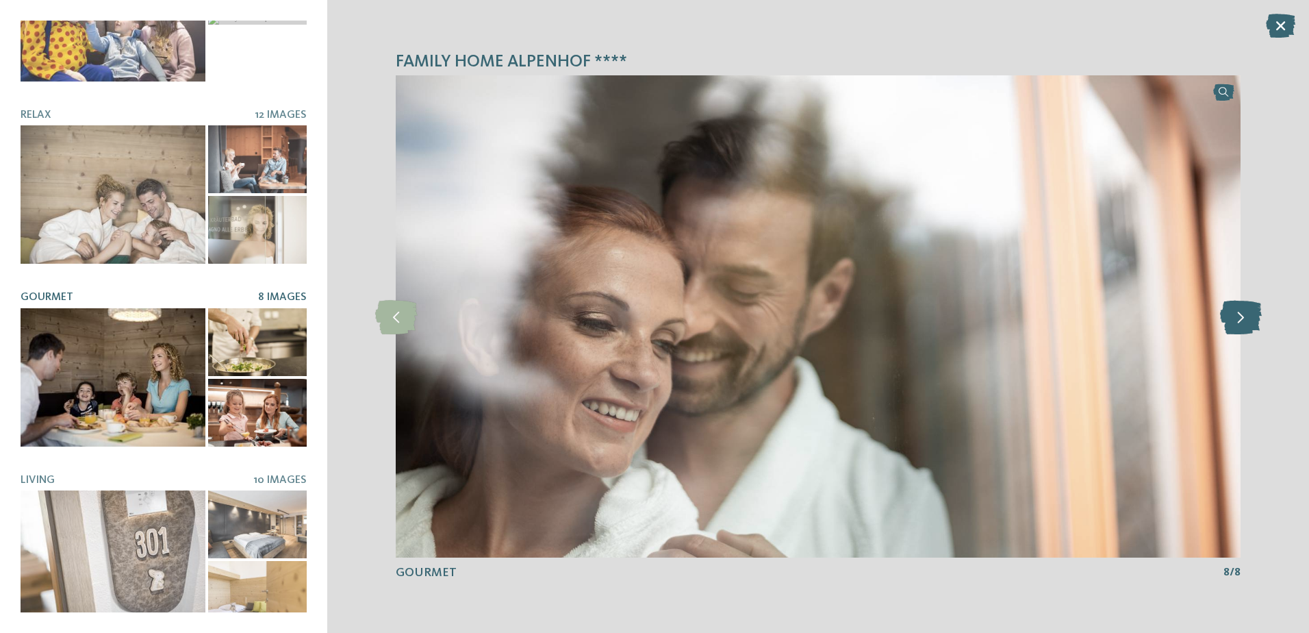
click at [1237, 326] on icon at bounding box center [1241, 316] width 42 height 34
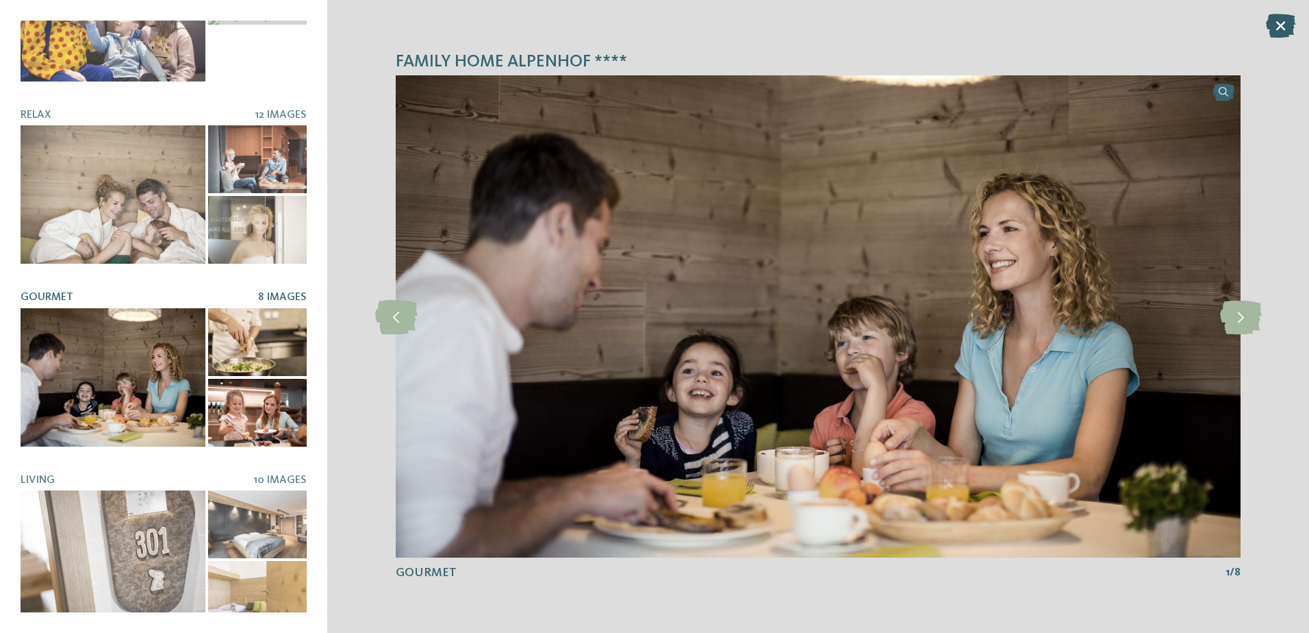
click at [1275, 27] on icon at bounding box center [1280, 26] width 29 height 24
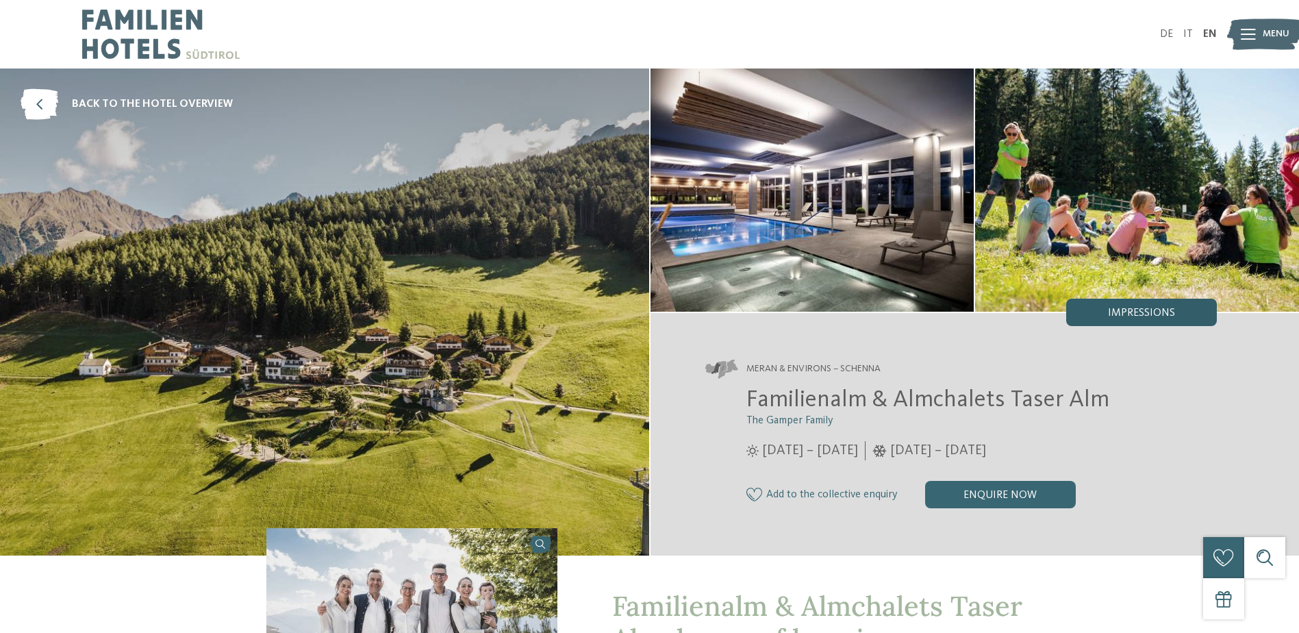
click at [1175, 312] on div "Impressions" at bounding box center [1141, 312] width 151 height 27
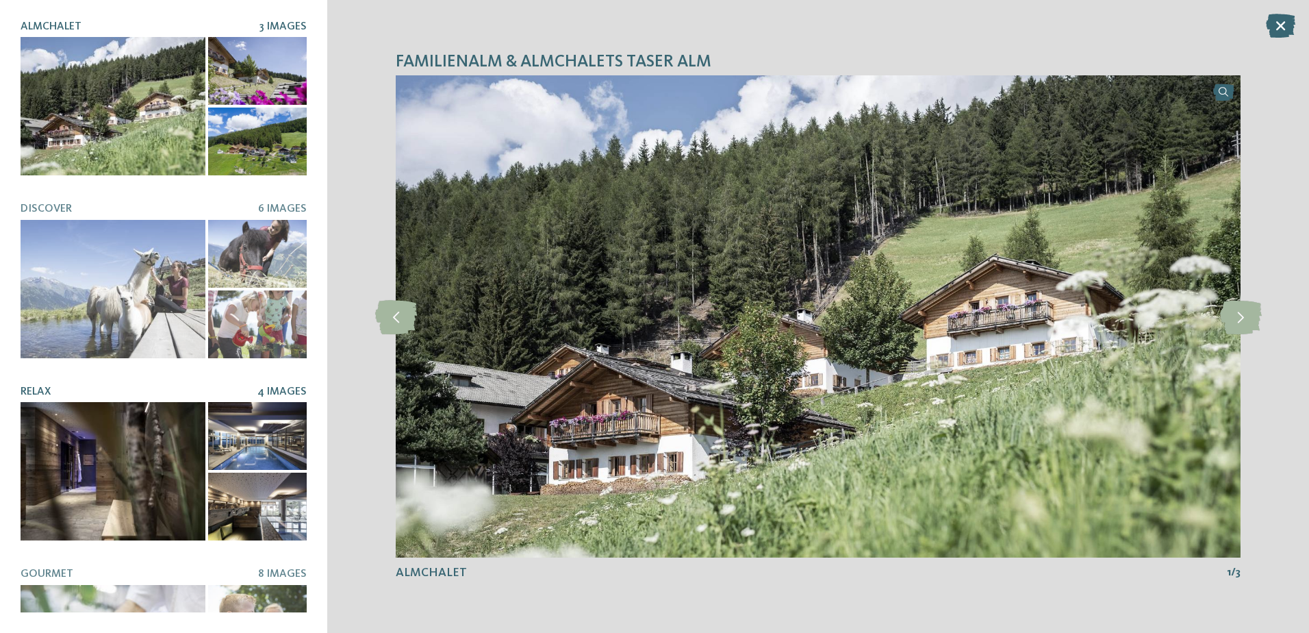
click at [92, 474] on div at bounding box center [113, 471] width 185 height 138
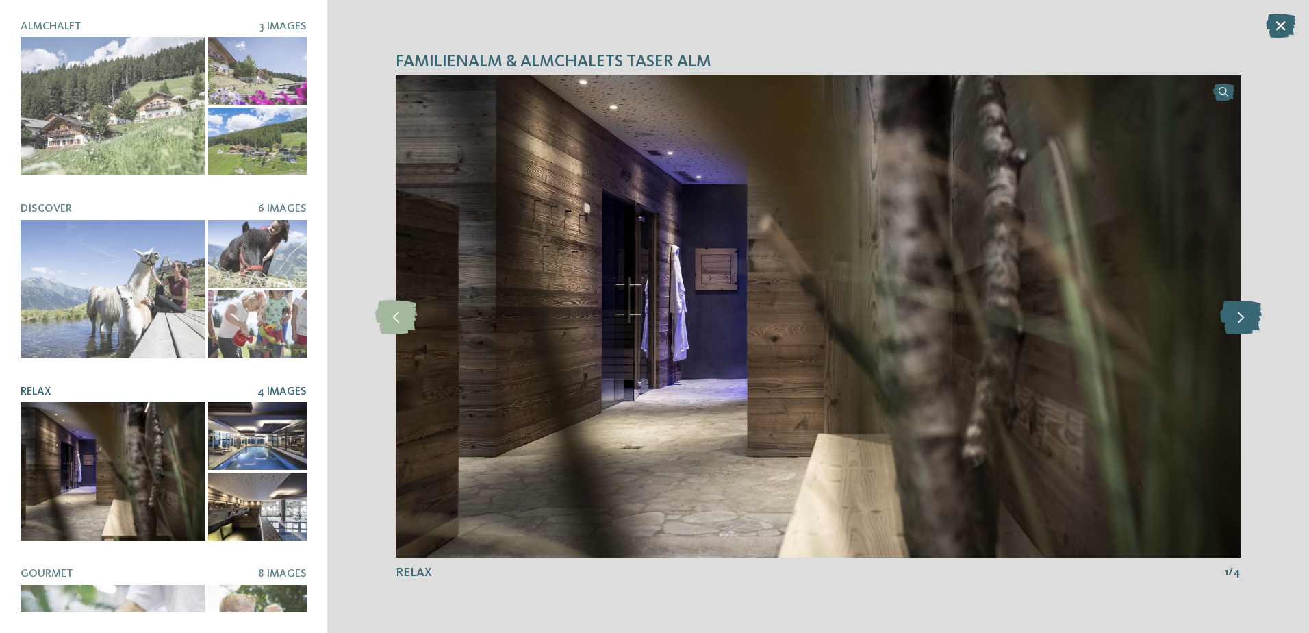
click at [1245, 315] on icon at bounding box center [1241, 316] width 42 height 34
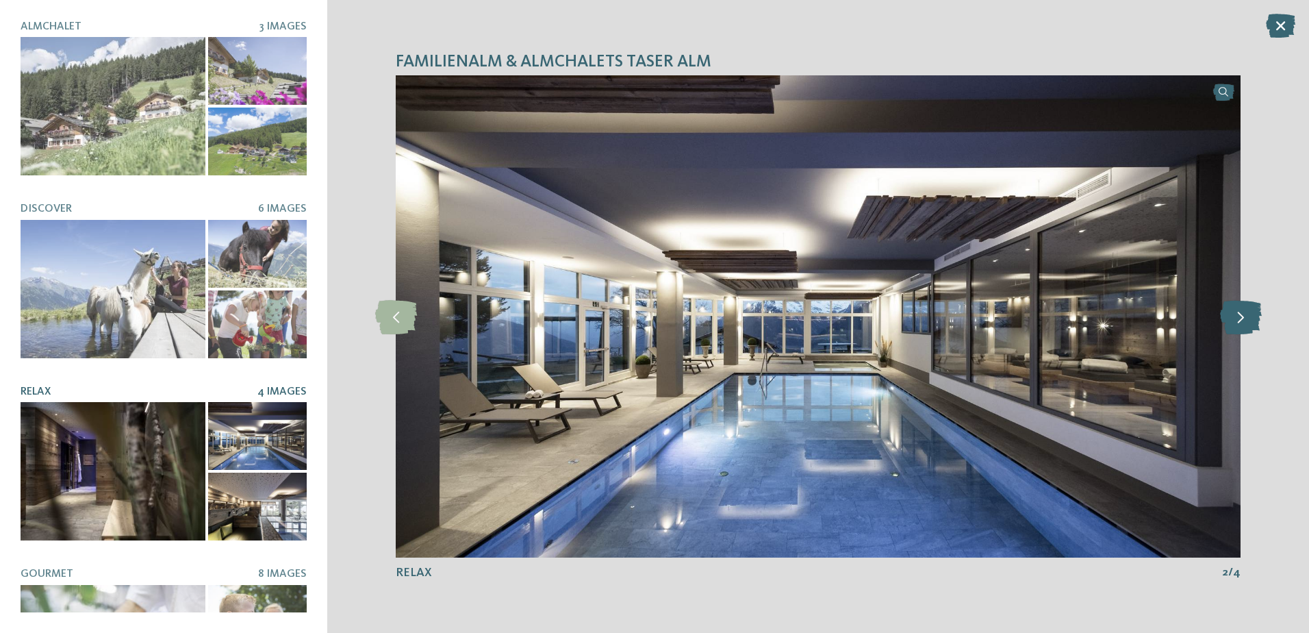
click at [1245, 315] on icon at bounding box center [1241, 316] width 42 height 34
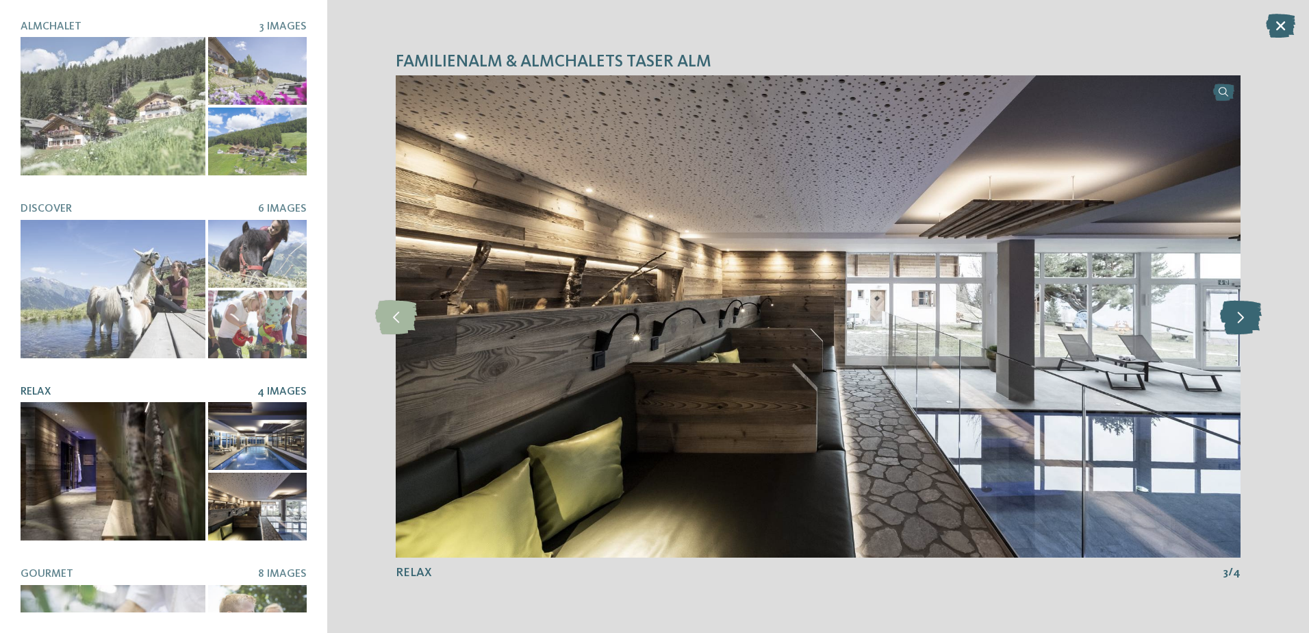
click at [1245, 315] on icon at bounding box center [1241, 316] width 42 height 34
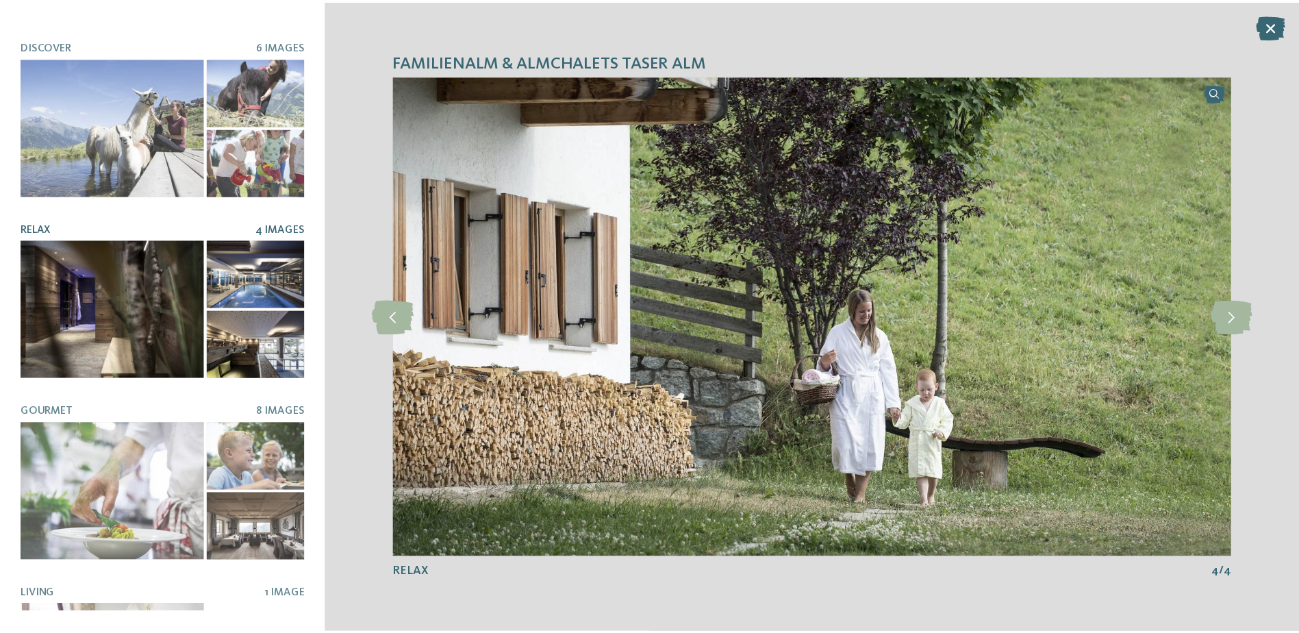
scroll to position [277, 0]
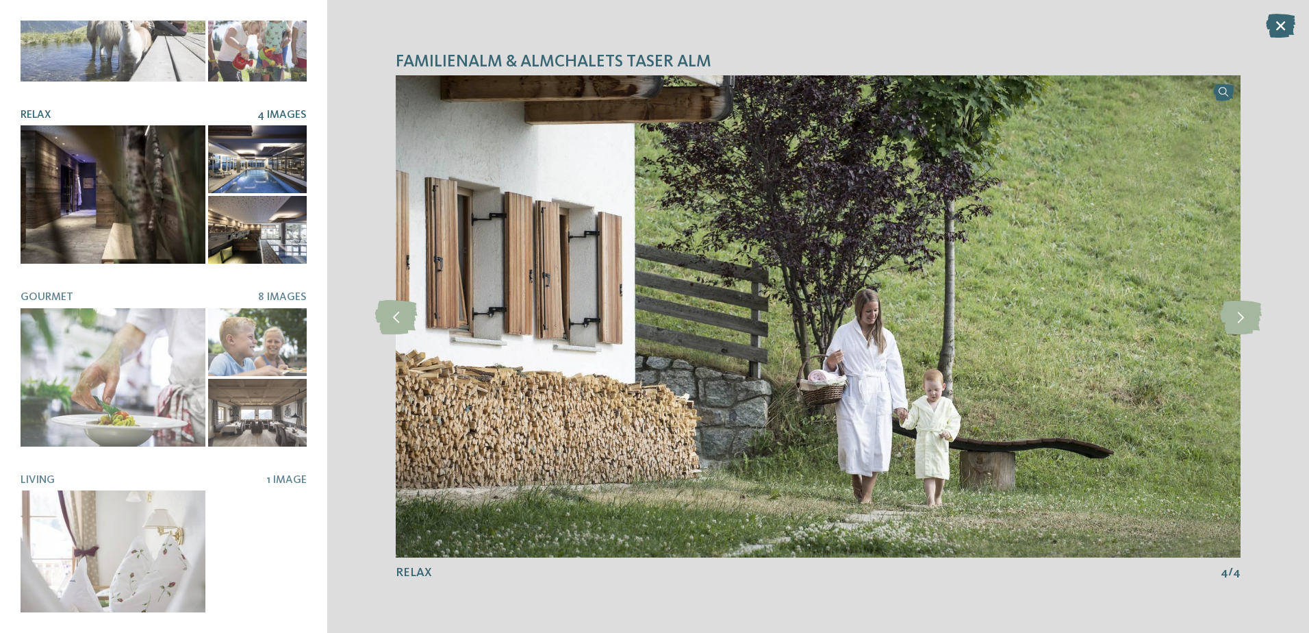
click at [1281, 23] on icon at bounding box center [1280, 26] width 29 height 24
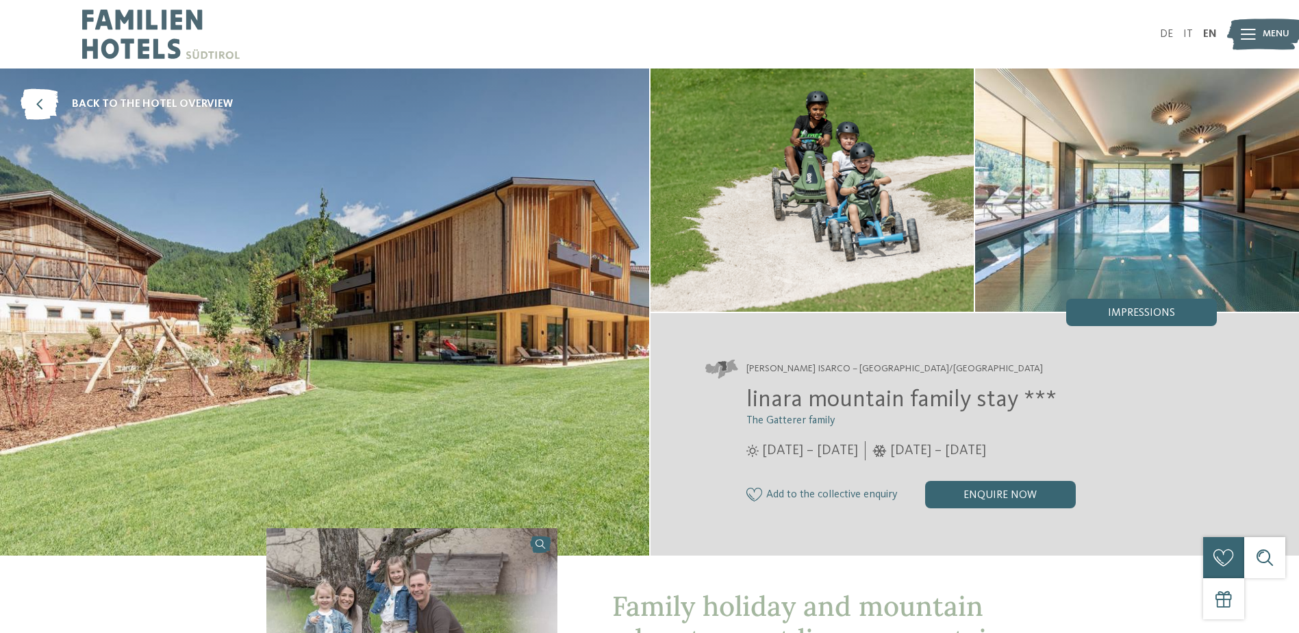
click at [1153, 311] on span "Impressions" at bounding box center [1141, 312] width 67 height 11
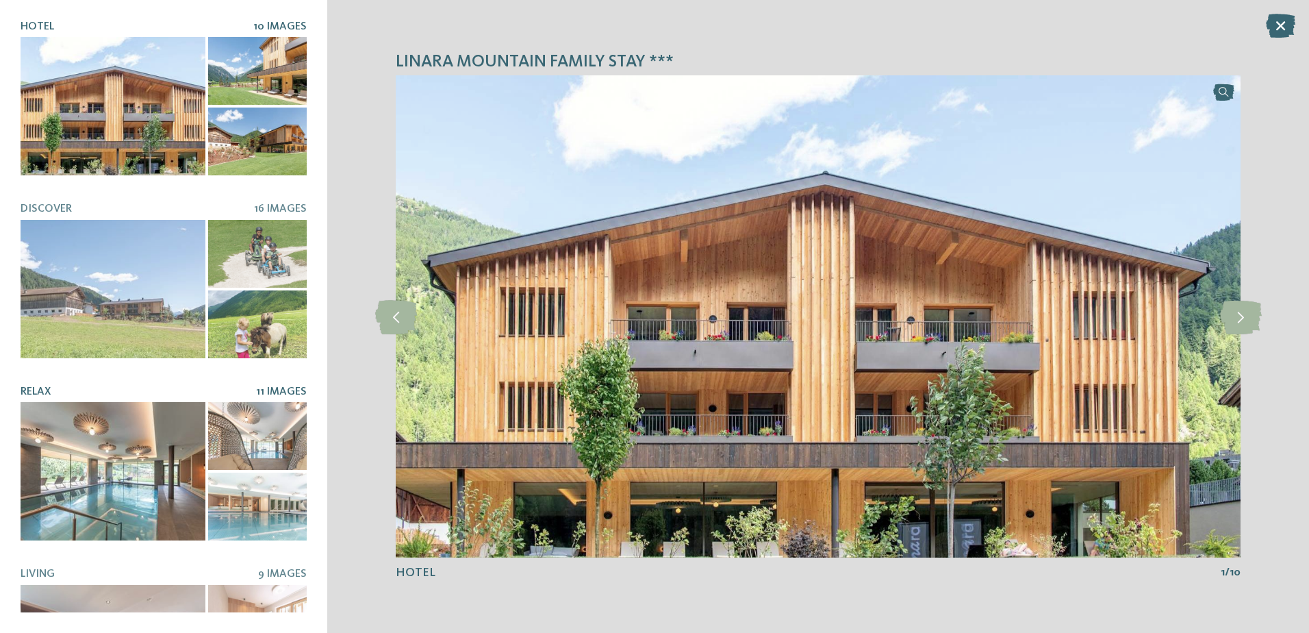
click at [92, 471] on div at bounding box center [113, 471] width 185 height 138
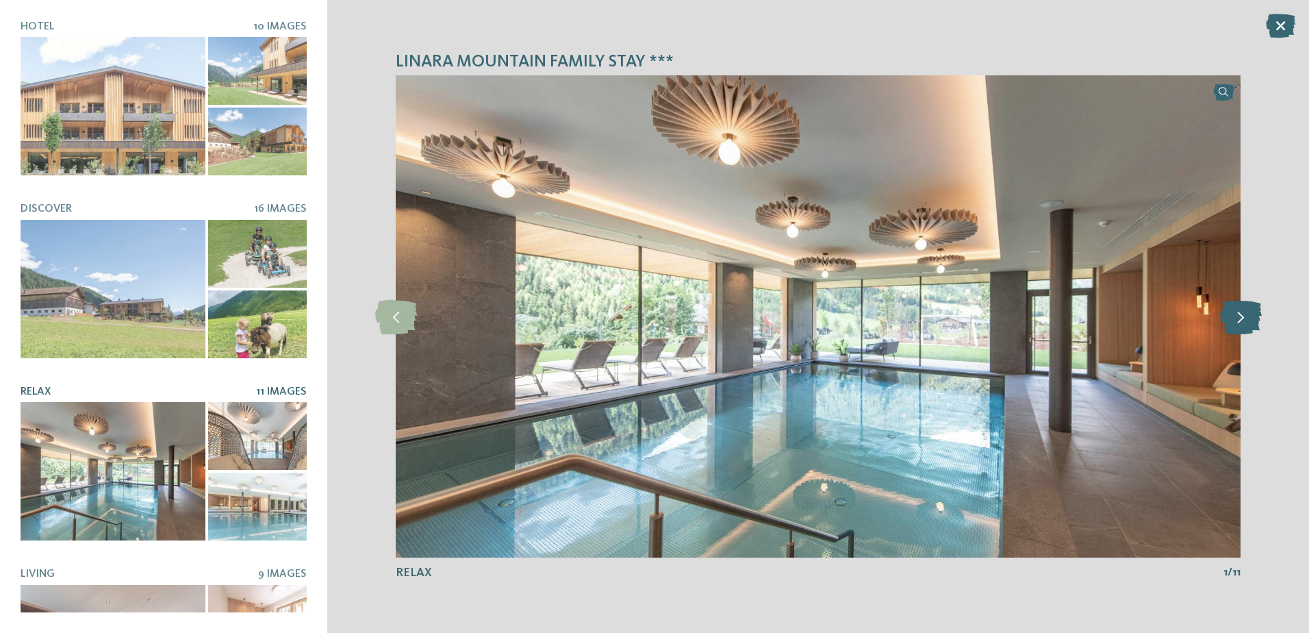
click at [1240, 321] on icon at bounding box center [1241, 316] width 42 height 34
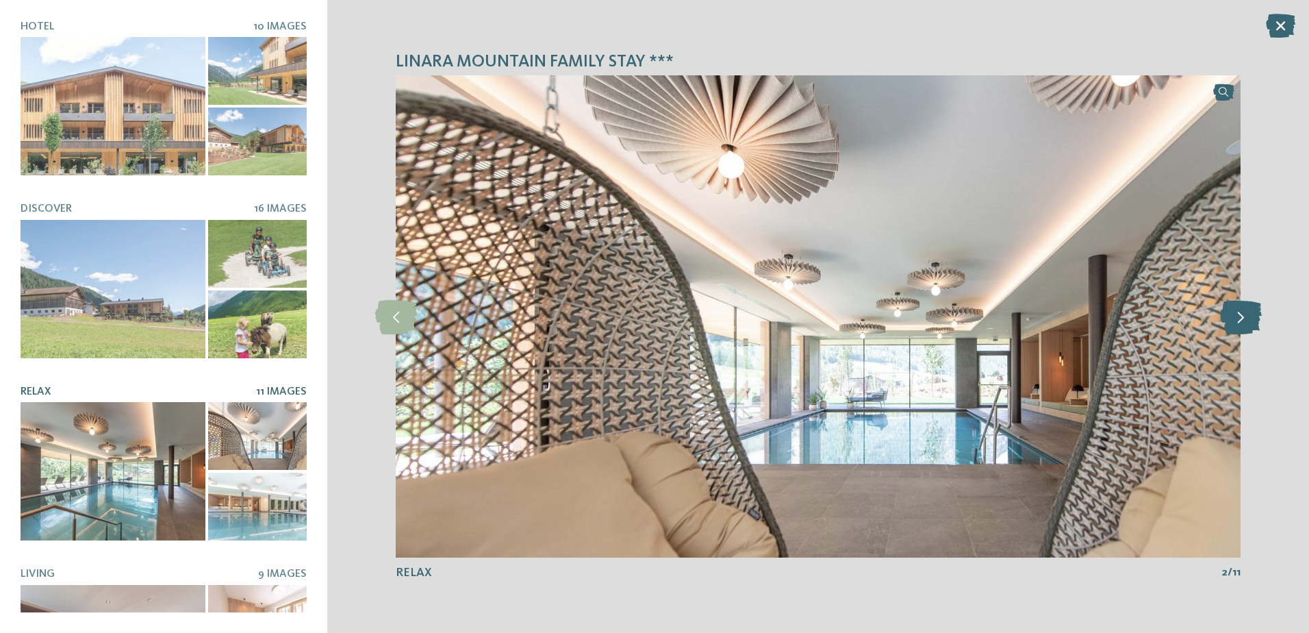
click at [1240, 321] on icon at bounding box center [1241, 316] width 42 height 34
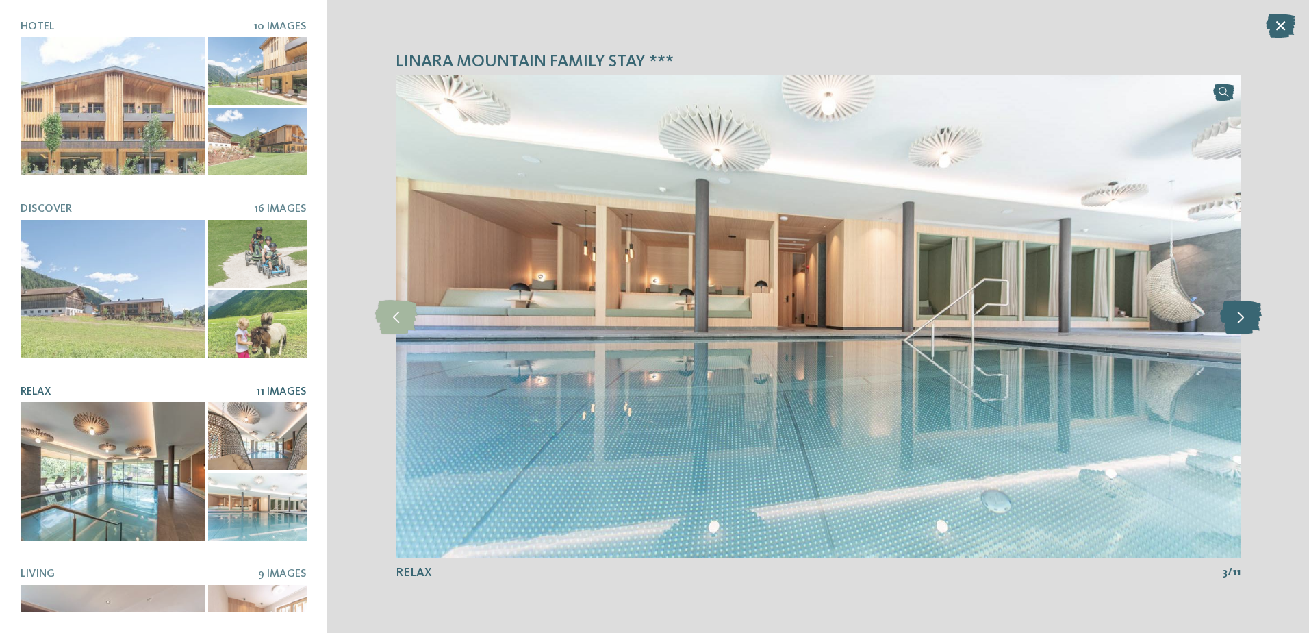
click at [1240, 321] on icon at bounding box center [1241, 316] width 42 height 34
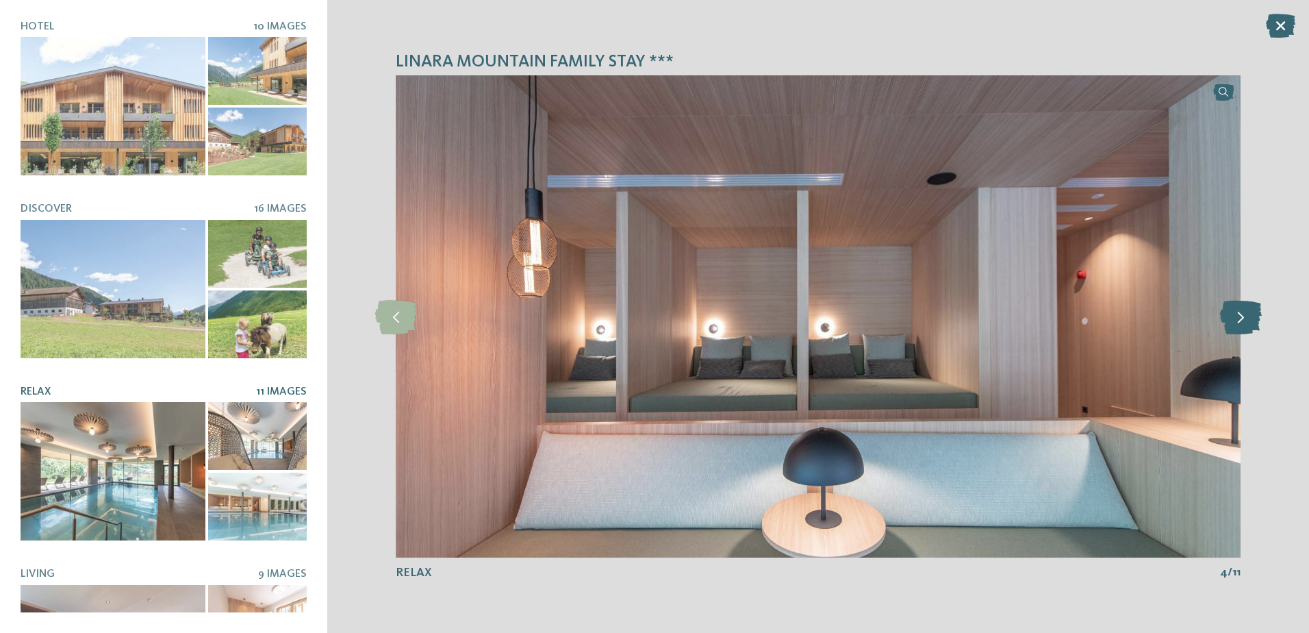
click at [1240, 321] on icon at bounding box center [1241, 316] width 42 height 34
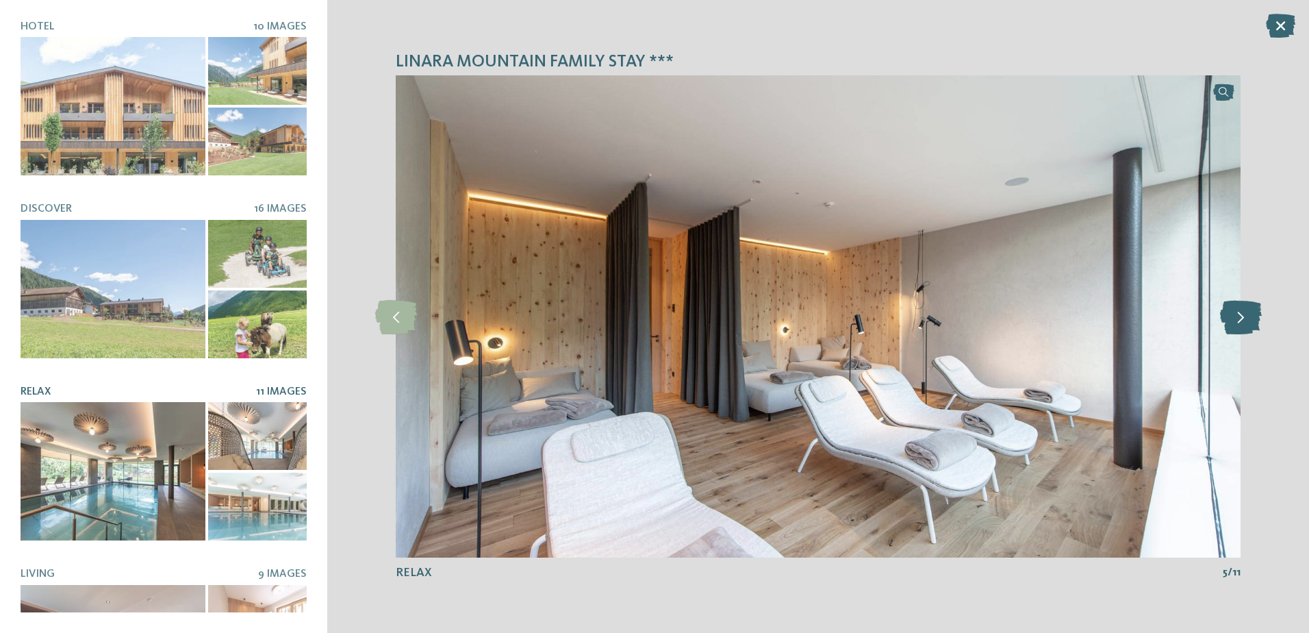
click at [1240, 321] on icon at bounding box center [1241, 316] width 42 height 34
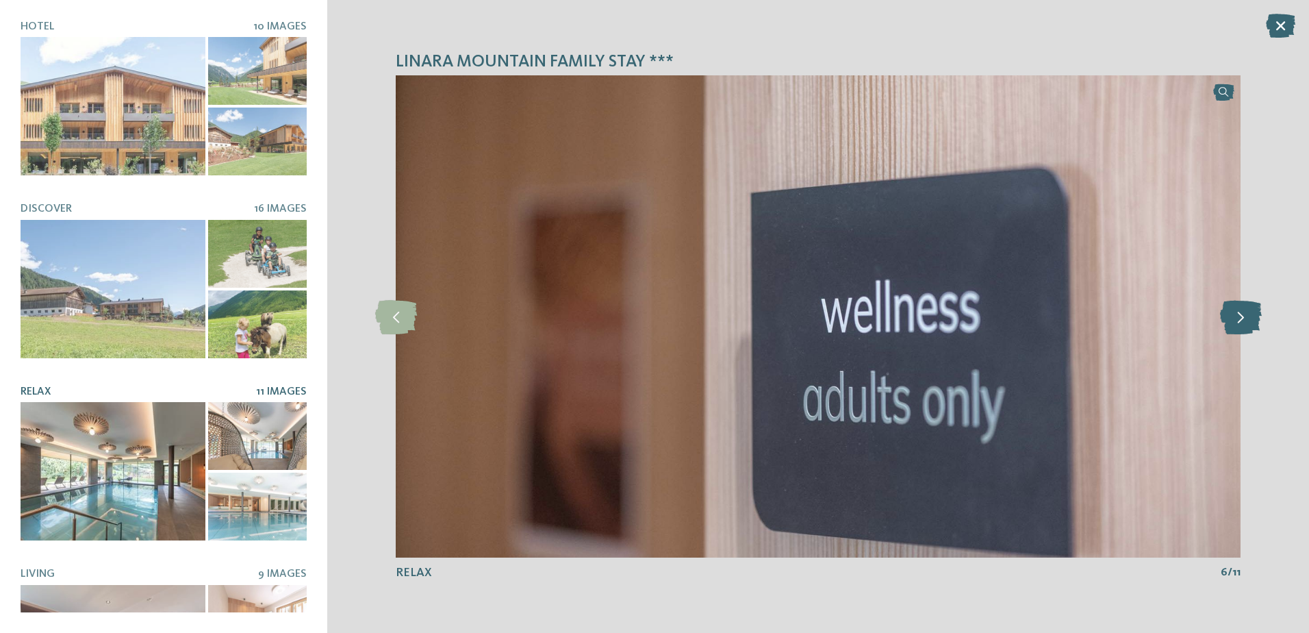
click at [1240, 321] on icon at bounding box center [1241, 316] width 42 height 34
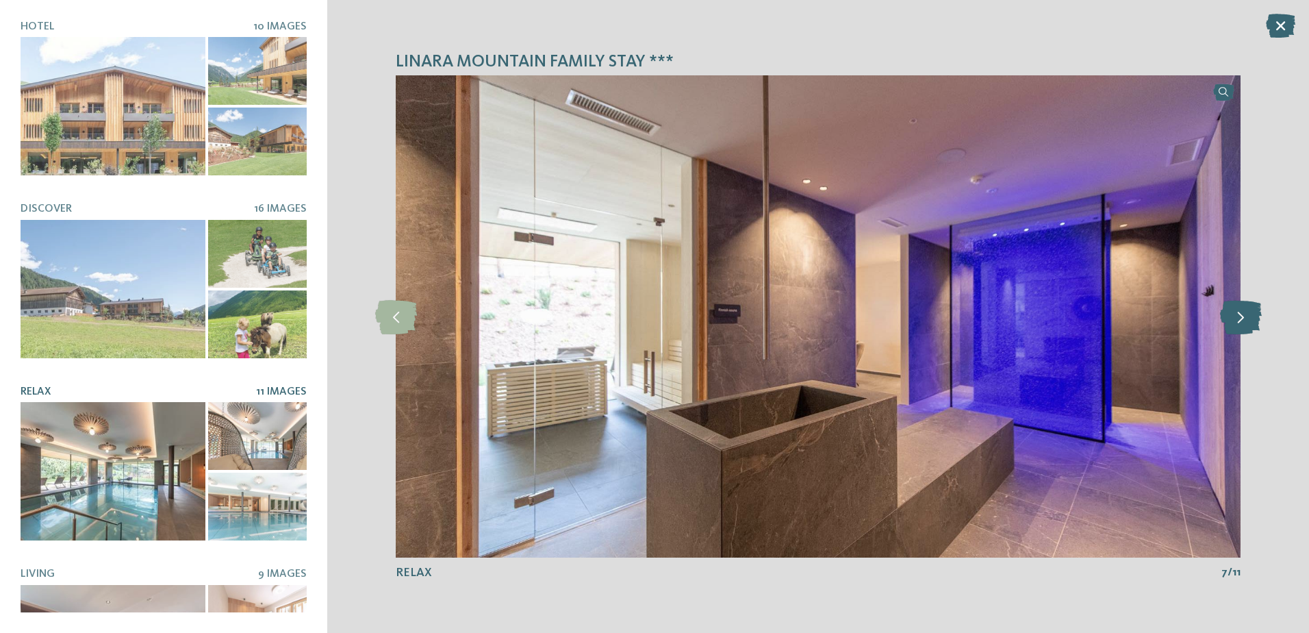
click at [1240, 321] on icon at bounding box center [1241, 316] width 42 height 34
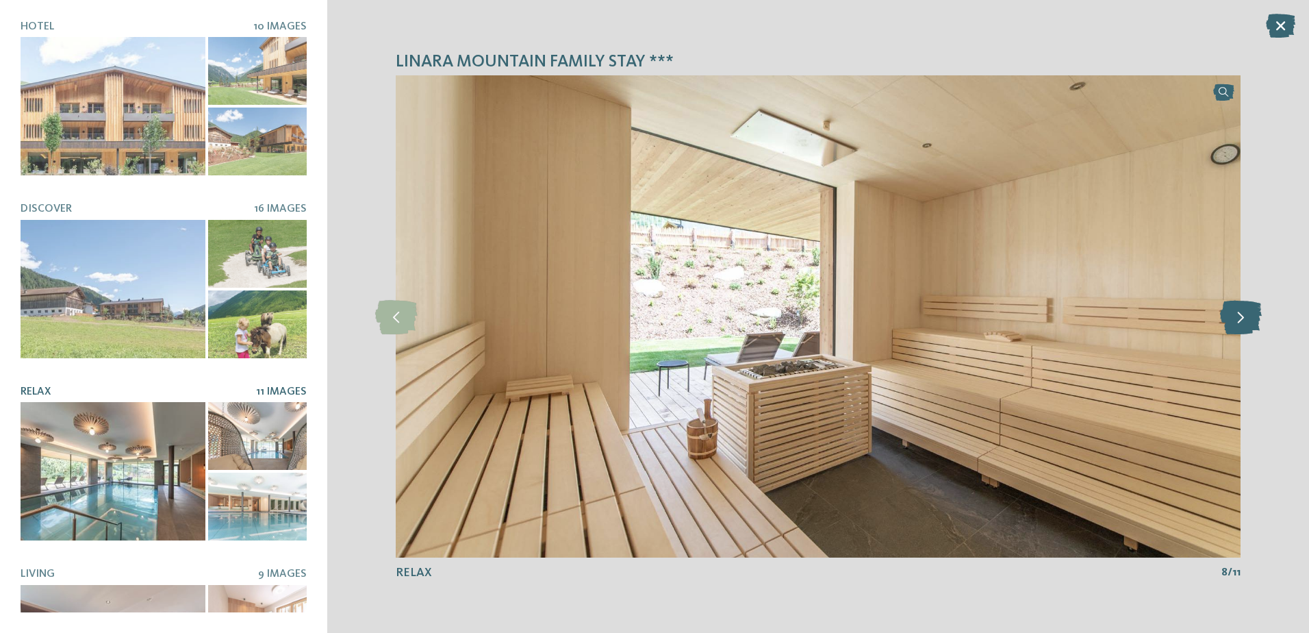
click at [1236, 309] on icon at bounding box center [1241, 316] width 42 height 34
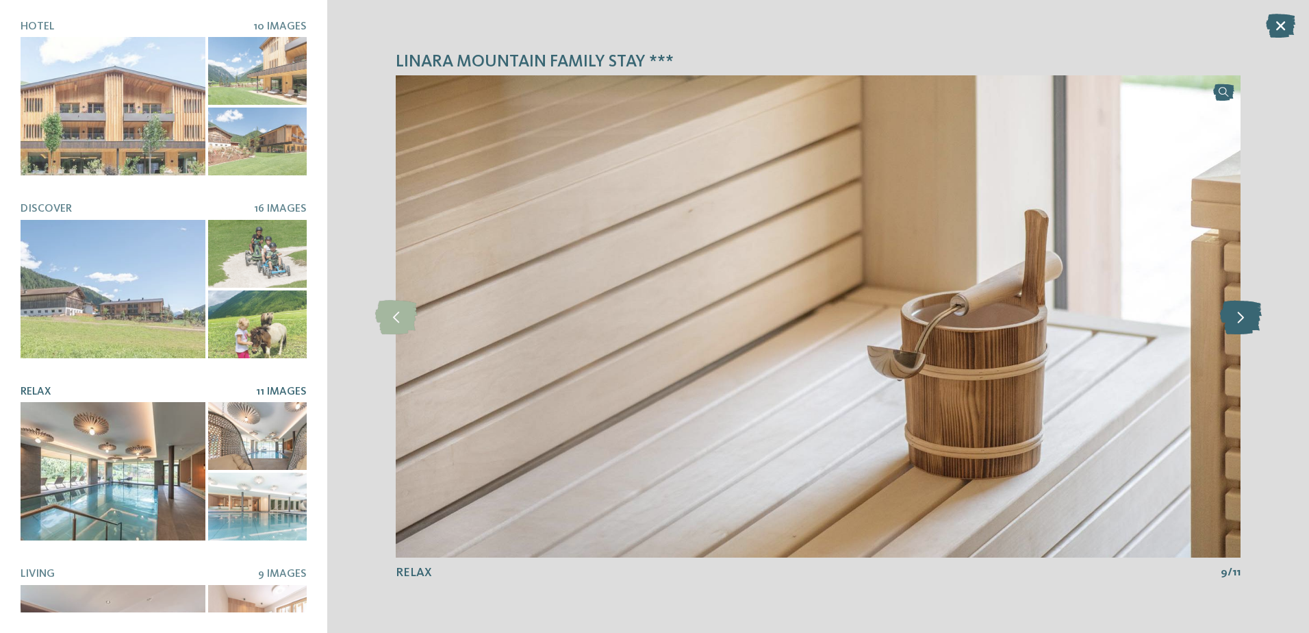
click at [1236, 309] on icon at bounding box center [1241, 316] width 42 height 34
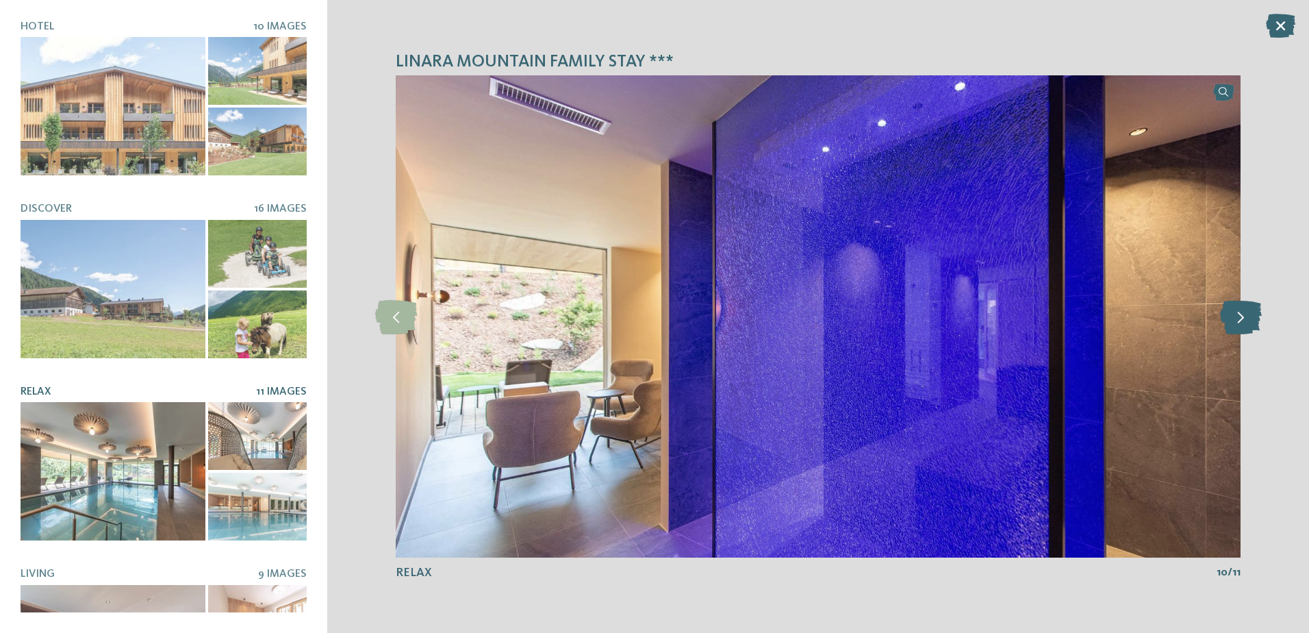
click at [1236, 309] on icon at bounding box center [1241, 316] width 42 height 34
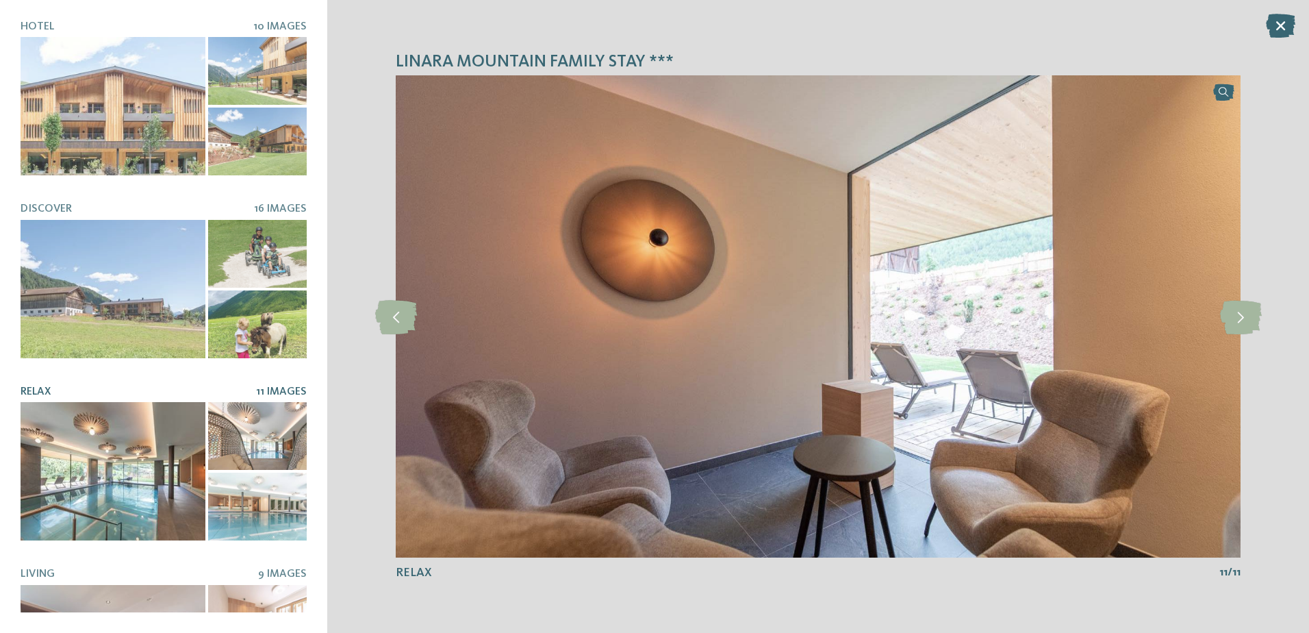
drag, startPoint x: 1279, startPoint y: 26, endPoint x: 1266, endPoint y: 28, distance: 13.2
click at [1279, 26] on icon at bounding box center [1280, 26] width 29 height 24
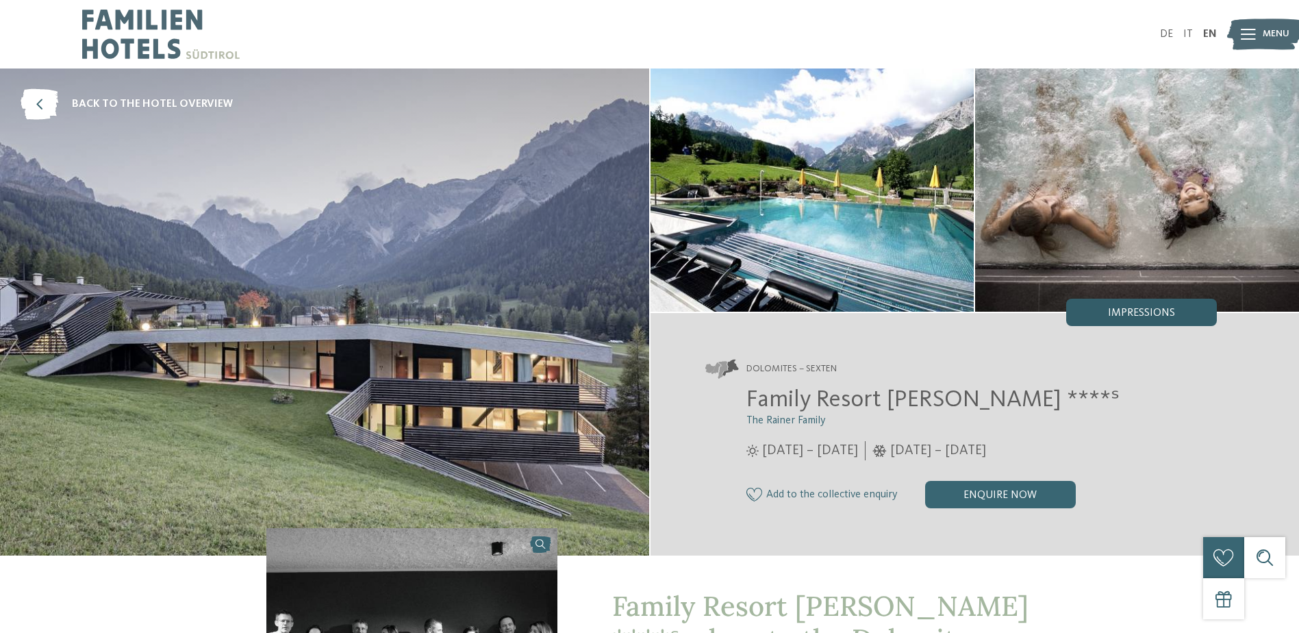
click at [1156, 314] on span "Impressions" at bounding box center [1141, 312] width 67 height 11
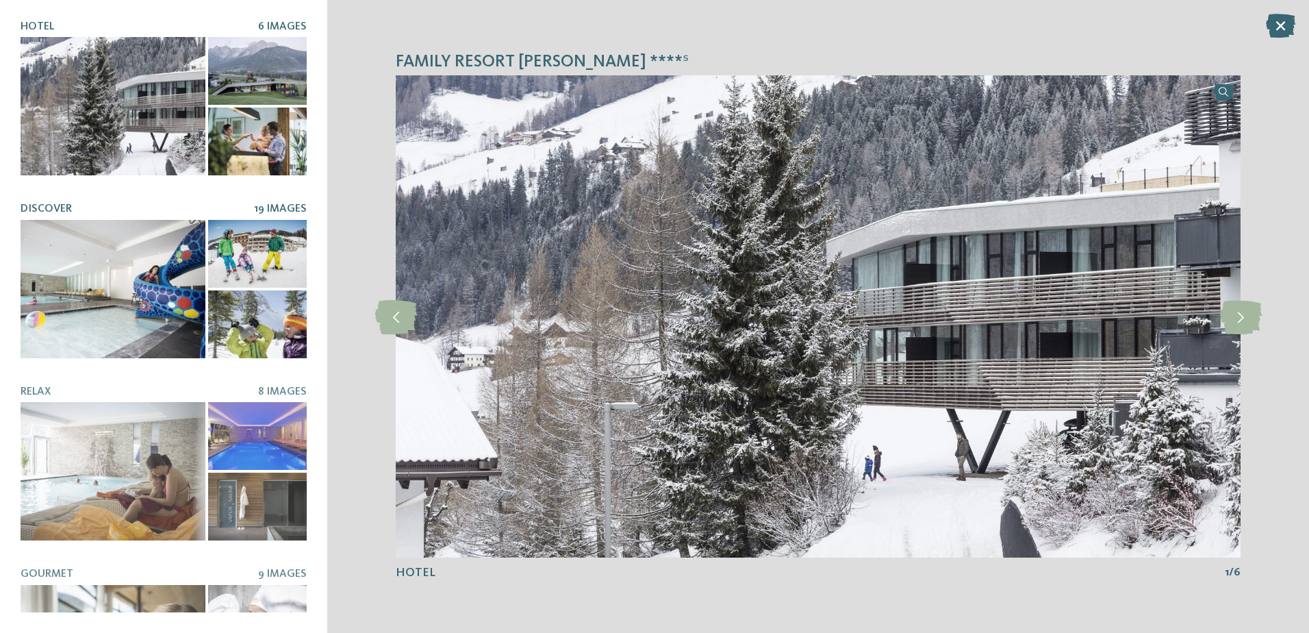
click at [116, 259] on div at bounding box center [113, 289] width 185 height 138
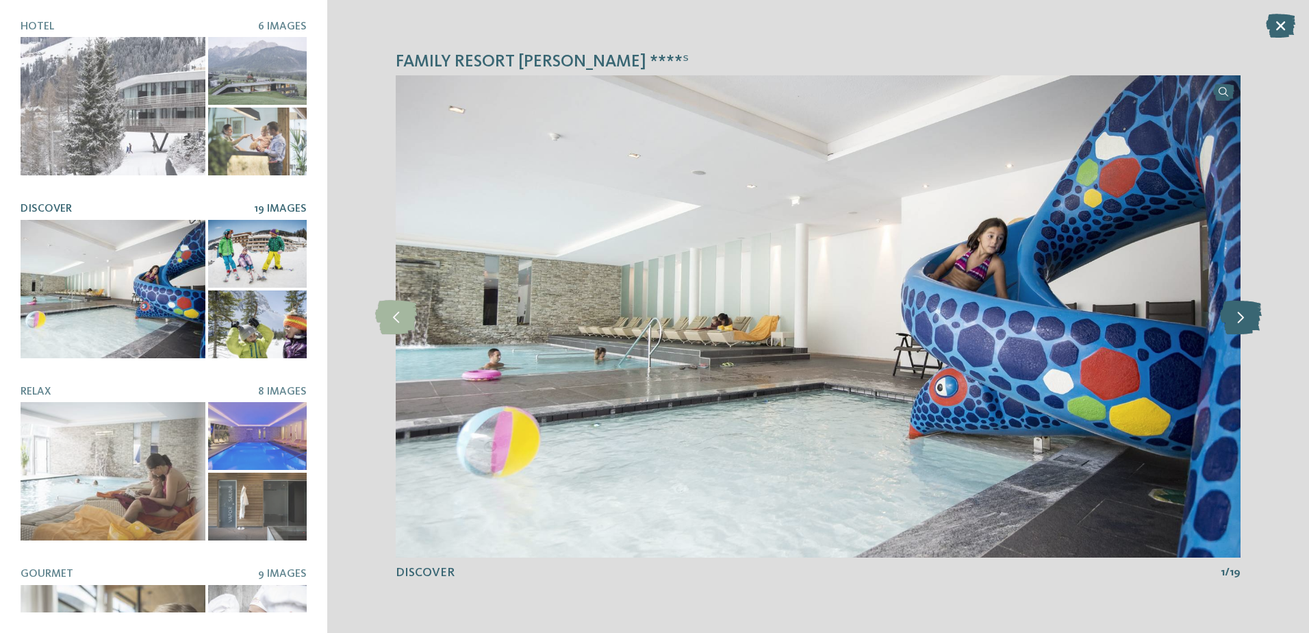
click at [1239, 320] on icon at bounding box center [1241, 316] width 42 height 34
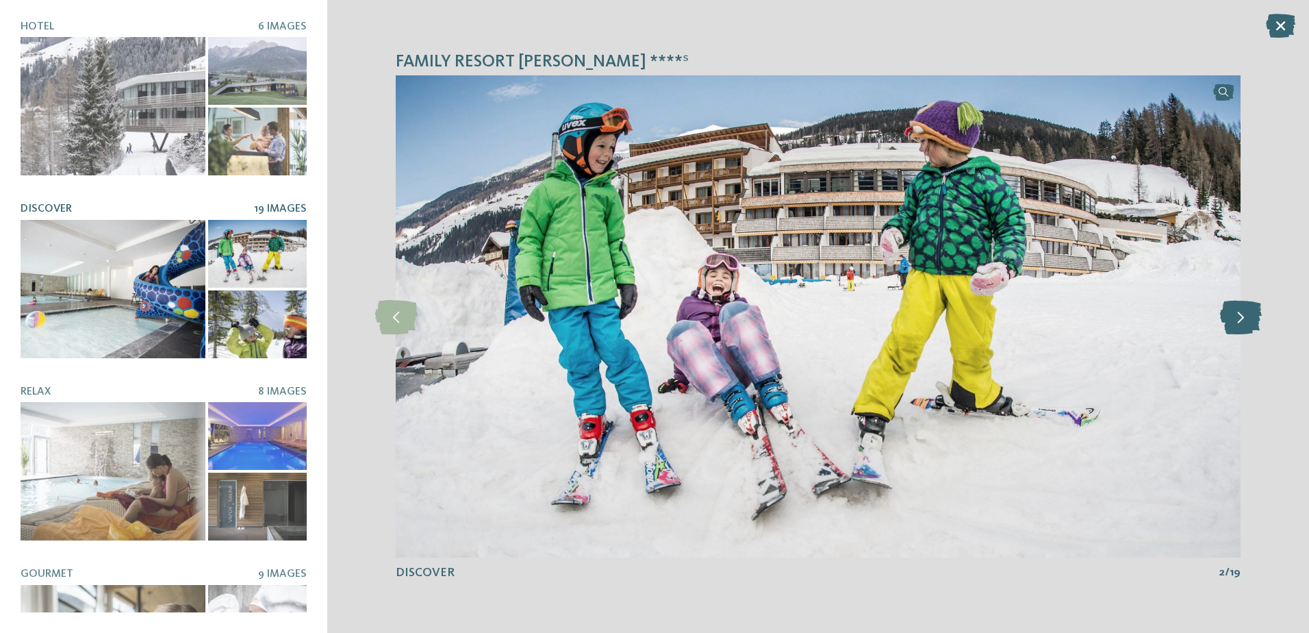
click at [1239, 320] on icon at bounding box center [1241, 316] width 42 height 34
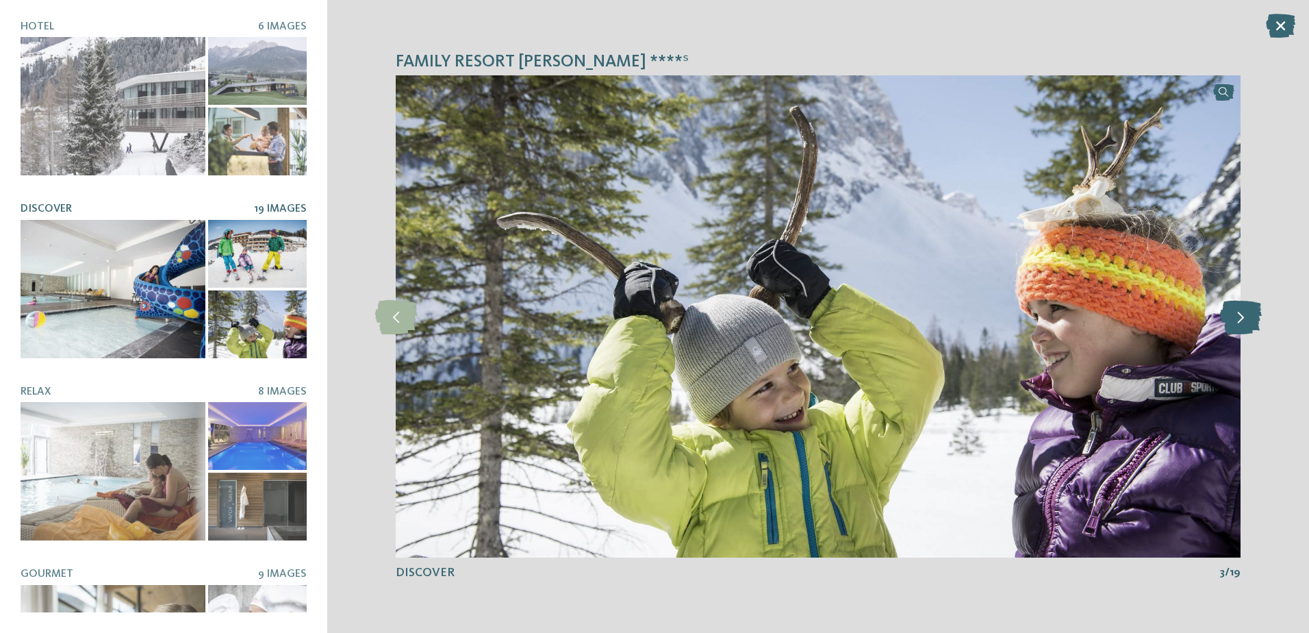
click at [1239, 320] on icon at bounding box center [1241, 316] width 42 height 34
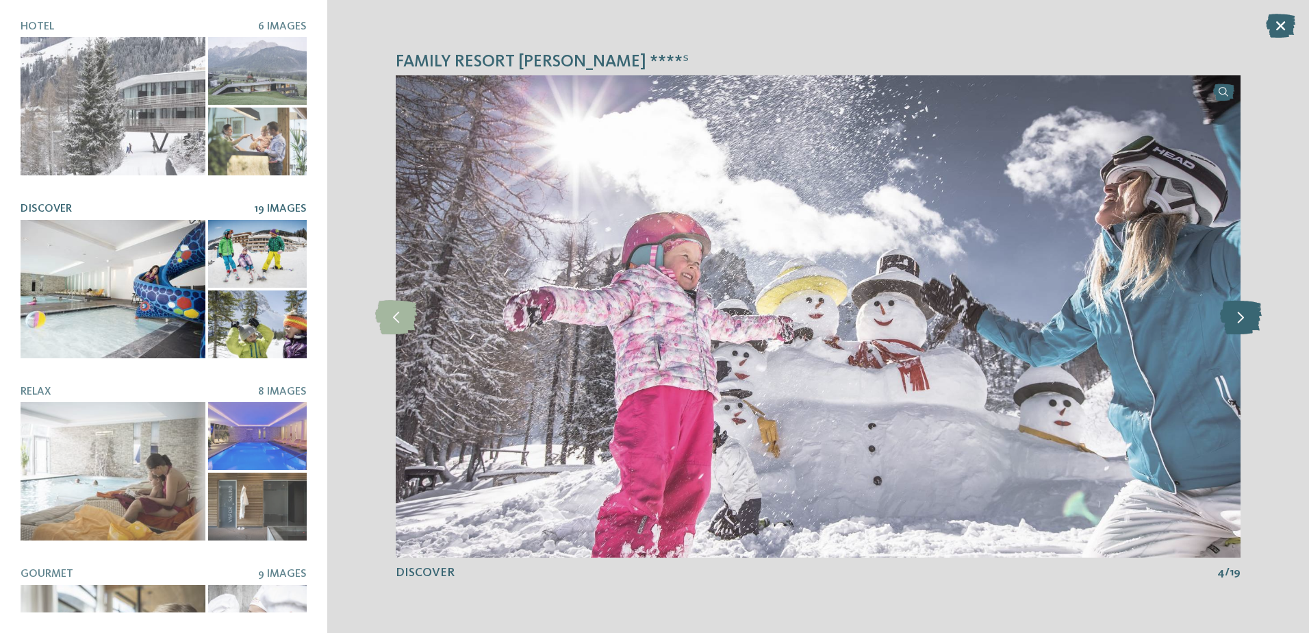
click at [1239, 320] on icon at bounding box center [1241, 316] width 42 height 34
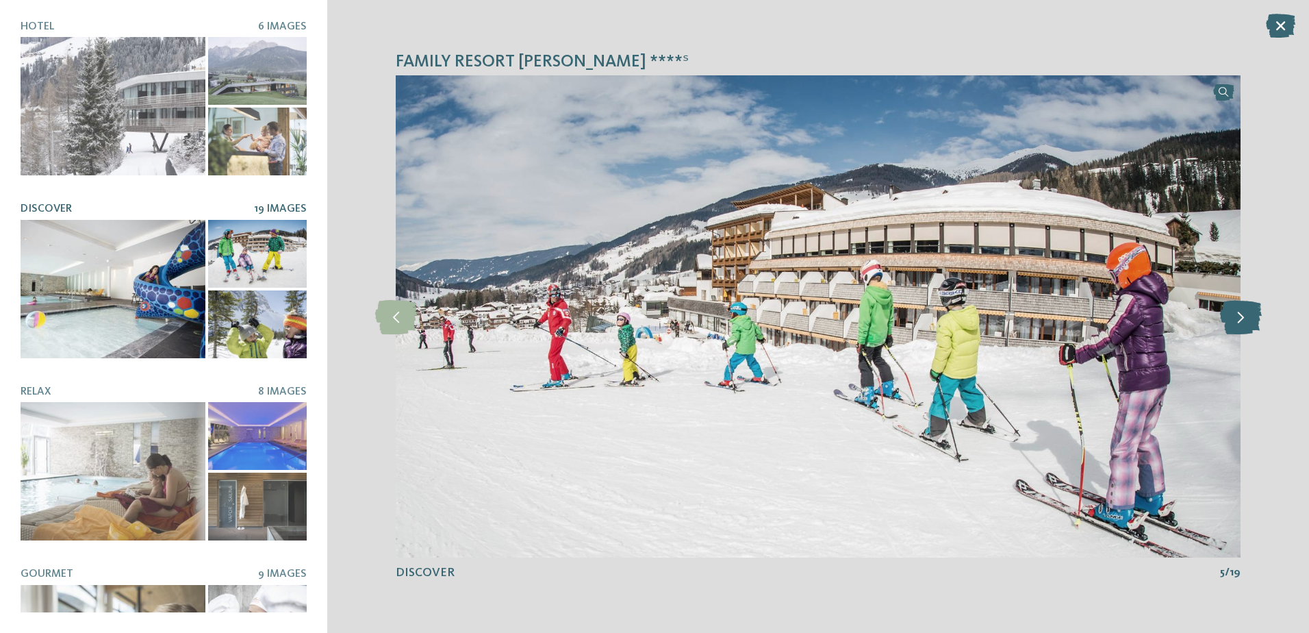
click at [1239, 320] on icon at bounding box center [1241, 316] width 42 height 34
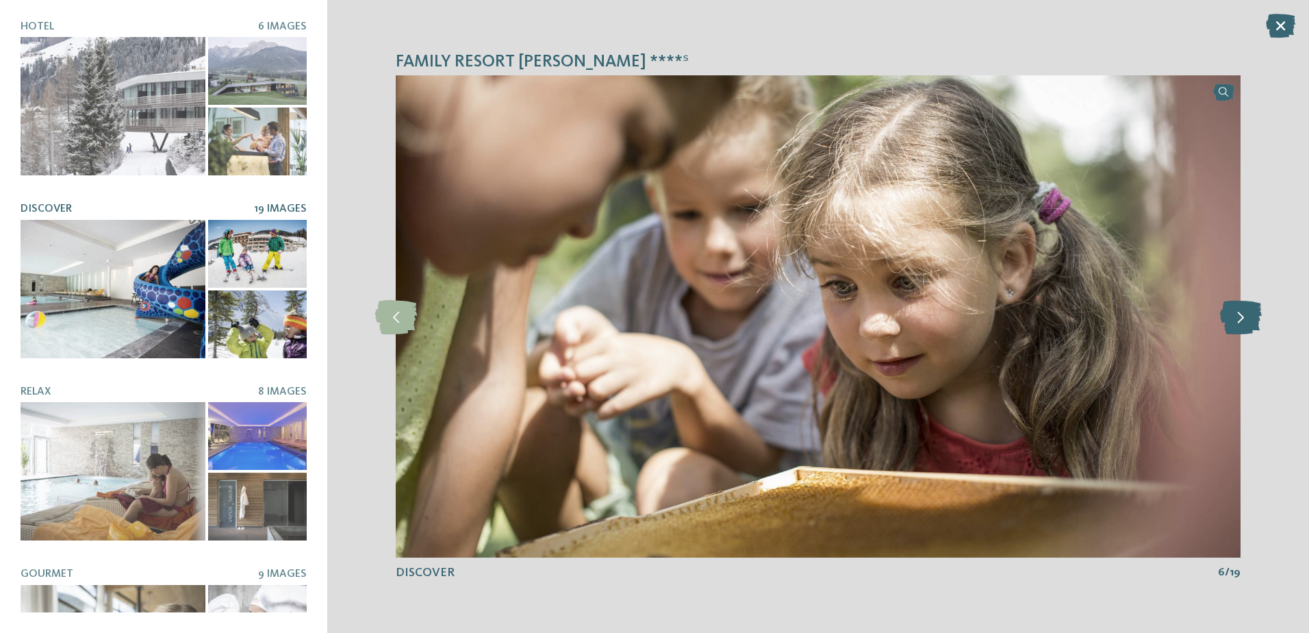
click at [1239, 320] on icon at bounding box center [1241, 316] width 42 height 34
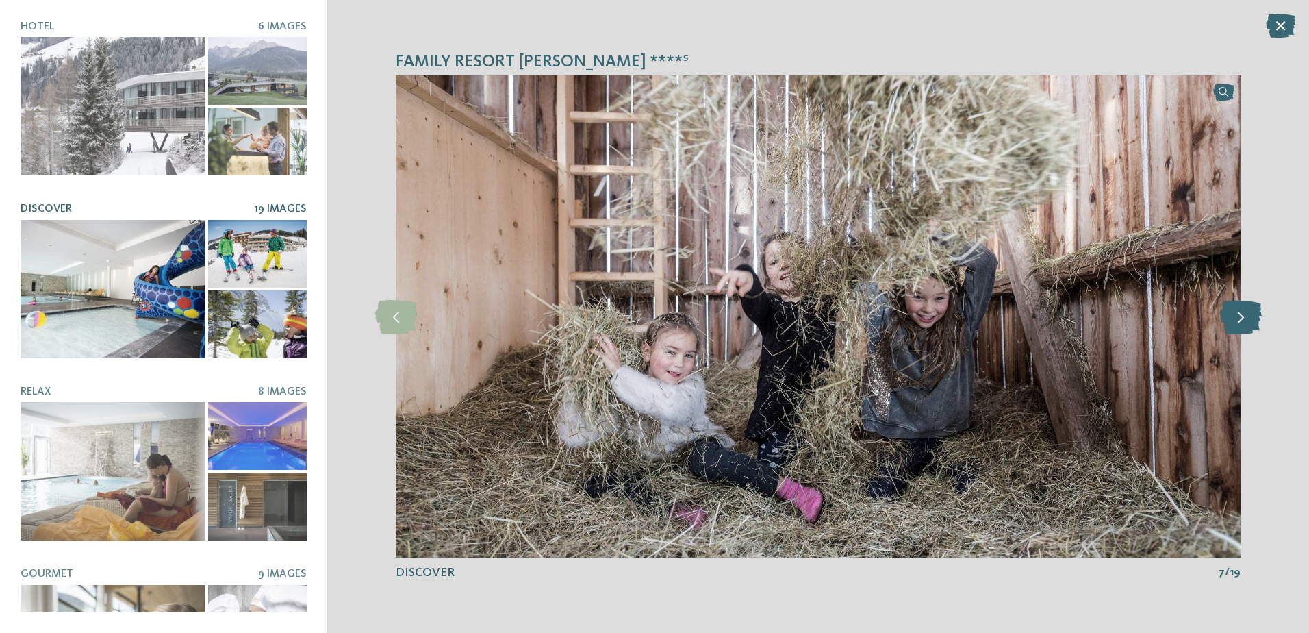
click at [1239, 320] on icon at bounding box center [1241, 316] width 42 height 34
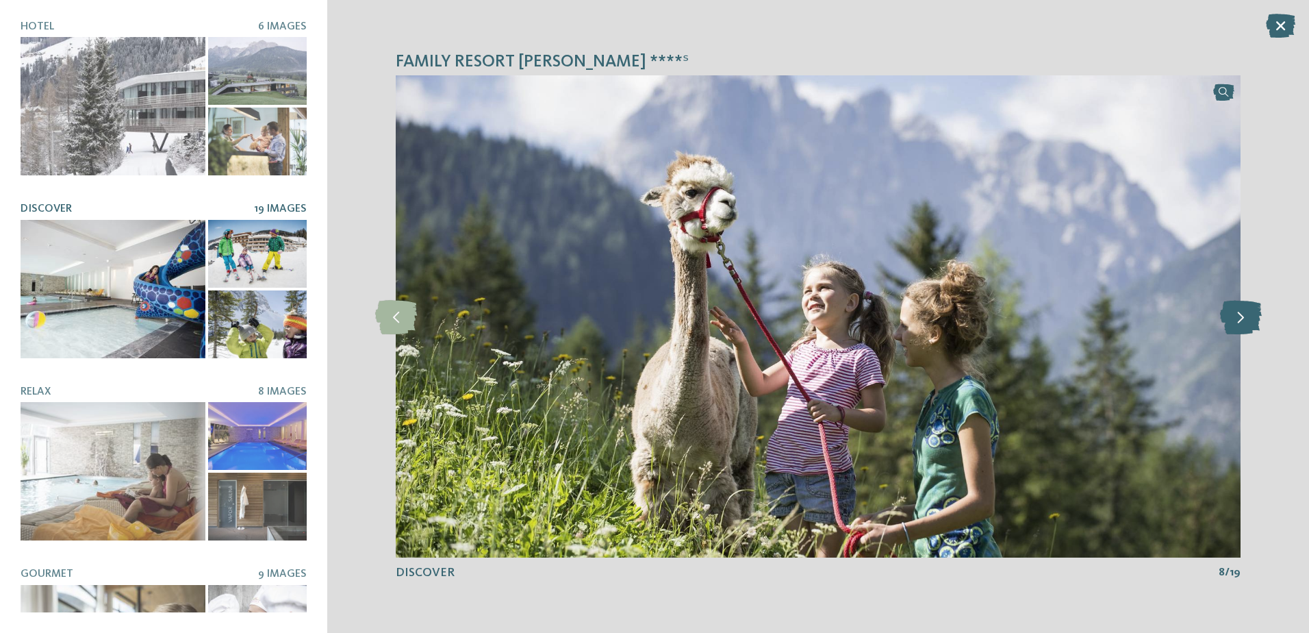
click at [1239, 320] on icon at bounding box center [1241, 316] width 42 height 34
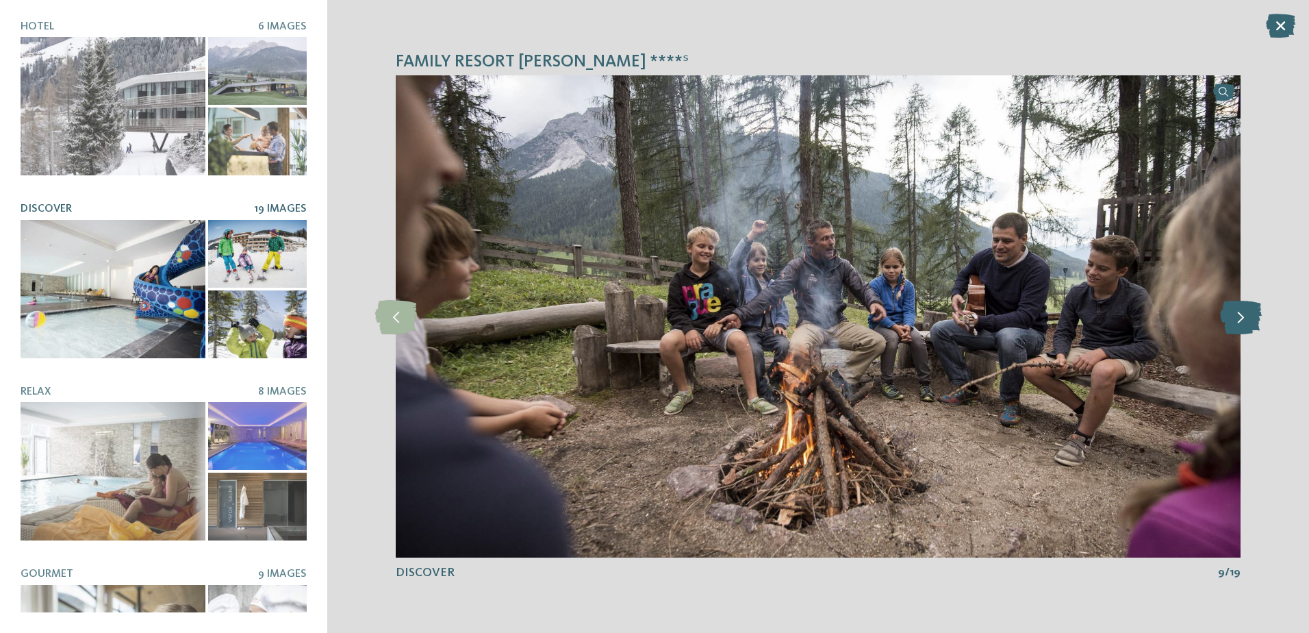
click at [1239, 320] on icon at bounding box center [1241, 316] width 42 height 34
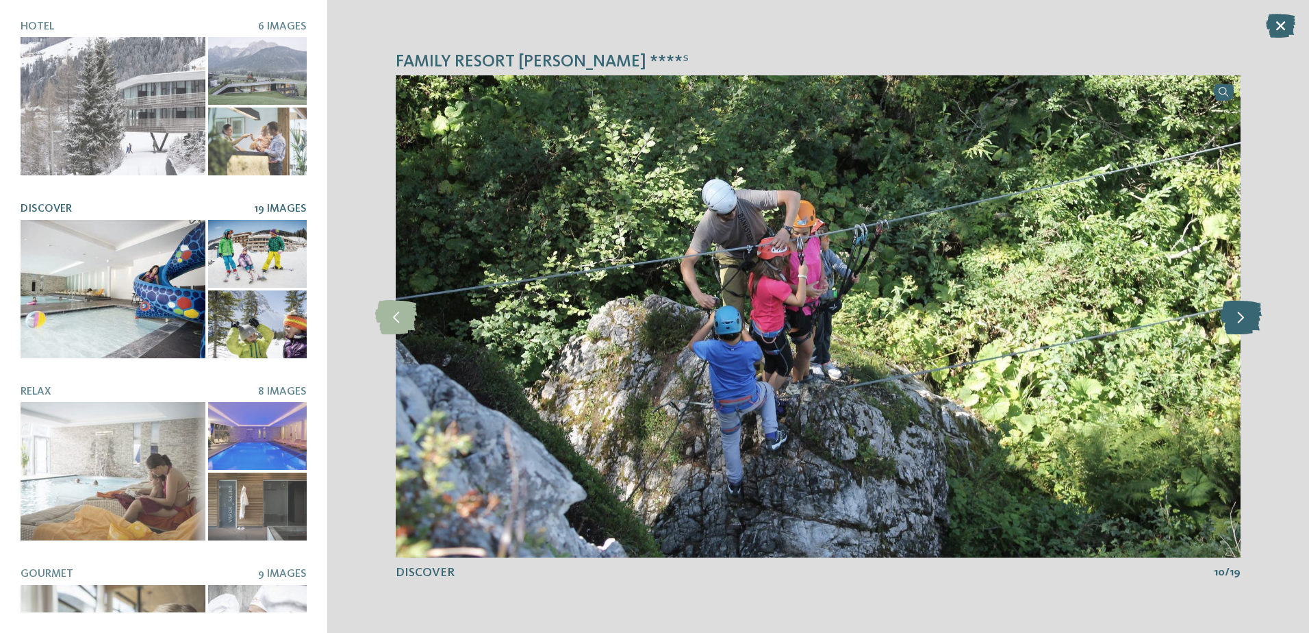
click at [1239, 320] on icon at bounding box center [1241, 316] width 42 height 34
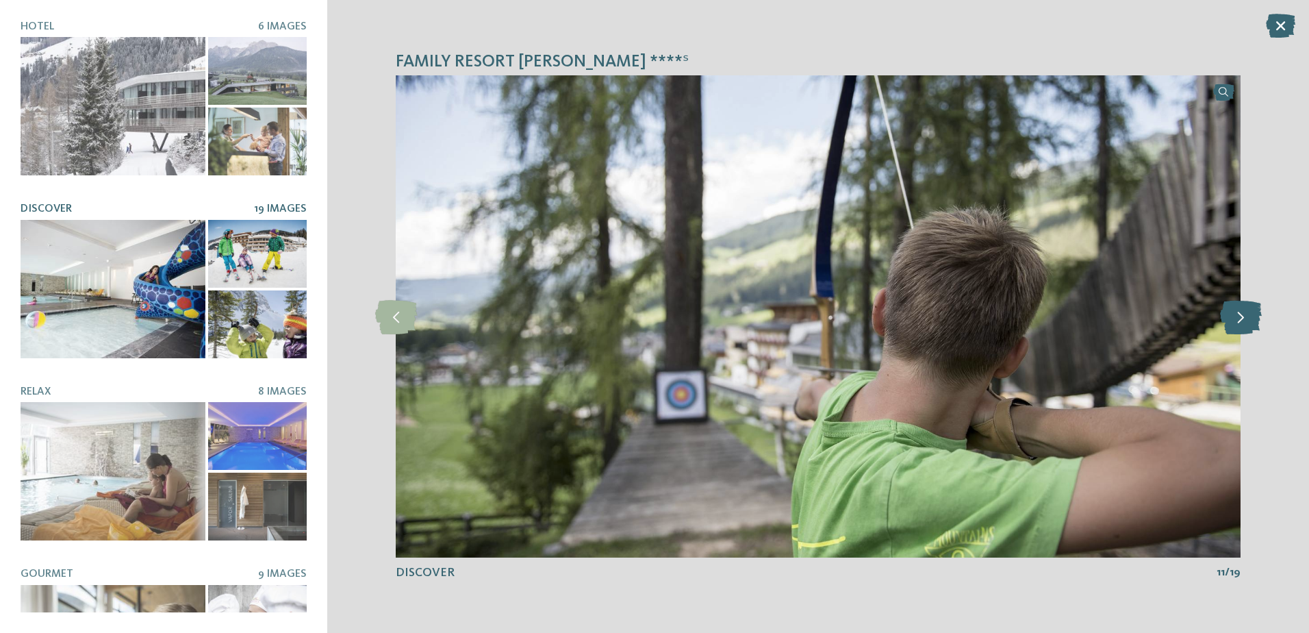
click at [1239, 320] on icon at bounding box center [1241, 316] width 42 height 34
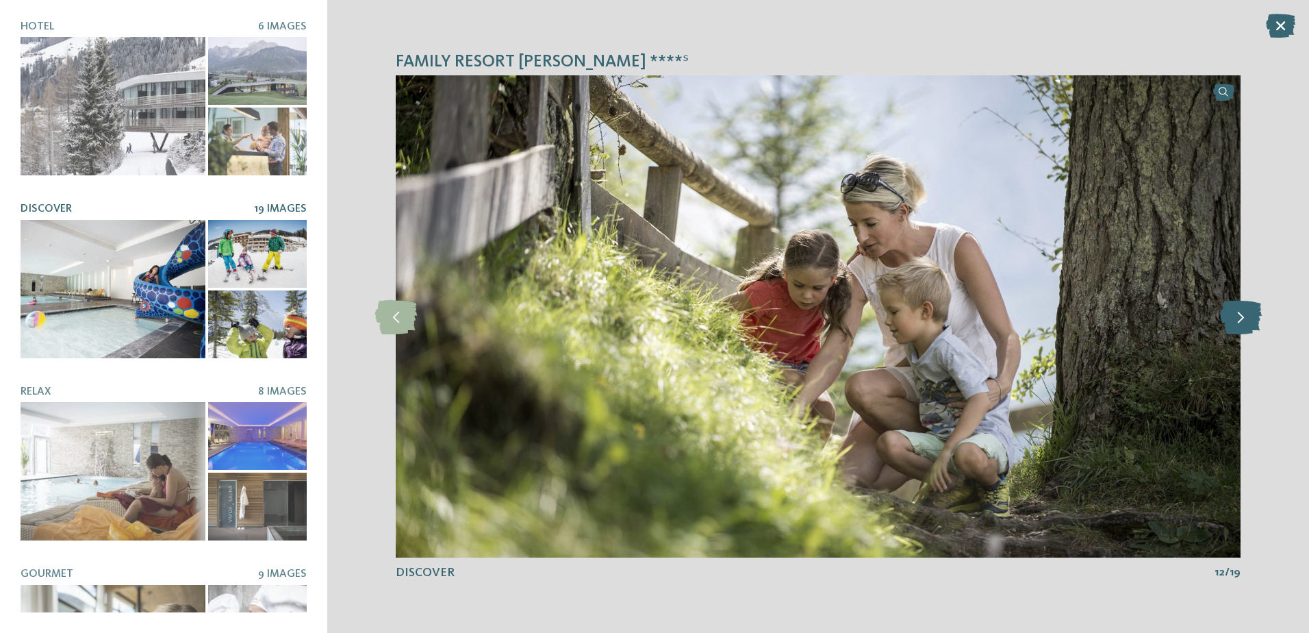
click at [1239, 320] on icon at bounding box center [1241, 316] width 42 height 34
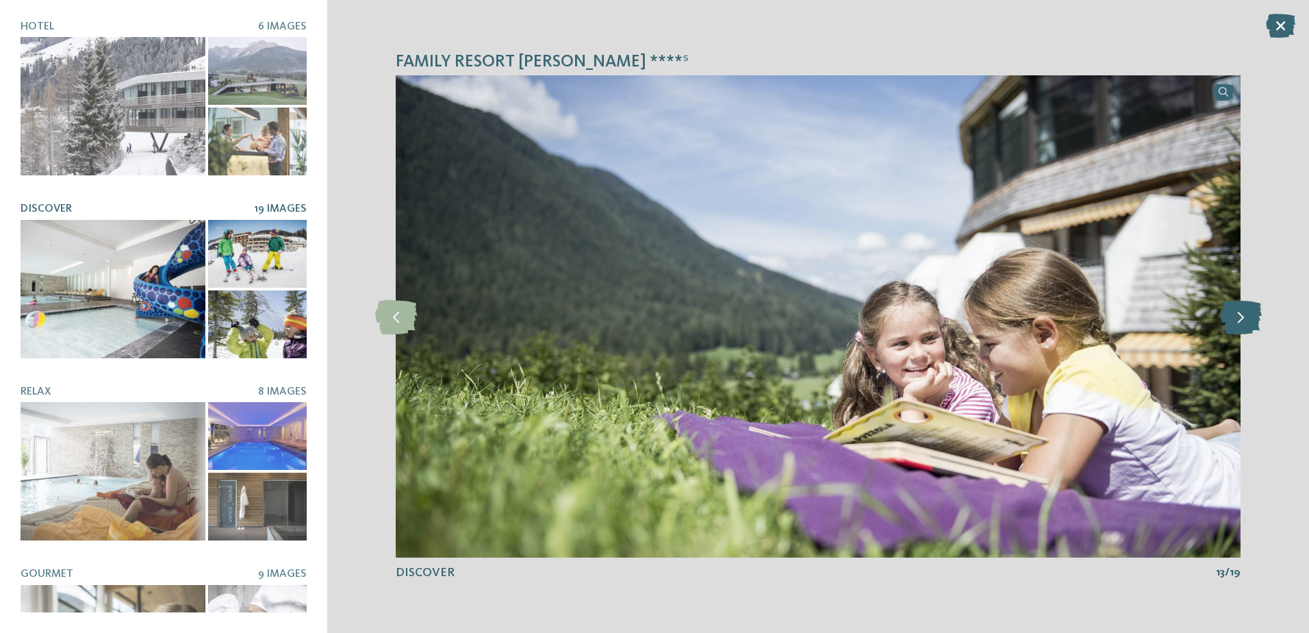
click at [1239, 320] on icon at bounding box center [1241, 316] width 42 height 34
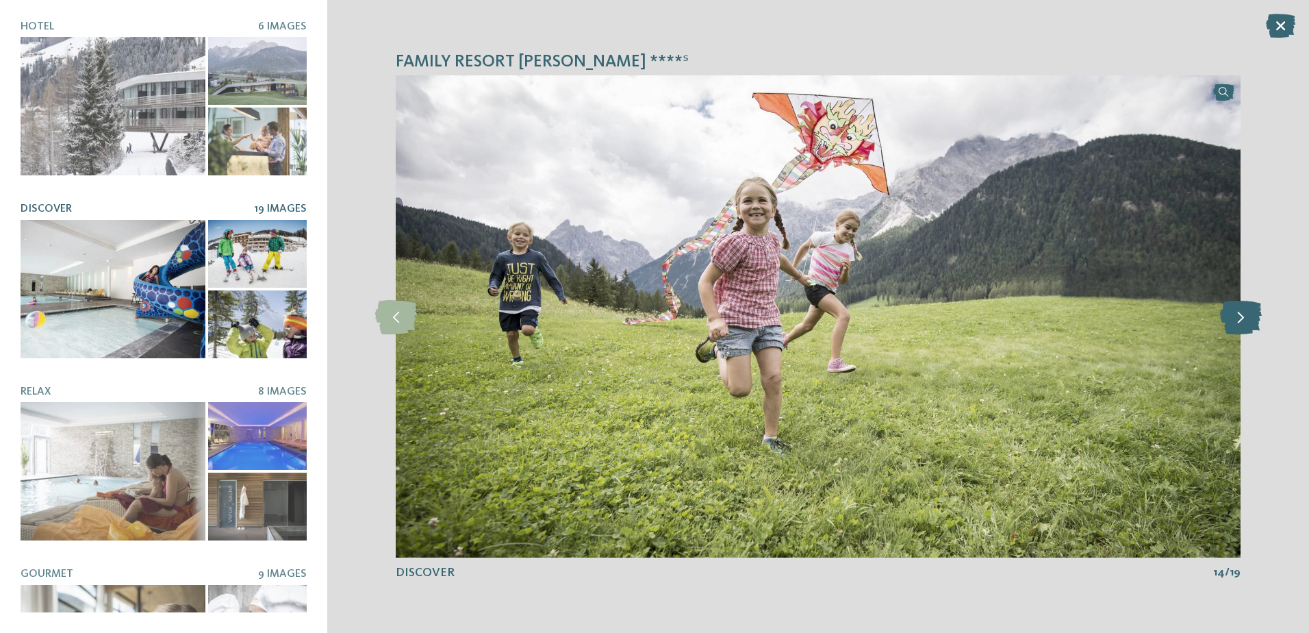
click at [1239, 320] on icon at bounding box center [1241, 316] width 42 height 34
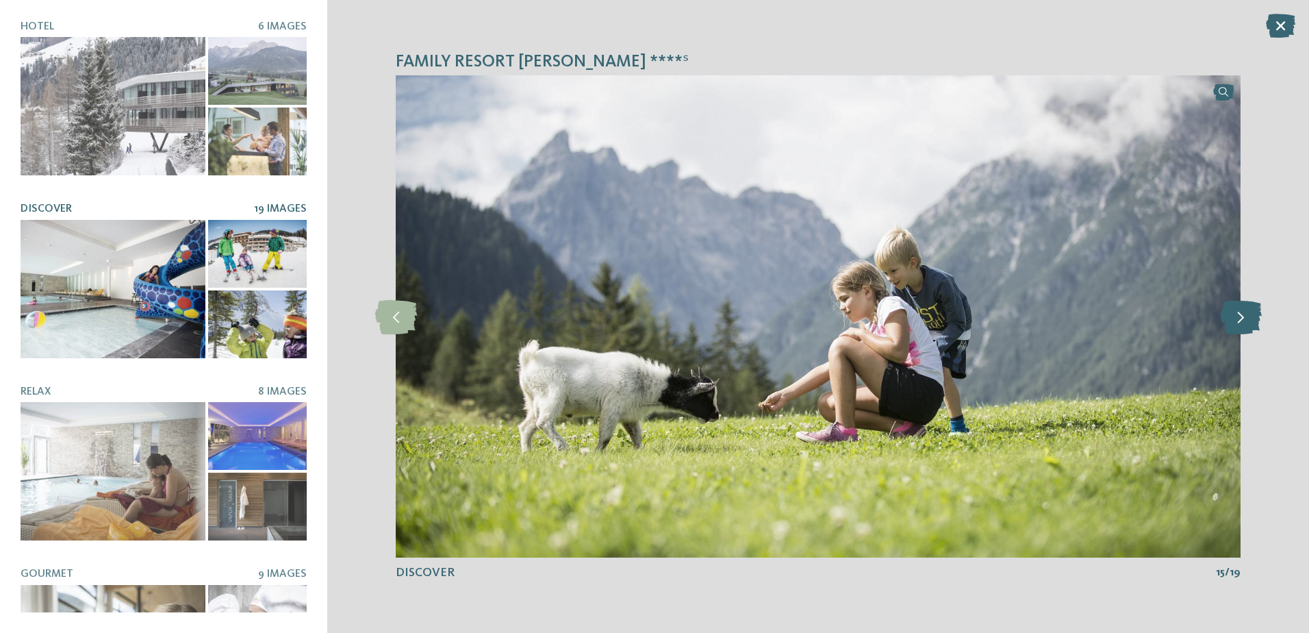
click at [1239, 320] on icon at bounding box center [1241, 316] width 42 height 34
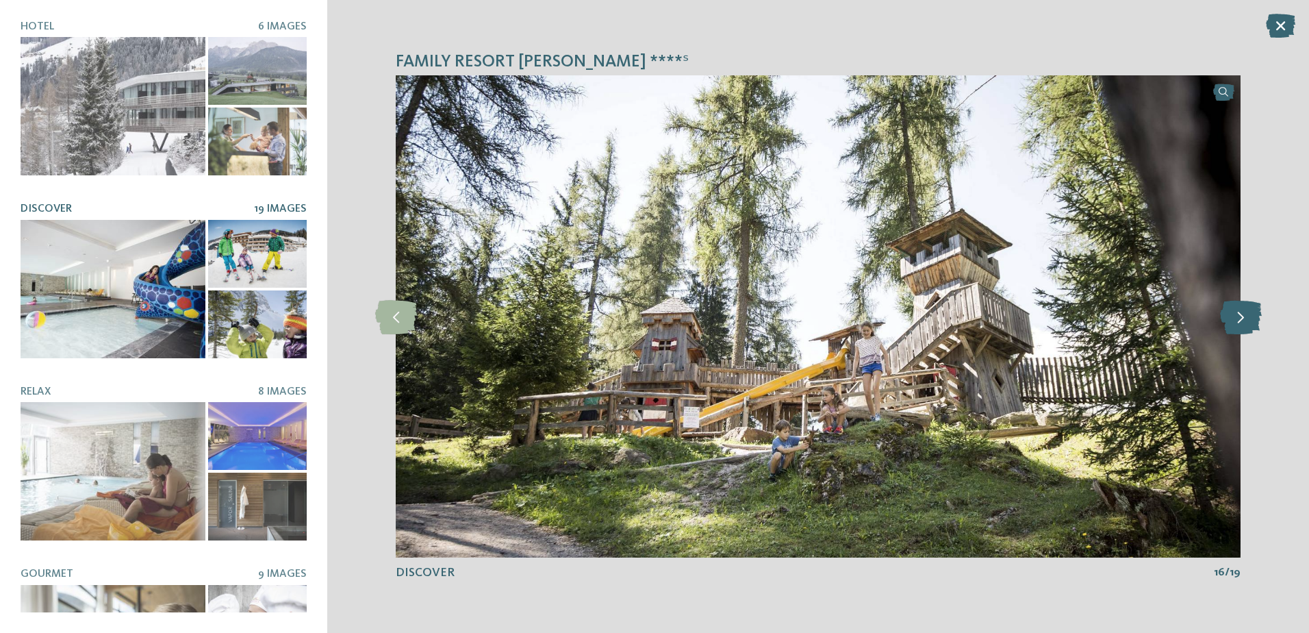
click at [1239, 320] on icon at bounding box center [1241, 316] width 42 height 34
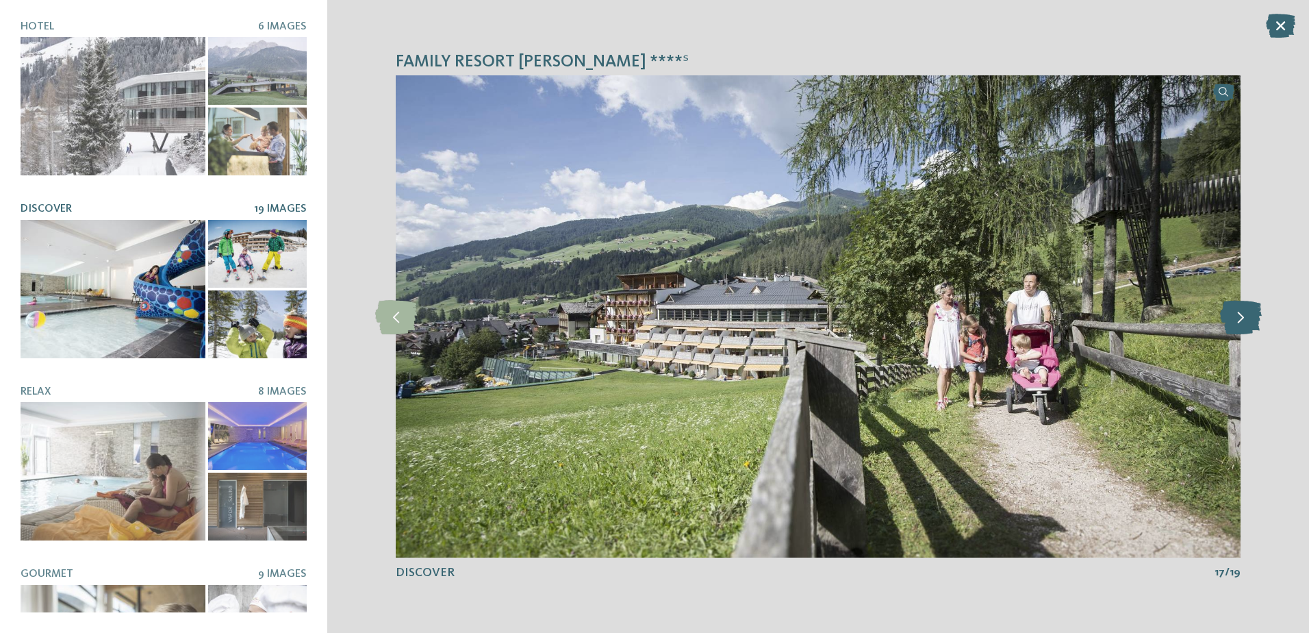
click at [1239, 320] on icon at bounding box center [1241, 316] width 42 height 34
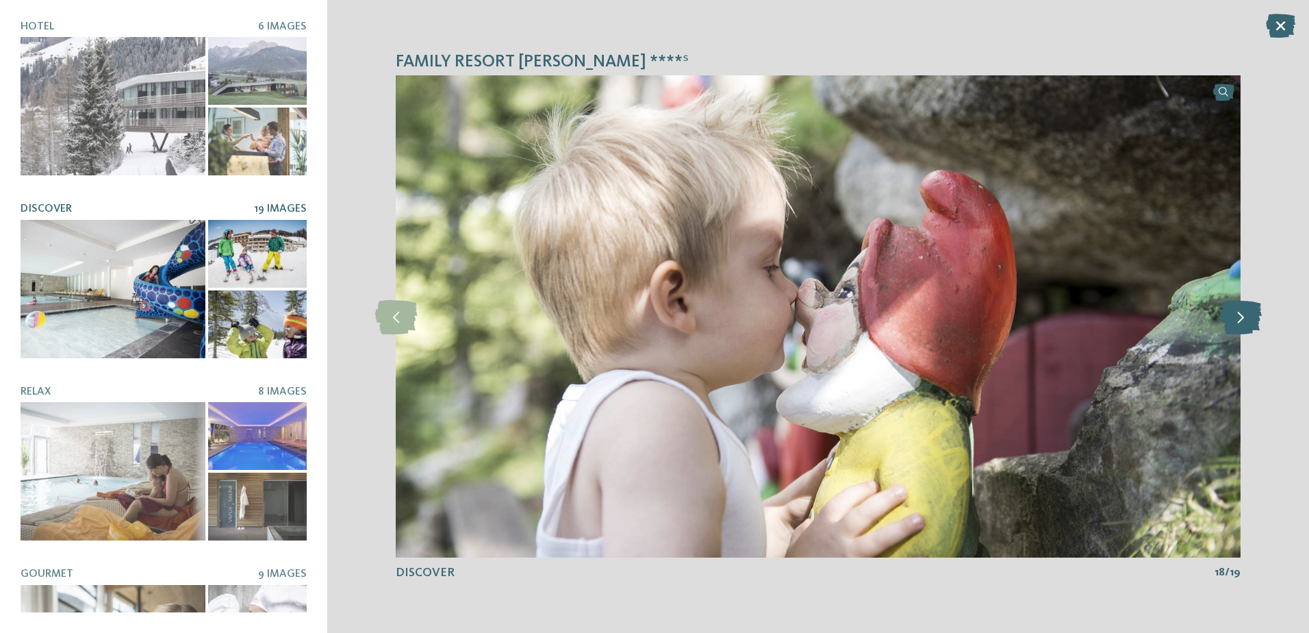
click at [1239, 320] on icon at bounding box center [1241, 316] width 42 height 34
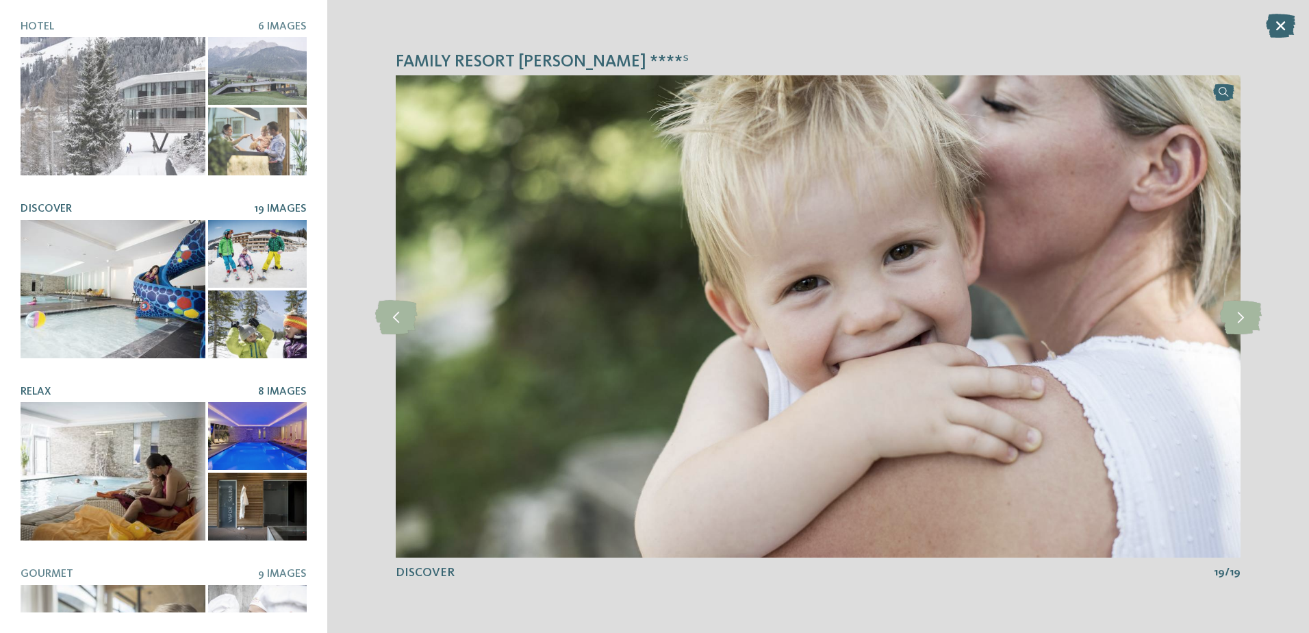
click at [143, 446] on div at bounding box center [113, 471] width 185 height 138
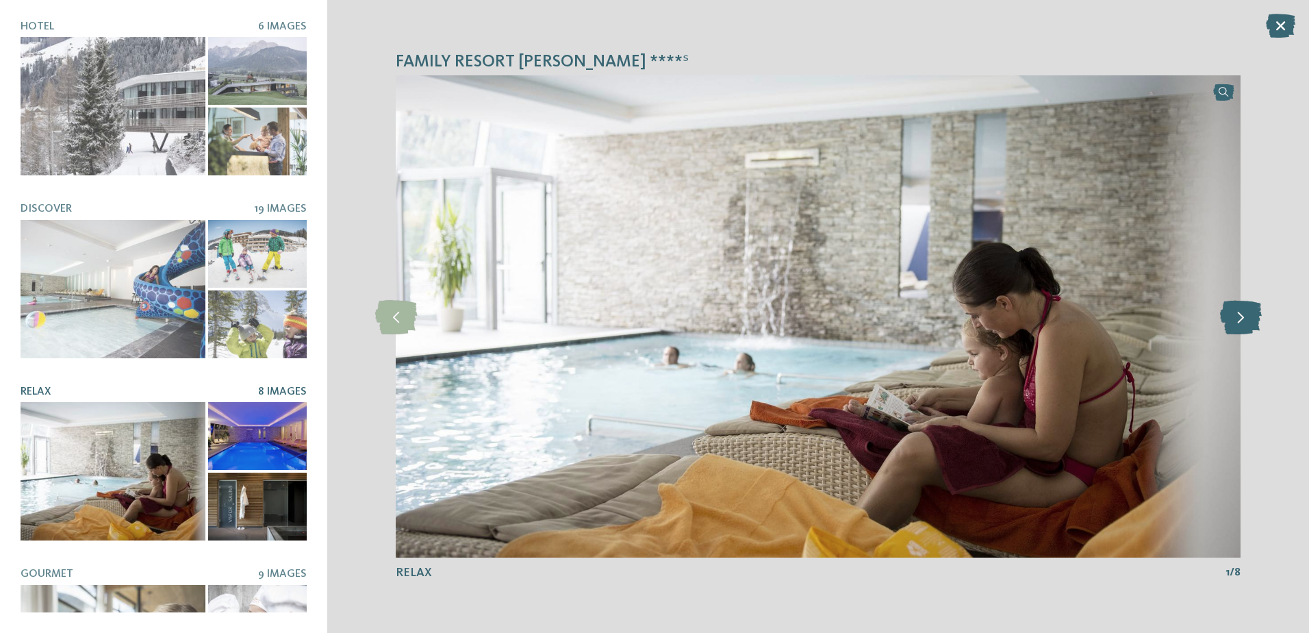
click at [1232, 317] on icon at bounding box center [1241, 316] width 42 height 34
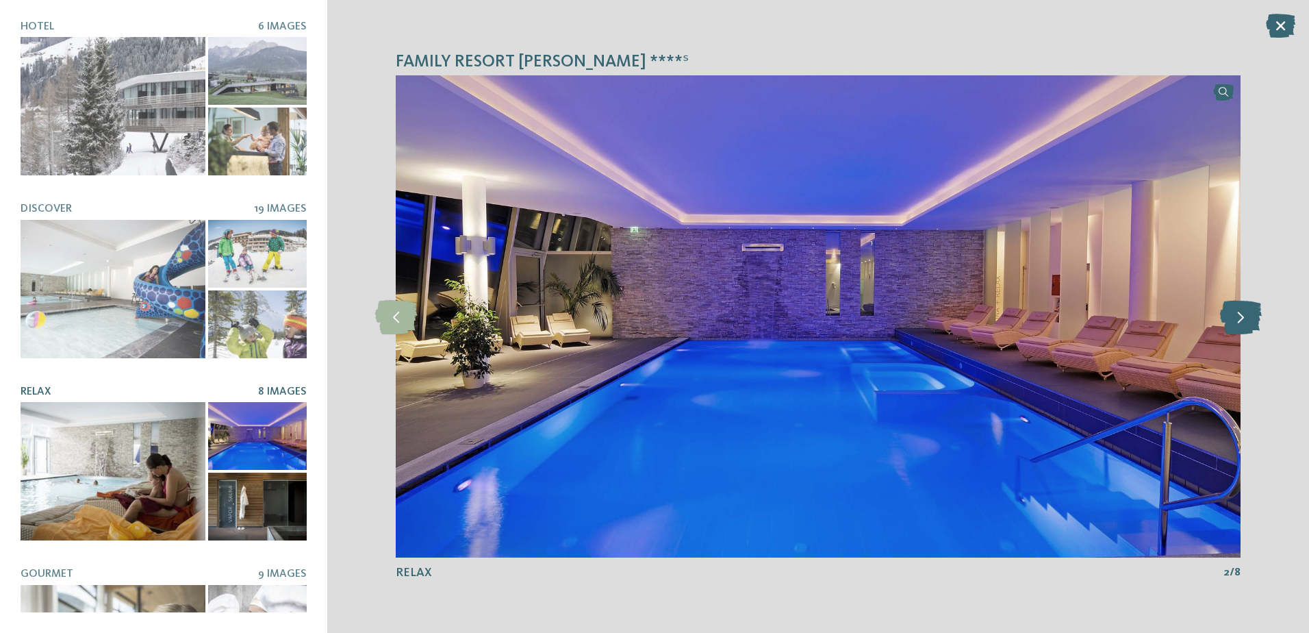
click at [1232, 317] on icon at bounding box center [1241, 316] width 42 height 34
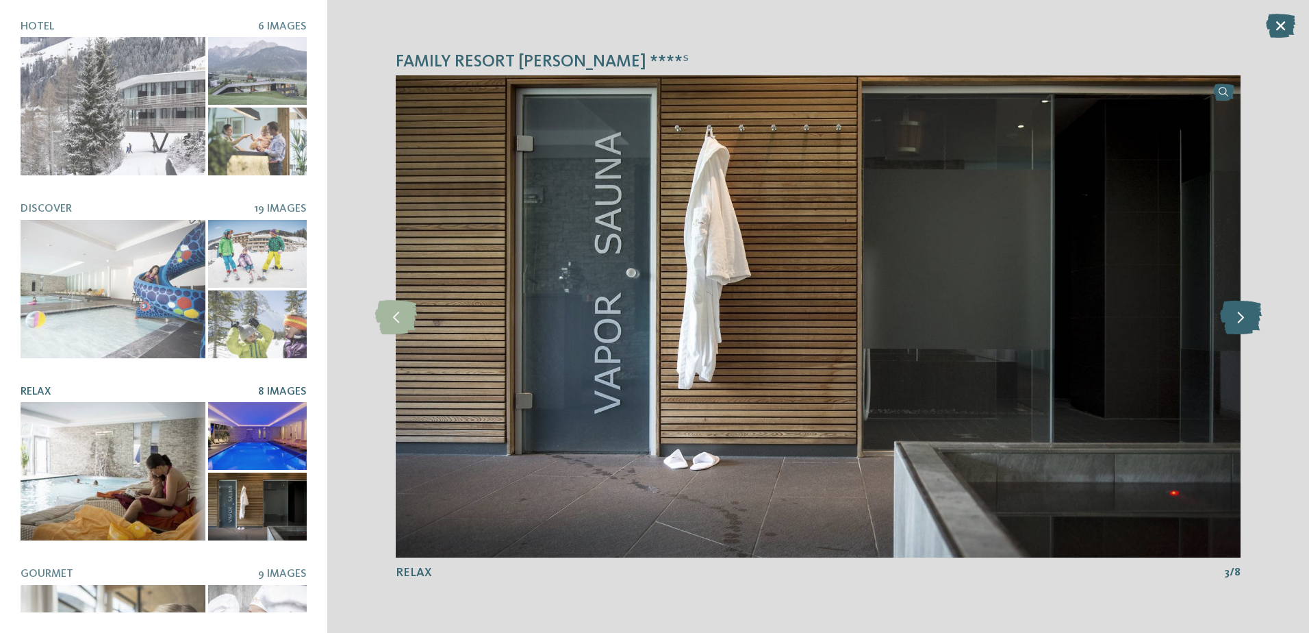
click at [1232, 317] on icon at bounding box center [1241, 316] width 42 height 34
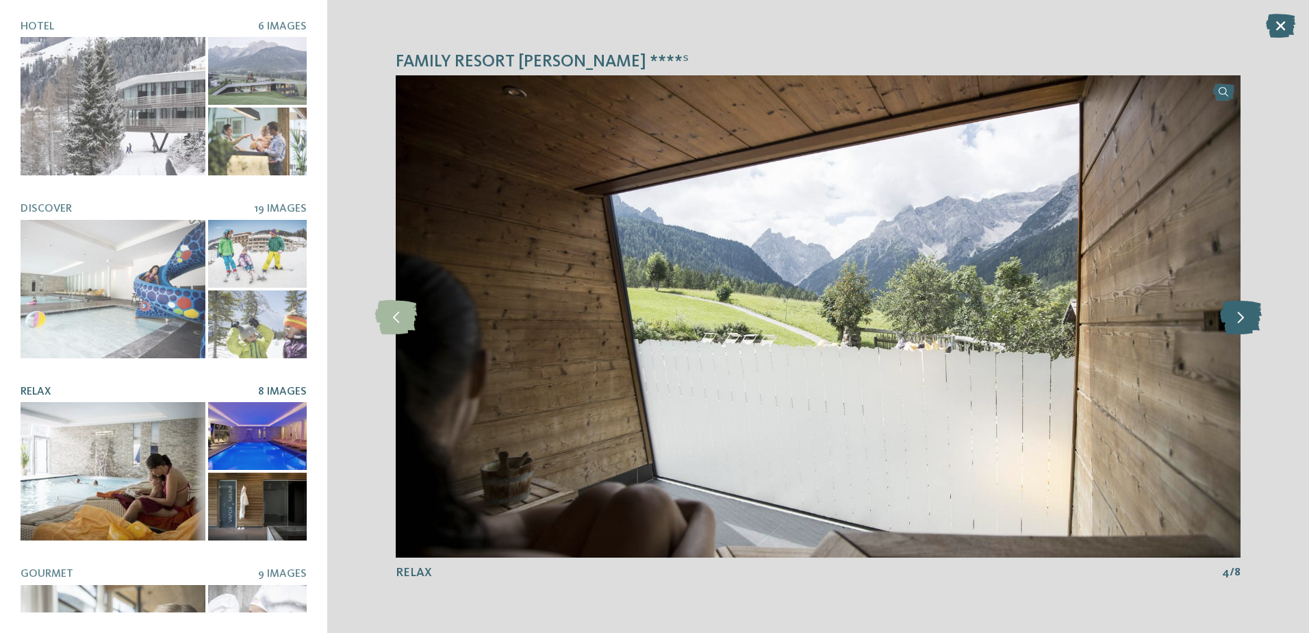
click at [1232, 317] on icon at bounding box center [1241, 316] width 42 height 34
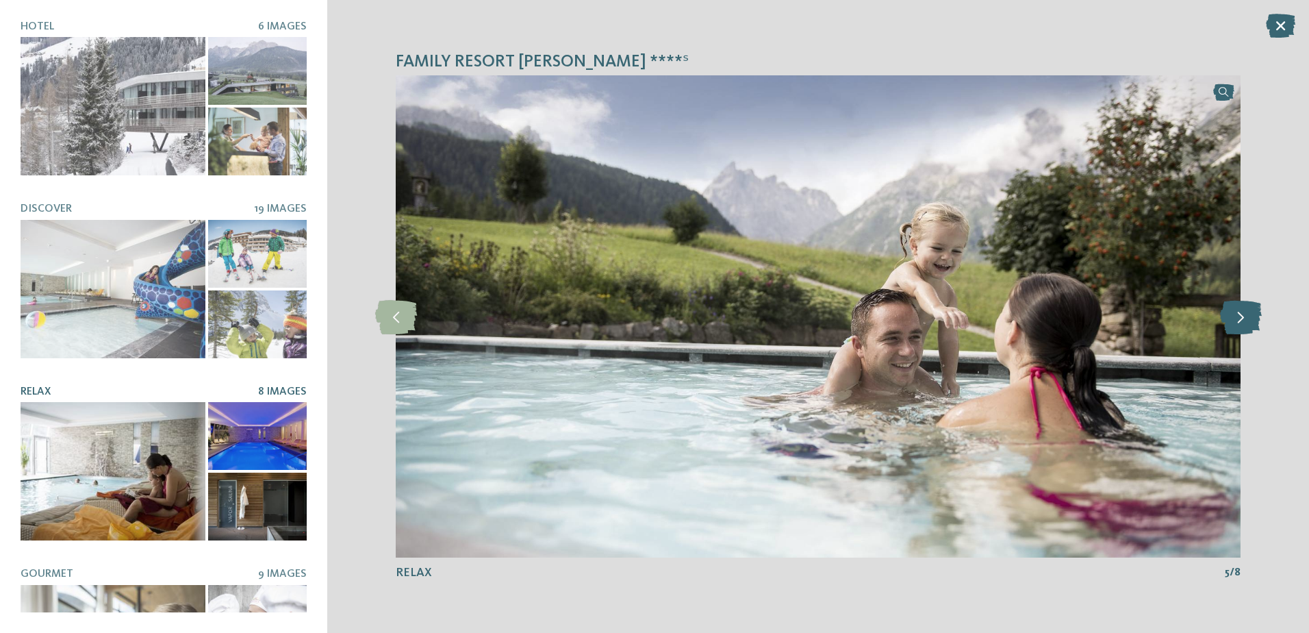
click at [1232, 317] on icon at bounding box center [1241, 316] width 42 height 34
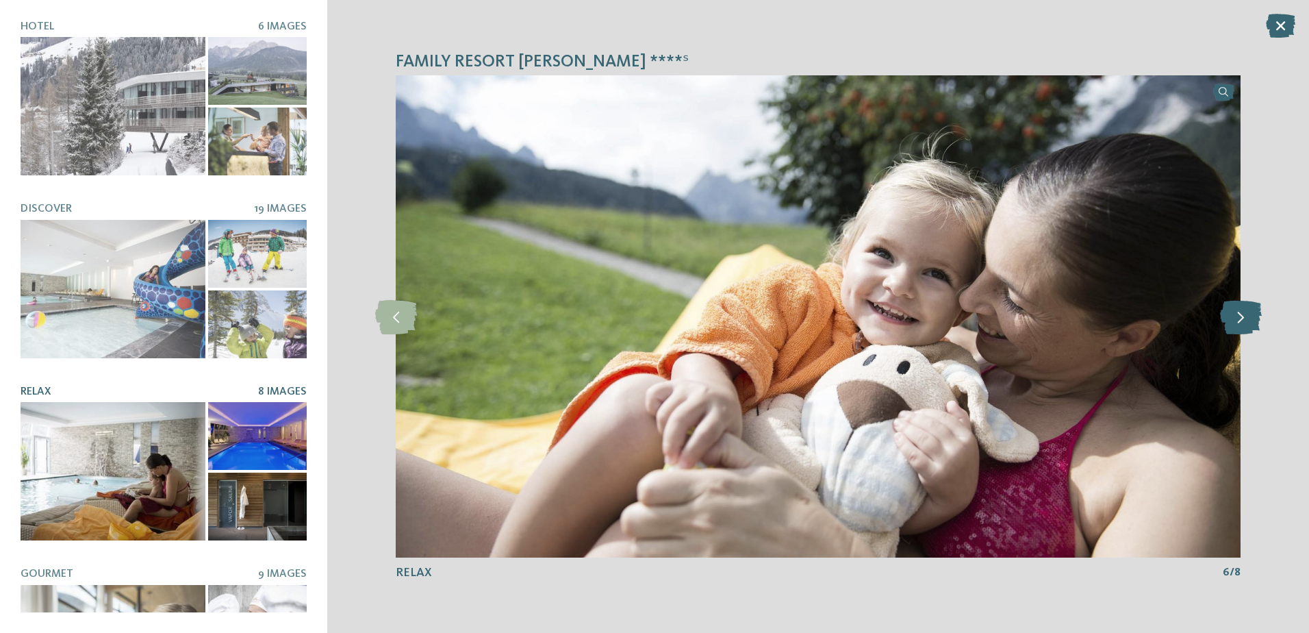
click at [1232, 317] on icon at bounding box center [1241, 316] width 42 height 34
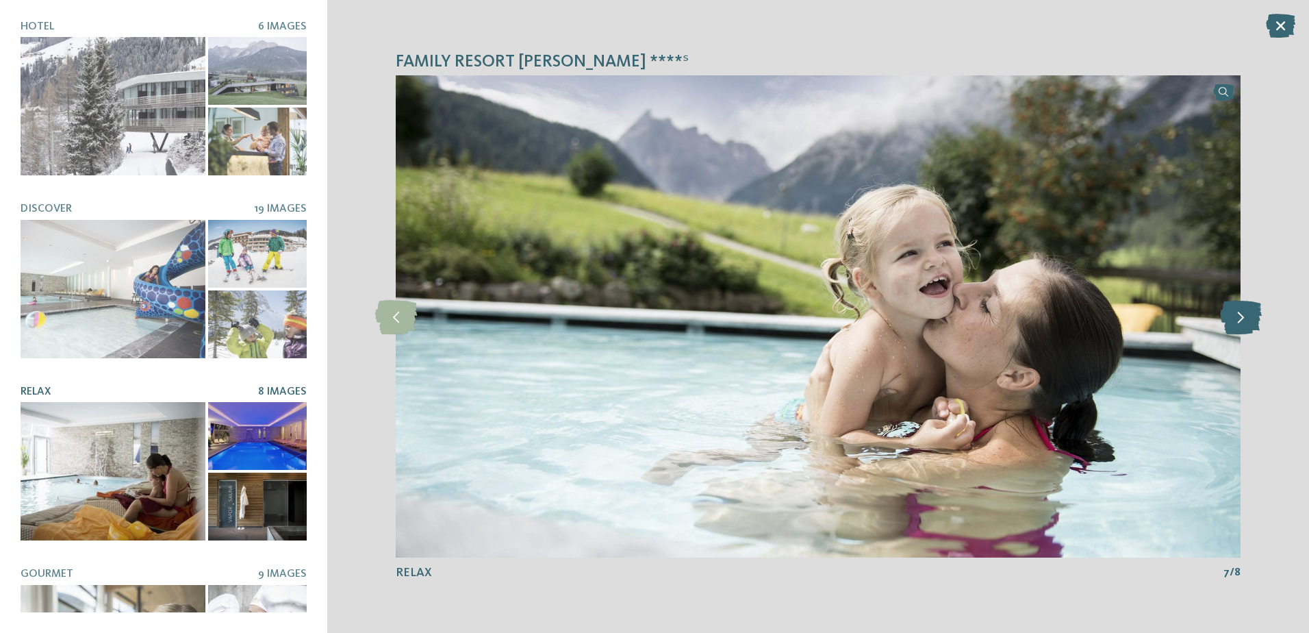
click at [1232, 317] on icon at bounding box center [1241, 316] width 42 height 34
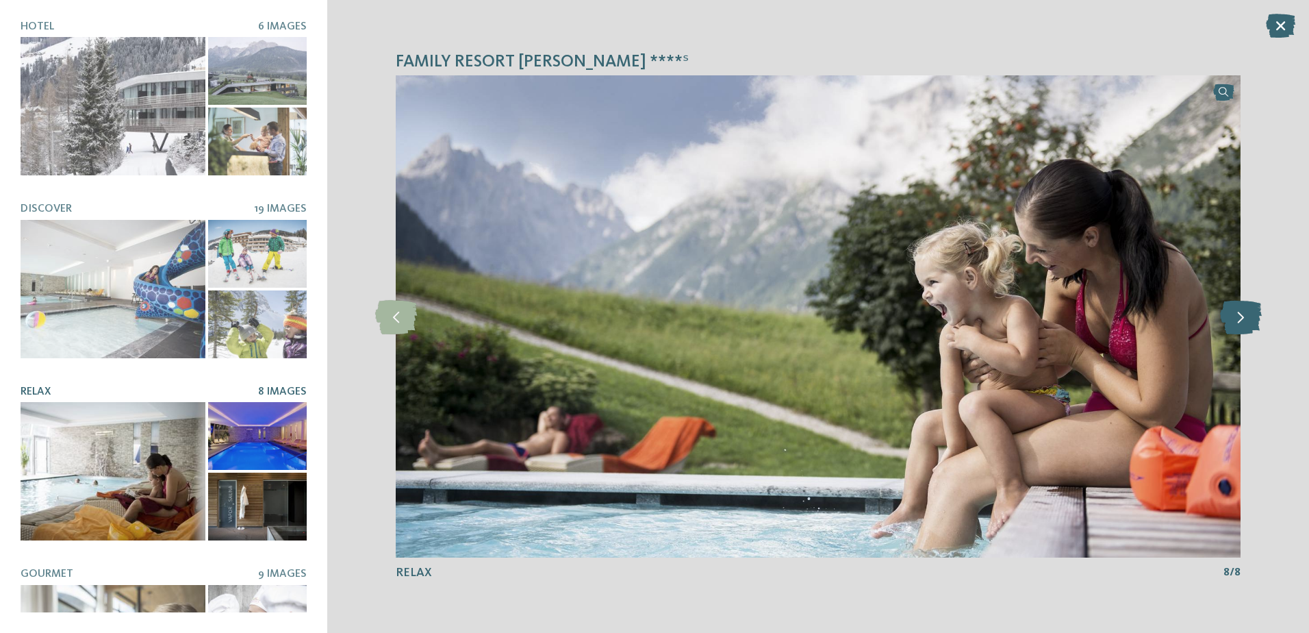
click at [1232, 317] on icon at bounding box center [1241, 316] width 42 height 34
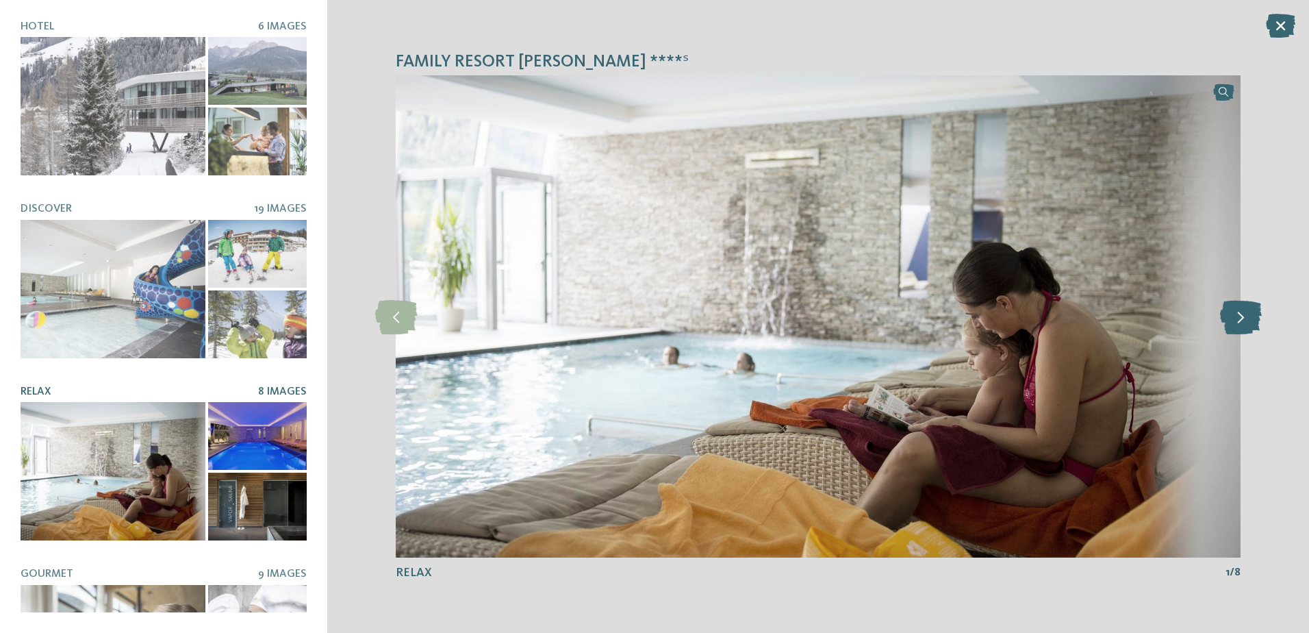
click at [1232, 317] on icon at bounding box center [1241, 316] width 42 height 34
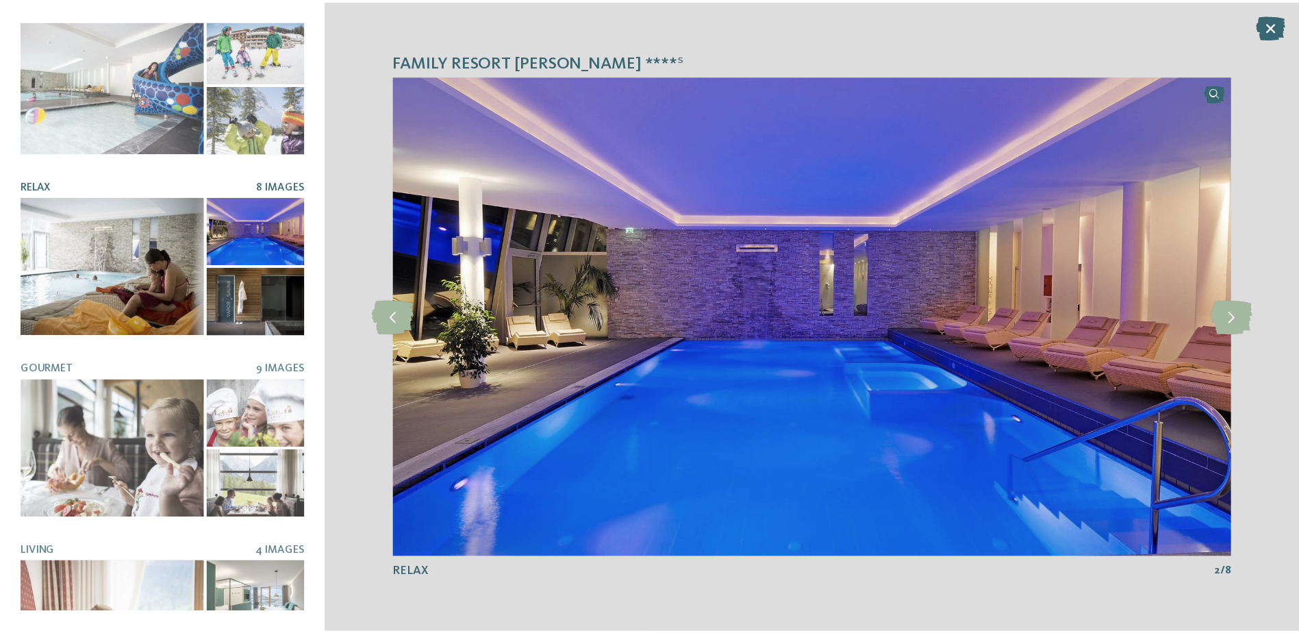
scroll to position [277, 0]
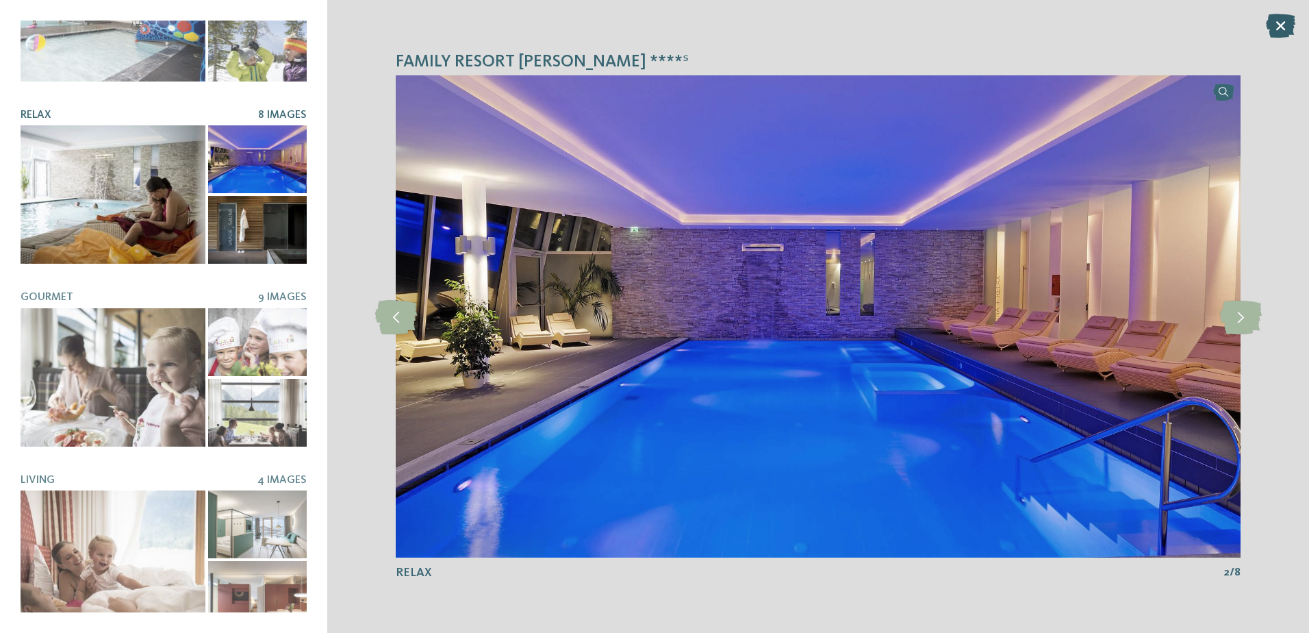
click at [1280, 25] on icon at bounding box center [1280, 26] width 29 height 24
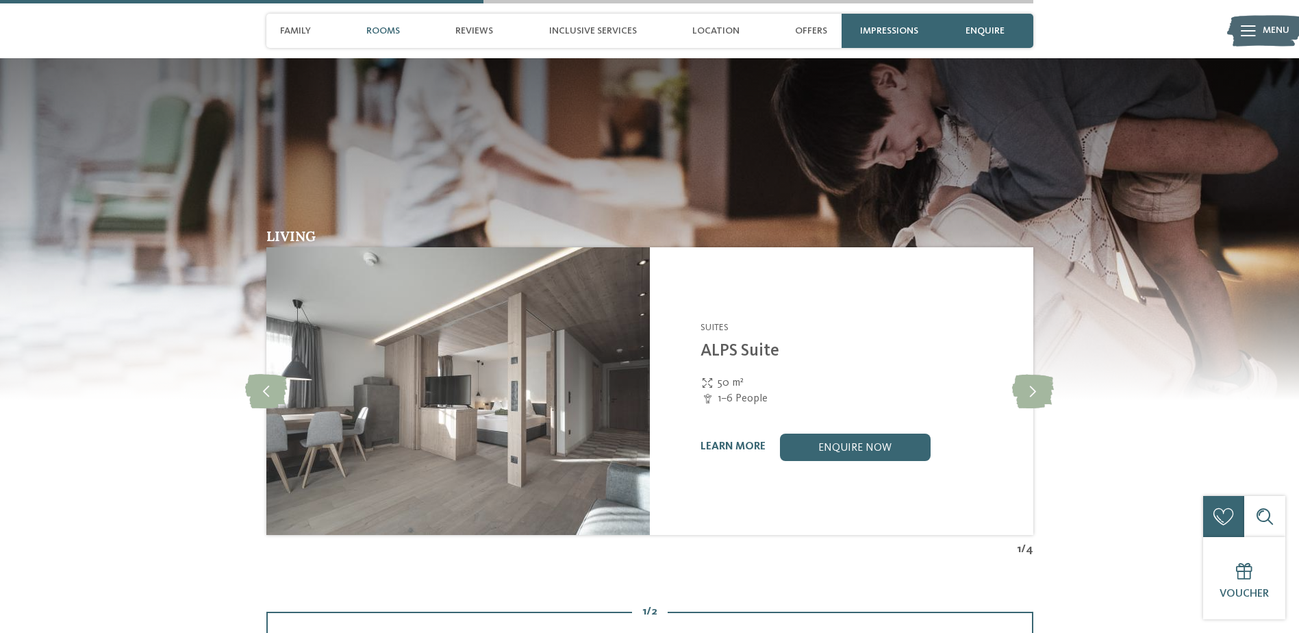
scroll to position [1917, 0]
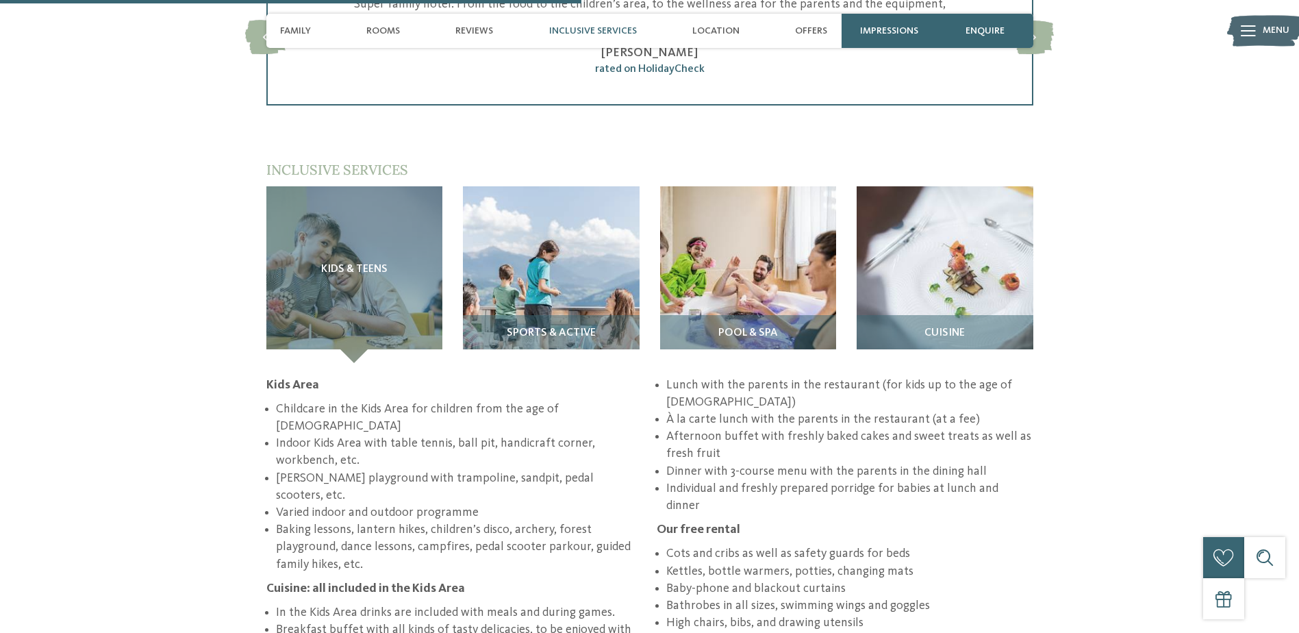
scroll to position [1917, 0]
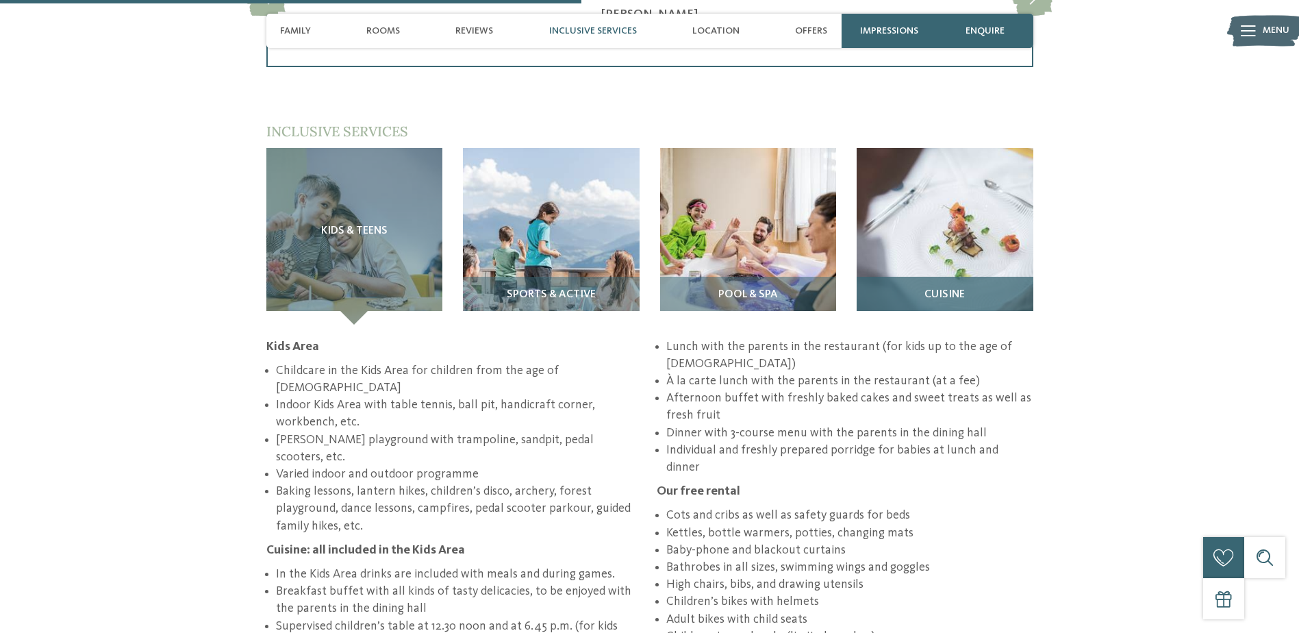
click at [948, 289] on span "Cuisine" at bounding box center [944, 295] width 40 height 12
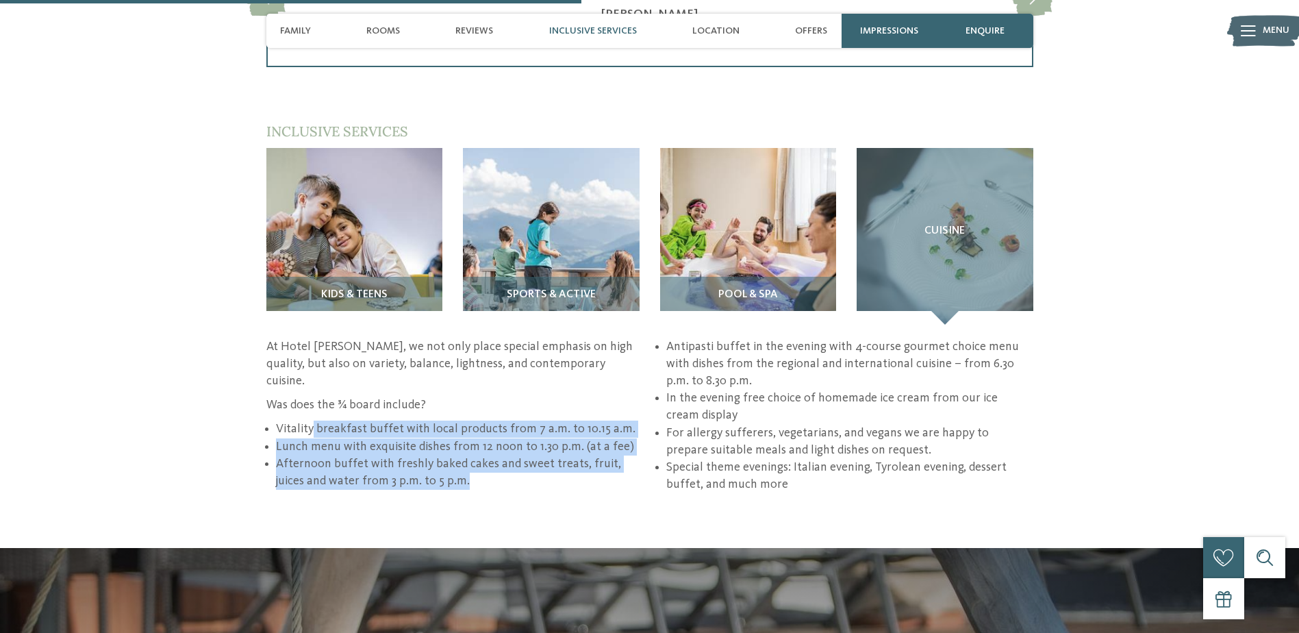
drag, startPoint x: 314, startPoint y: 379, endPoint x: 605, endPoint y: 435, distance: 296.3
click at [605, 435] on ul "Vitality breakfast buffet with local products from 7 a.m. to 10.15 a.m. Lunch m…" at bounding box center [649, 415] width 767 height 155
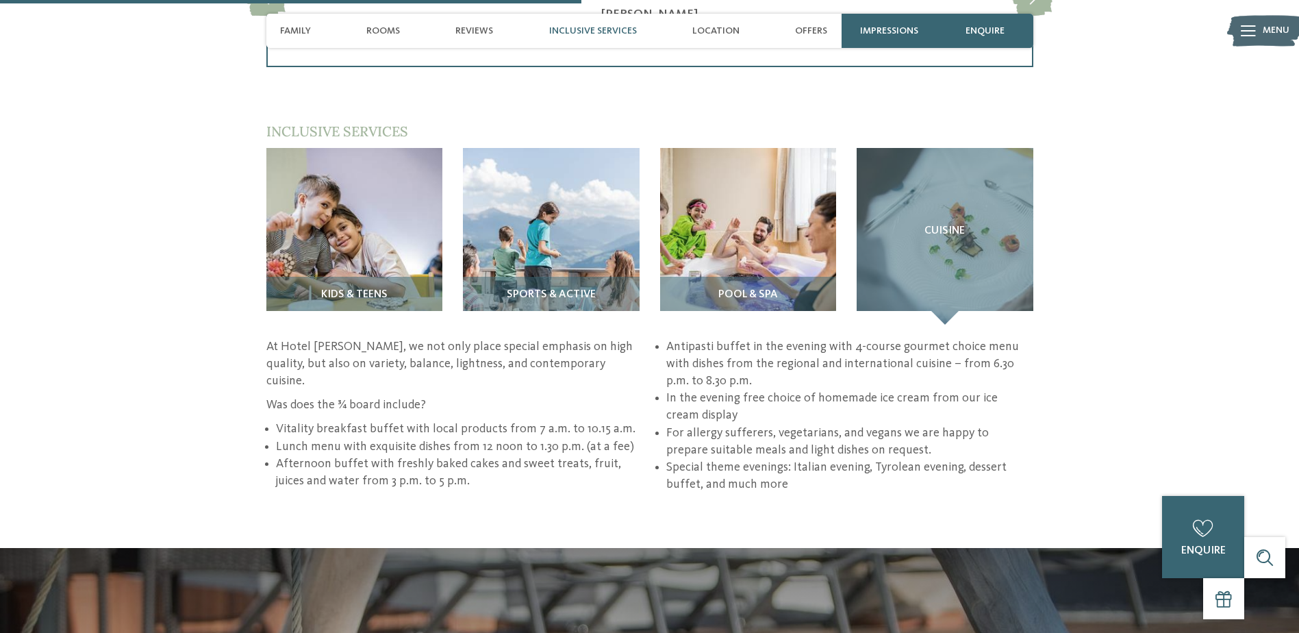
drag, startPoint x: 605, startPoint y: 435, endPoint x: 833, endPoint y: 311, distance: 259.5
click at [833, 338] on li "Antipasti buffet in the evening with 4-course gourmet choice menu with dishes f…" at bounding box center [849, 364] width 366 height 52
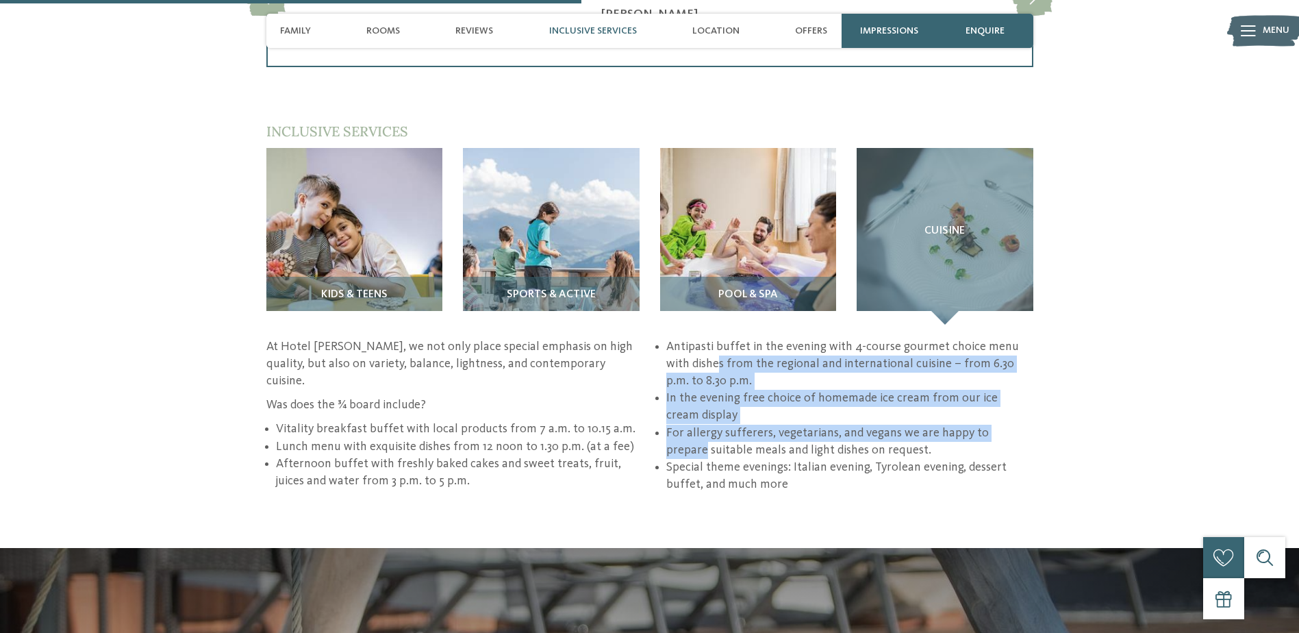
drag, startPoint x: 695, startPoint y: 334, endPoint x: 1013, endPoint y: 400, distance: 324.4
click at [1021, 402] on ul "Vitality breakfast buffet with local products from 7 a.m. to 10.15 a.m. Lunch m…" at bounding box center [649, 415] width 767 height 155
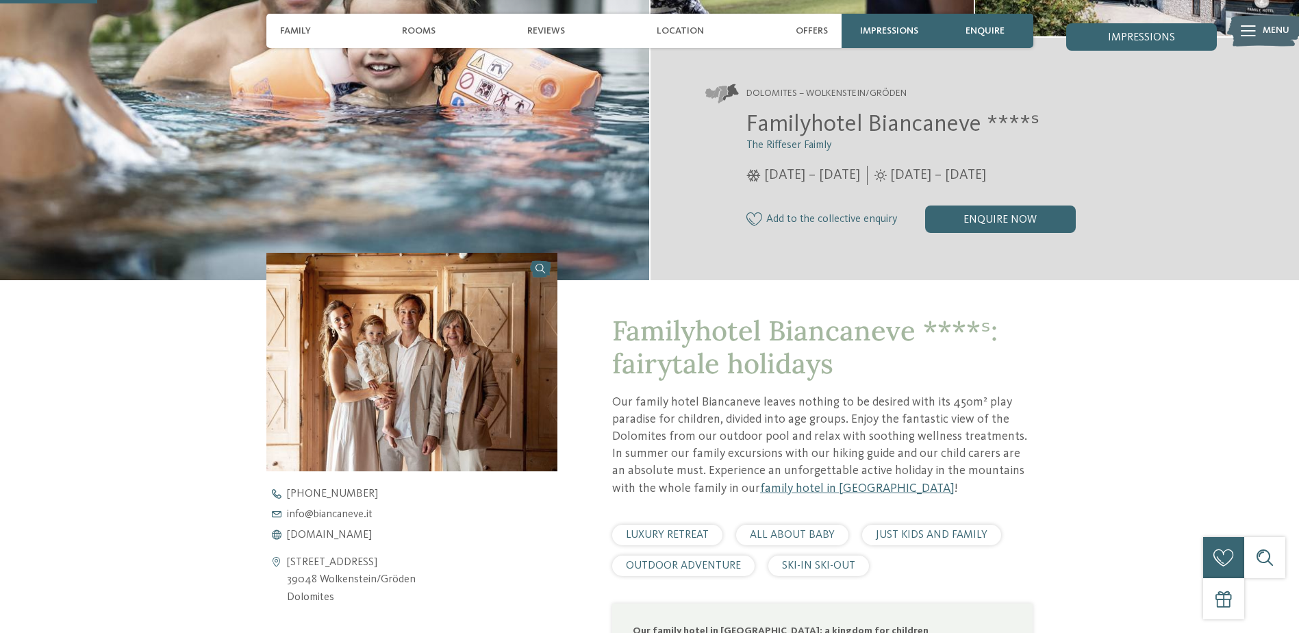
scroll to position [274, 0]
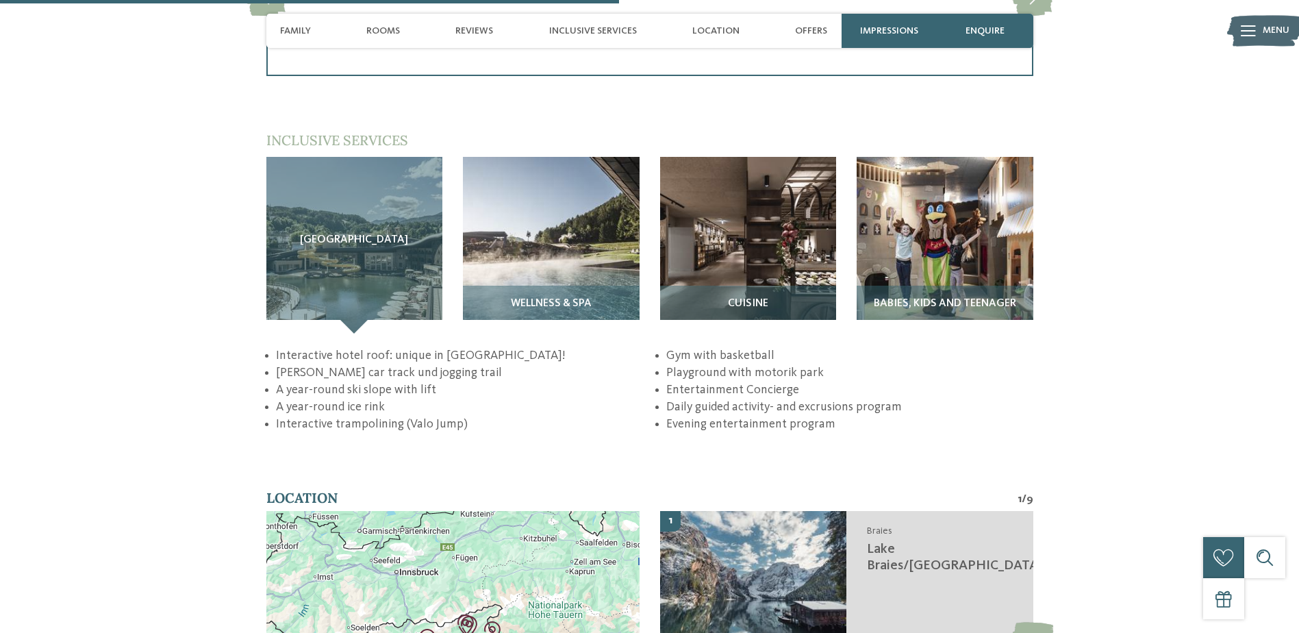
scroll to position [2054, 0]
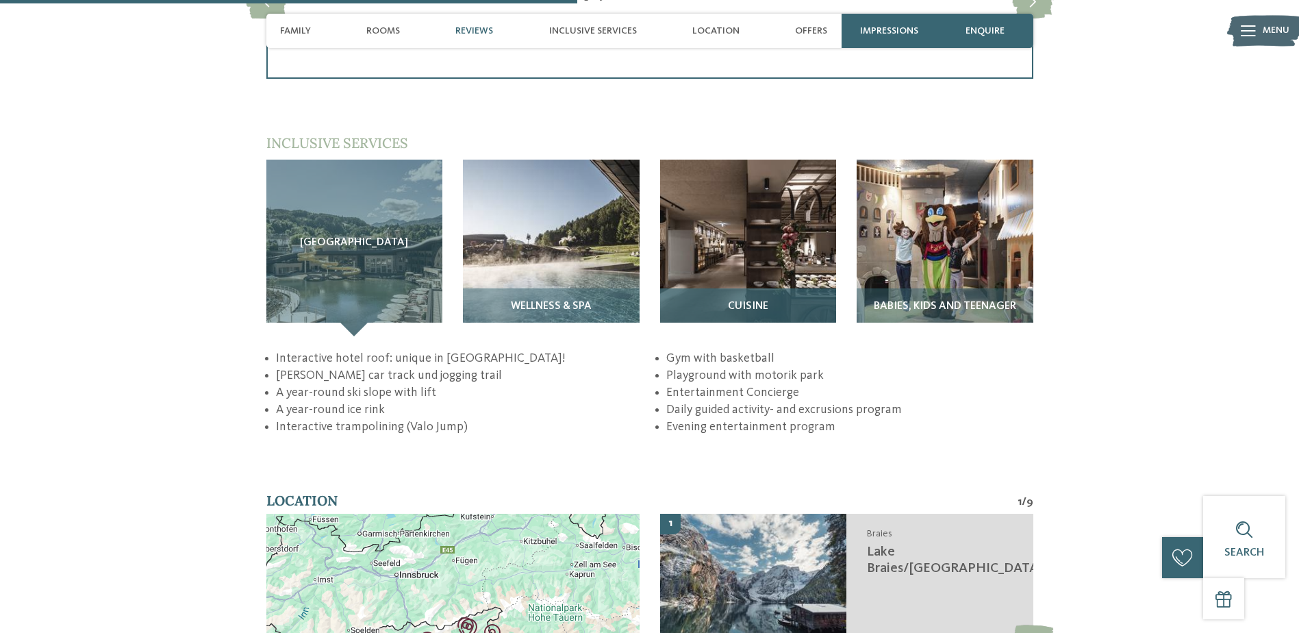
click at [800, 301] on h3 "Cuisine" at bounding box center [748, 307] width 163 height 12
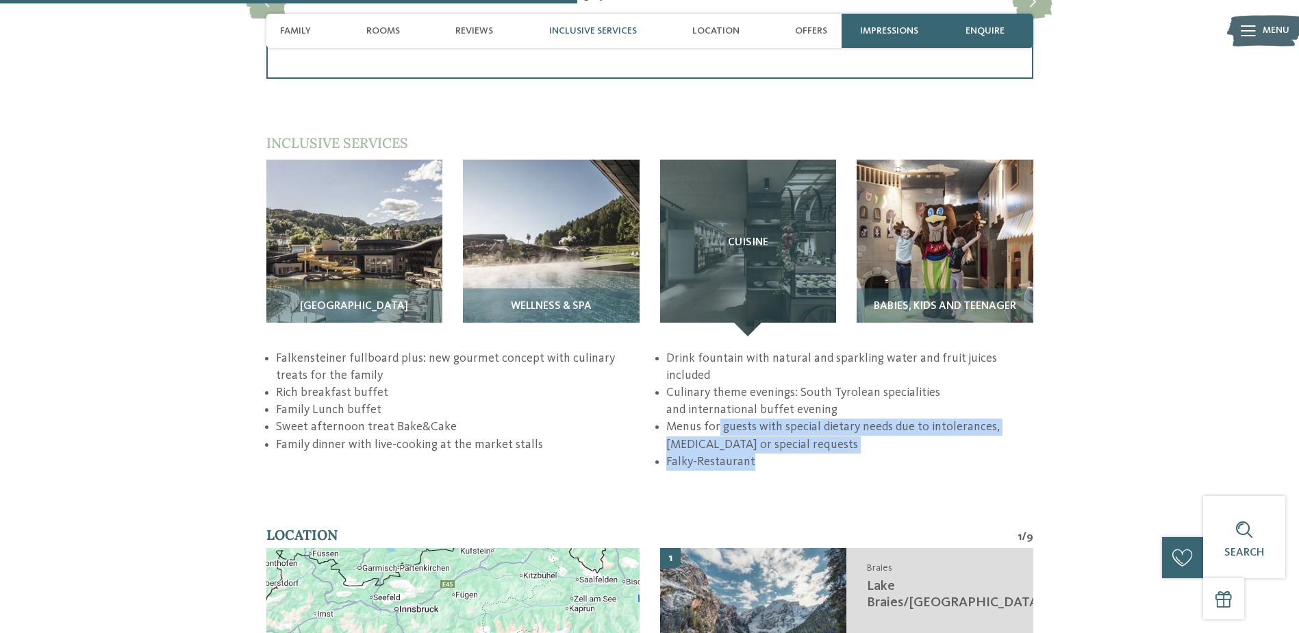
drag, startPoint x: 720, startPoint y: 380, endPoint x: 911, endPoint y: 415, distance: 194.2
click at [911, 415] on ul "Falkensteiner fullboard plus: new gourmet concept with culinary treats for the …" at bounding box center [649, 410] width 767 height 120
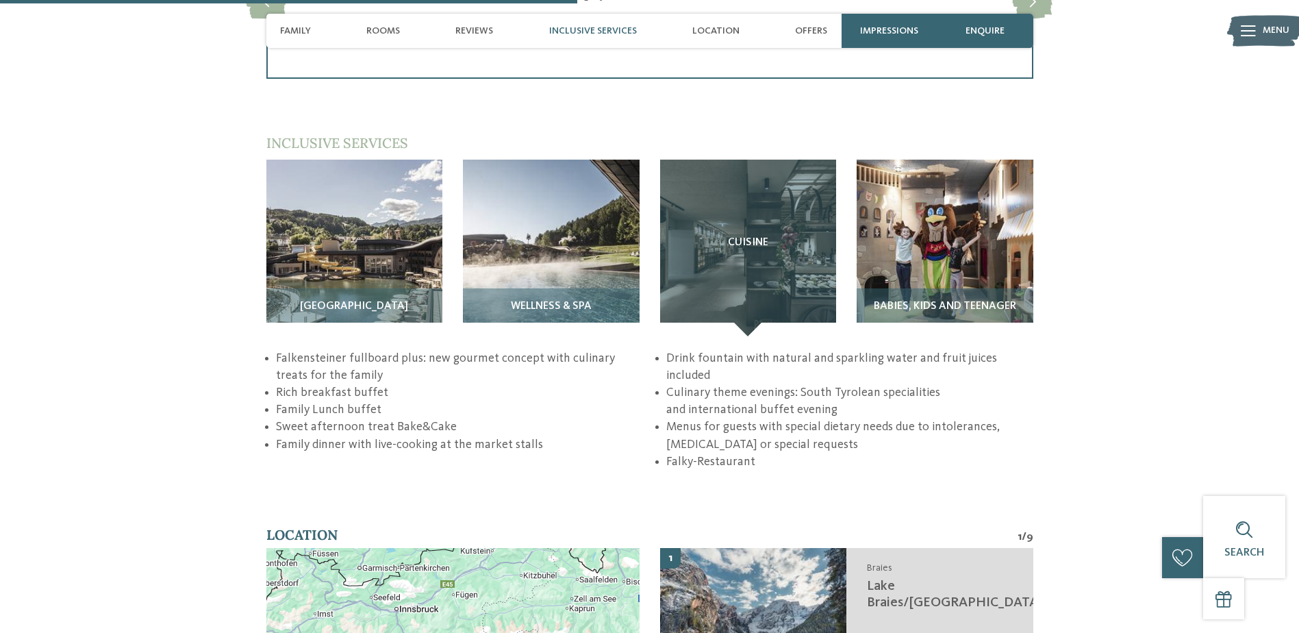
drag, startPoint x: 911, startPoint y: 415, endPoint x: 900, endPoint y: 429, distance: 17.7
click at [900, 429] on div "back to the hotel overview Falky's Family Weeks -15%" at bounding box center [649, 269] width 1299 height 4509
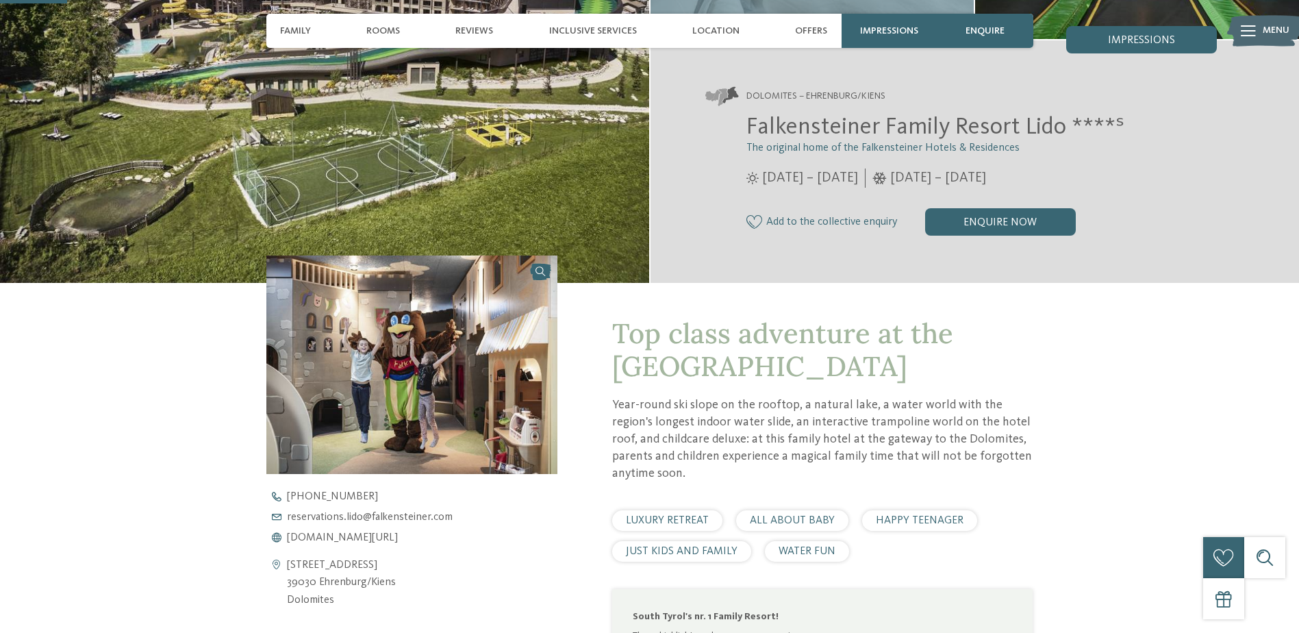
scroll to position [274, 0]
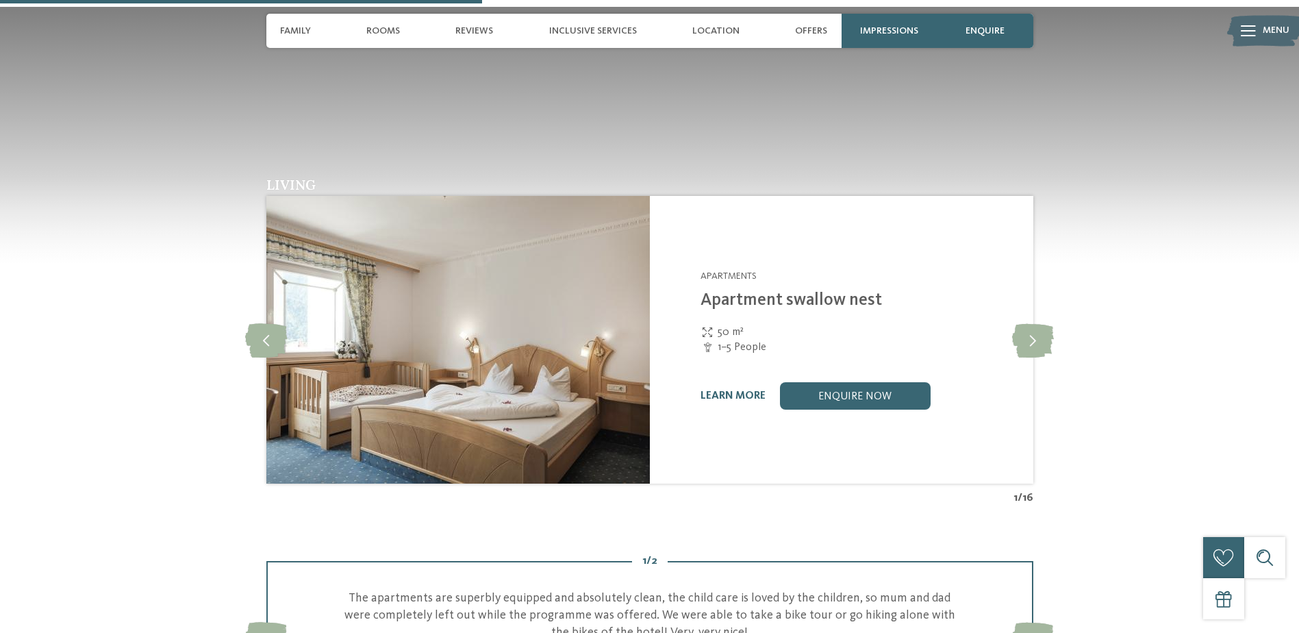
scroll to position [1369, 0]
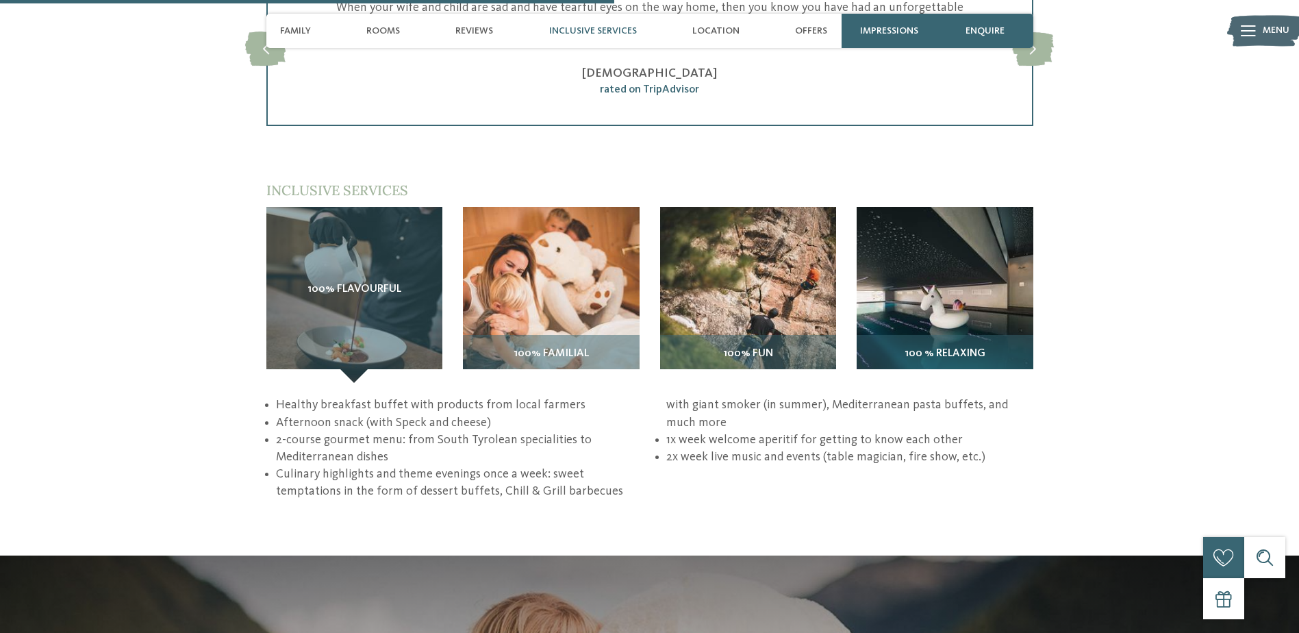
scroll to position [1985, 0]
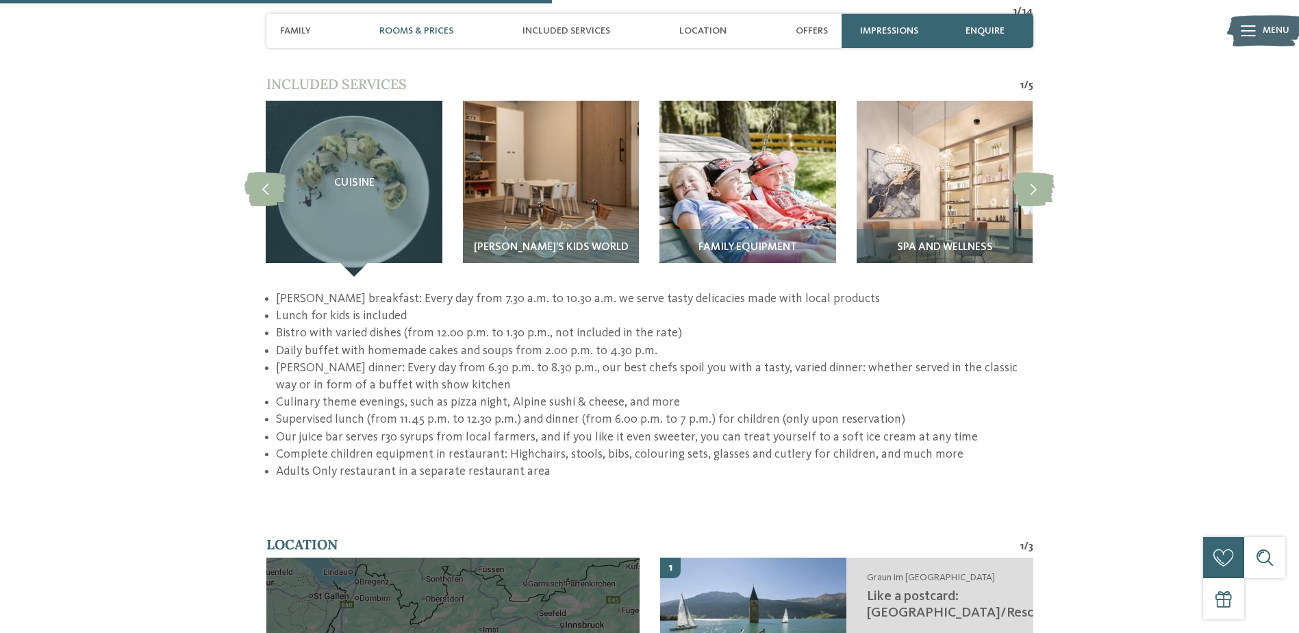
scroll to position [1917, 0]
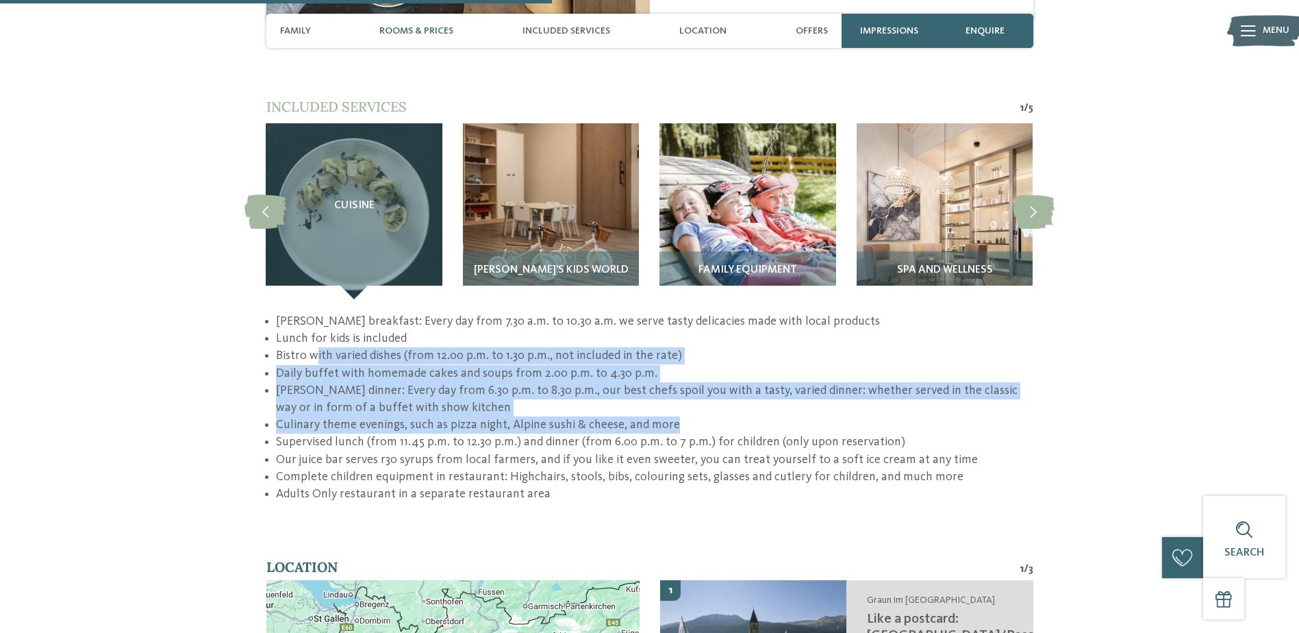
drag, startPoint x: 315, startPoint y: 338, endPoint x: 696, endPoint y: 403, distance: 386.2
click at [696, 403] on ul "[PERSON_NAME] breakfast: Every day from 7.30 a.m. to 10.30 a.m. we serve tasty …" at bounding box center [649, 408] width 767 height 190
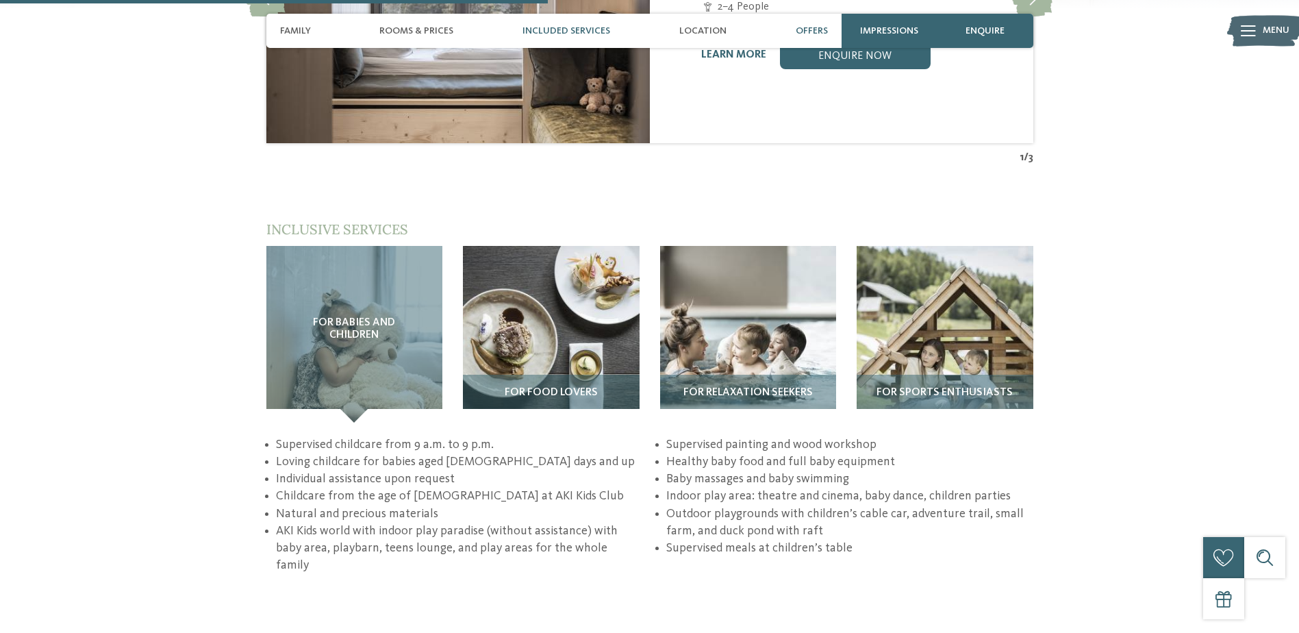
scroll to position [1917, 0]
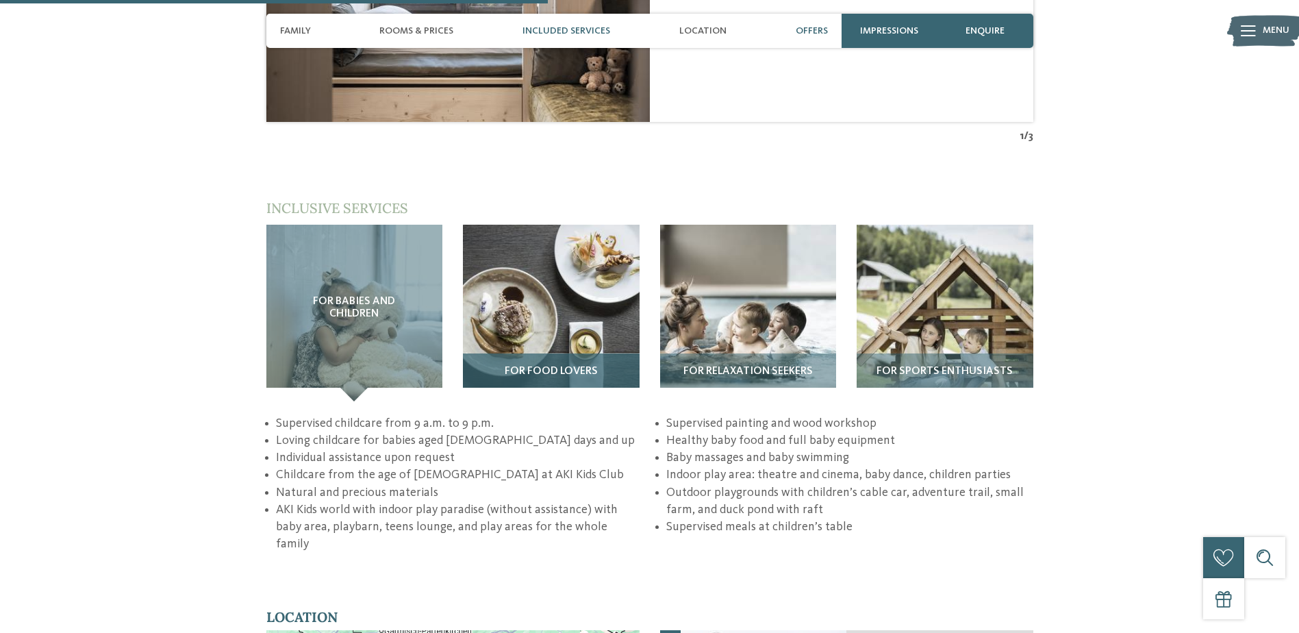
click at [568, 366] on span "For food lovers" at bounding box center [551, 372] width 93 height 12
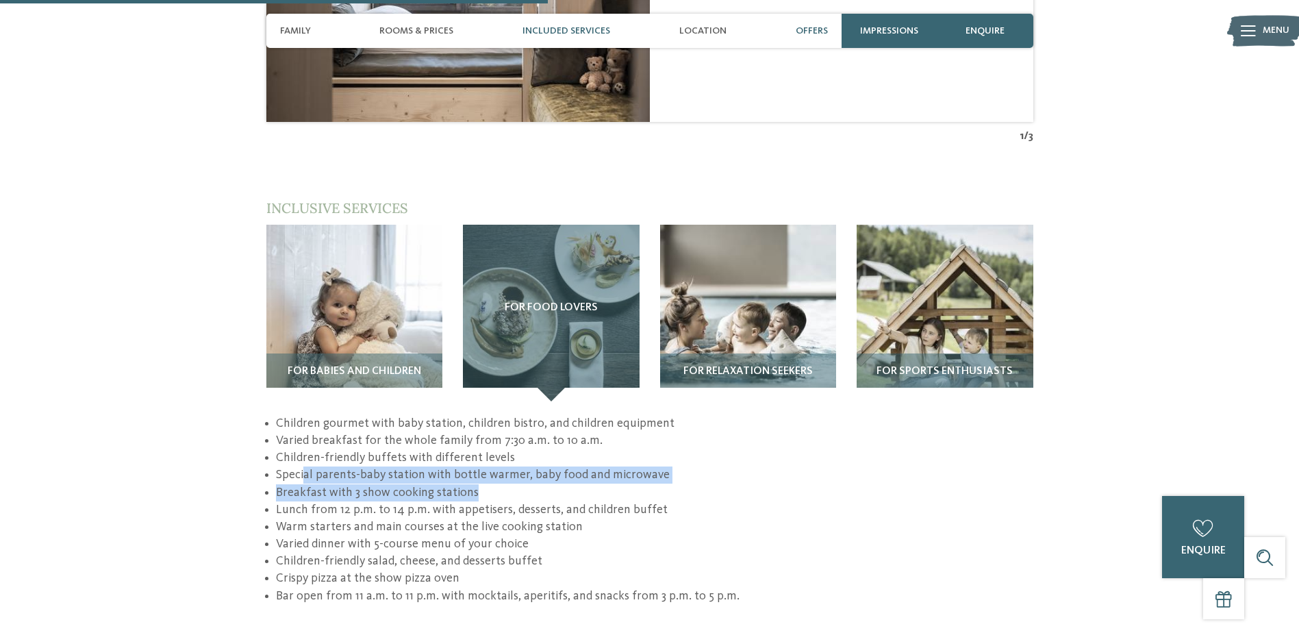
drag, startPoint x: 303, startPoint y: 407, endPoint x: 503, endPoint y: 424, distance: 200.6
click at [503, 424] on ul "Children gourmet with baby station, children bistro, and children equipment Var…" at bounding box center [649, 510] width 767 height 190
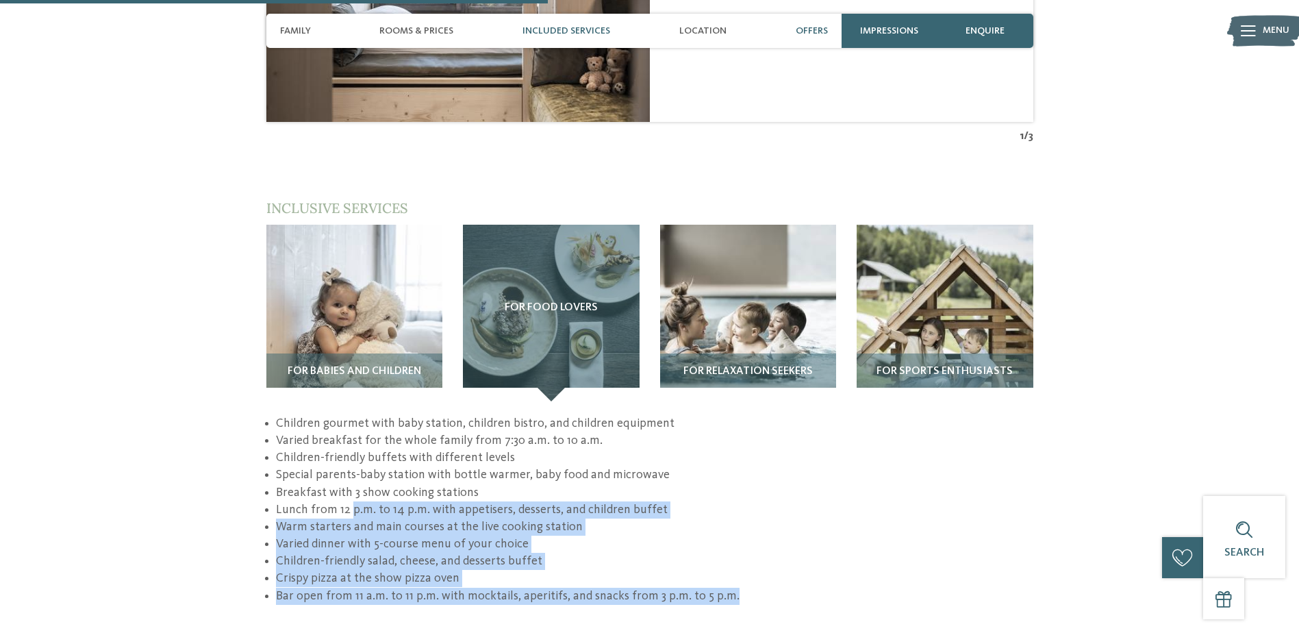
drag, startPoint x: 351, startPoint y: 442, endPoint x: 728, endPoint y: 526, distance: 385.7
click at [728, 526] on ul "Children gourmet with baby station, children bistro, and children equipment Var…" at bounding box center [649, 510] width 767 height 190
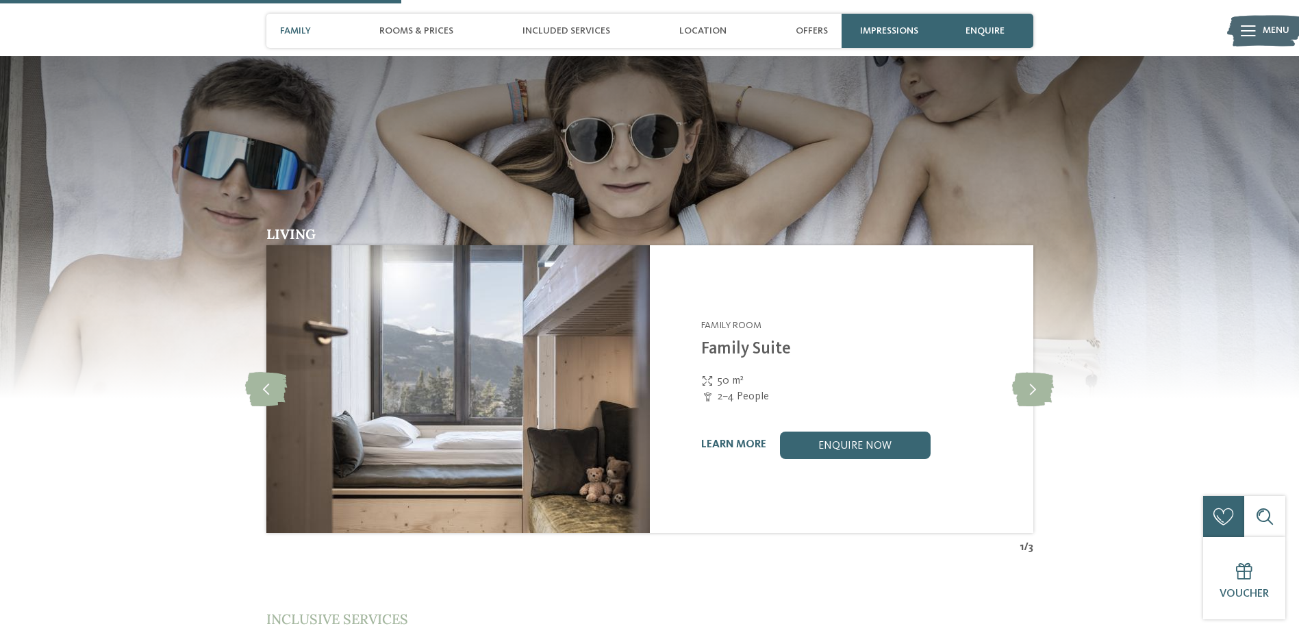
scroll to position [1232, 0]
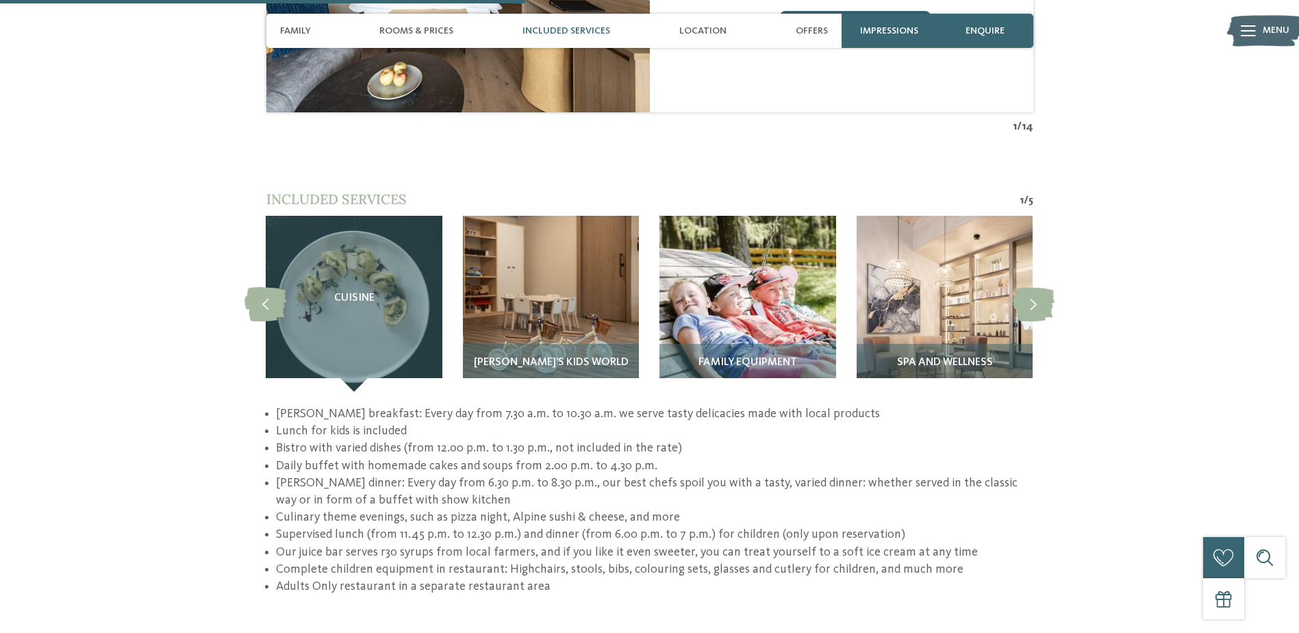
scroll to position [1849, 0]
